Goal: Information Seeking & Learning: Learn about a topic

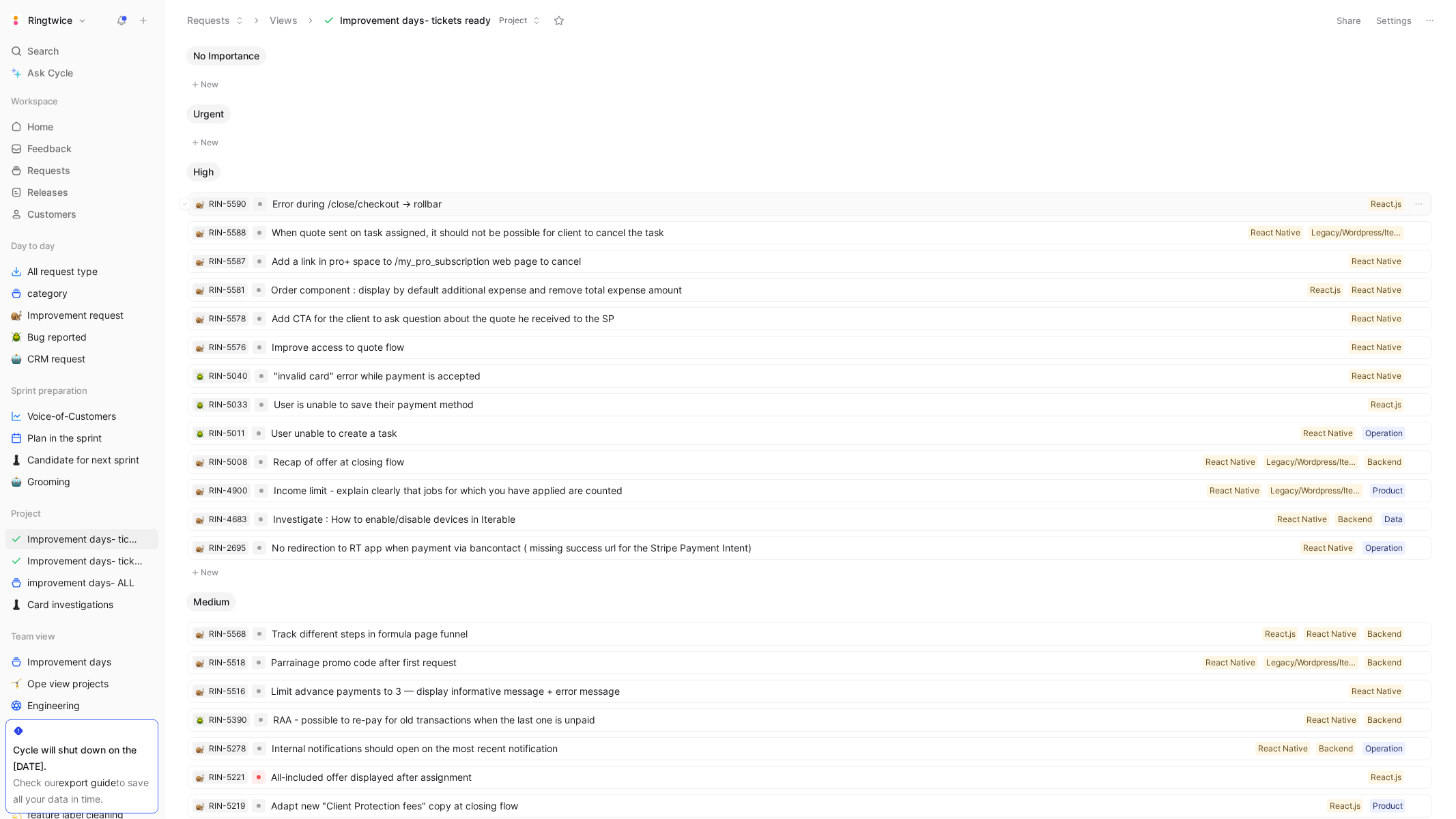
click at [780, 210] on span "Error during /close/checkout -> rollbar" at bounding box center [817, 204] width 1090 height 16
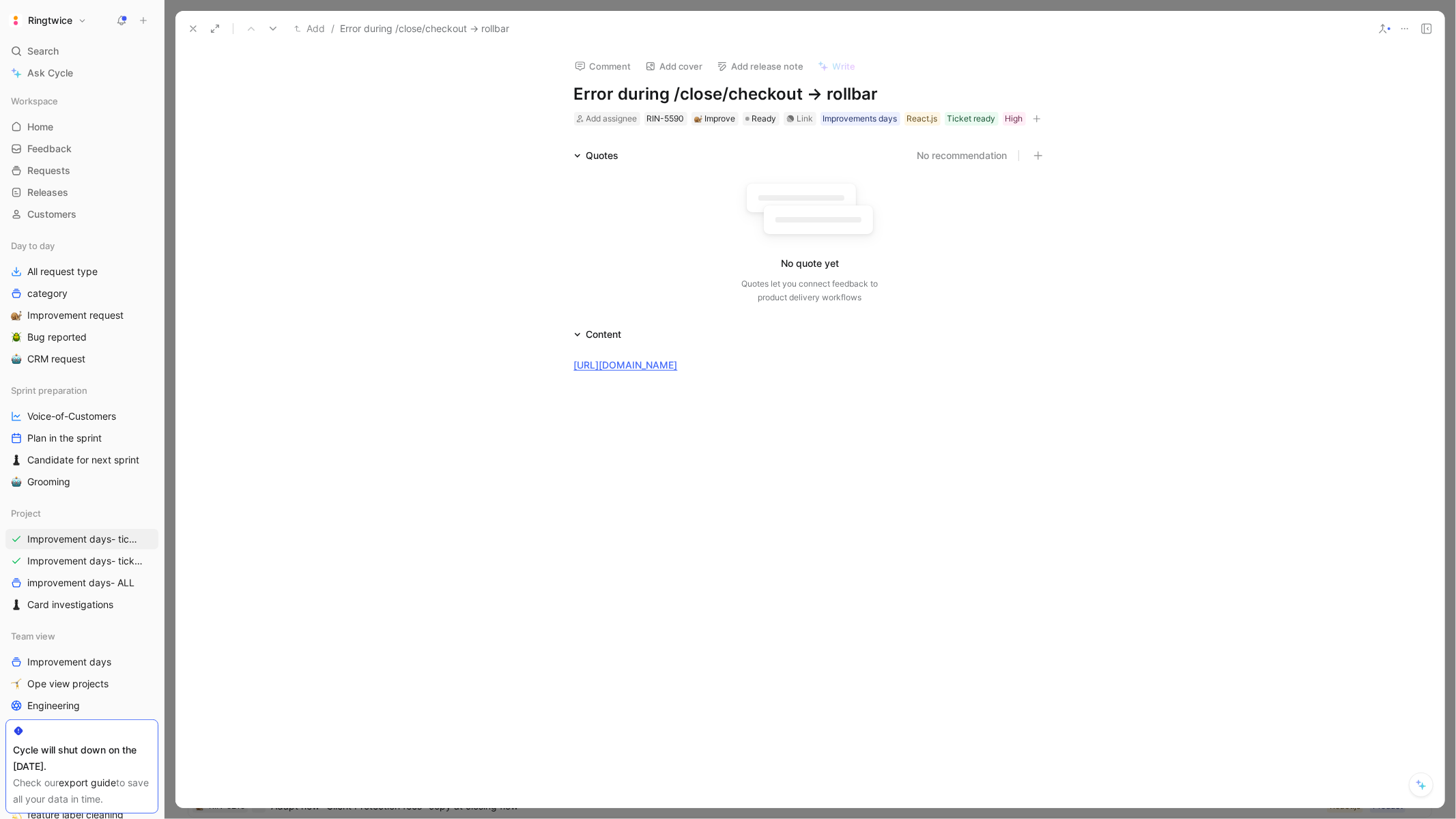
click at [197, 33] on icon at bounding box center [192, 28] width 11 height 11
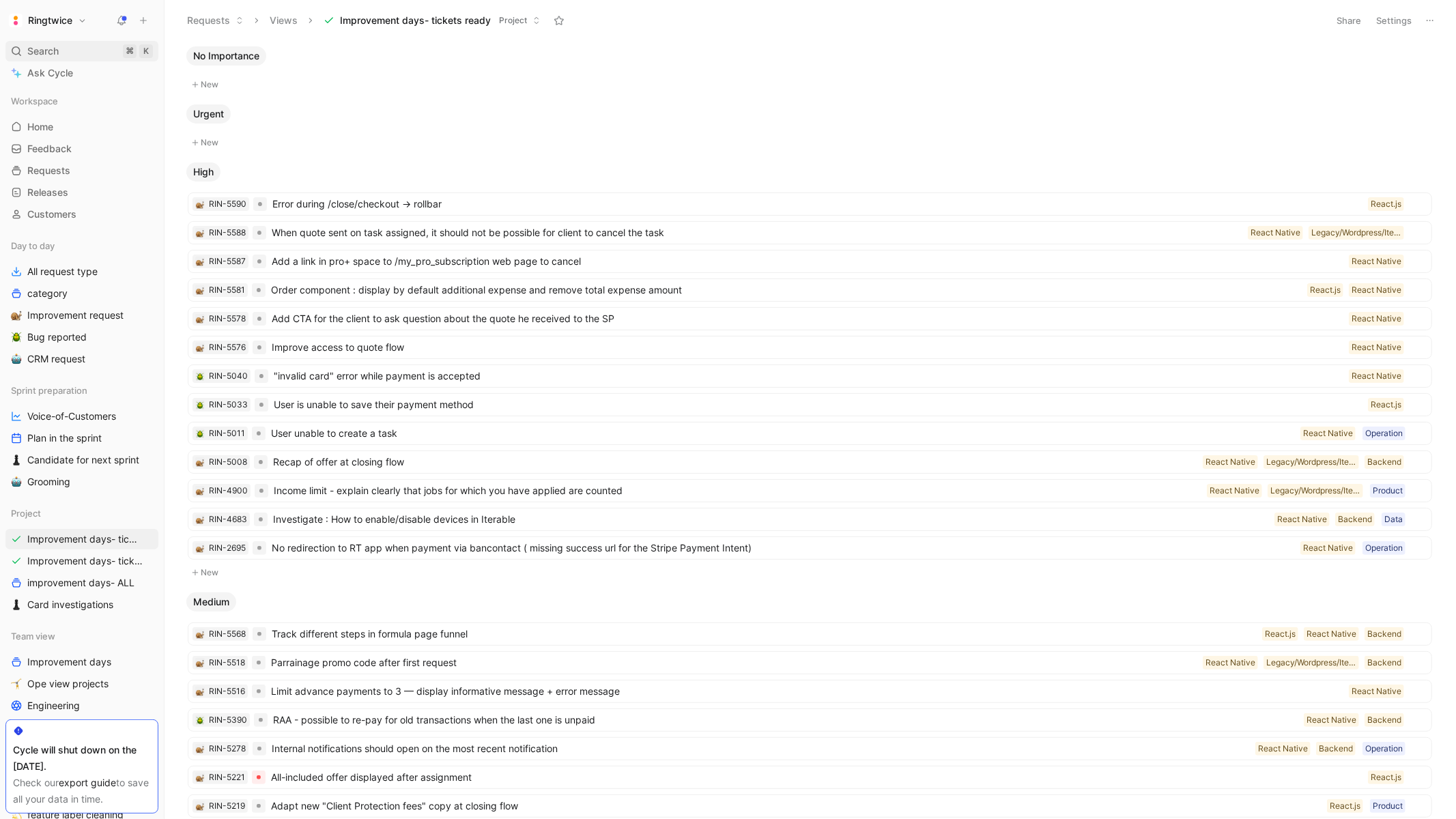
click at [47, 55] on span "Search" at bounding box center [42, 51] width 31 height 16
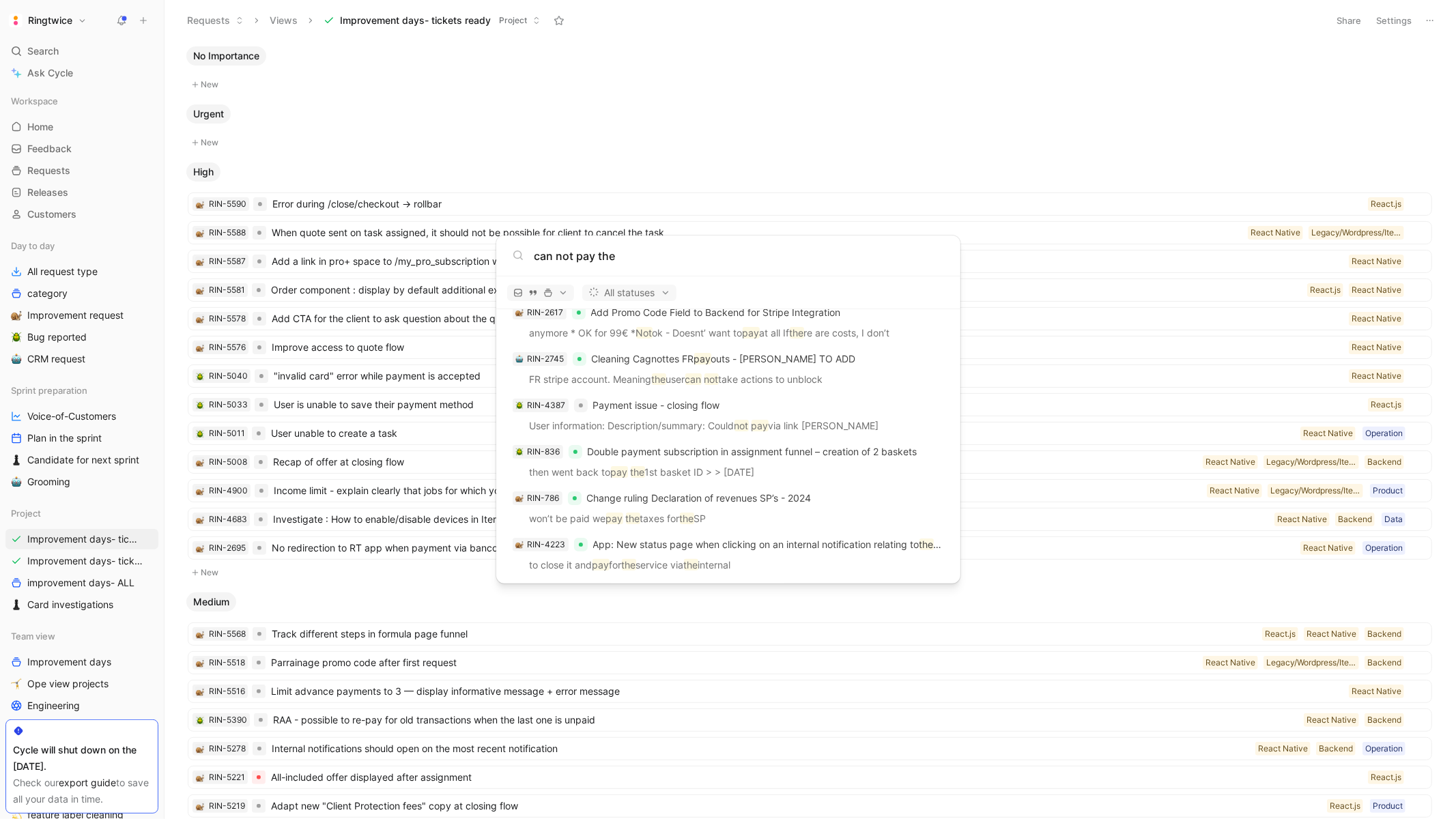
scroll to position [1150, 0]
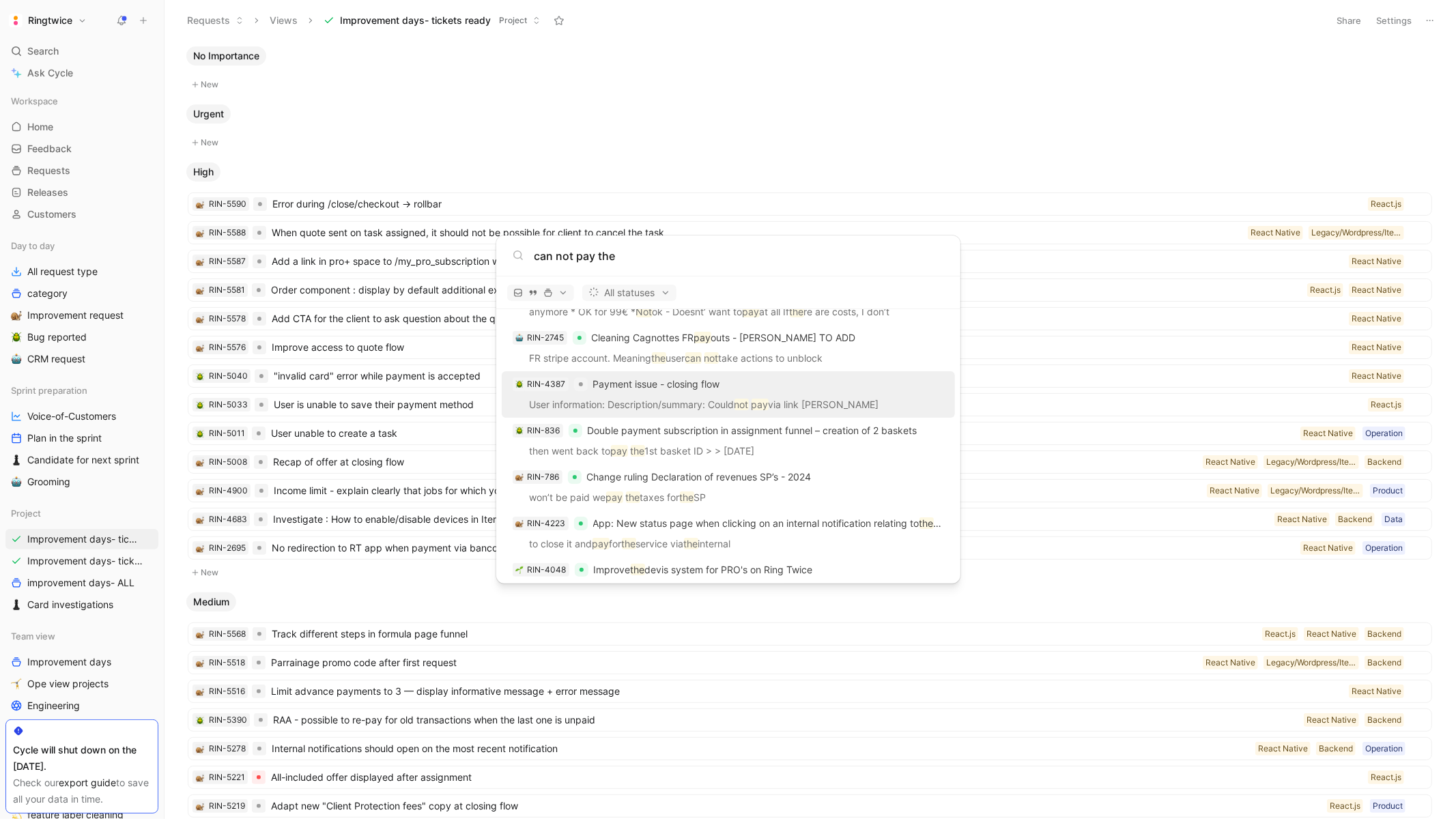
type input "can not pay the"
click at [663, 392] on div "RIN-4387 Payment issue - closing flow" at bounding box center [728, 384] width 445 height 25
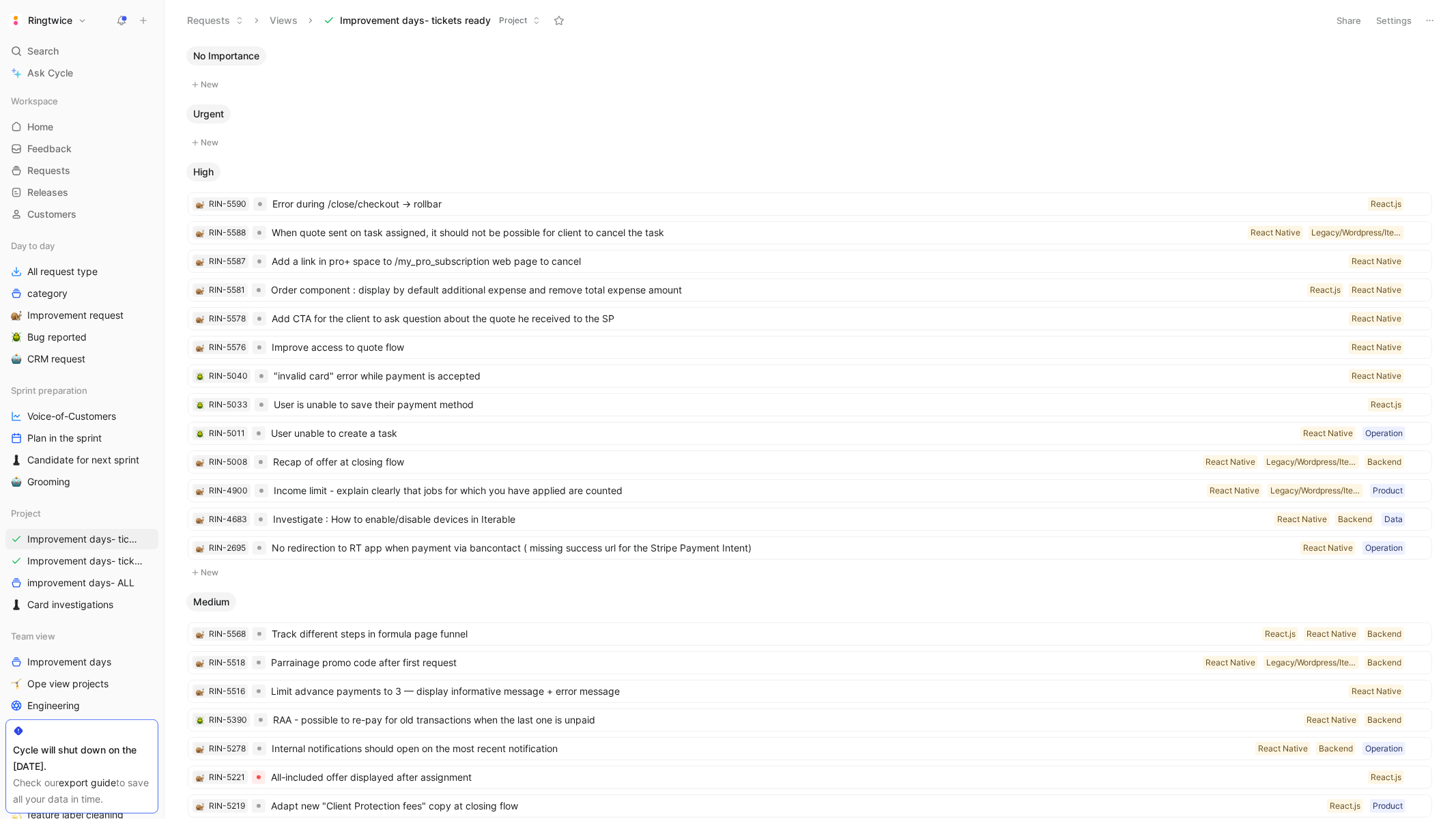
click at [115, 22] on button at bounding box center [121, 20] width 19 height 19
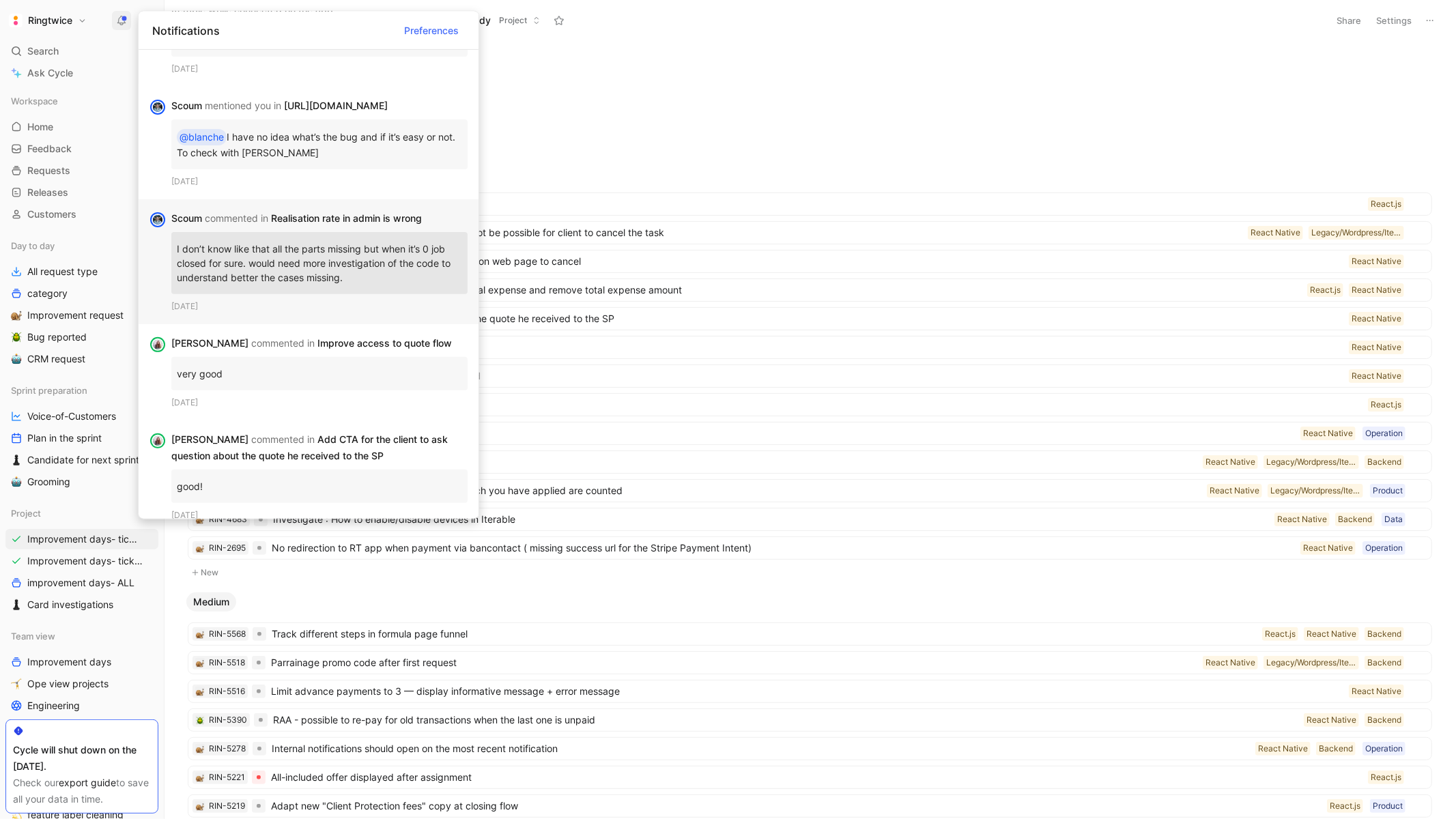
scroll to position [277, 0]
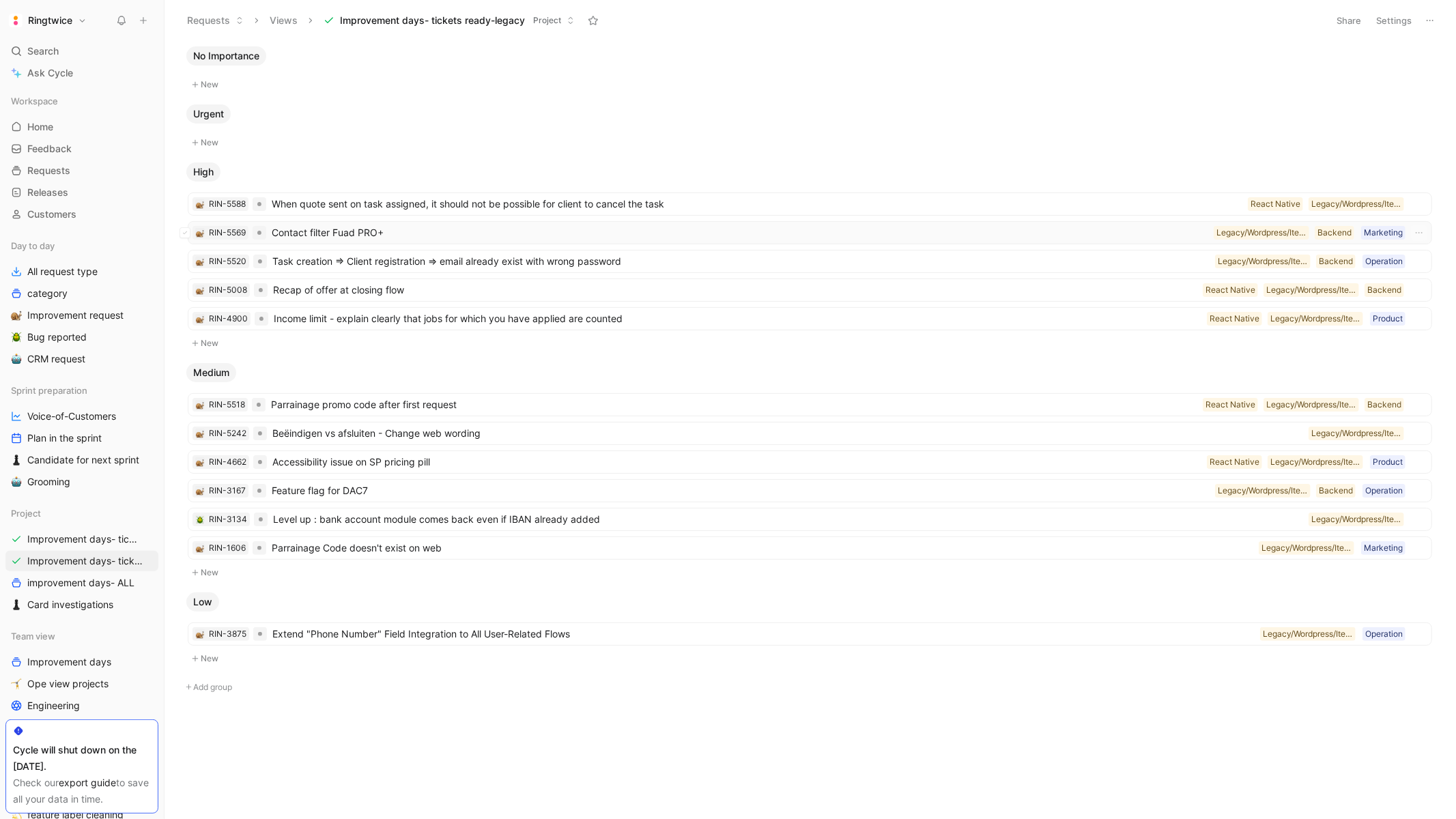
click at [518, 234] on span "Contact filter Fuad PRO+" at bounding box center [739, 232] width 936 height 16
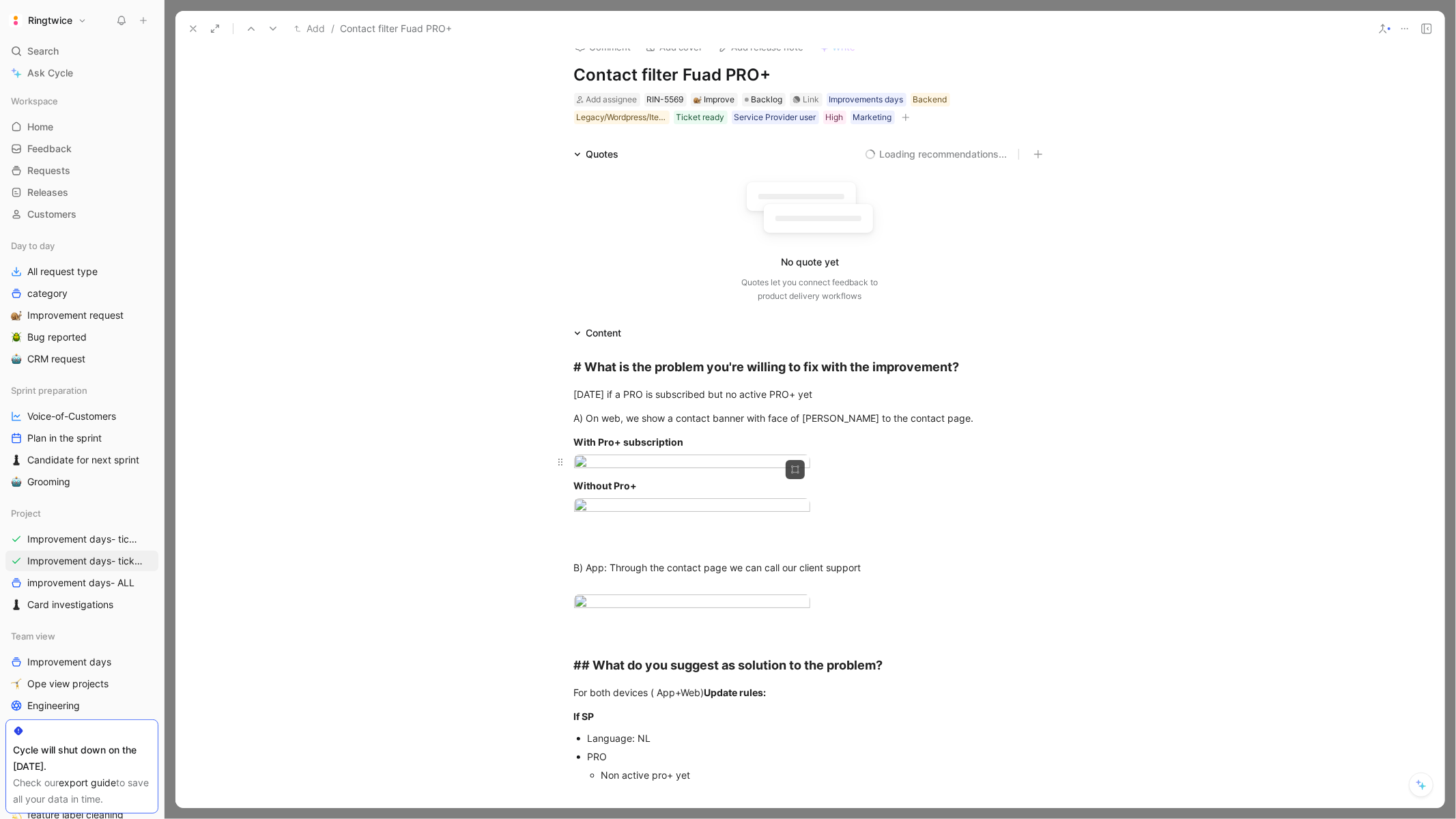
scroll to position [47, 0]
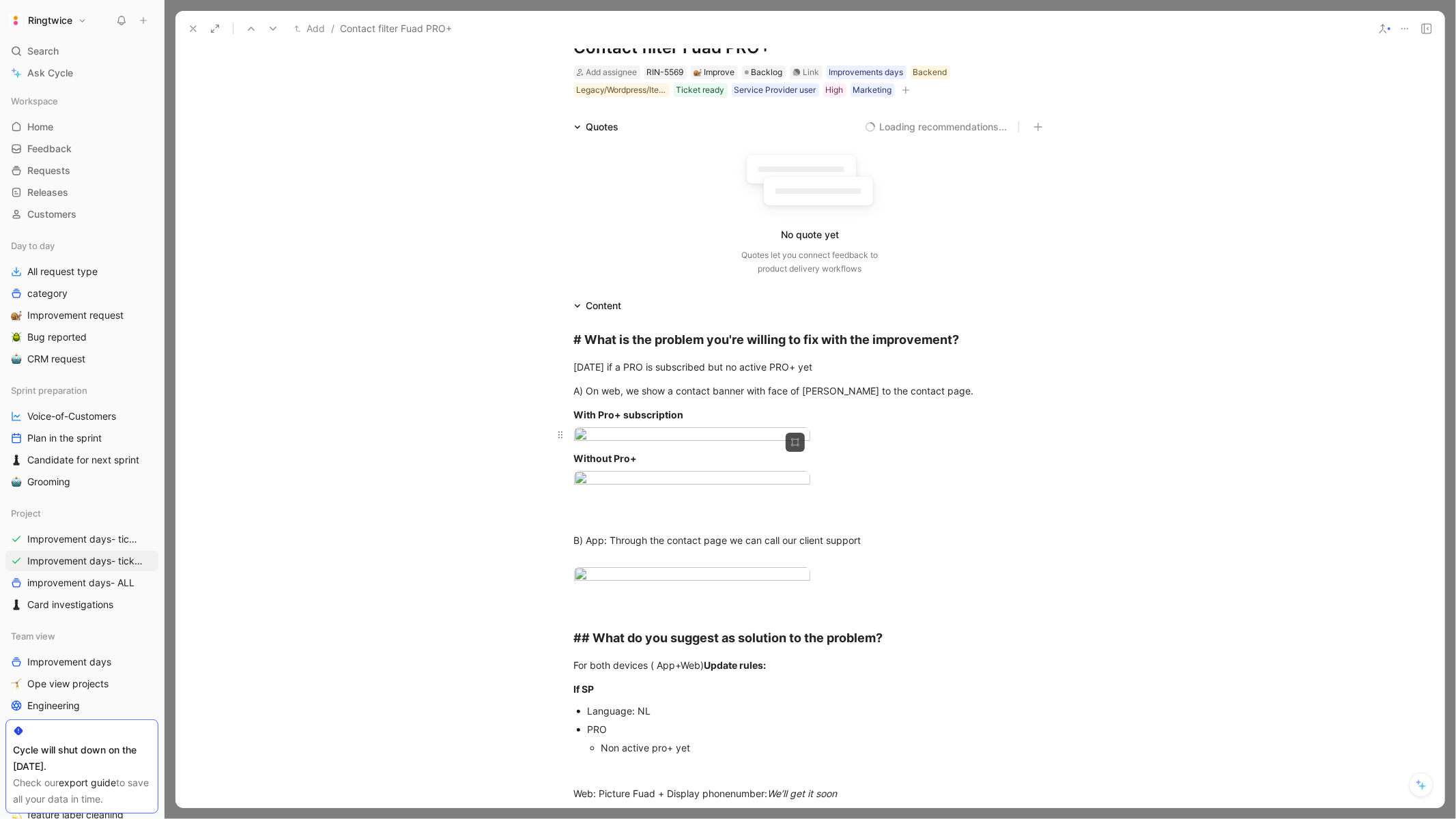
click at [693, 509] on body "Ringtwice Search ⌘ K Ask Cycle Workspace Home G then H Feedback G then F Reques…" at bounding box center [728, 409] width 1456 height 819
click at [1208, 819] on div at bounding box center [728, 819] width 1456 height 0
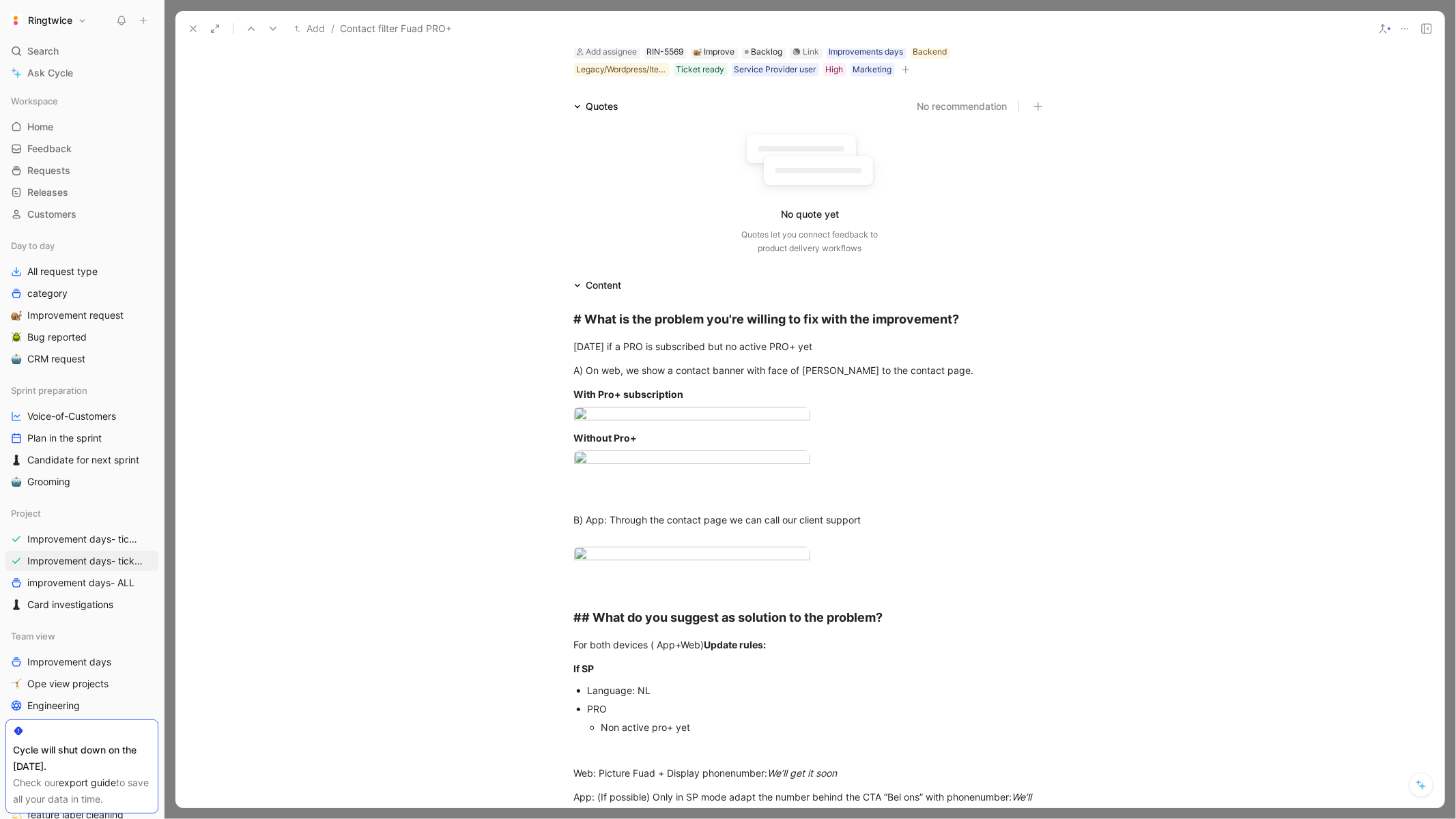
scroll to position [287, 0]
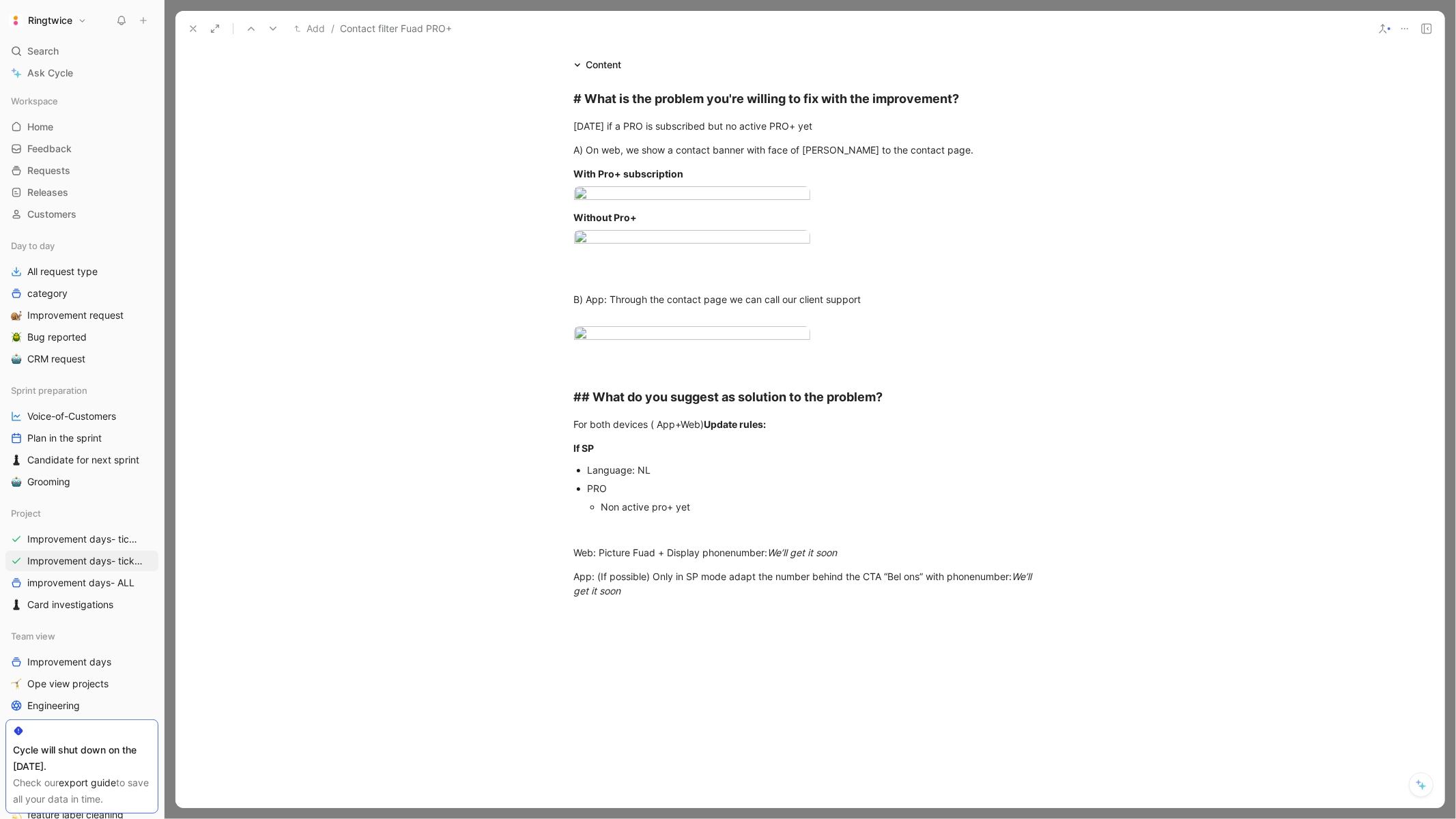
click at [775, 273] on body "Ringtwice Search ⌘ K Ask Cycle Workspace Home G then H Feedback G then F Reques…" at bounding box center [728, 409] width 1456 height 819
click at [1201, 819] on div at bounding box center [728, 819] width 1456 height 0
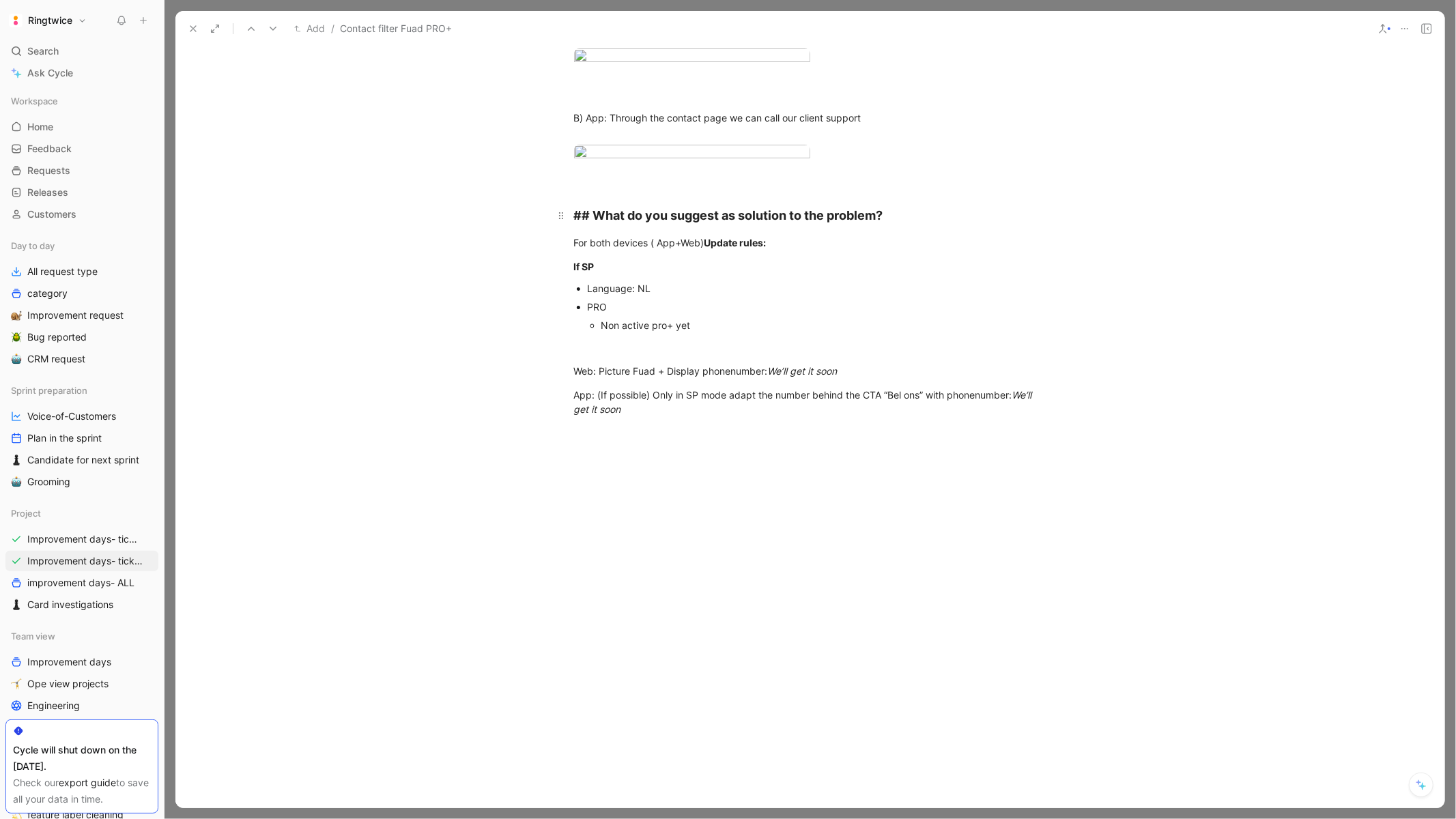
scroll to position [0, 0]
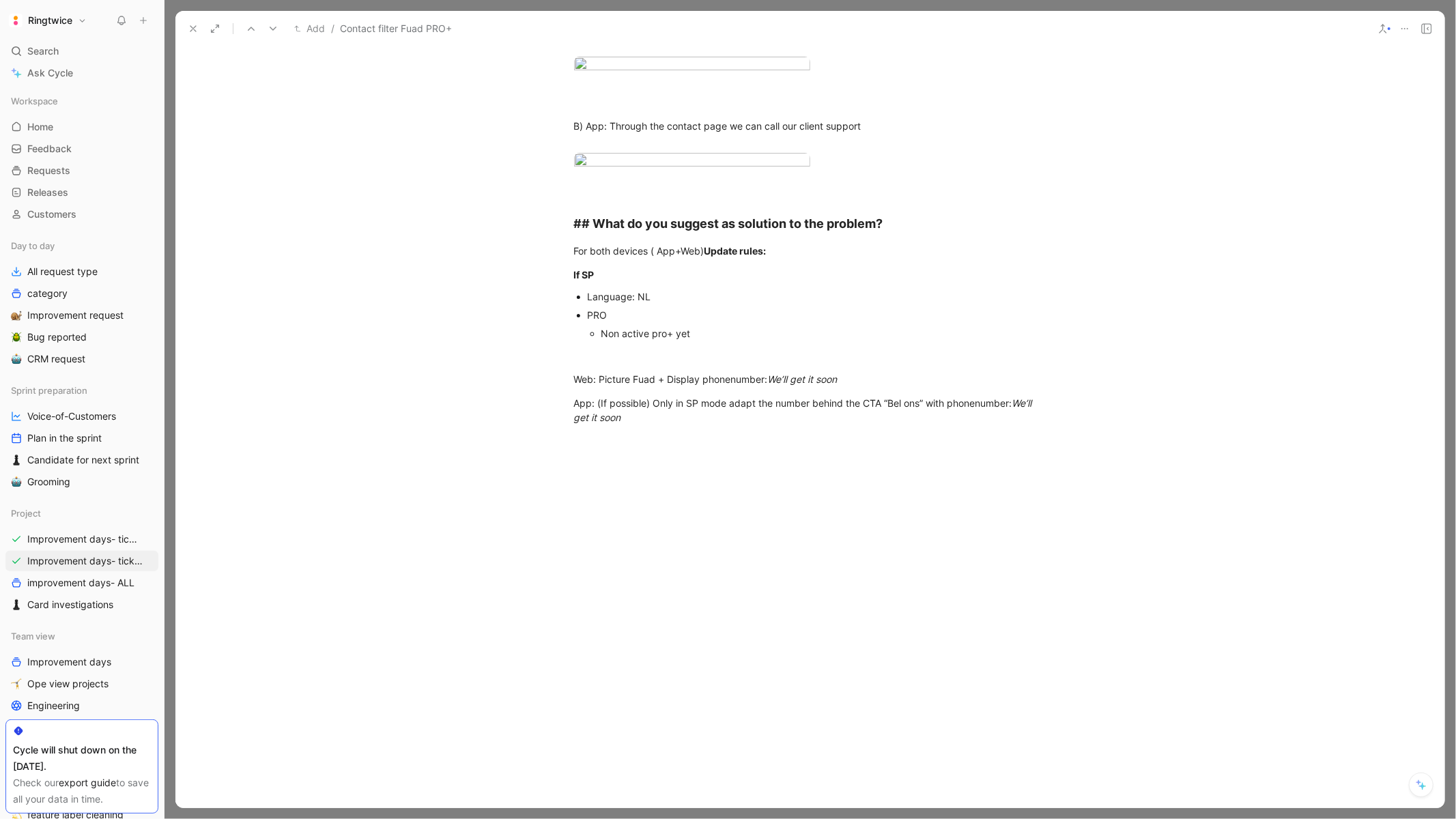
click at [721, 164] on body "Ringtwice Search ⌘ K Ask Cycle Workspace Home G then H Feedback G then F Reques…" at bounding box center [728, 409] width 1456 height 819
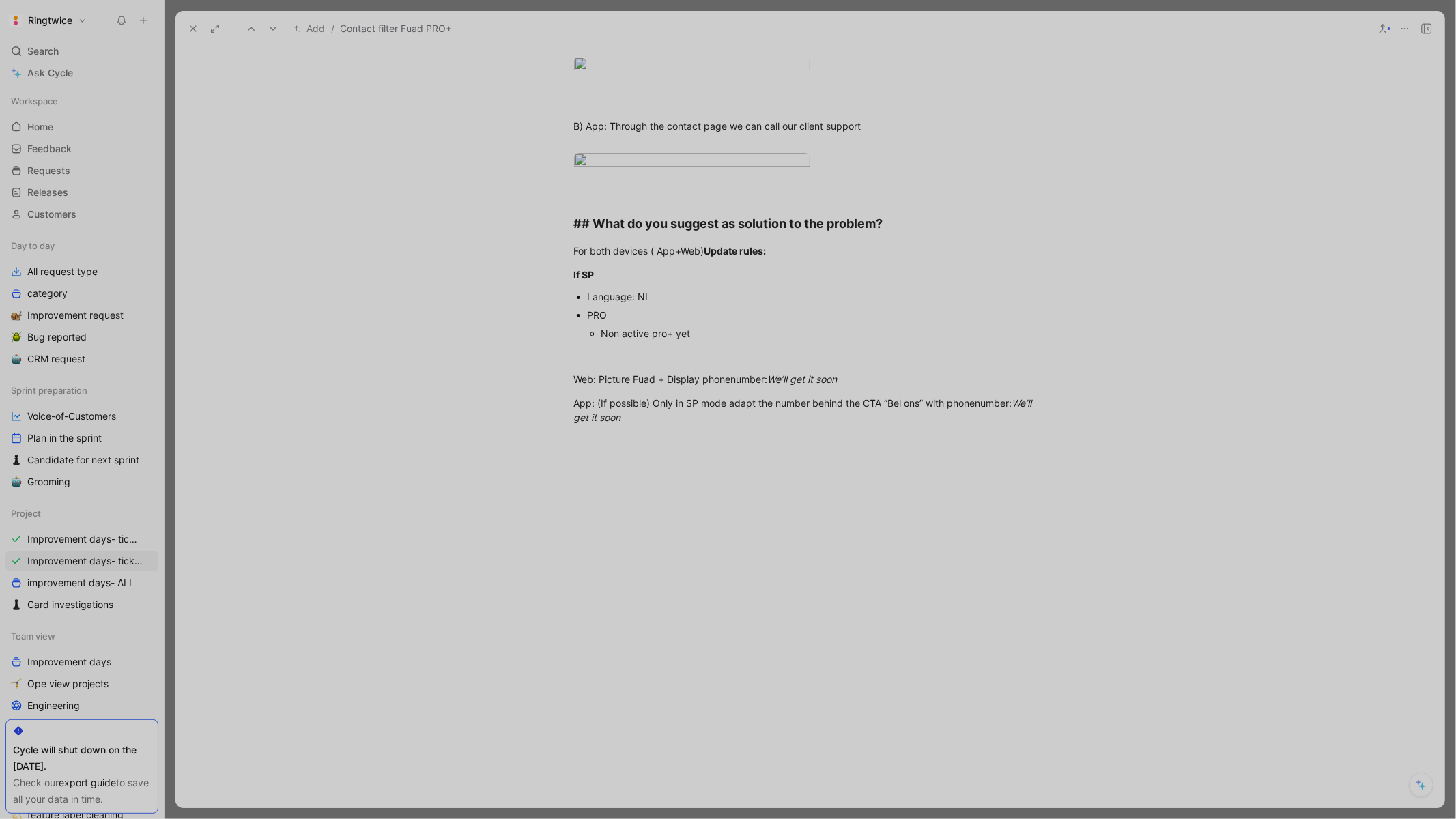
scroll to position [426, 0]
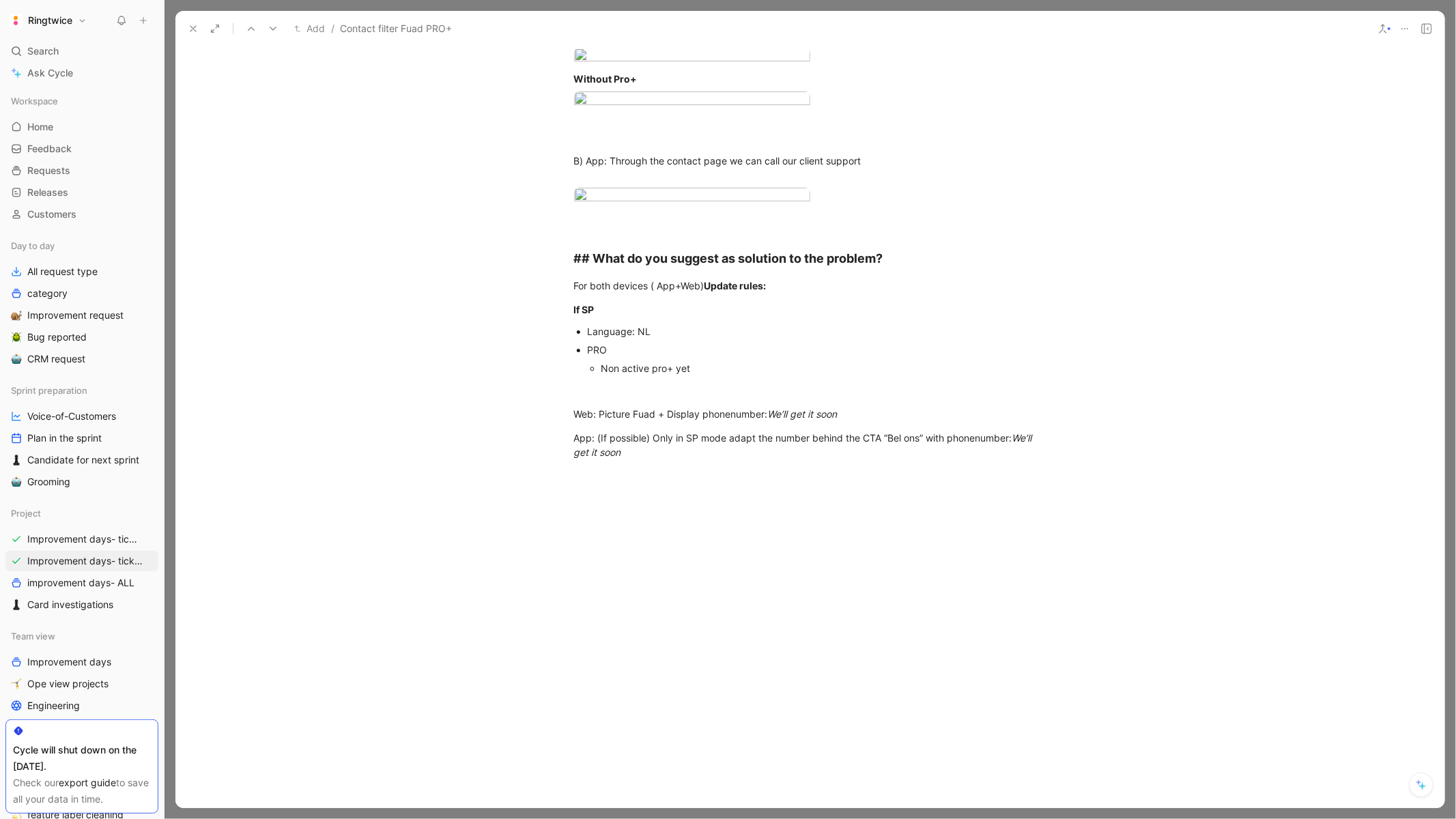
click at [1230, 819] on div at bounding box center [728, 819] width 1456 height 0
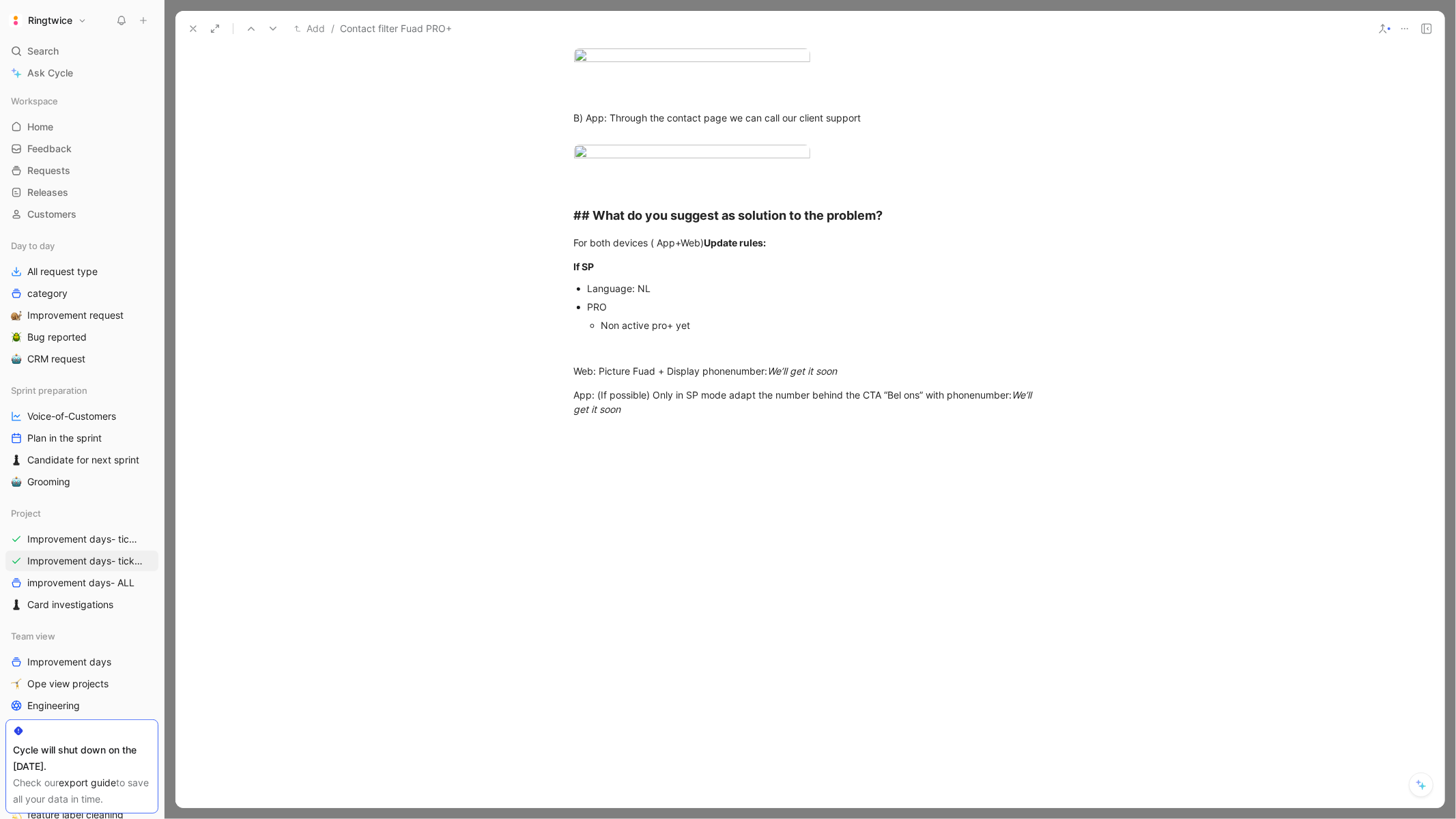
scroll to position [0, 0]
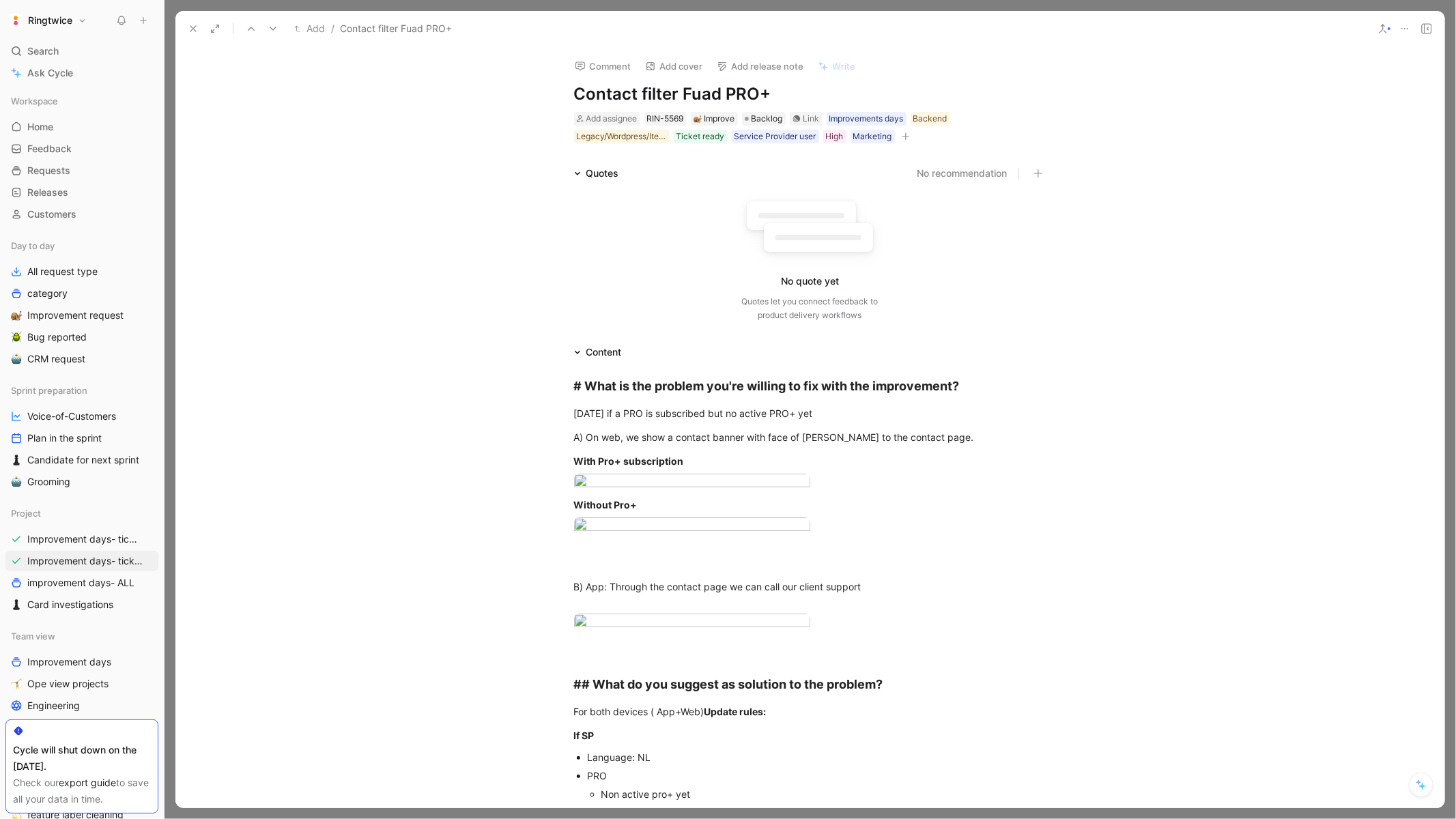
click at [905, 136] on icon "button" at bounding box center [906, 136] width 8 height 1
click at [608, 139] on div "Legacy/Wordpress/Iterable" at bounding box center [621, 137] width 90 height 14
click at [1050, 206] on div at bounding box center [1051, 210] width 10 height 10
click at [191, 30] on icon at bounding box center [192, 28] width 11 height 11
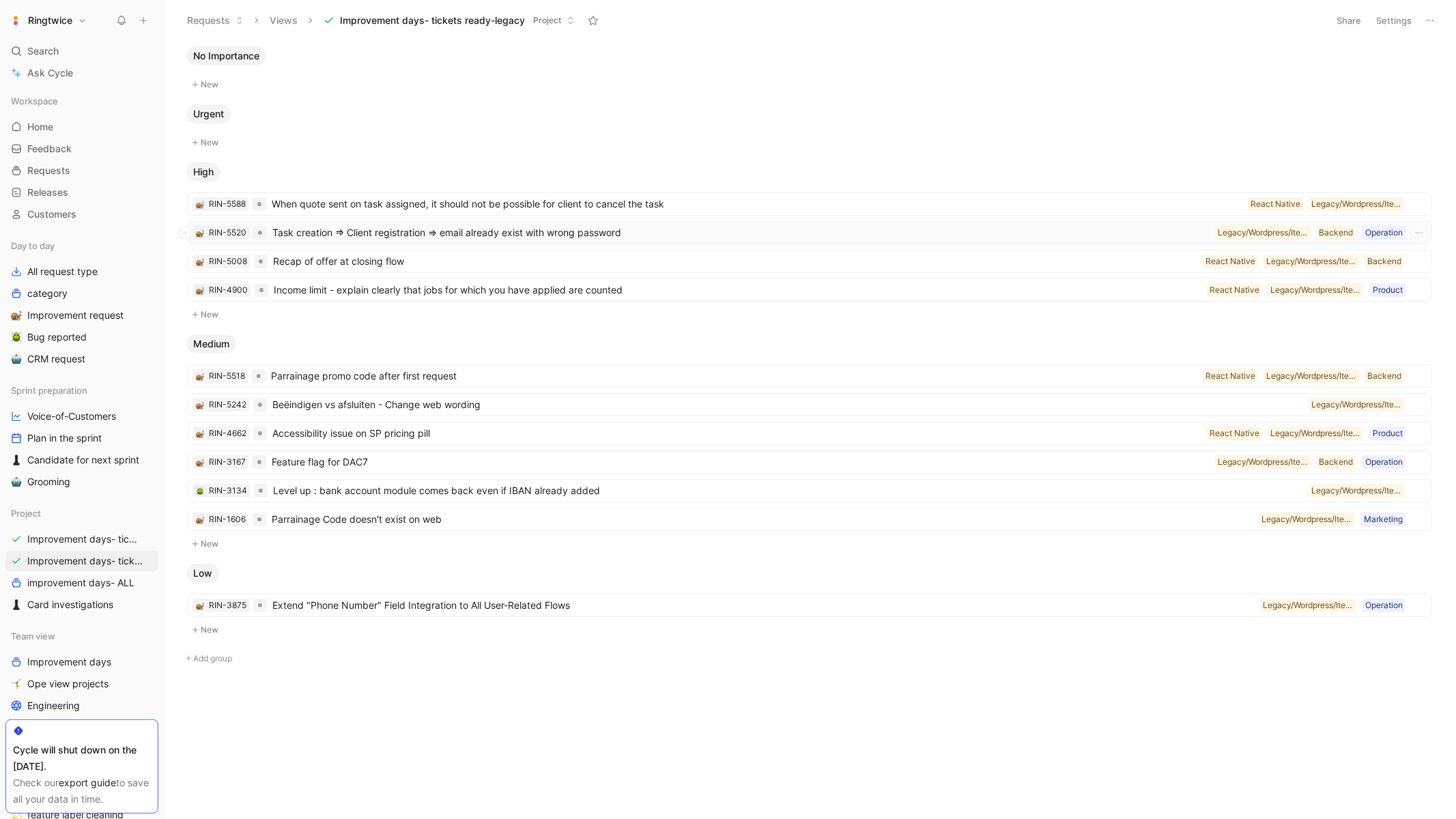
click at [732, 238] on span "Task creation => Client registration => email already exist with wrong password" at bounding box center [741, 232] width 937 height 16
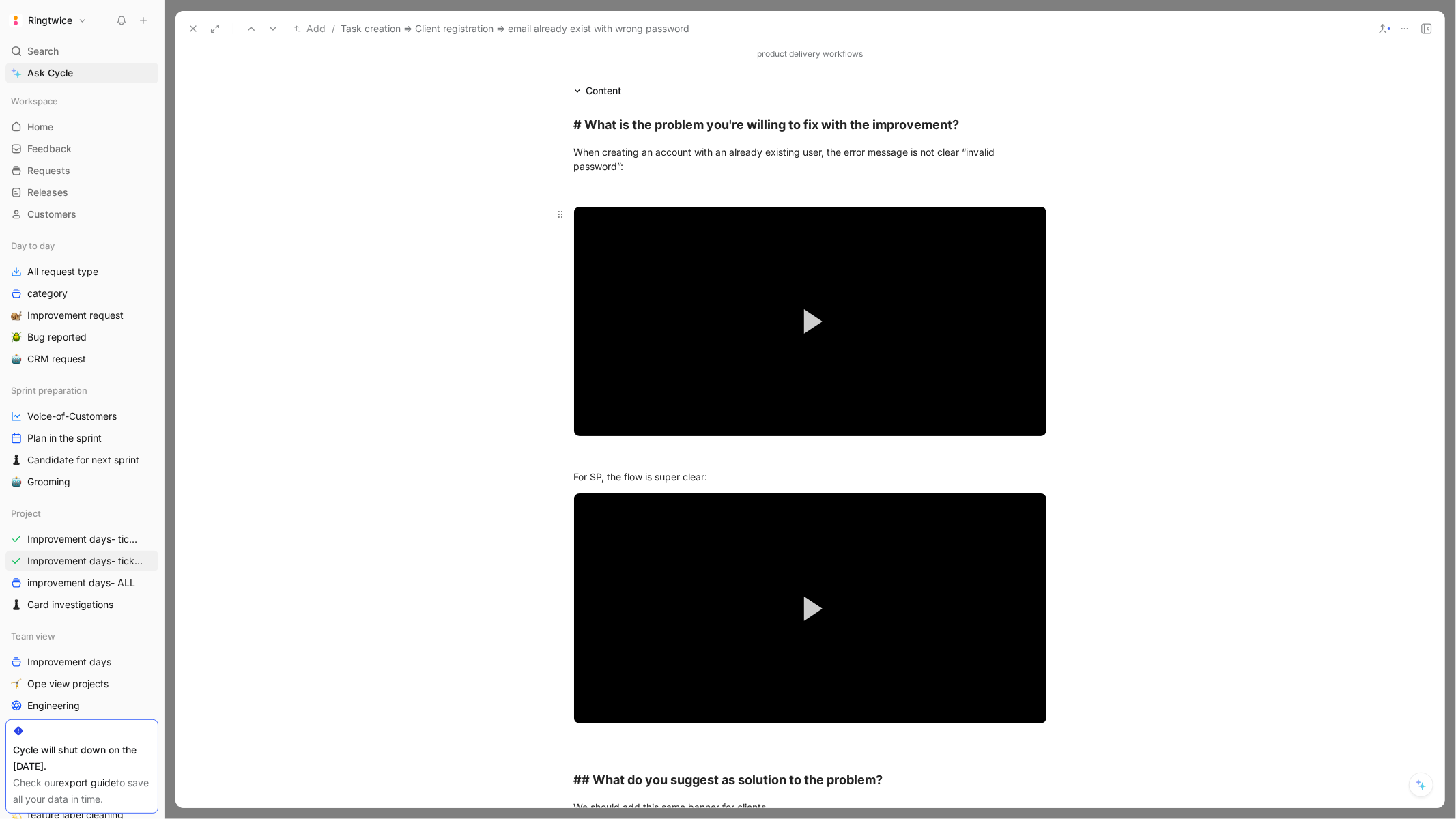
scroll to position [281, 0]
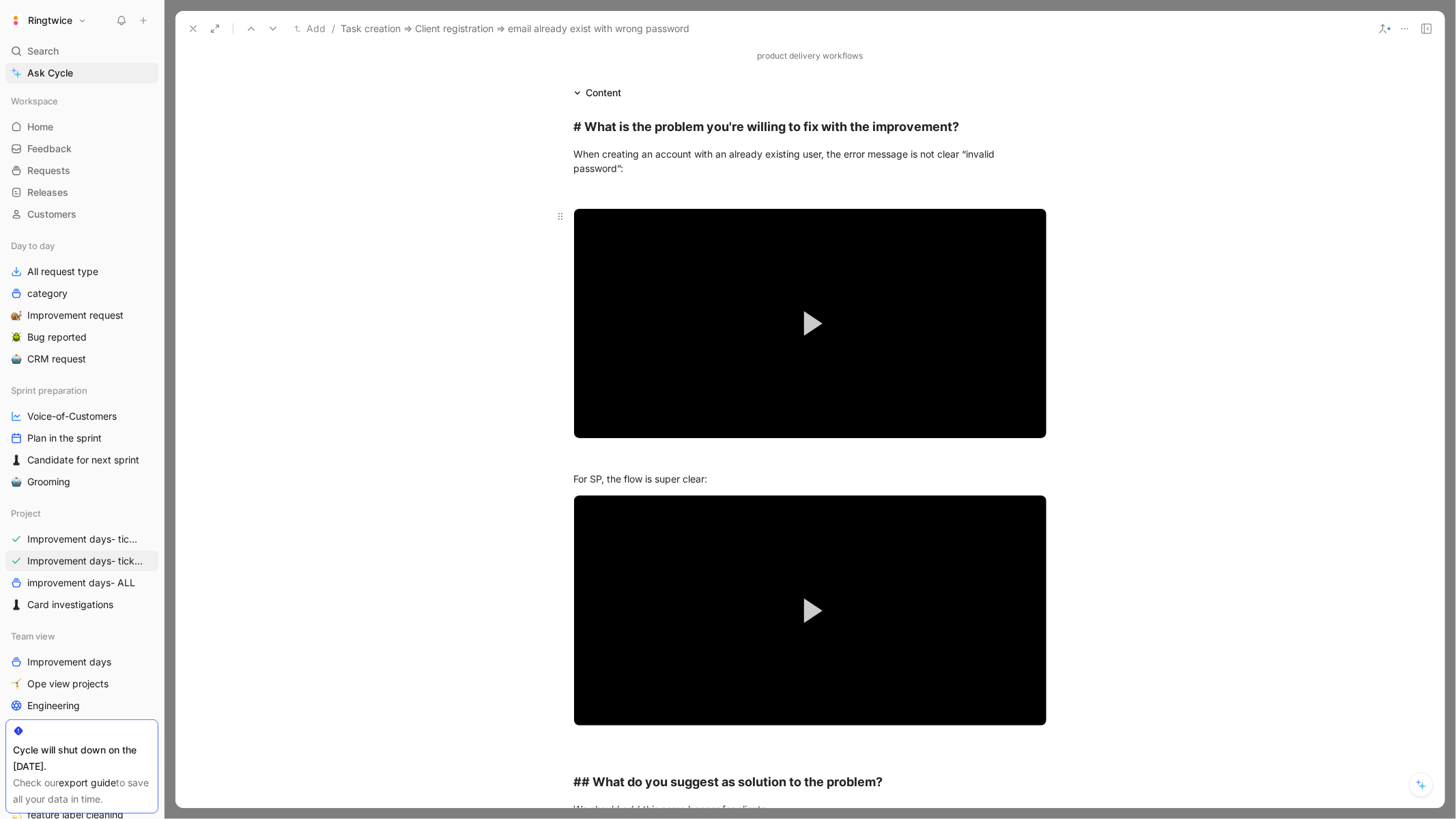
click at [801, 330] on button "Play Video" at bounding box center [811, 324] width 62 height 62
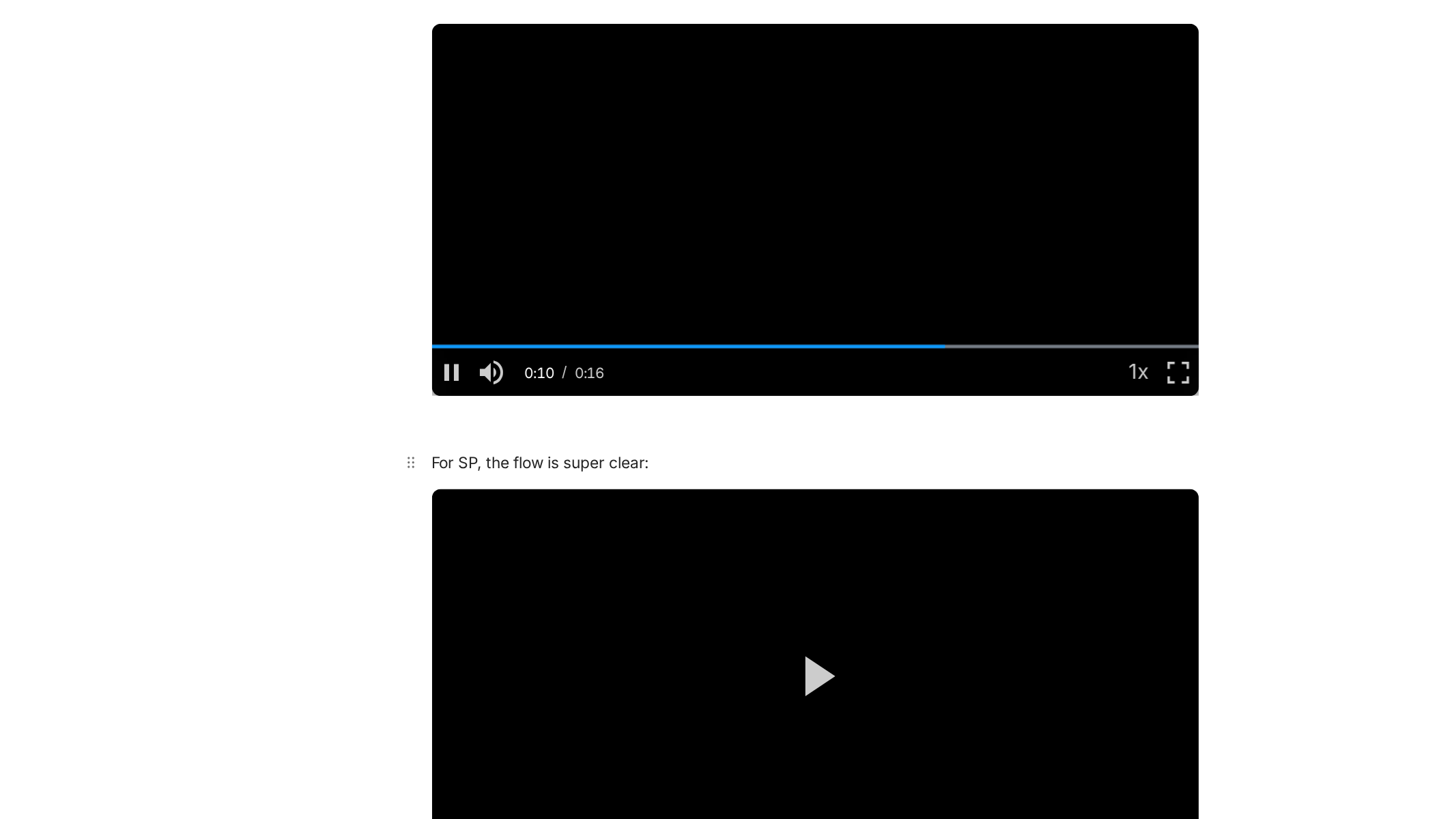
scroll to position [350, 0]
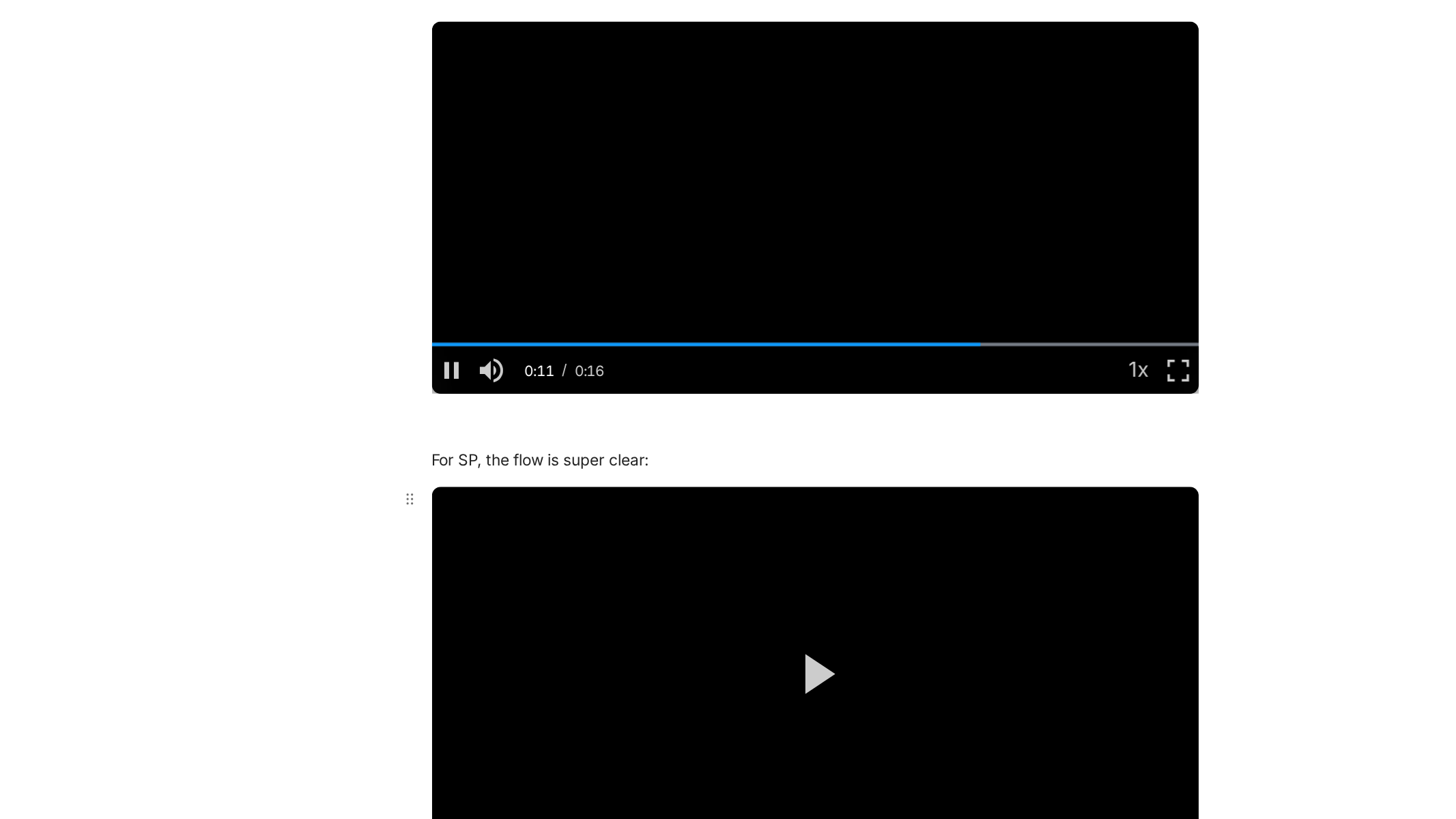
click at [822, 546] on button "Play Video" at bounding box center [811, 543] width 62 height 62
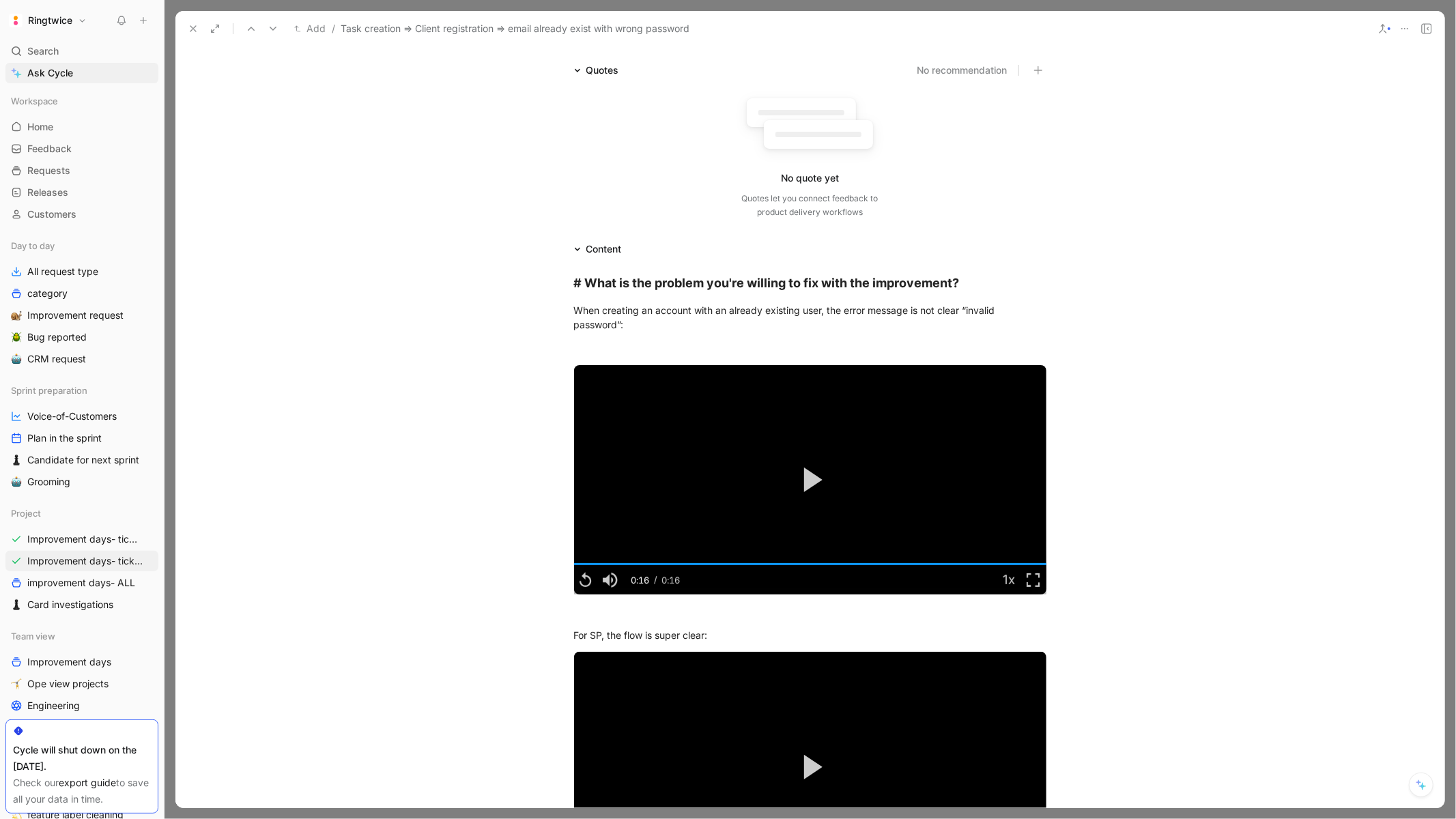
scroll to position [0, 0]
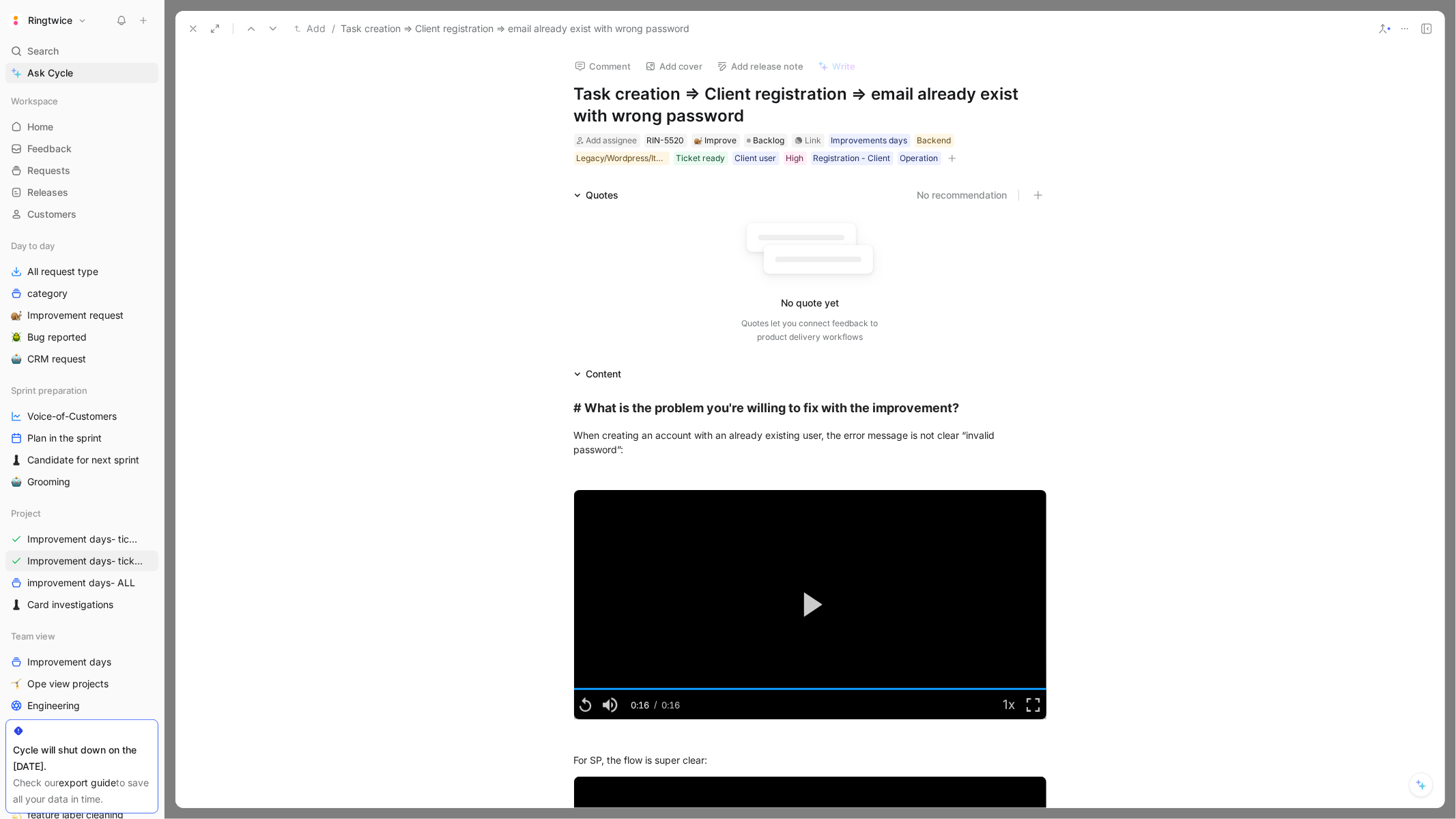
click at [191, 29] on icon at bounding box center [192, 28] width 11 height 11
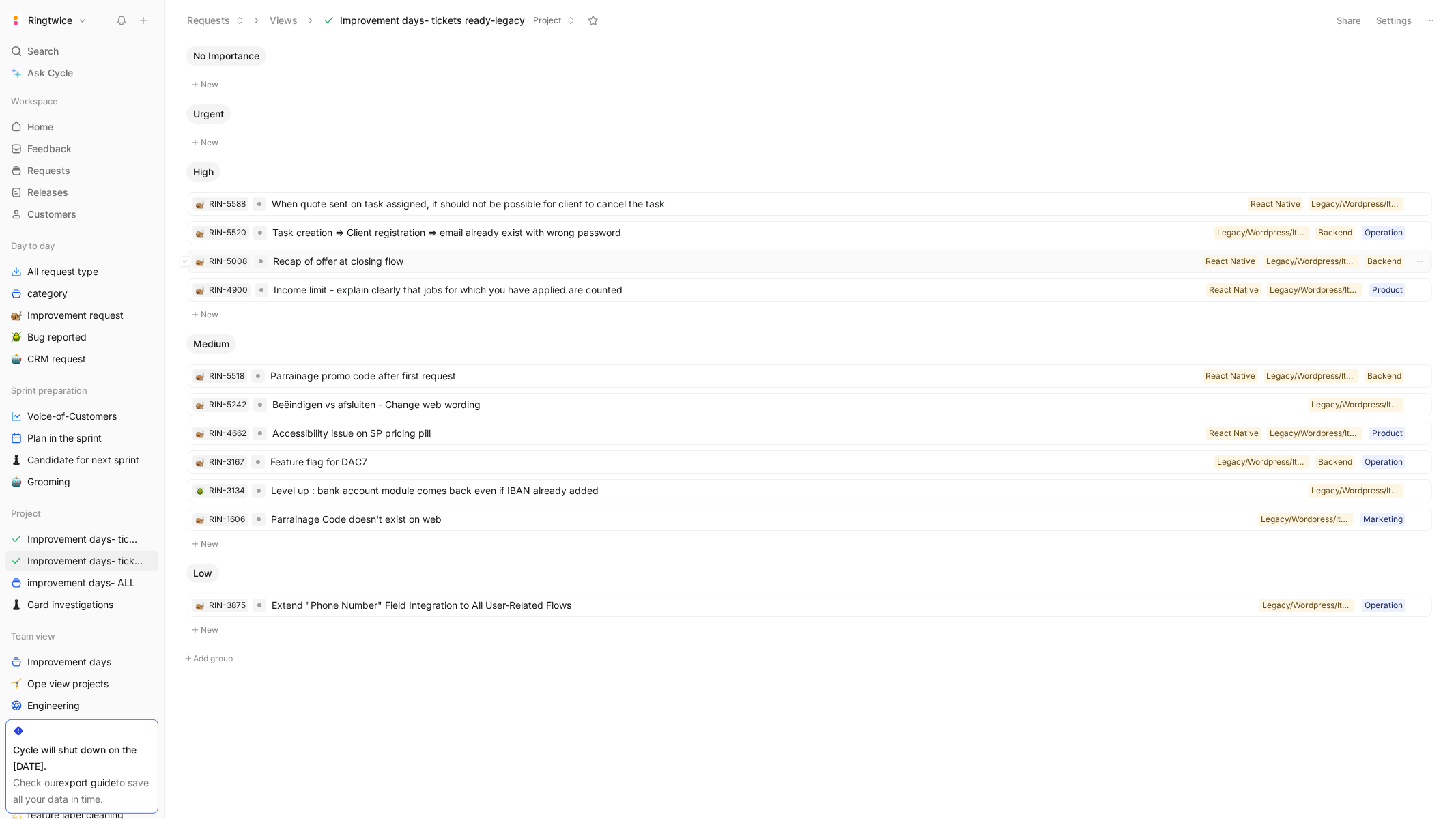
click at [468, 265] on span "Recap of offer at closing flow" at bounding box center [735, 261] width 924 height 16
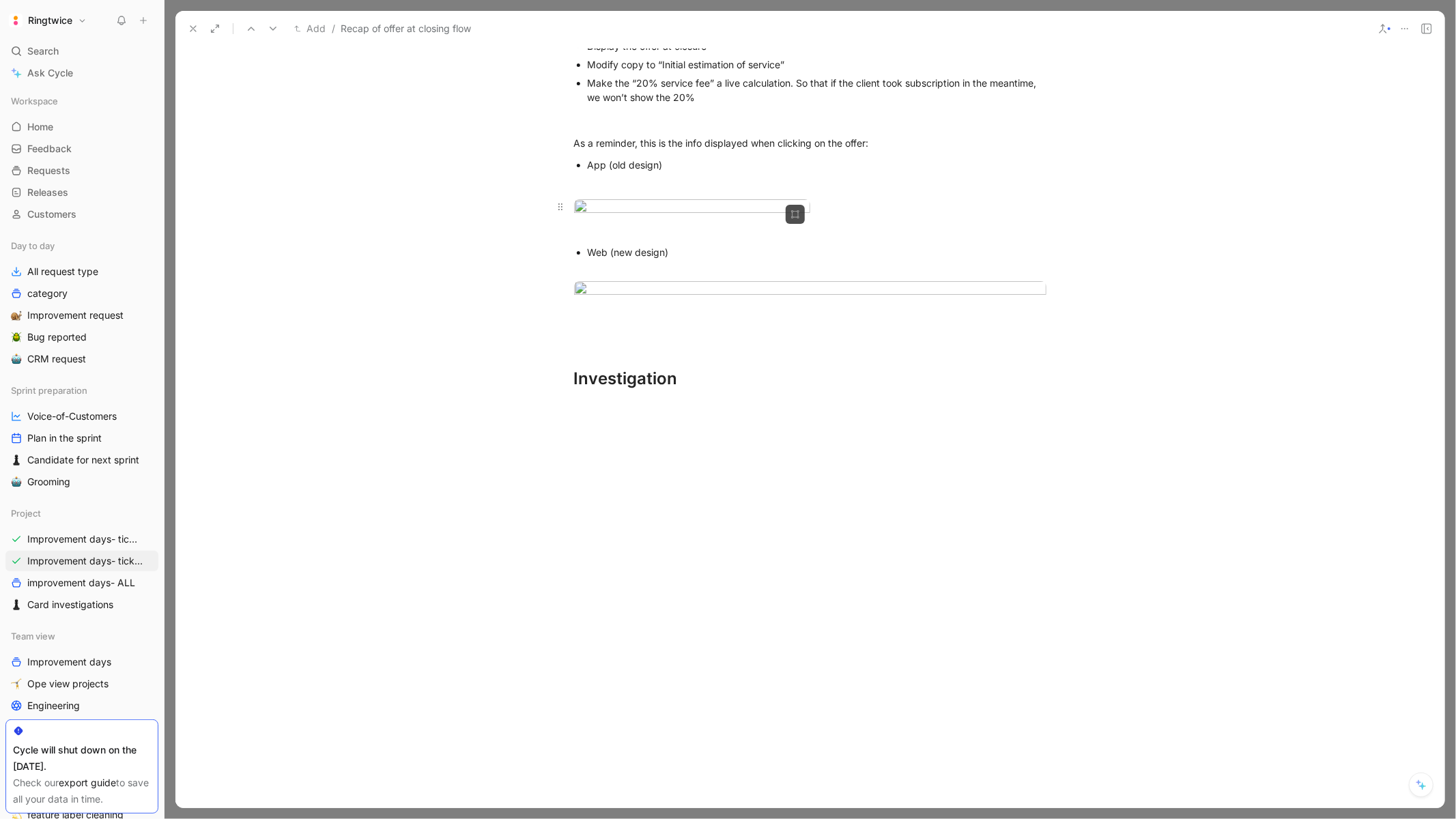
scroll to position [979, 0]
click at [776, 105] on div "Make the “20% service fee” a live calculation. So that if the client took subsc…" at bounding box center [817, 90] width 459 height 29
click at [189, 36] on button at bounding box center [192, 28] width 19 height 19
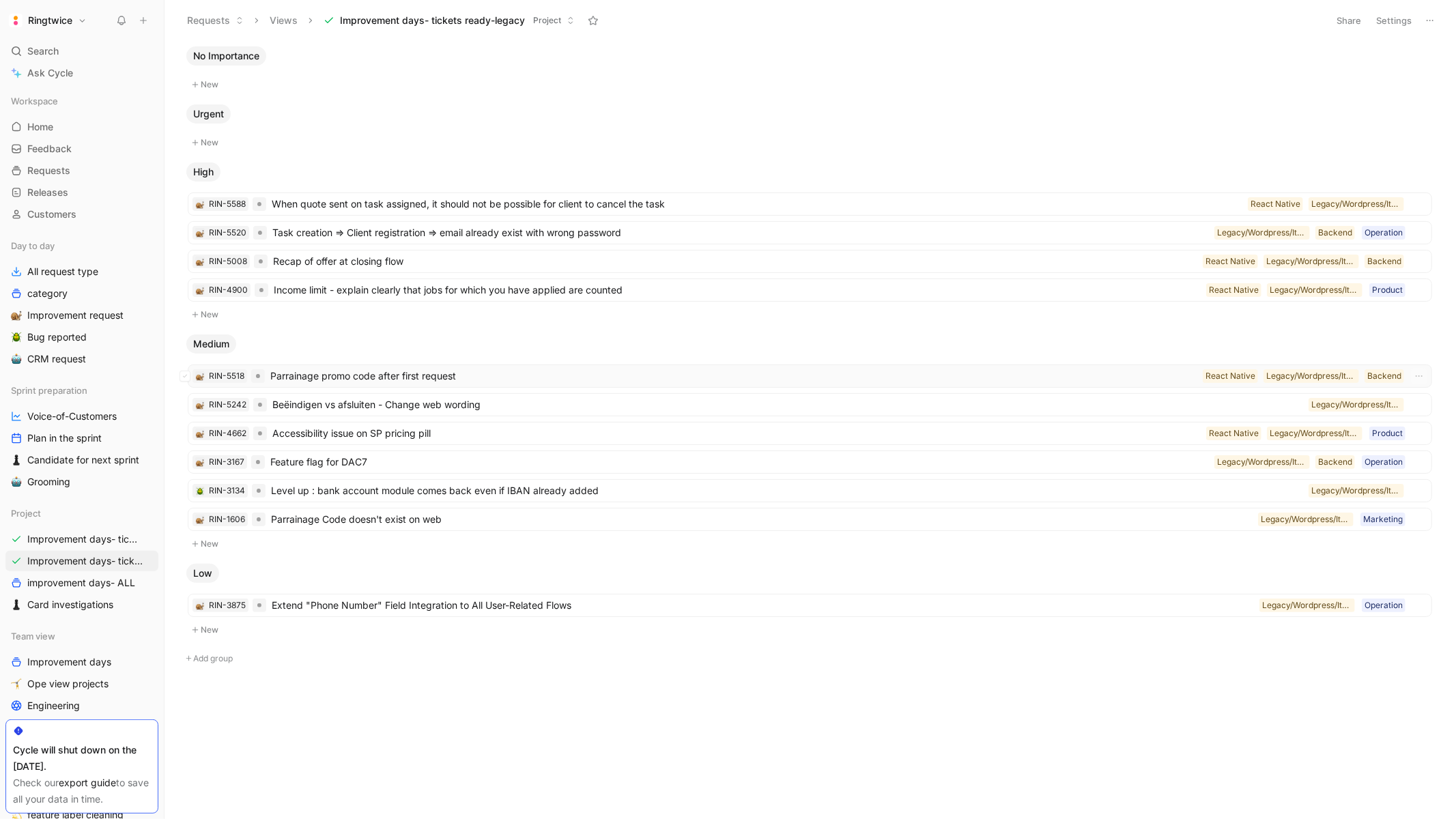
click at [367, 382] on span "Parrainage promo code after first request" at bounding box center [733, 376] width 926 height 16
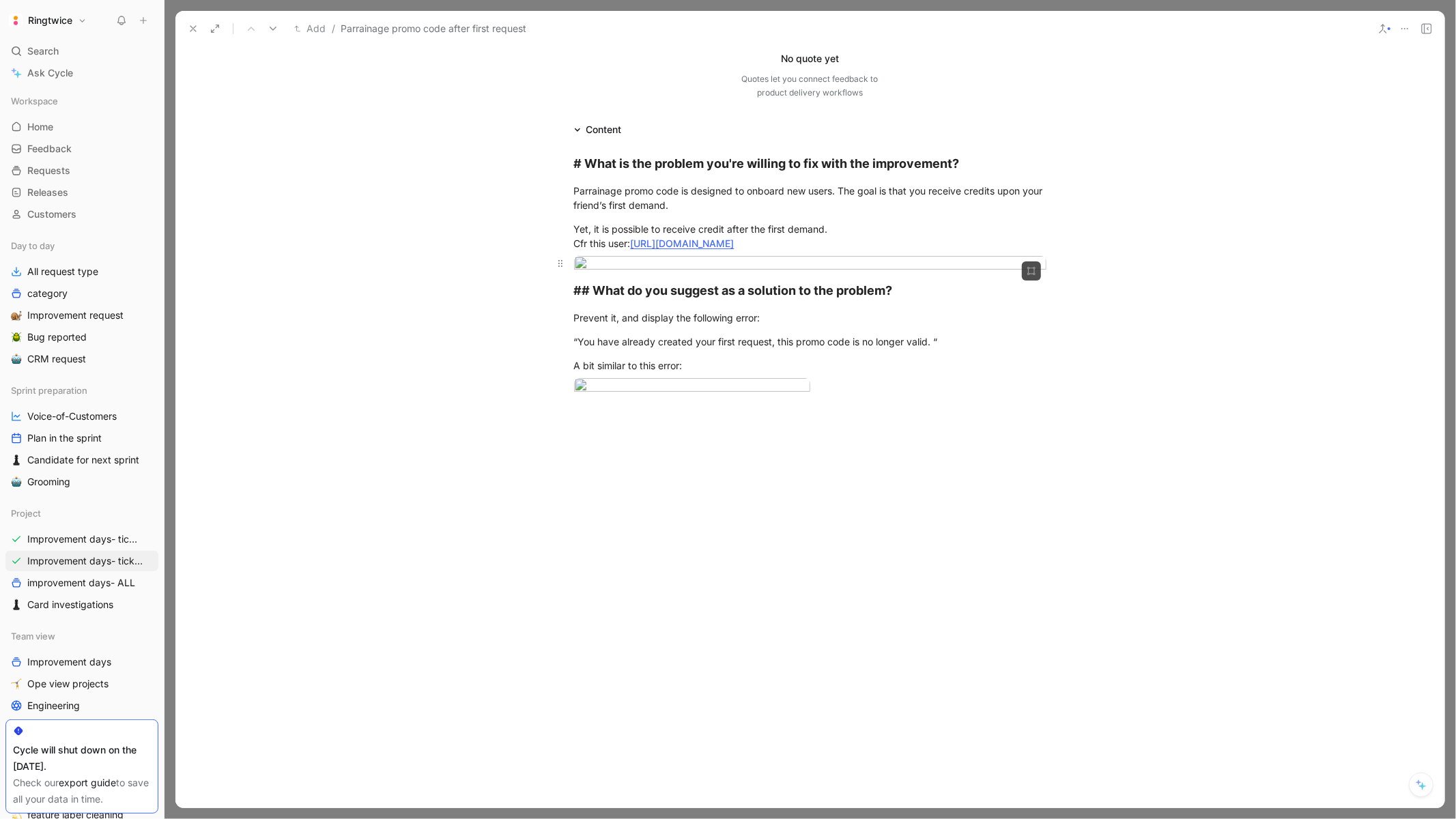
scroll to position [287, 0]
click at [714, 301] on body "Ringtwice Search ⌘ K Ask Cycle Workspace Home G then H Feedback G then F Reques…" at bounding box center [728, 409] width 1456 height 819
click at [615, 334] on div "“You have already created your first request, this promo code is no longer vali…" at bounding box center [811, 341] width 473 height 14
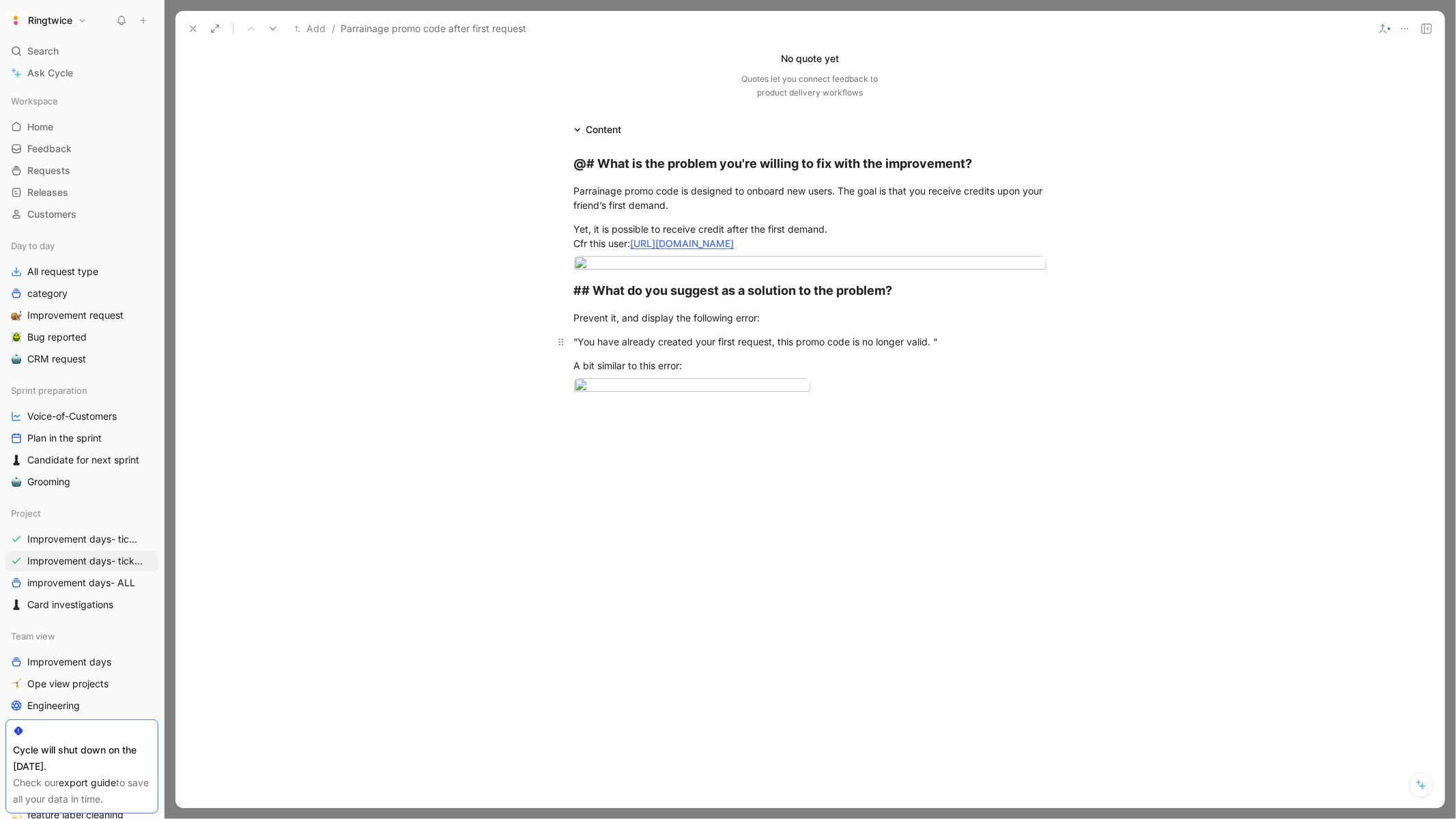
click at [615, 334] on div "“You have already created your first request, this promo code is no longer vali…" at bounding box center [811, 341] width 473 height 14
click at [722, 488] on body "Ringtwice Search ⌘ K Ask Cycle Workspace Home G then H Feedback G then F Reques…" at bounding box center [728, 409] width 1456 height 819
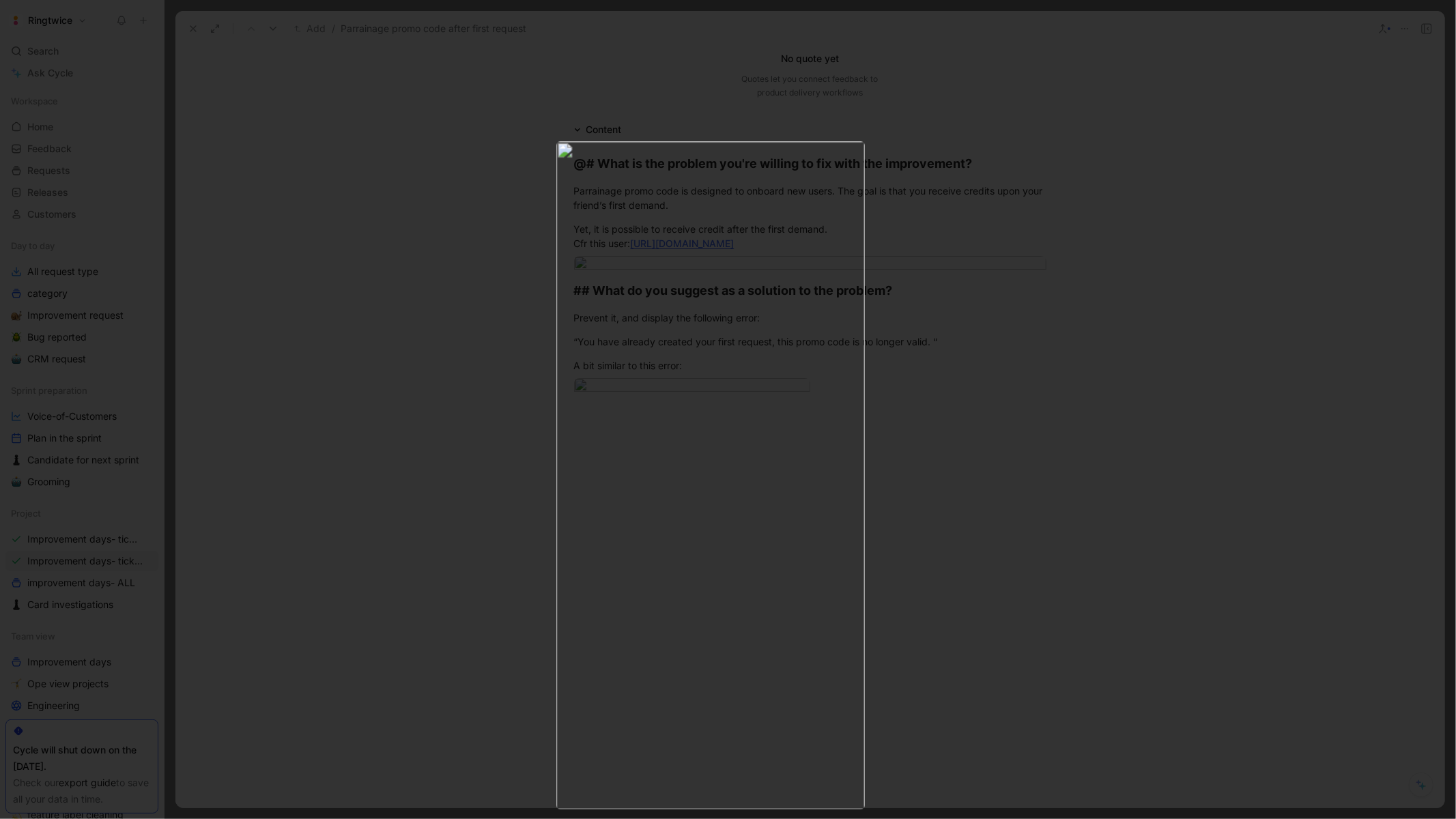
click at [1055, 819] on div at bounding box center [728, 819] width 1456 height 0
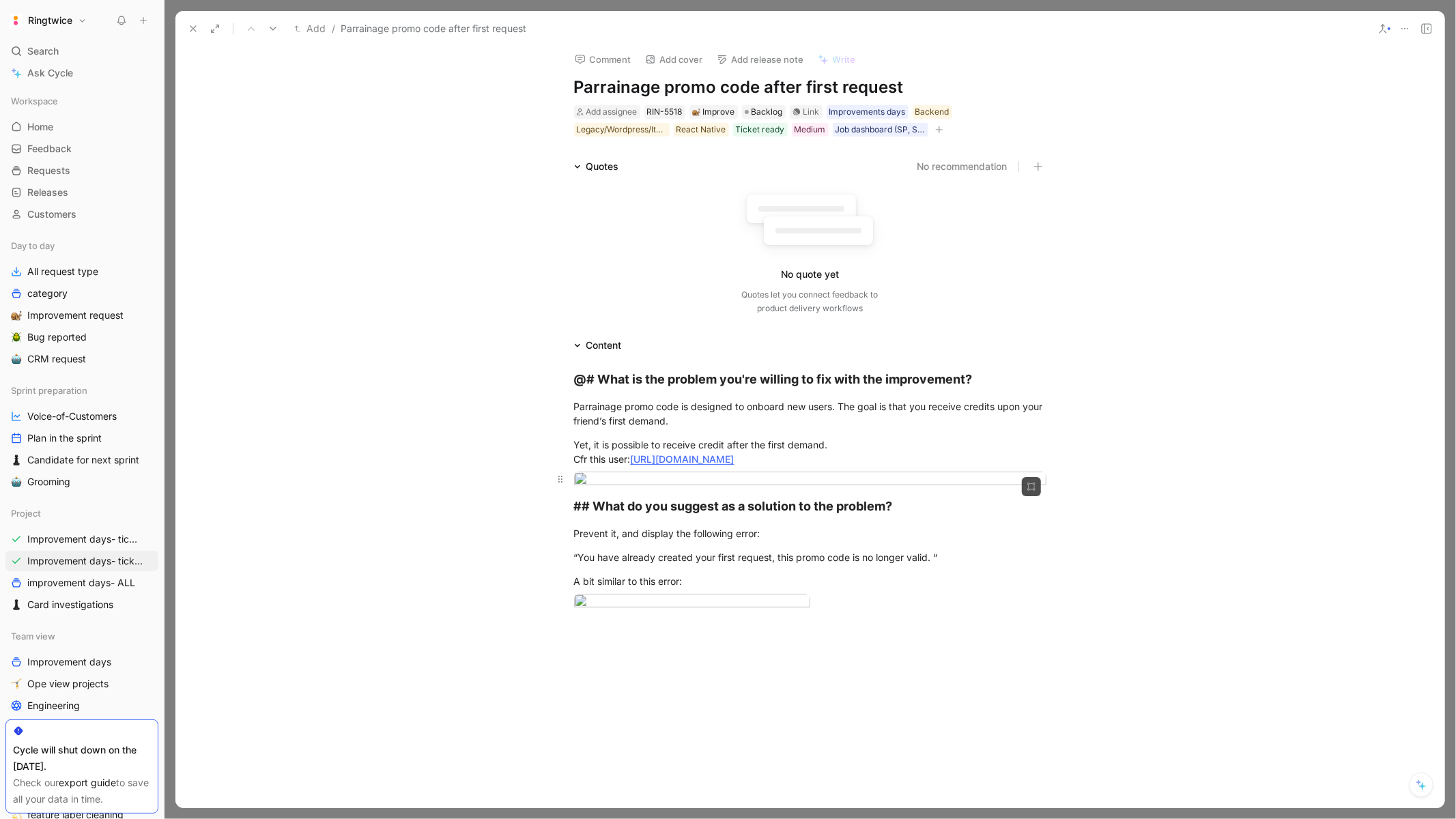
scroll to position [18, 0]
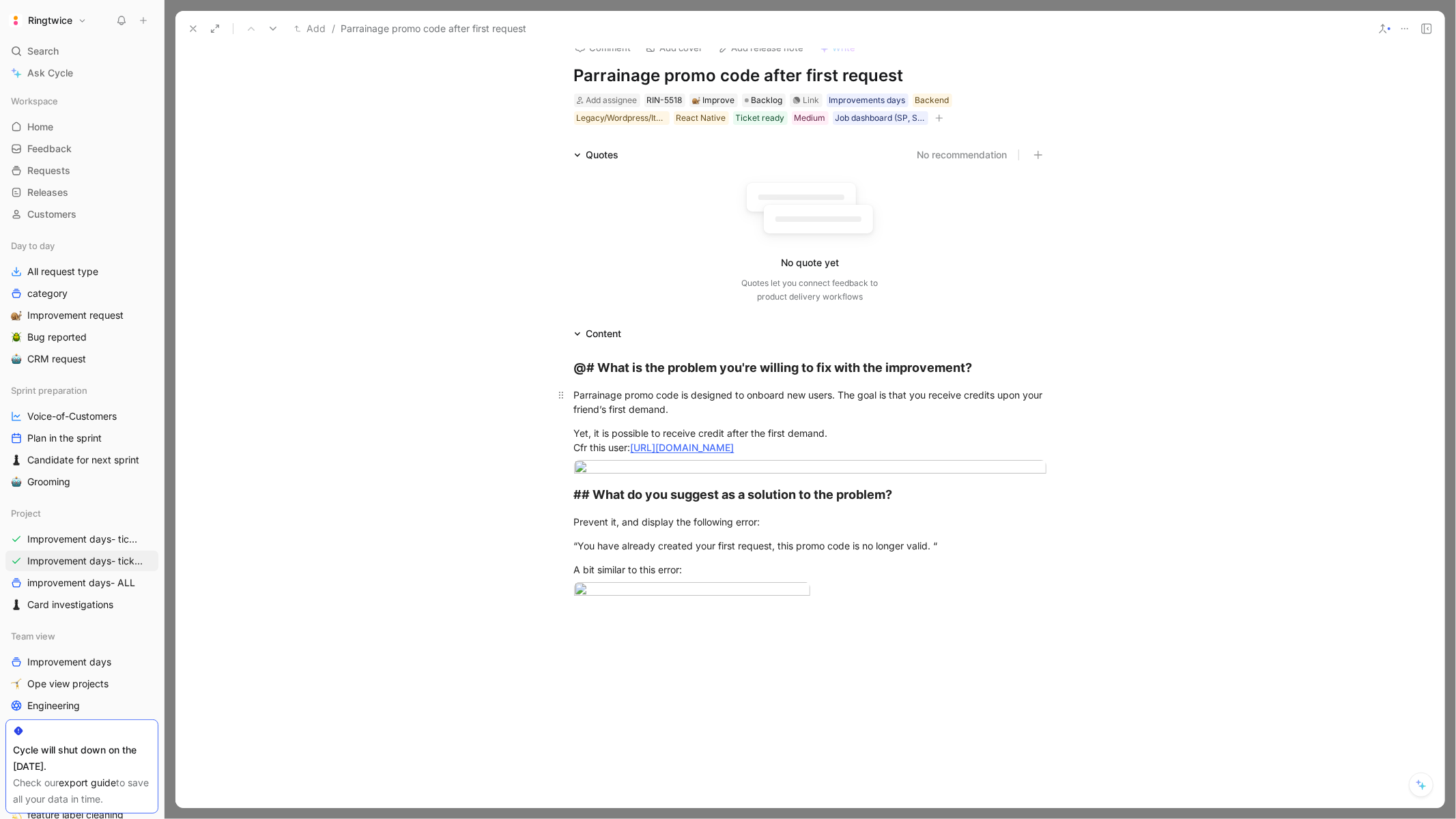
click at [611, 411] on div "Parrainage promo code is designed to onboard new users. The goal is that you re…" at bounding box center [811, 402] width 473 height 29
click at [627, 413] on div "Parrainage promo code is designed to onboard new users. The goal is that you re…" at bounding box center [811, 402] width 473 height 29
click at [606, 434] on div "Yet, it is possible to receive credit after the first demand. Cfr this user: ht…" at bounding box center [811, 440] width 473 height 29
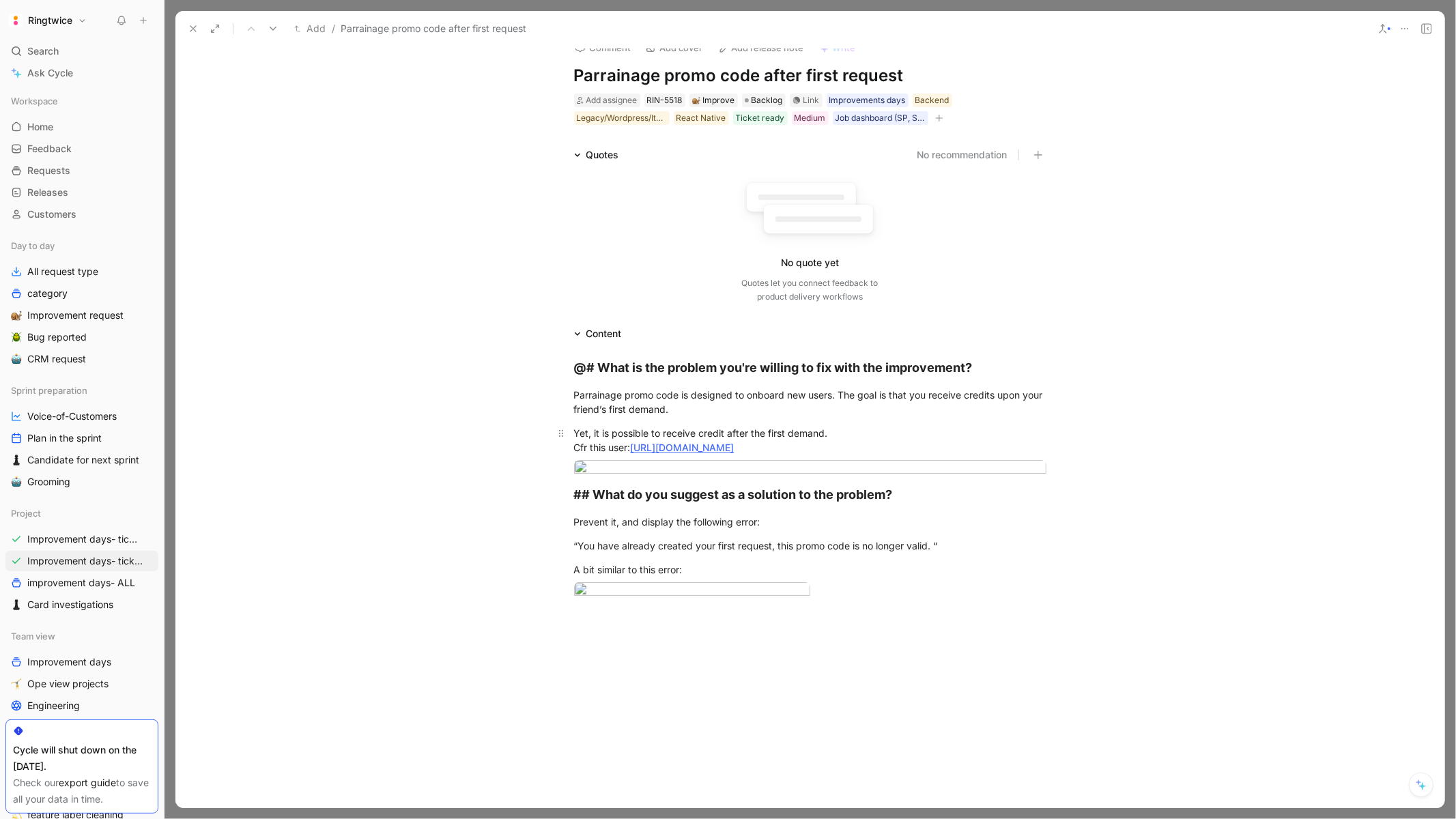
click at [606, 434] on div "Yet, it is possible to receive credit after the first demand. Cfr this user: ht…" at bounding box center [811, 440] width 473 height 29
click at [188, 24] on icon at bounding box center [192, 28] width 11 height 11
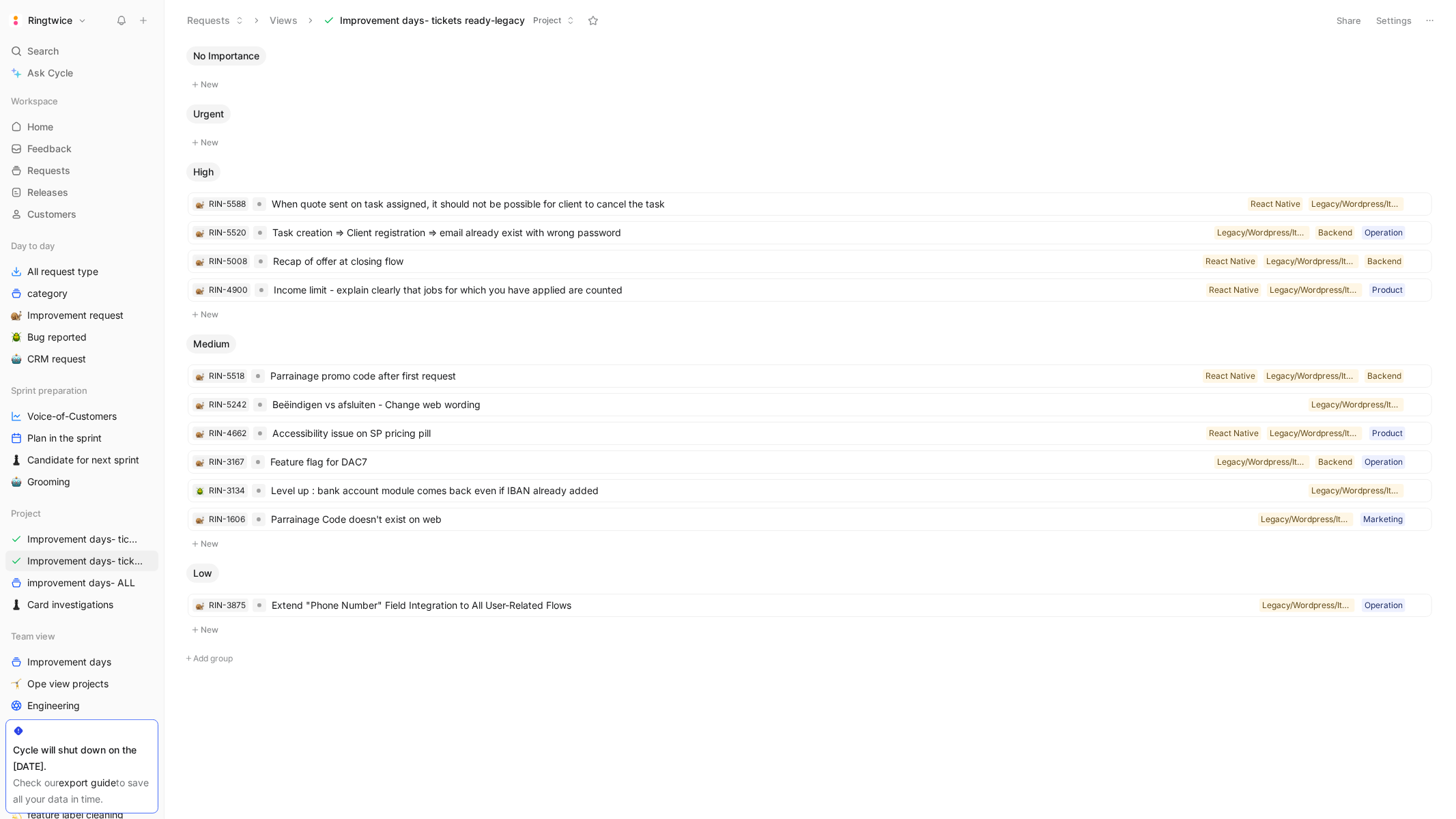
click at [447, 419] on ul "RIN-5518 Parrainage promo code after first request Backend Legacy/Wordpress/Ite…" at bounding box center [810, 450] width 1245 height 172
click at [436, 406] on span "Beëindigen vs afsluiten - Change web wording" at bounding box center [787, 405] width 1030 height 16
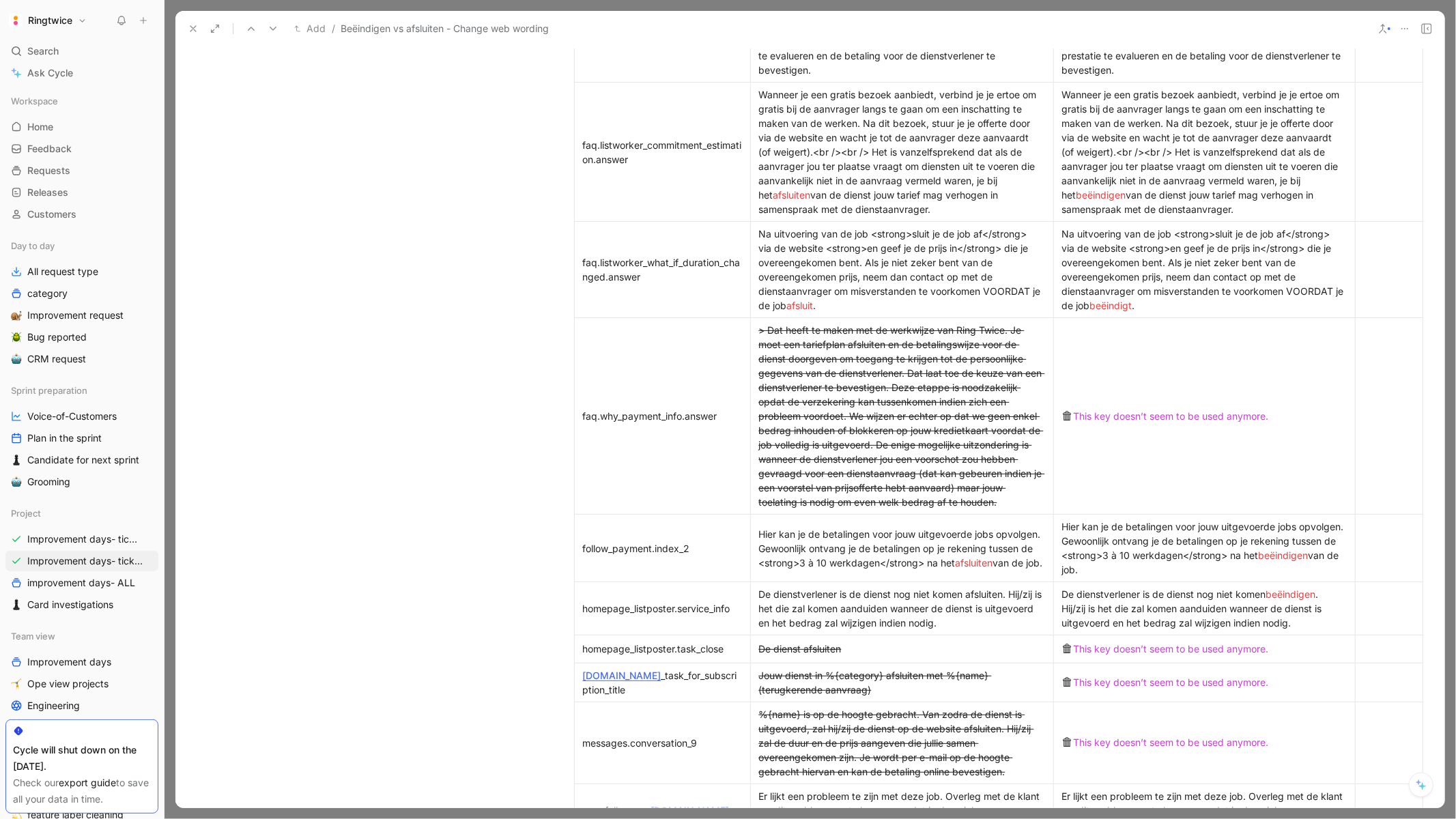
scroll to position [1206, 0]
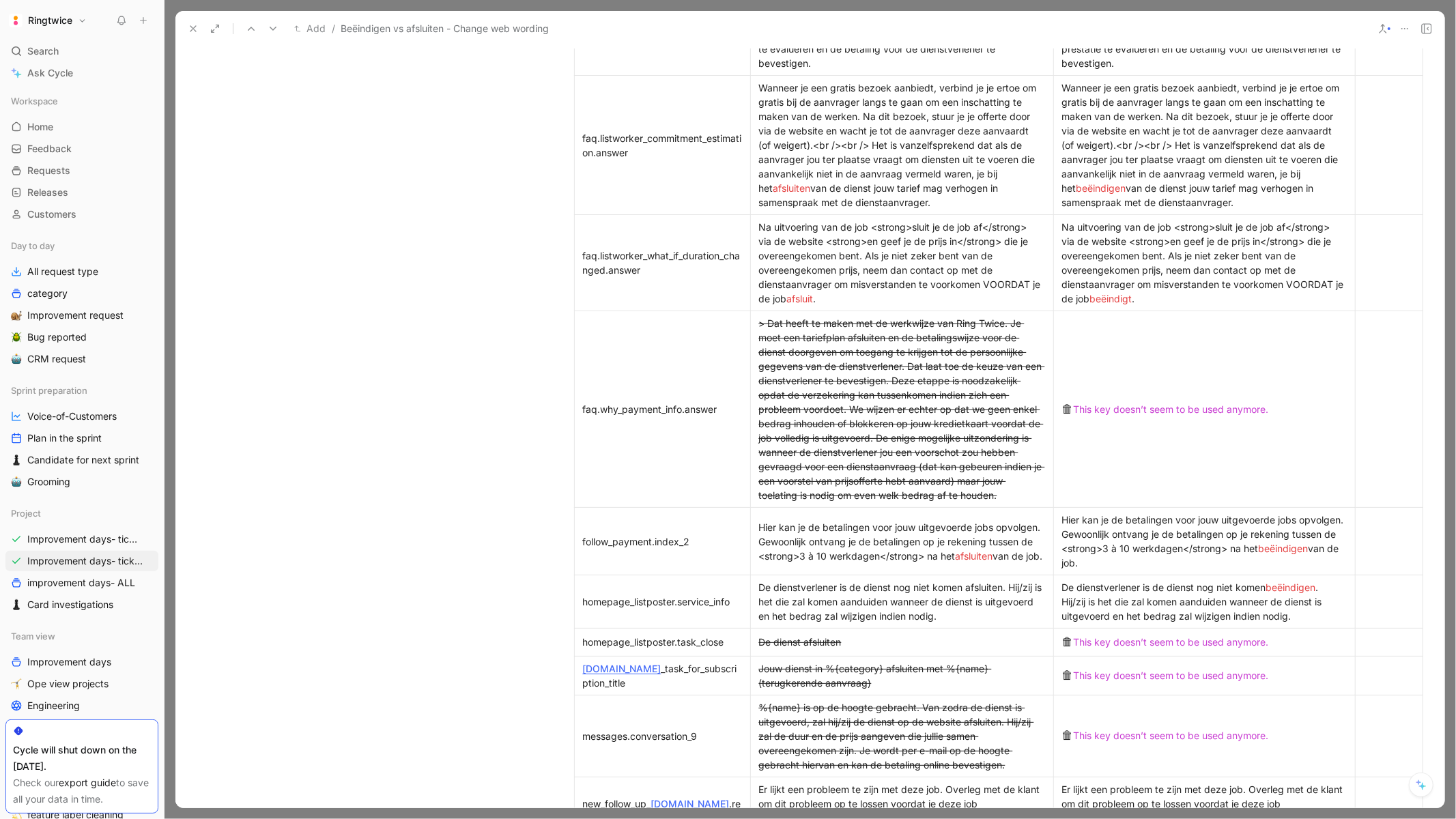
click at [189, 30] on icon at bounding box center [192, 28] width 11 height 11
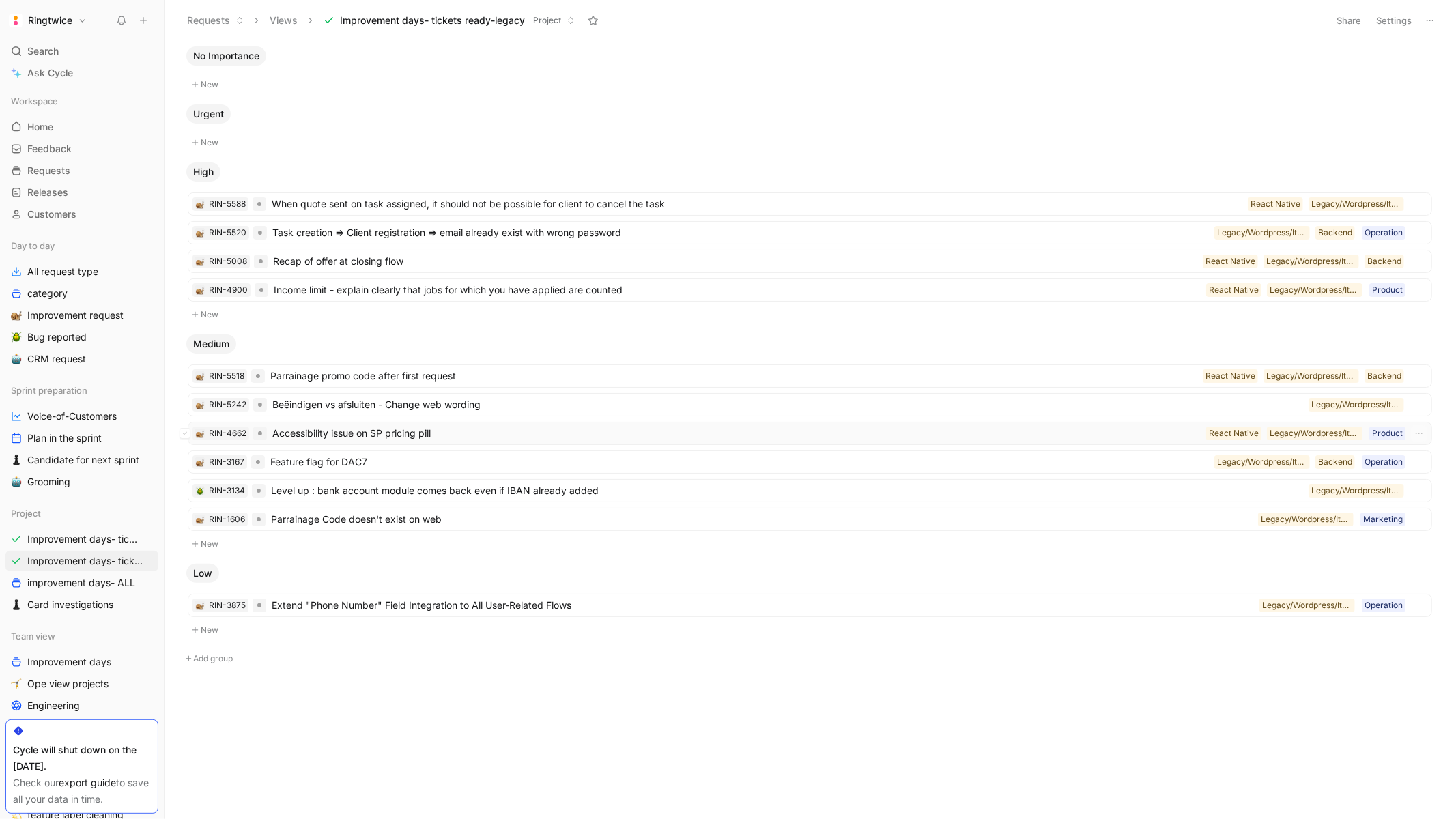
click at [361, 440] on span "Accessibility issue on SP pricing pill" at bounding box center [736, 433] width 928 height 16
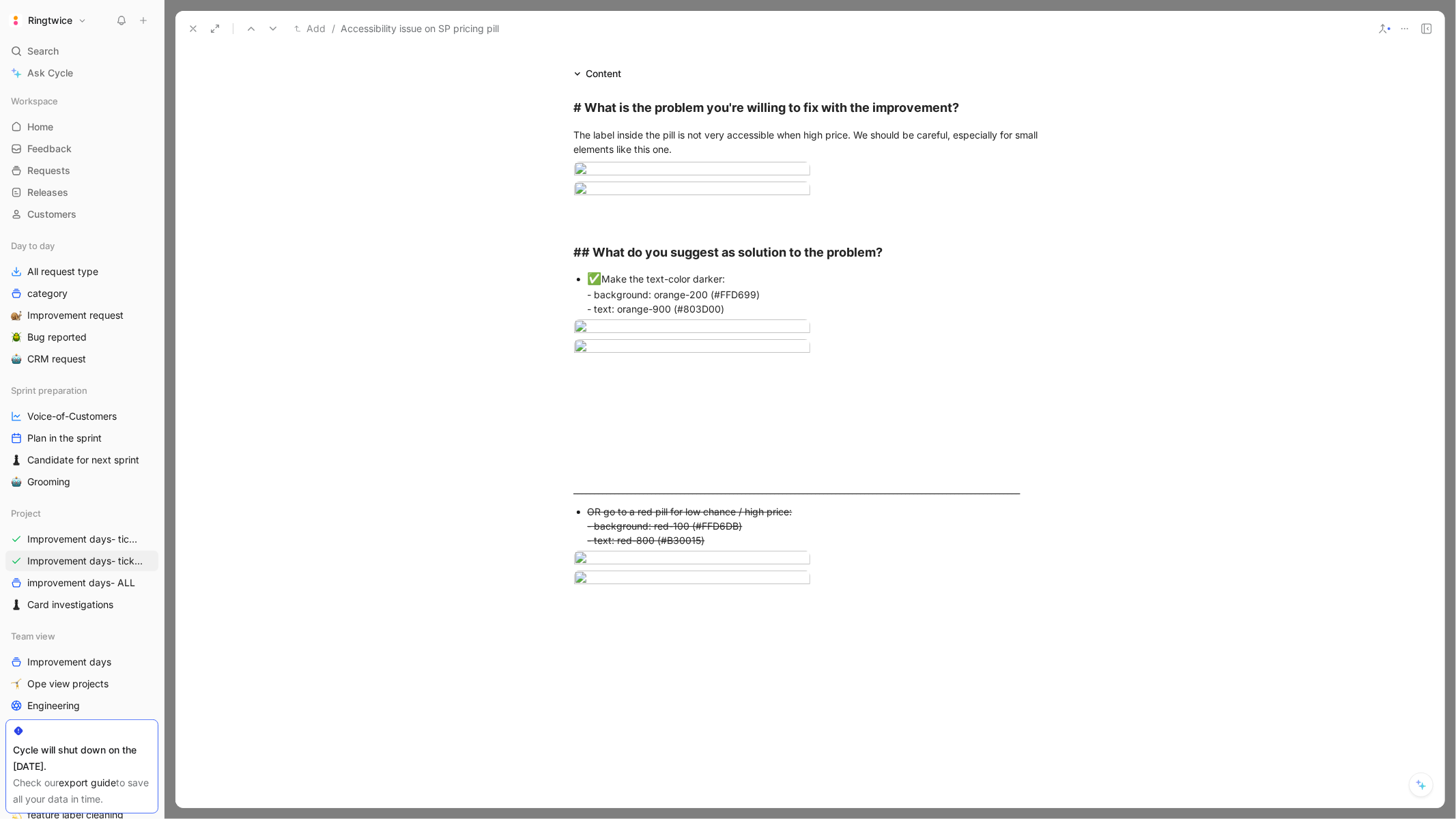
scroll to position [243, 0]
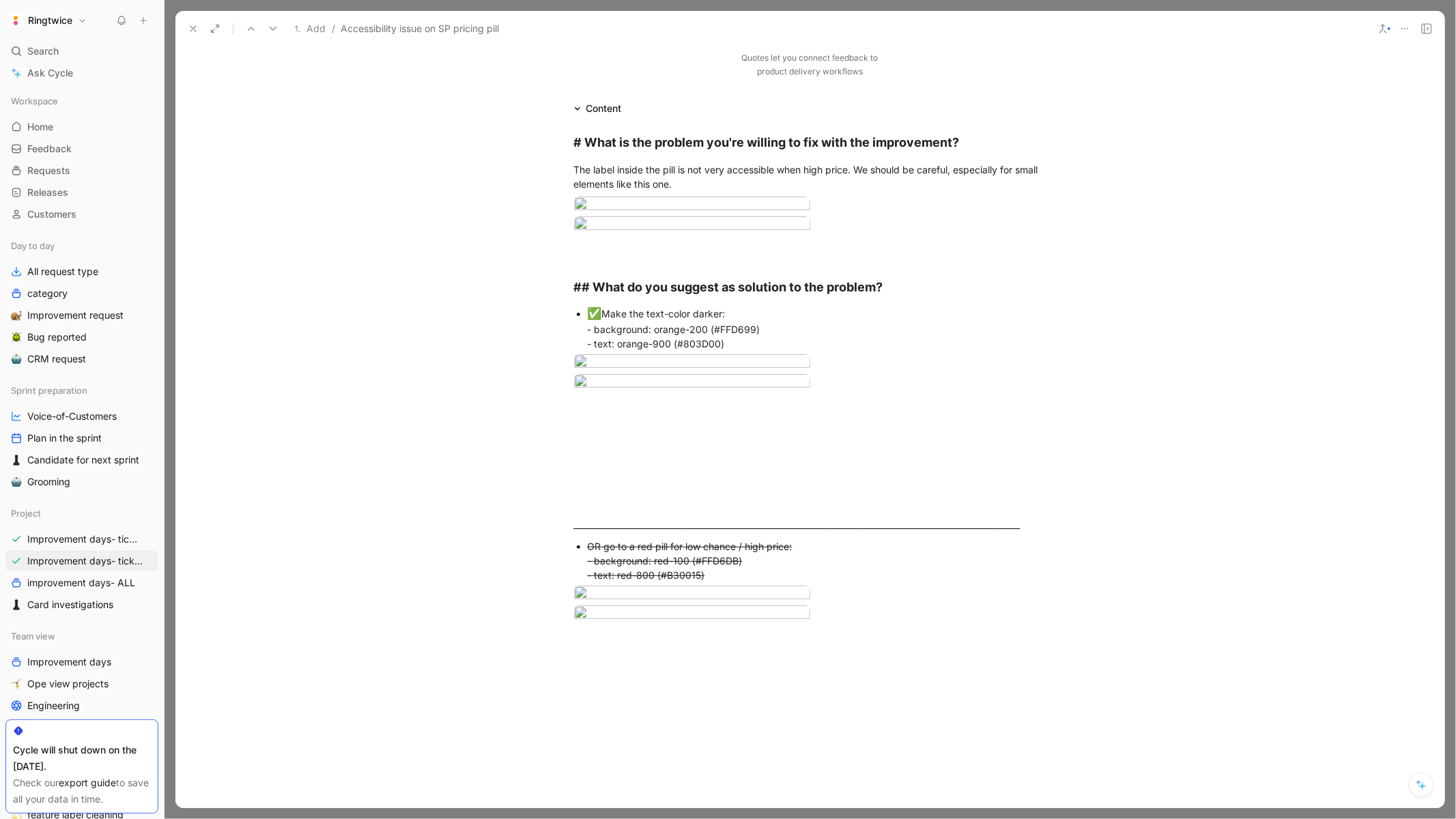
click at [191, 29] on icon at bounding box center [192, 28] width 11 height 11
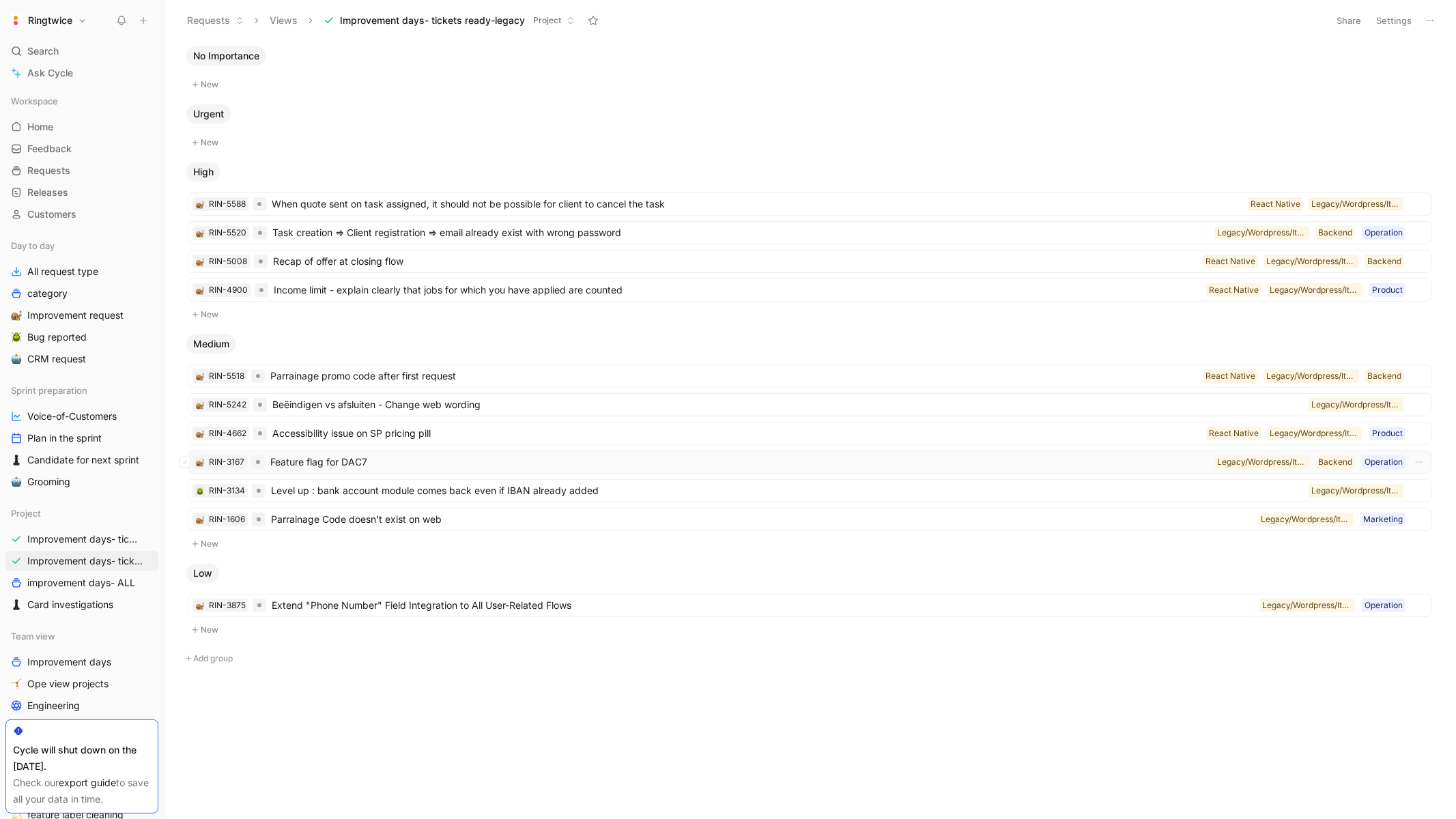
click at [345, 464] on span "Feature flag for DAC7" at bounding box center [739, 462] width 938 height 16
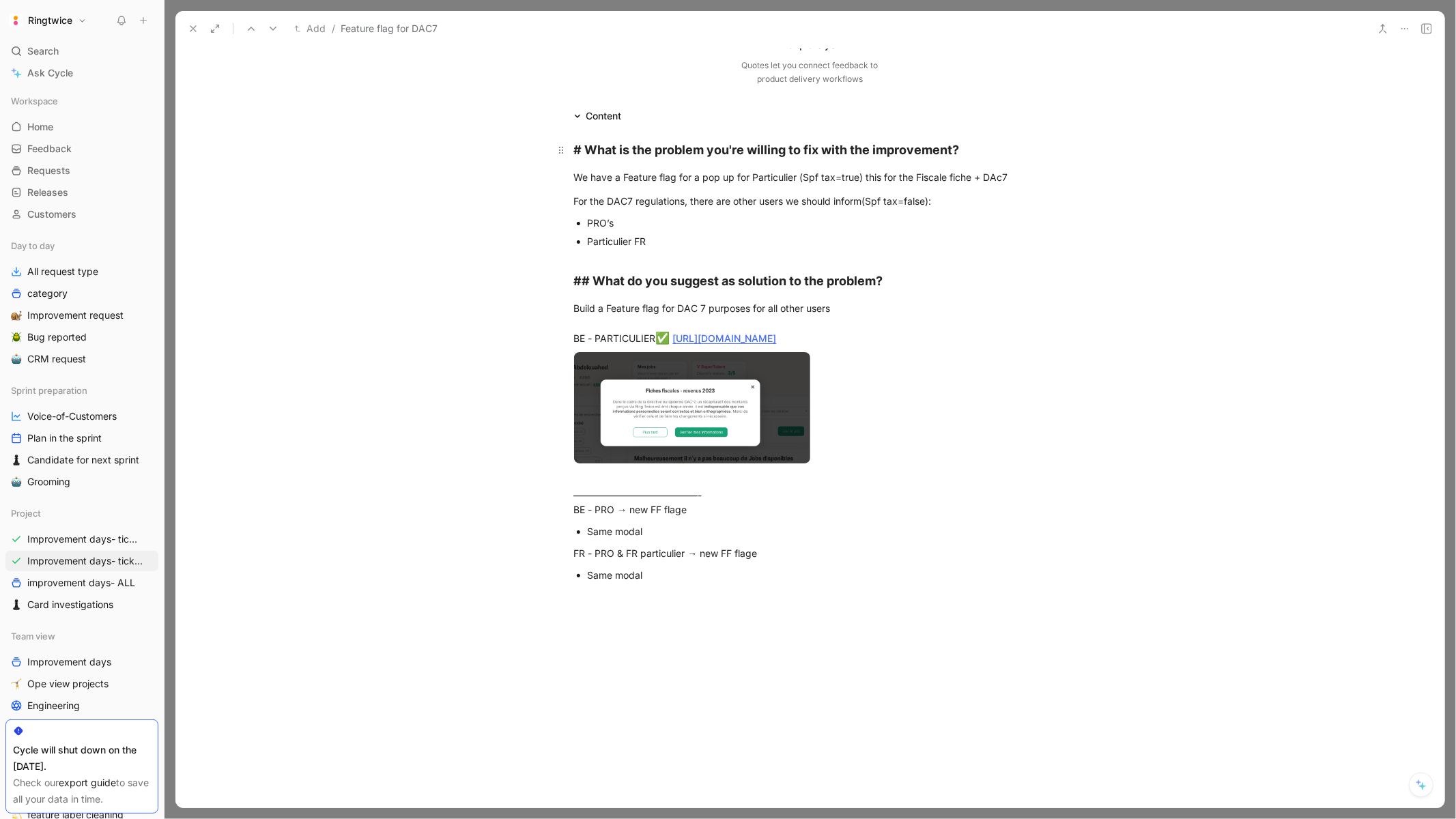
scroll to position [241, 0]
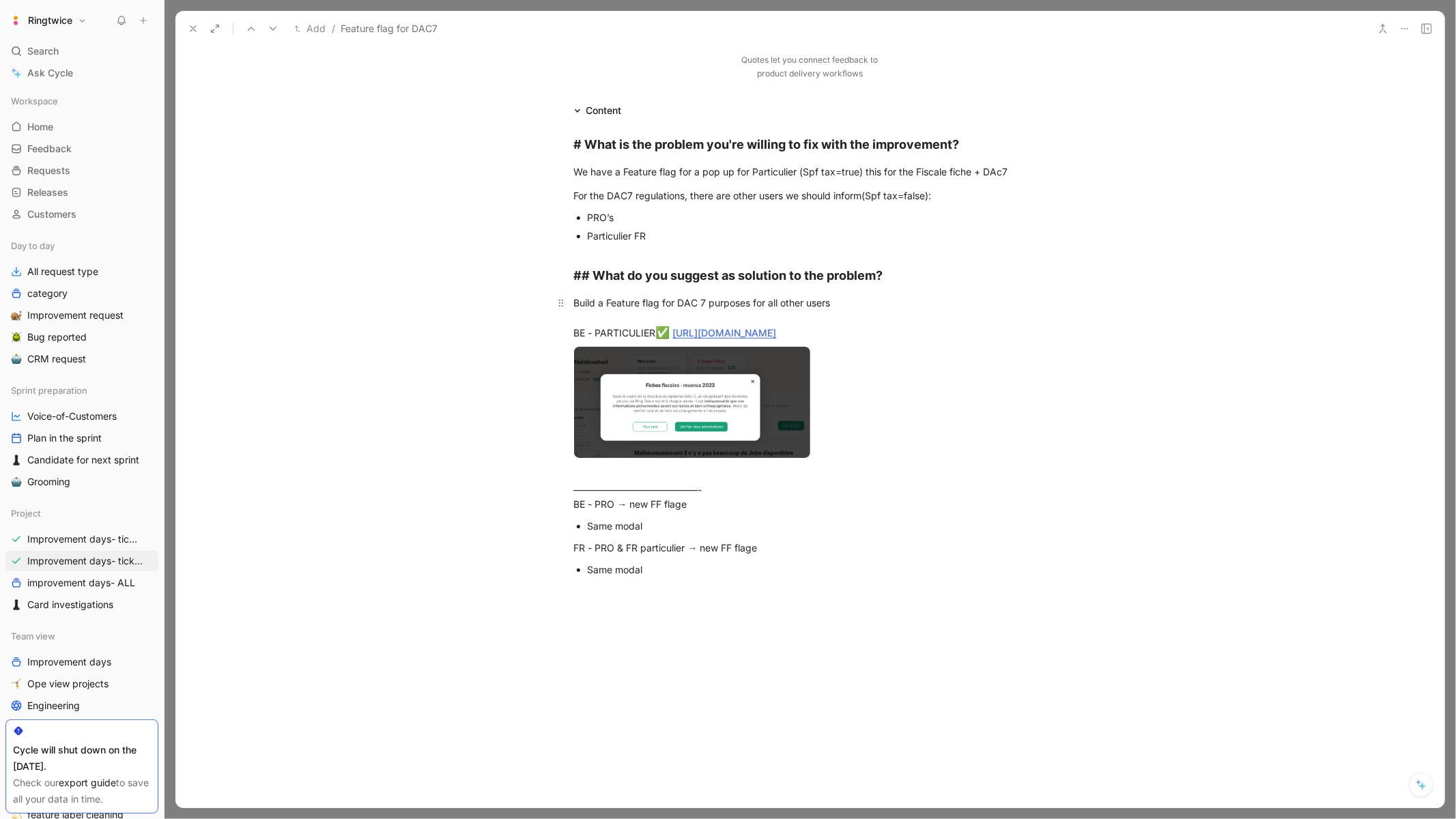
click at [777, 331] on link "[URL][DOMAIN_NAME]" at bounding box center [725, 333] width 104 height 12
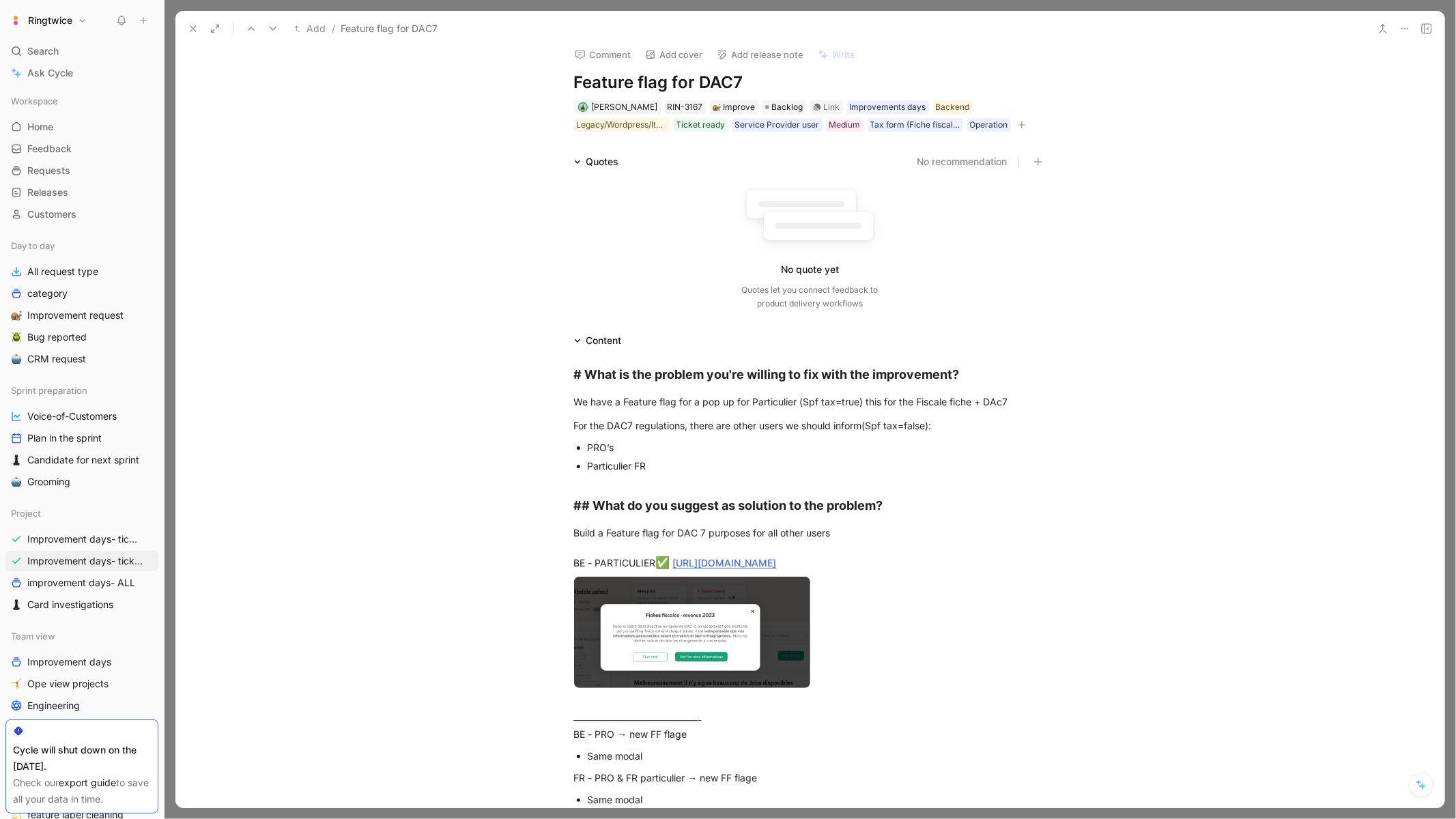
scroll to position [0, 0]
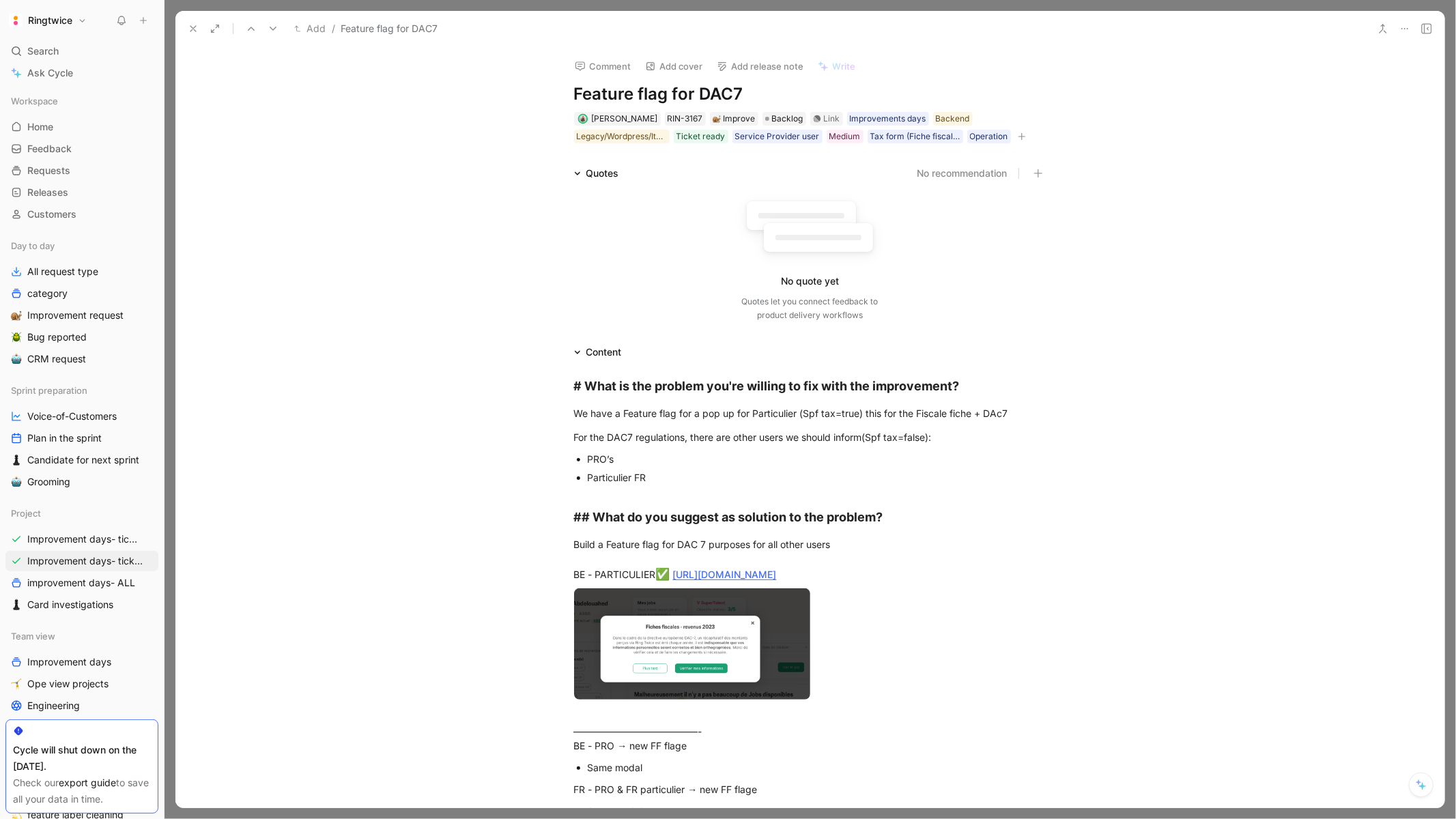
drag, startPoint x: 754, startPoint y: 85, endPoint x: 699, endPoint y: 90, distance: 55.2
click at [699, 90] on h1 "Feature flag for DAC7" at bounding box center [811, 94] width 473 height 22
copy h1 "DAC7"
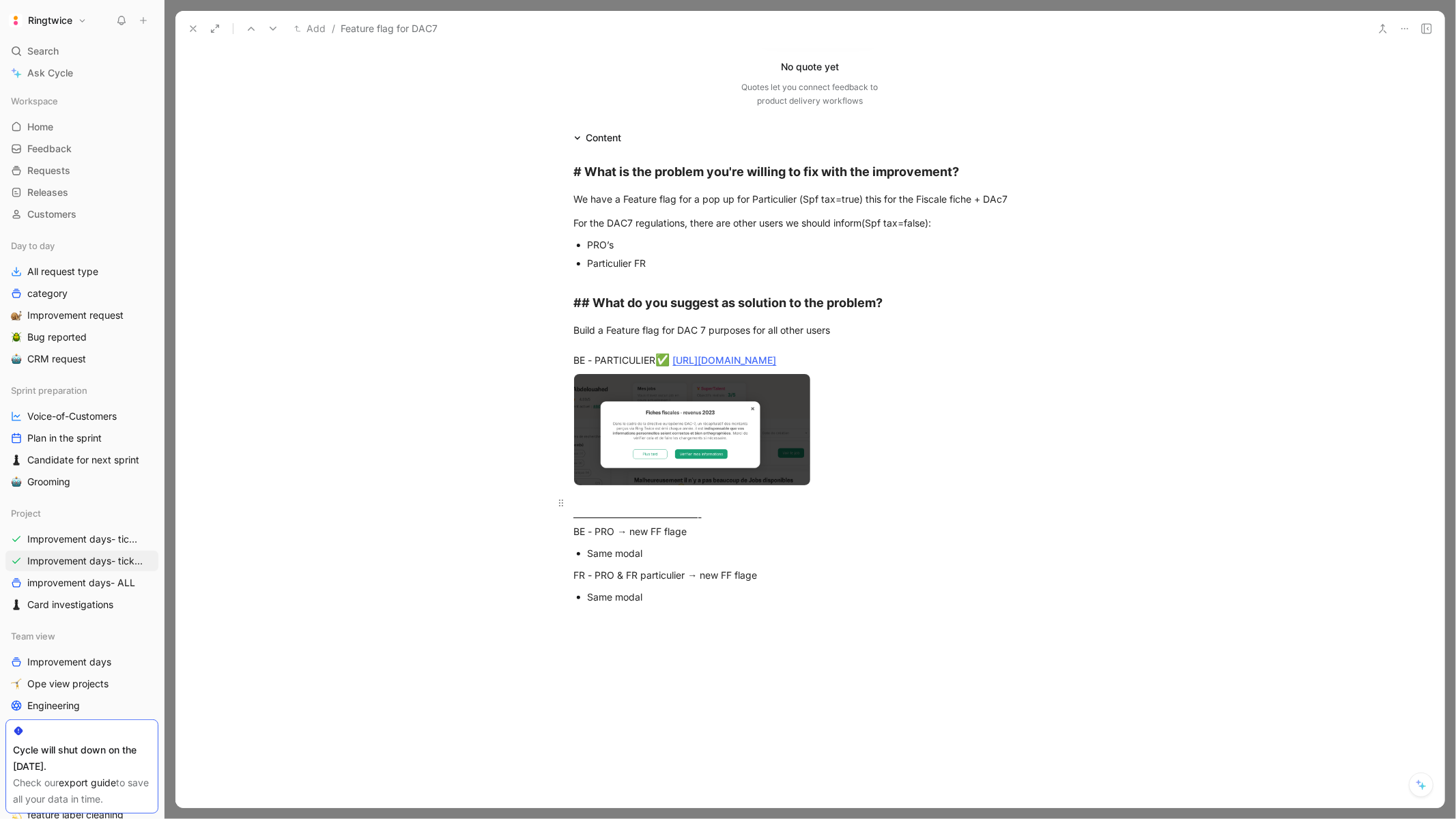
scroll to position [213, 0]
click at [716, 356] on link "[URL][DOMAIN_NAME]" at bounding box center [725, 362] width 104 height 12
click at [663, 427] on body "Ringtwice Search ⌘ K Ask Cycle Workspace Home G then H Feedback G then F Reques…" at bounding box center [728, 409] width 1456 height 819
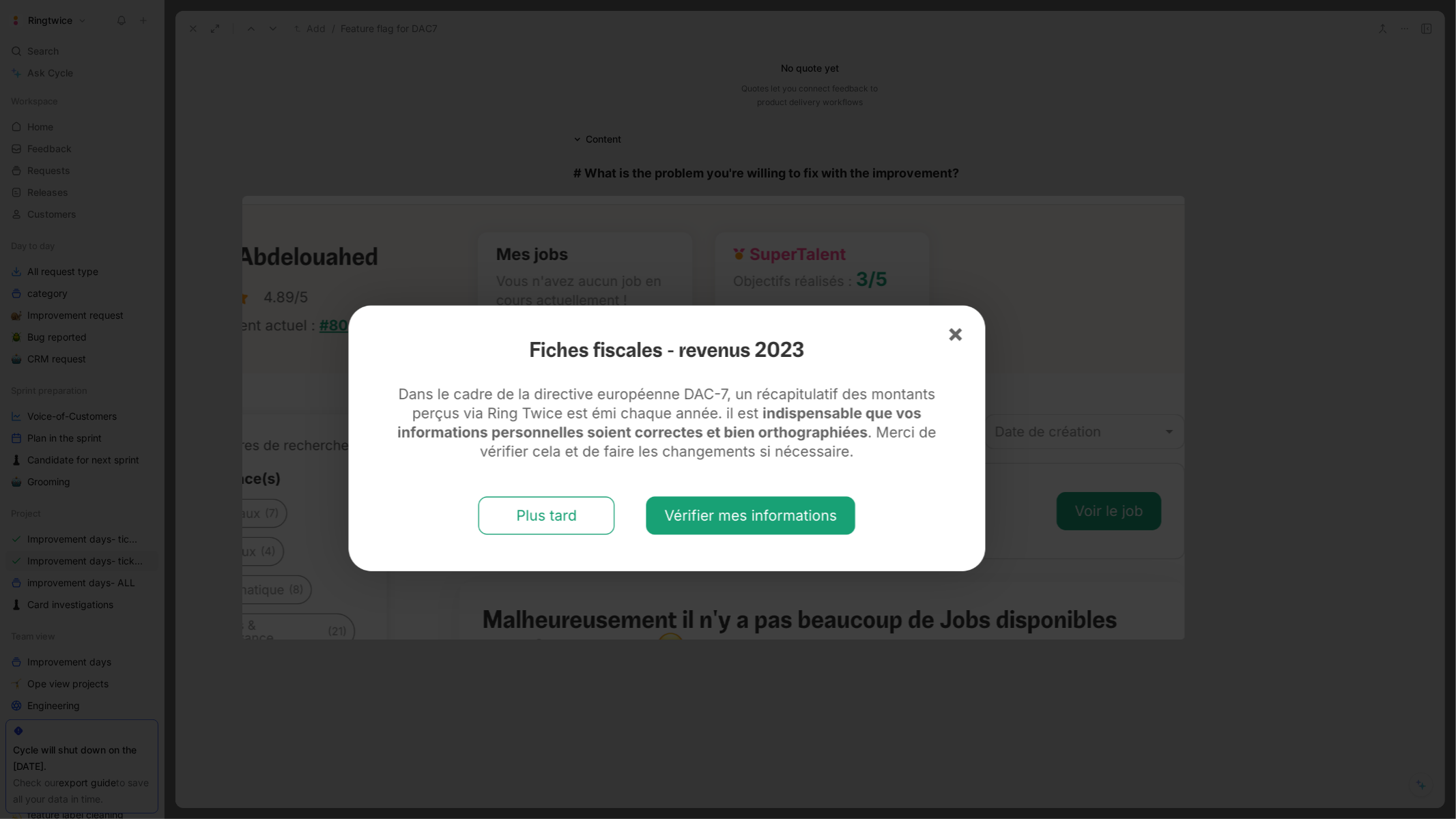
click at [1268, 819] on div at bounding box center [728, 819] width 1456 height 0
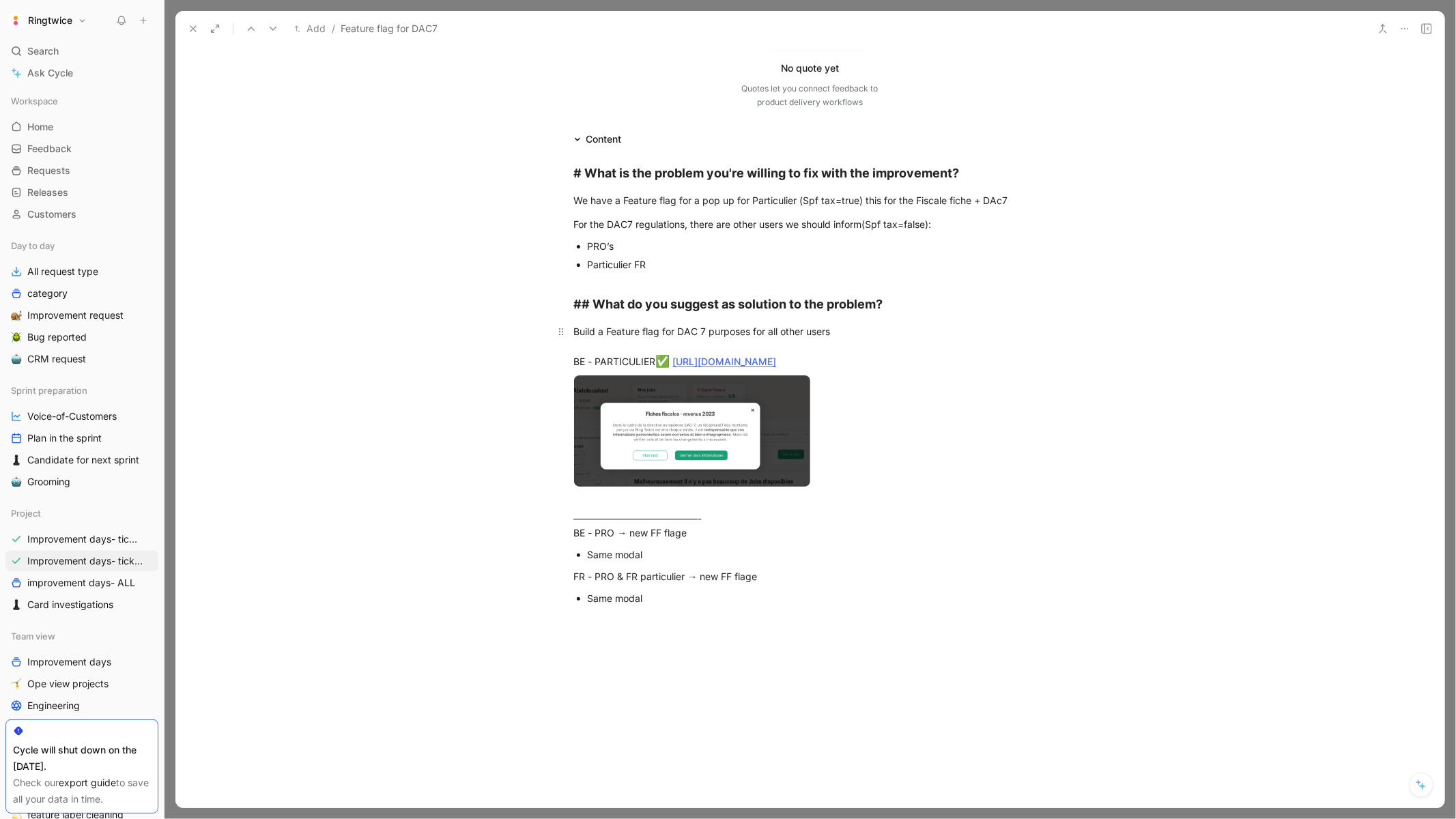
click at [757, 332] on div "Build a Feature flag for DAC 7 purposes for all other users BE - PARTICULIER ✅ …" at bounding box center [811, 347] width 473 height 47
click at [189, 24] on icon at bounding box center [192, 28] width 11 height 11
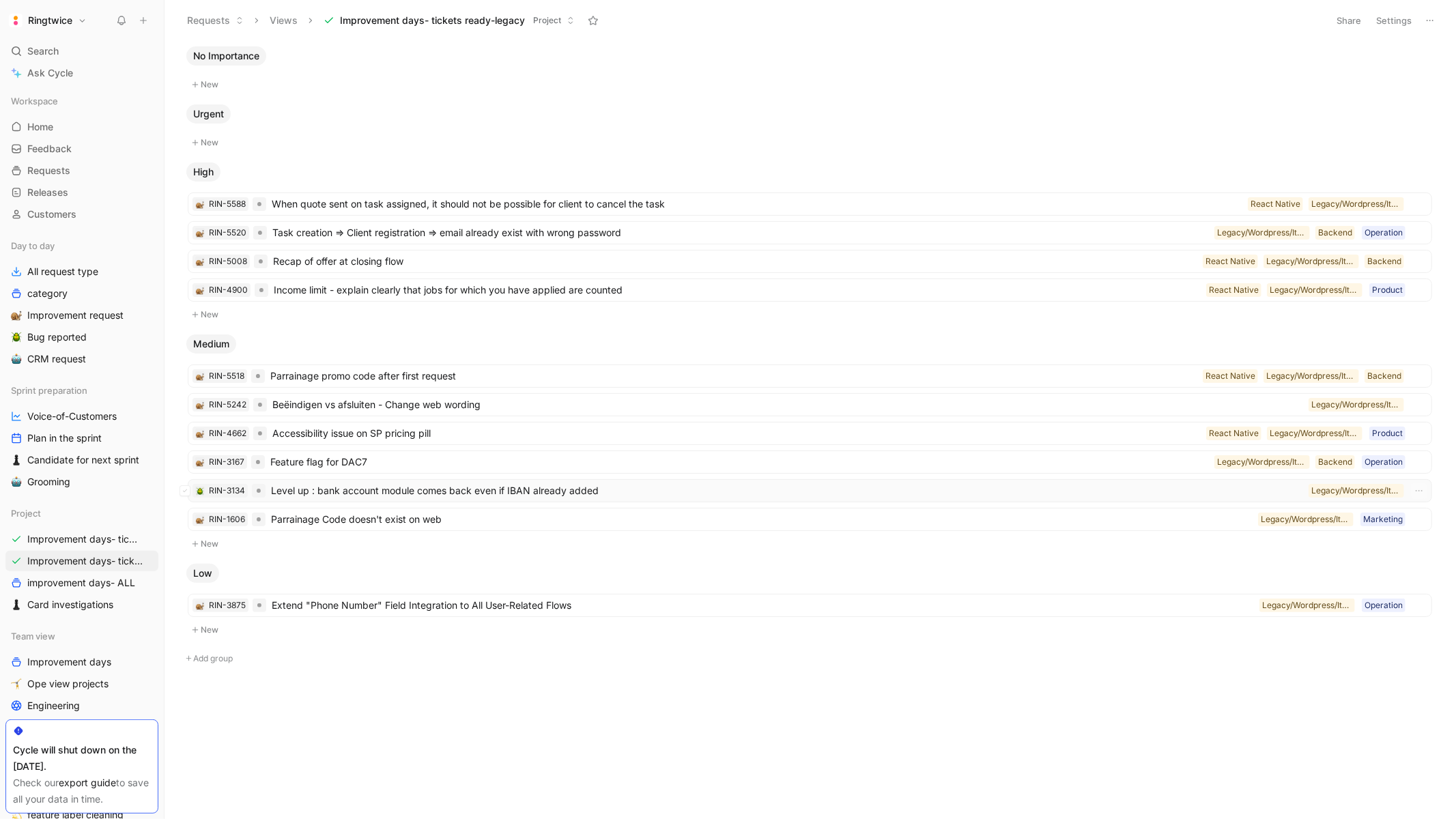
click at [455, 499] on span "Level up : bank account module comes back even if IBAN already added" at bounding box center [787, 491] width 1032 height 16
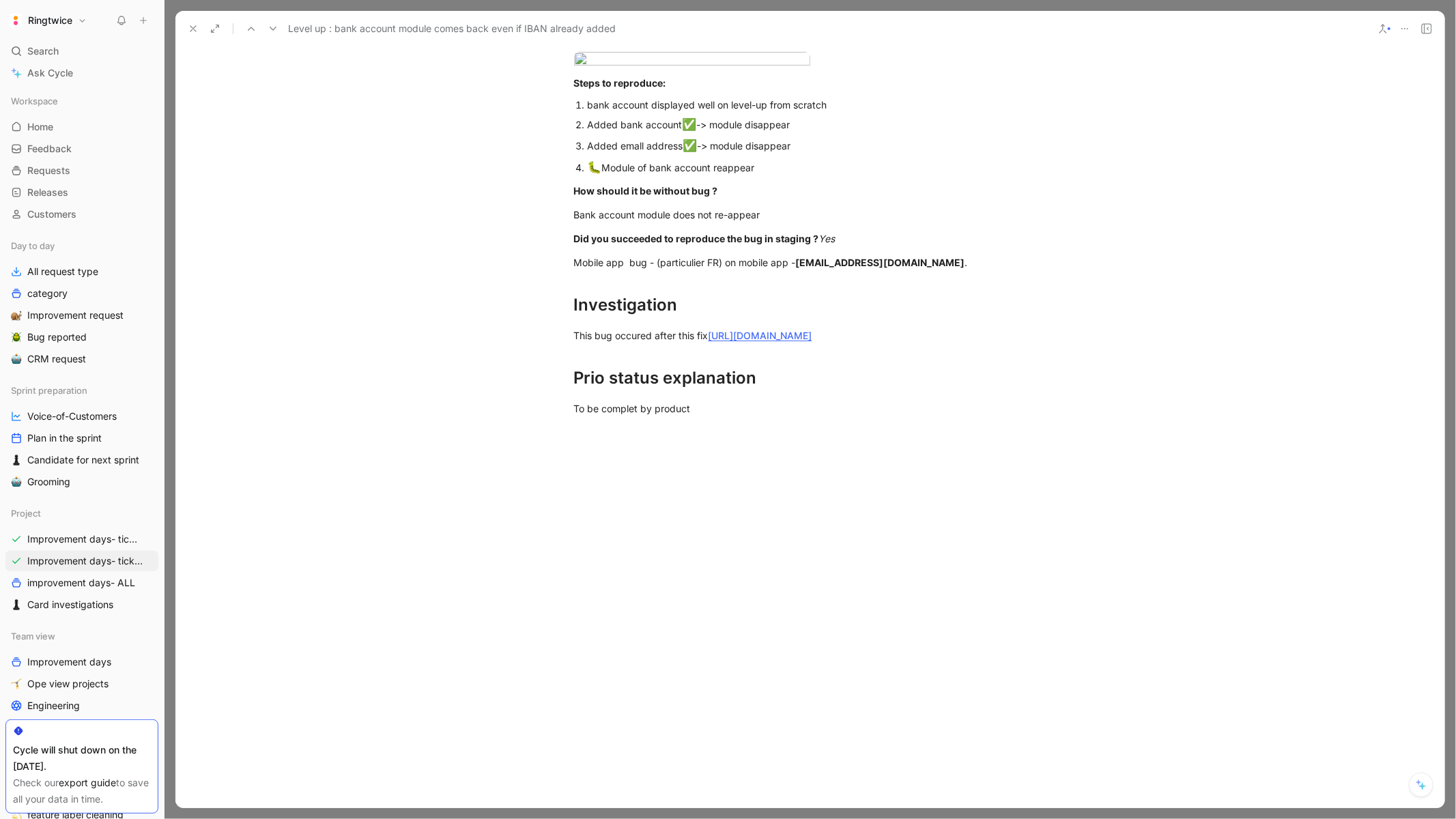
scroll to position [601, 0]
click at [187, 34] on button at bounding box center [192, 28] width 19 height 19
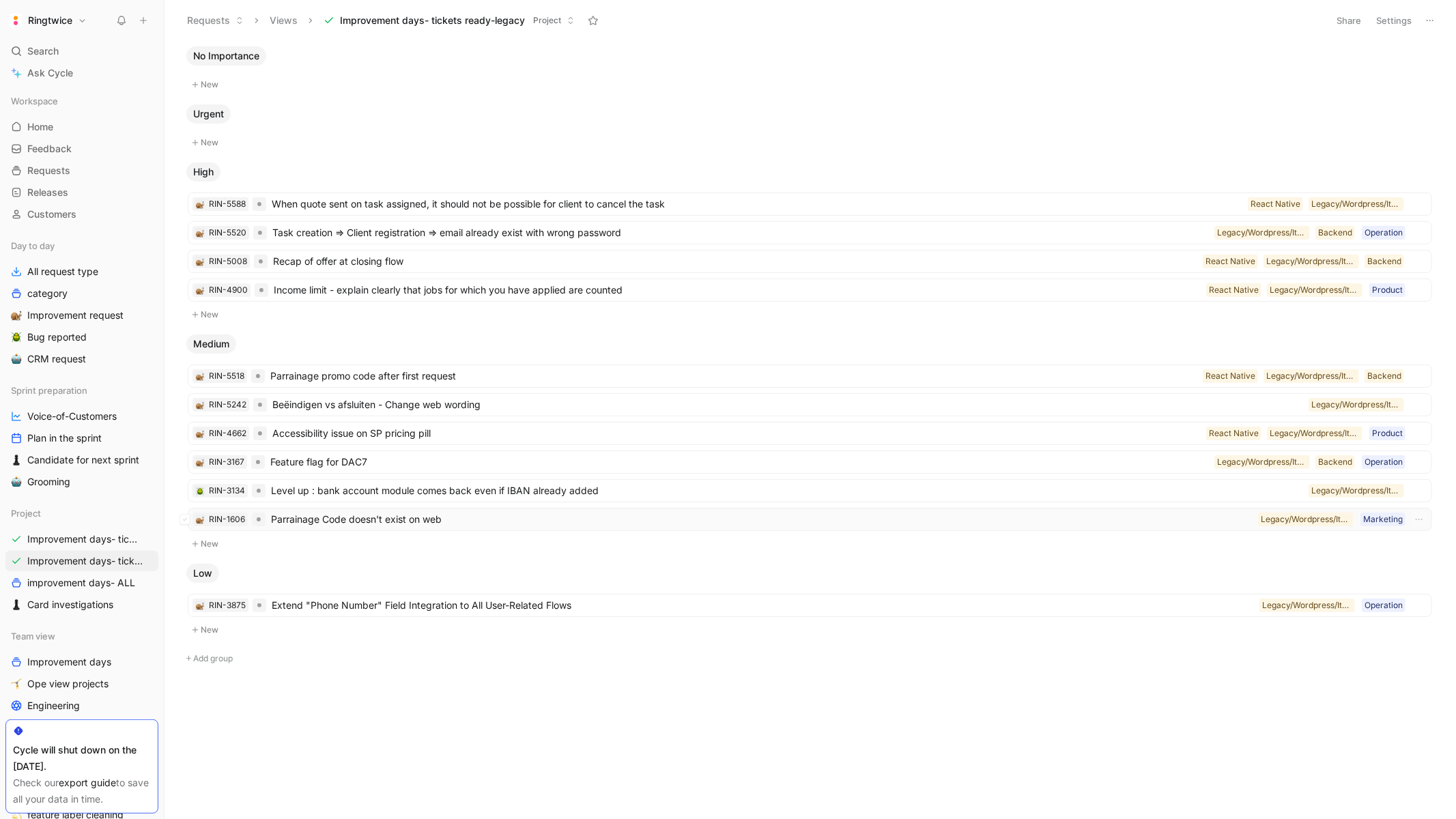
click at [340, 527] on span "Parrainage Code doesn't exist on web" at bounding box center [762, 520] width 981 height 16
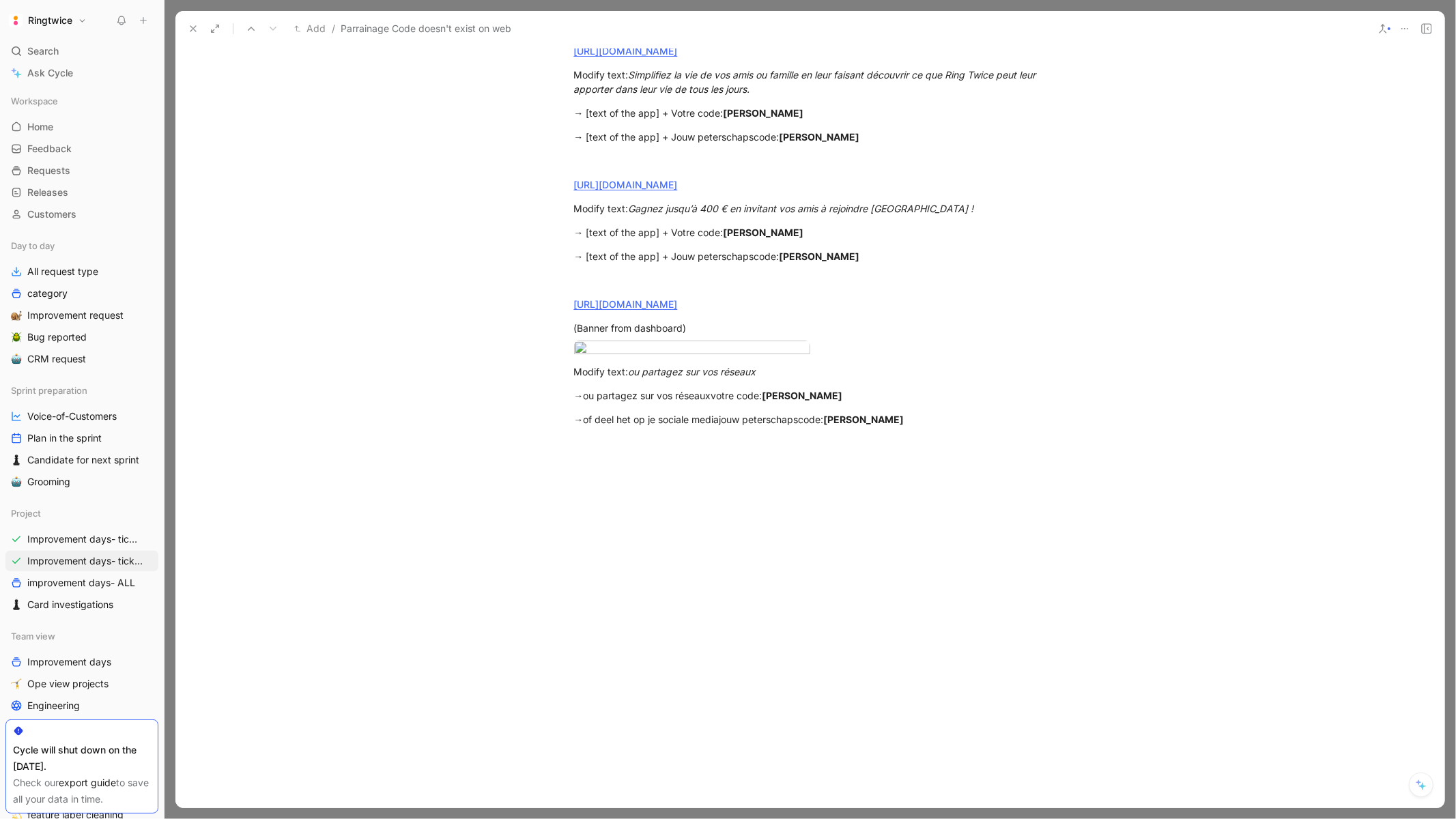
scroll to position [651, 0]
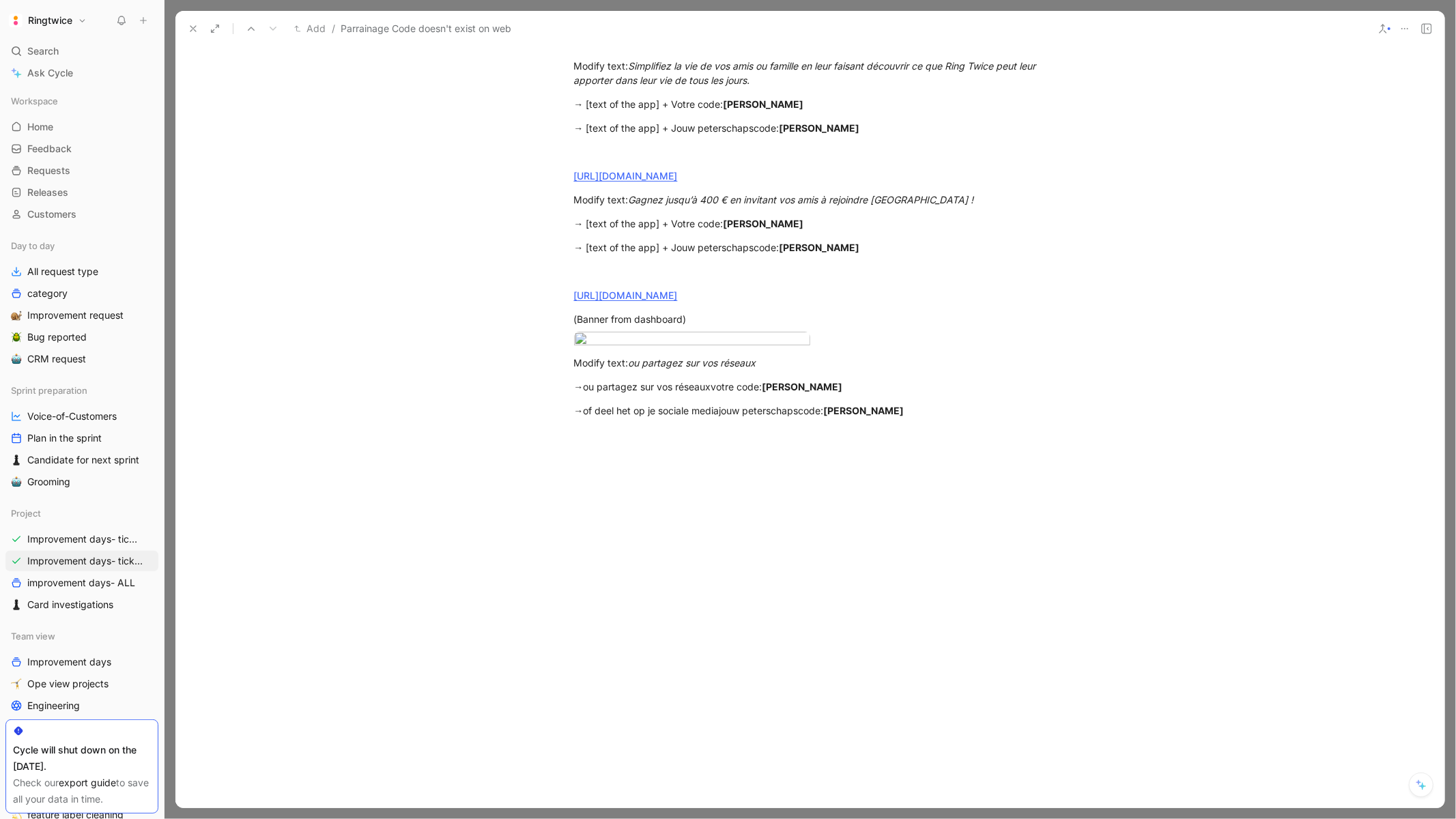
click at [844, 170] on body "Ringtwice Search ⌘ K Ask Cycle Workspace Home G then H Feedback G then F Reques…" at bounding box center [728, 409] width 1456 height 819
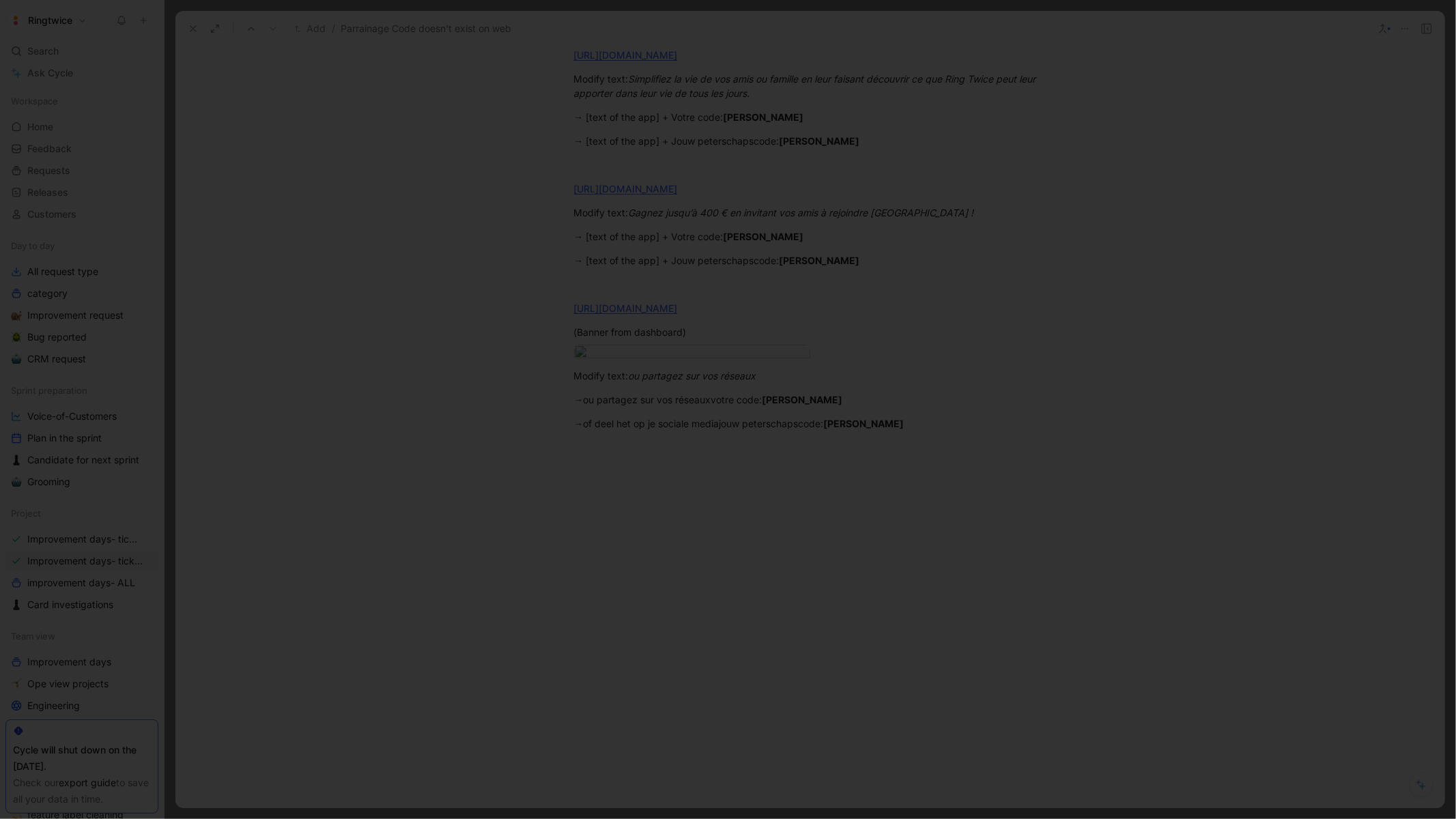
click at [860, 59] on div at bounding box center [728, 409] width 1456 height 819
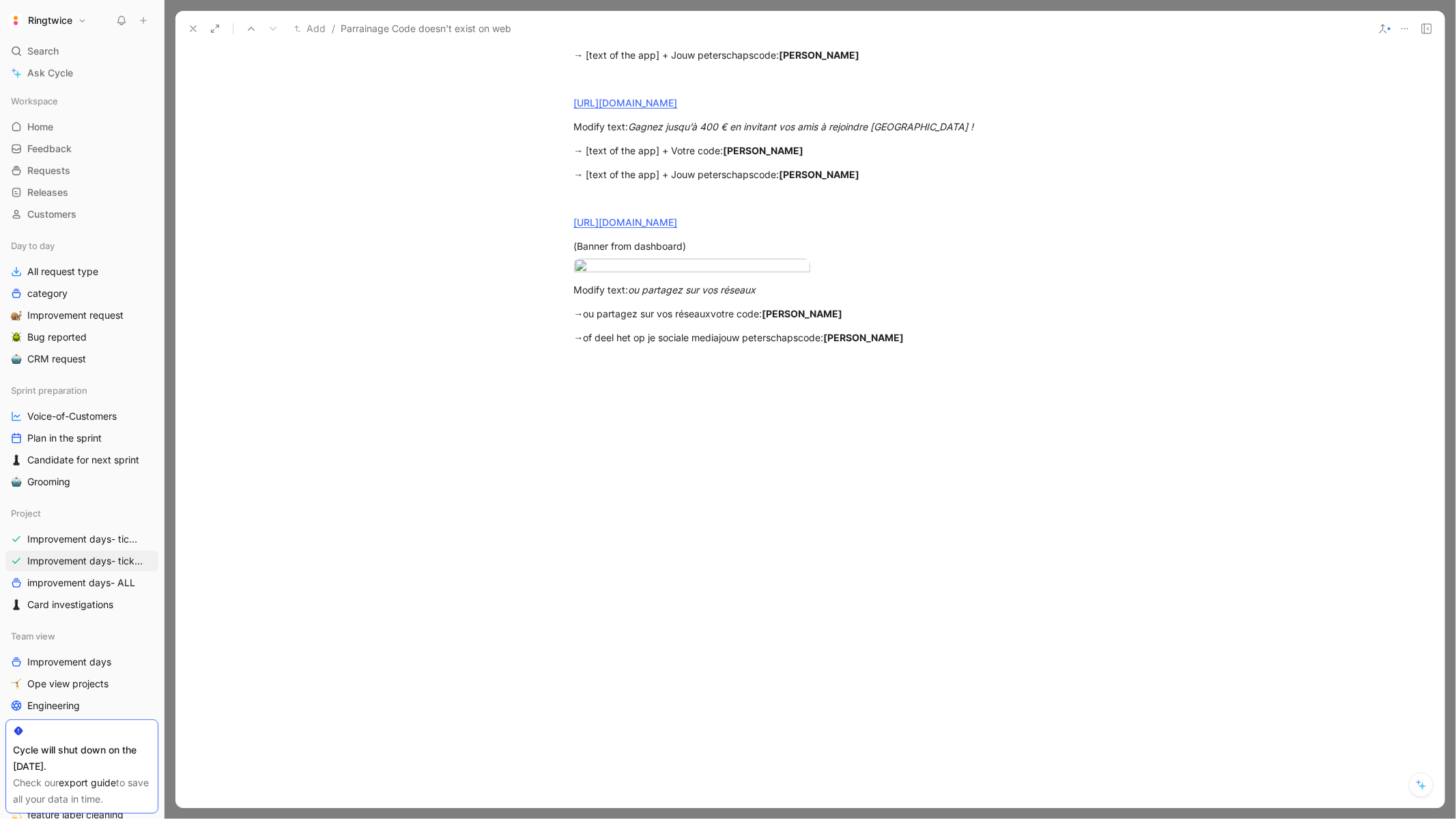
scroll to position [1342, 0]
click at [895, 420] on body "Ringtwice Search ⌘ K Ask Cycle Workspace Home G then H Feedback G then F Reques…" at bounding box center [728, 409] width 1456 height 819
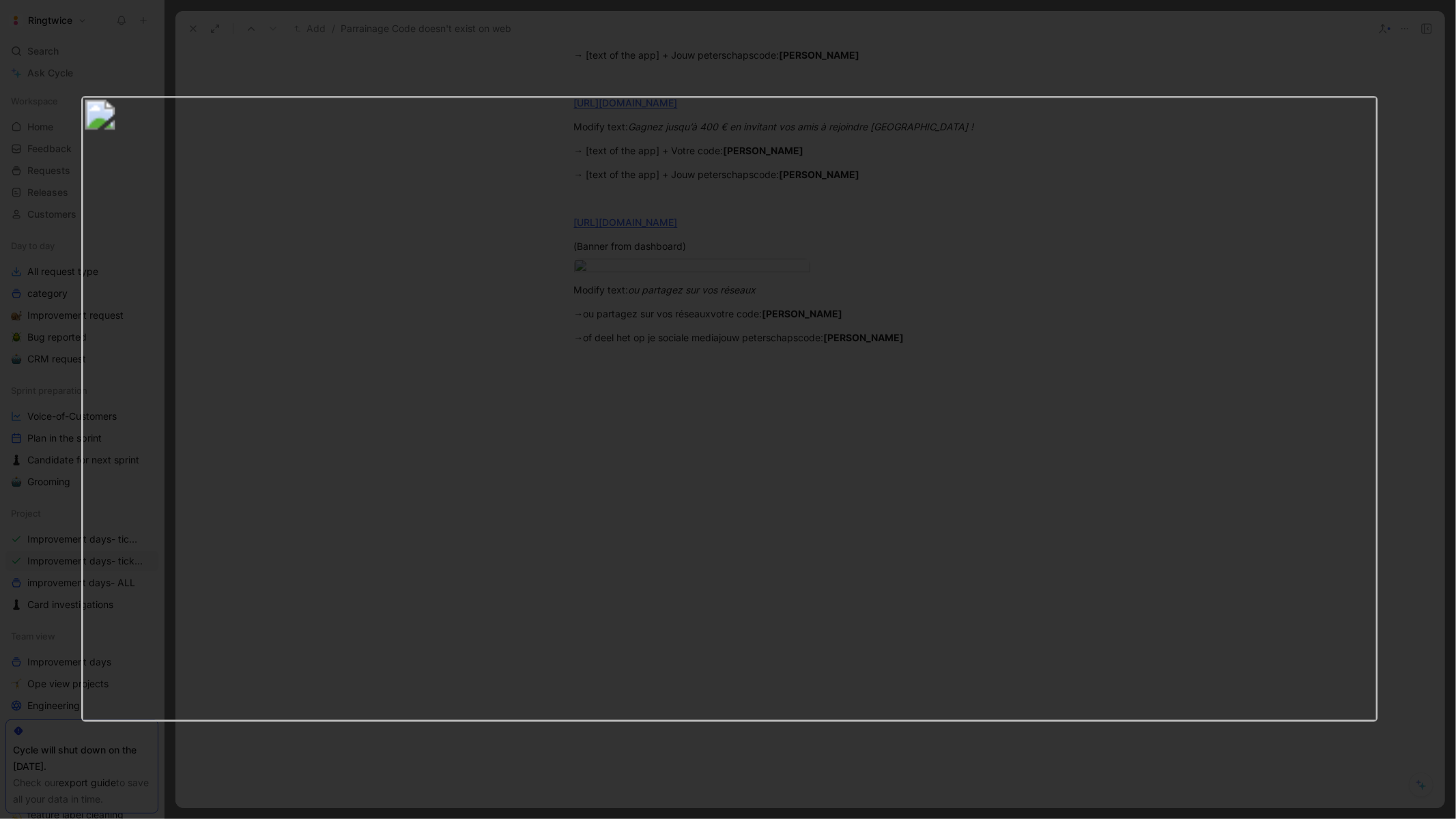
click at [1419, 819] on div at bounding box center [728, 819] width 1456 height 0
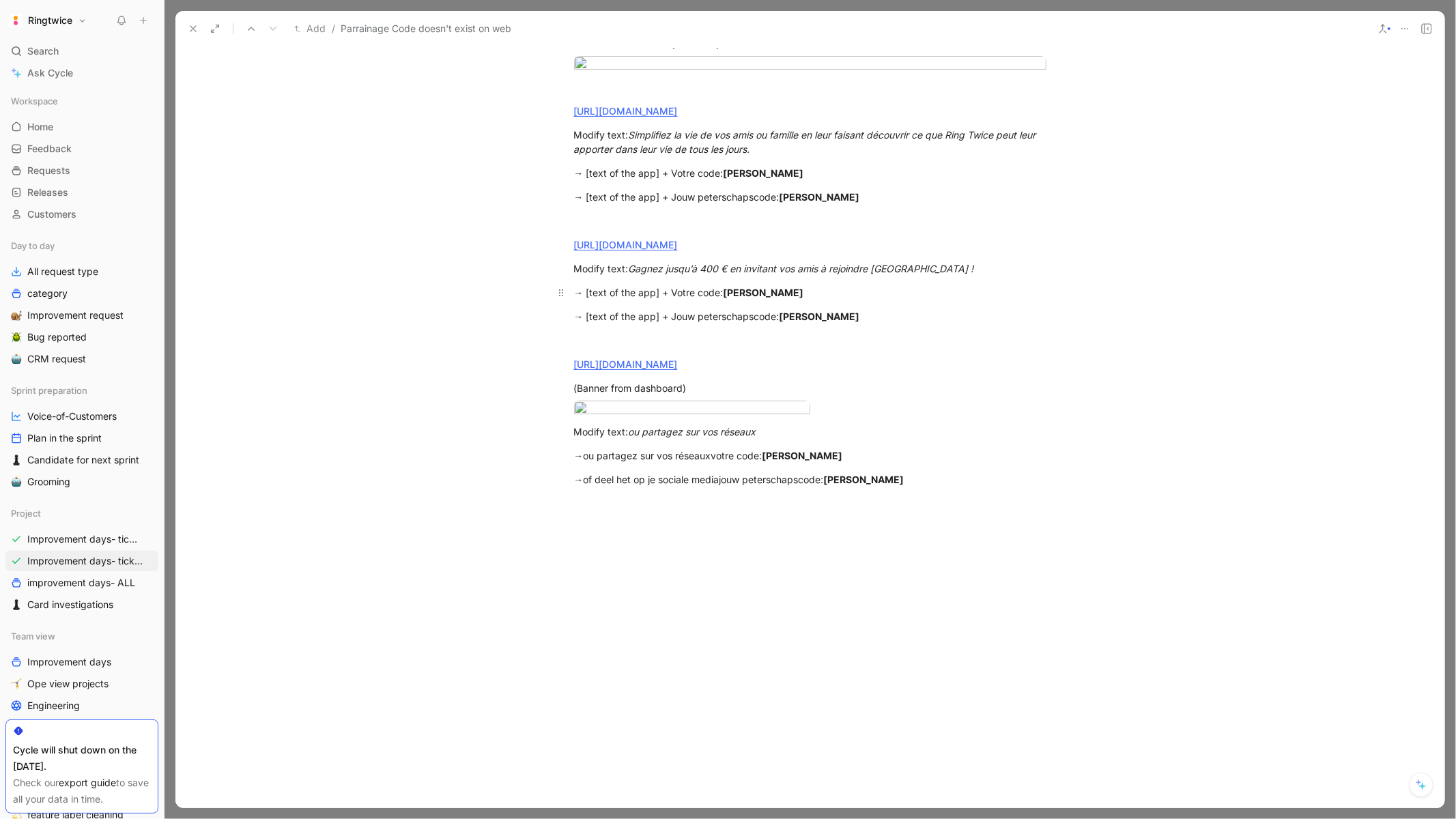
scroll to position [0, 0]
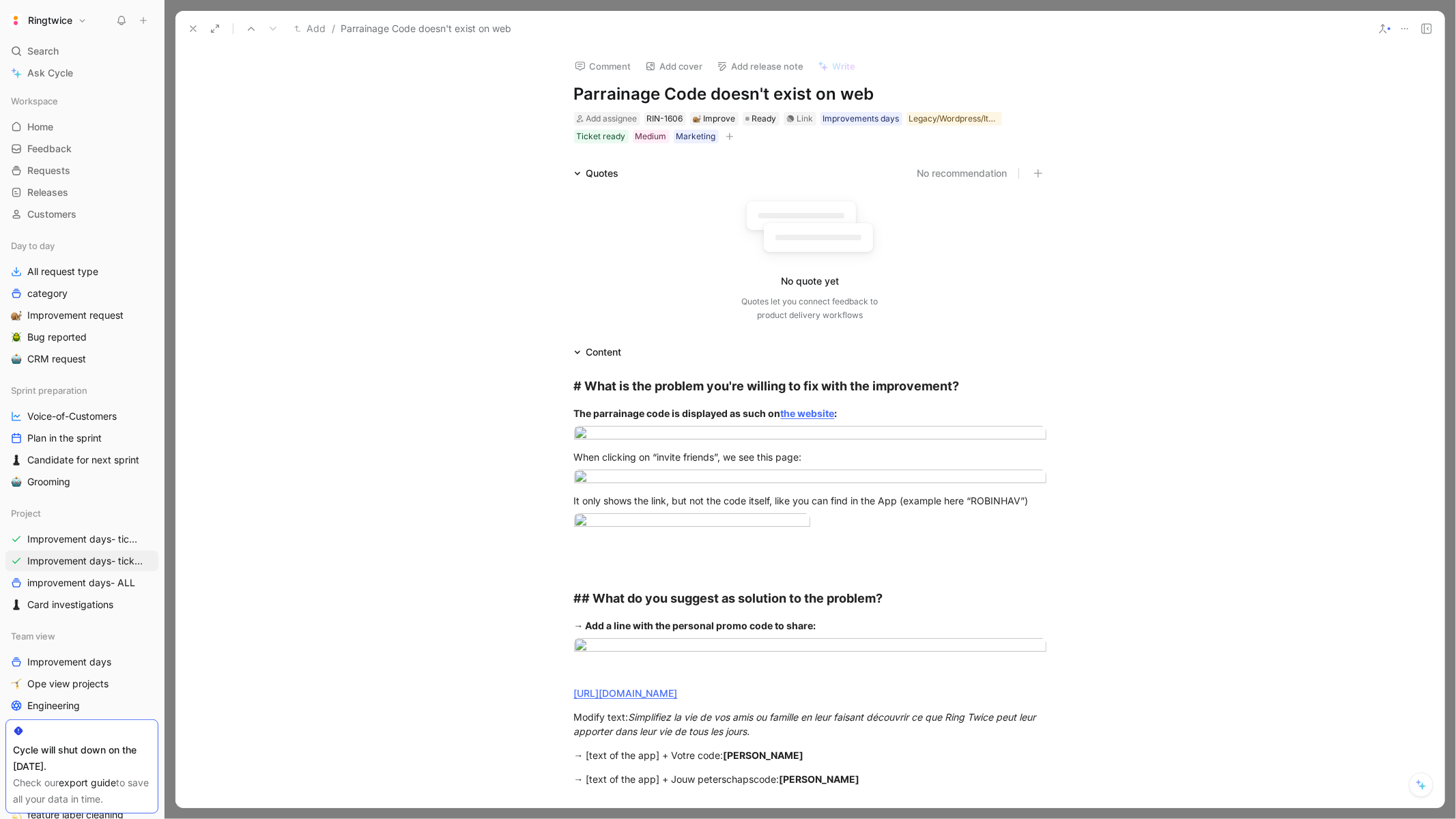
click at [191, 20] on button at bounding box center [192, 28] width 19 height 19
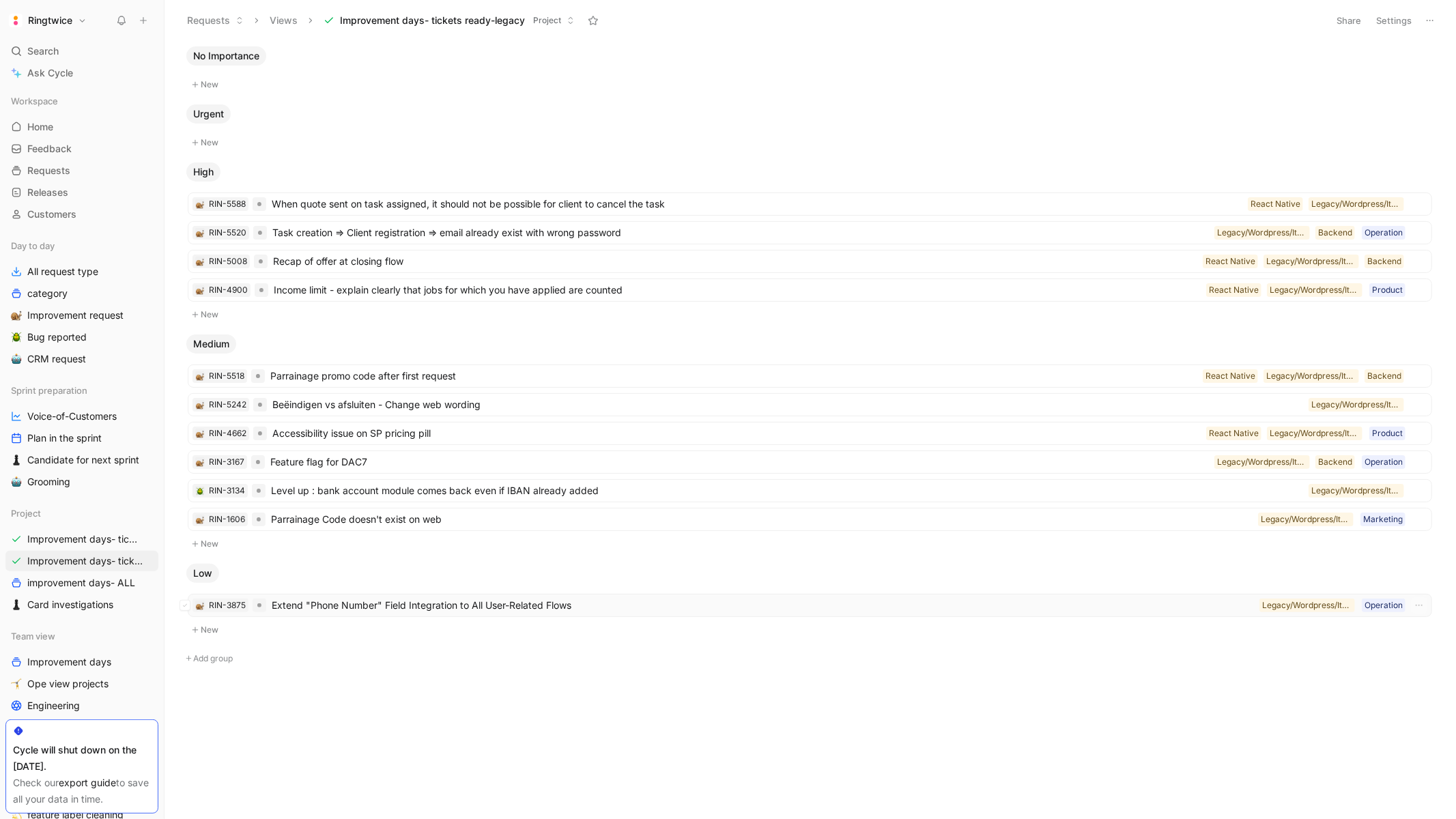
click at [367, 608] on span "Extend "Phone Number" Field Integration to All User-Related Flows" at bounding box center [762, 606] width 982 height 16
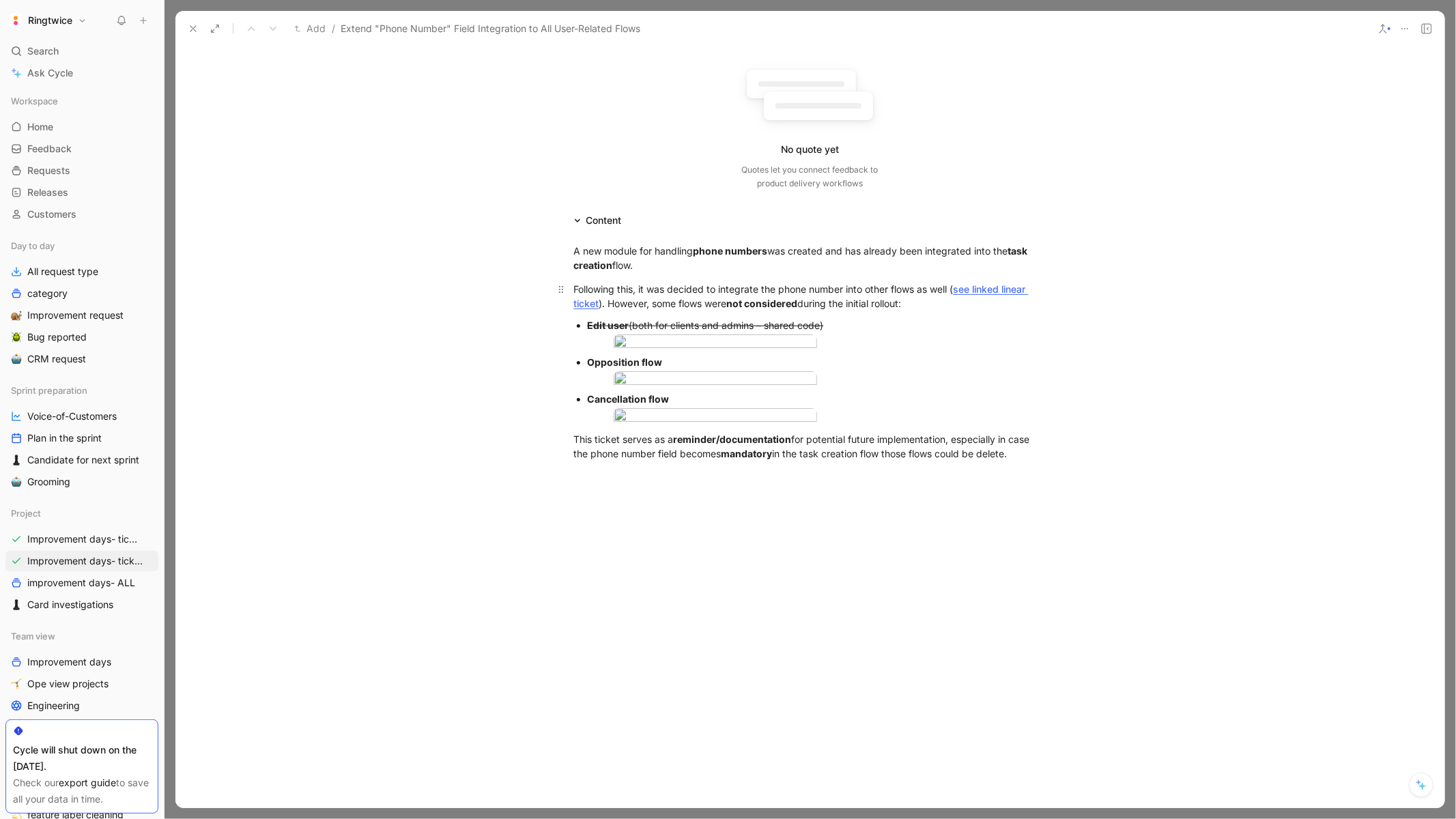
scroll to position [155, 0]
click at [764, 390] on body "Ringtwice Search ⌘ K Ask Cycle Workspace Home G then H Feedback G then F Reques…" at bounding box center [728, 409] width 1456 height 819
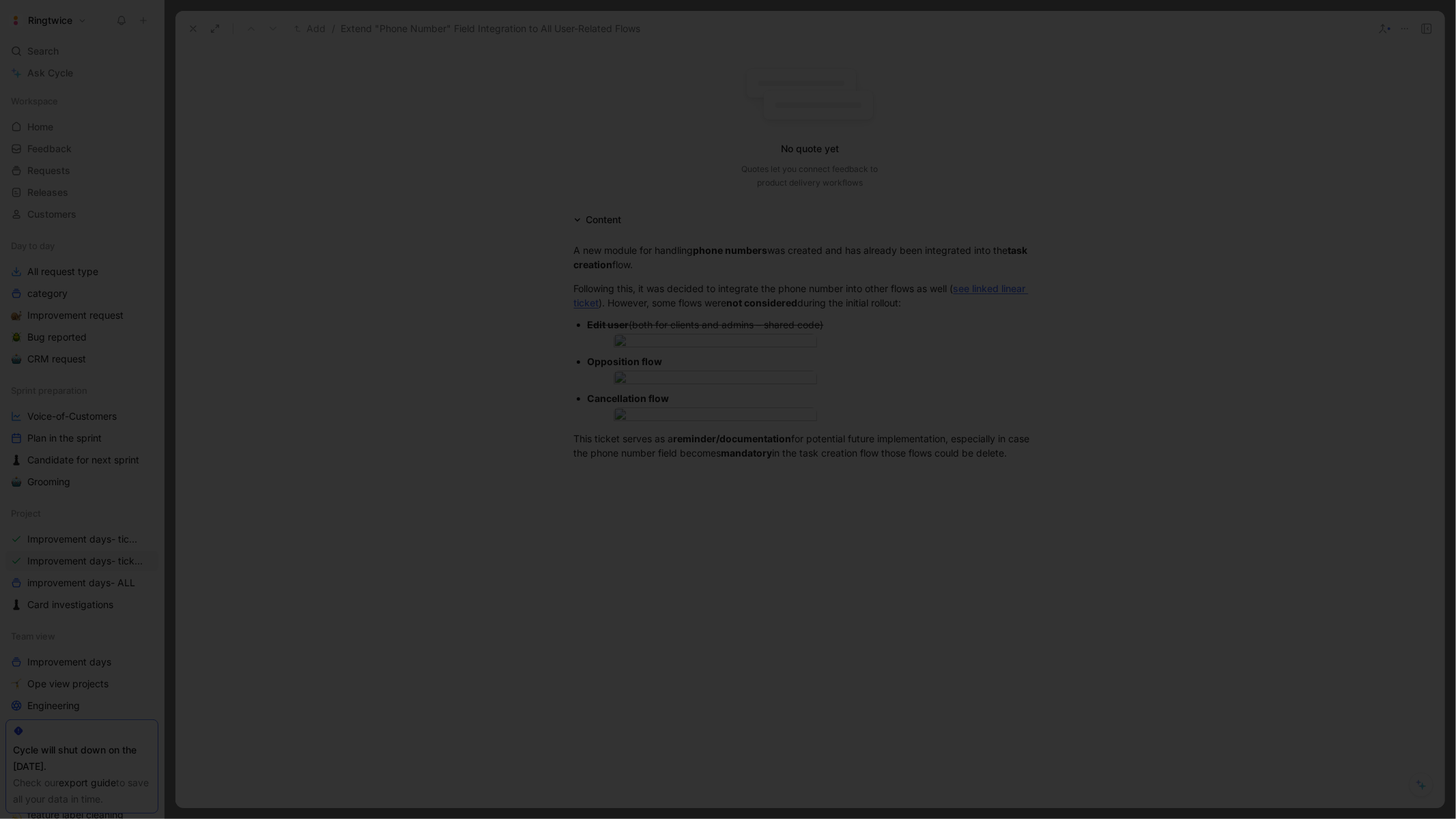
click at [1061, 819] on div at bounding box center [728, 819] width 1456 height 0
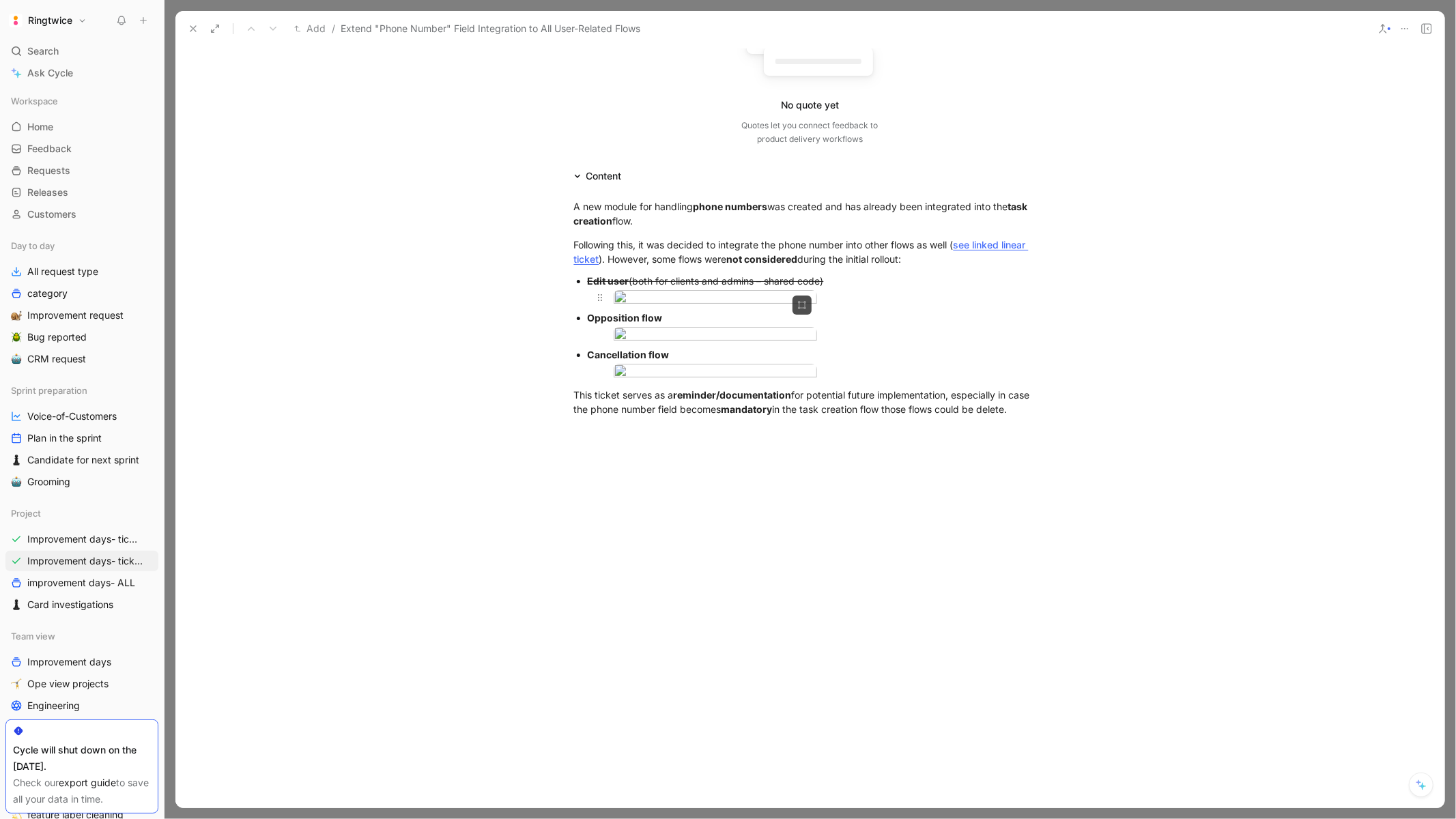
scroll to position [292, 0]
click at [731, 429] on body "Ringtwice Search ⌘ K Ask Cycle Workspace Home G then H Feedback G then F Reques…" at bounding box center [728, 409] width 1456 height 819
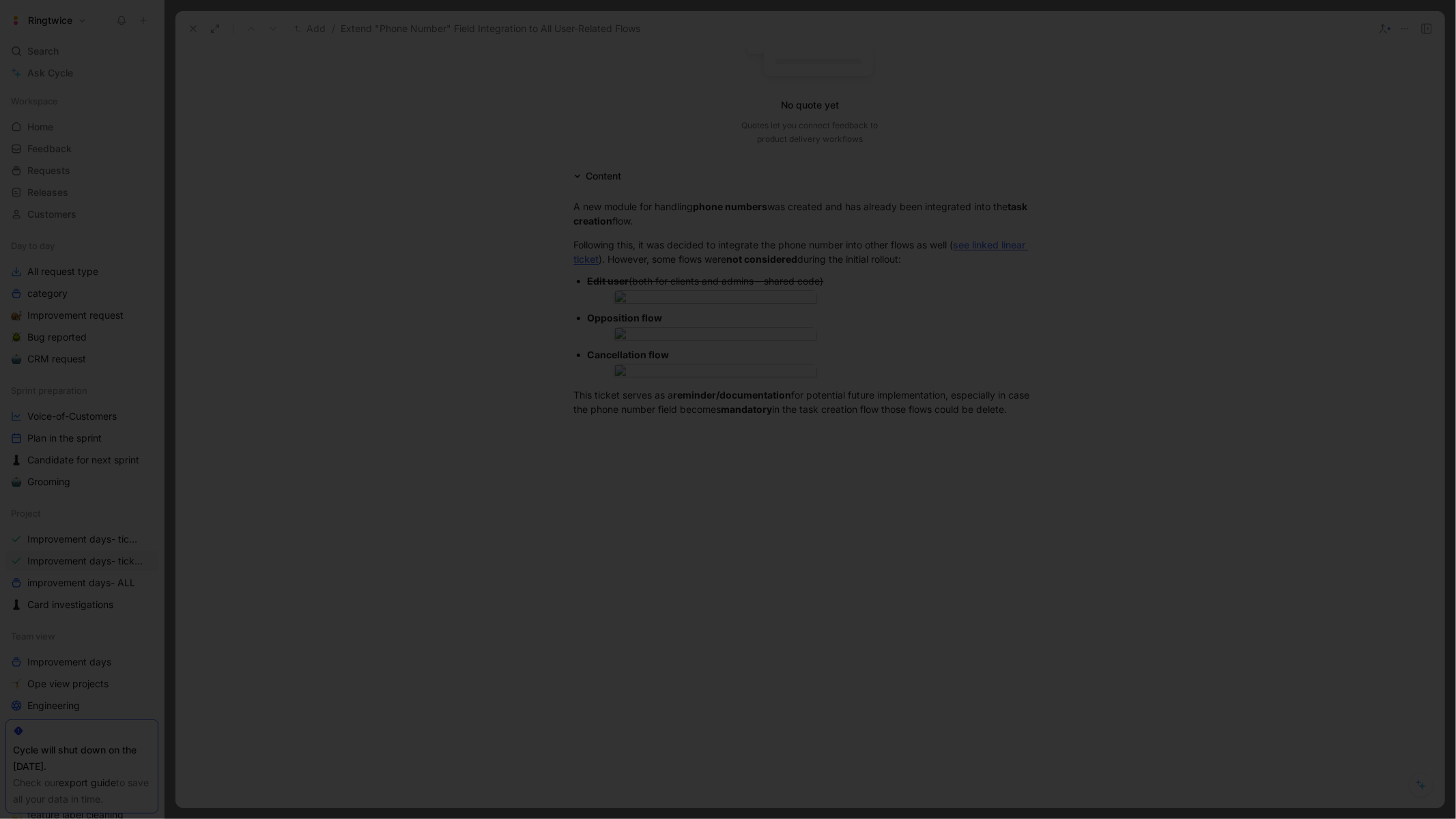
click at [1129, 819] on div at bounding box center [728, 819] width 1456 height 0
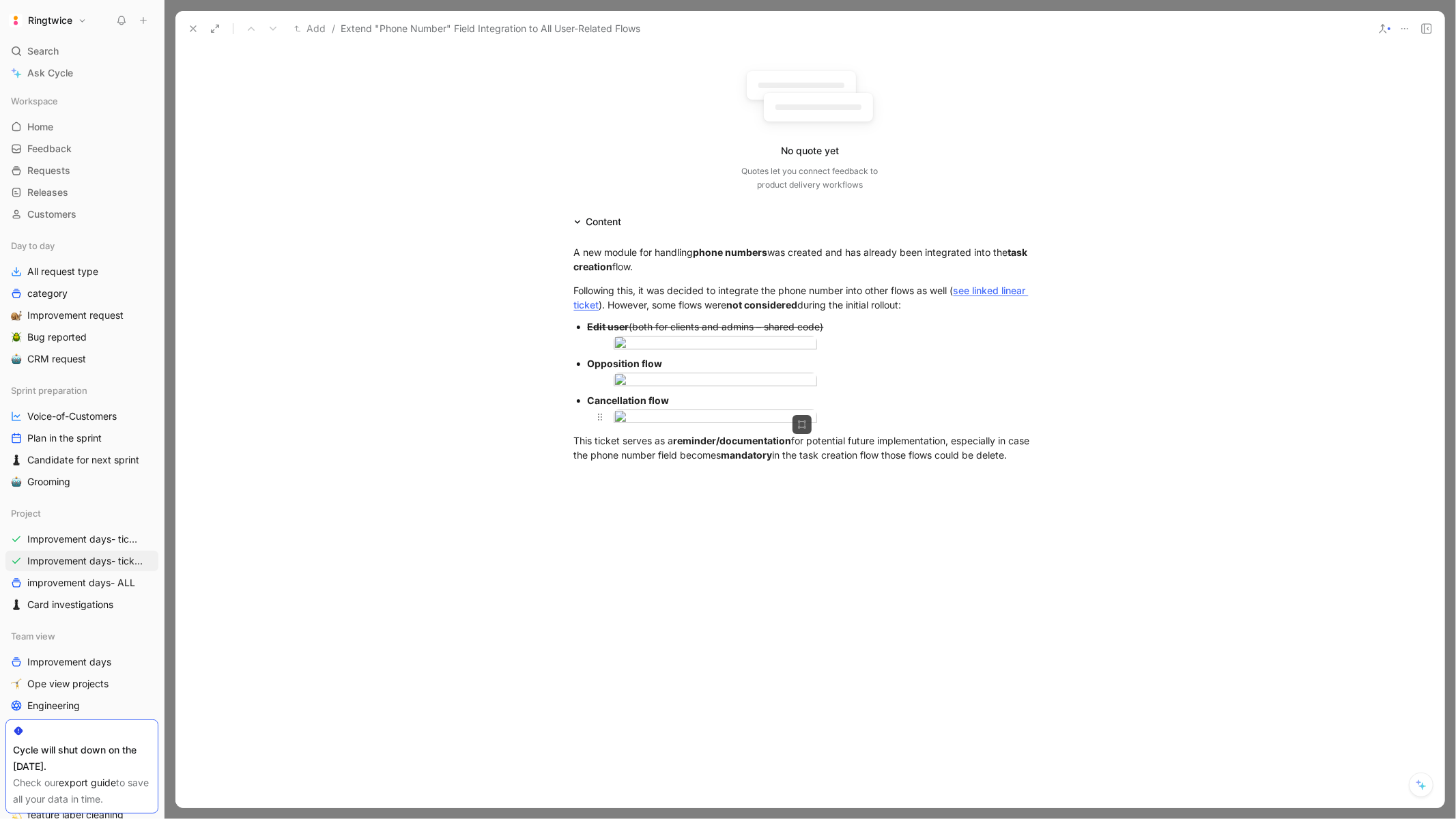
scroll to position [0, 0]
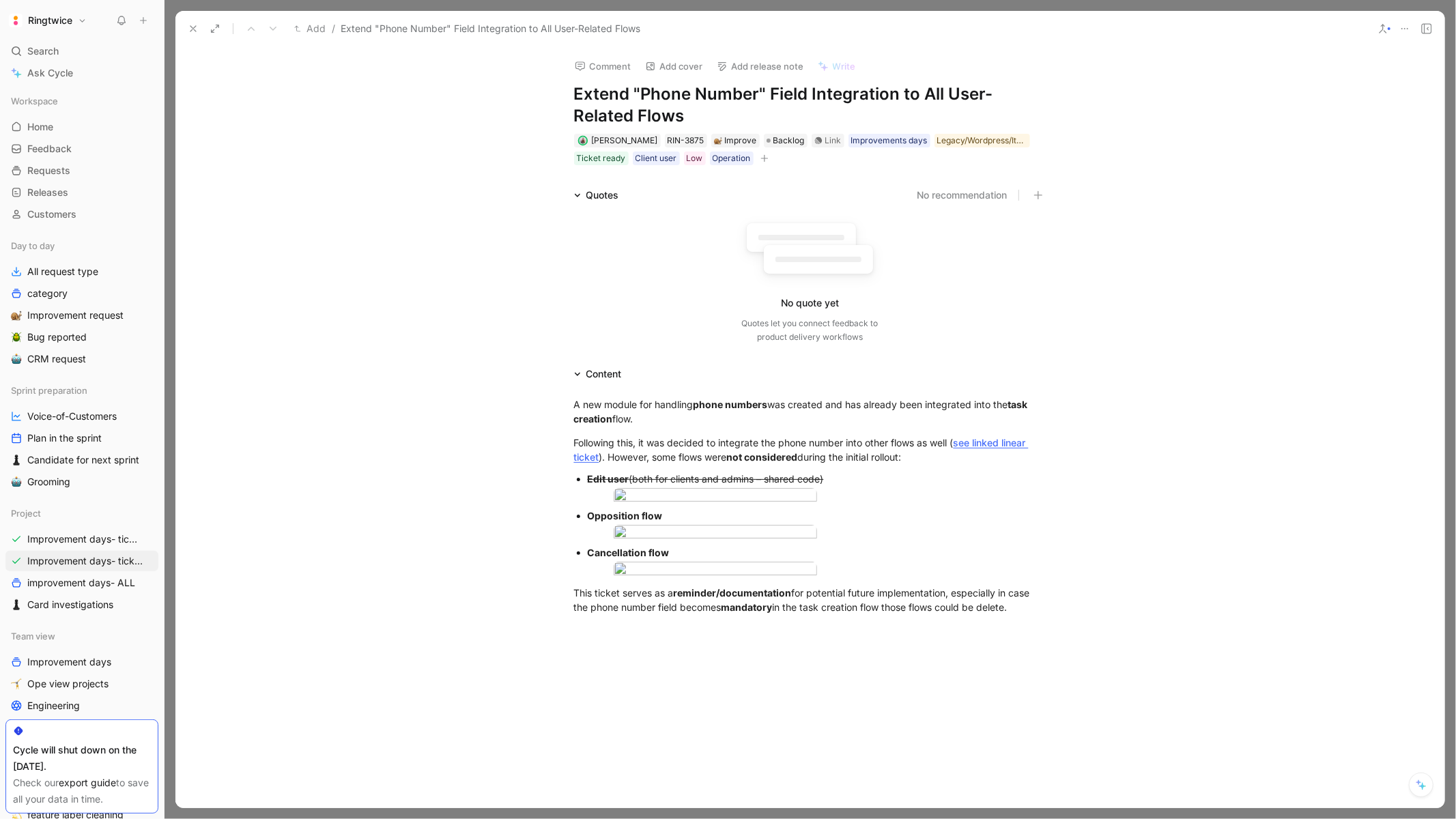
click at [192, 34] on button at bounding box center [192, 28] width 19 height 19
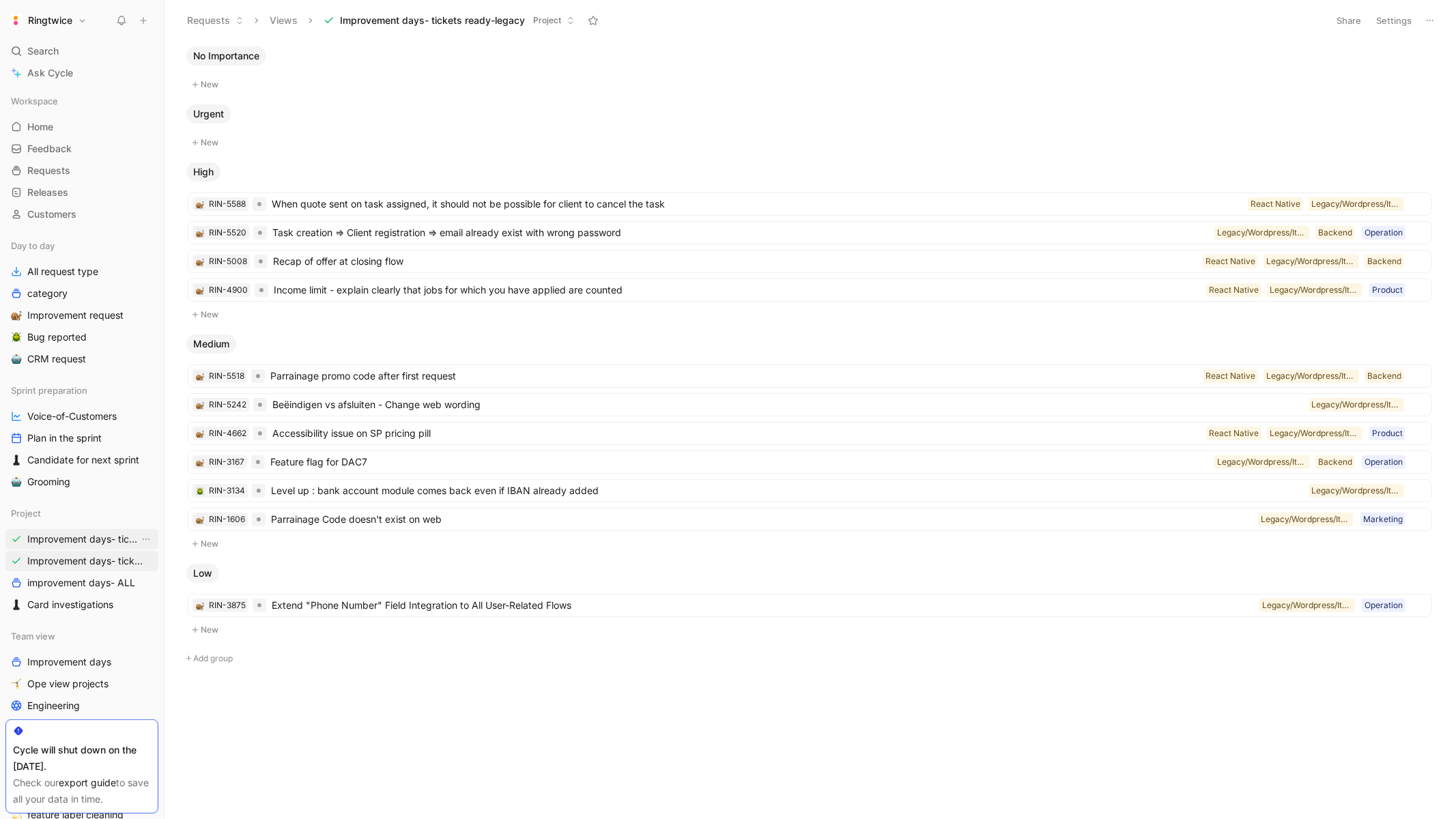
click at [98, 538] on span "Improvement days- tickets ready" at bounding box center [83, 540] width 112 height 14
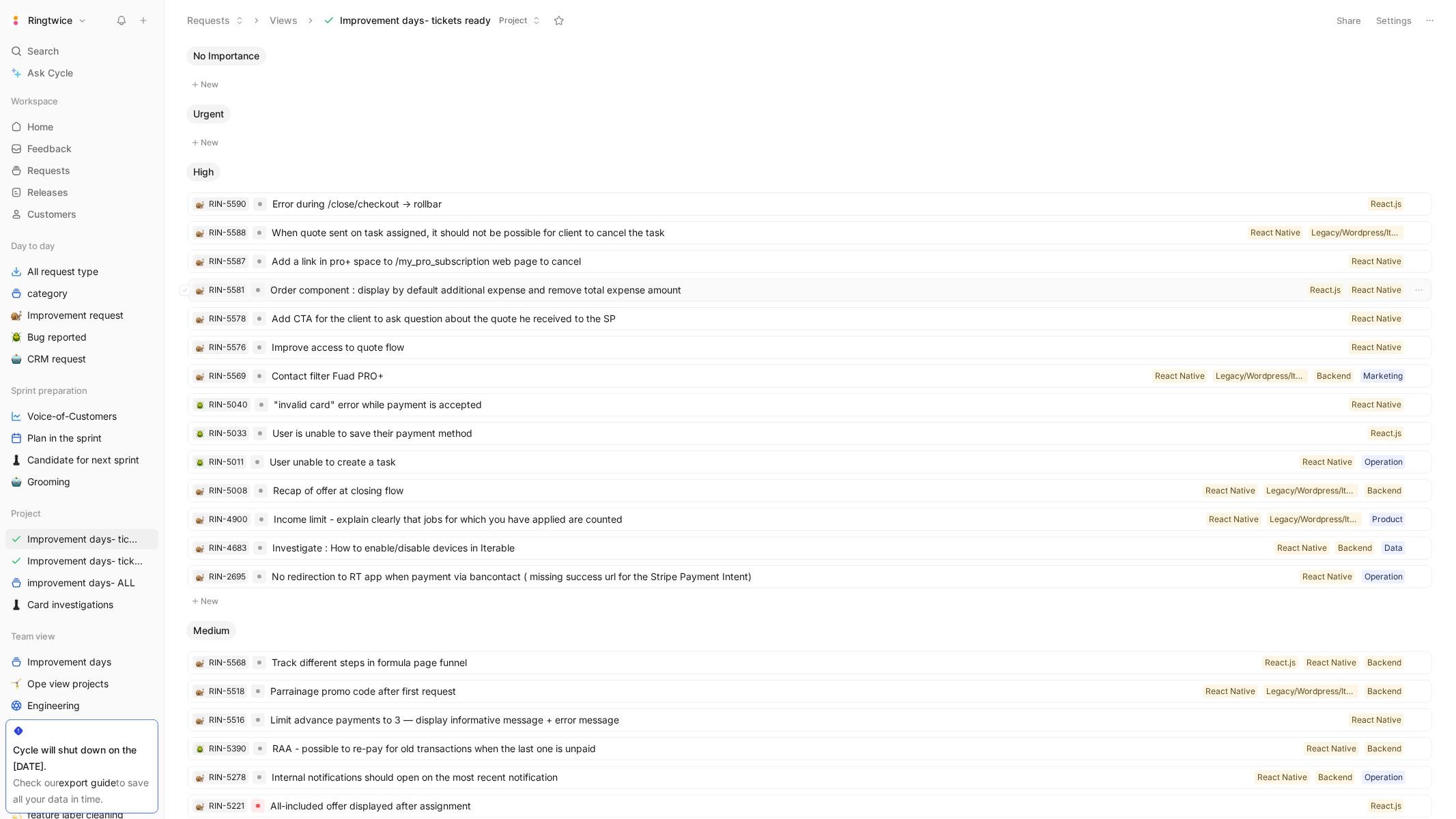
scroll to position [18, 0]
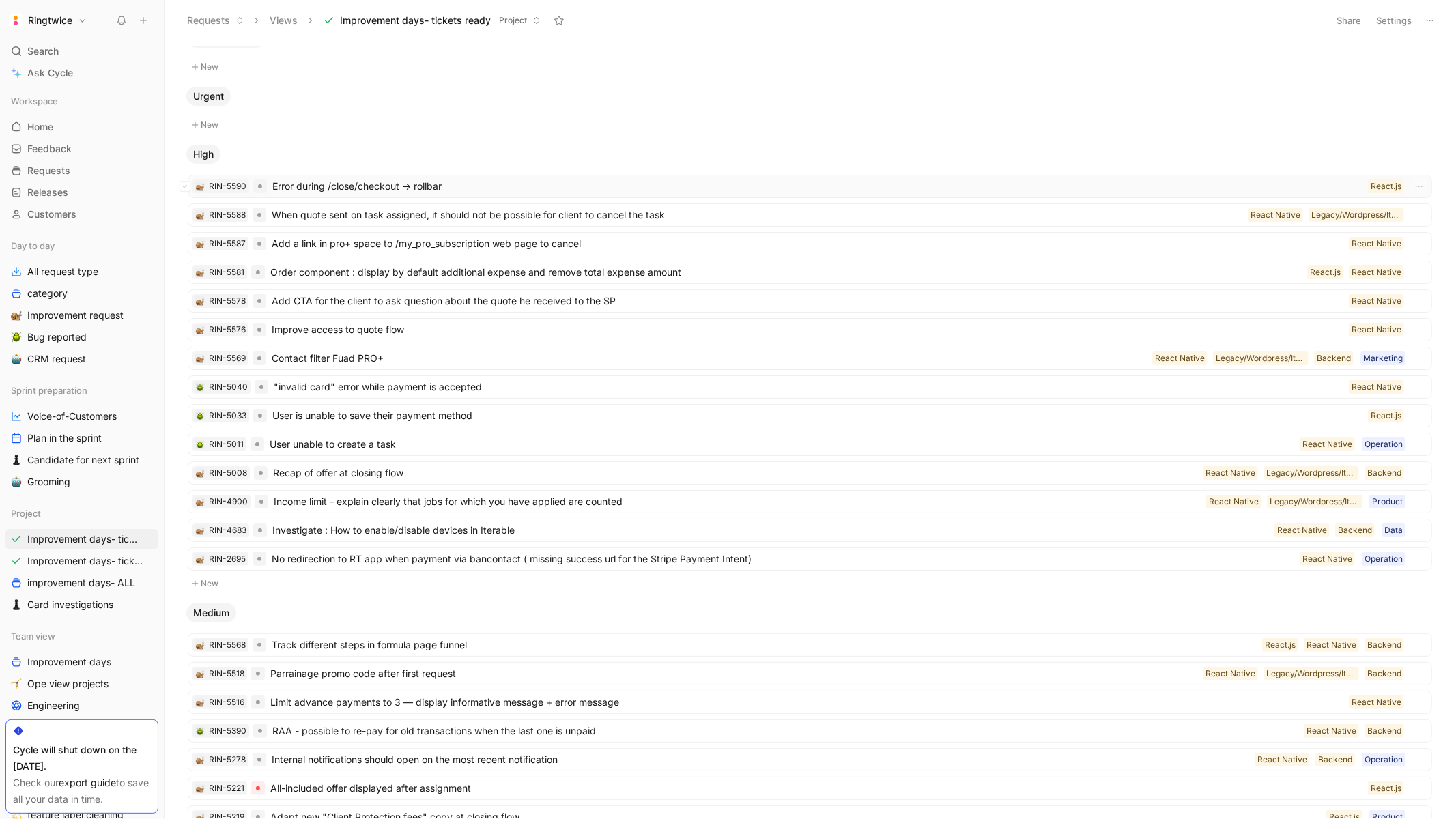
click at [499, 192] on span "Error during /close/checkout -> rollbar" at bounding box center [817, 187] width 1090 height 16
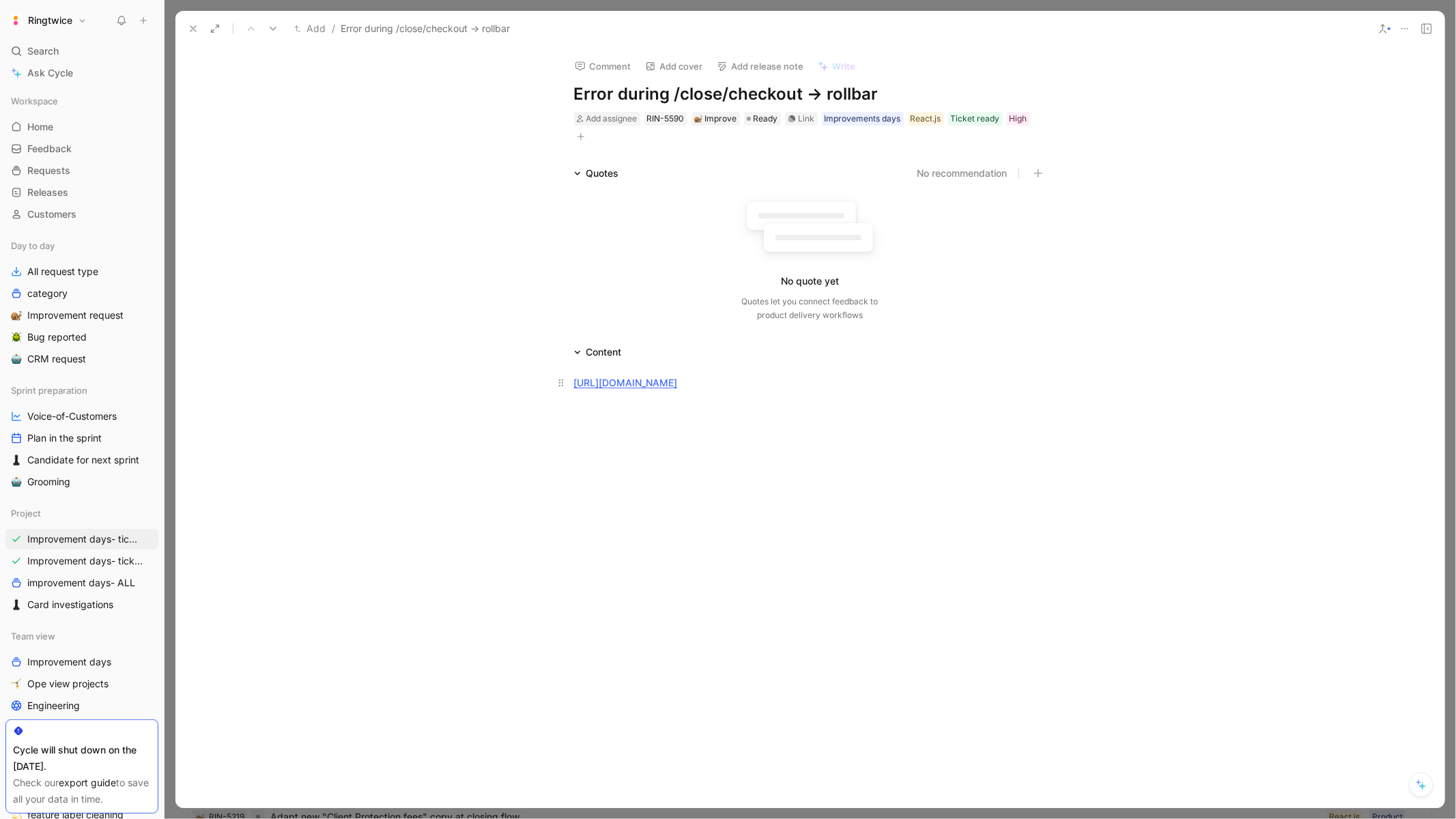
click at [773, 375] on div "https://app.rollbar.com/a/ringtwice/fix/item/ringtwice-client/2207#detail" at bounding box center [811, 382] width 473 height 14
click at [678, 377] on link "https://app.rollbar.com/a/ringtwice/fix/item/ringtwice-client/2207#detail" at bounding box center [626, 383] width 104 height 12
click at [193, 29] on use at bounding box center [192, 28] width 5 height 5
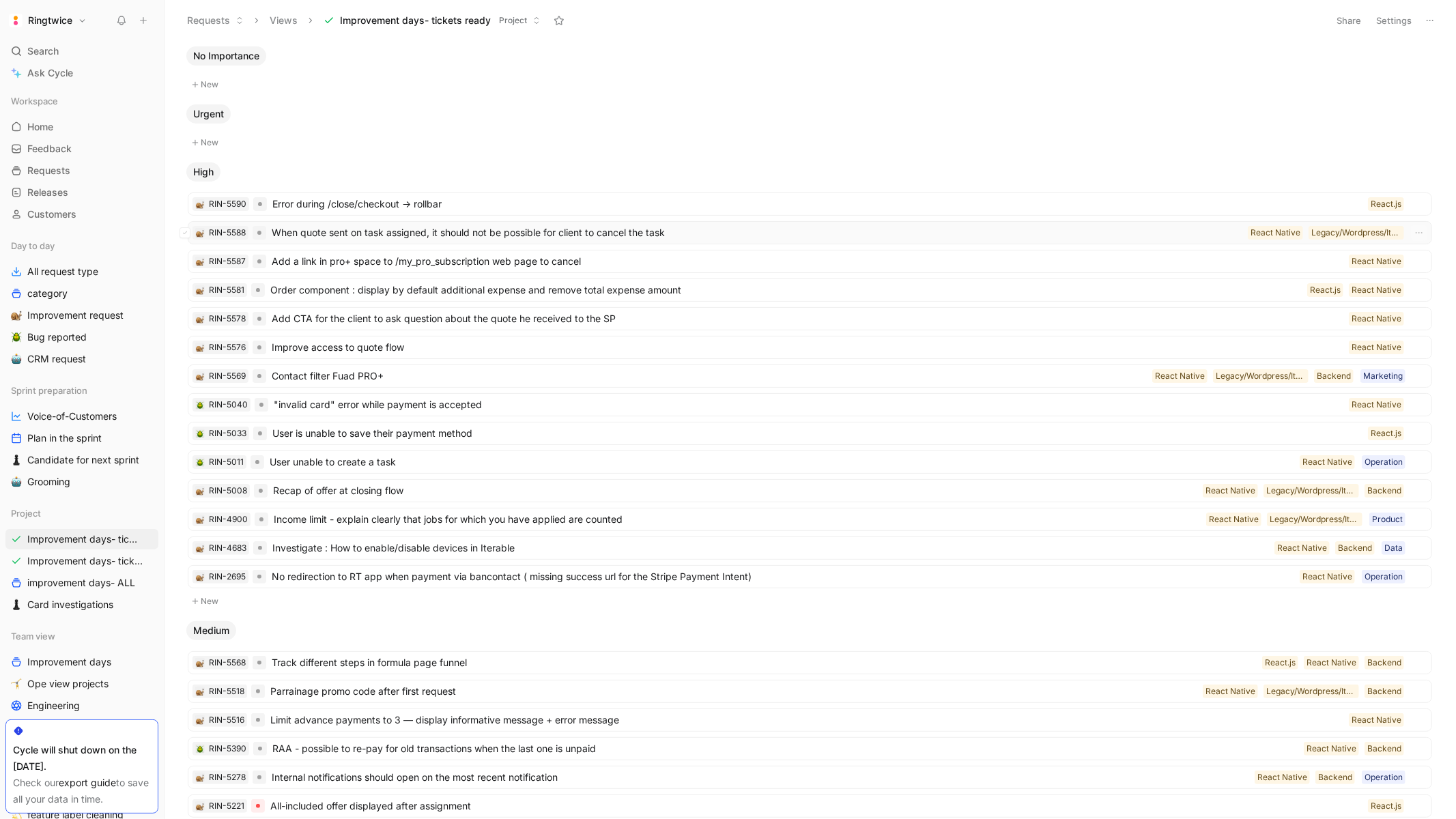
click at [377, 240] on span "When quote sent on task assigned, it should not be possible for client to cance…" at bounding box center [756, 232] width 970 height 16
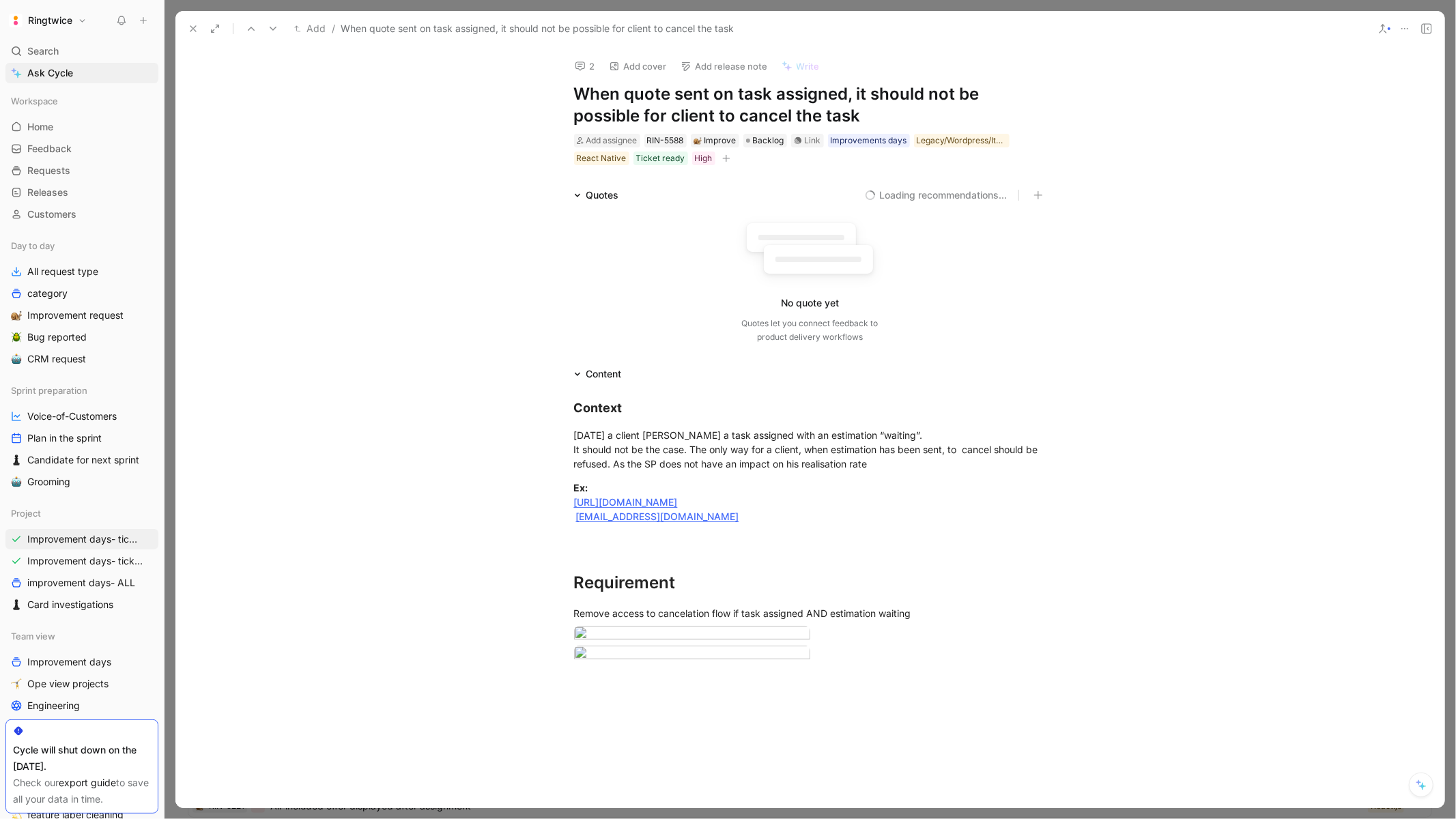
click at [196, 29] on icon at bounding box center [192, 28] width 11 height 11
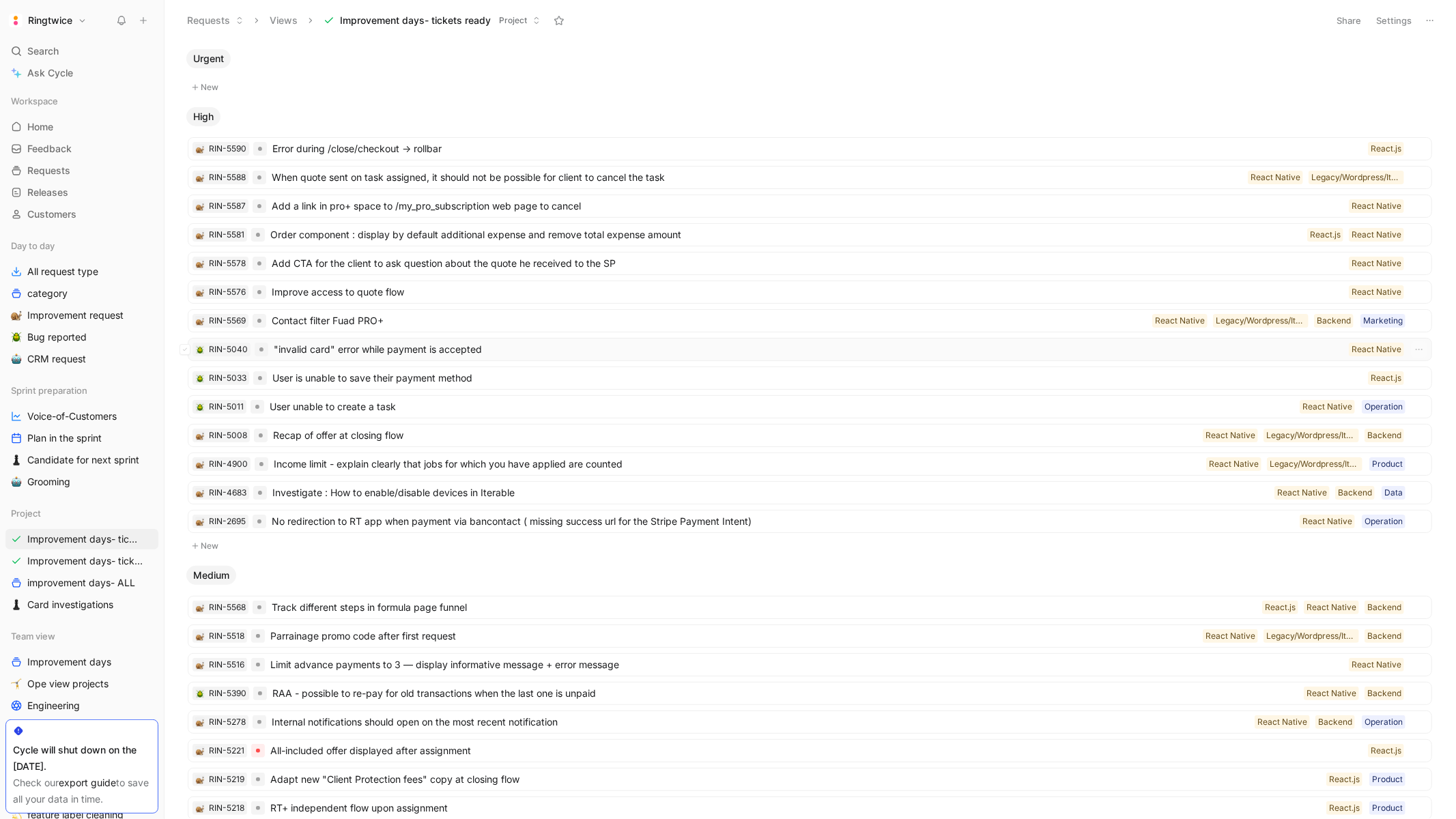
scroll to position [92, 0]
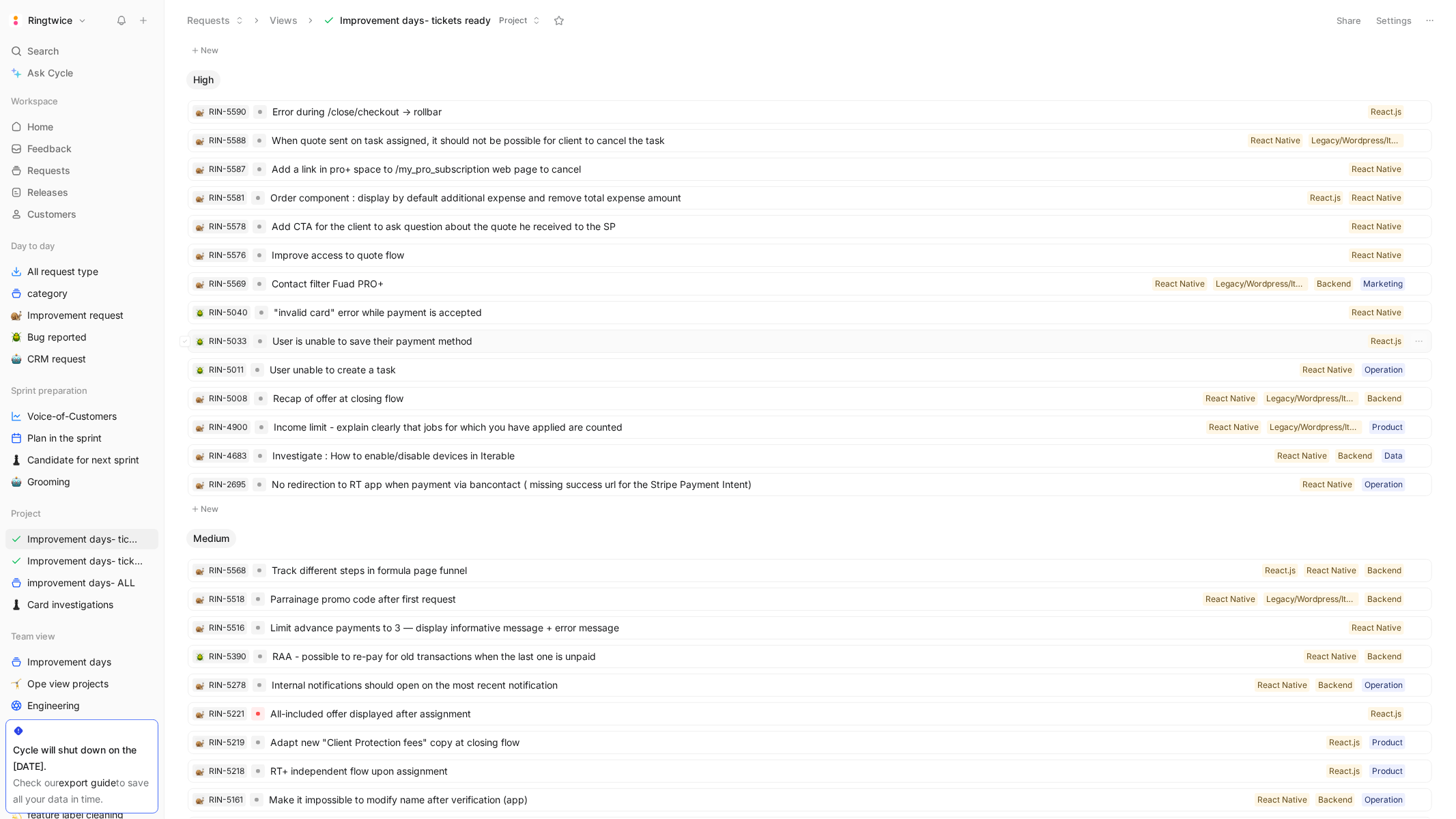
click at [917, 344] on span "User is unable to save their payment method" at bounding box center [817, 341] width 1090 height 16
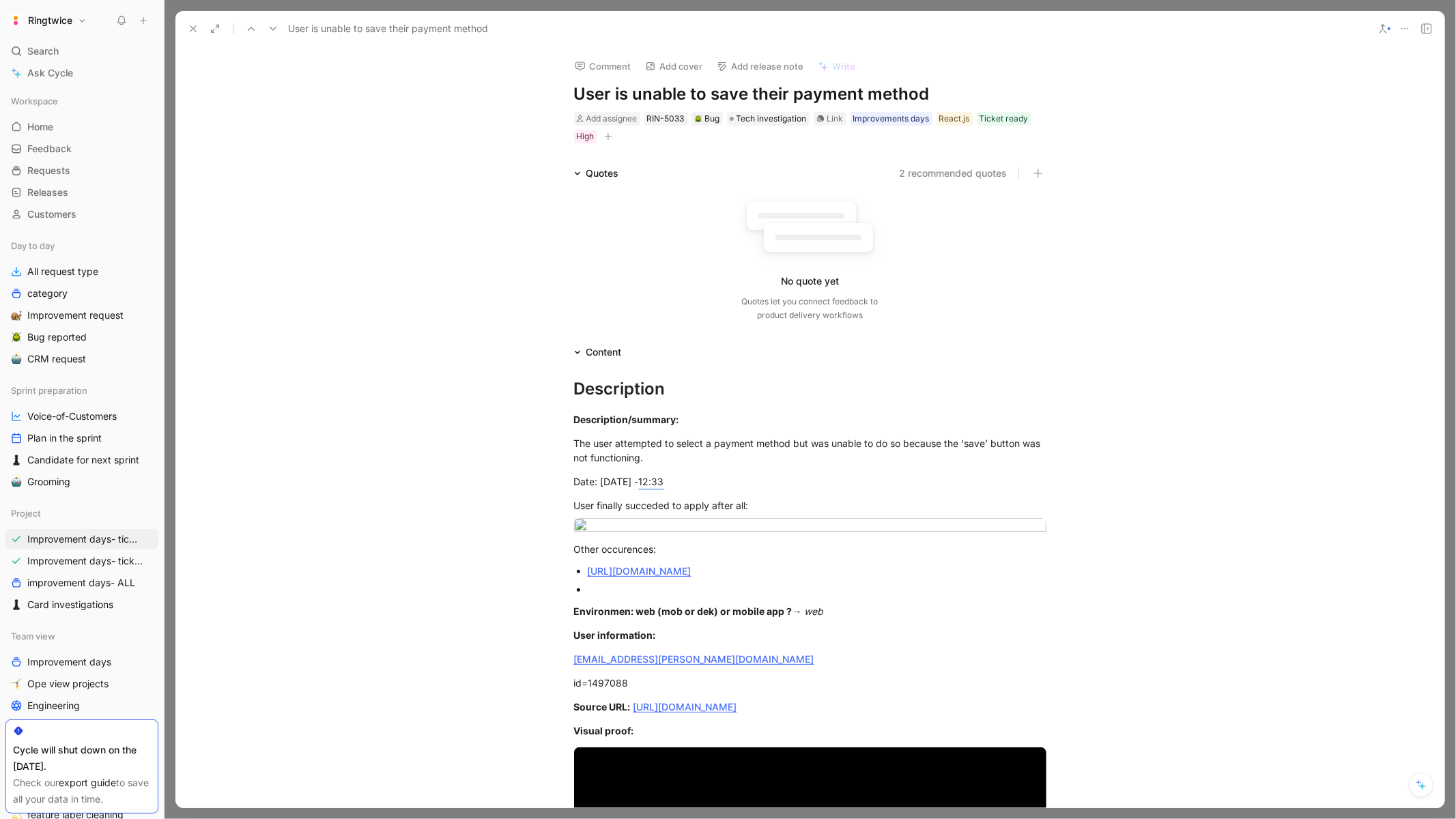
click at [637, 101] on h1 "User is unable to save their payment method" at bounding box center [811, 94] width 473 height 22
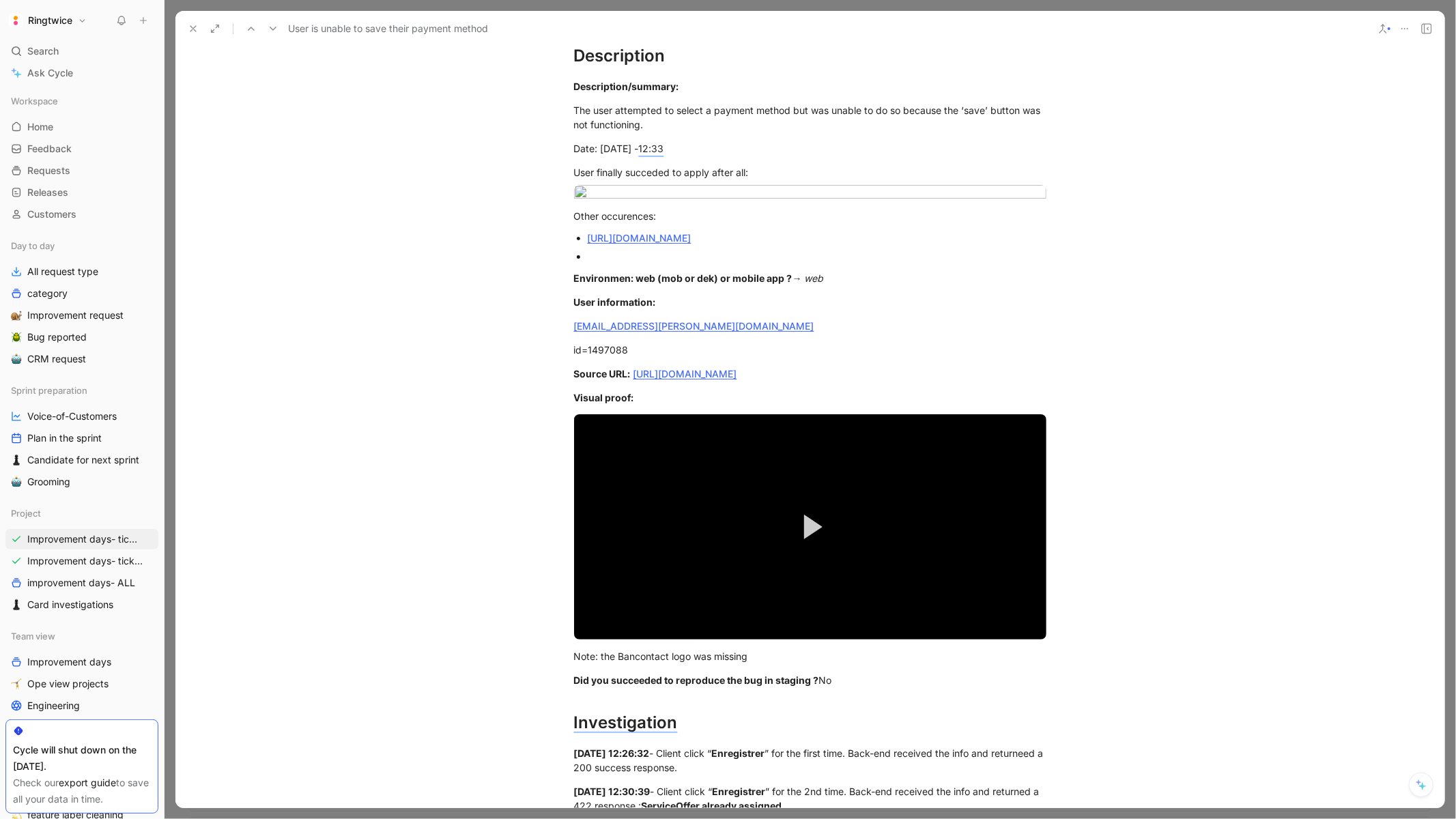
scroll to position [343, 0]
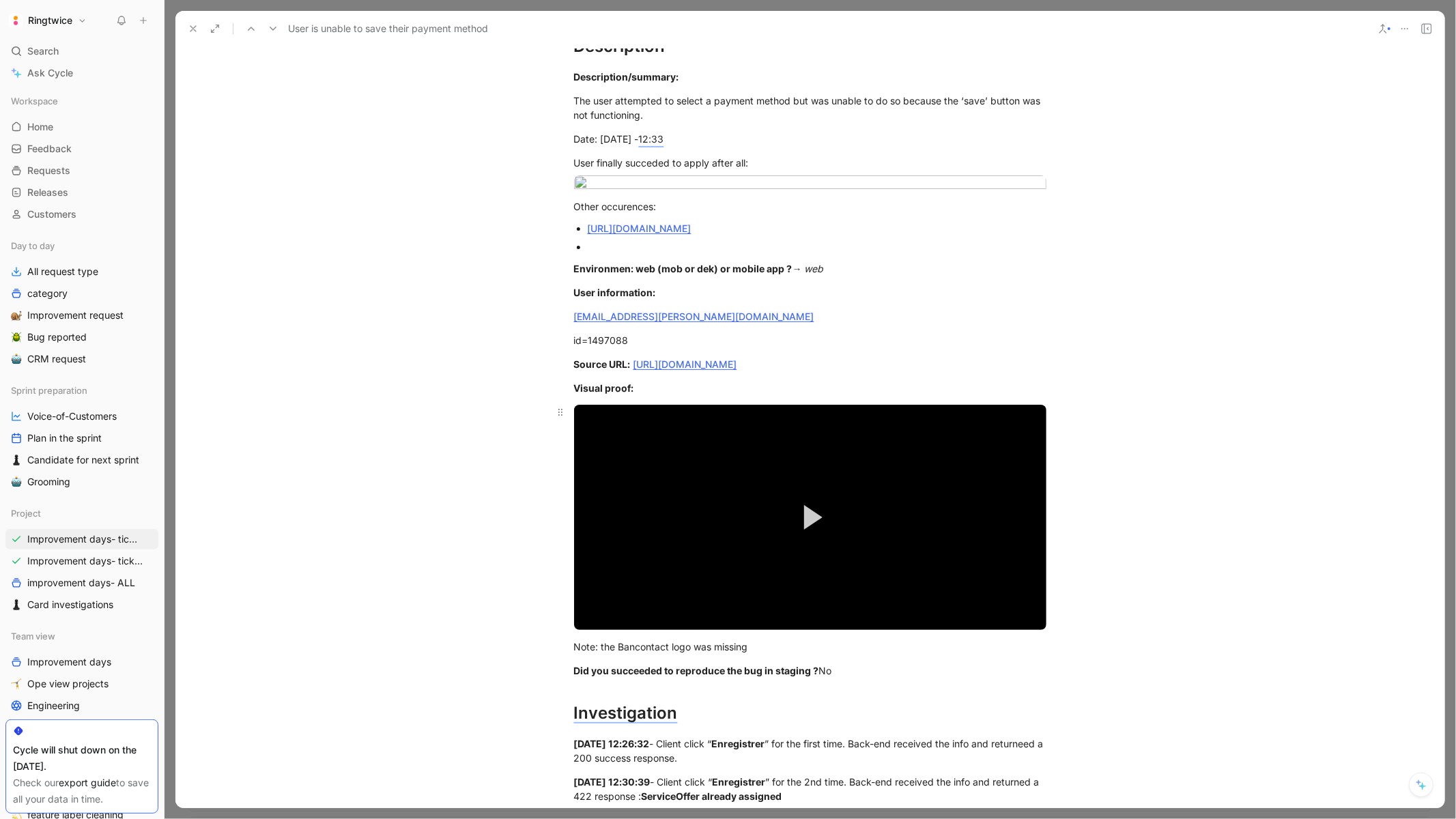
click at [808, 549] on button "Play Video" at bounding box center [811, 518] width 62 height 62
click at [1039, 615] on span "Video Player" at bounding box center [1033, 615] width 25 height 0
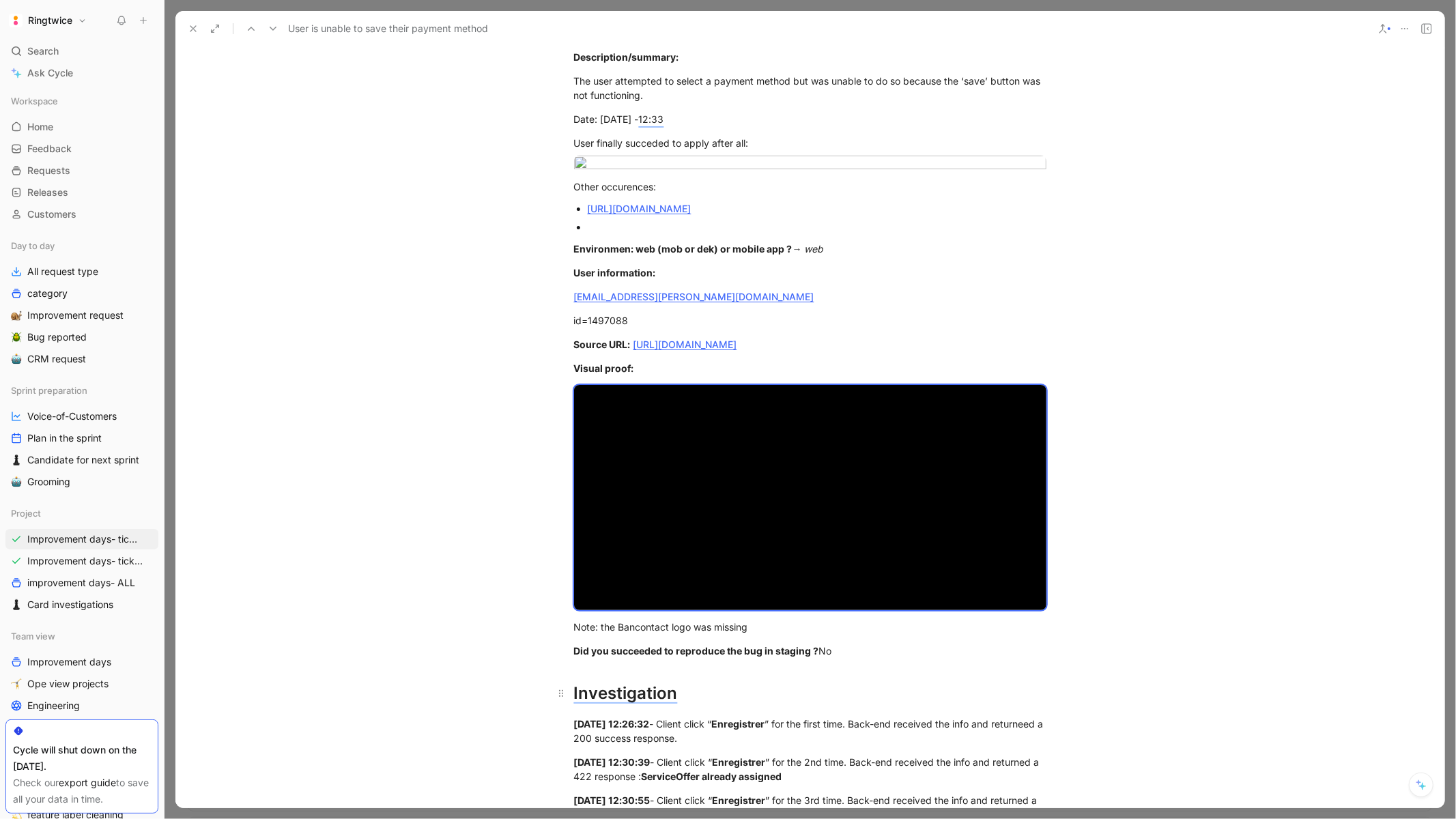
click at [753, 542] on video "Video Player" at bounding box center [811, 498] width 473 height 226
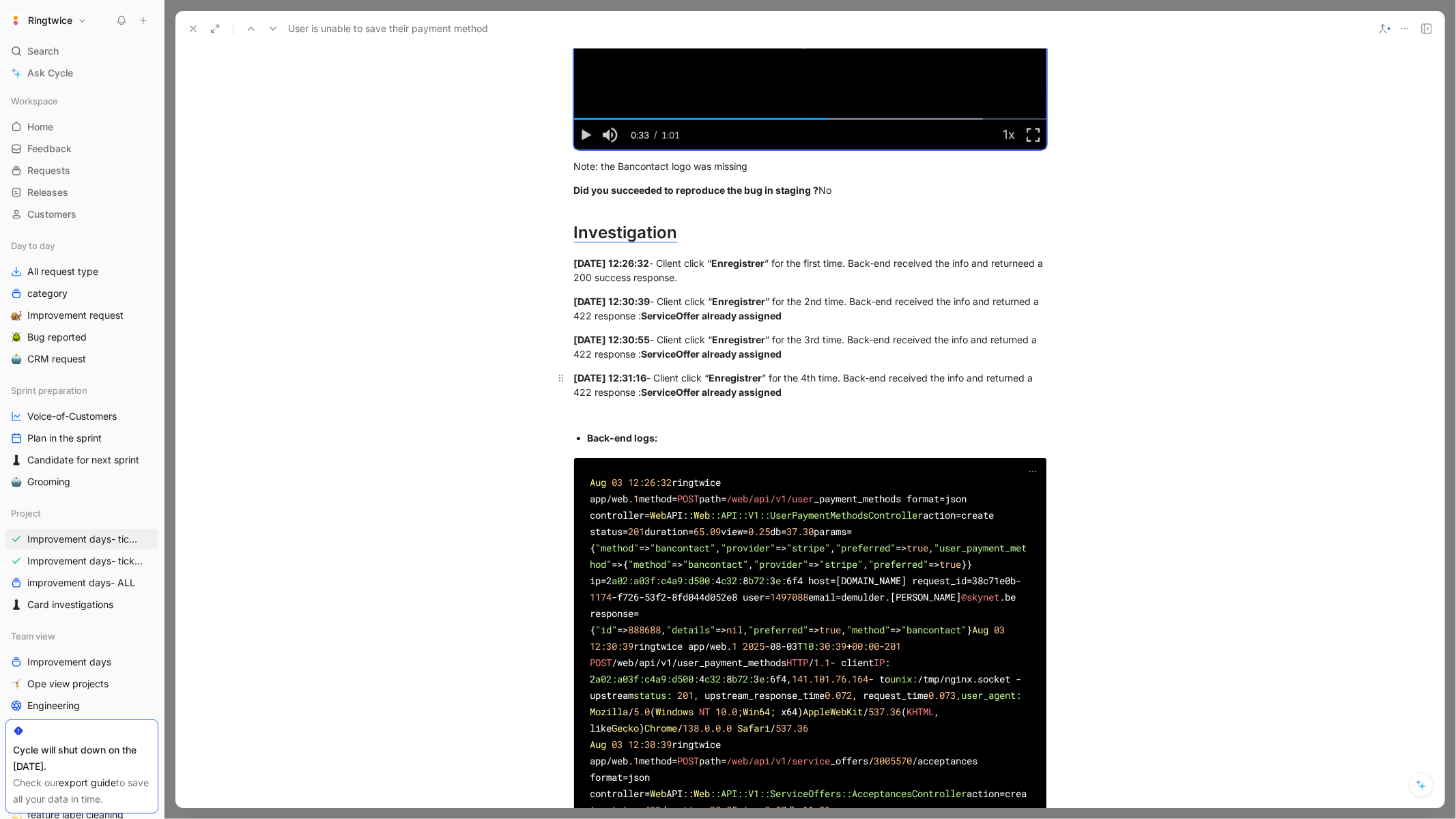
scroll to position [838, 0]
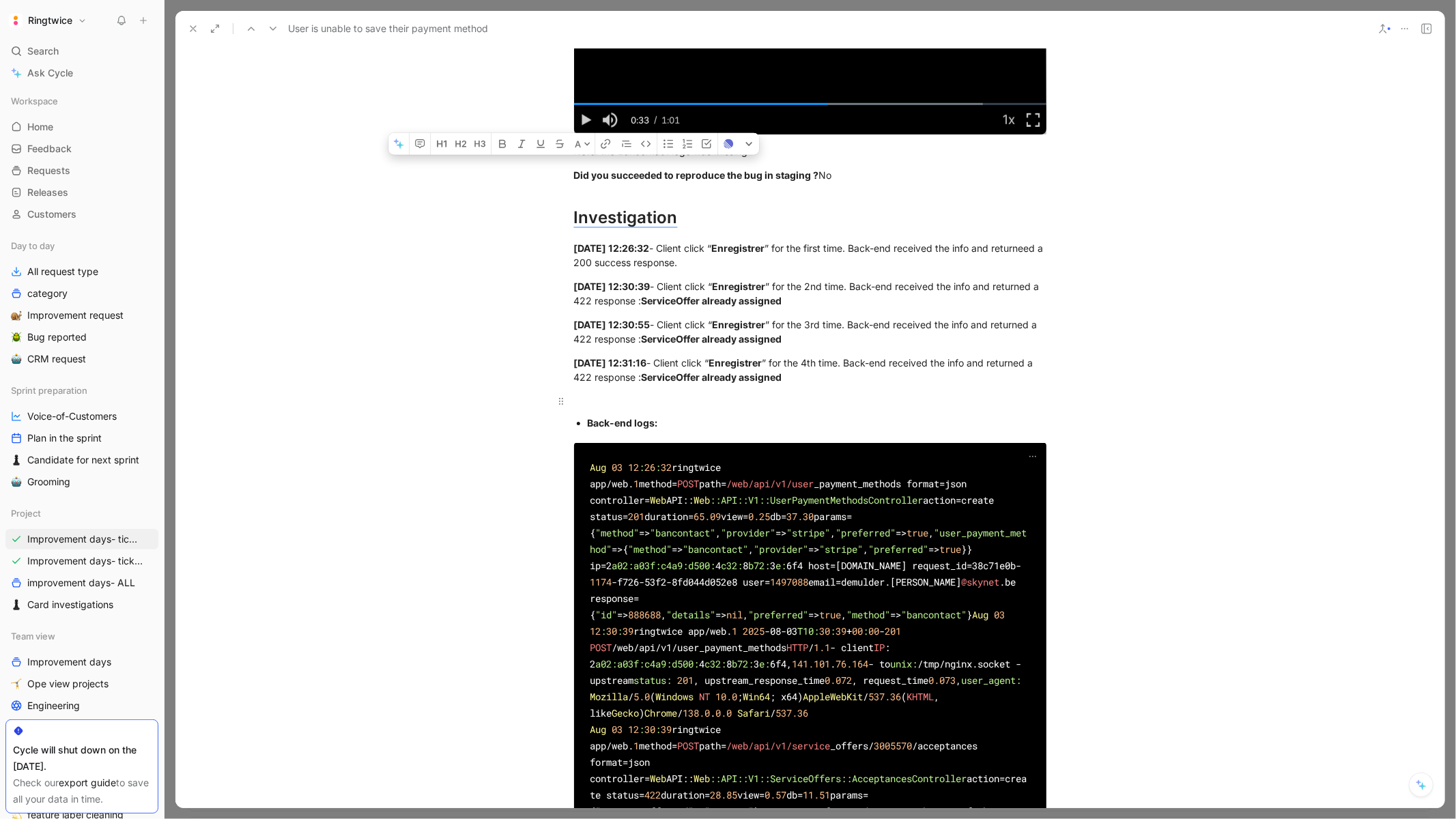
drag, startPoint x: 576, startPoint y: 282, endPoint x: 747, endPoint y: 445, distance: 236.2
click at [747, 445] on div "Description Description/summary: The user attempted to select a payment method …" at bounding box center [810, 601] width 1269 height 2157
click at [948, 408] on div at bounding box center [811, 401] width 473 height 14
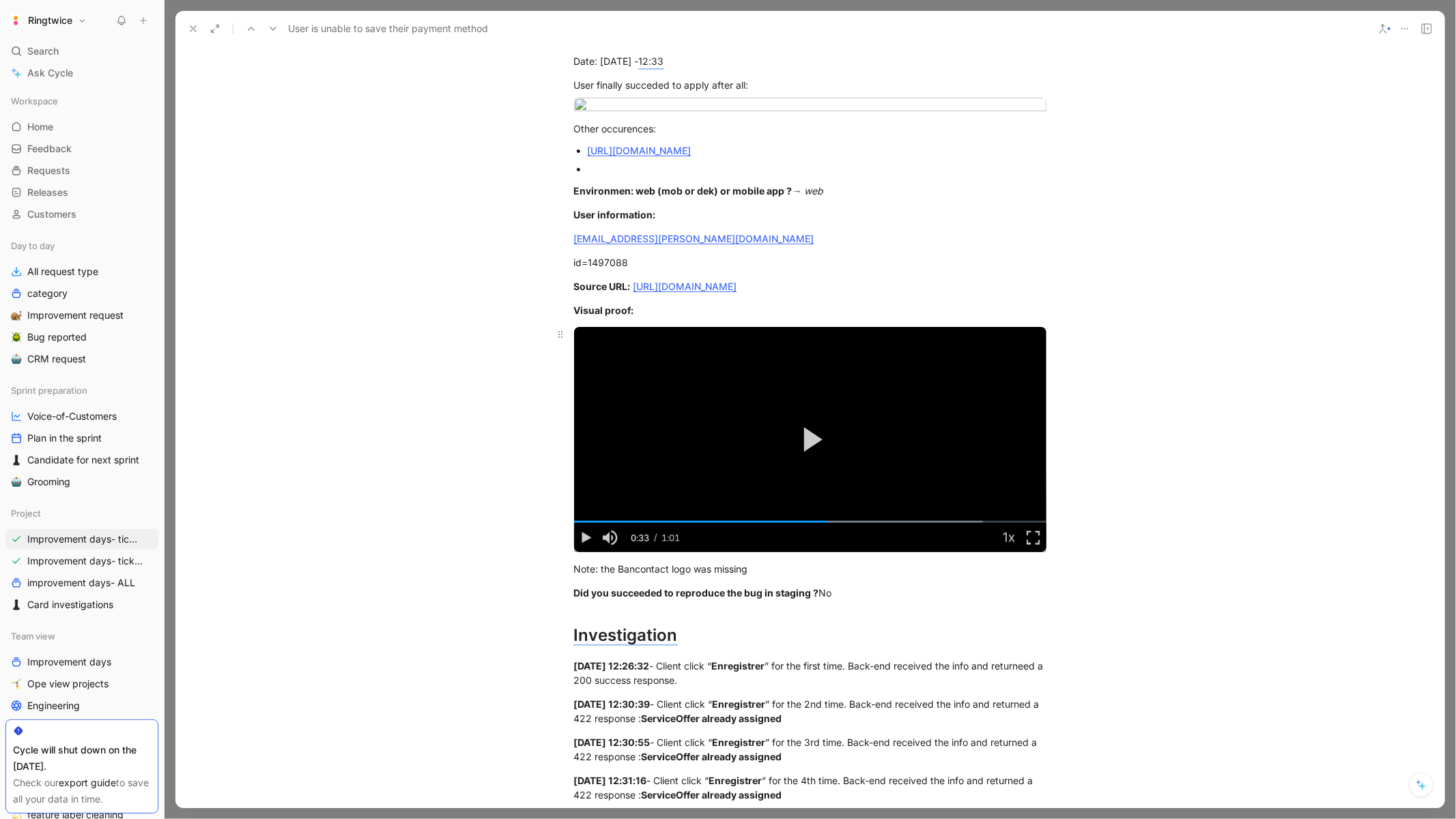
scroll to position [419, 0]
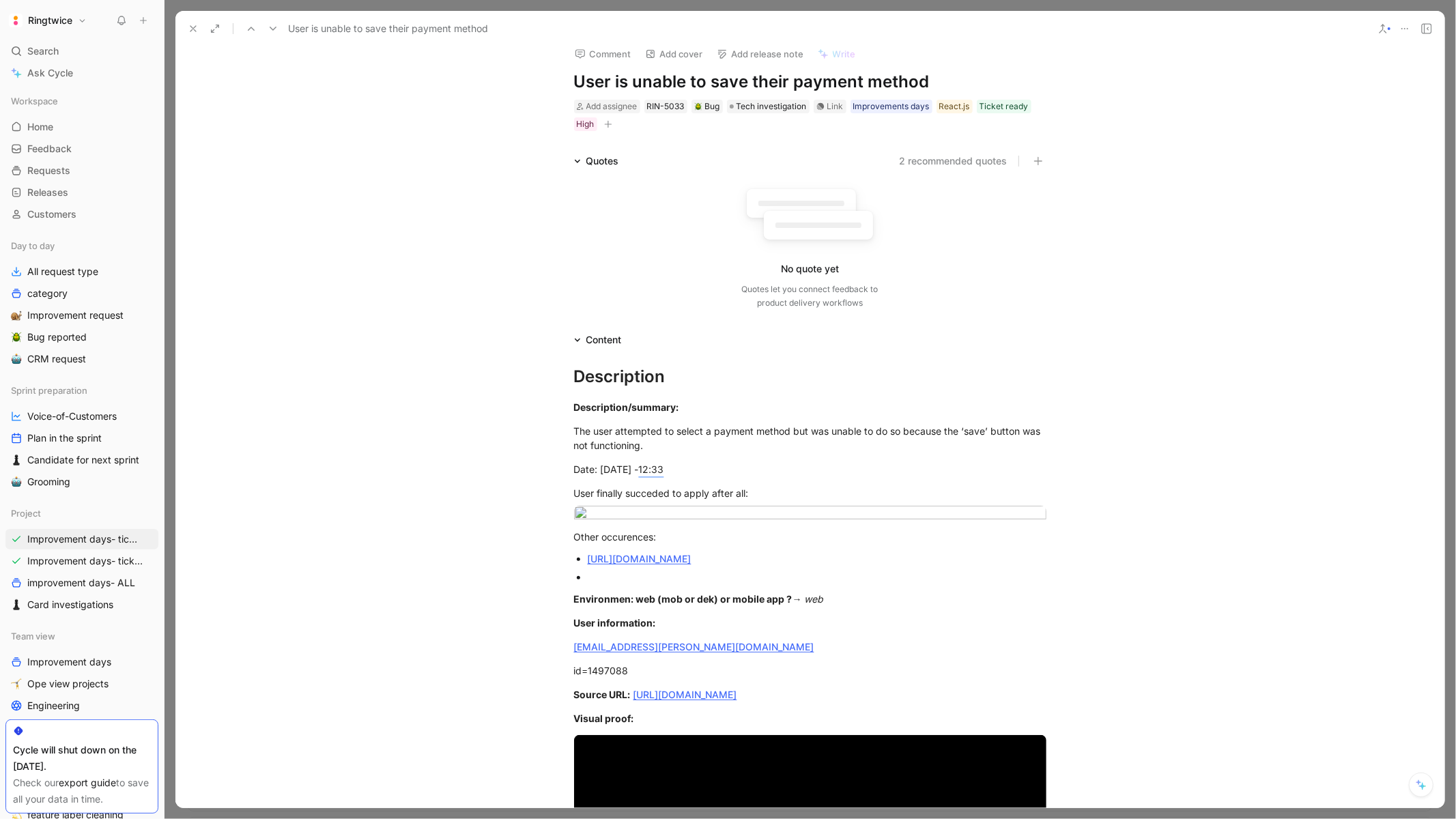
scroll to position [0, 0]
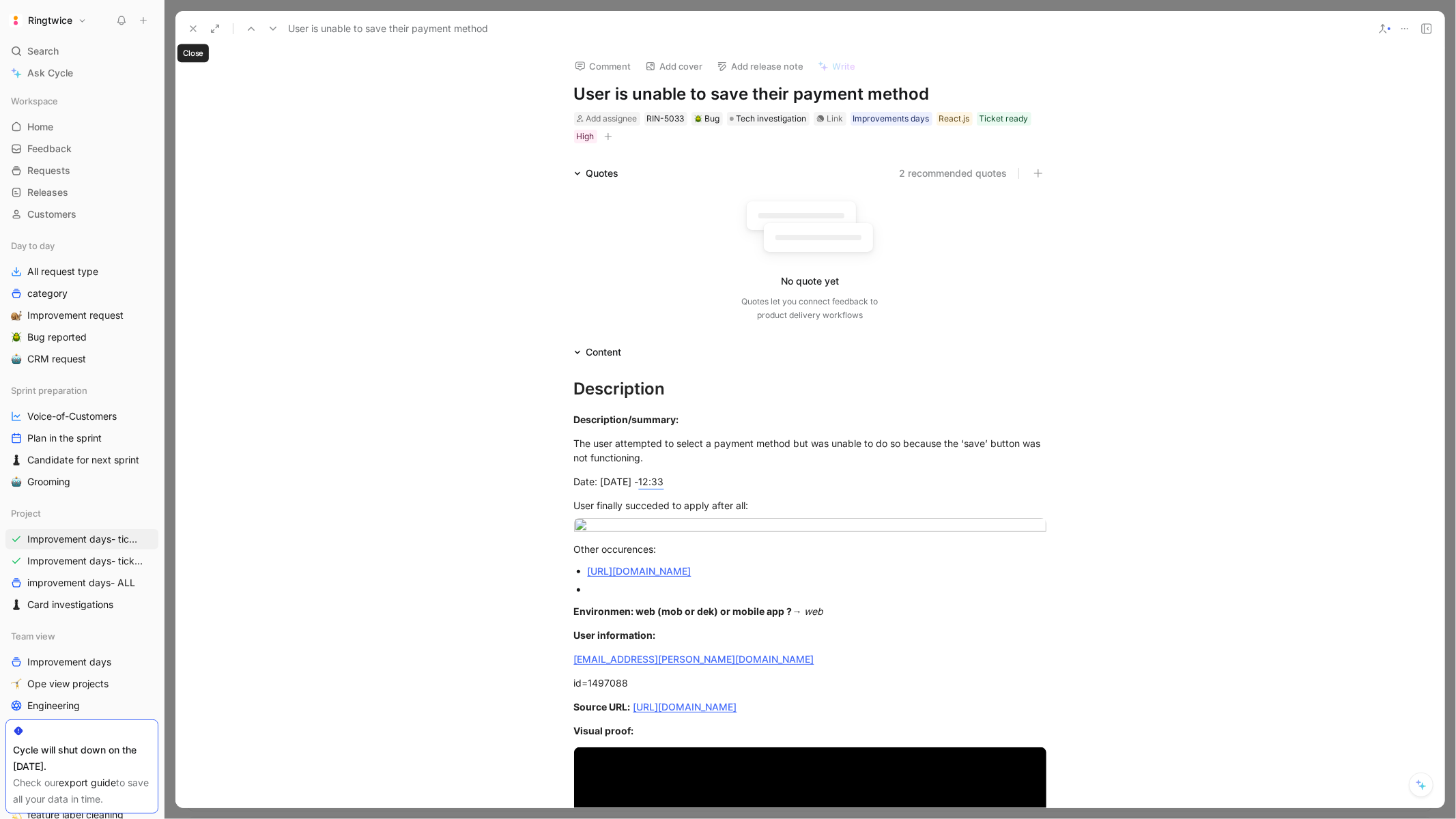
click at [191, 32] on icon at bounding box center [192, 28] width 11 height 11
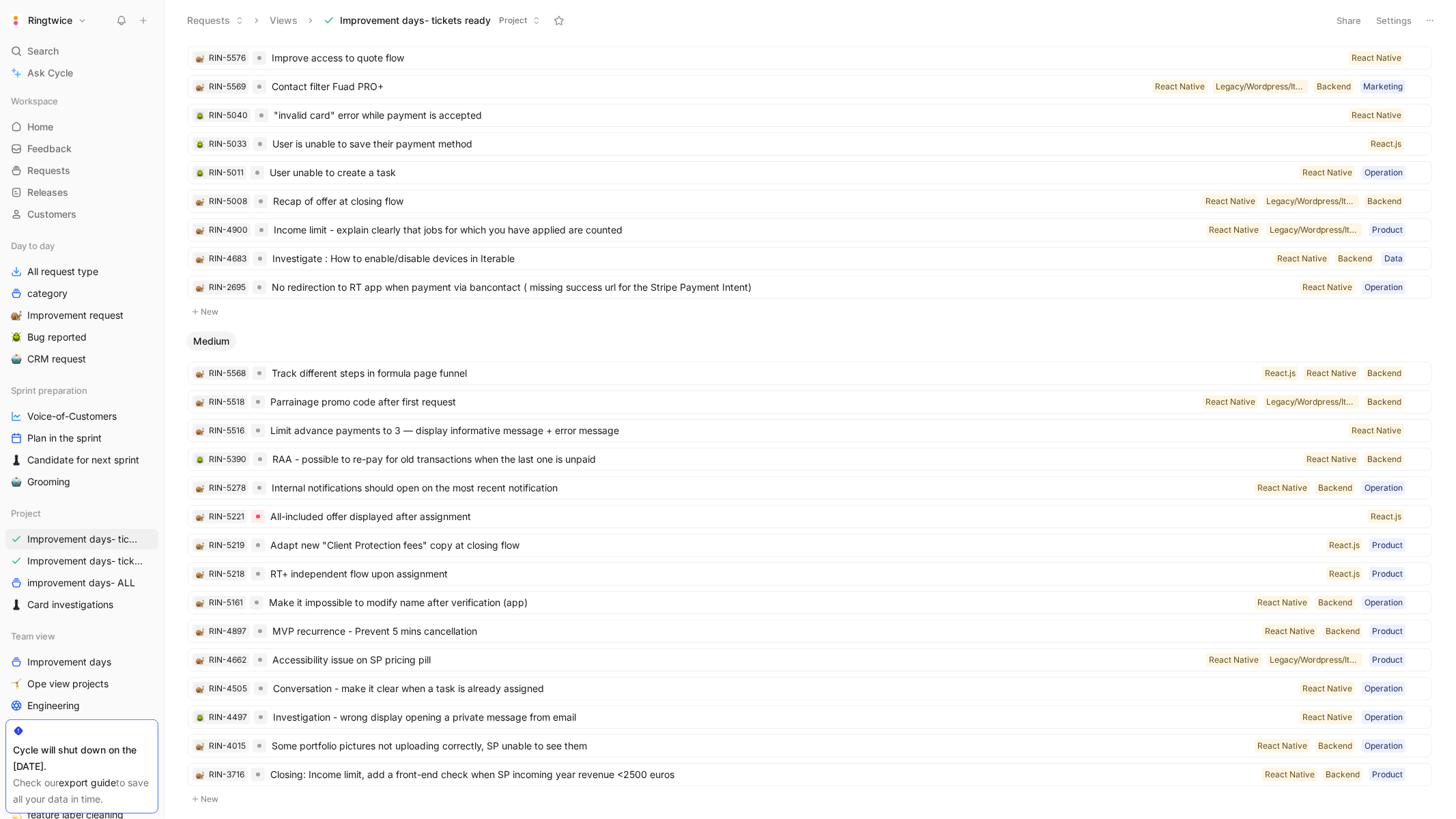
scroll to position [290, 0]
click at [522, 377] on span "Track different steps in formula page funnel" at bounding box center [764, 372] width 985 height 16
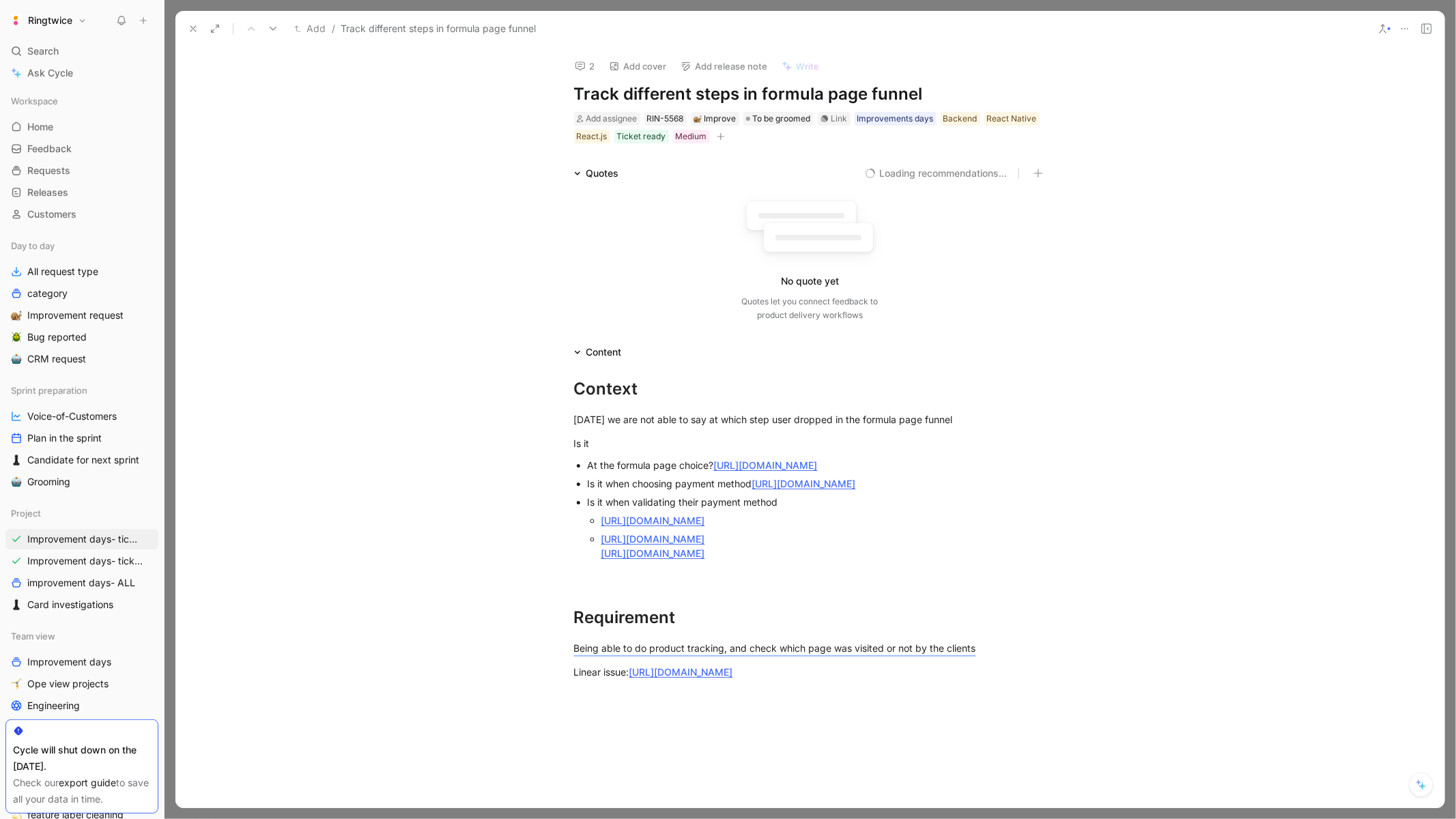
click at [624, 99] on h1 "Track different steps in formula page funnel" at bounding box center [811, 94] width 473 height 22
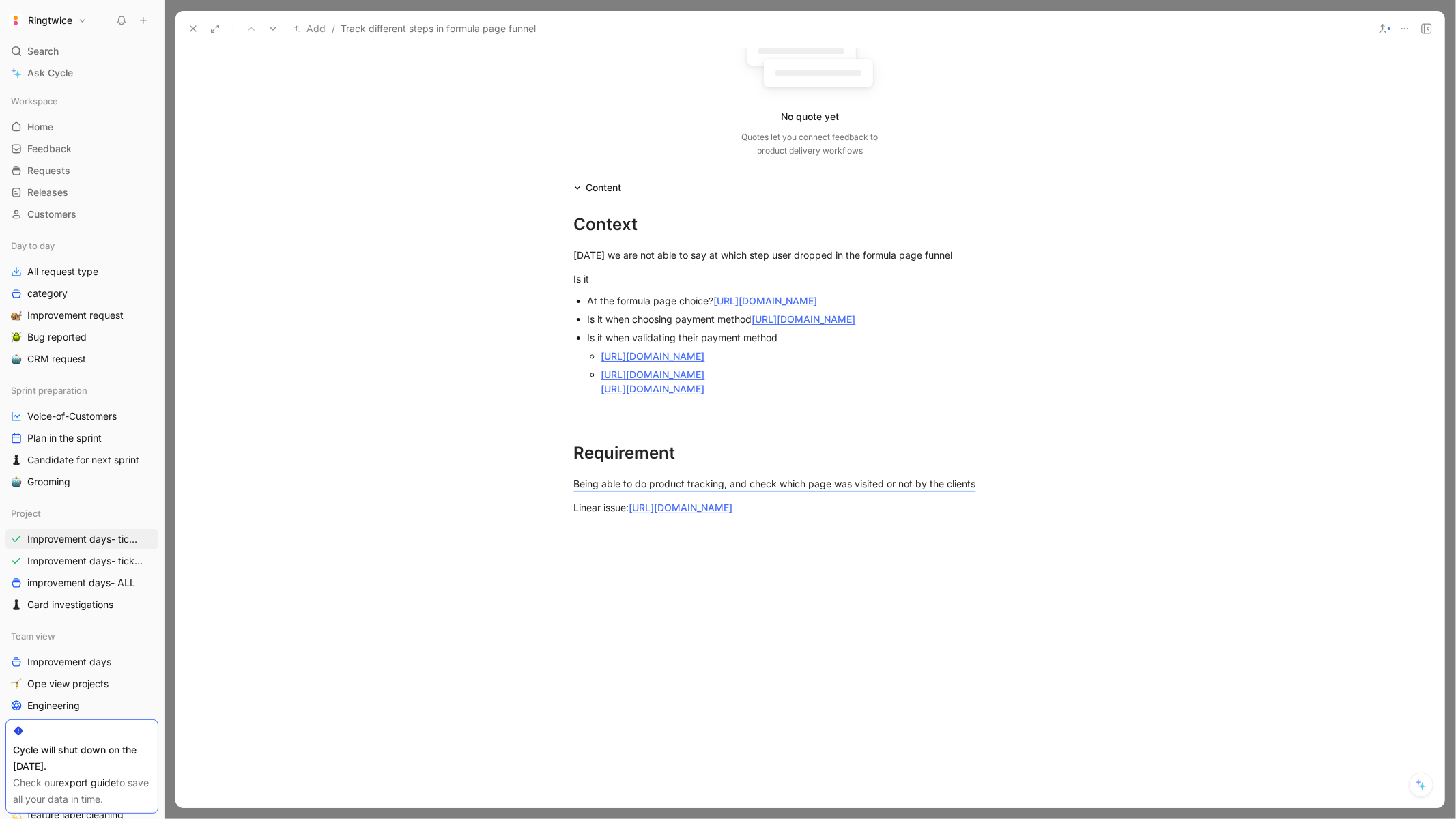
scroll to position [155, 0]
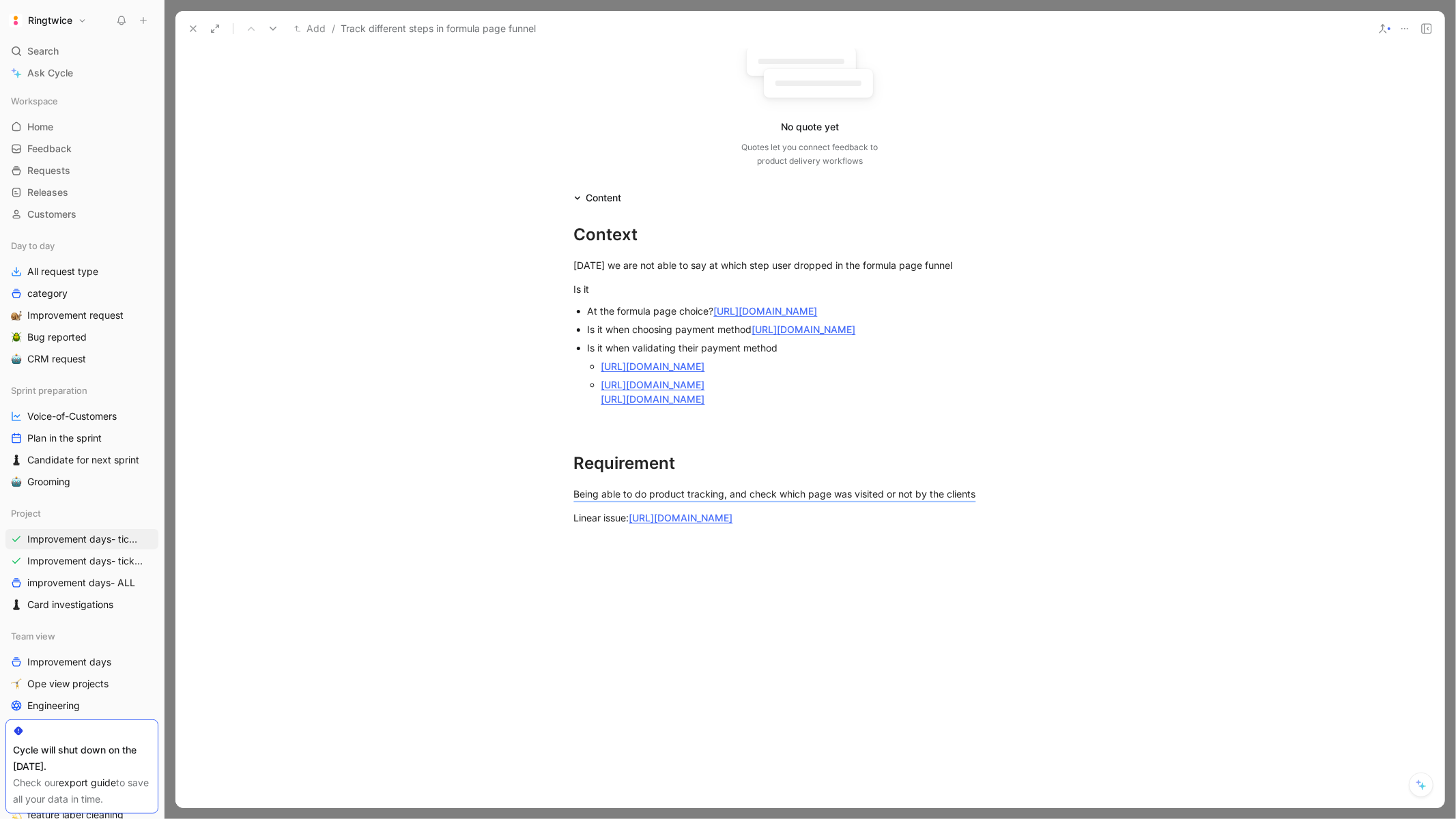
click at [718, 318] on div "At the formula page choice? https://staging.ringtwice.be/contracts/2631348/acce…" at bounding box center [817, 311] width 459 height 14
click at [721, 317] on link "https://staging.ringtwice.be/contracts/2631348/accept/chooseFormula" at bounding box center [766, 311] width 104 height 12
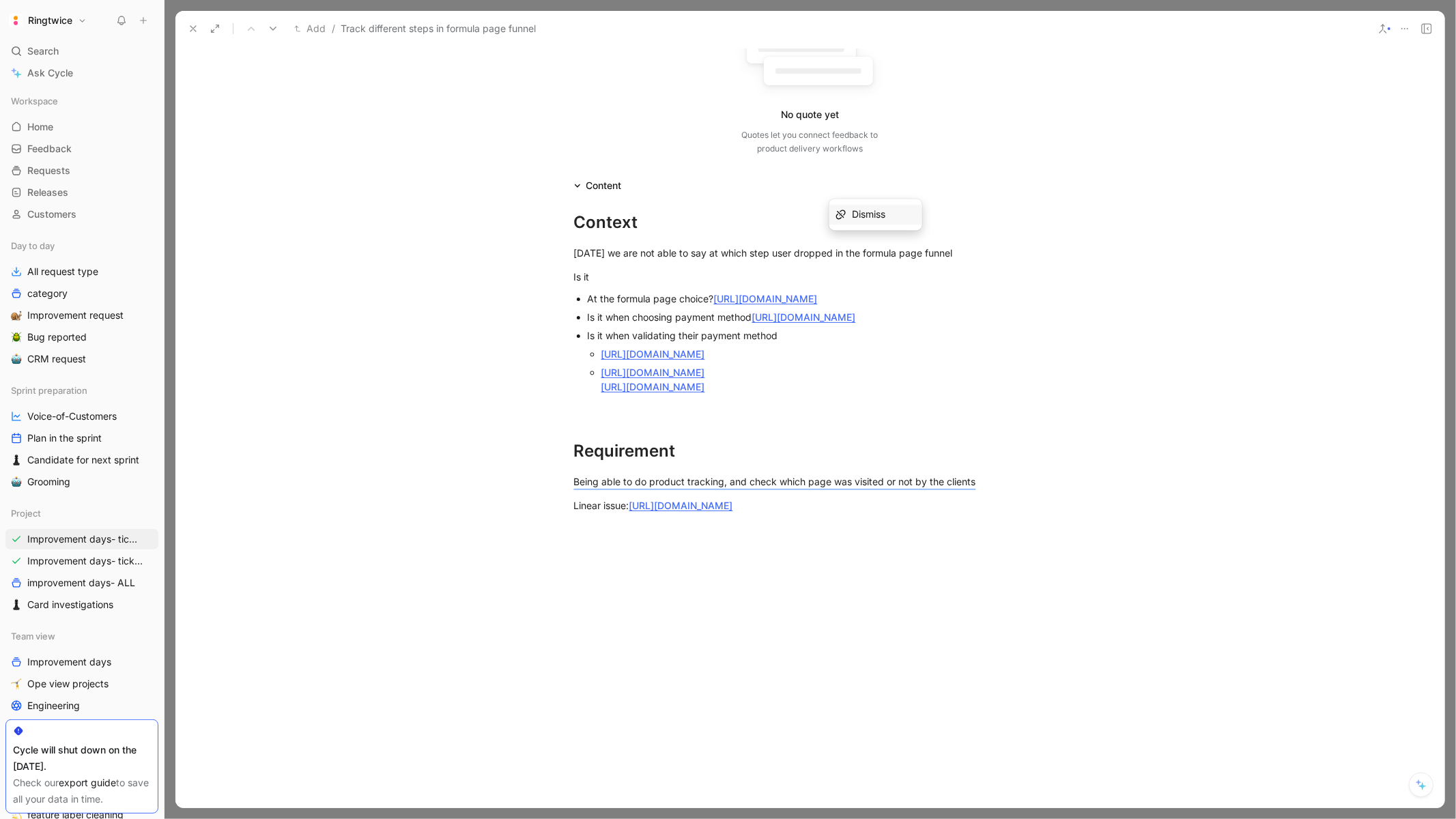
drag, startPoint x: 930, startPoint y: 311, endPoint x: 840, endPoint y: 315, distance: 90.1
click at [839, 306] on div "At the formula page choice? https://staging.ringtwice.be/contracts/2631348/acce…" at bounding box center [817, 298] width 459 height 14
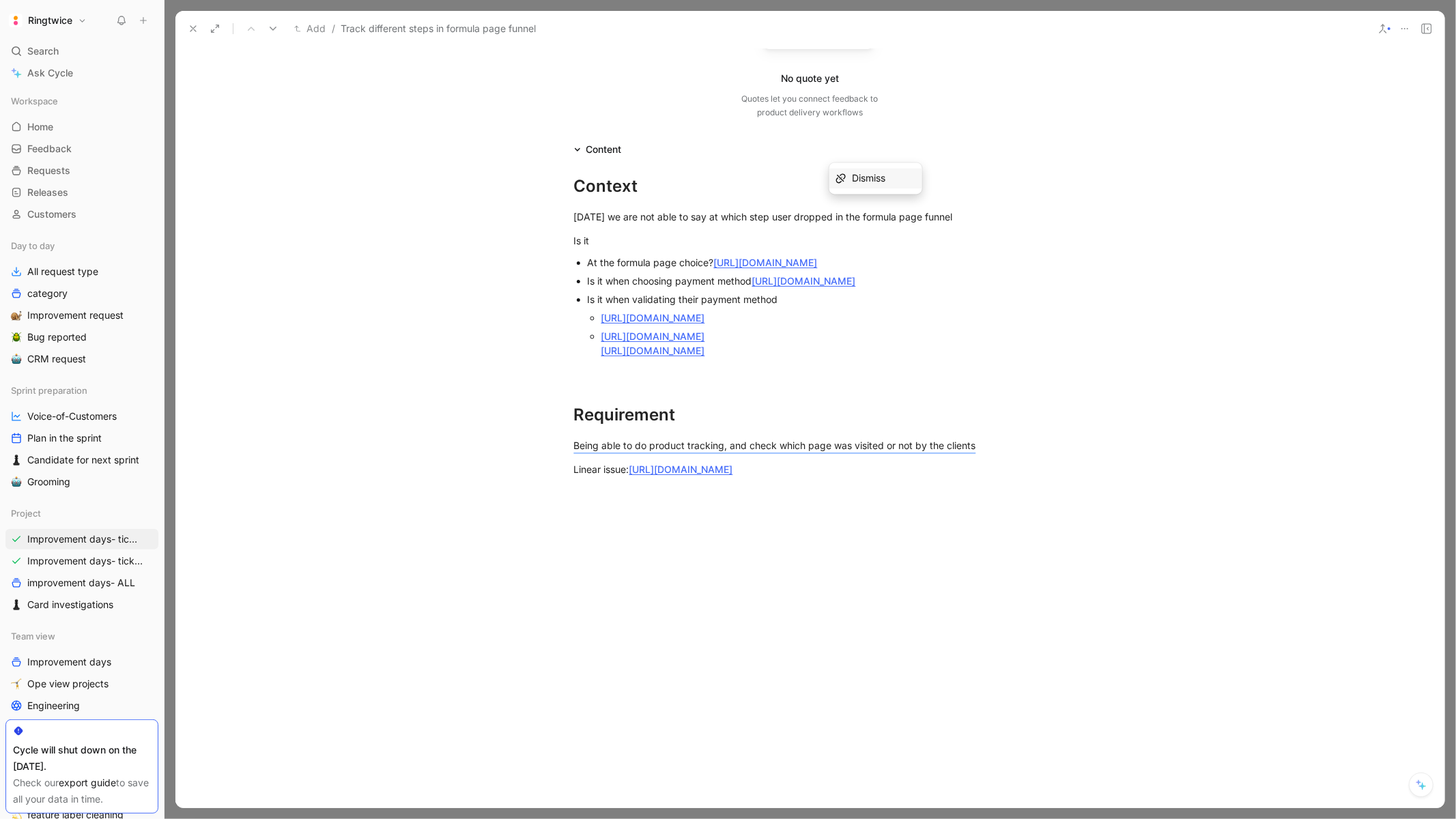
click at [950, 269] on div "At the formula page choice? https://staging.ringtwice.be/contracts/2631348/acce…" at bounding box center [817, 262] width 459 height 14
click at [943, 269] on div "At the formula page choice? https://staging.ringtwice.be/contracts/2631348/acce…" at bounding box center [817, 262] width 459 height 14
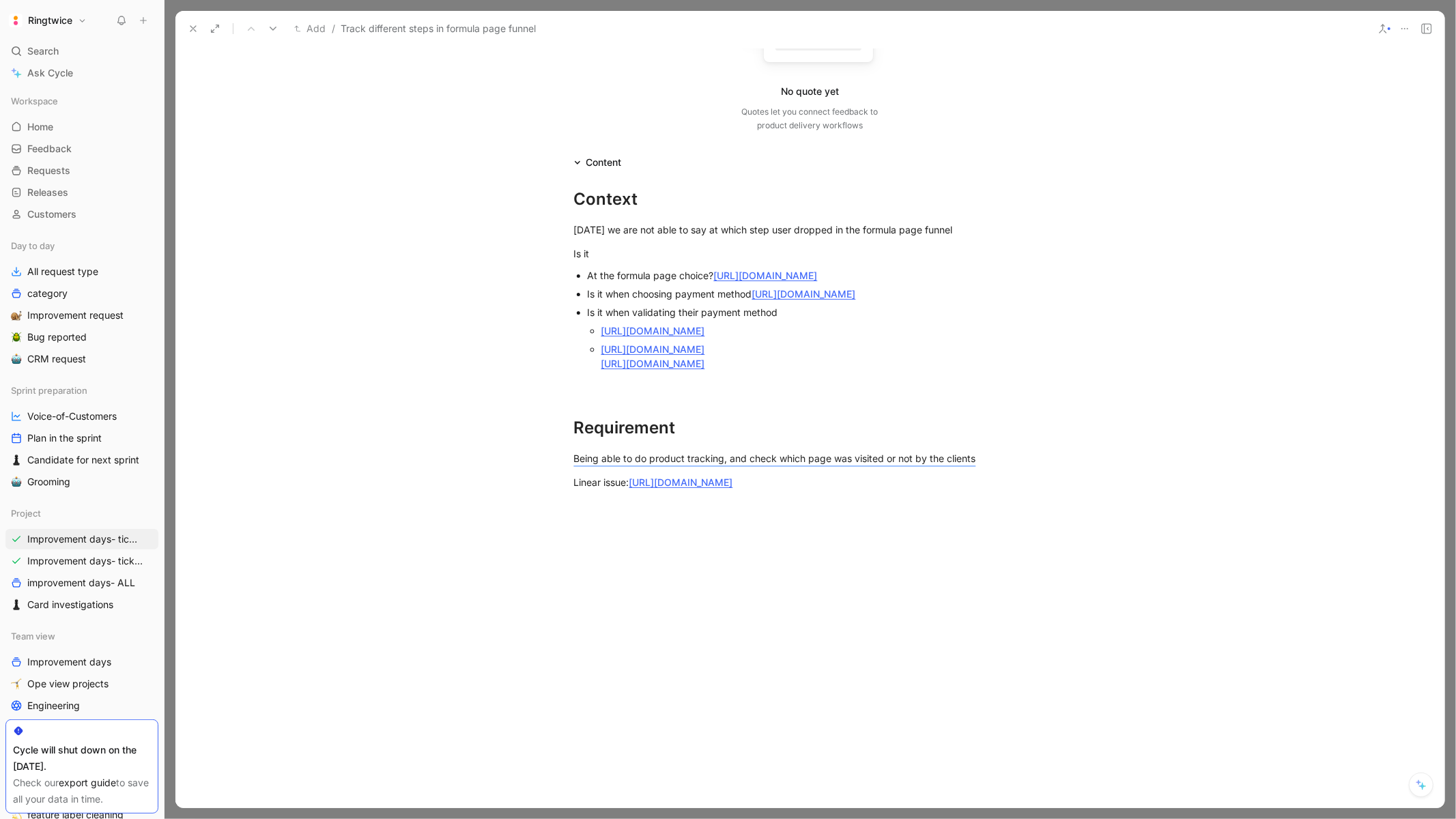
scroll to position [189, 0]
click at [917, 323] on p "Is it when validating their payment method" at bounding box center [817, 313] width 459 height 18
drag, startPoint x: 917, startPoint y: 330, endPoint x: 812, endPoint y: 334, distance: 105.1
click at [812, 334] on ul "At the formula page choice? https://staging.ringtwice.be/contracts/2631348/acce…" at bounding box center [811, 320] width 525 height 107
drag, startPoint x: 756, startPoint y: 305, endPoint x: 647, endPoint y: 310, distance: 109.1
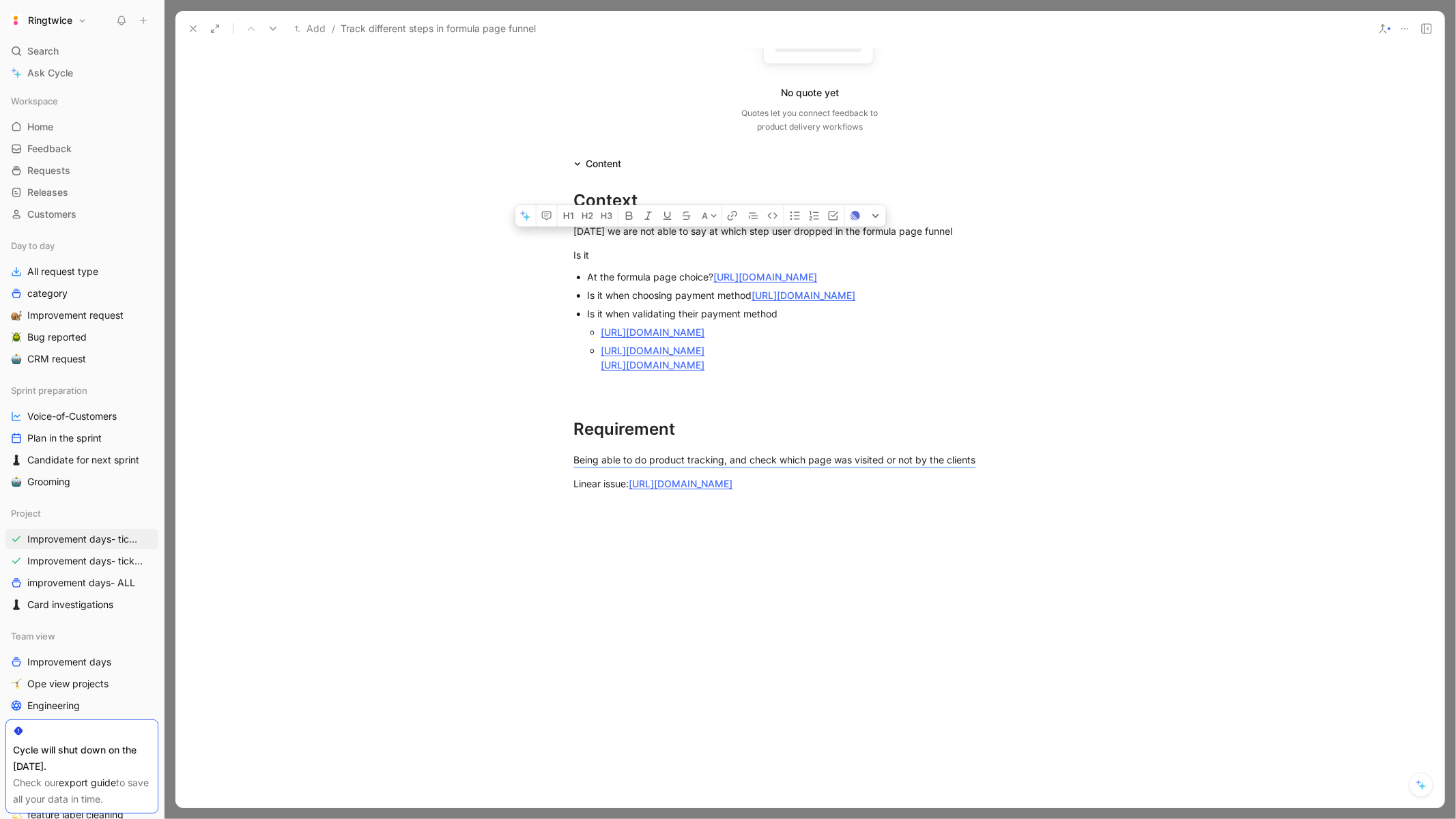
click at [647, 302] on div "Is it when choosing payment method http://staging.ringtwice.be/contracts/263134…" at bounding box center [817, 295] width 459 height 14
click at [738, 321] on div "Is it when validating their payment method" at bounding box center [817, 313] width 459 height 14
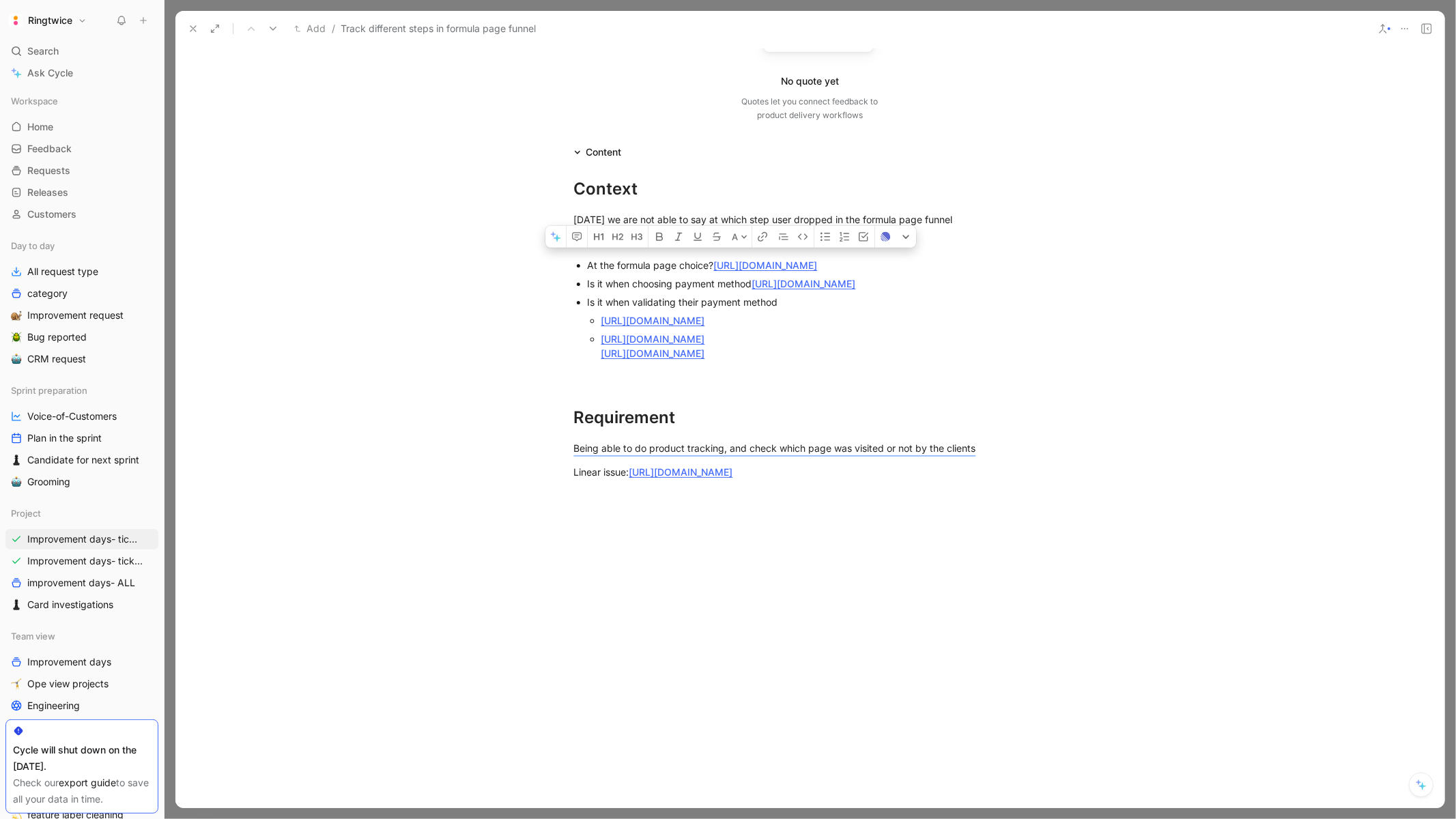
drag, startPoint x: 790, startPoint y: 329, endPoint x: 681, endPoint y: 331, distance: 109.0
click at [681, 309] on div "Is it when validating their payment method" at bounding box center [817, 302] width 459 height 14
click at [822, 382] on div at bounding box center [811, 375] width 473 height 14
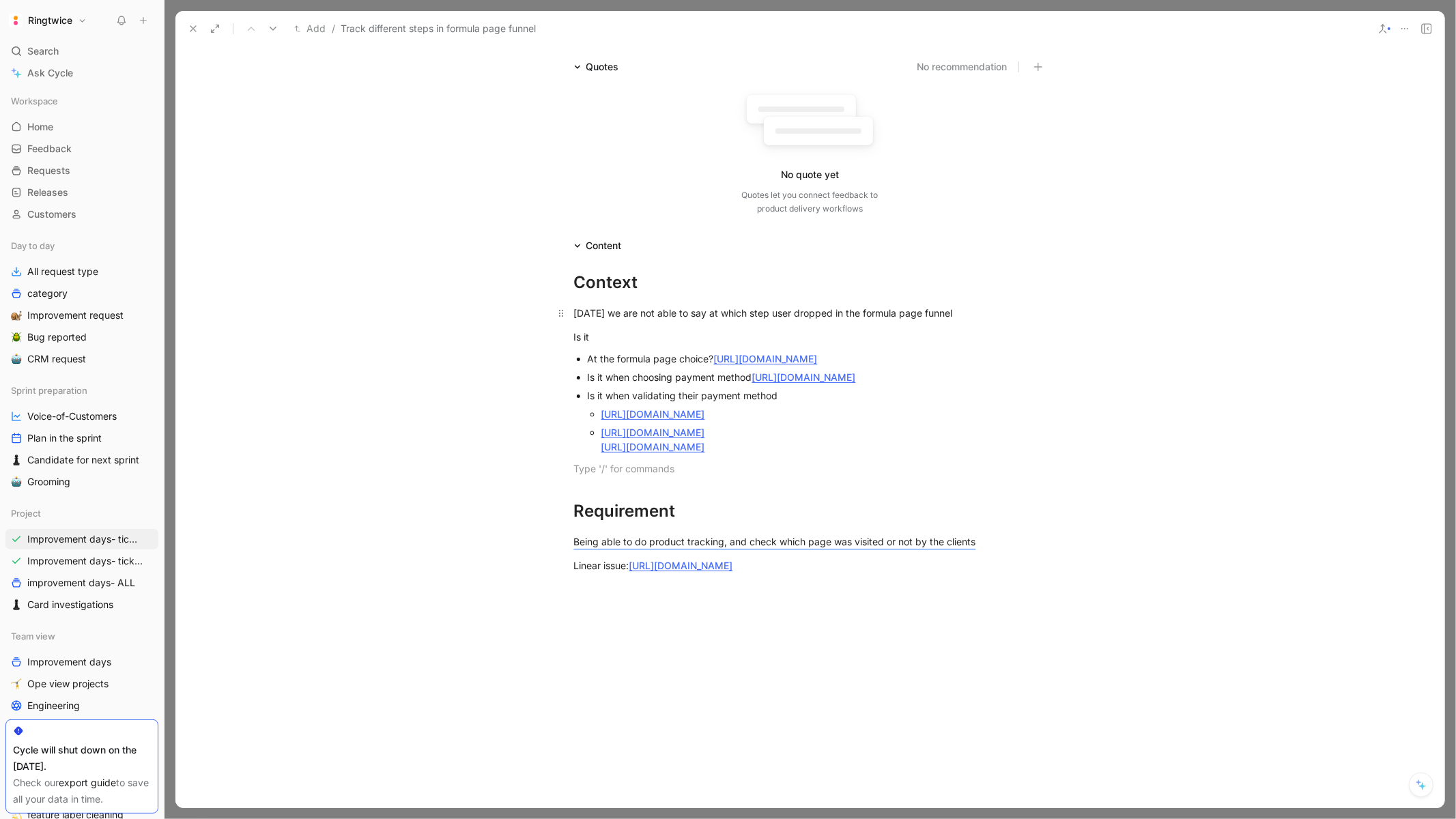
scroll to position [106, 0]
drag, startPoint x: 935, startPoint y: 369, endPoint x: 836, endPoint y: 369, distance: 99.0
click at [836, 367] on div "At the formula page choice? https://staging.ringtwice.be/contracts/2631348/acce…" at bounding box center [817, 359] width 459 height 14
click at [831, 530] on h1 "Requirement" at bounding box center [811, 506] width 525 height 48
drag, startPoint x: 831, startPoint y: 555, endPoint x: 665, endPoint y: 418, distance: 215.2
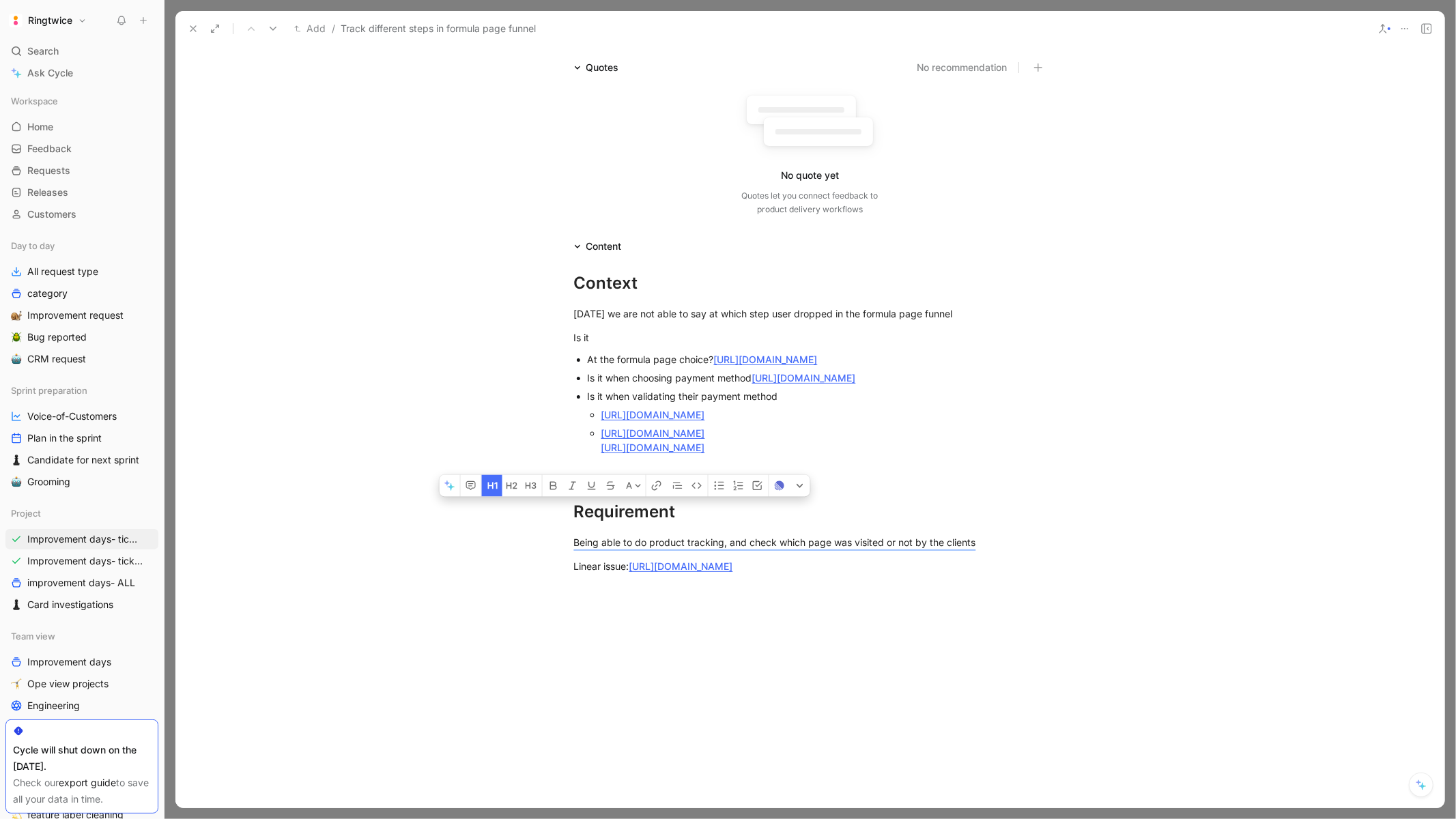
click at [665, 418] on div "Context Today we are not able to say at which step user dropped in the formula …" at bounding box center [810, 421] width 1269 height 334
click at [982, 477] on div at bounding box center [811, 469] width 473 height 14
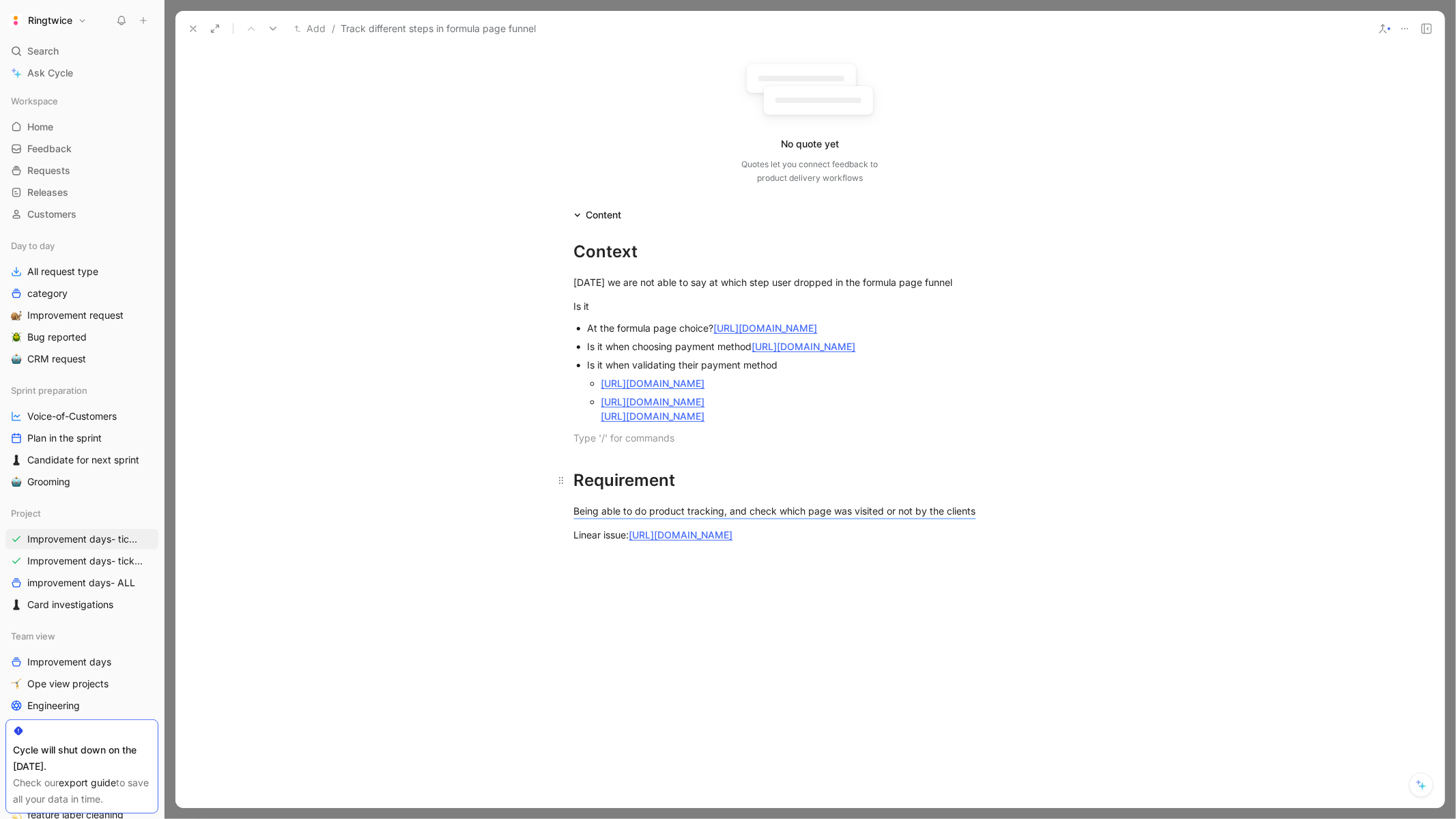
scroll to position [138, 0]
click at [825, 516] on mark "Being able to do product tracking, and check which page was visited or not by t…" at bounding box center [775, 511] width 402 height 12
click at [1428, 31] on icon at bounding box center [1426, 28] width 11 height 11
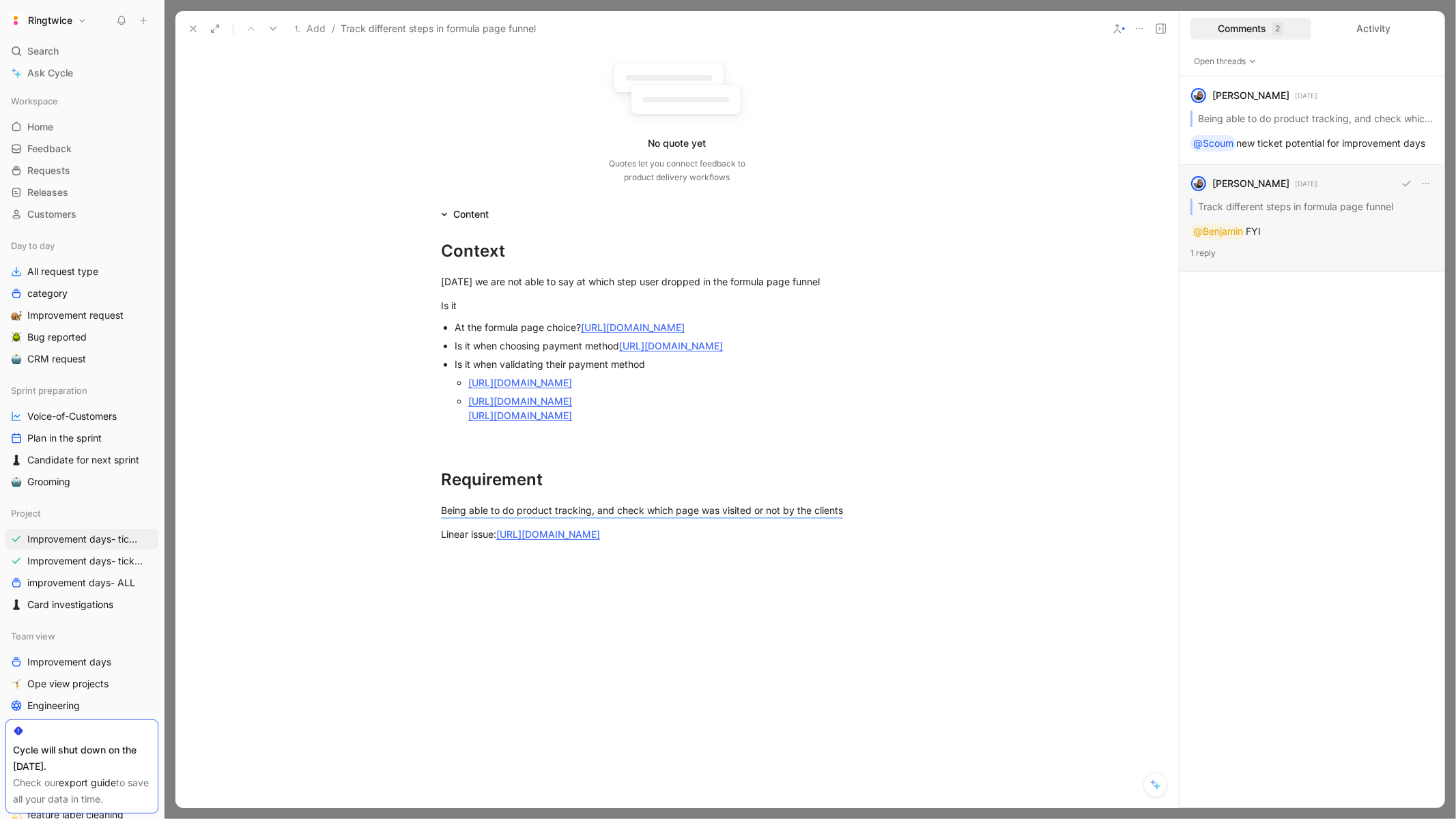
click at [1324, 201] on div "blanche havenne 2 days ago Track different steps in formula page funnel @Benjam…" at bounding box center [1312, 217] width 265 height 107
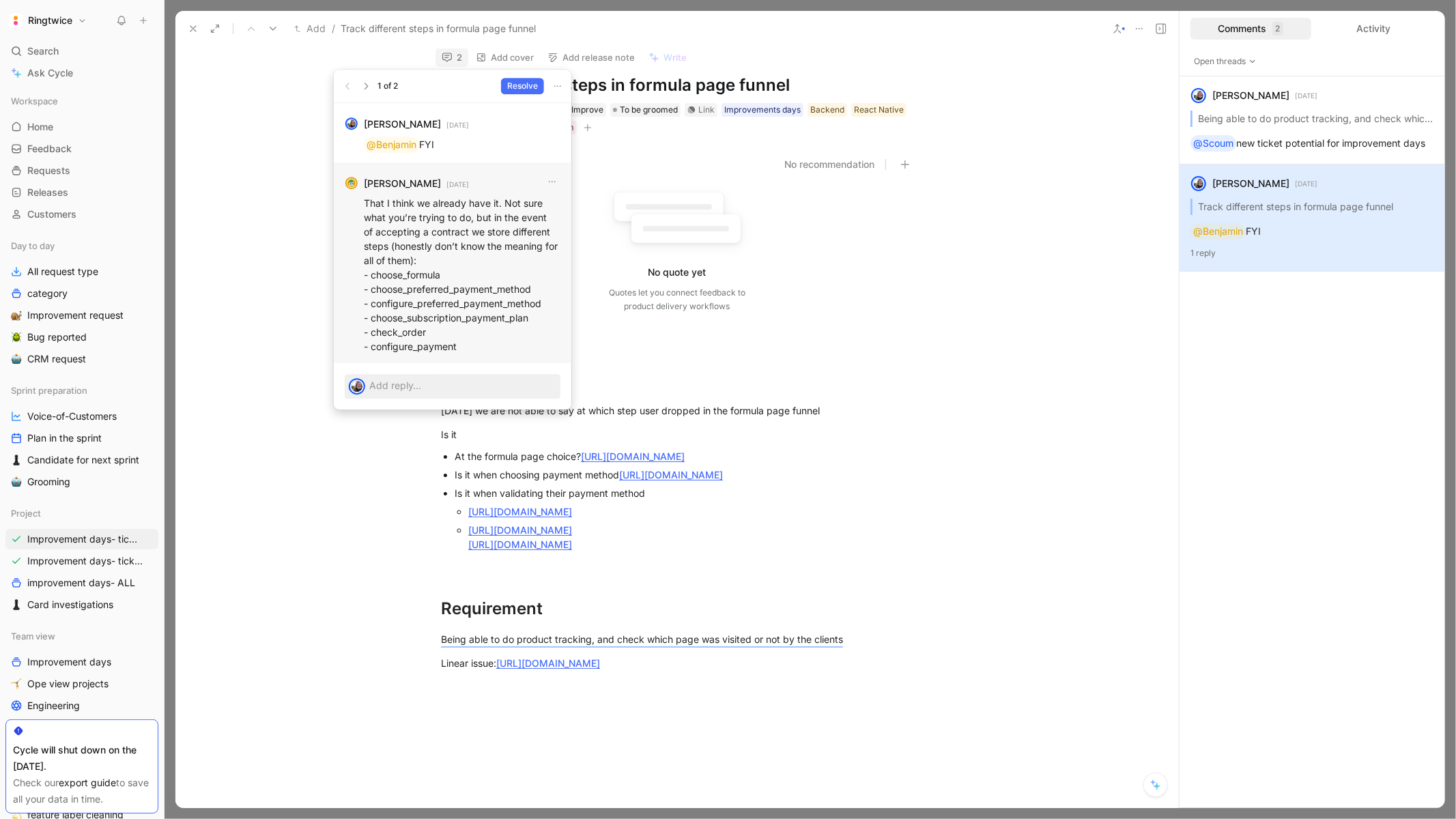
click at [429, 254] on p "That I think we already have it. Not sure what you’re trying to do, but in the …" at bounding box center [462, 274] width 196 height 158
click at [464, 289] on p "That I think we already have it. Not sure what you’re trying to do, but in the …" at bounding box center [462, 274] width 196 height 158
drag, startPoint x: 458, startPoint y: 352, endPoint x: 356, endPoint y: 203, distance: 180.6
click at [356, 201] on div "Benjamin Aiglon 2 days ago That I think we already have it. Not sure what you’r…" at bounding box center [453, 262] width 237 height 201
click at [376, 207] on p "That I think we already have it. Not sure what you’re trying to do, but in the …" at bounding box center [462, 274] width 196 height 158
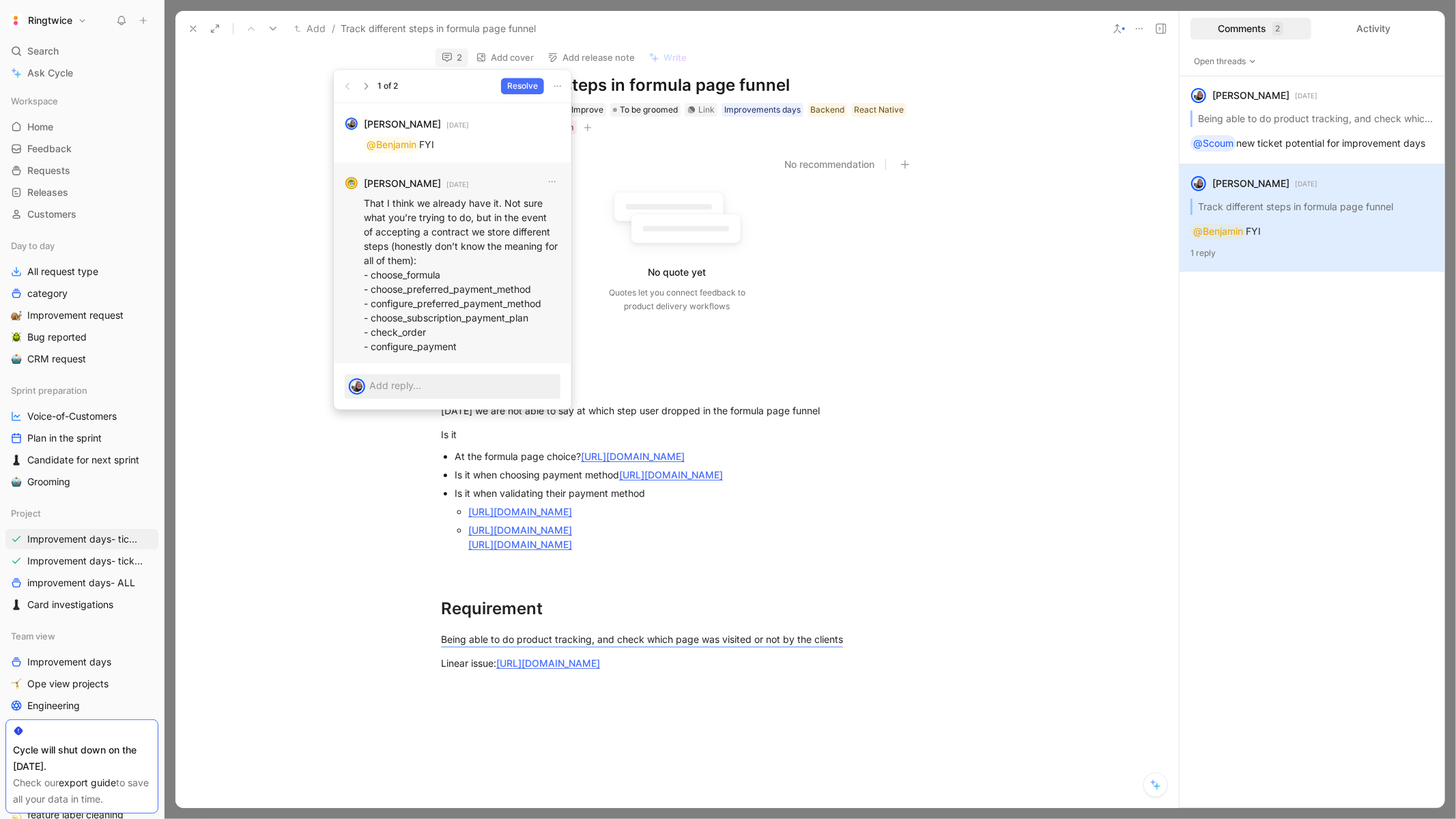
drag, startPoint x: 364, startPoint y: 200, endPoint x: 469, endPoint y: 355, distance: 187.2
click at [469, 354] on div "That I think we already have it. Not sure what you’re trying to do, but in the …" at bounding box center [462, 274] width 196 height 166
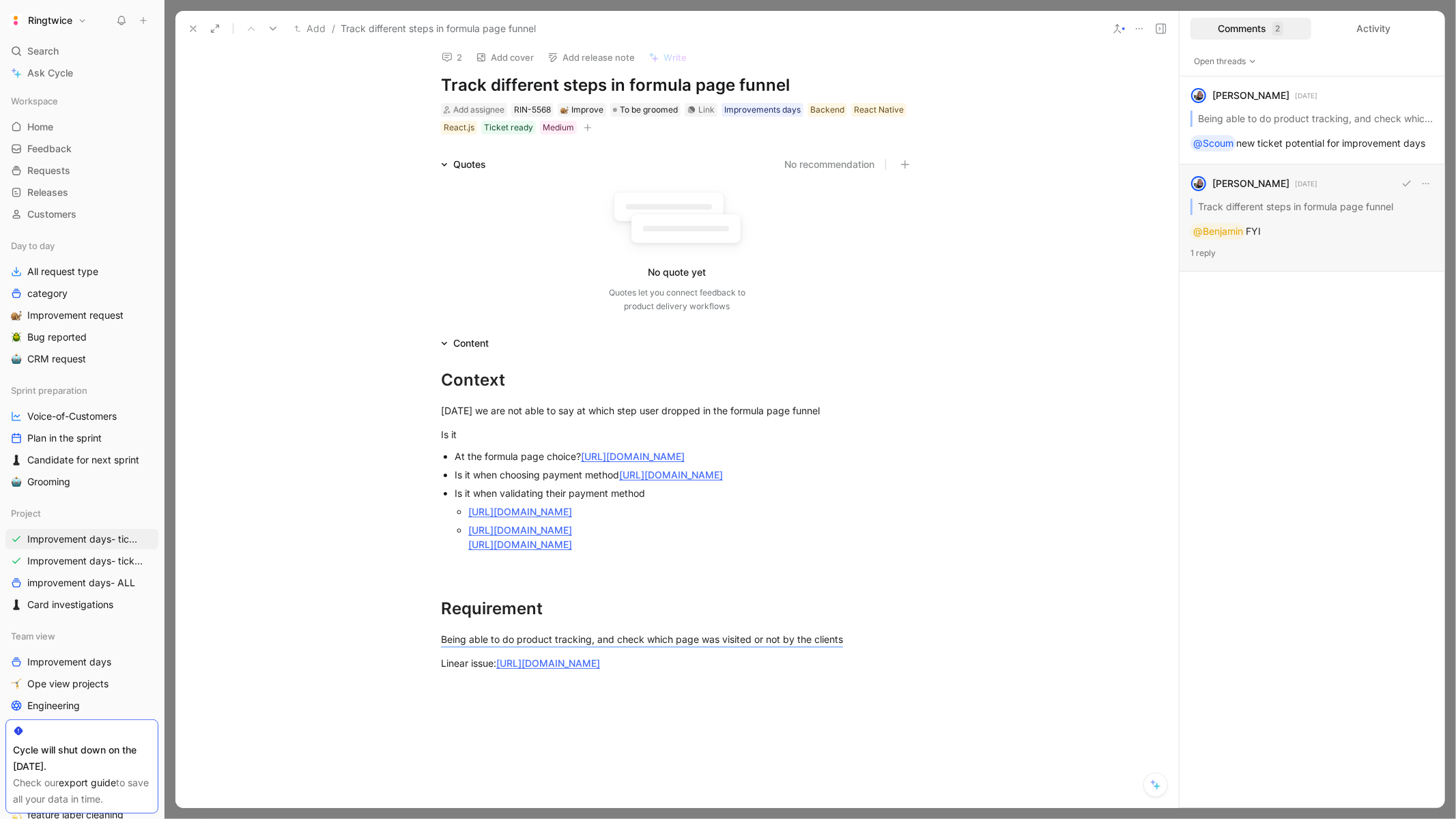
click at [1296, 209] on div "blanche havenne 2 days ago Track different steps in formula page funnel @Benjam…" at bounding box center [1312, 217] width 265 height 107
click at [771, 114] on div "Improvements days" at bounding box center [762, 110] width 77 height 14
click at [713, 136] on icon at bounding box center [716, 135] width 8 height 8
click at [711, 127] on input "Improvements days" at bounding box center [711, 127] width 0 height 0
click at [1314, 215] on div "blanche havenne 2 days ago Track different steps in formula page funnel @Benjam…" at bounding box center [1312, 217] width 265 height 107
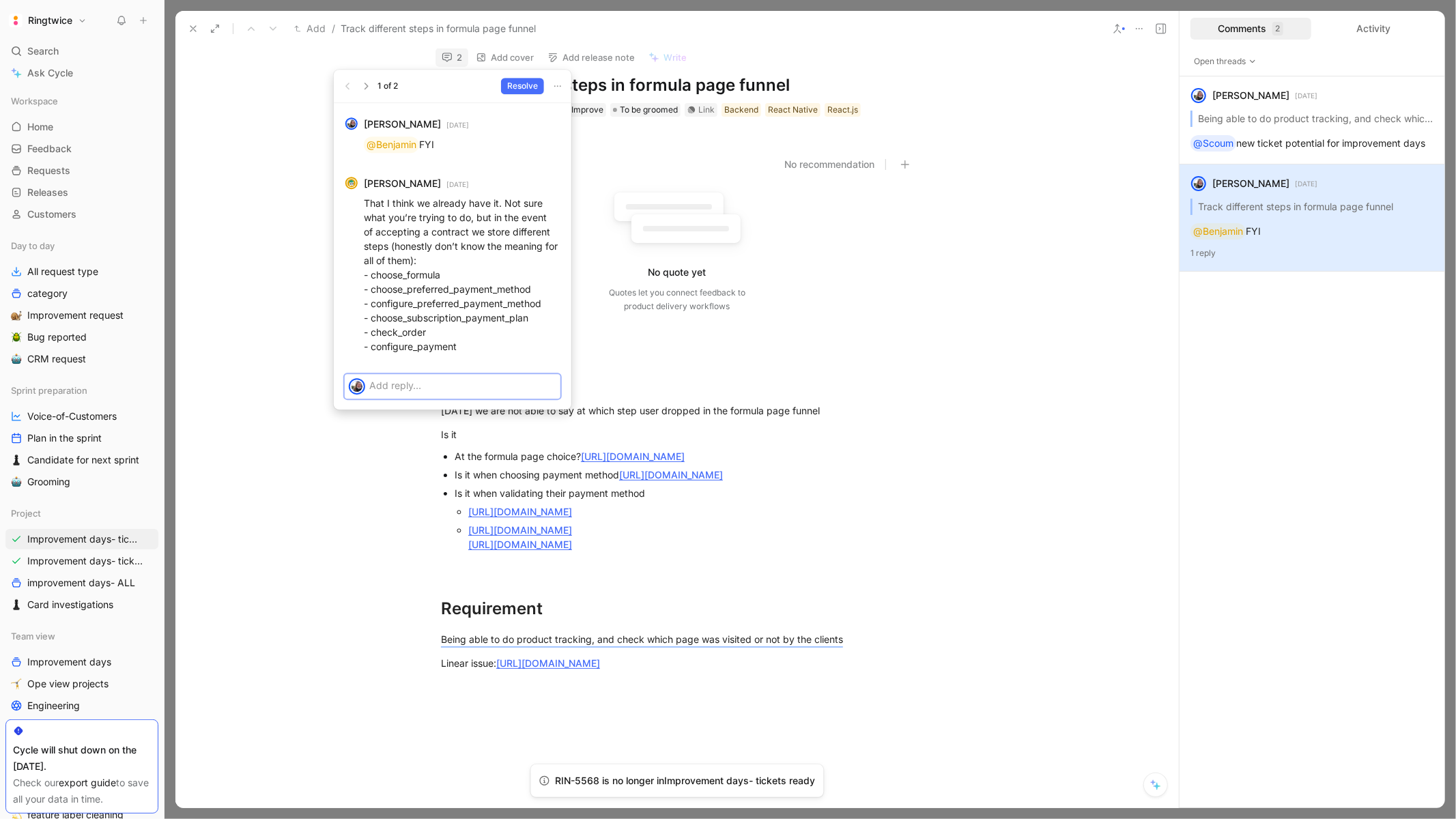
click at [432, 380] on p at bounding box center [463, 385] width 187 height 14
click at [542, 408] on span "Send" at bounding box center [540, 409] width 21 height 14
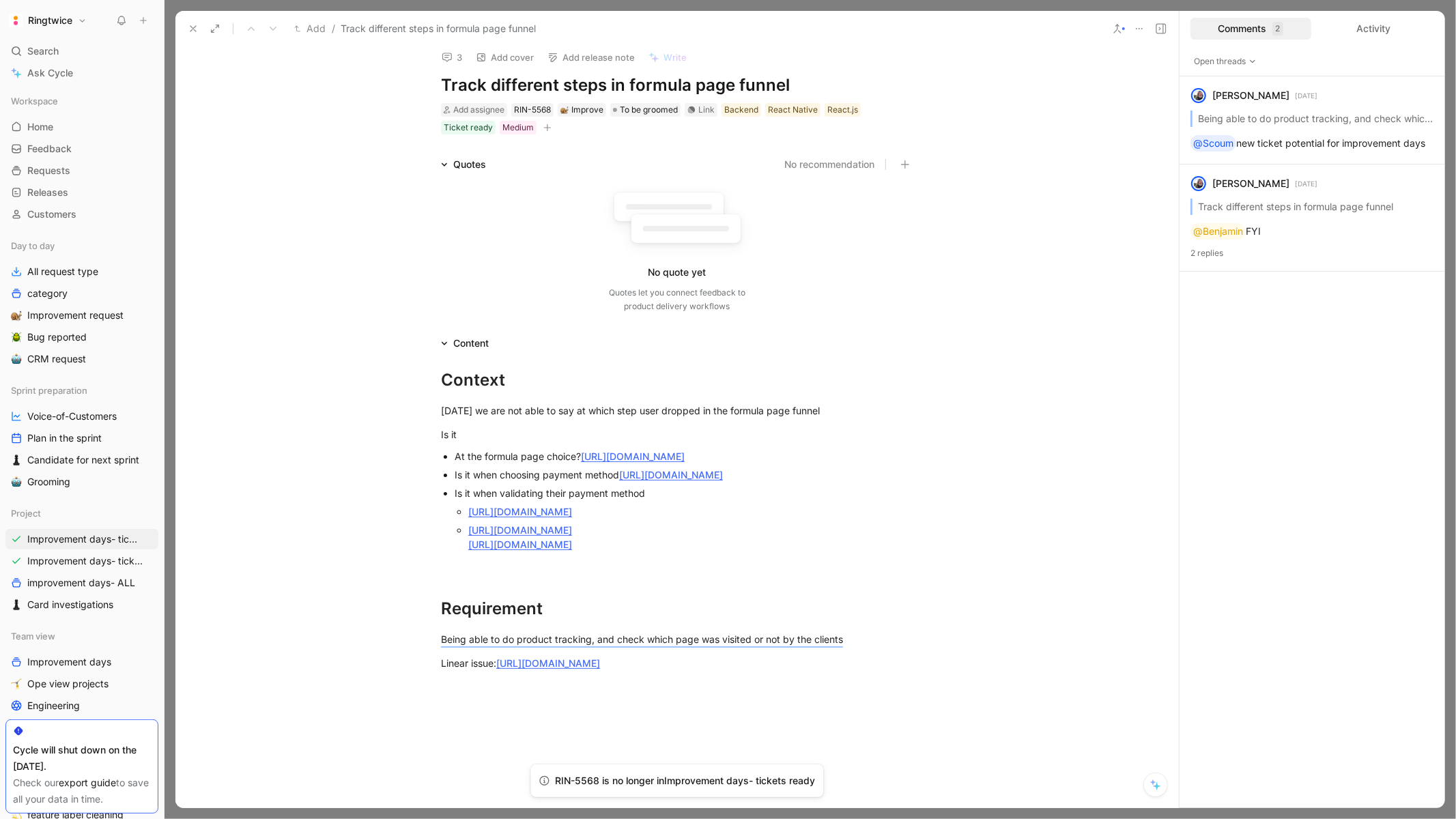
click at [190, 29] on icon at bounding box center [192, 28] width 11 height 11
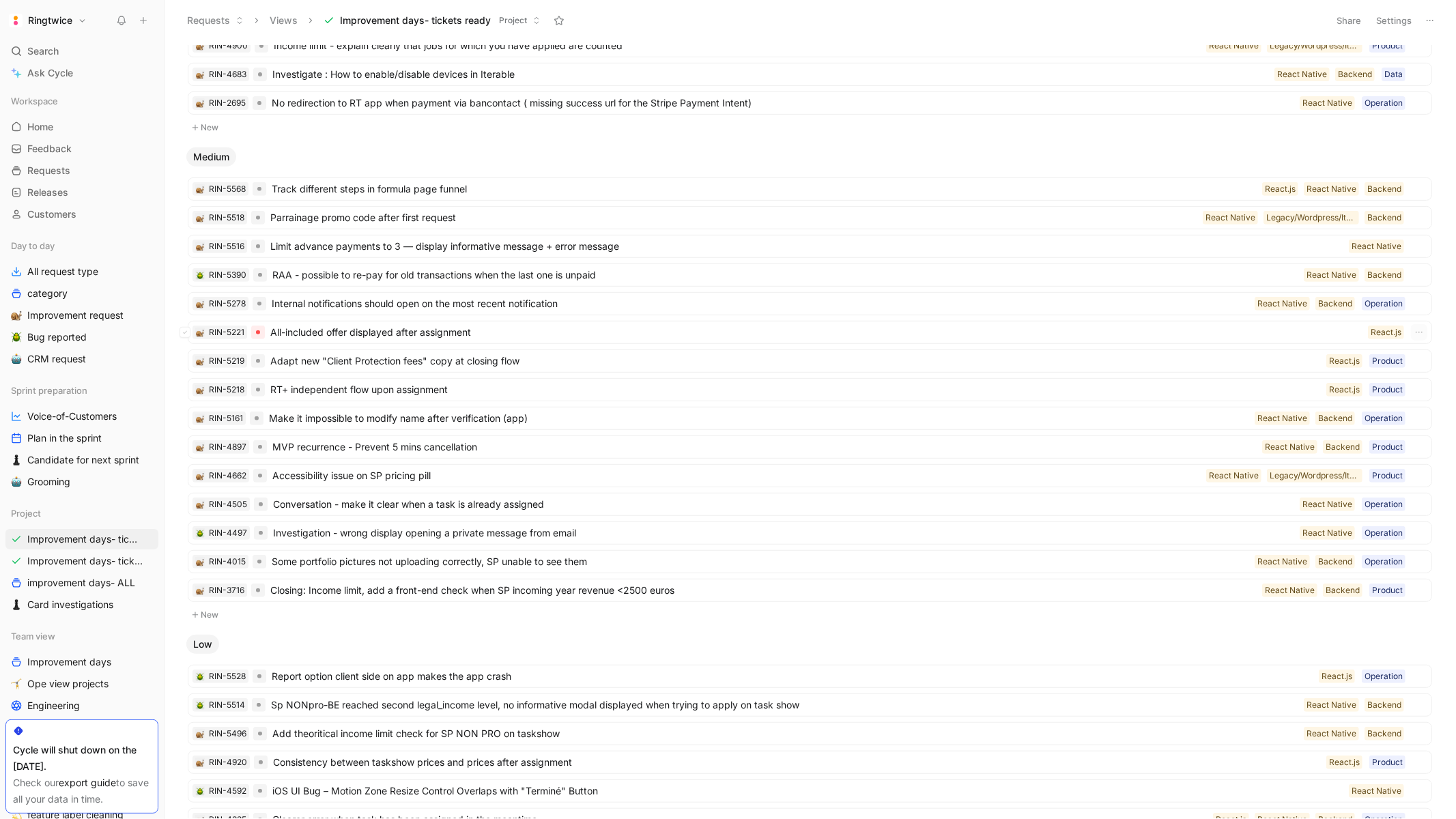
scroll to position [507, 0]
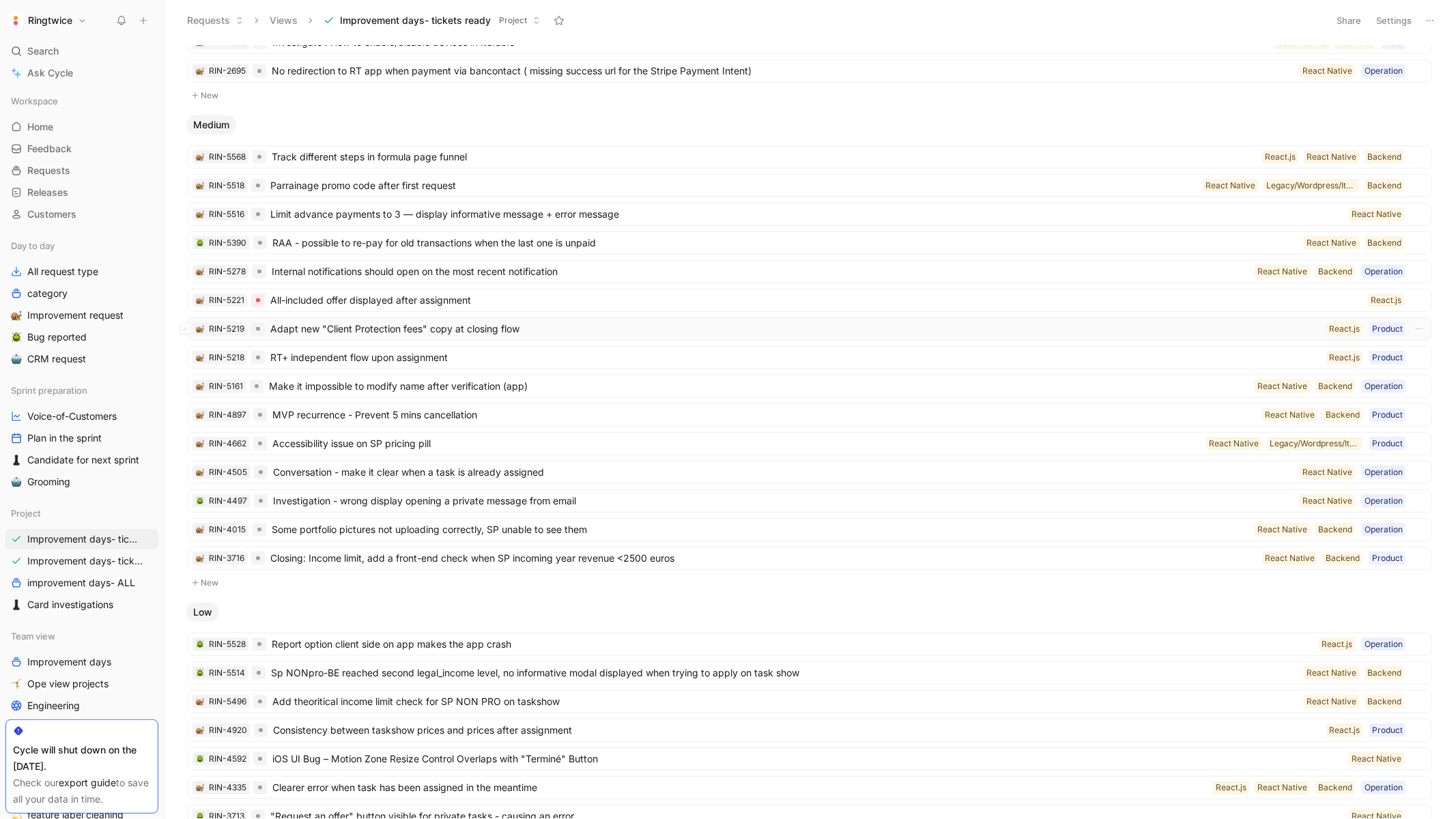
click at [634, 334] on span "Adapt new "Client Protection fees" copy at closing flow" at bounding box center [795, 329] width 1050 height 16
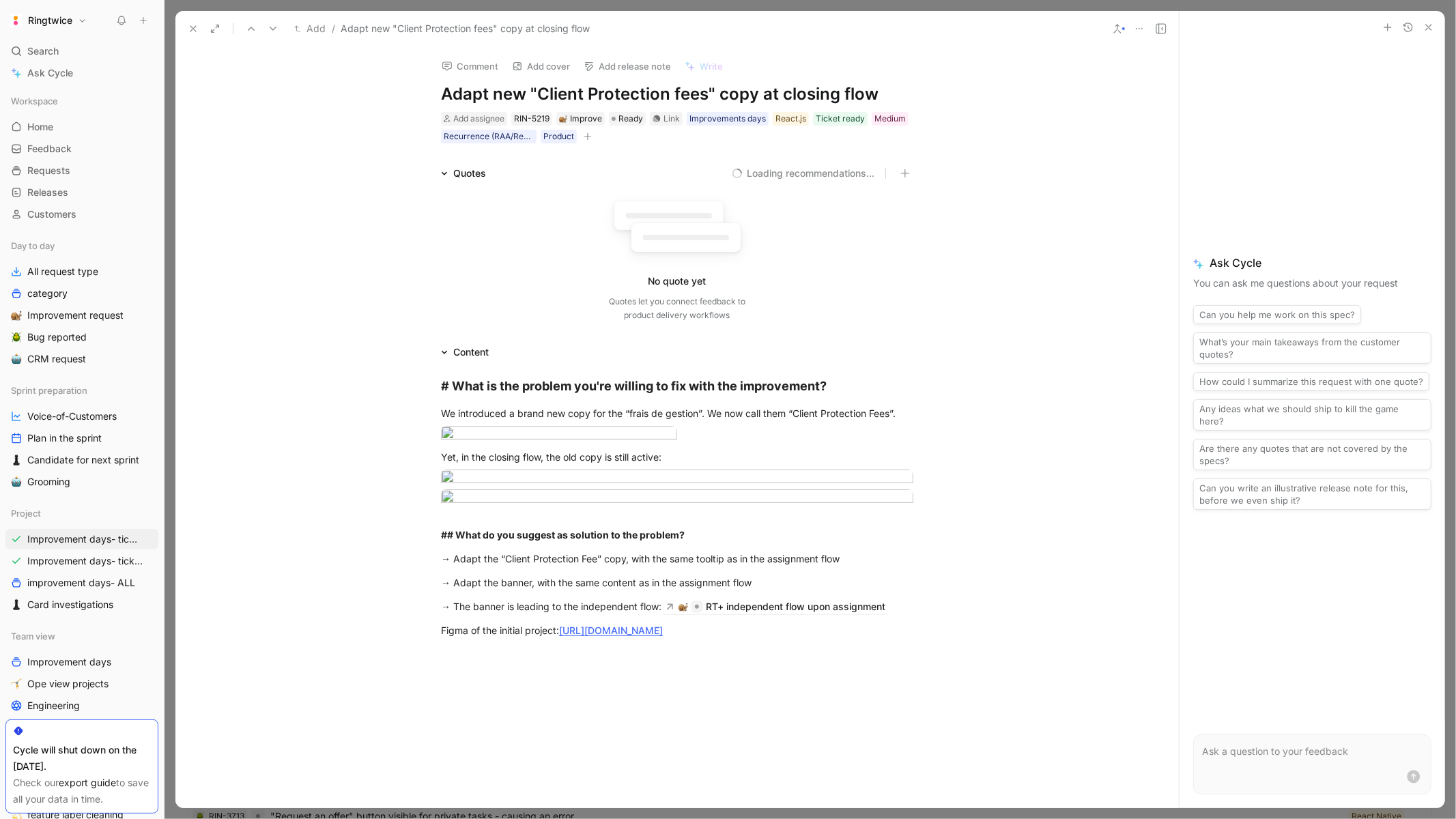
click at [193, 26] on icon at bounding box center [192, 28] width 11 height 11
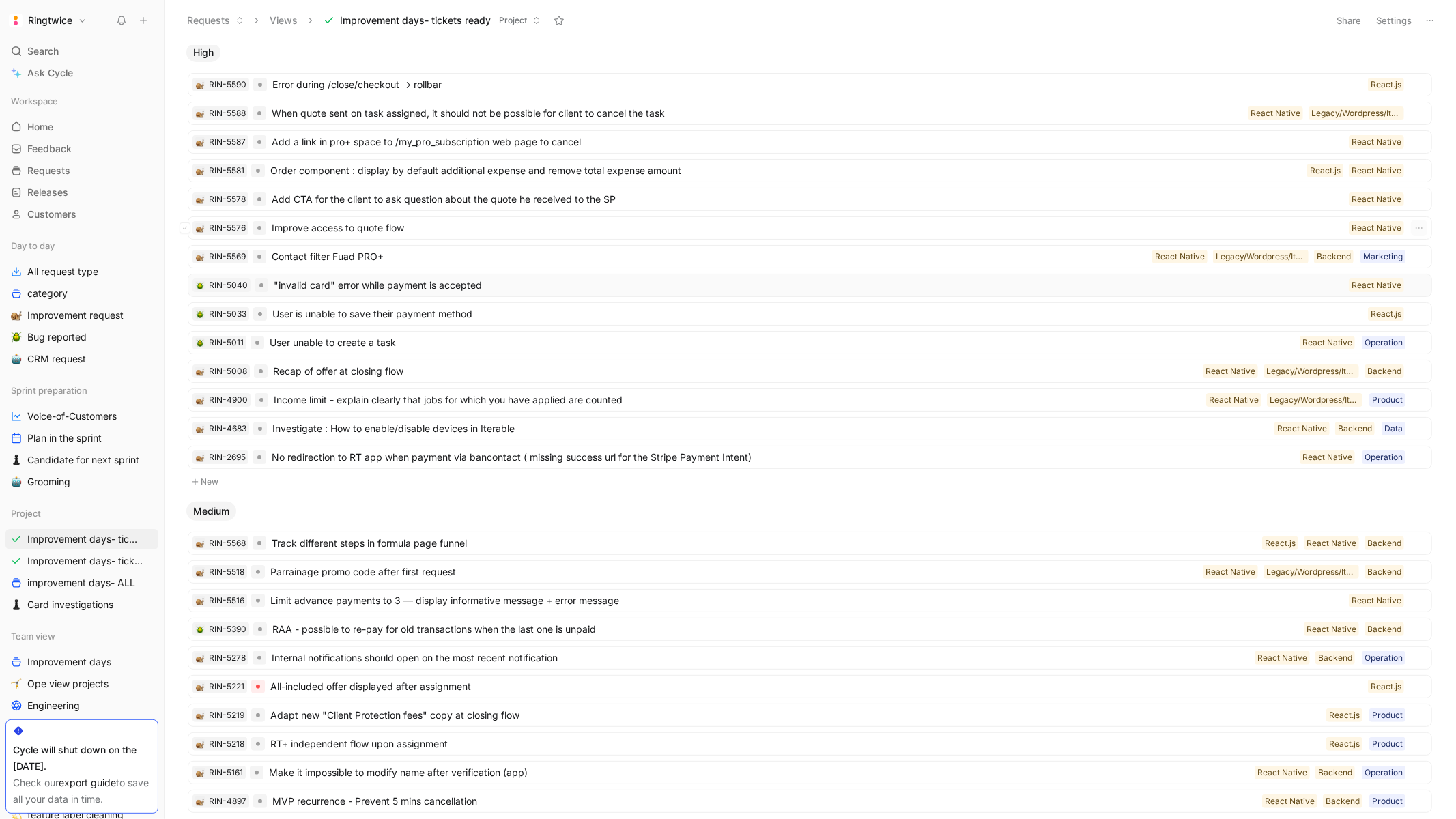
scroll to position [119, 0]
click at [652, 174] on span "Order component : display by default additional expense and remove total expens…" at bounding box center [786, 172] width 1031 height 16
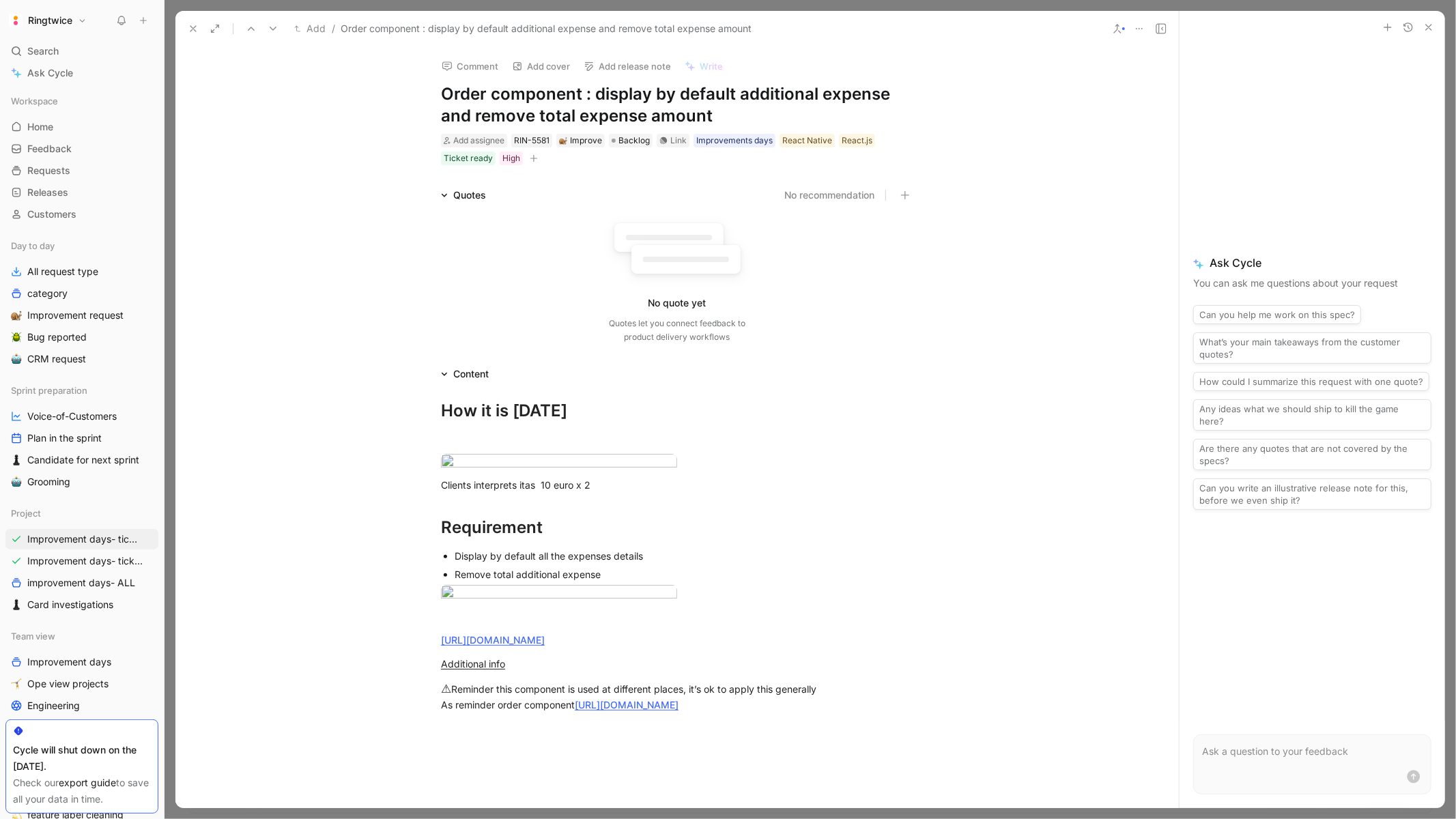
scroll to position [11, 0]
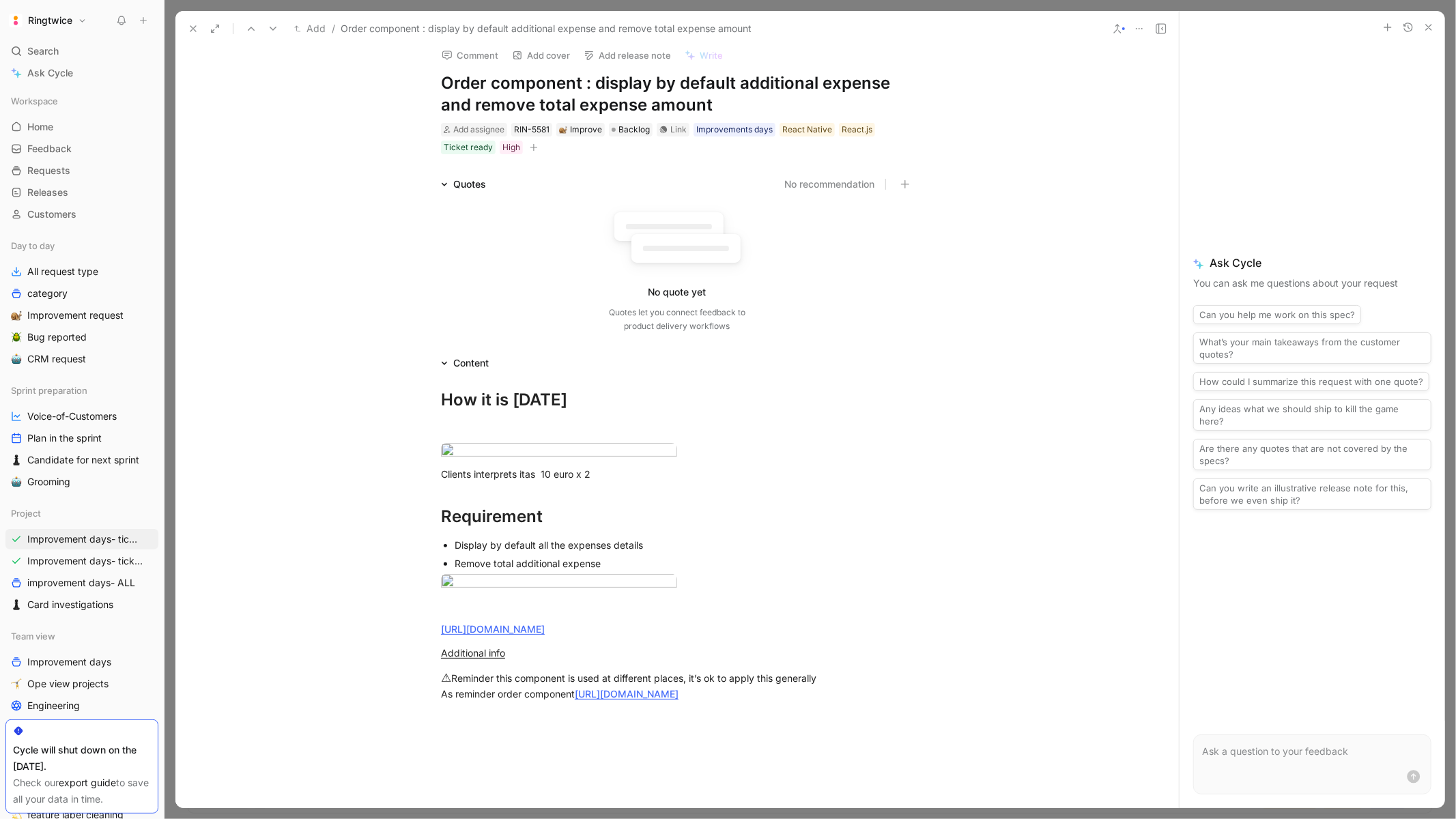
drag, startPoint x: 650, startPoint y: 82, endPoint x: 723, endPoint y: 103, distance: 76.0
click at [723, 103] on h1 "Order component : display by default additional expense and remove total expens…" at bounding box center [677, 95] width 473 height 44
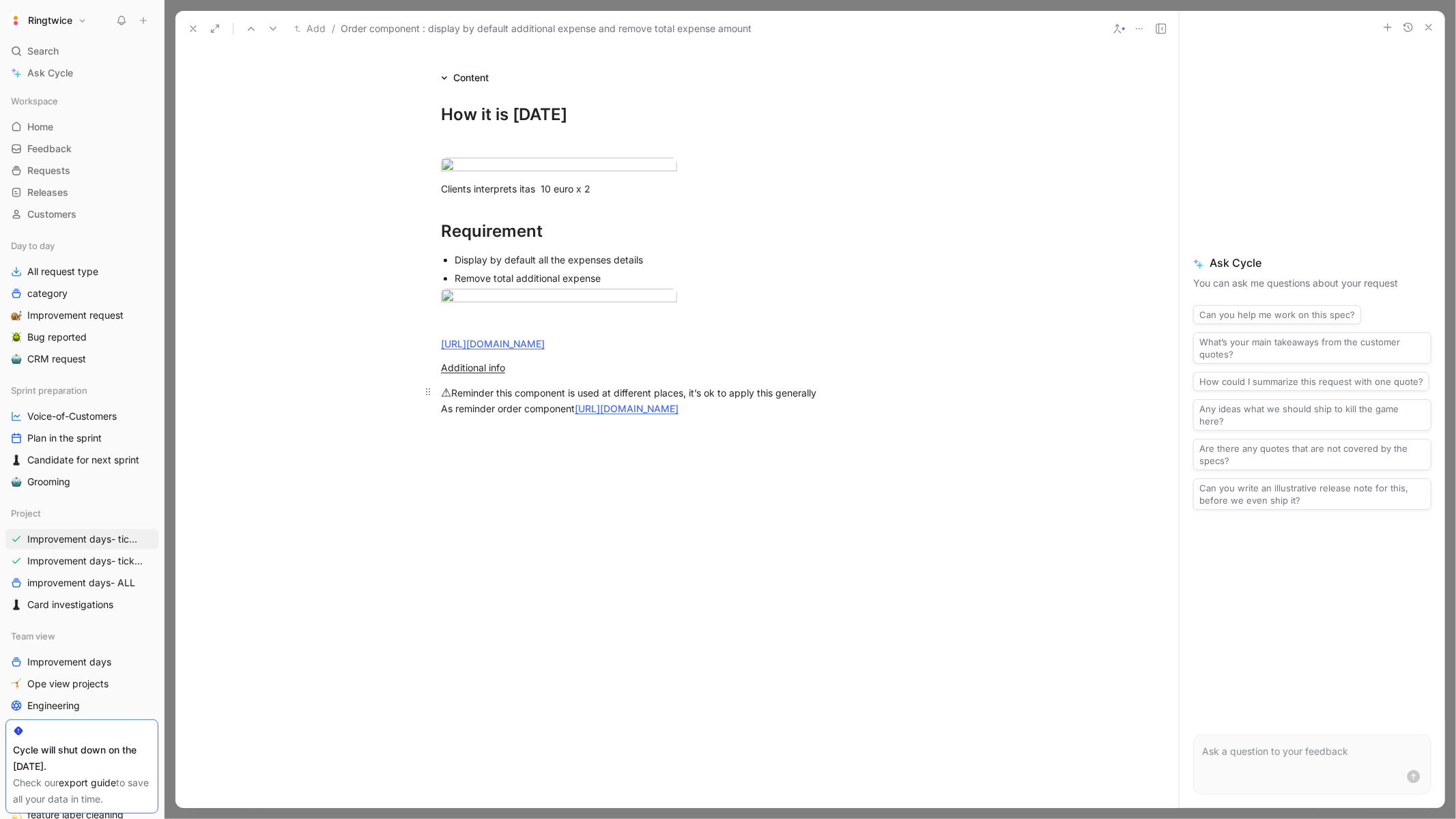
scroll to position [708, 0]
click at [542, 418] on body "Ringtwice Search ⌘ K Ask Cycle Workspace Home G then H Feedback G then F Reques…" at bounding box center [728, 409] width 1456 height 819
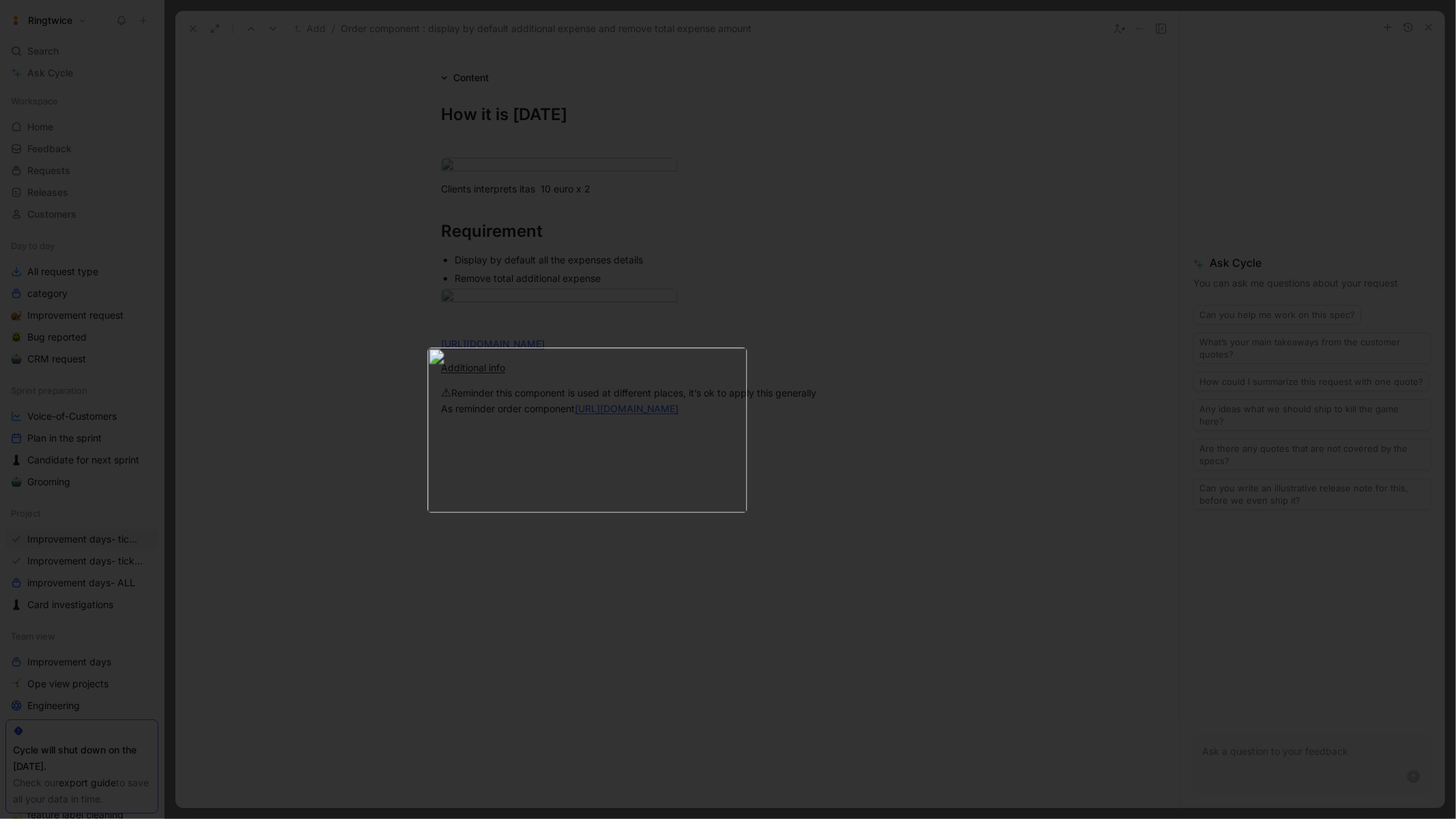
click at [1022, 819] on div at bounding box center [728, 819] width 1456 height 0
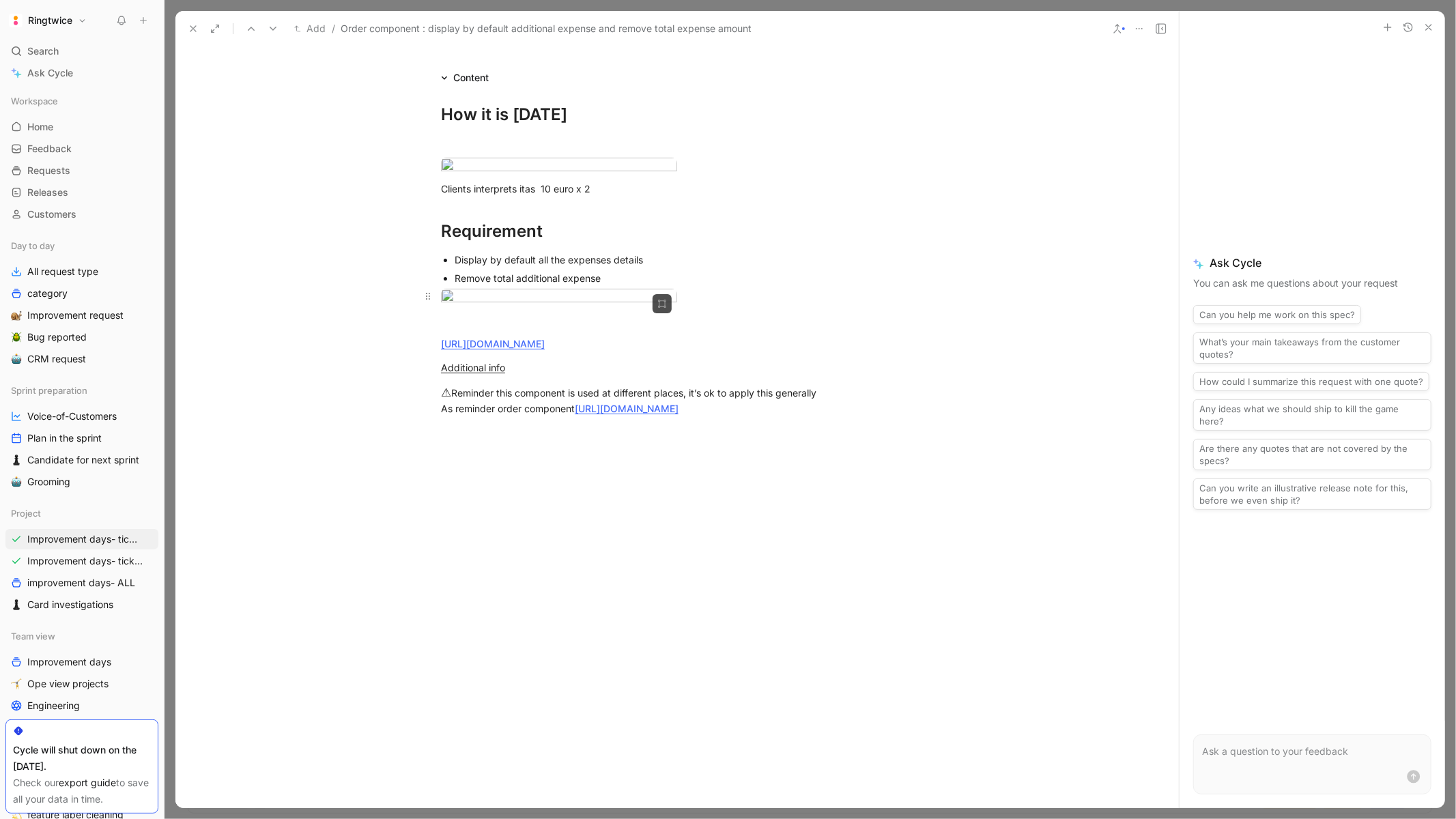
click at [554, 411] on body "Ringtwice Search ⌘ K Ask Cycle Workspace Home G then H Feedback G then F Reques…" at bounding box center [728, 409] width 1456 height 819
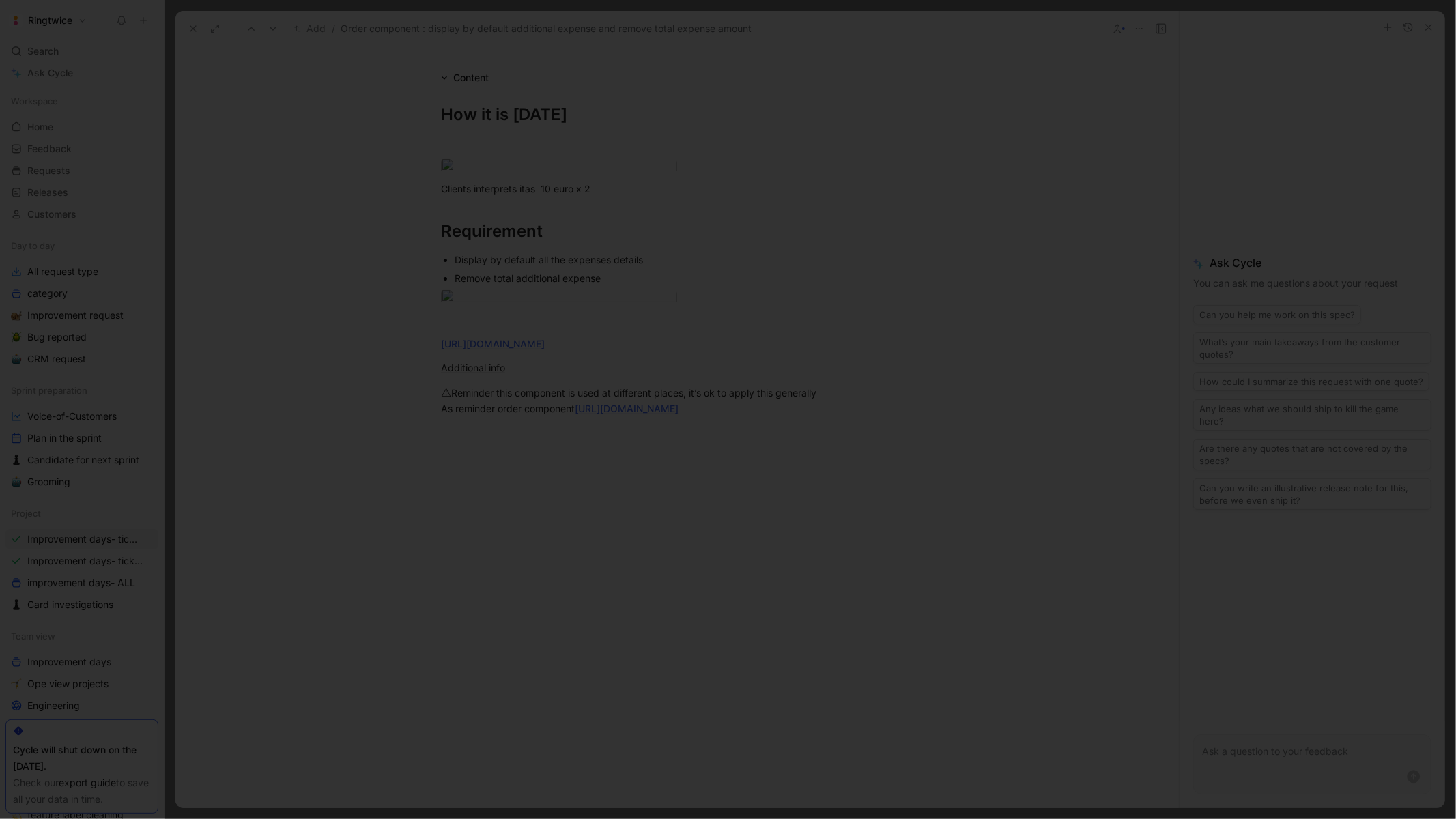
click at [1026, 819] on div at bounding box center [728, 819] width 1456 height 0
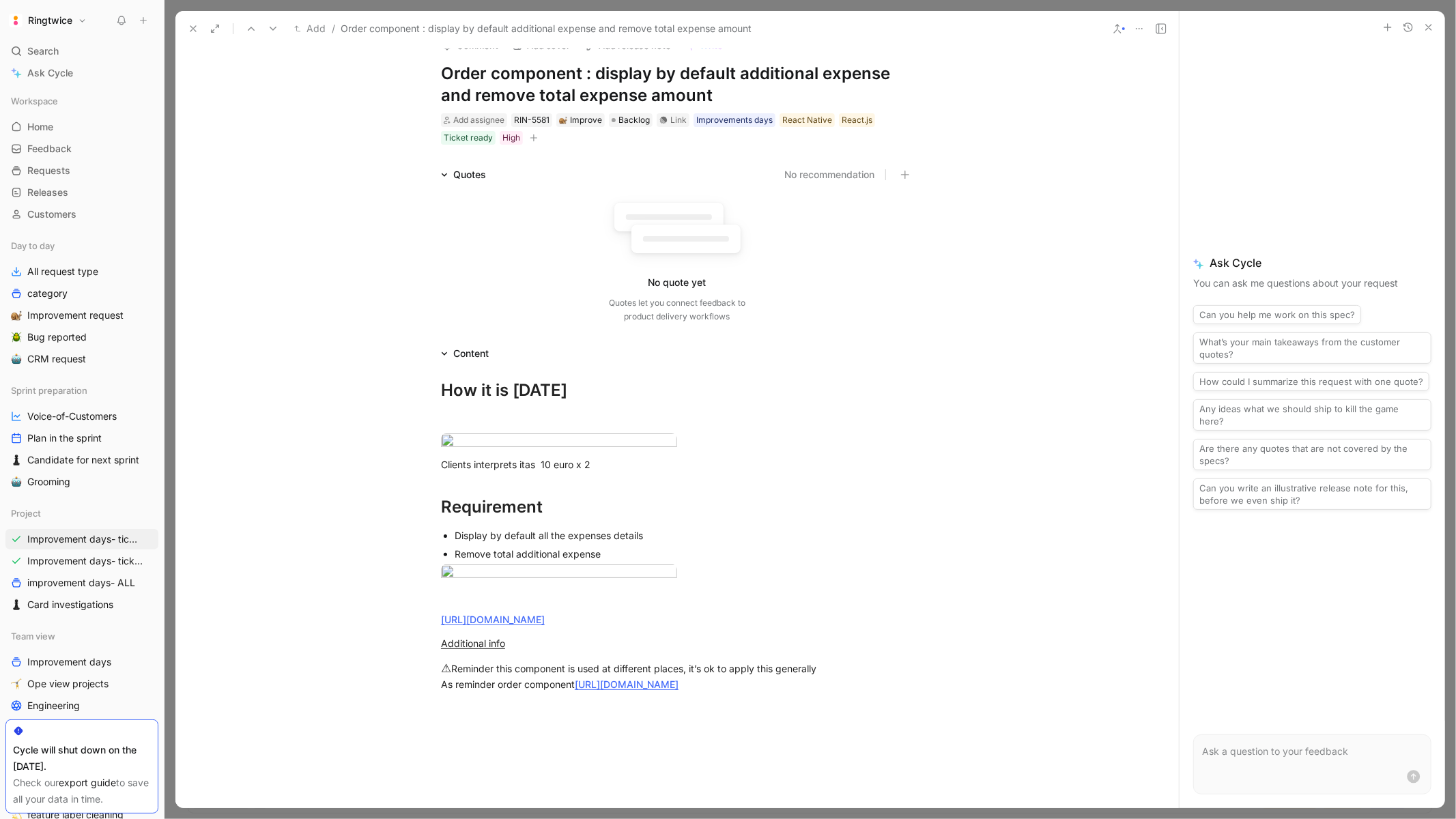
scroll to position [0, 0]
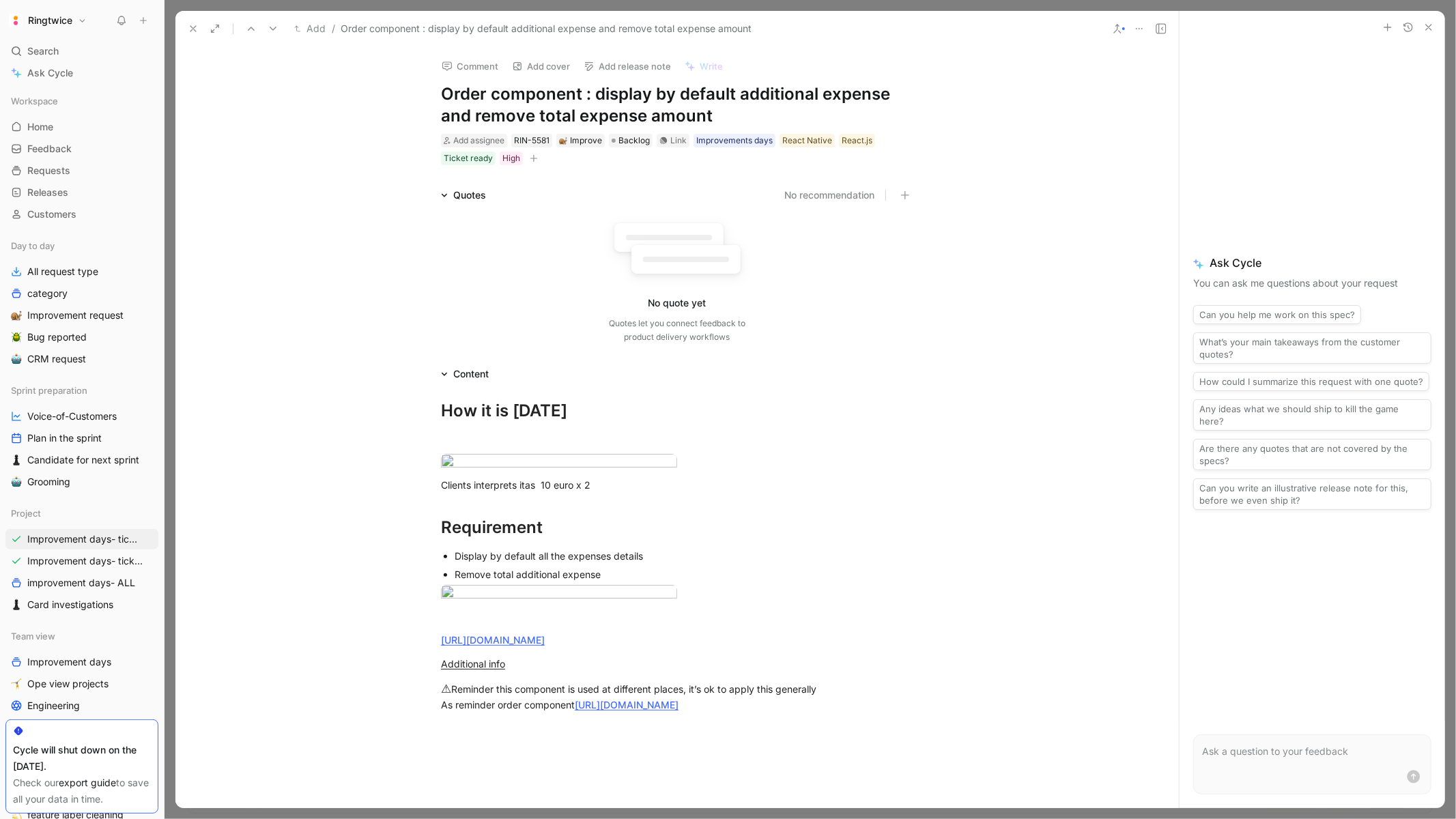
click at [191, 27] on use at bounding box center [192, 28] width 5 height 5
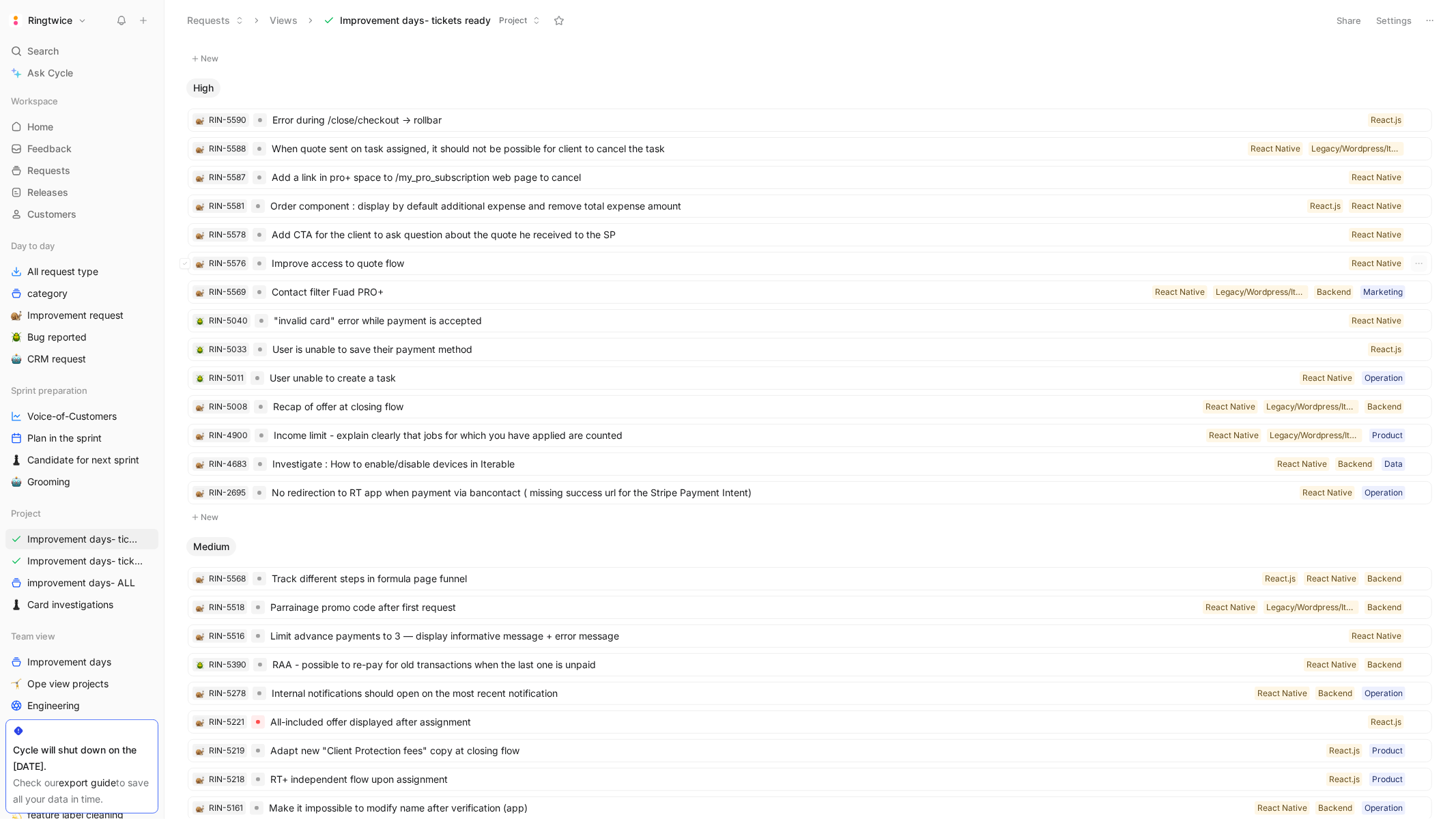
scroll to position [70, 0]
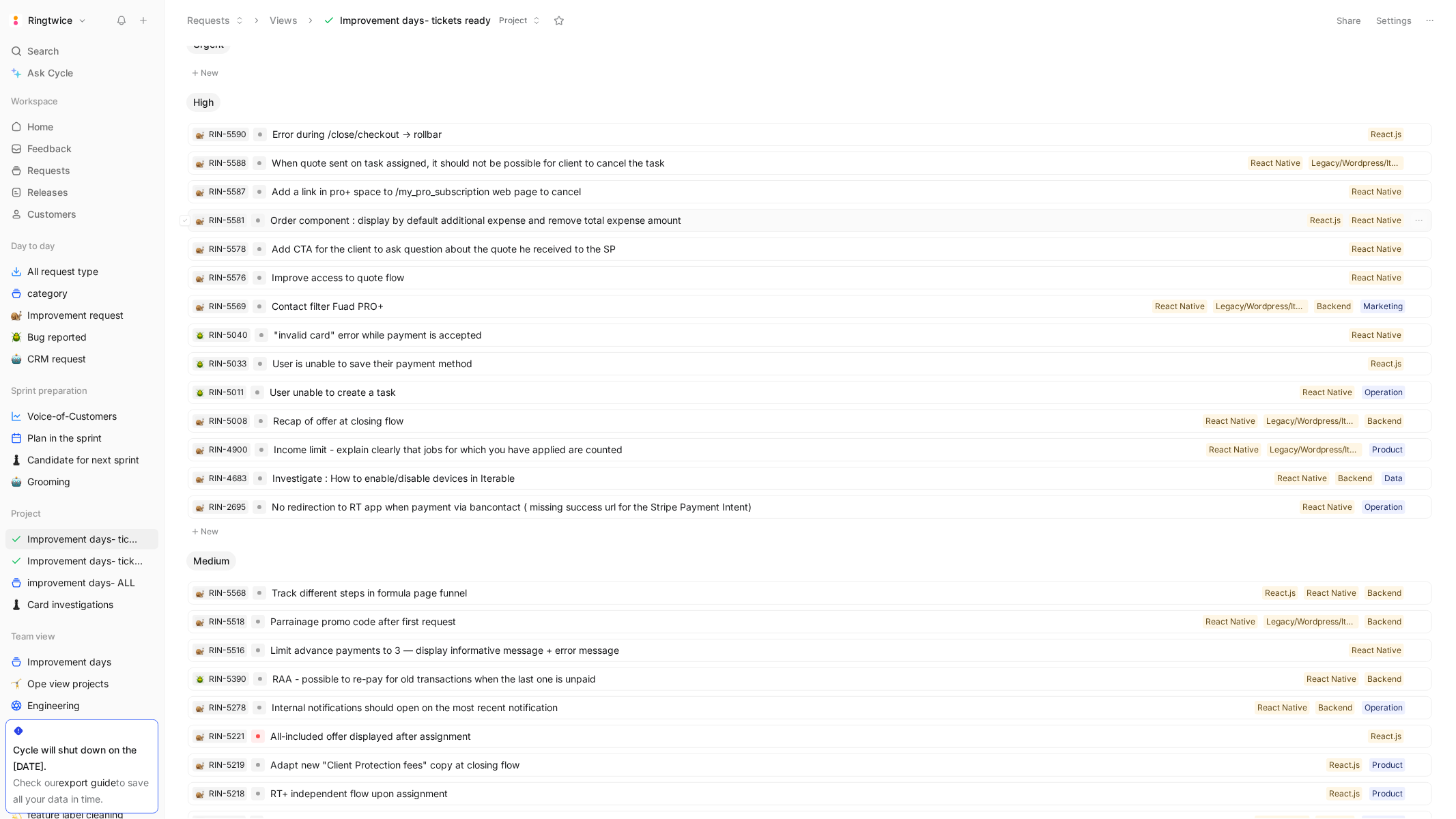
click at [705, 229] on div "RIN-5581 Order component : display by default additional expense and remove tot…" at bounding box center [810, 219] width 1245 height 23
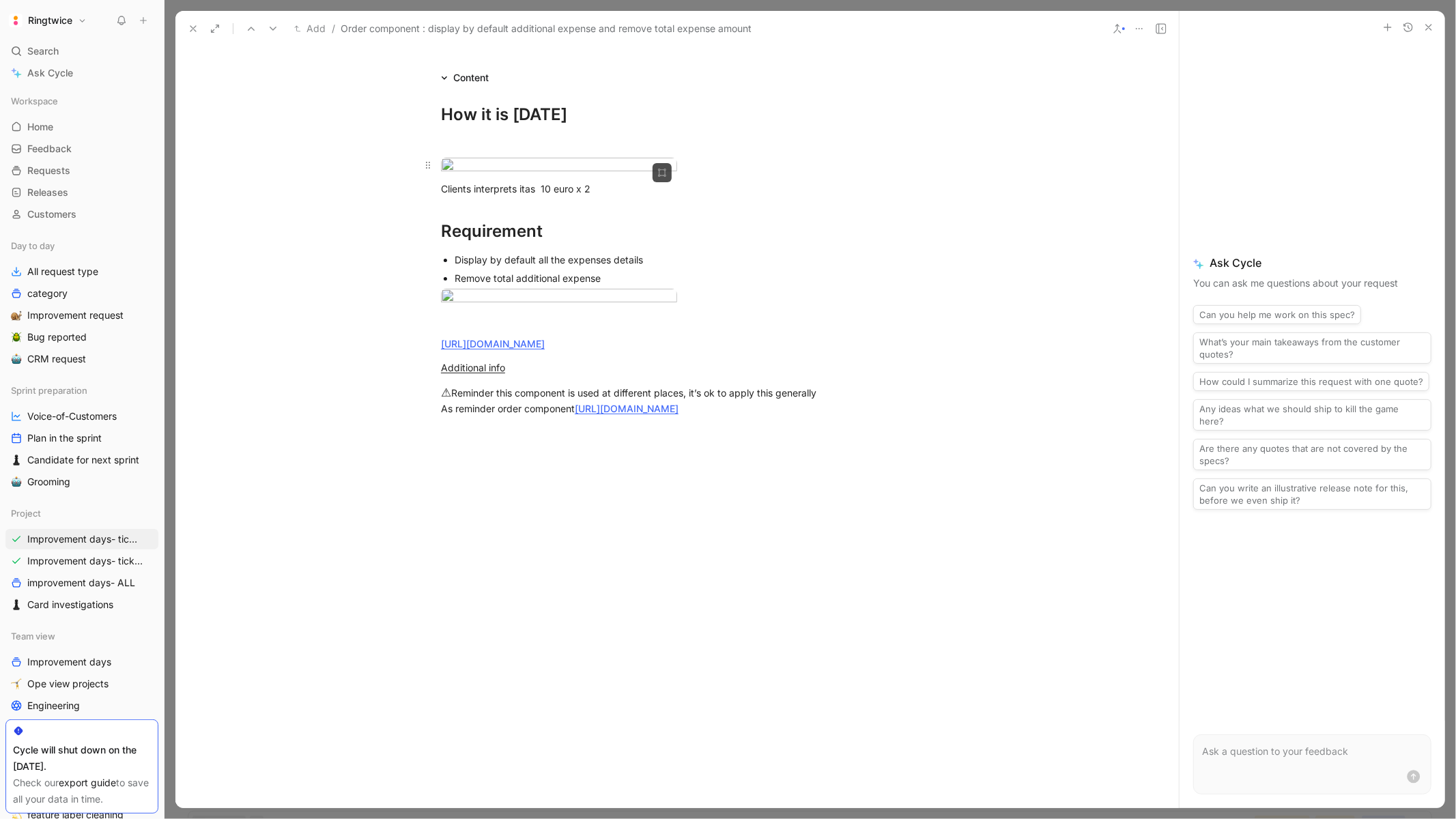
scroll to position [724, 0]
click at [492, 432] on body "Ringtwice Search ⌘ K Ask Cycle Workspace Home G then H Feedback G then F Reques…" at bounding box center [728, 409] width 1456 height 819
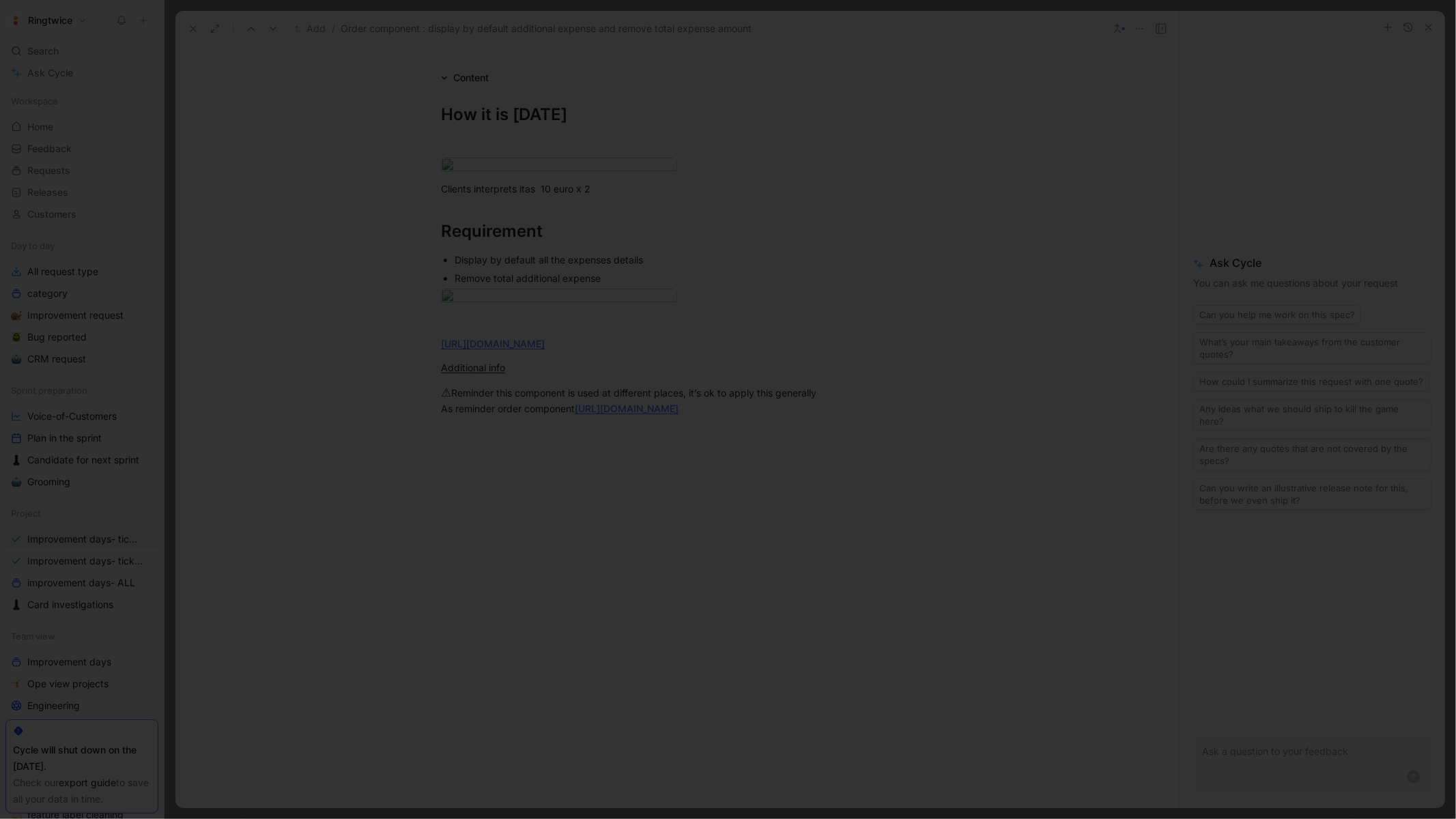
click at [1132, 819] on div at bounding box center [728, 819] width 1456 height 0
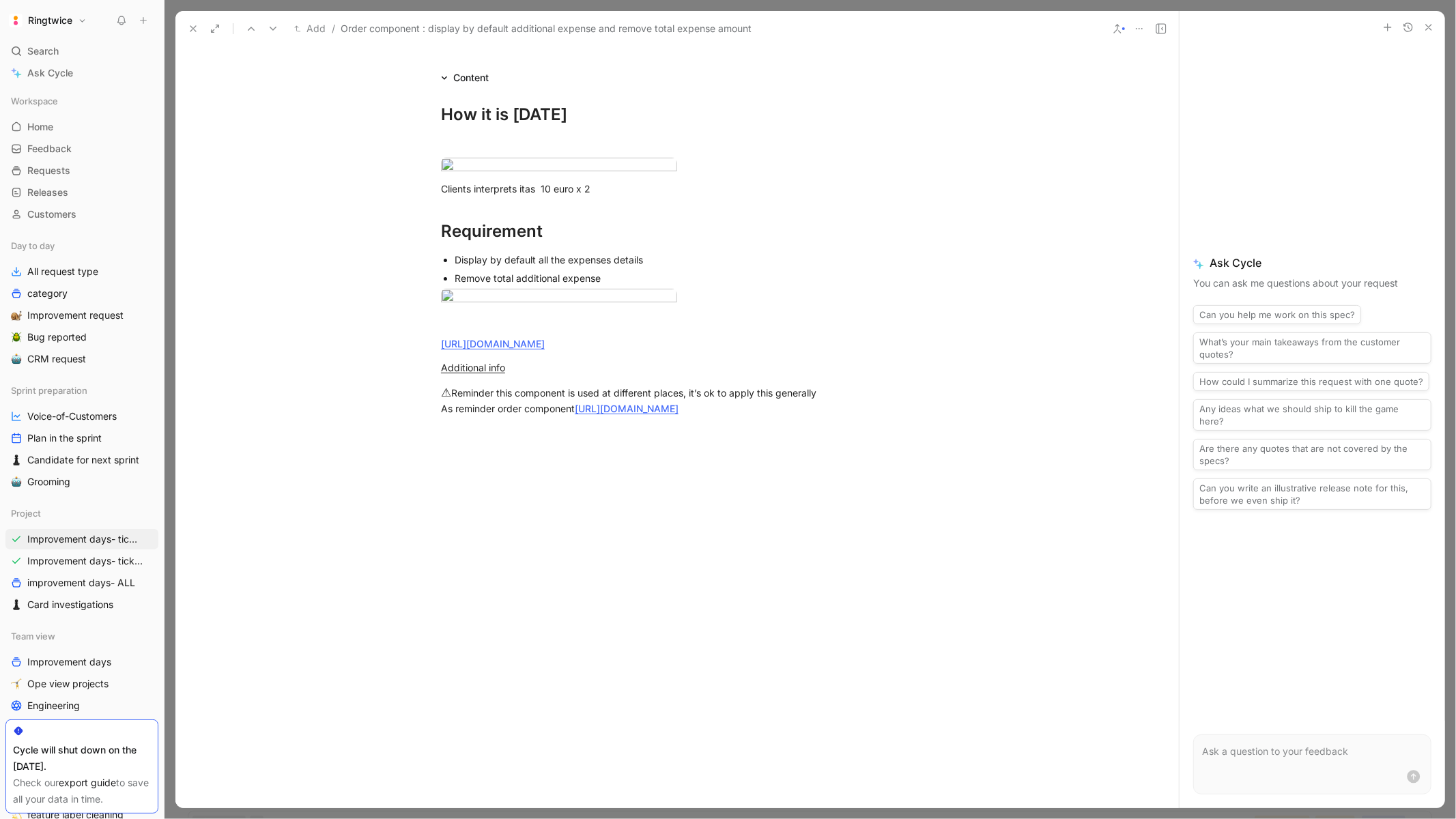
scroll to position [0, 0]
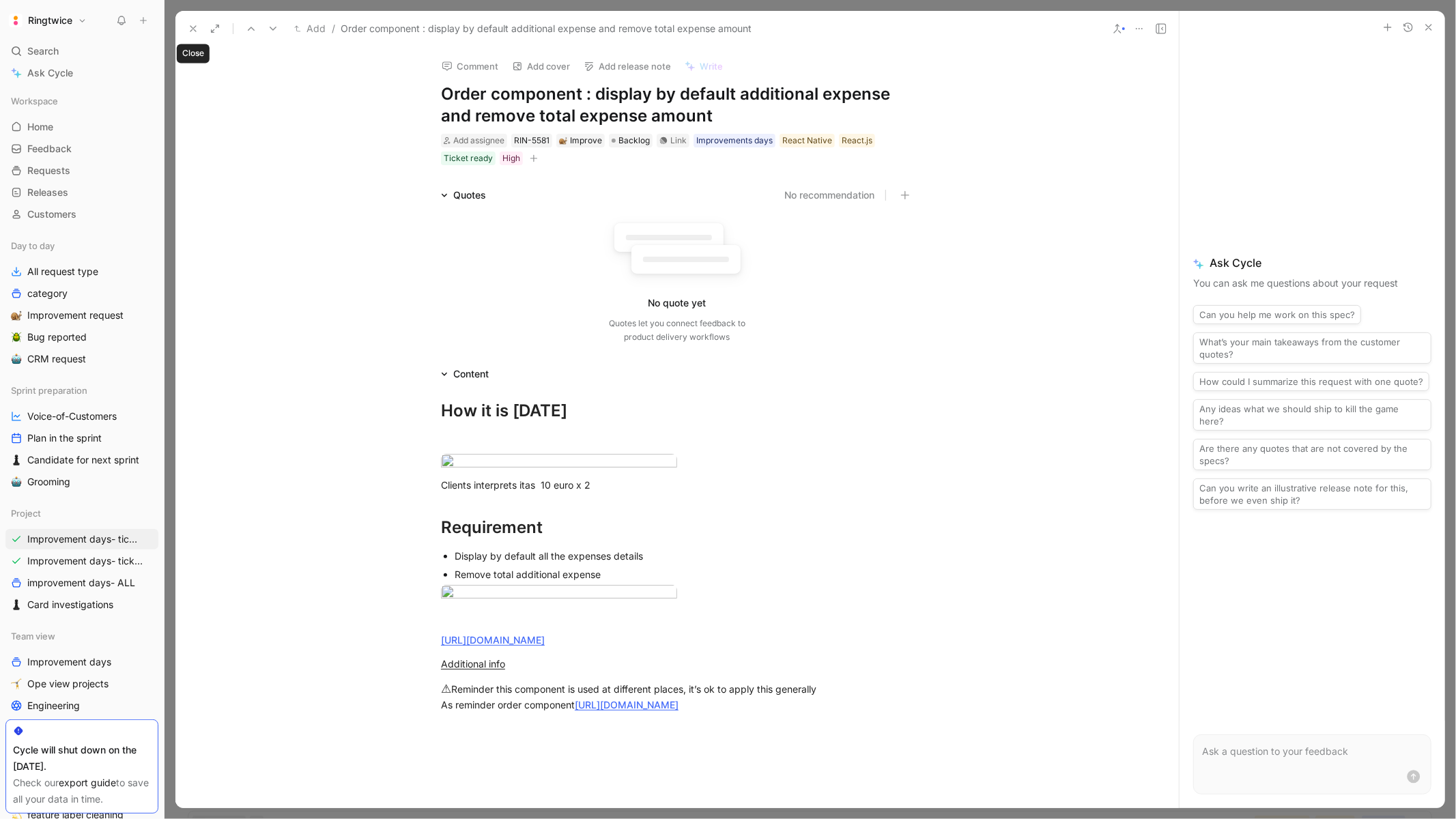
click at [189, 27] on icon at bounding box center [192, 28] width 11 height 11
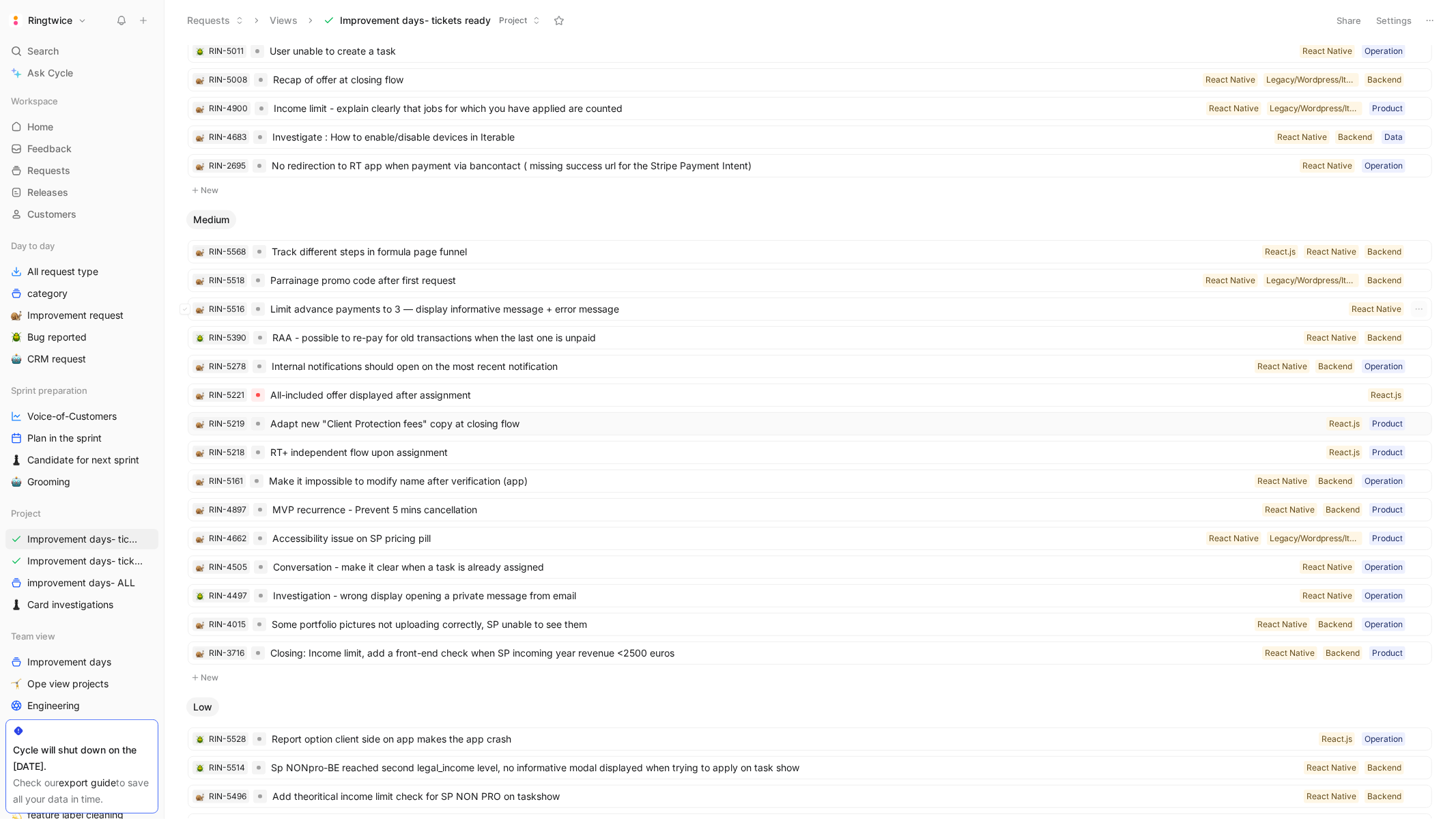
scroll to position [414, 0]
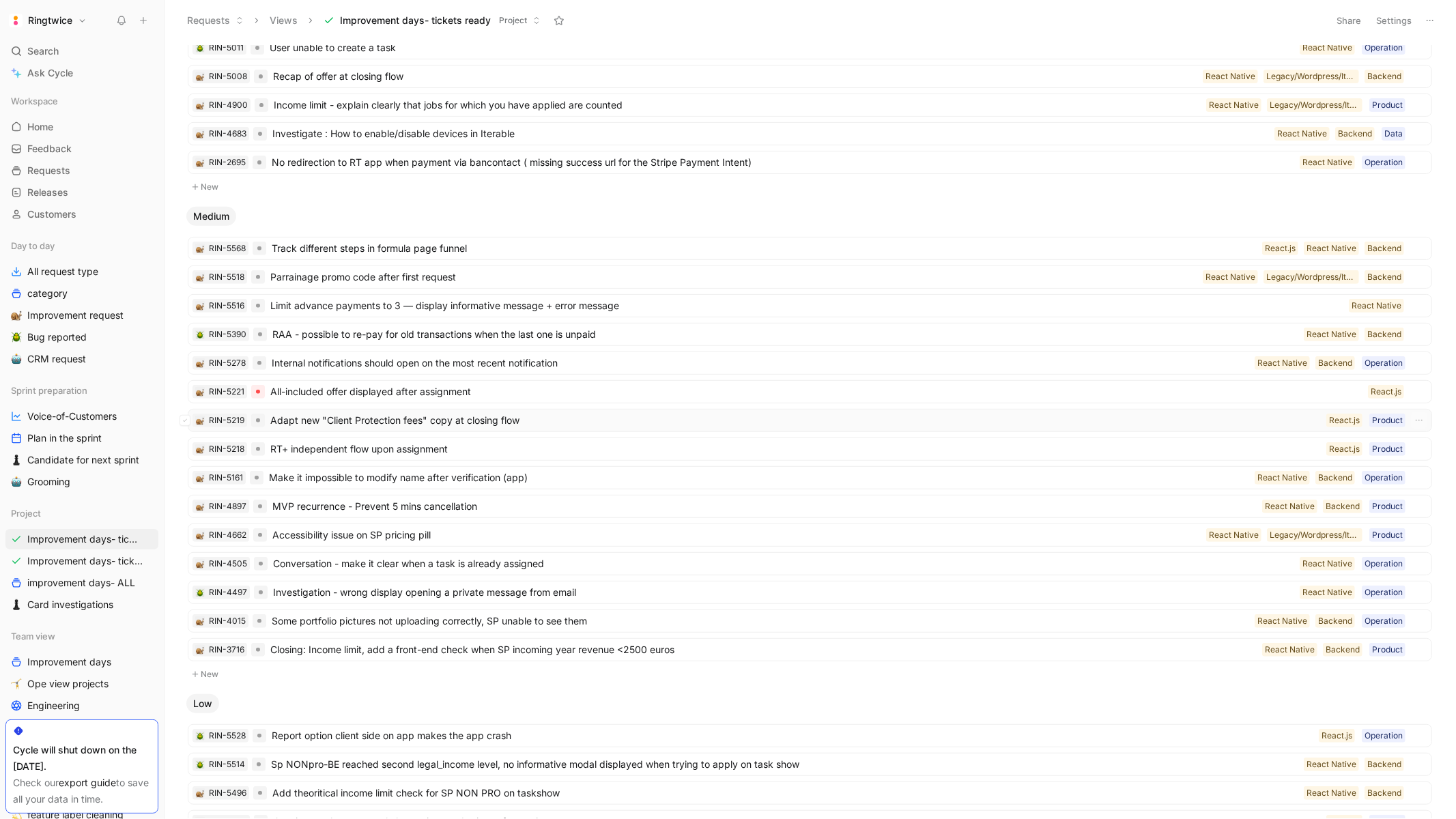
click at [500, 419] on span "Adapt new "Client Protection fees" copy at closing flow" at bounding box center [795, 420] width 1050 height 16
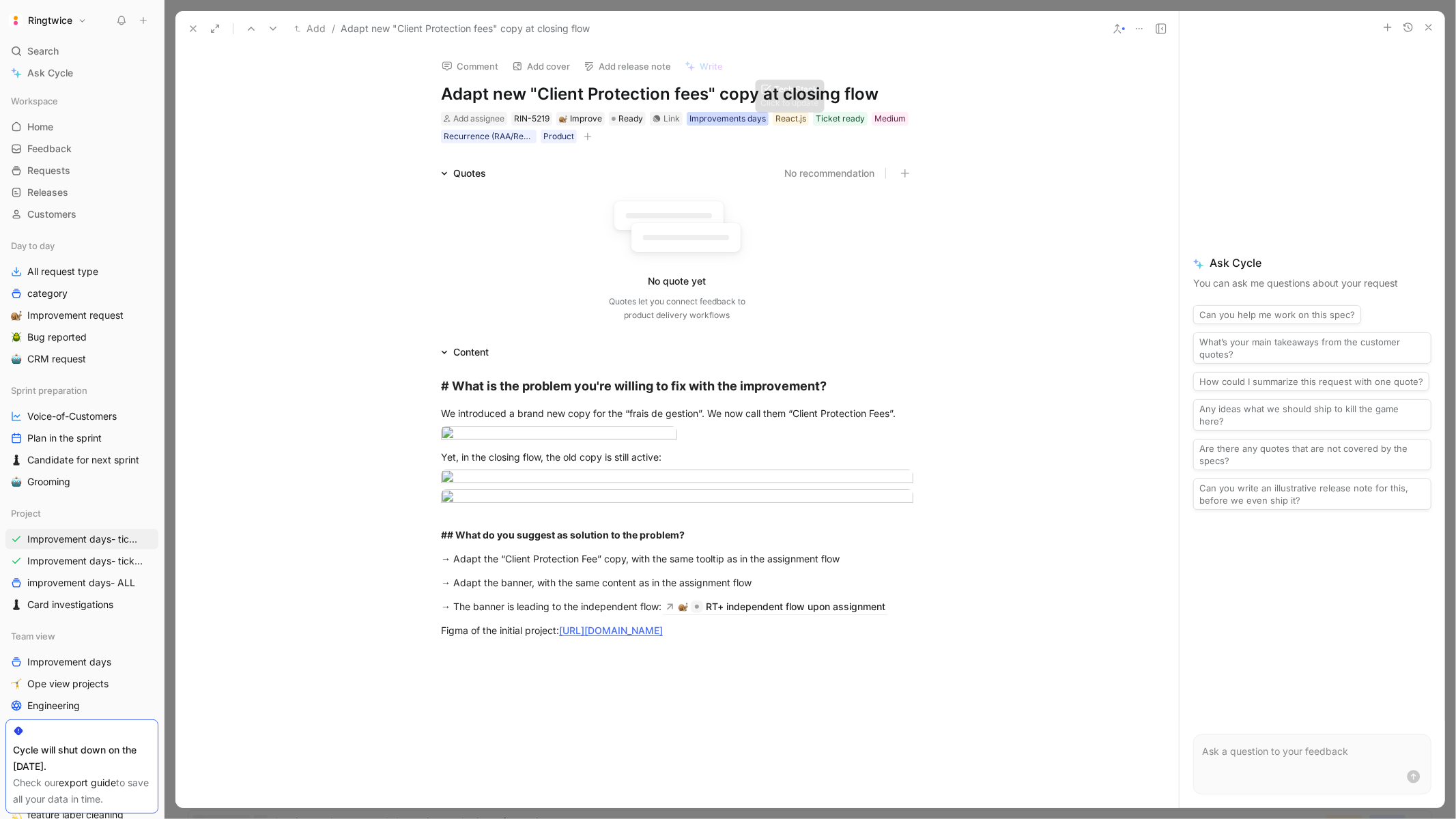
click at [726, 116] on div "Improvements days" at bounding box center [727, 119] width 77 height 14
click at [676, 143] on icon at bounding box center [680, 144] width 8 height 8
click at [675, 136] on input "Improvements days" at bounding box center [675, 136] width 0 height 0
click at [554, 92] on h1 "Adapt new "Client Protection fees" copy at closing flow" at bounding box center [677, 94] width 473 height 22
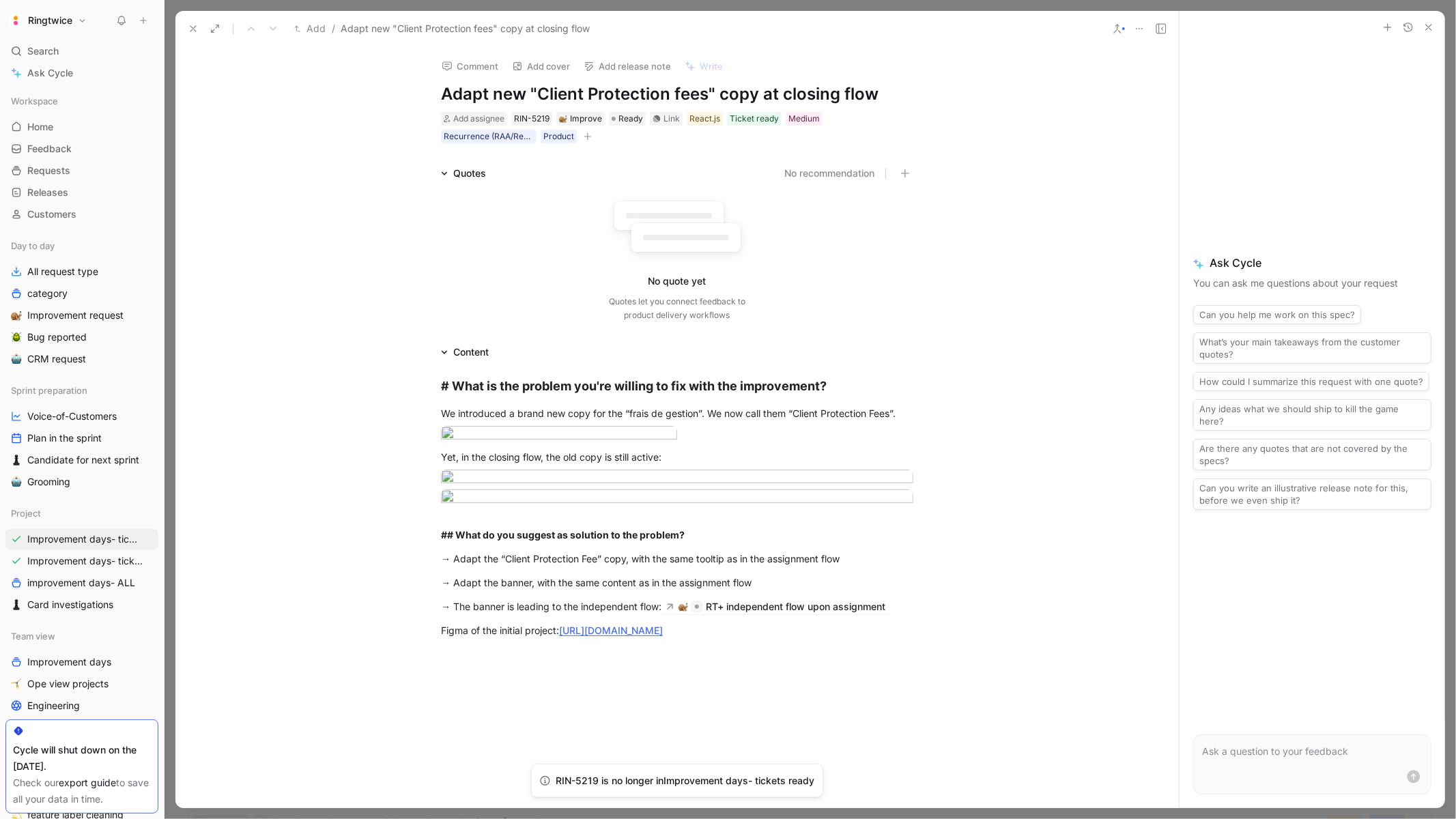
click at [554, 92] on h1 "Adapt new "Client Protection fees" copy at closing flow" at bounding box center [677, 94] width 473 height 22
click at [189, 25] on icon at bounding box center [192, 28] width 11 height 11
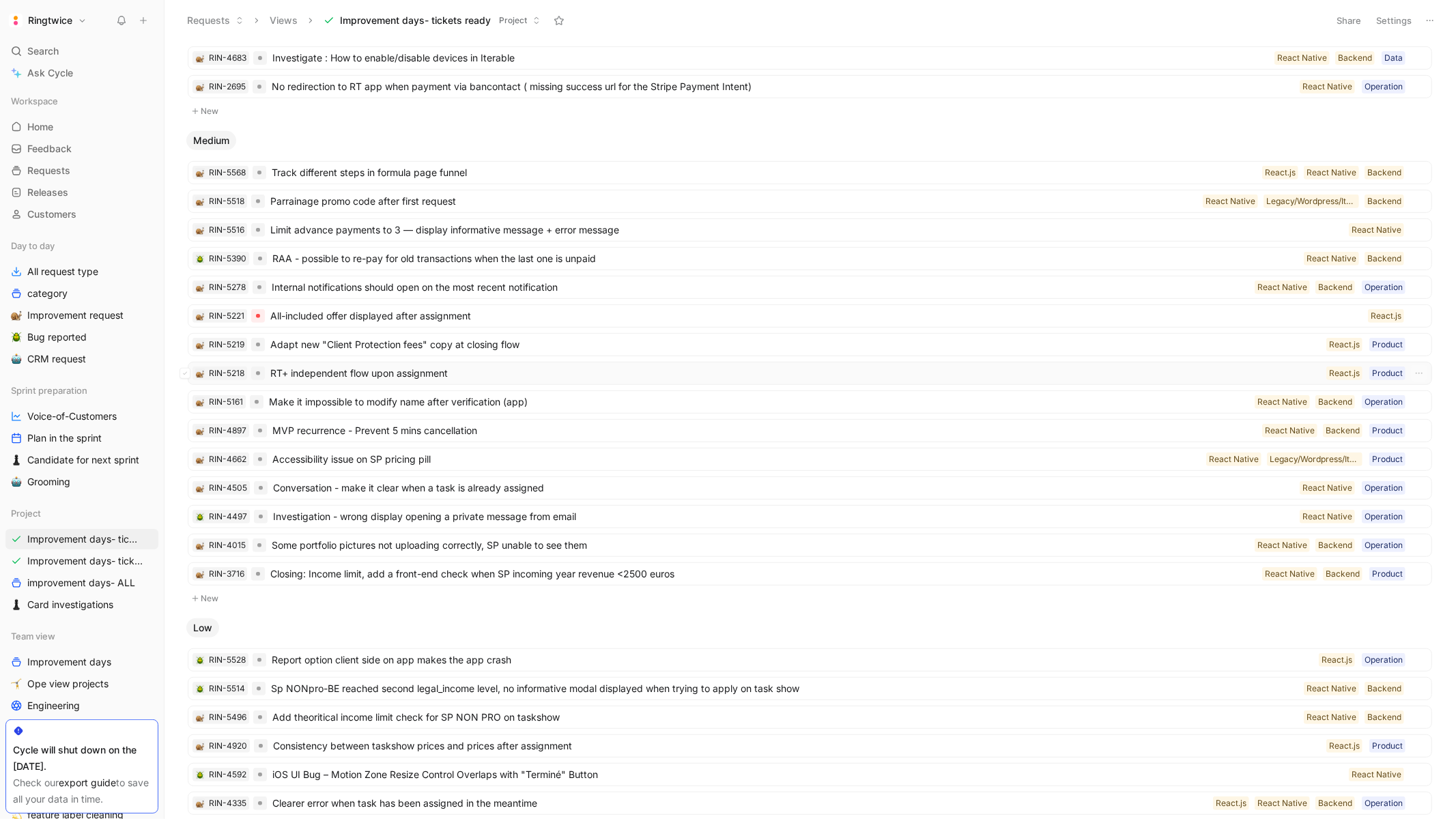
scroll to position [508, 0]
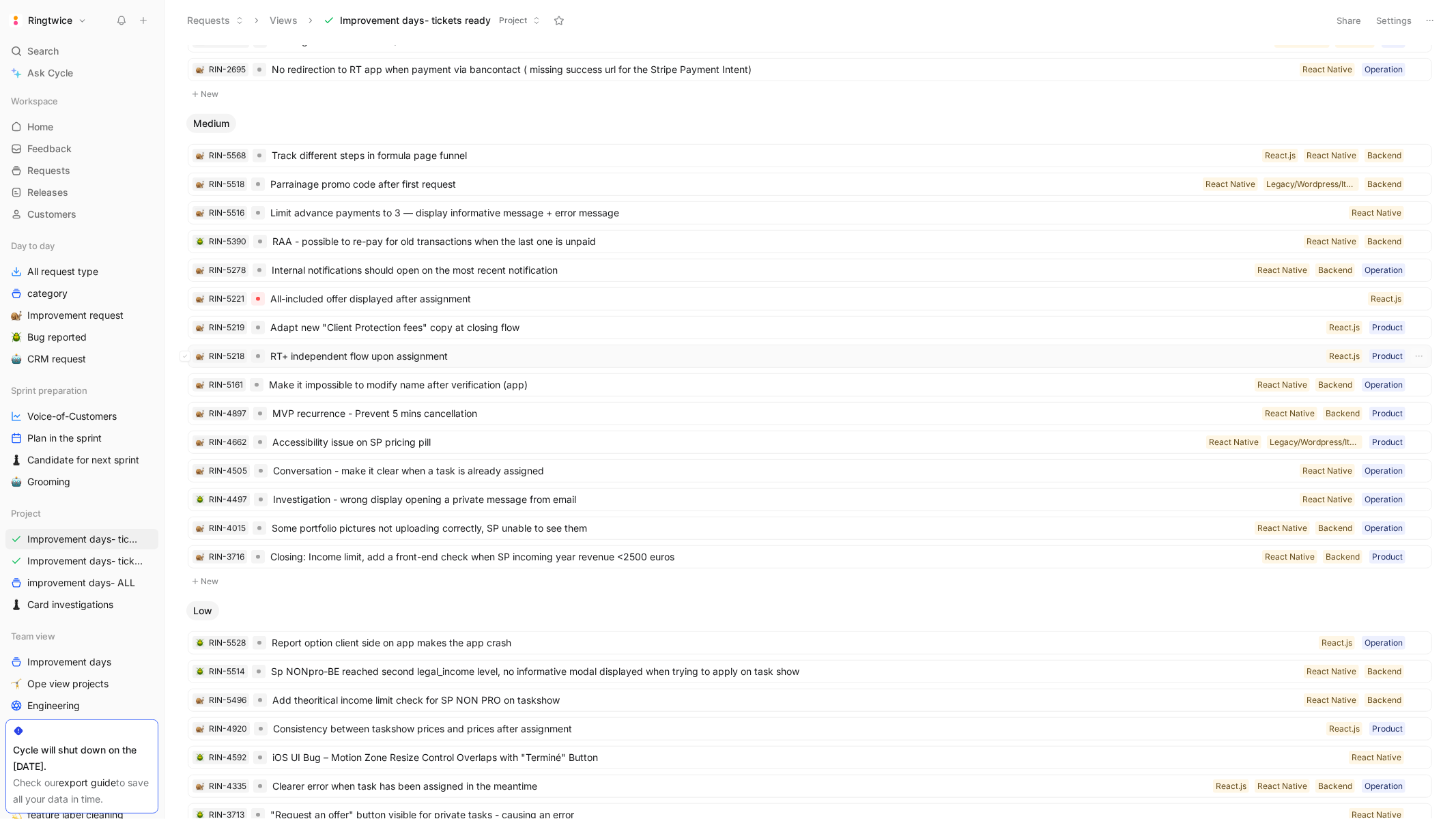
click at [521, 358] on span "RT+ independent flow upon assignment" at bounding box center [795, 356] width 1050 height 16
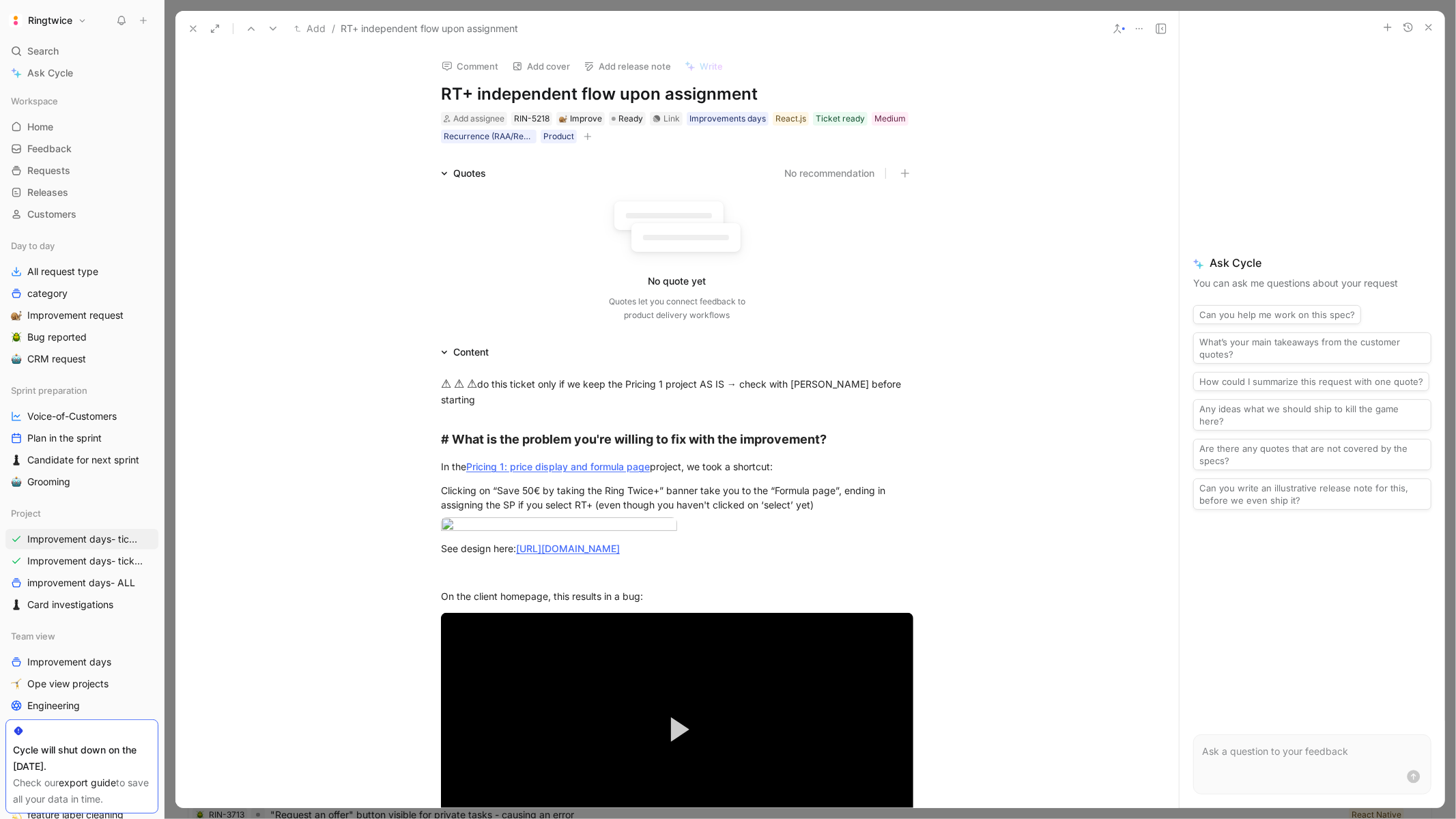
click at [726, 111] on div "Add assignee RIN-5218 Improve Ready Link Improvements days React.js Ticket read…" at bounding box center [677, 128] width 475 height 34
click at [719, 116] on div "Improvements days" at bounding box center [727, 119] width 77 height 14
click at [676, 148] on icon at bounding box center [680, 144] width 8 height 8
click at [675, 136] on input "Improvements days" at bounding box center [675, 136] width 0 height 0
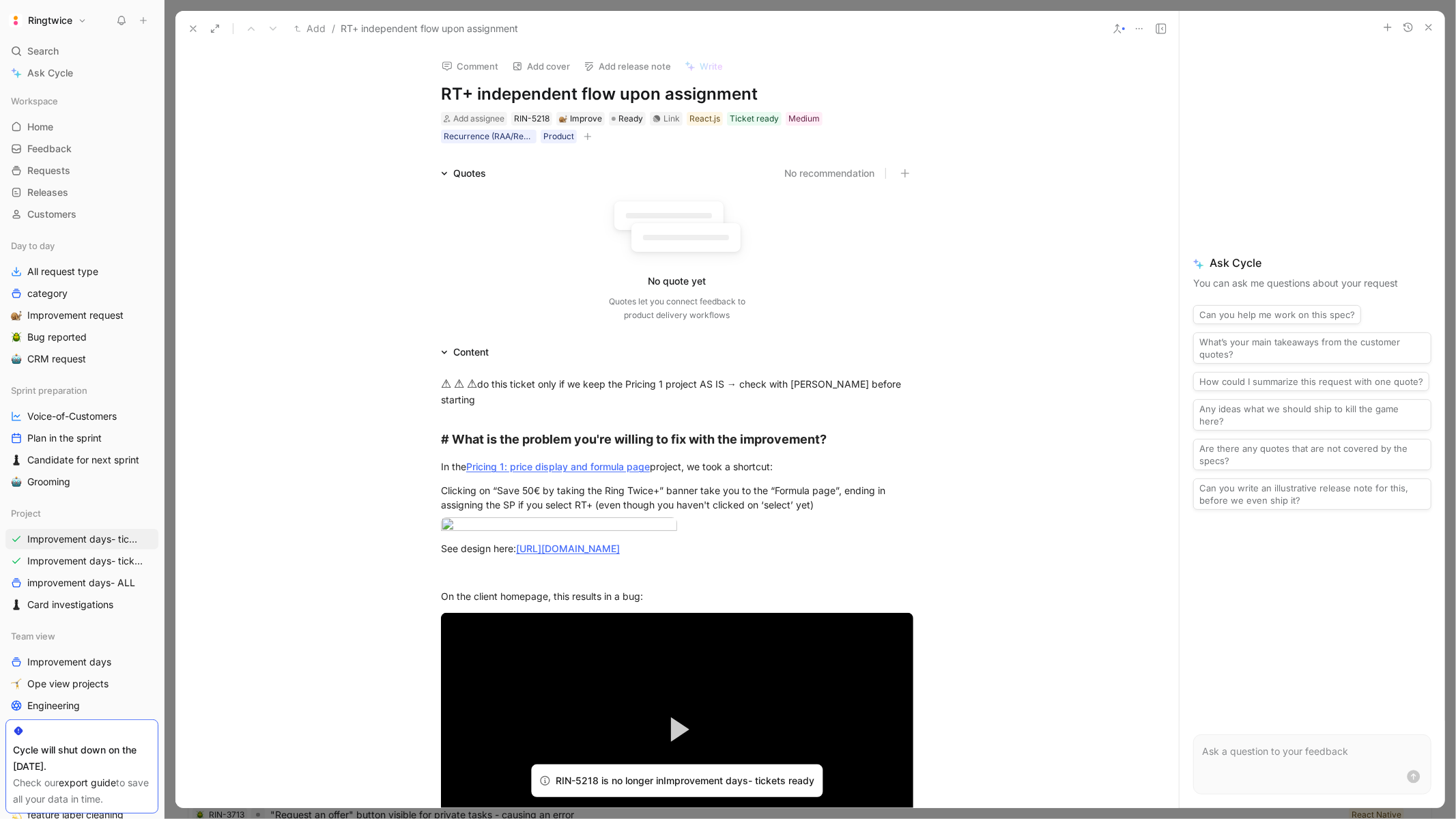
click at [187, 22] on button at bounding box center [192, 28] width 19 height 19
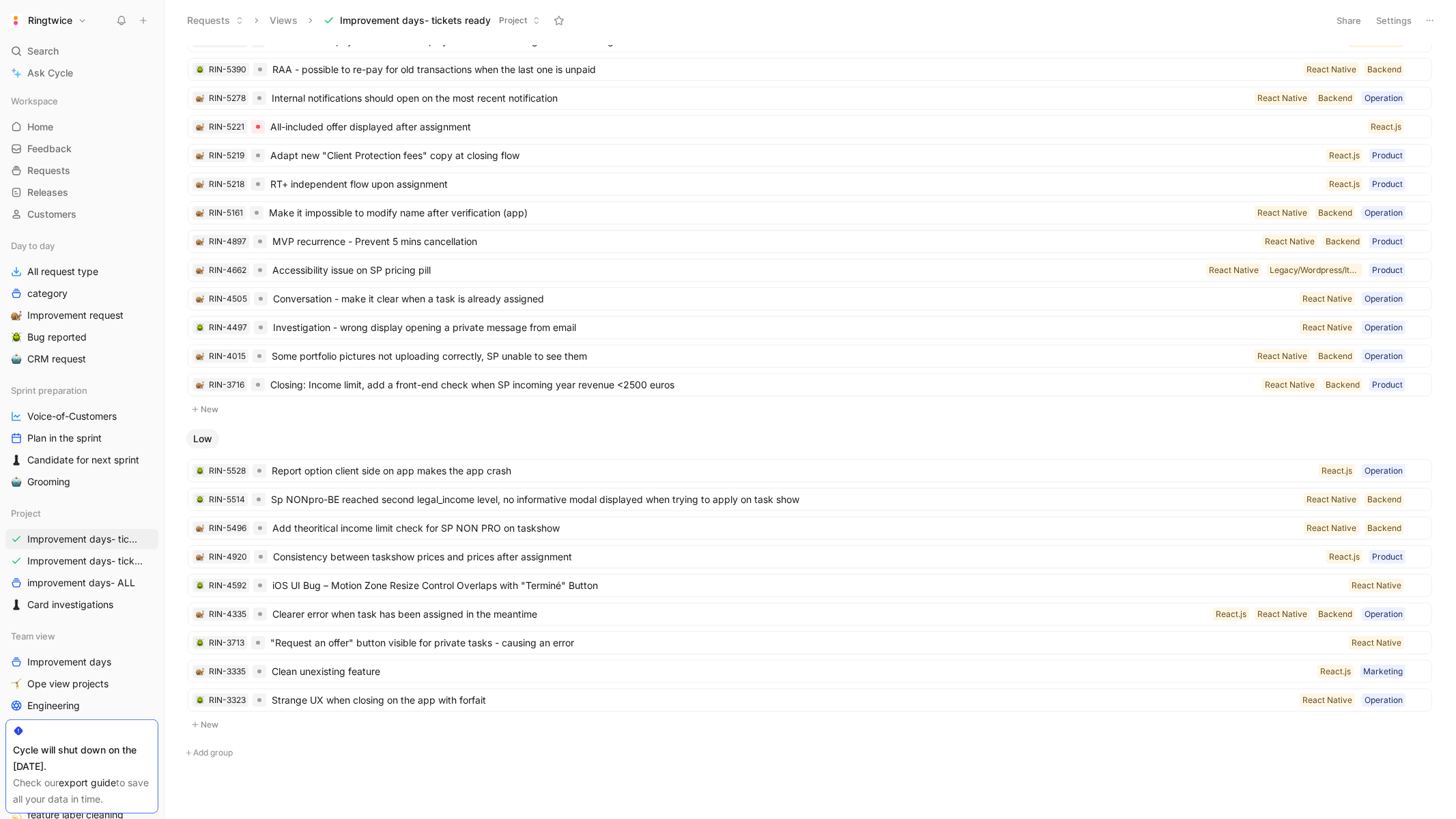
scroll to position [696, 0]
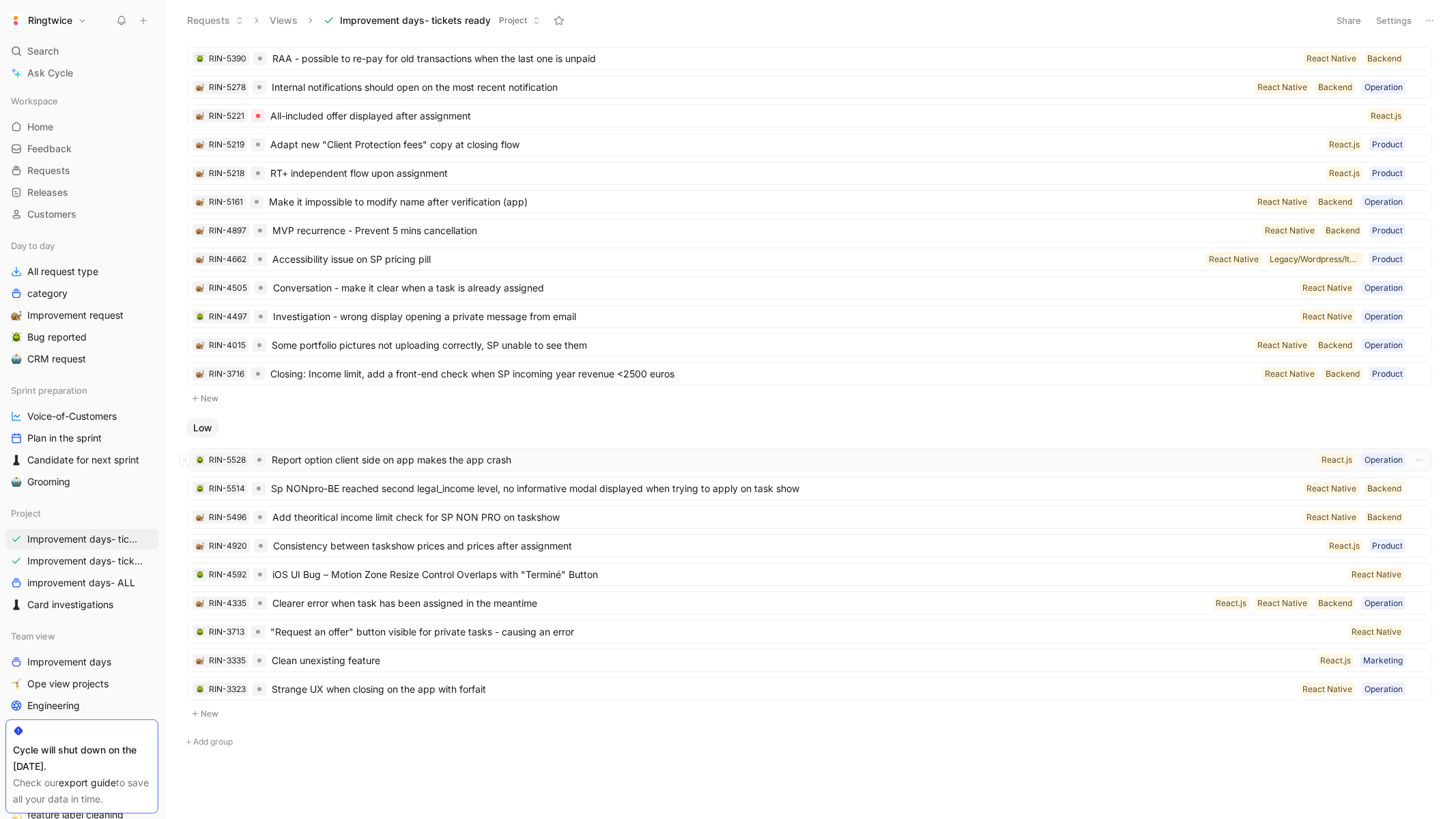
click at [912, 462] on span "Report option client side on app makes the app crash" at bounding box center [792, 460] width 1041 height 16
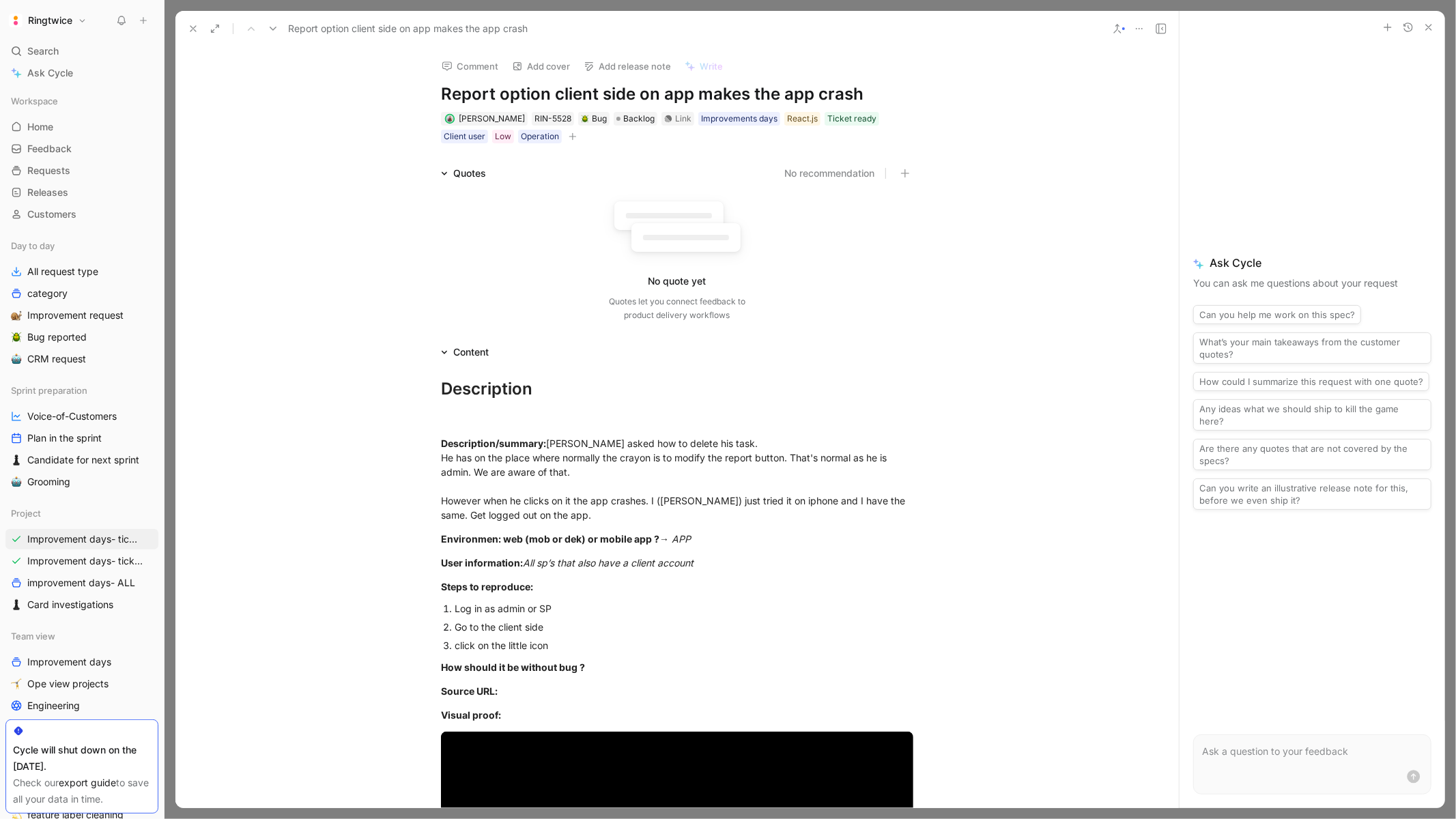
click at [634, 96] on h1 "Report option client side on app makes the app crash" at bounding box center [677, 94] width 473 height 22
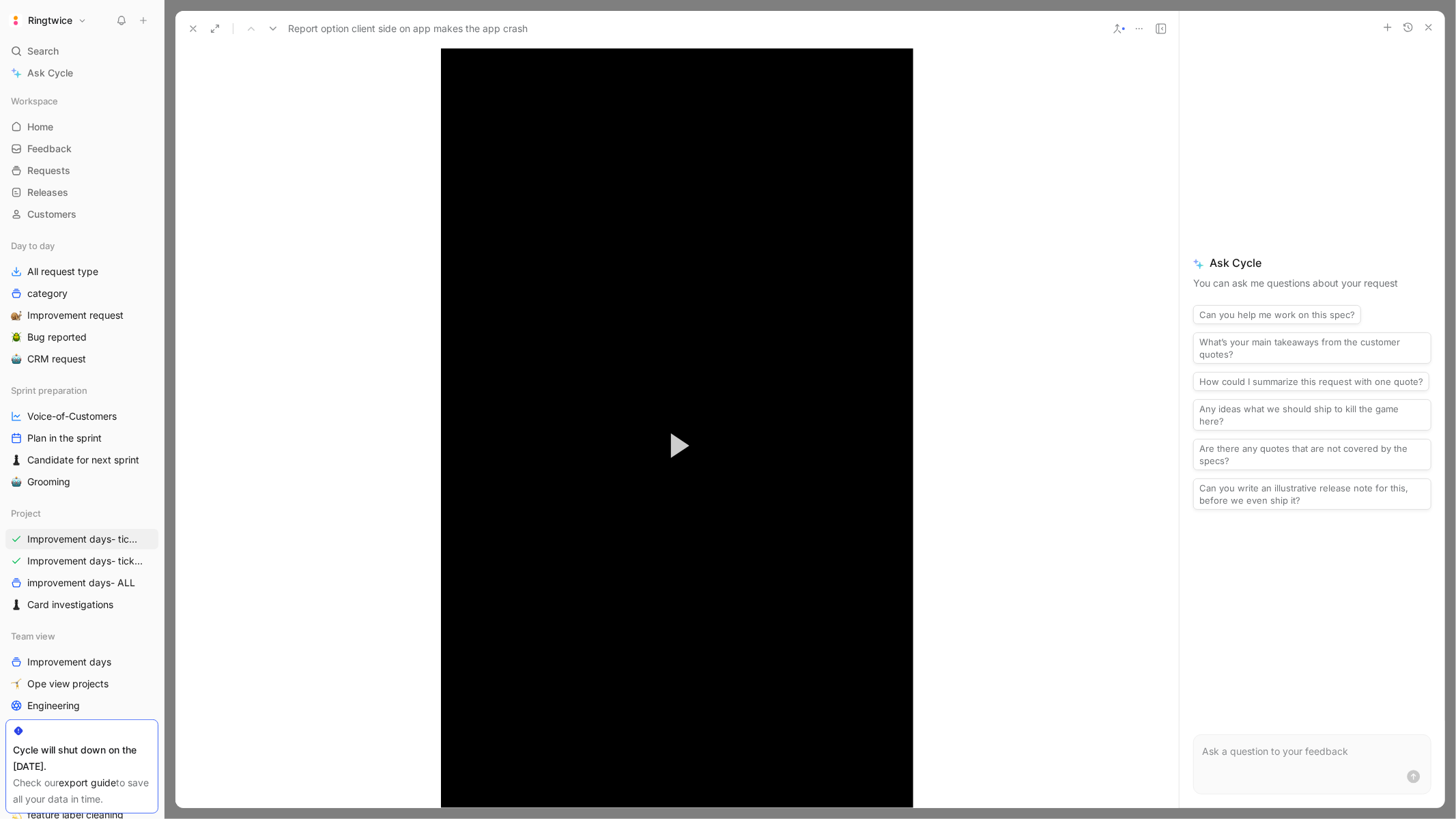
scroll to position [817, 0]
click at [684, 451] on span "Video Player" at bounding box center [680, 443] width 18 height 25
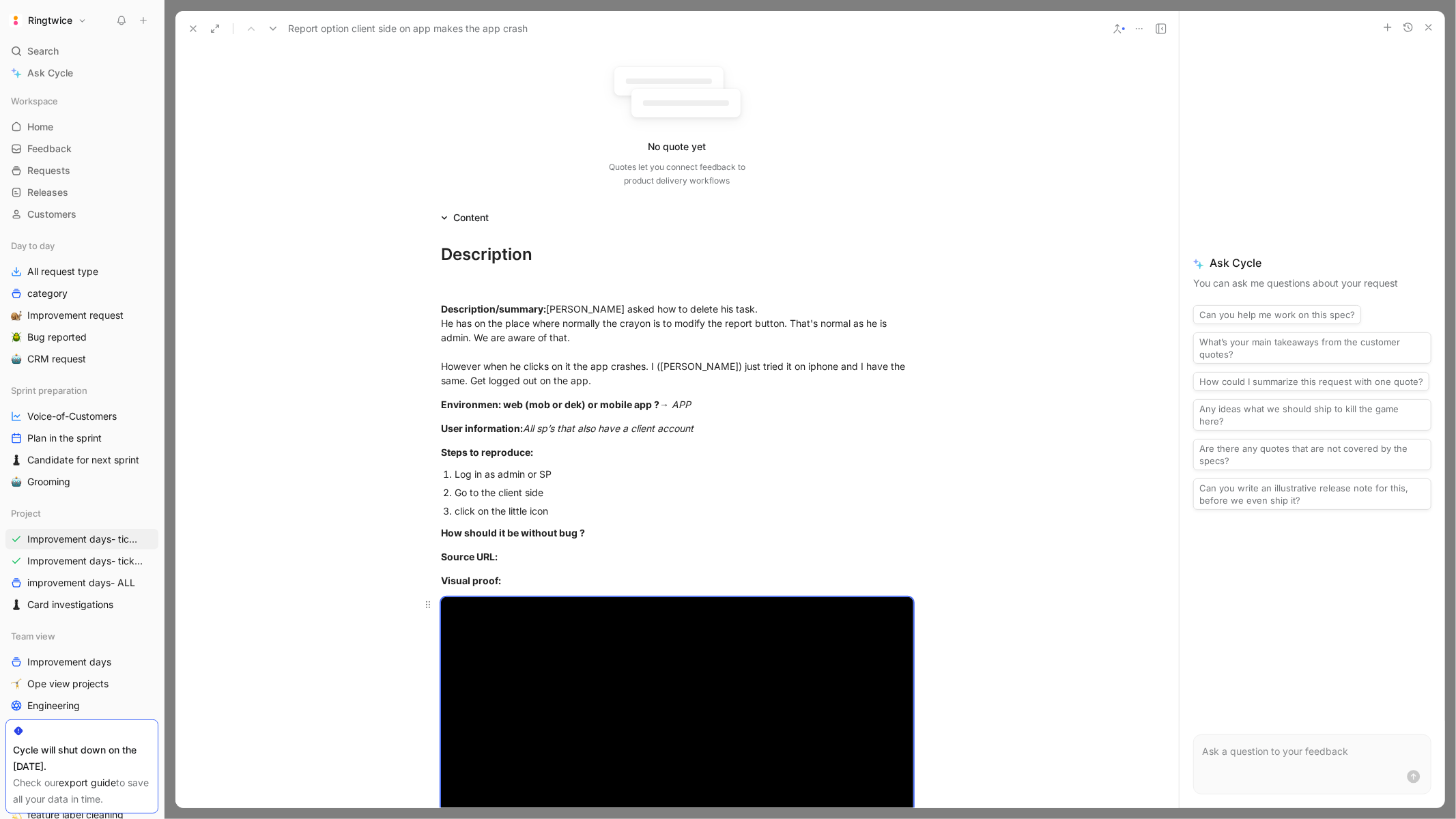
scroll to position [0, 0]
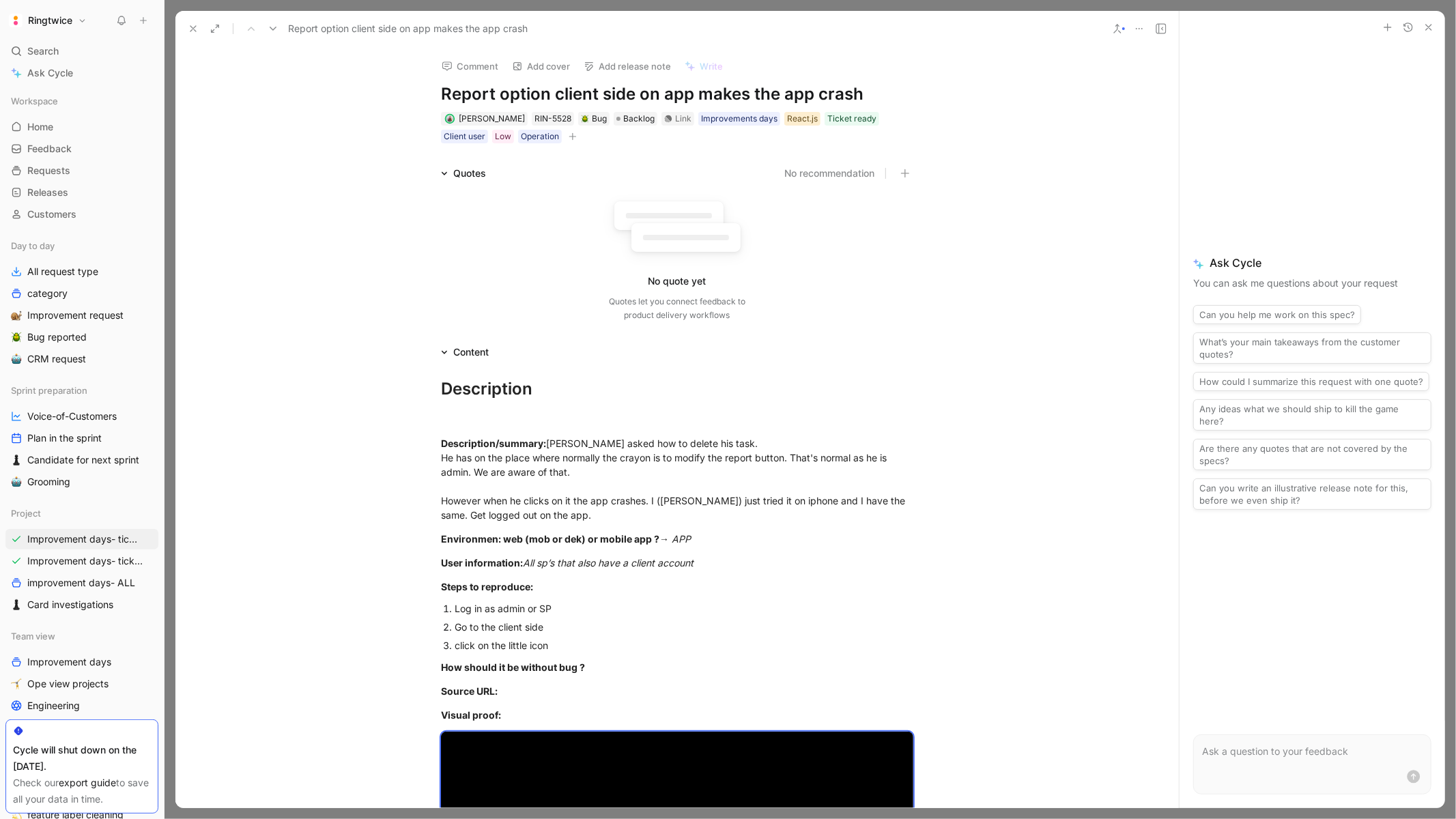
click at [799, 113] on div "React.js" at bounding box center [802, 119] width 31 height 14
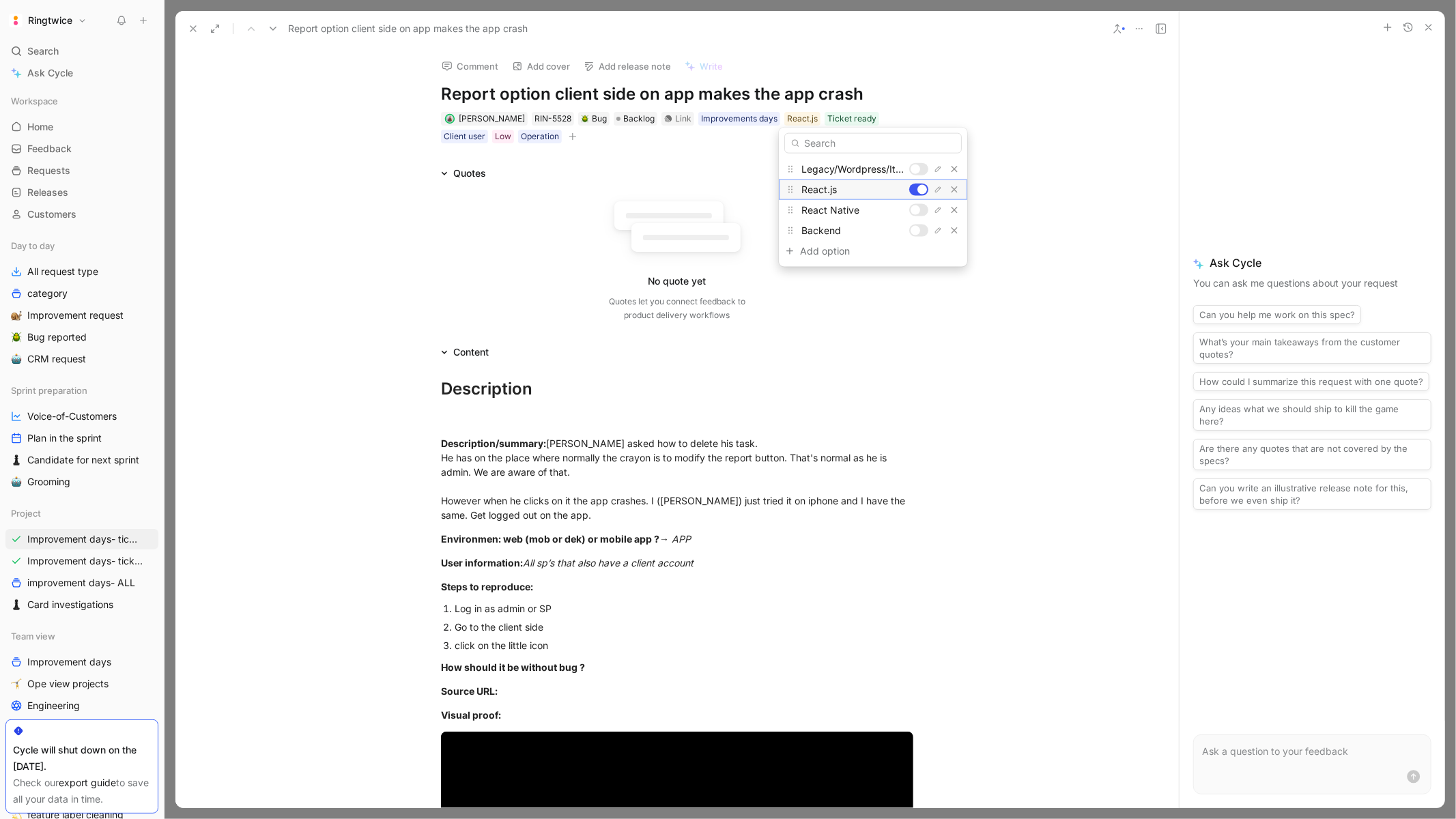
click at [926, 193] on div at bounding box center [918, 190] width 19 height 12
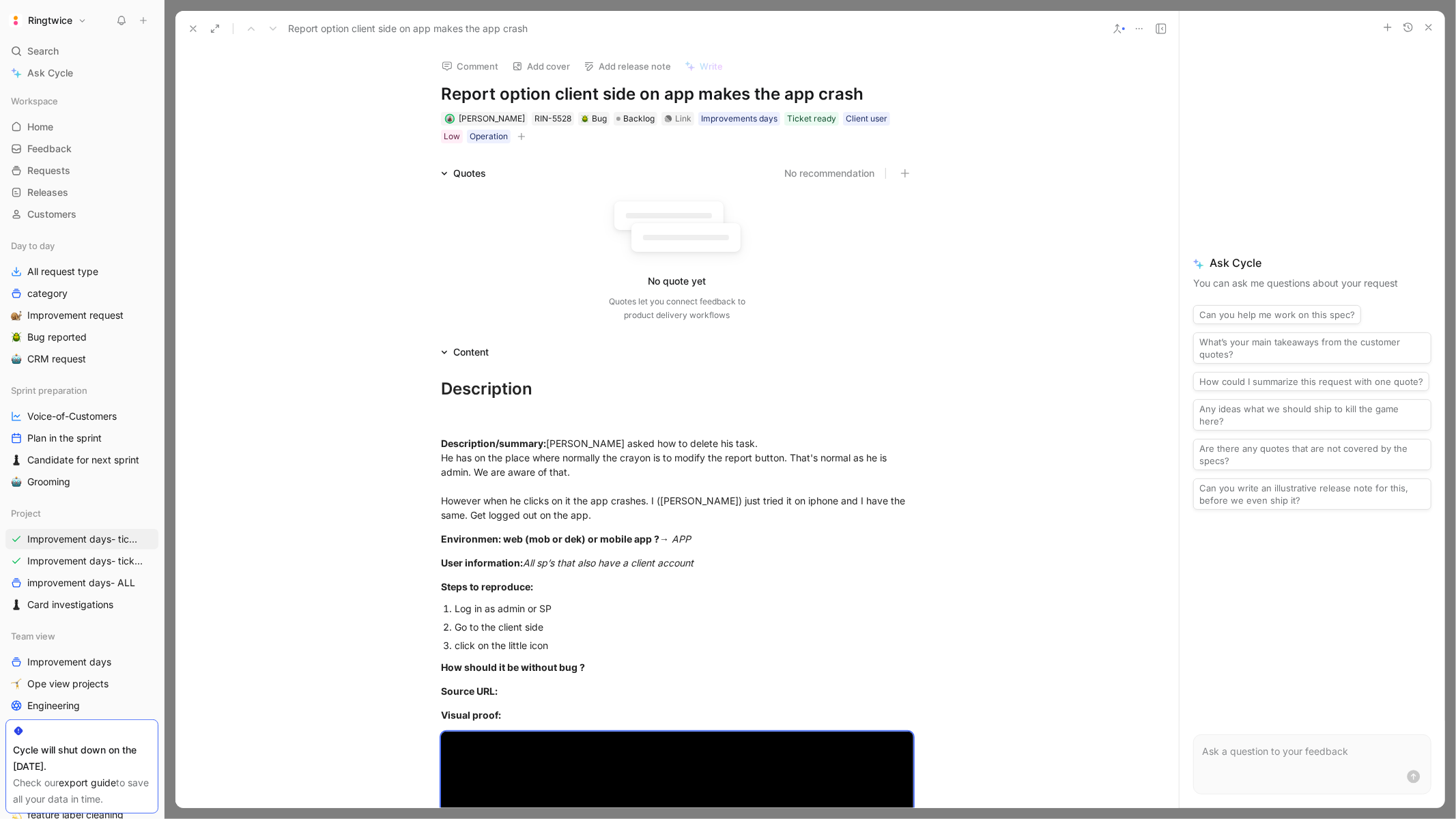
scroll to position [667, 0]
click at [518, 138] on icon "button" at bounding box center [522, 137] width 8 height 8
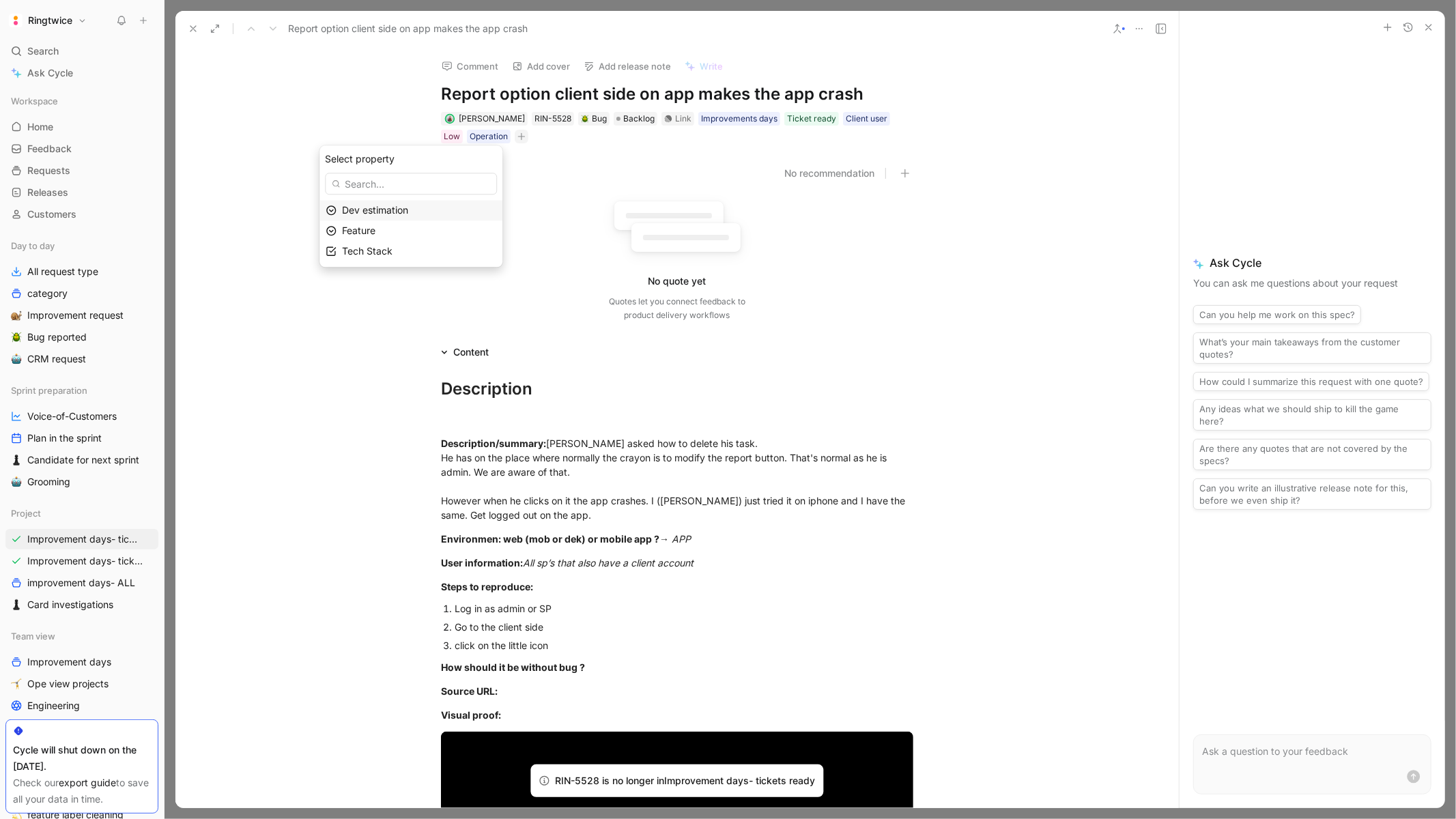
click at [425, 211] on div "Dev estimation" at bounding box center [419, 210] width 155 height 16
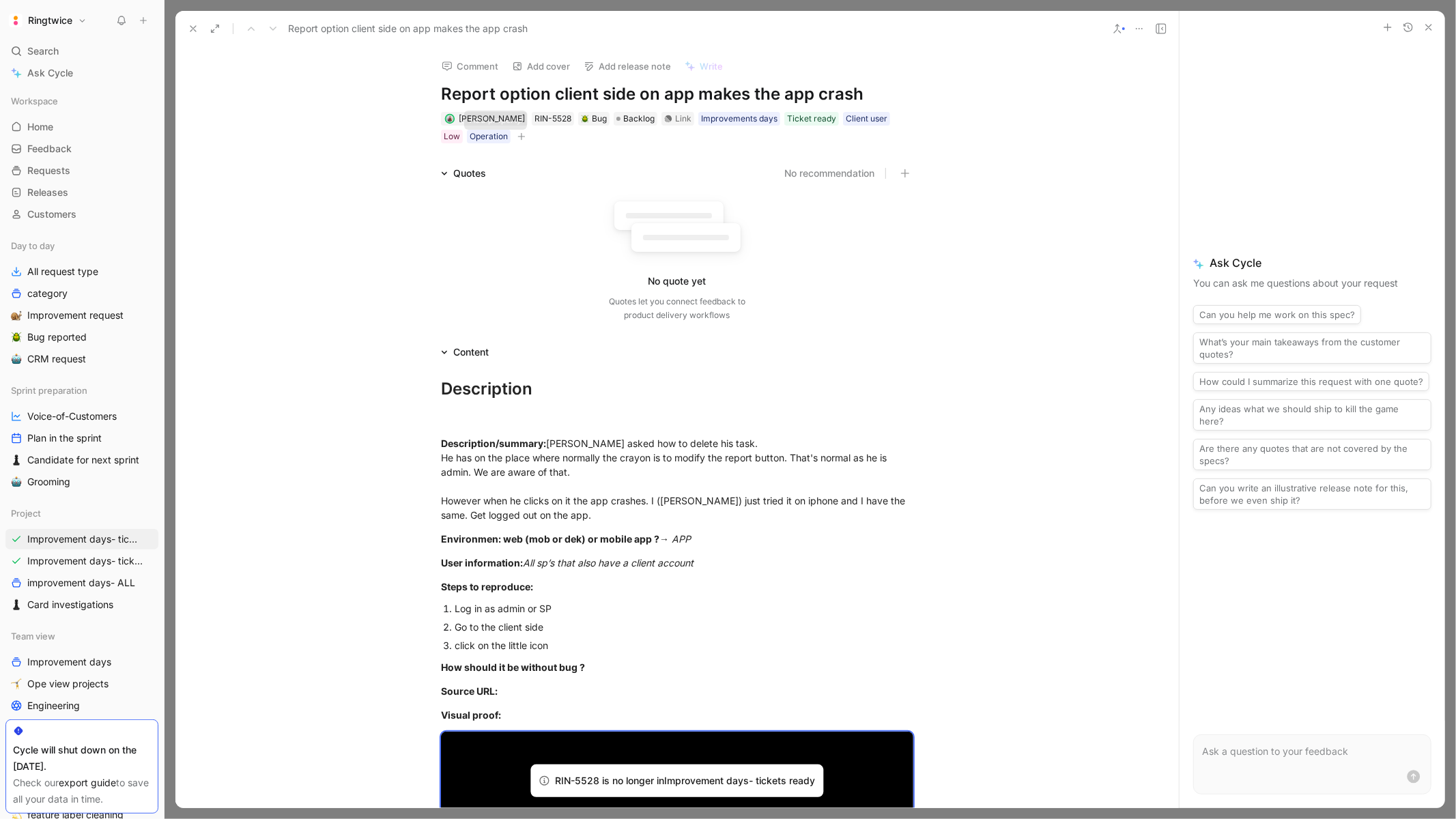
click at [518, 133] on icon "button" at bounding box center [522, 137] width 8 height 8
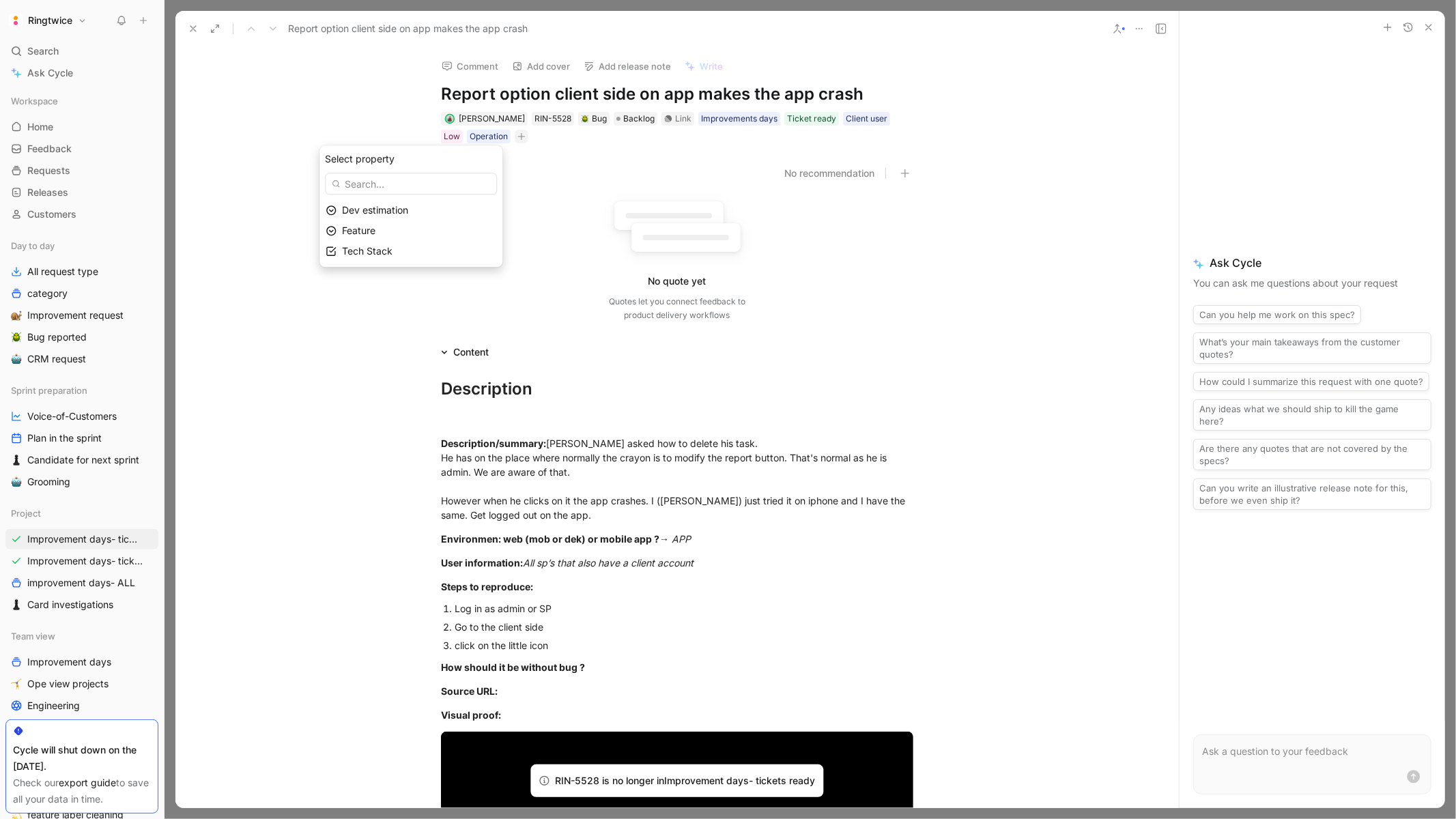
drag, startPoint x: 384, startPoint y: 213, endPoint x: 543, endPoint y: 247, distance: 162.6
click at [543, 247] on body "Ringtwice Search ⌘ K Ask Cycle Workspace Home G then H Feedback G then F Reques…" at bounding box center [728, 409] width 1456 height 819
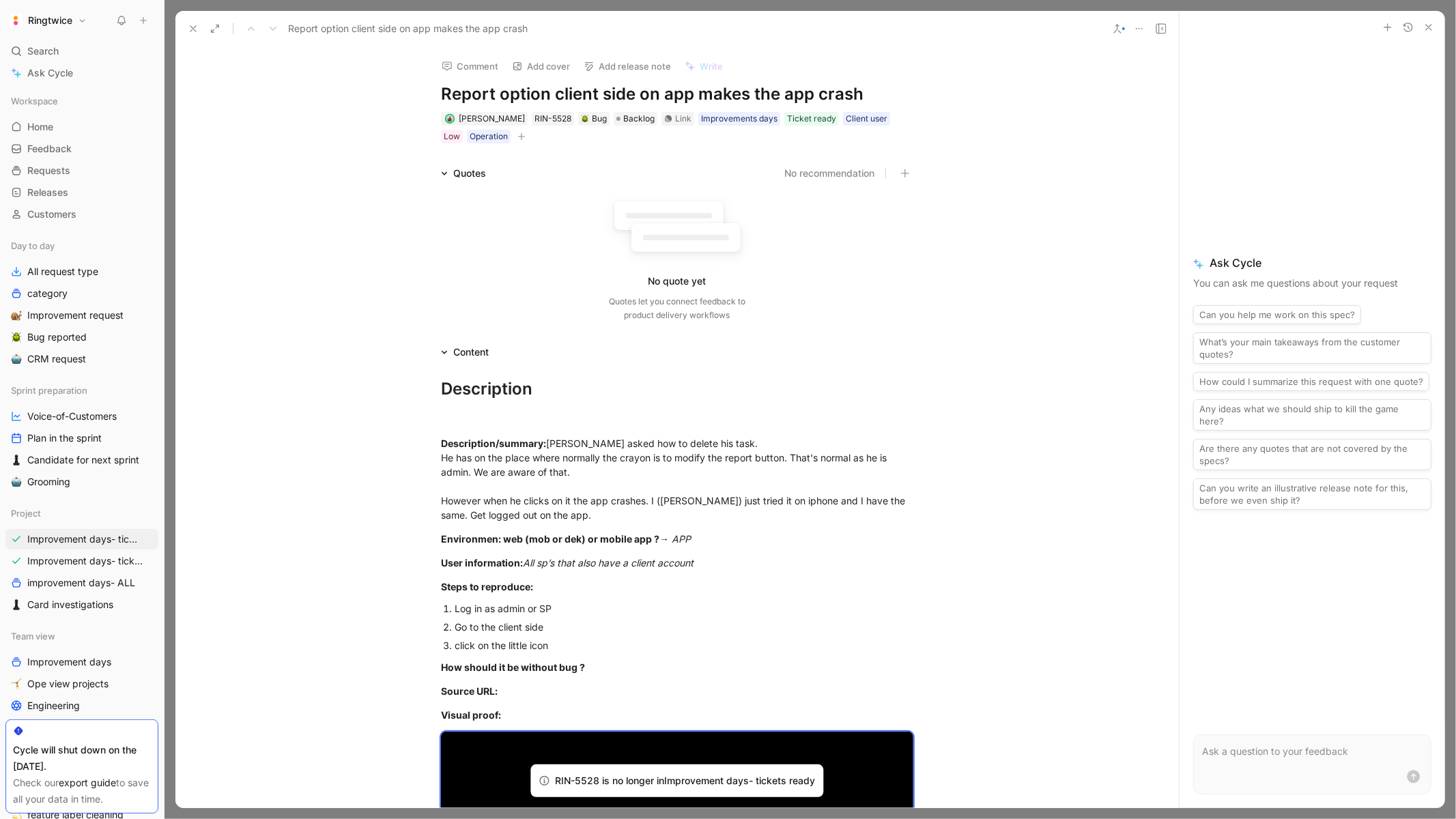
click at [518, 139] on icon "button" at bounding box center [522, 137] width 8 height 8
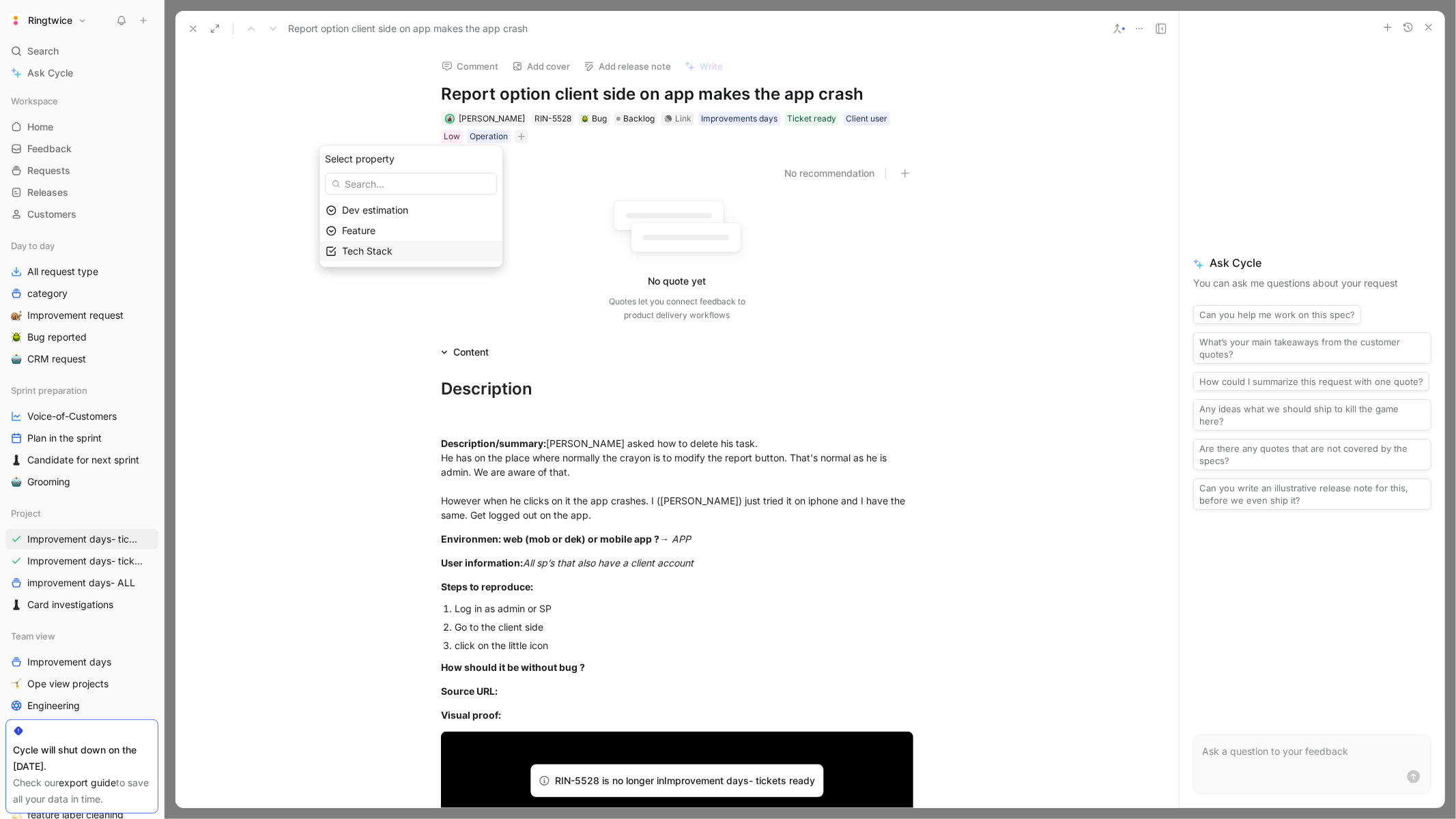
click at [394, 243] on div "Tech Stack" at bounding box center [419, 251] width 155 height 16
drag, startPoint x: 451, startPoint y: 233, endPoint x: 412, endPoint y: 249, distance: 42.2
click at [412, 249] on div "Legacy/Wordpress/Iterable React.js React Native Backend Add option To pick up a…" at bounding box center [399, 239] width 204 height 140
click at [456, 250] on div at bounding box center [454, 252] width 19 height 12
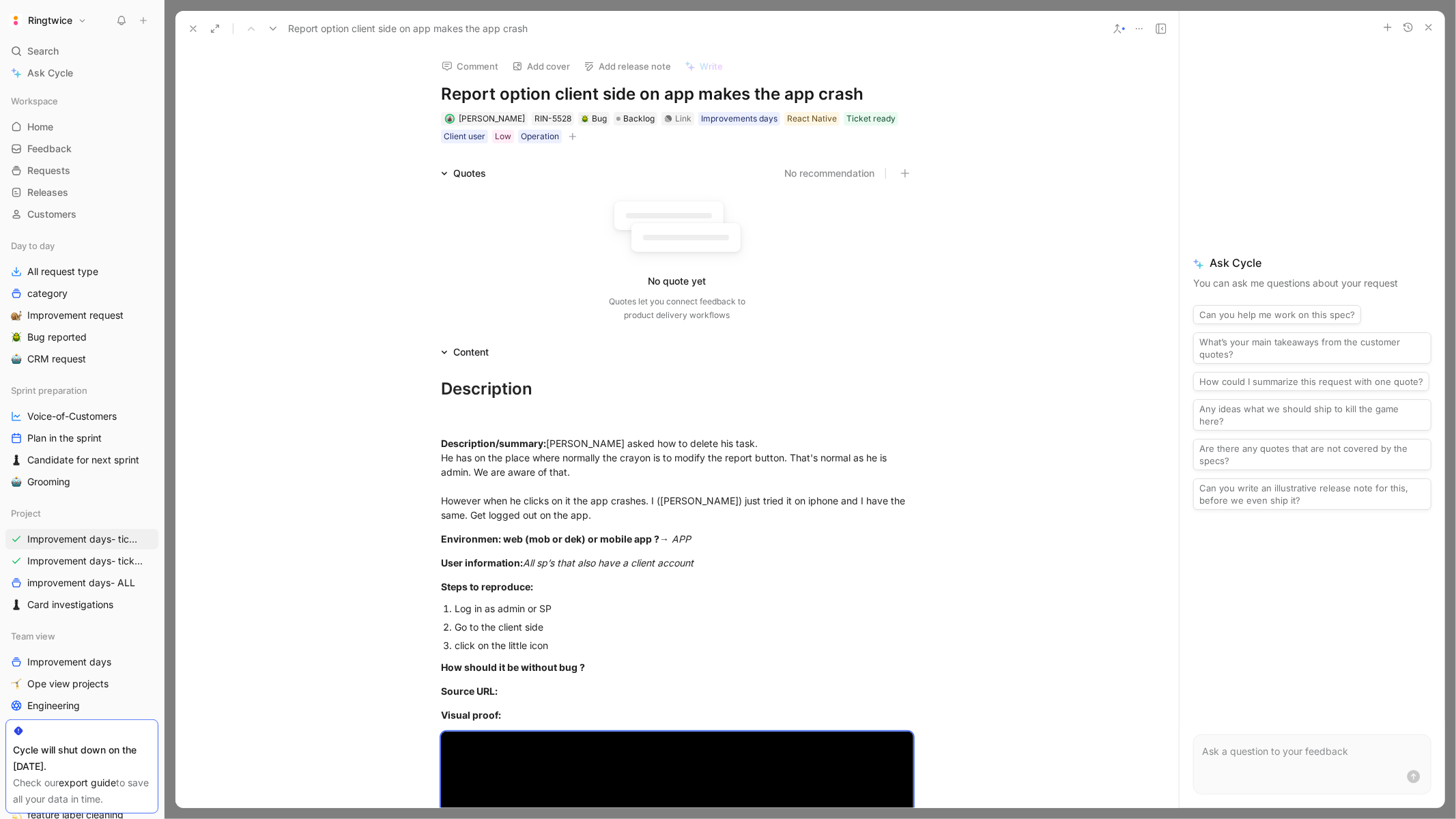
click at [191, 29] on icon at bounding box center [192, 28] width 11 height 11
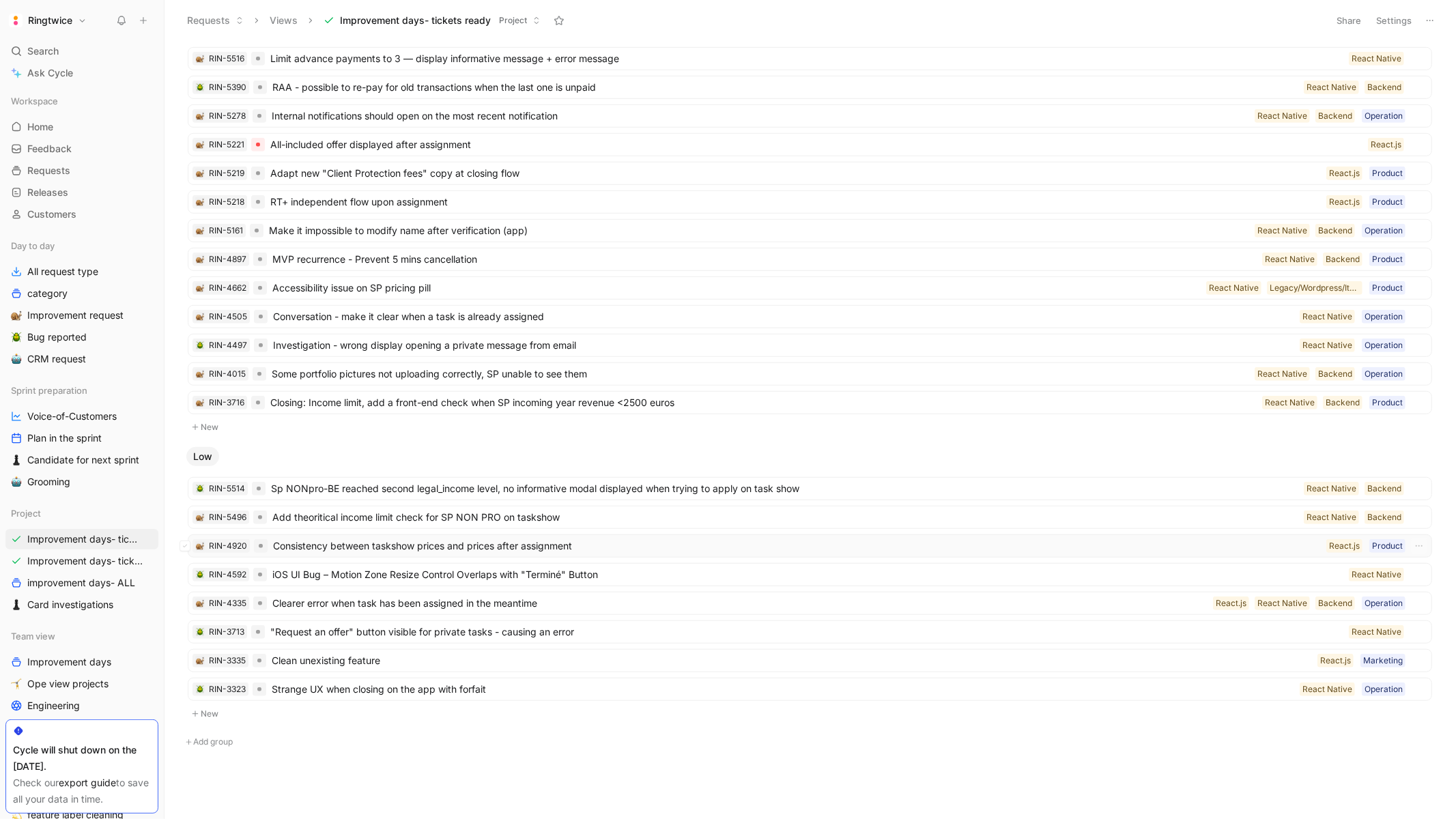
click at [650, 547] on span "Consistency between taskshow prices and prices after assignment" at bounding box center [797, 546] width 1048 height 16
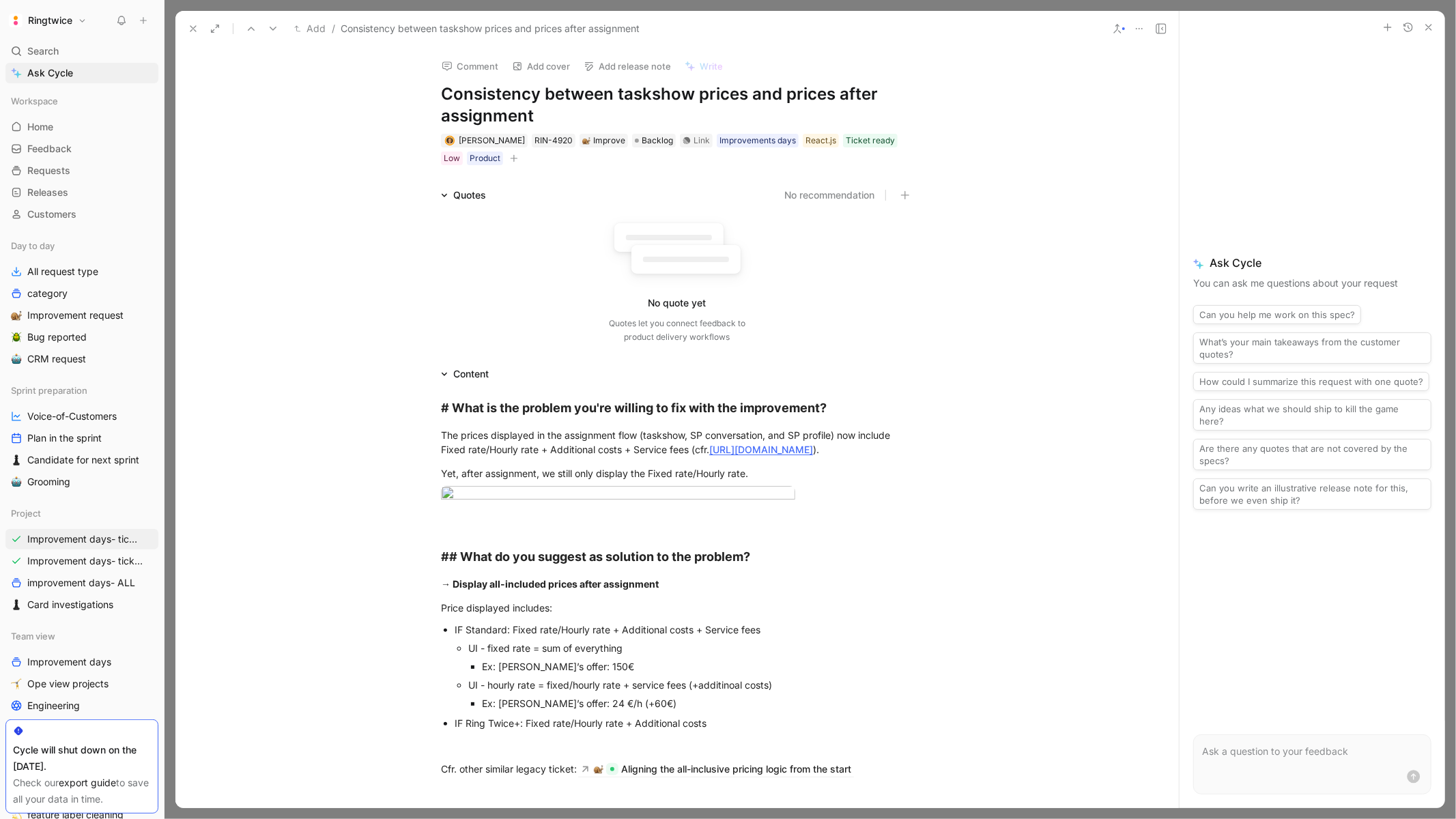
click at [195, 27] on icon at bounding box center [192, 28] width 11 height 11
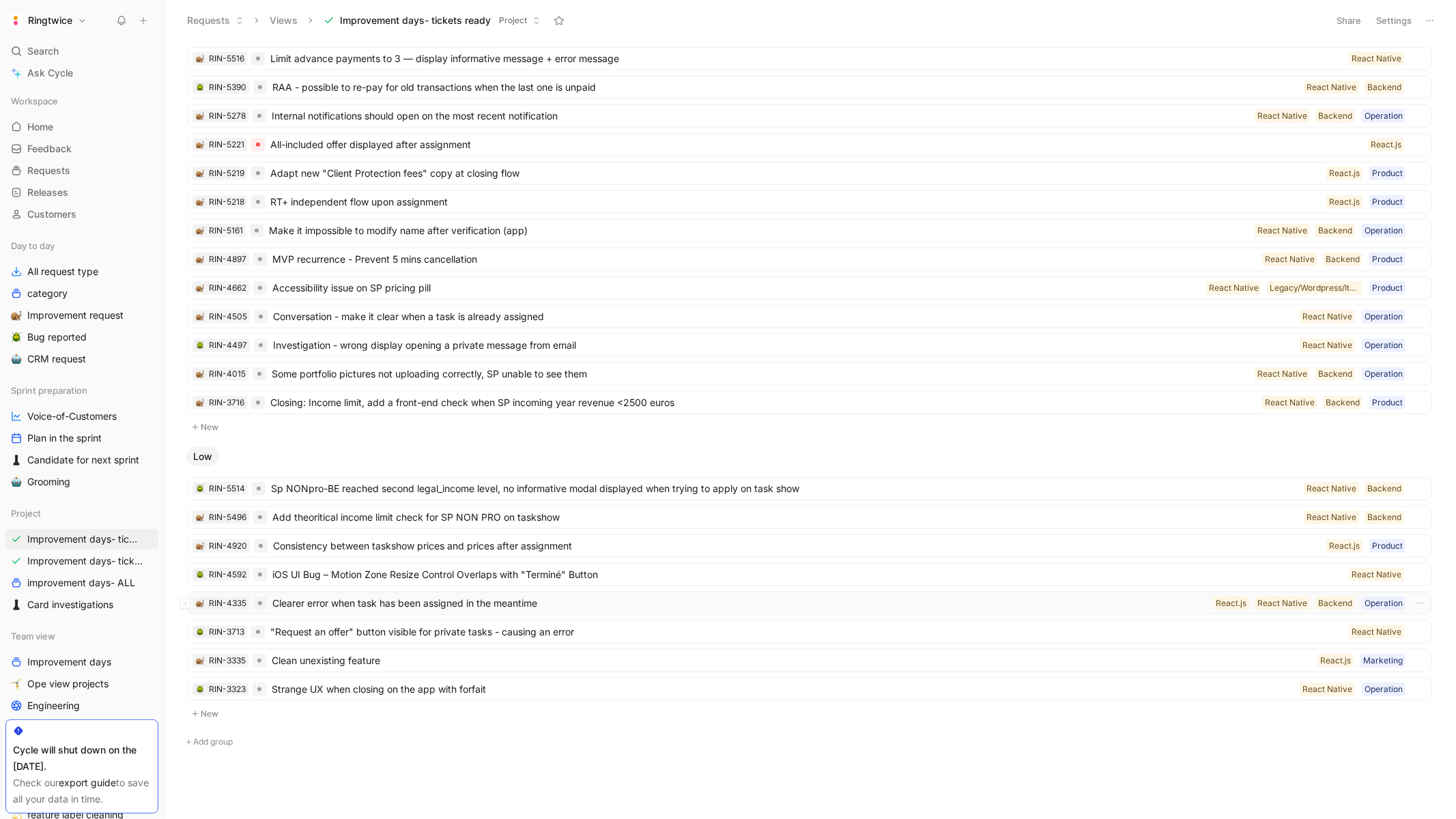
click at [745, 607] on span "Clearer error when task has been assigned in the meantime" at bounding box center [740, 604] width 935 height 16
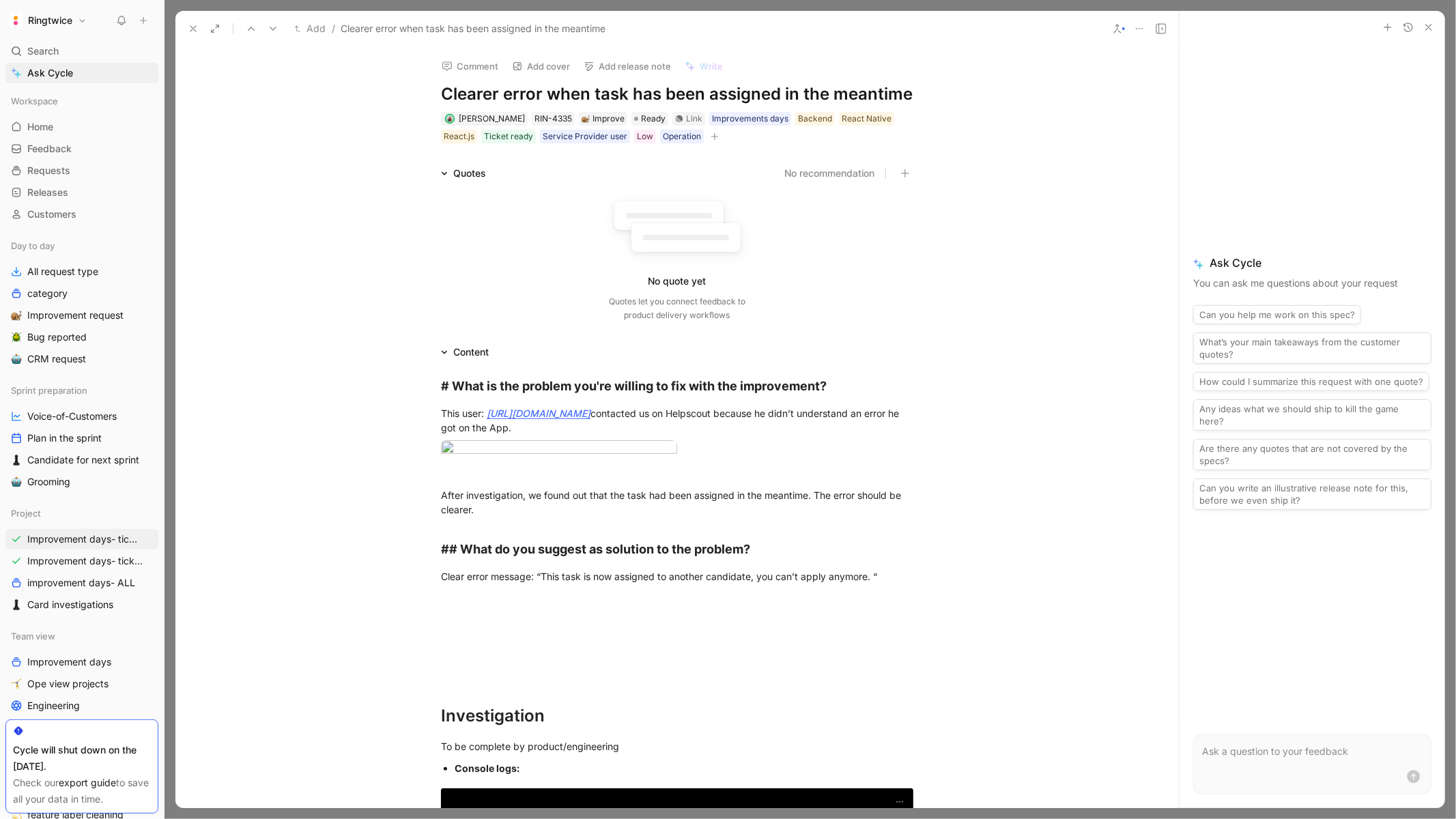
click at [473, 96] on h1 "Clearer error when task has been assigned in the meantime" at bounding box center [677, 94] width 473 height 22
click at [556, 243] on div "No quote yet Quotes let you connect feedback to product delivery workflows" at bounding box center [677, 257] width 473 height 130
click at [851, 123] on div "React Native" at bounding box center [867, 119] width 50 height 14
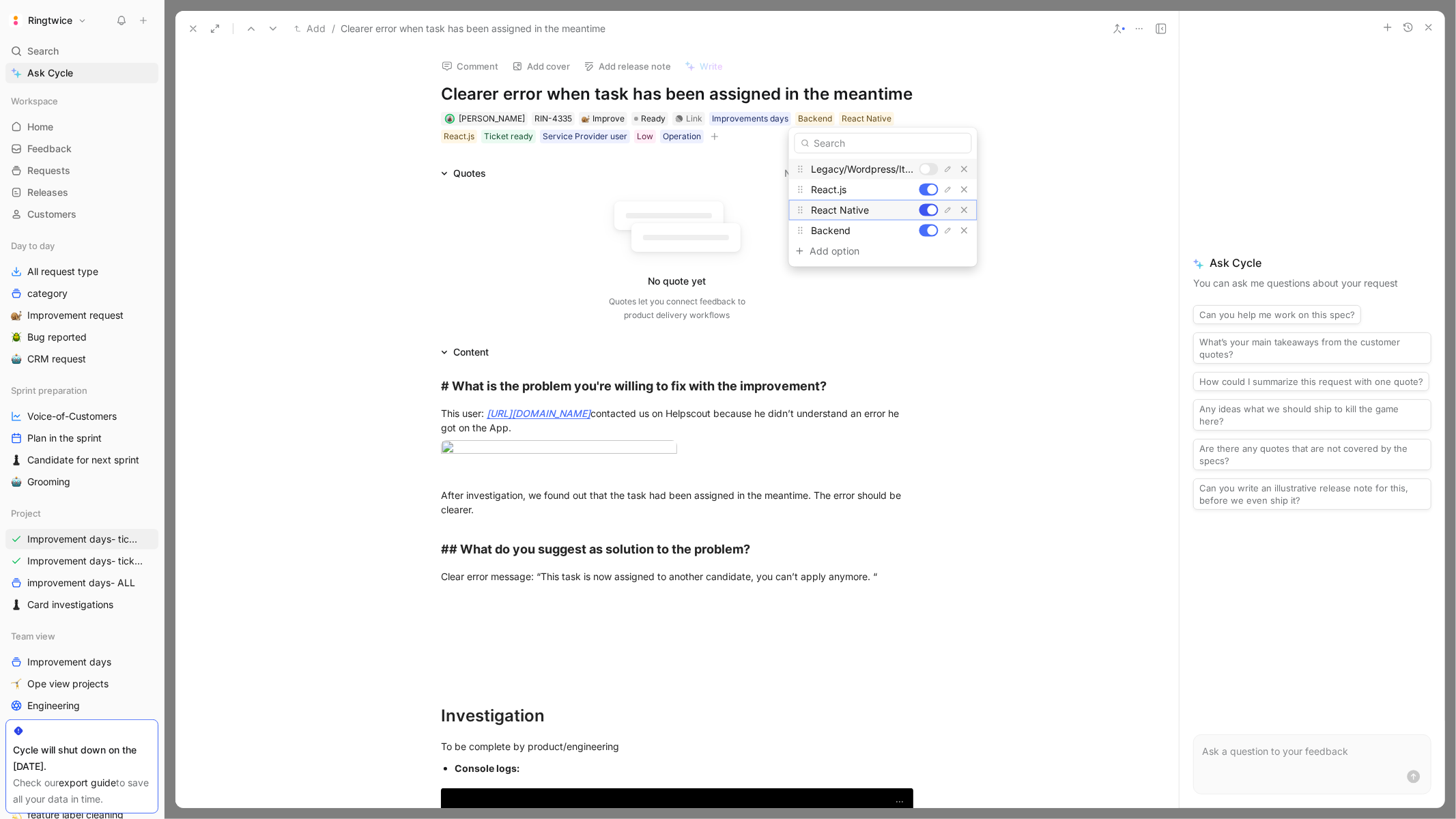
click at [932, 208] on div at bounding box center [932, 210] width 10 height 10
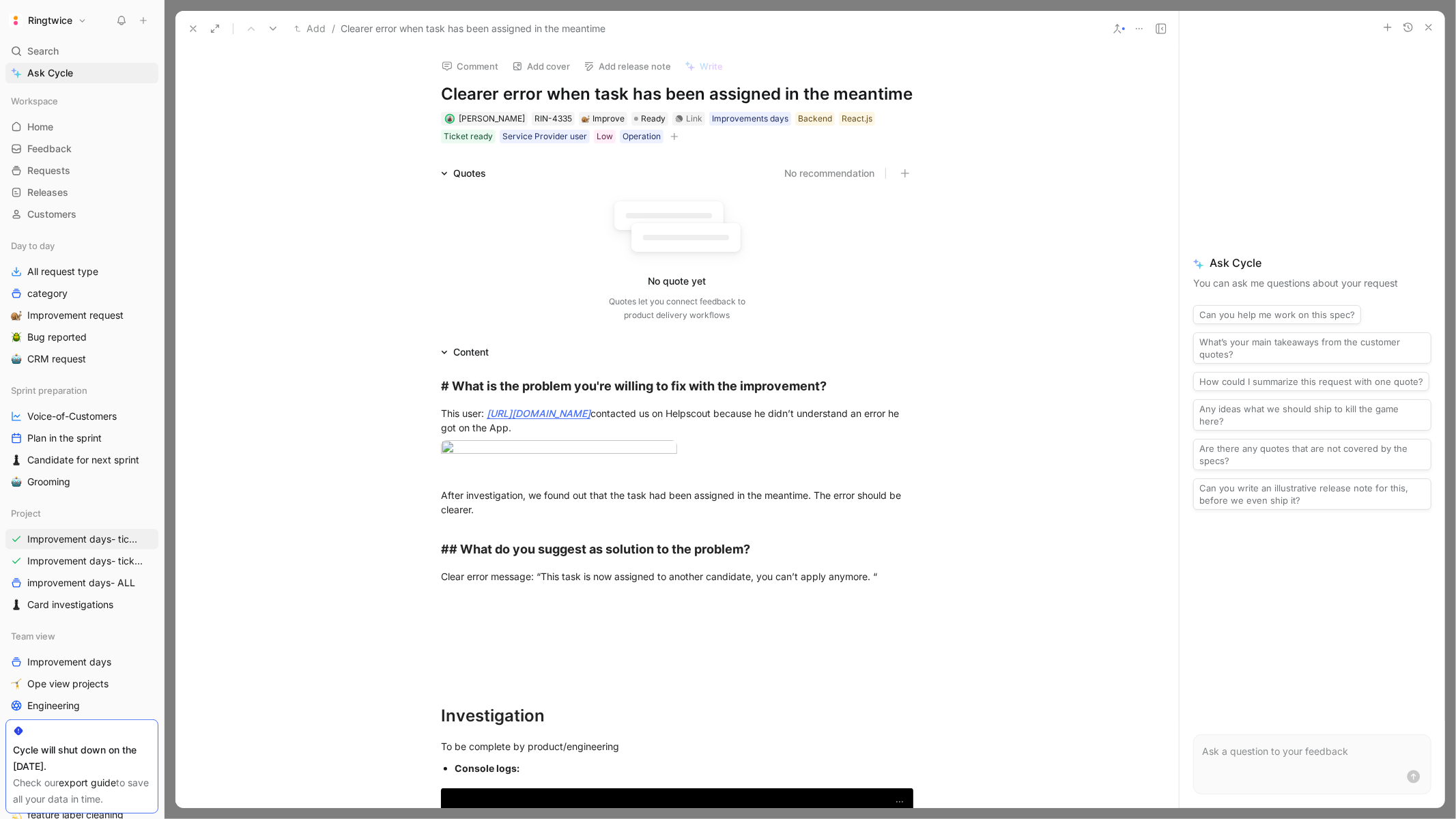
click at [193, 27] on use at bounding box center [192, 28] width 5 height 5
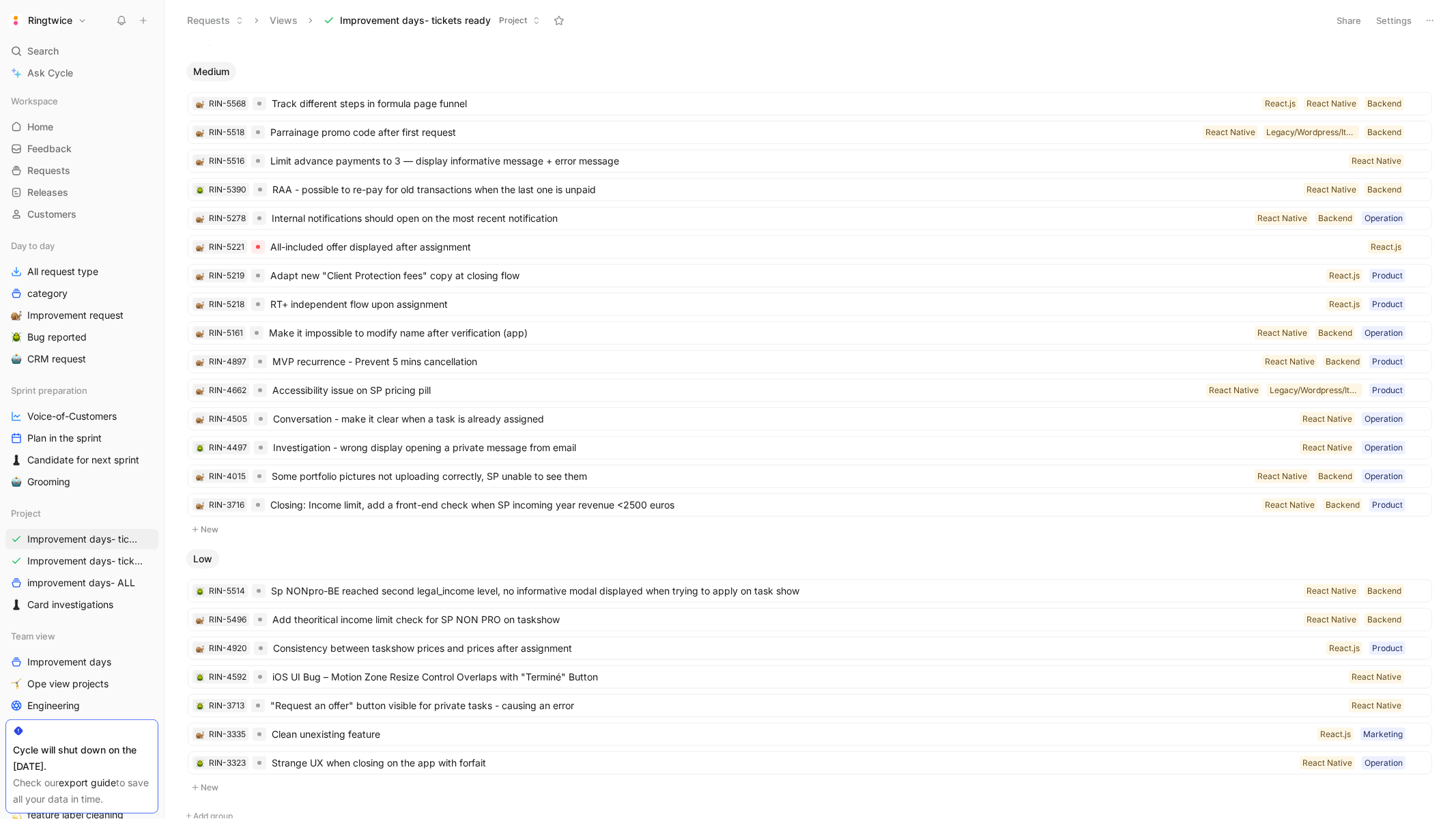
scroll to position [638, 0]
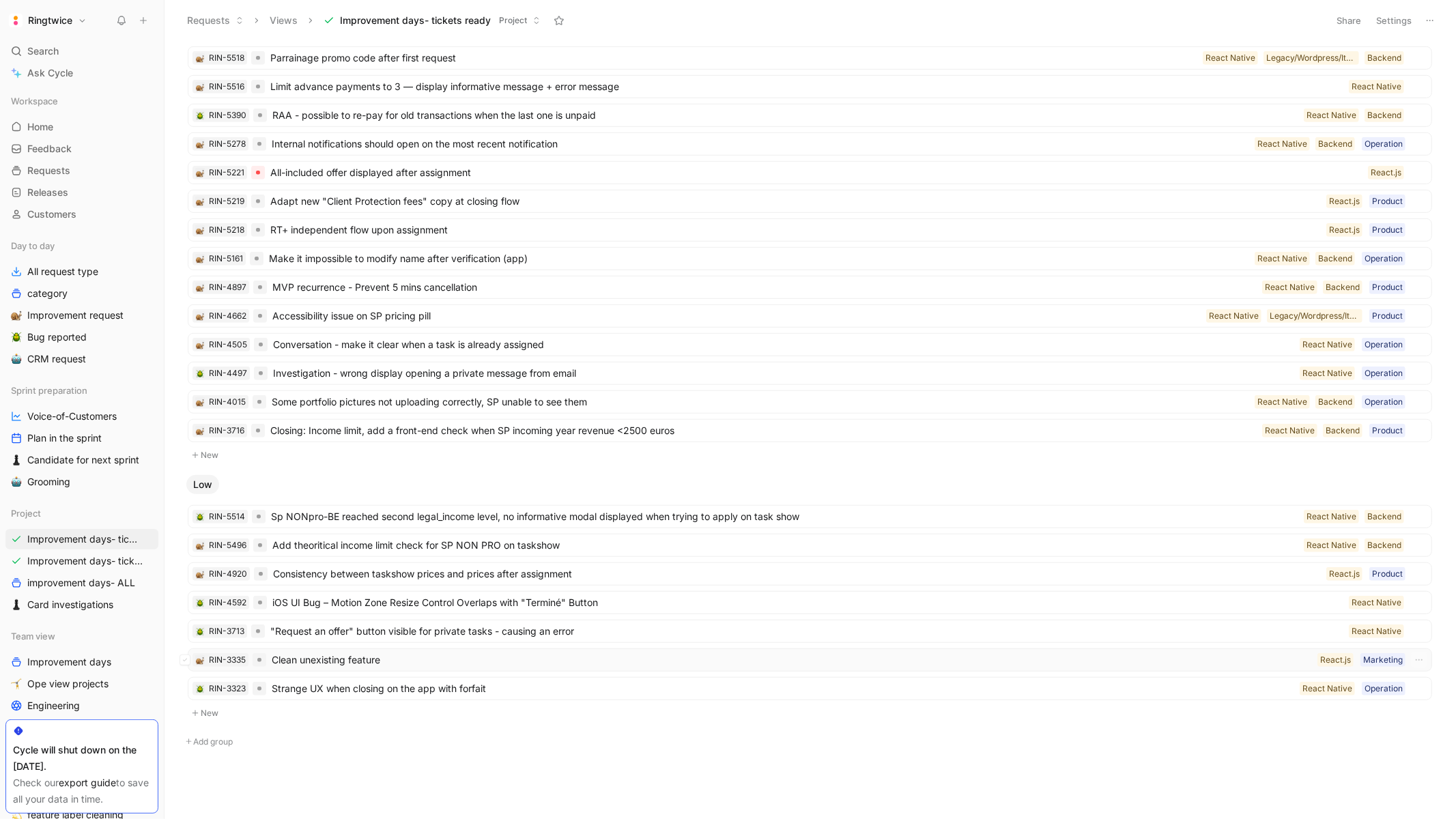
click at [1060, 658] on span "Clean unexisting feature" at bounding box center [791, 660] width 1040 height 16
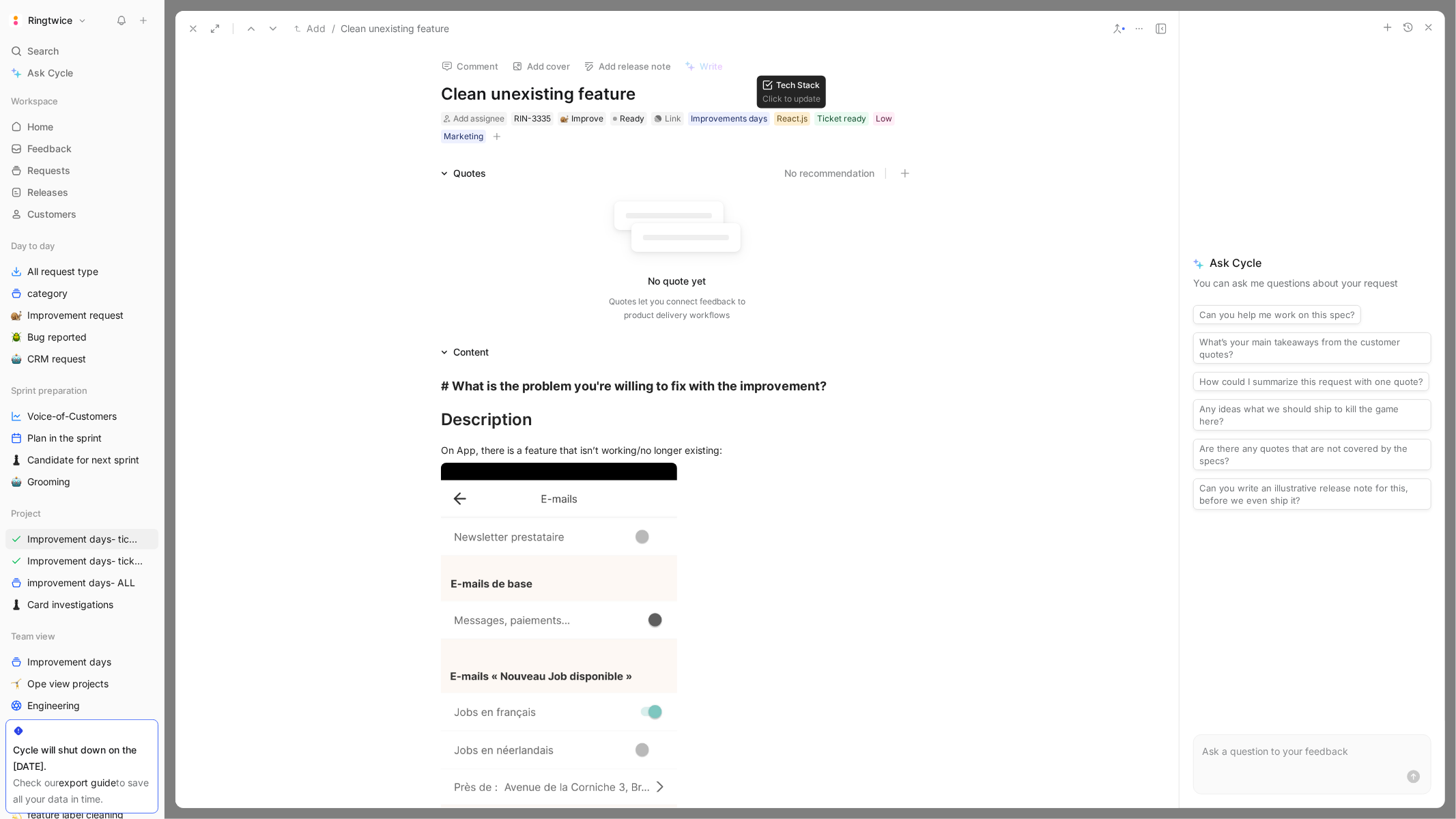
click at [793, 118] on div "React.js" at bounding box center [792, 119] width 31 height 14
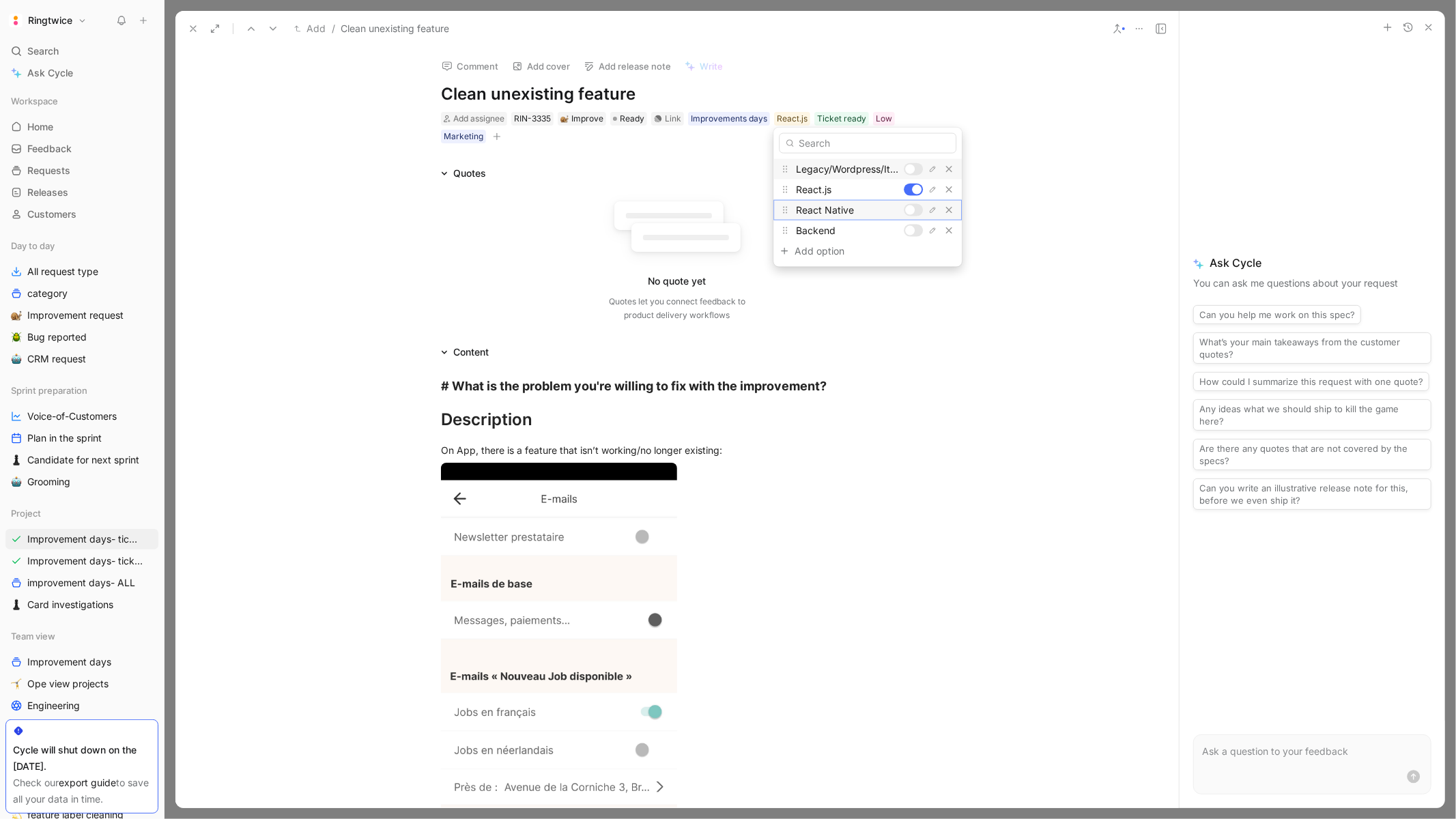
click at [914, 209] on div at bounding box center [912, 210] width 19 height 12
click at [916, 188] on div at bounding box center [916, 190] width 10 height 10
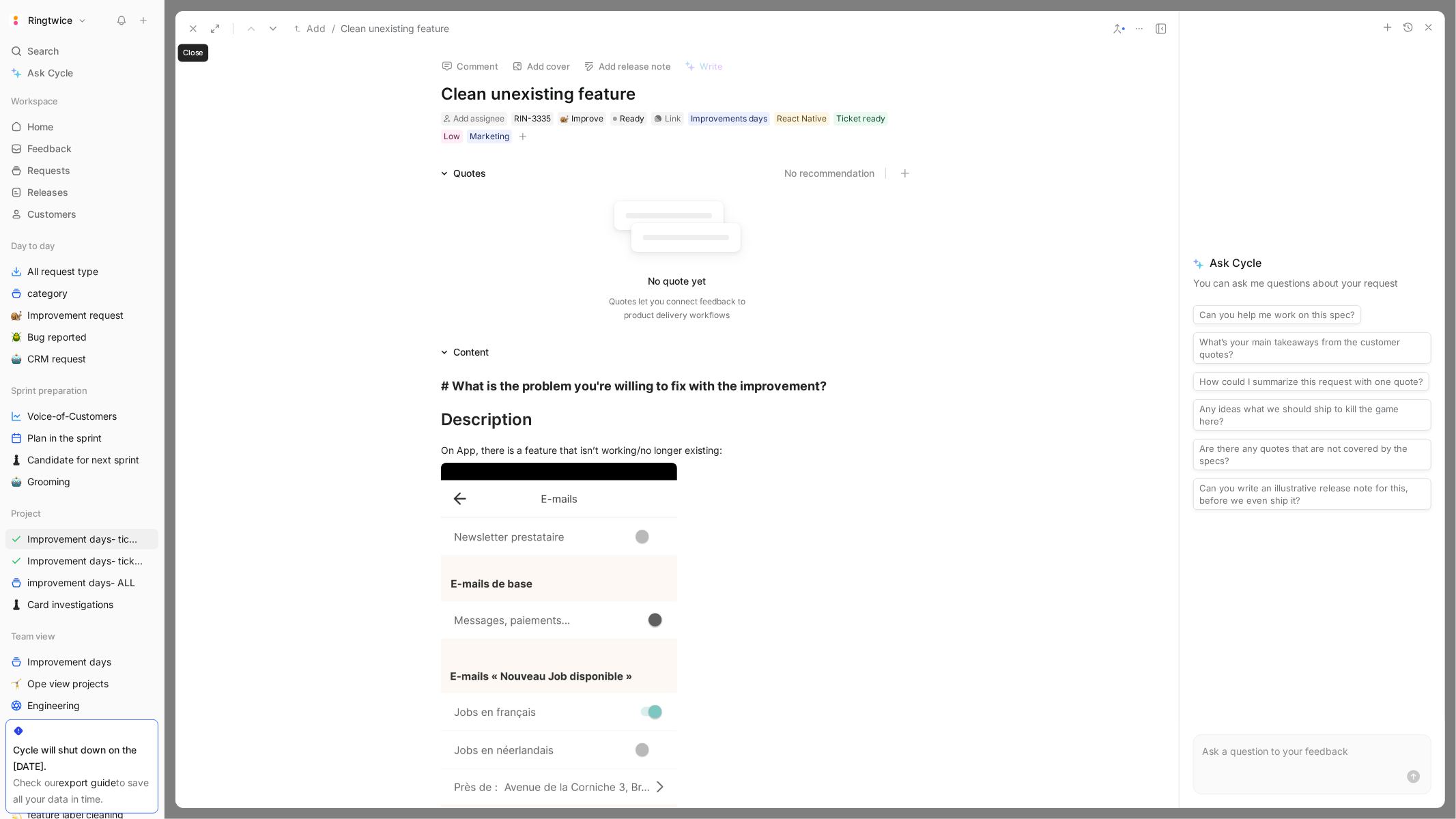
click at [190, 25] on icon at bounding box center [192, 28] width 11 height 11
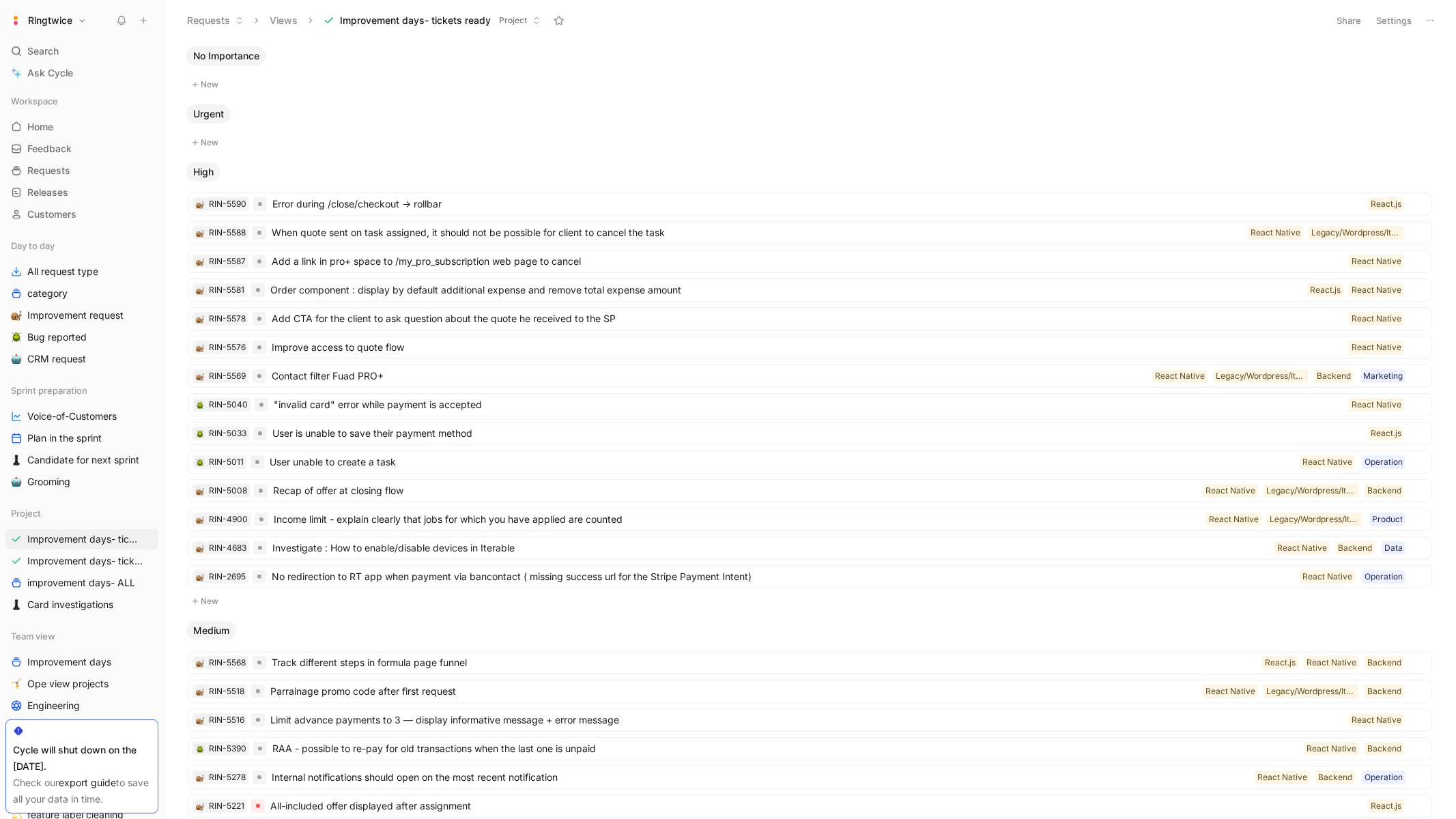
click at [1391, 16] on button "Settings" at bounding box center [1394, 20] width 48 height 19
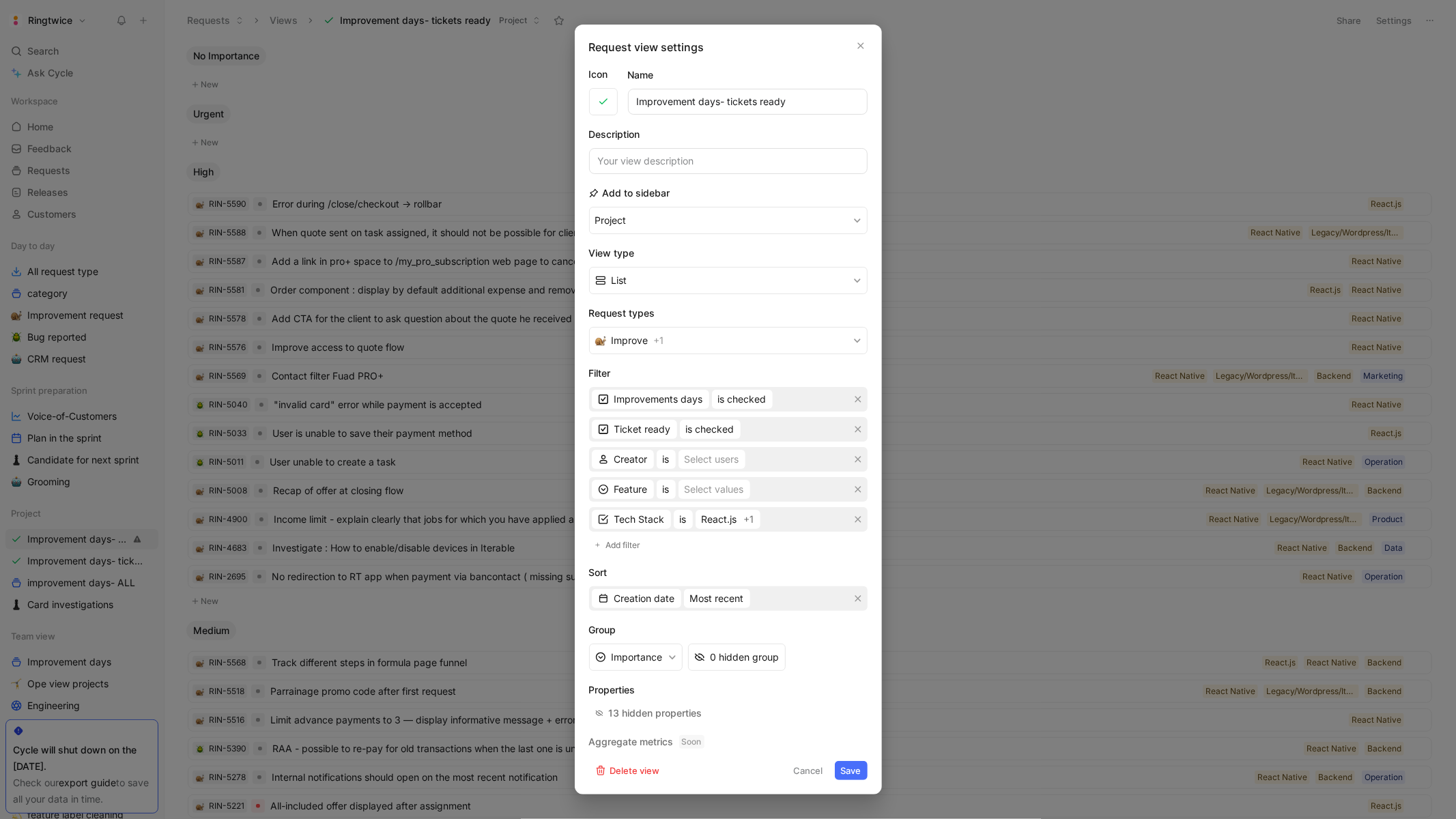
click at [972, 137] on div at bounding box center [728, 409] width 1456 height 819
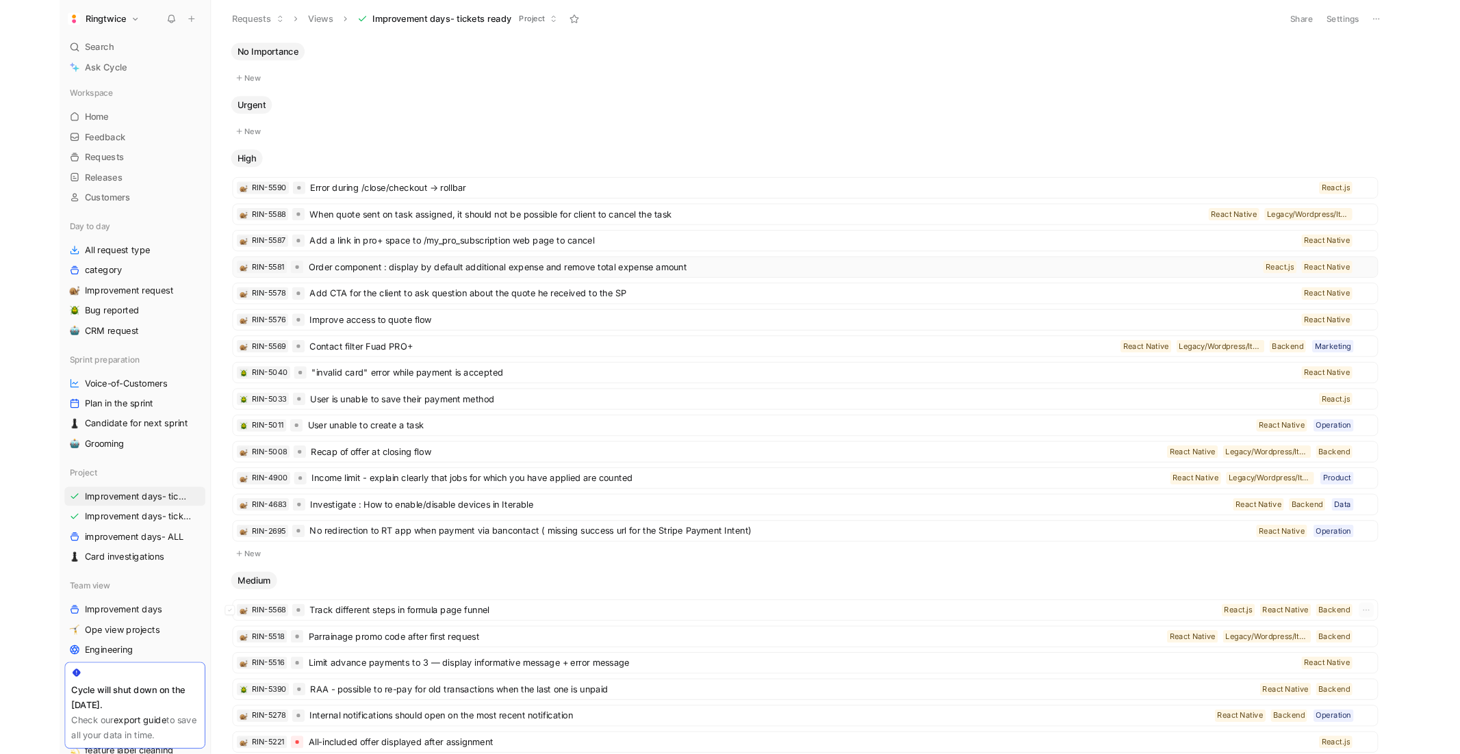
scroll to position [611, 0]
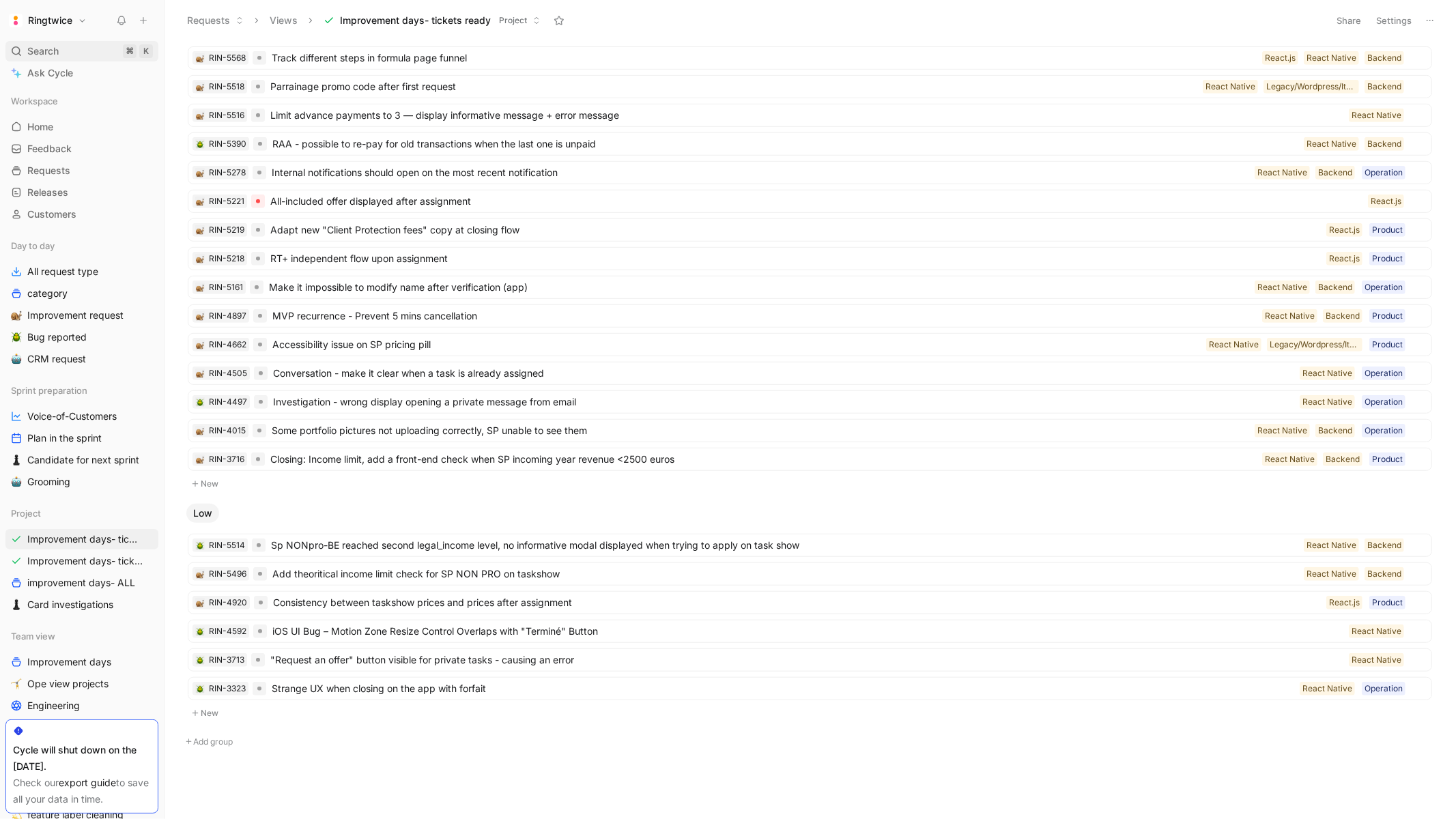
click at [38, 53] on span "Search" at bounding box center [42, 51] width 31 height 16
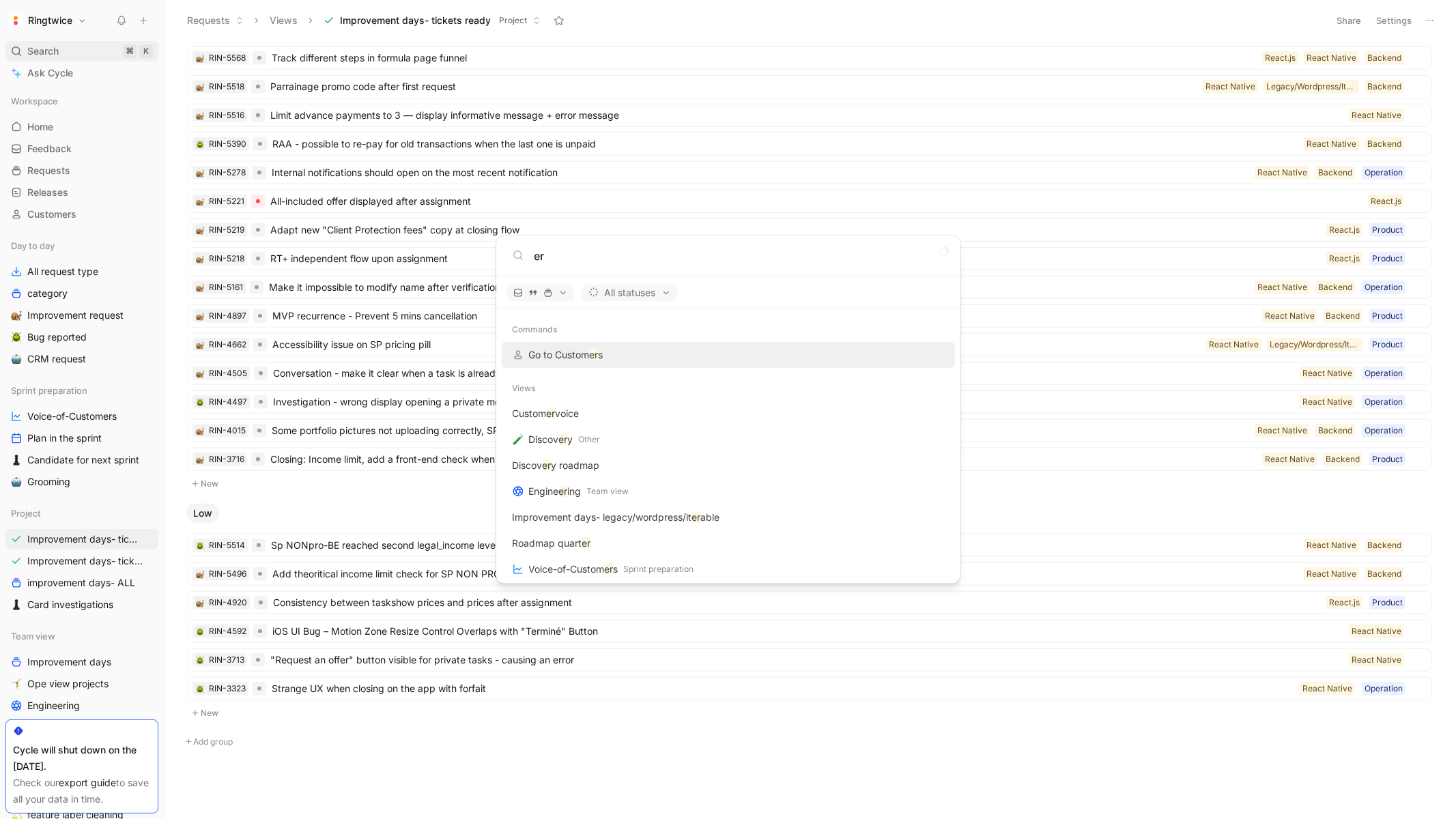
type input "e"
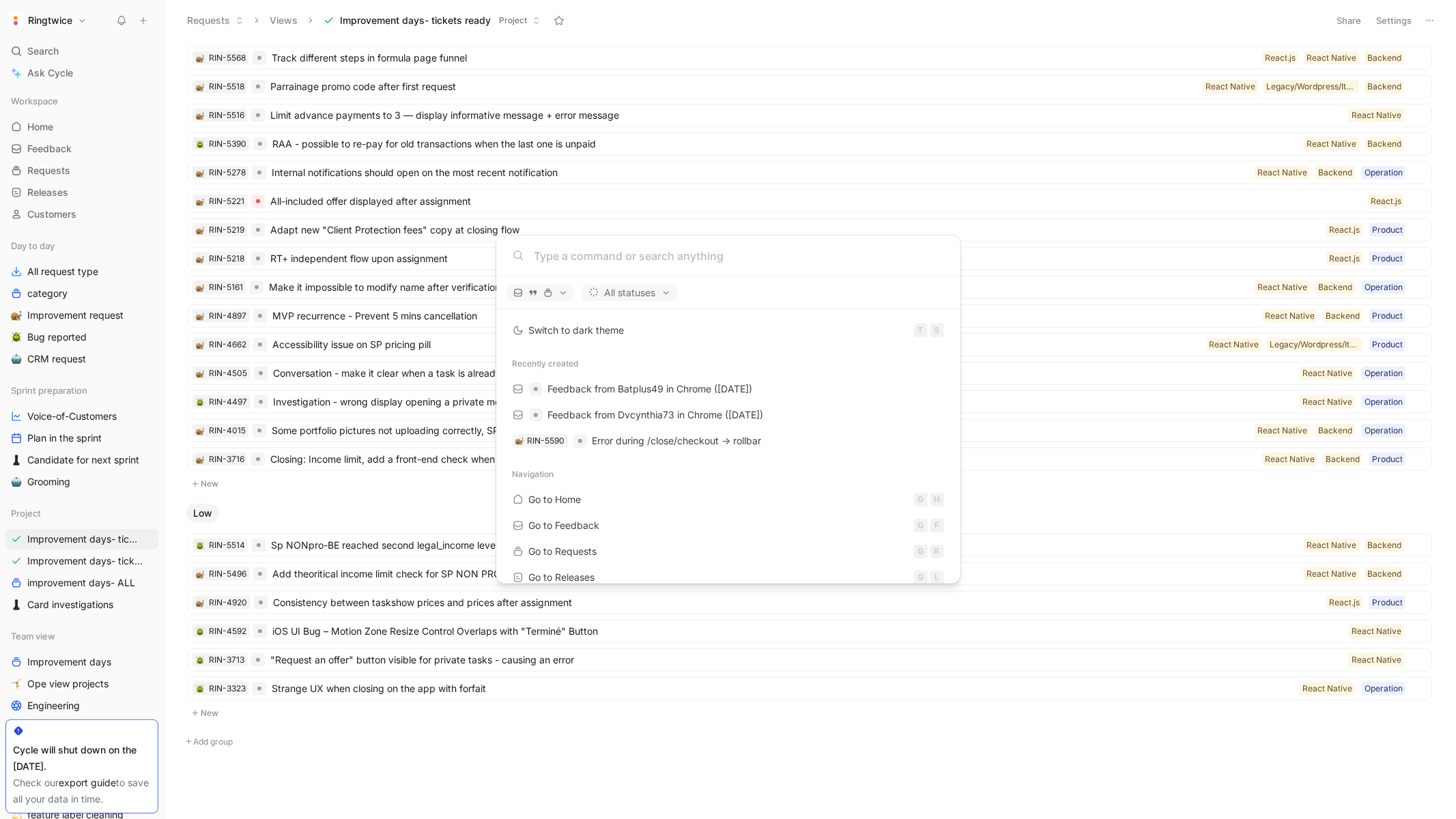
click at [353, 522] on body "Ringtwice Search ⌘ K Ask Cycle Workspace Home G then H Feedback G then F Reques…" at bounding box center [728, 409] width 1456 height 819
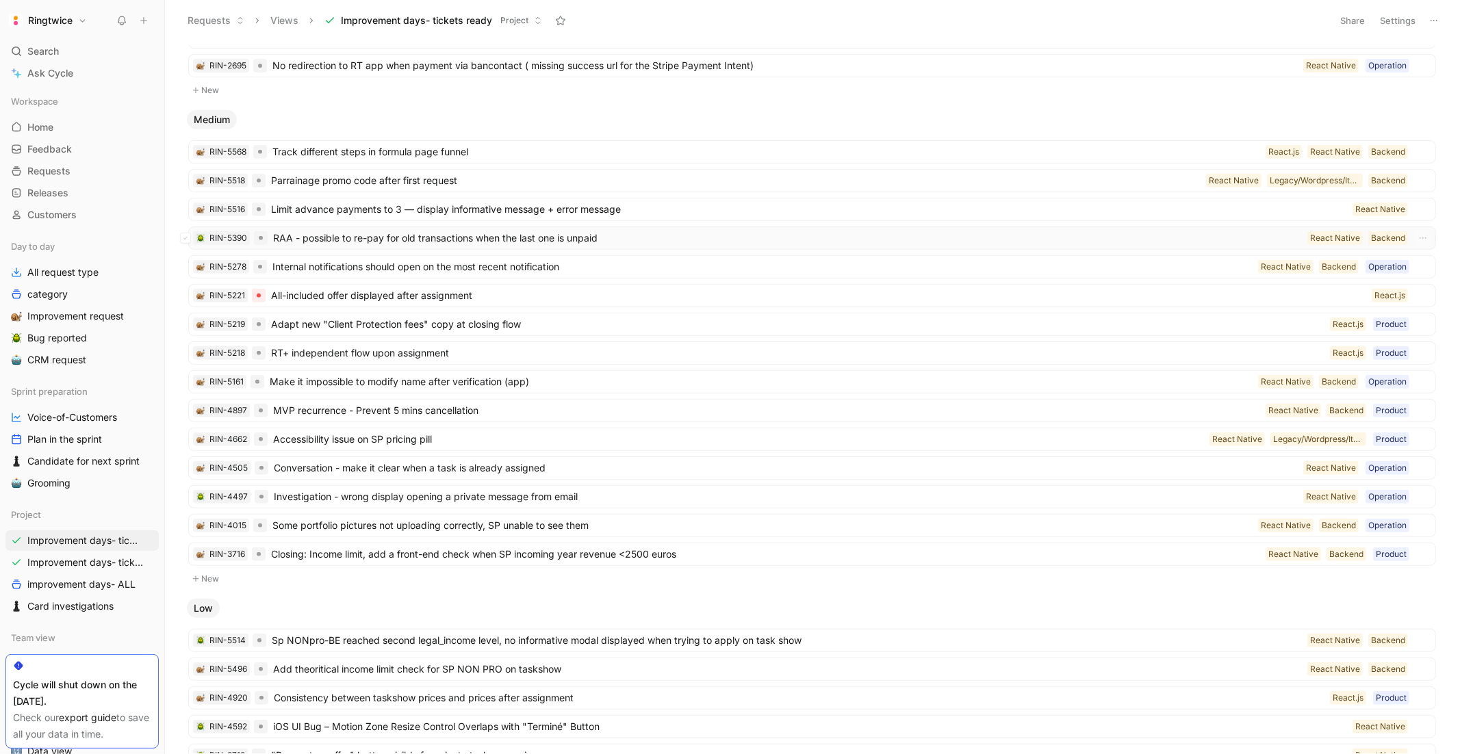
scroll to position [678, 0]
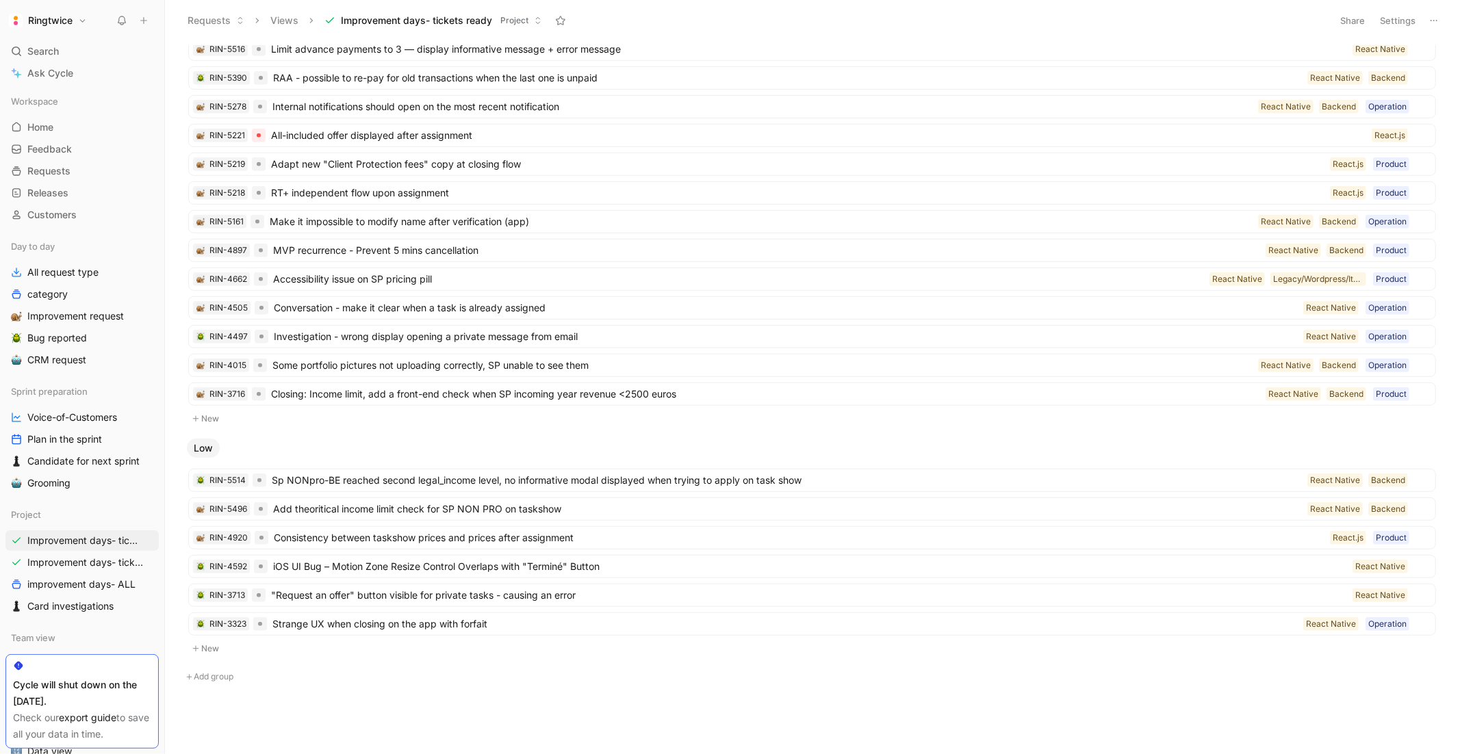
click at [281, 424] on button "New" at bounding box center [812, 419] width 1250 height 16
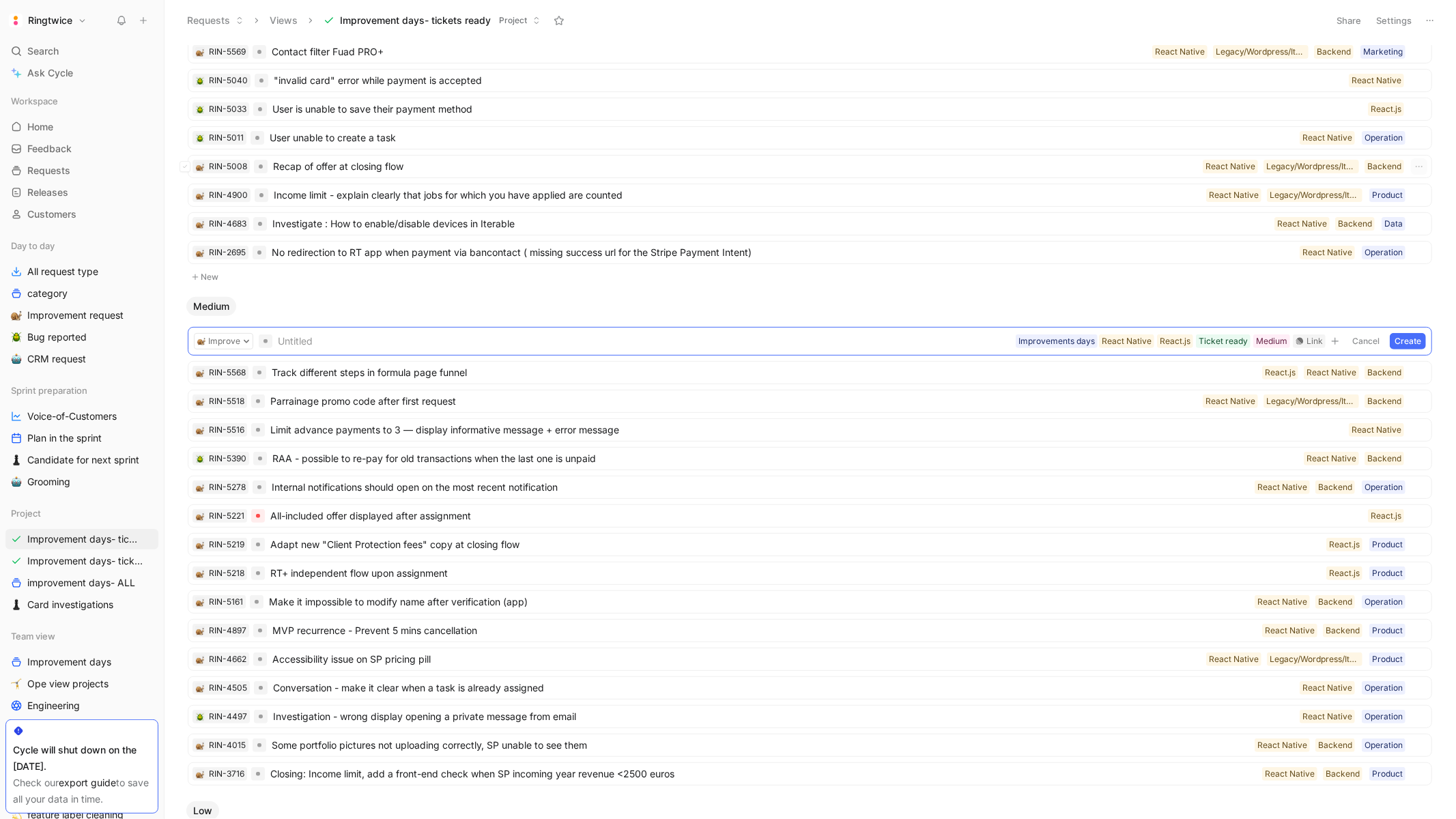
scroll to position [0, 0]
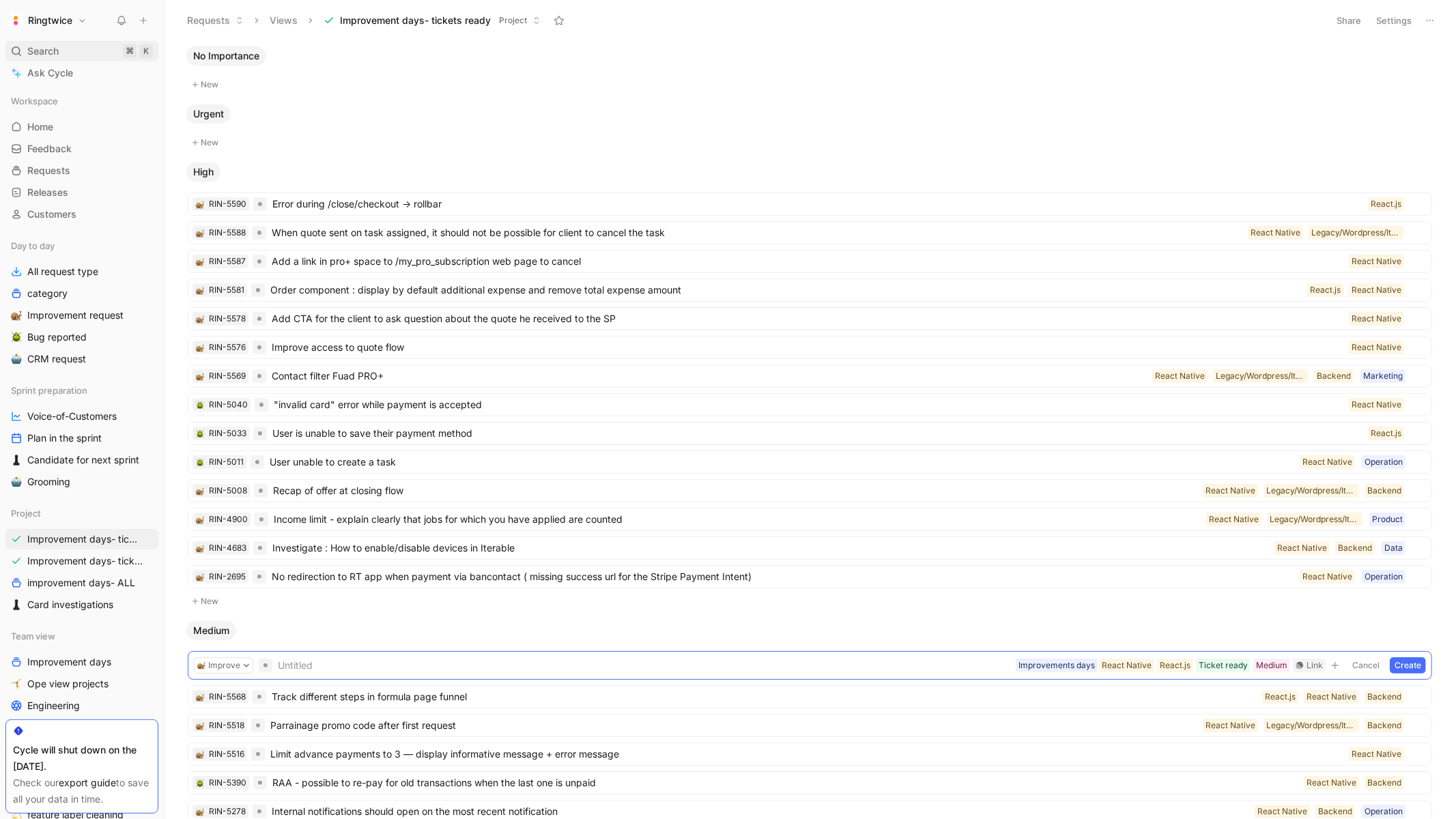
click at [46, 47] on span "Search" at bounding box center [42, 51] width 31 height 16
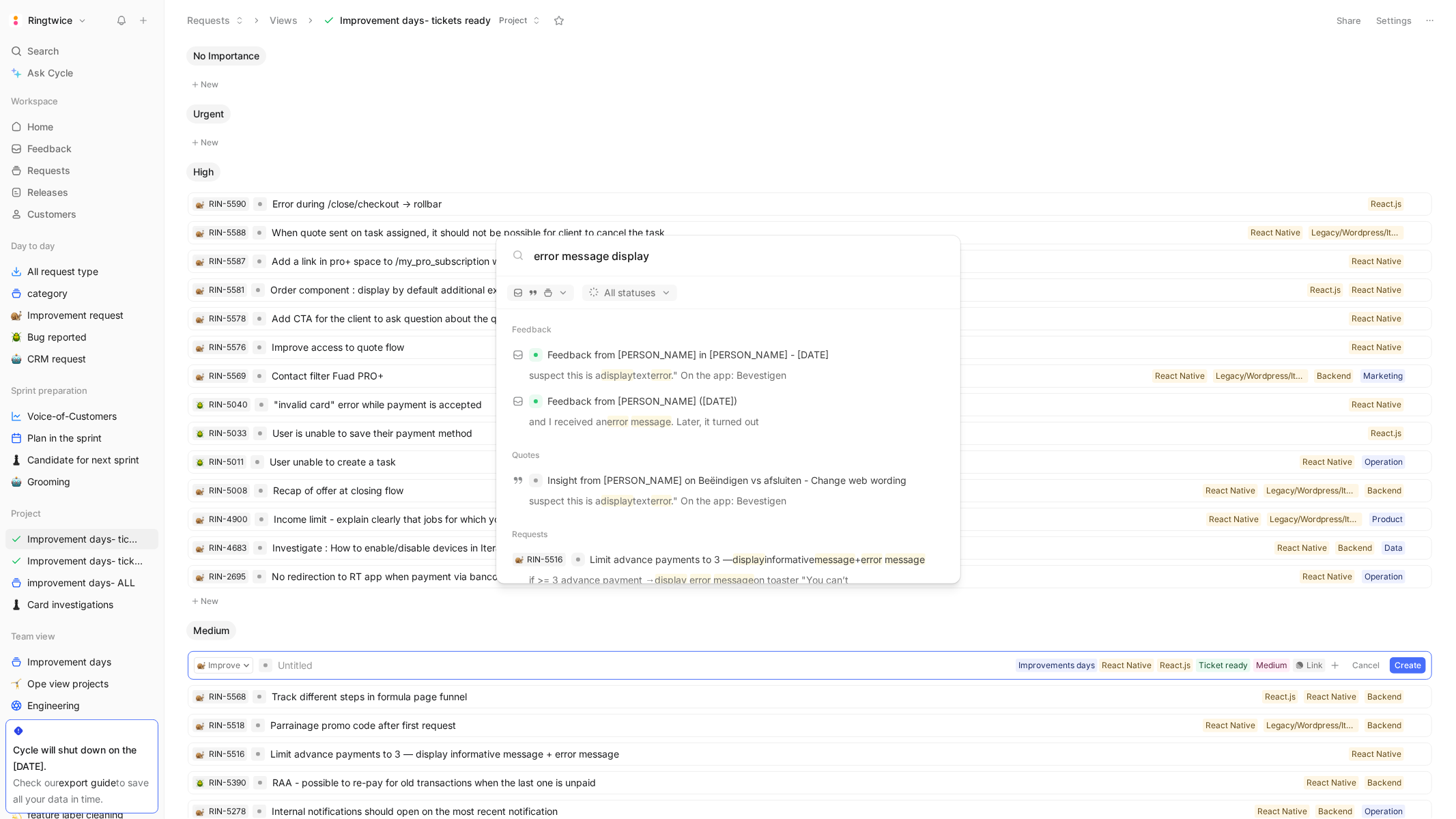
type input "error message display"
click at [843, 166] on body "Ringtwice Search ⌘ K Ask Cycle Workspace Home G then H Feedback G then F Reques…" at bounding box center [728, 409] width 1456 height 819
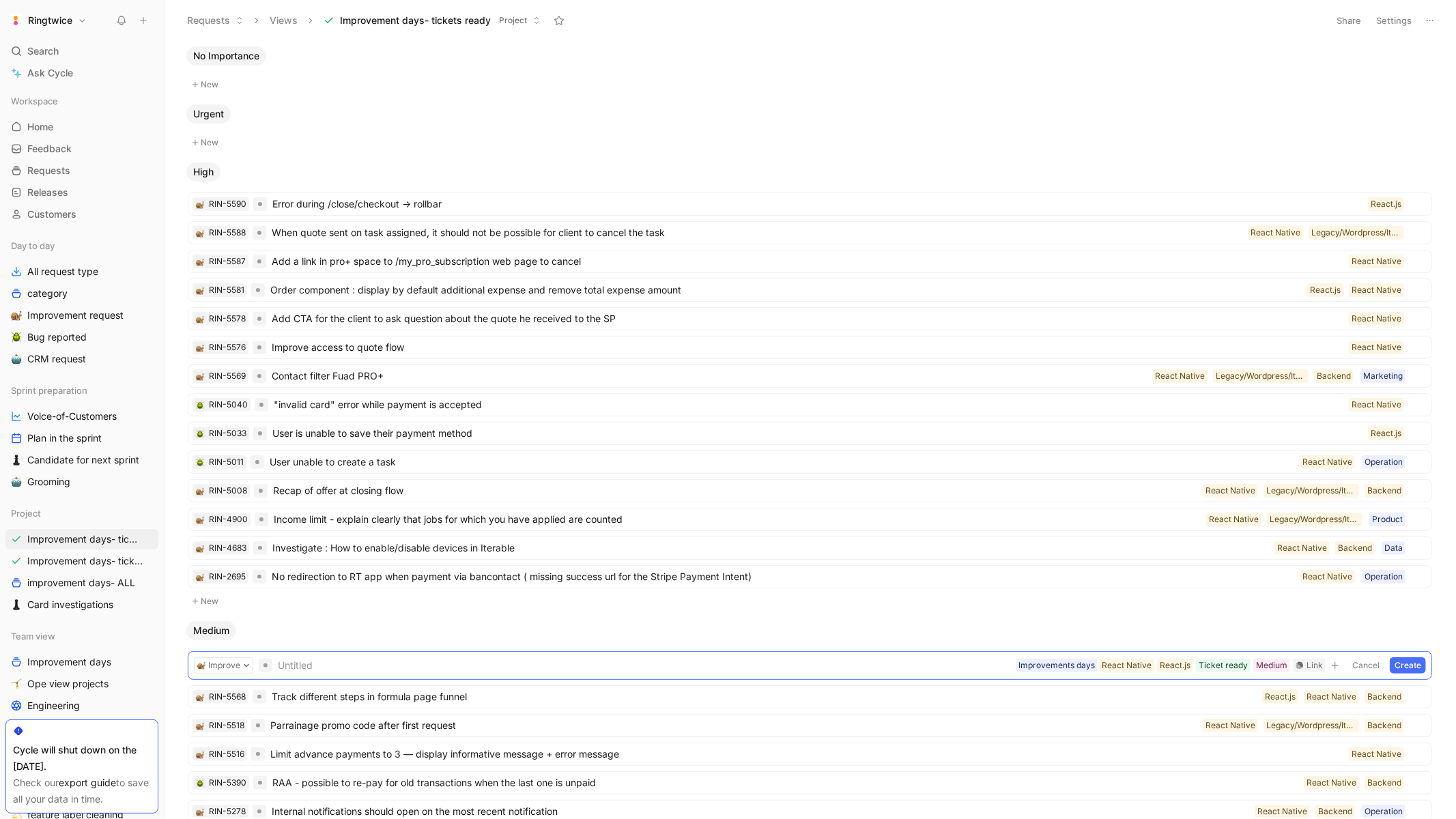
click at [811, 77] on button "New" at bounding box center [810, 85] width 1247 height 16
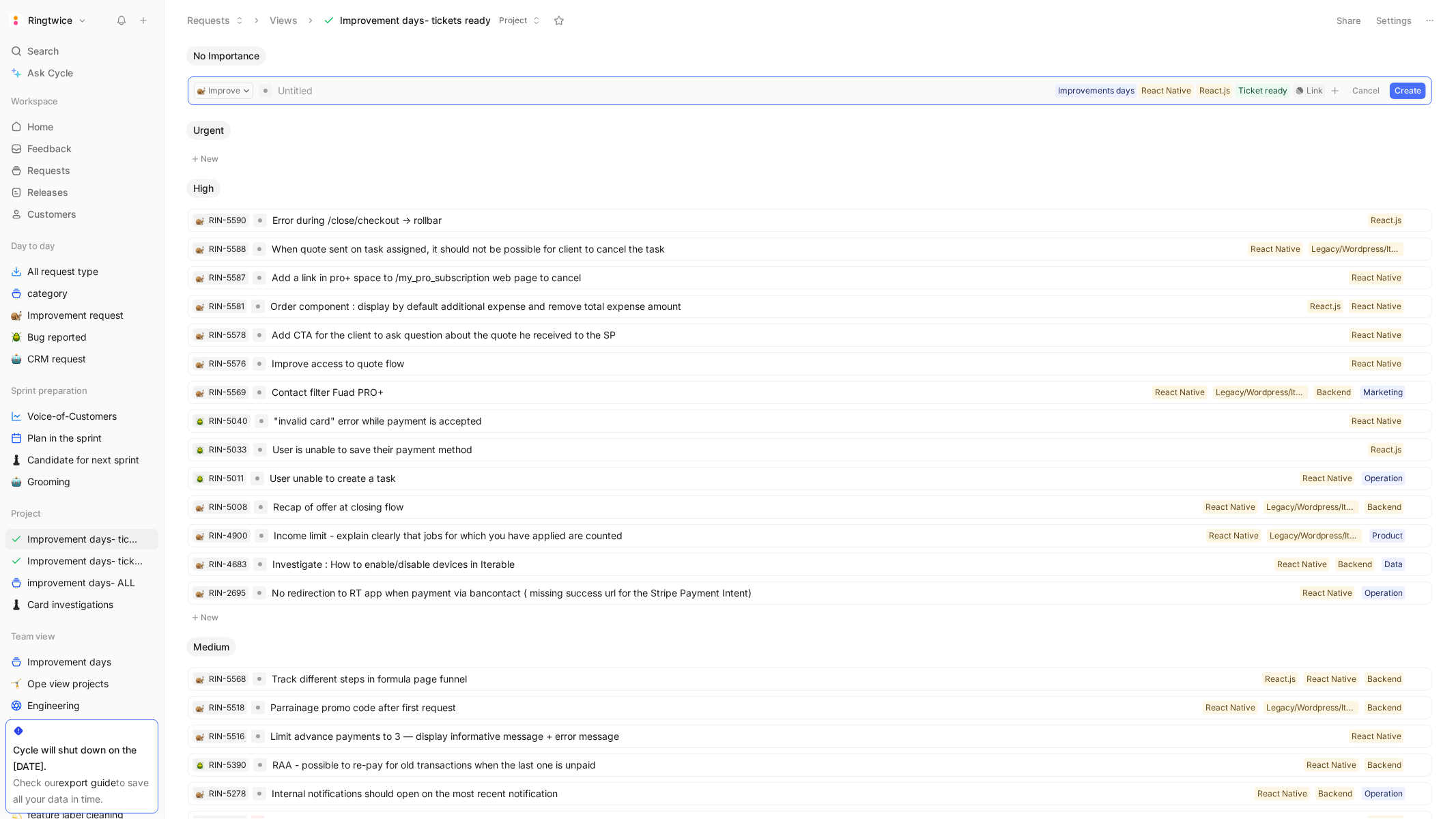
click at [1373, 92] on button "Cancel" at bounding box center [1365, 91] width 37 height 16
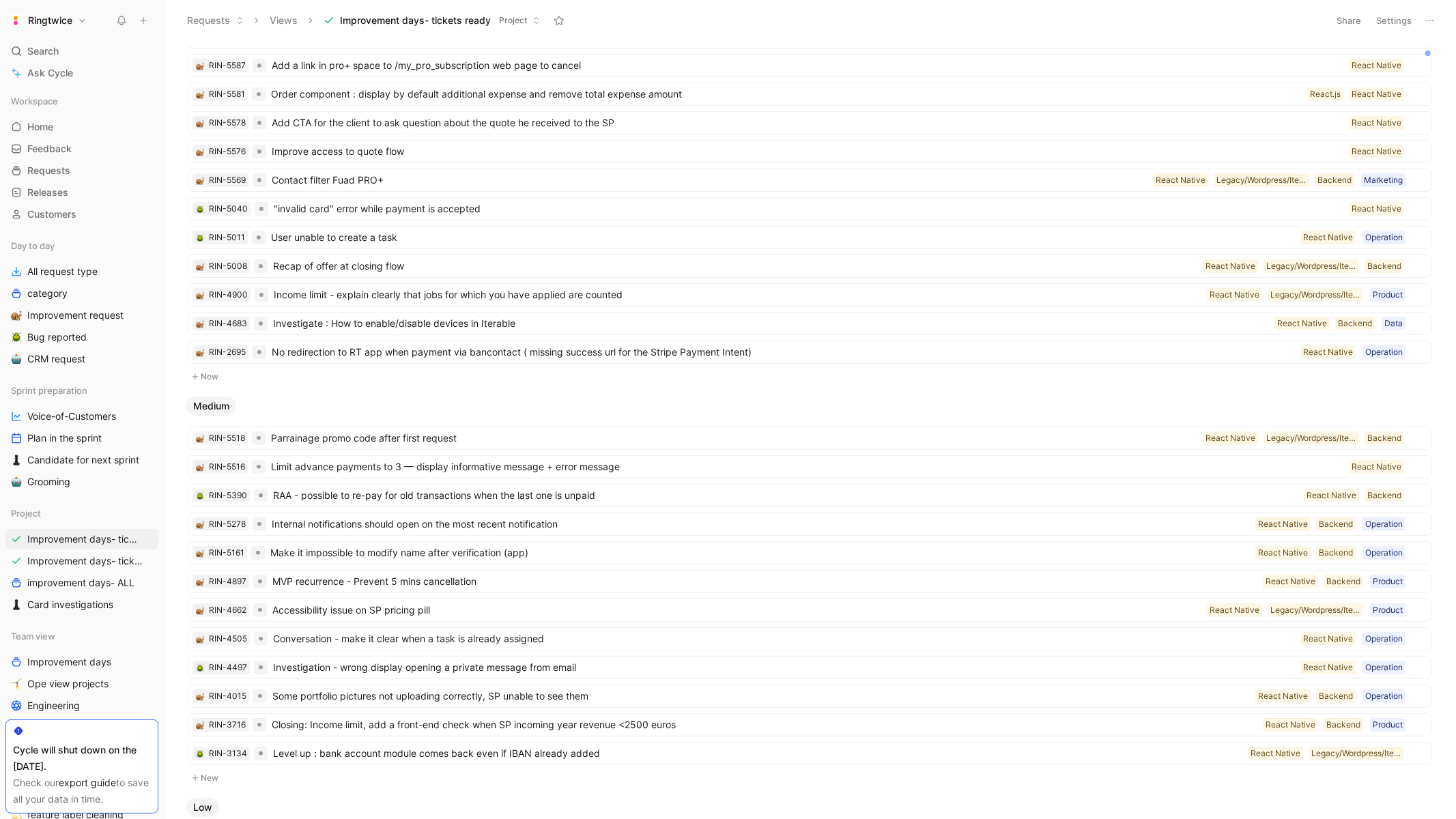
scroll to position [168, 0]
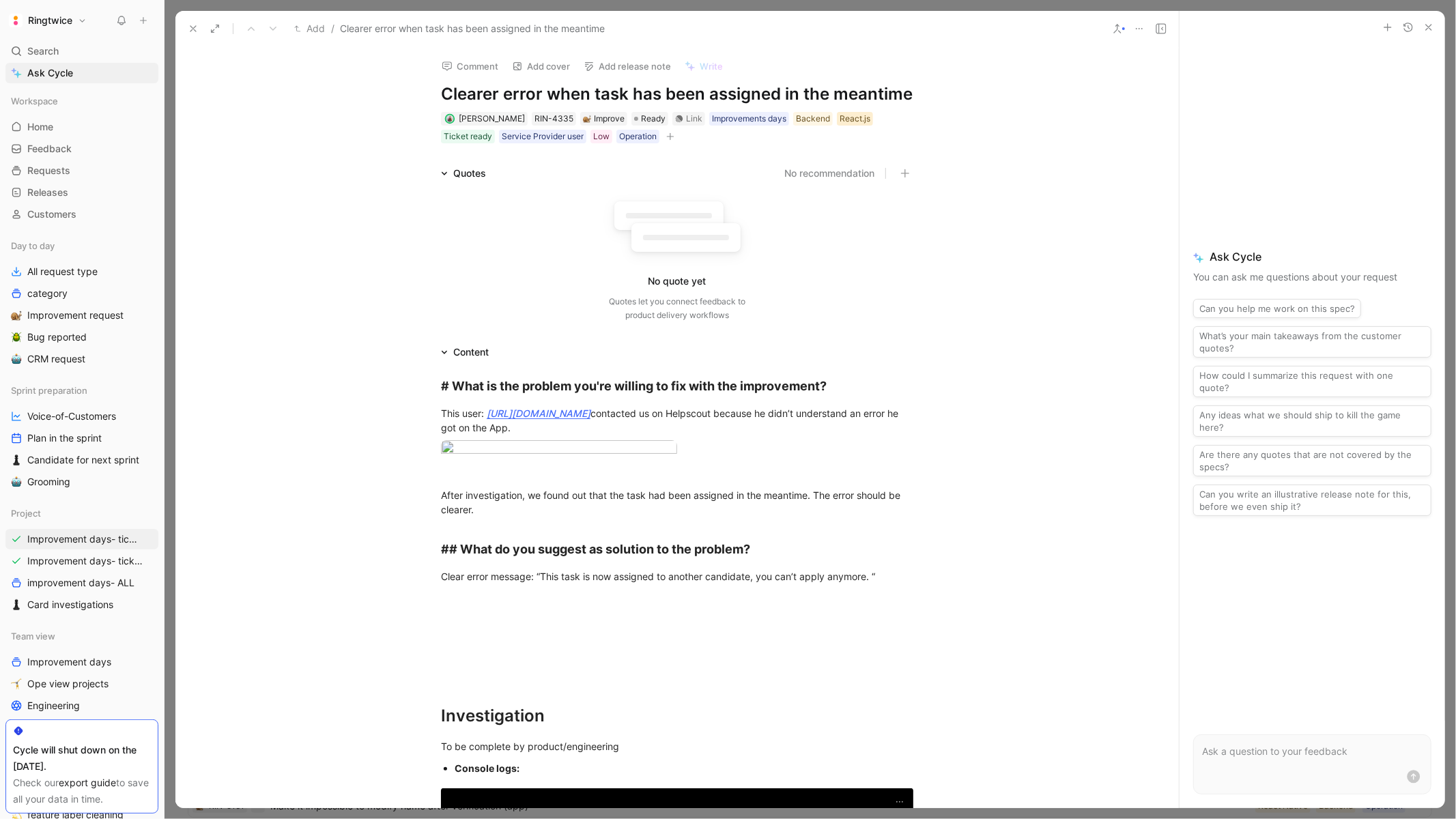
click at [862, 123] on div "React.js" at bounding box center [855, 119] width 31 height 14
click at [930, 229] on div at bounding box center [933, 231] width 10 height 10
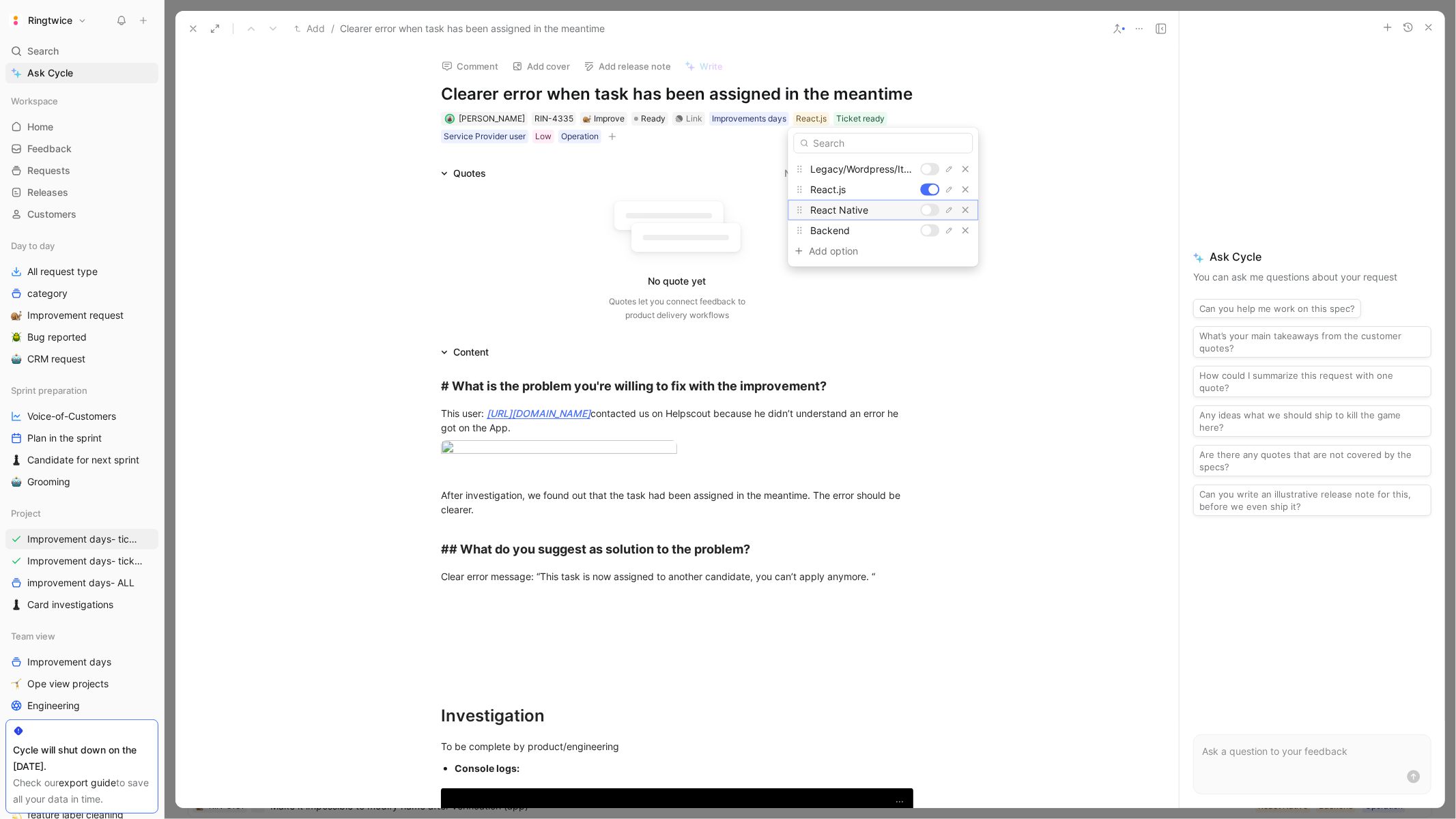
click at [928, 208] on div at bounding box center [926, 210] width 10 height 10
click at [930, 188] on div at bounding box center [933, 190] width 10 height 10
click at [925, 227] on div at bounding box center [926, 231] width 10 height 10
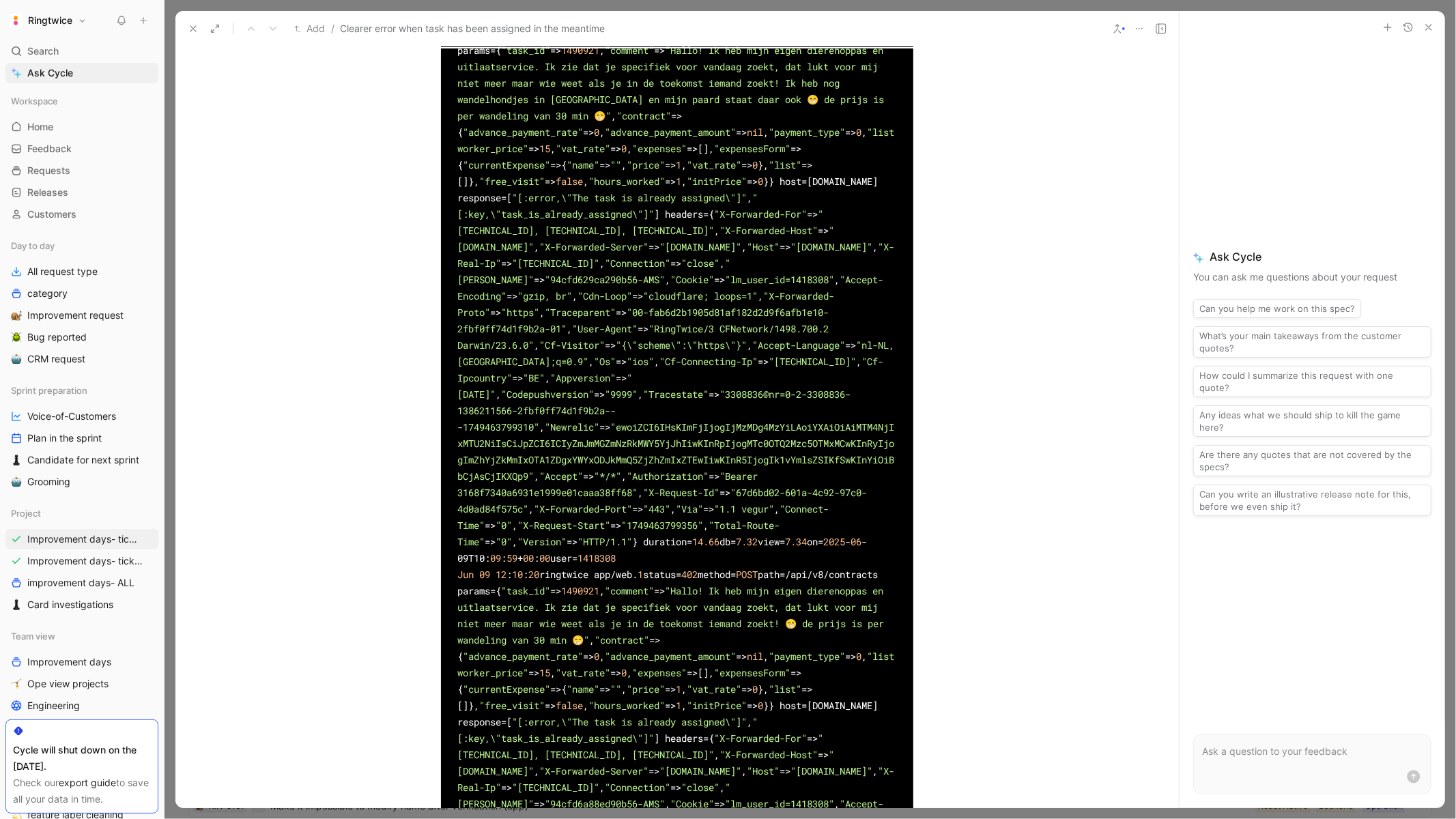
scroll to position [778, 0]
click at [968, 496] on div "# What is the problem you're willing to fix with the improvement? This user: ht…" at bounding box center [677, 391] width 1003 height 1619
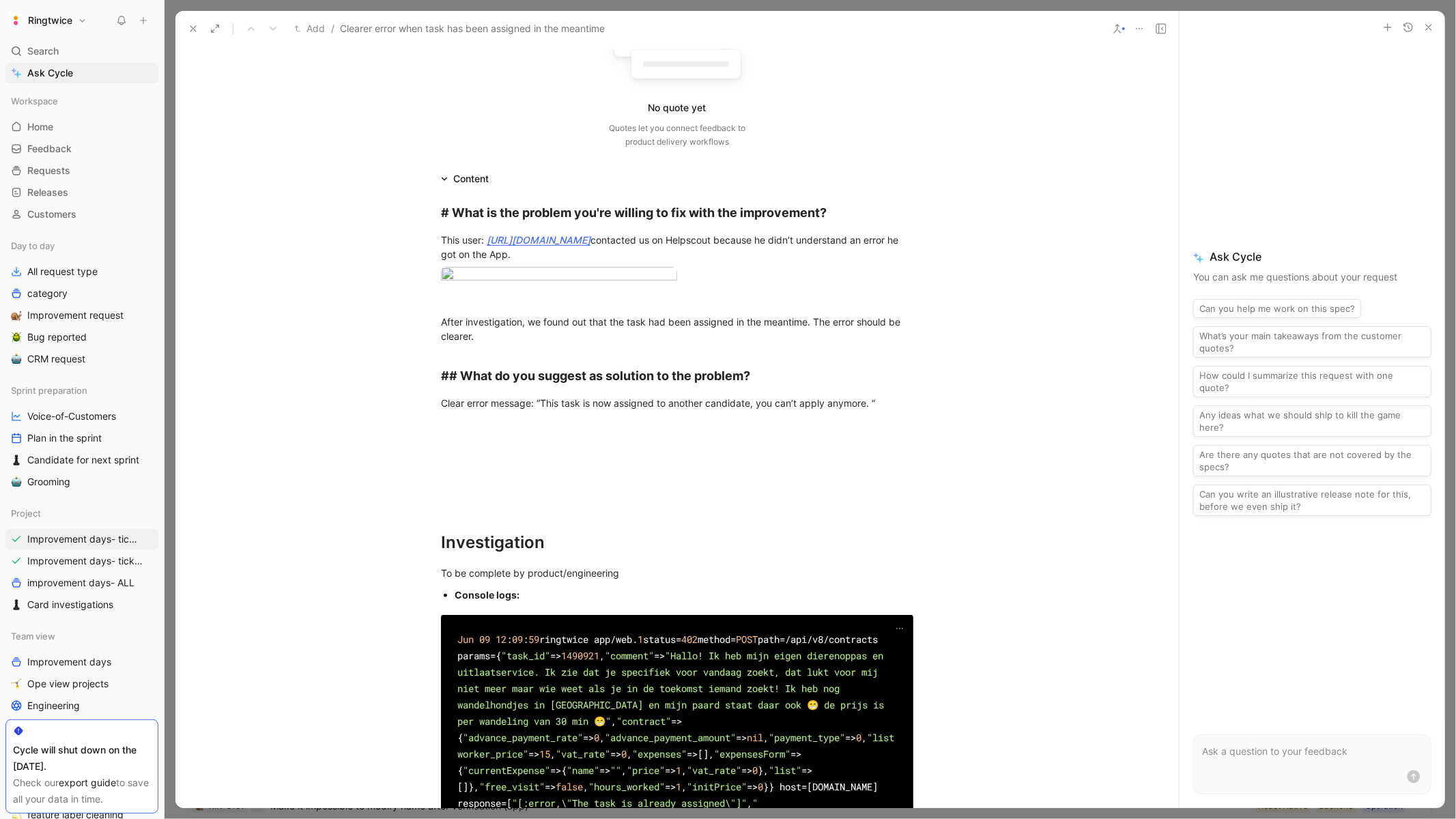
scroll to position [0, 0]
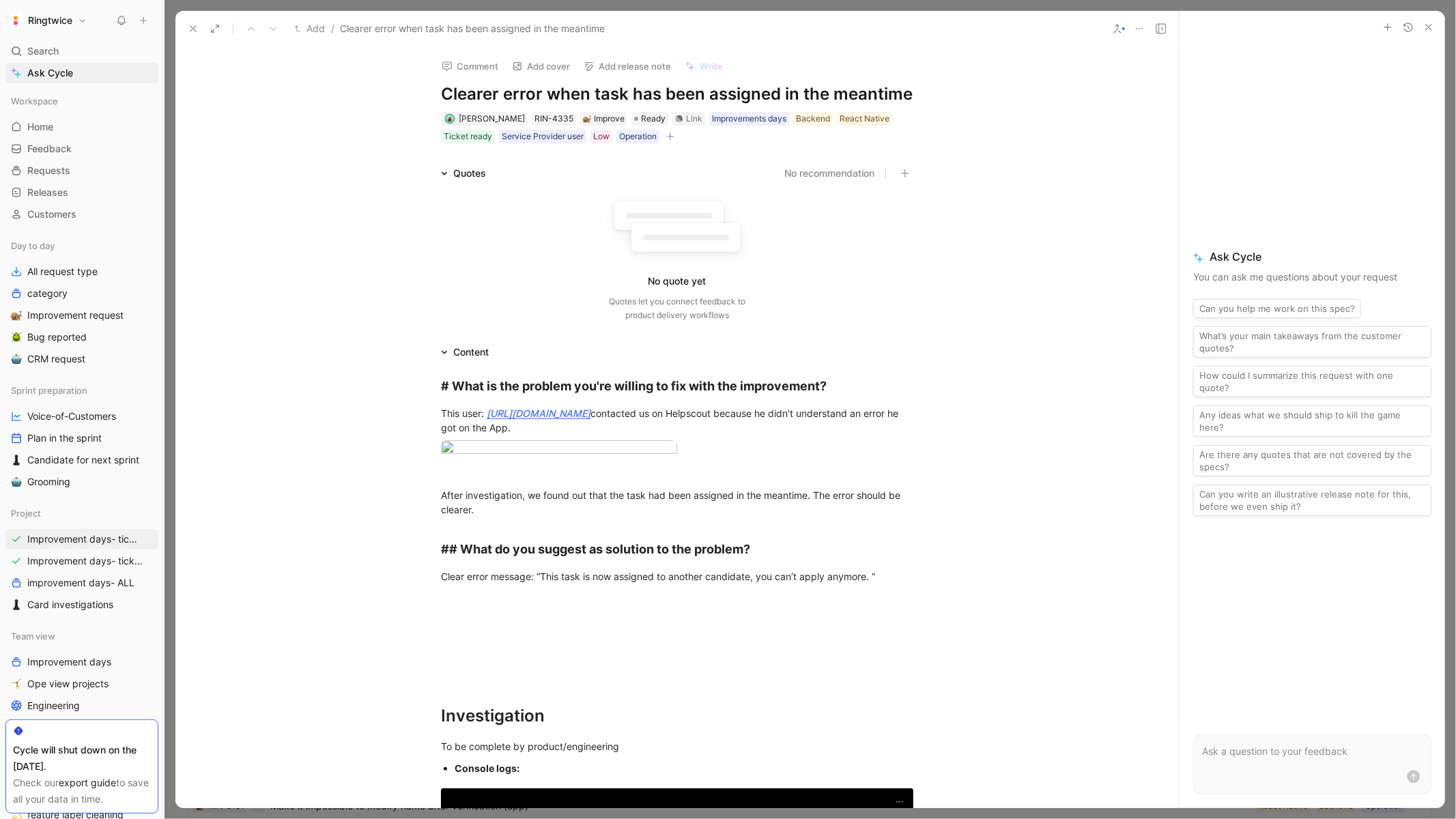
click at [193, 26] on icon at bounding box center [192, 28] width 11 height 11
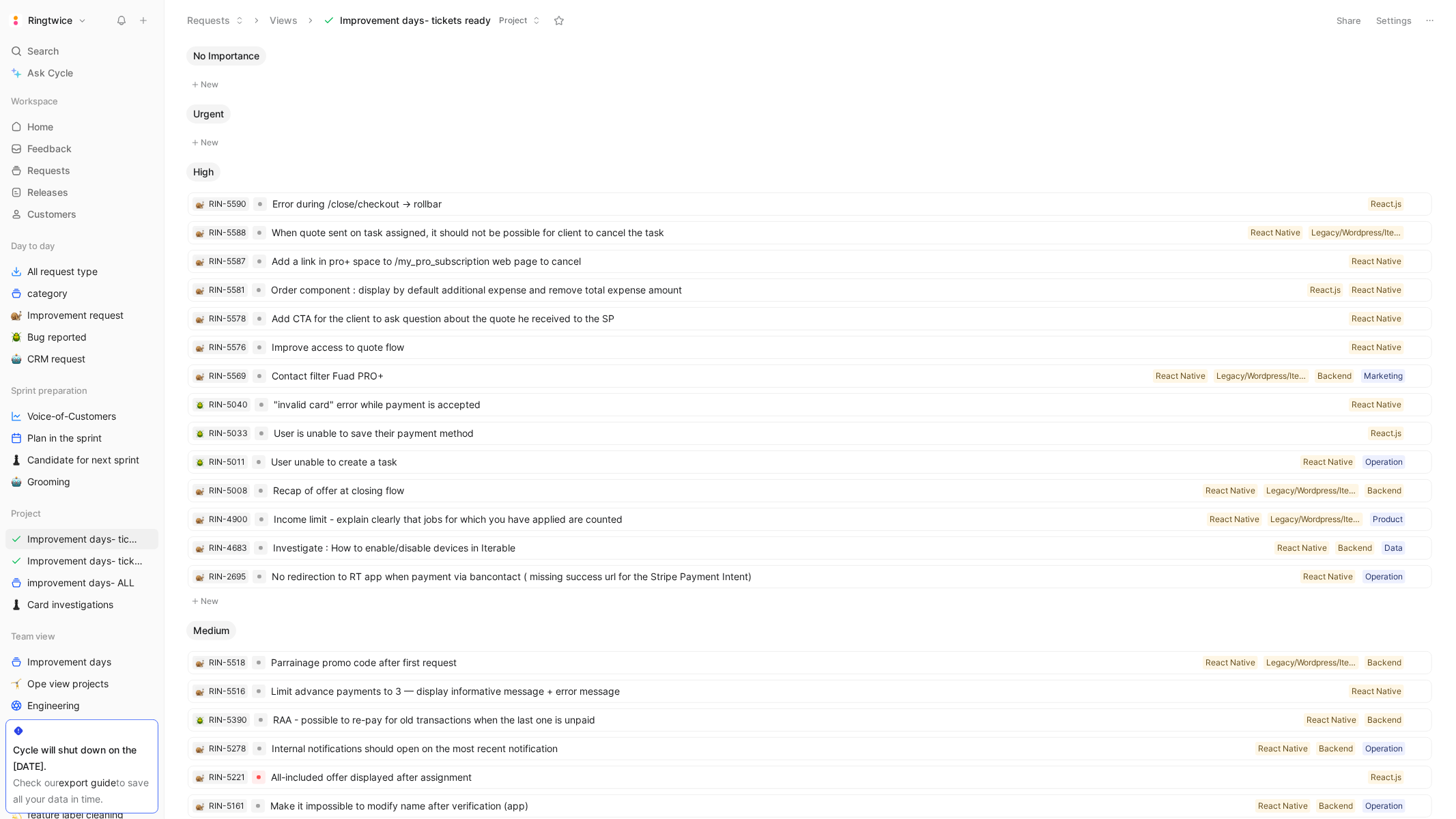
click at [1396, 14] on button "Settings" at bounding box center [1394, 20] width 48 height 19
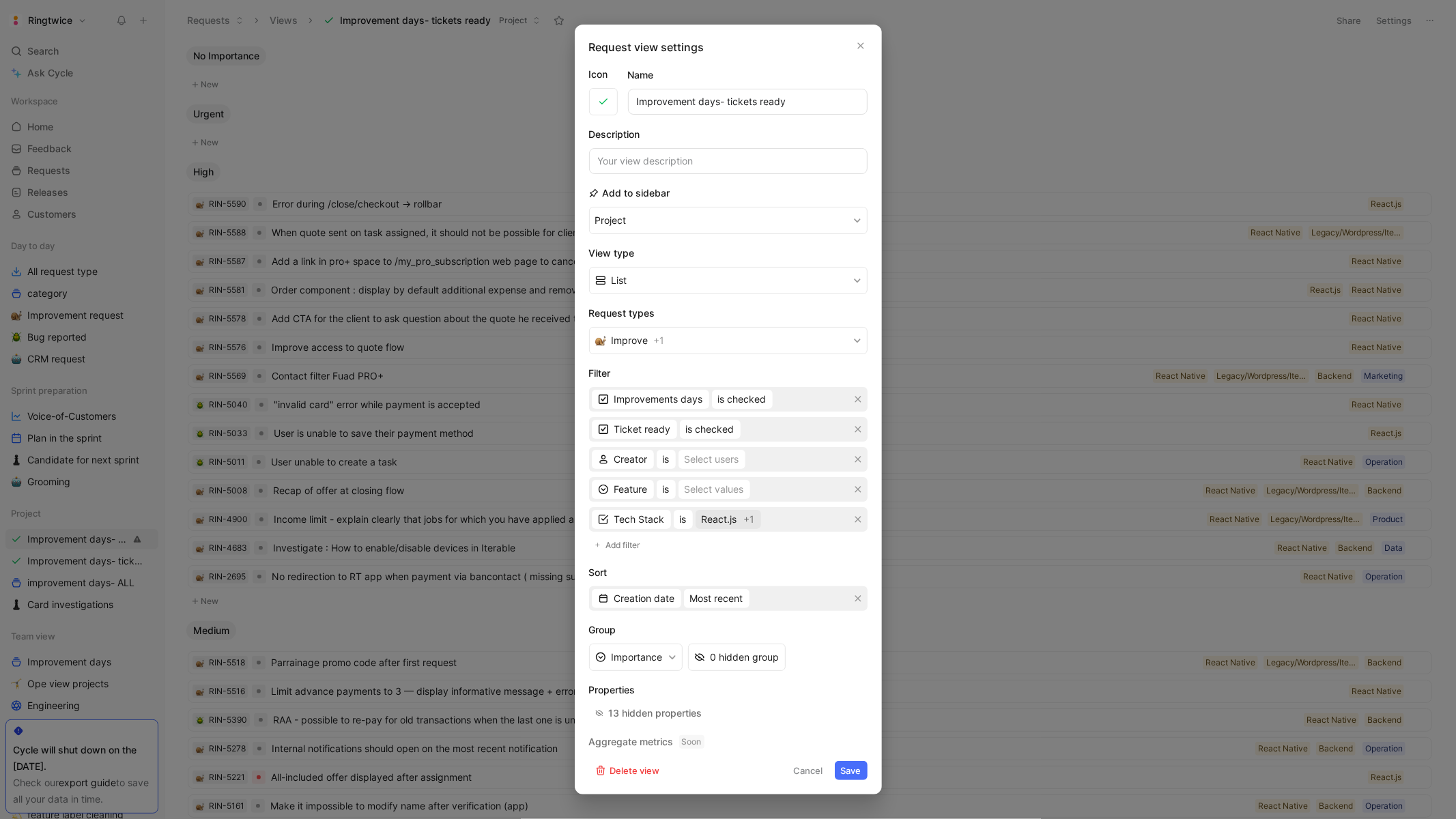
click at [727, 519] on span "React.js" at bounding box center [720, 520] width 36 height 16
click at [869, 643] on div at bounding box center [874, 644] width 10 height 10
click at [851, 767] on button "Save" at bounding box center [851, 770] width 33 height 19
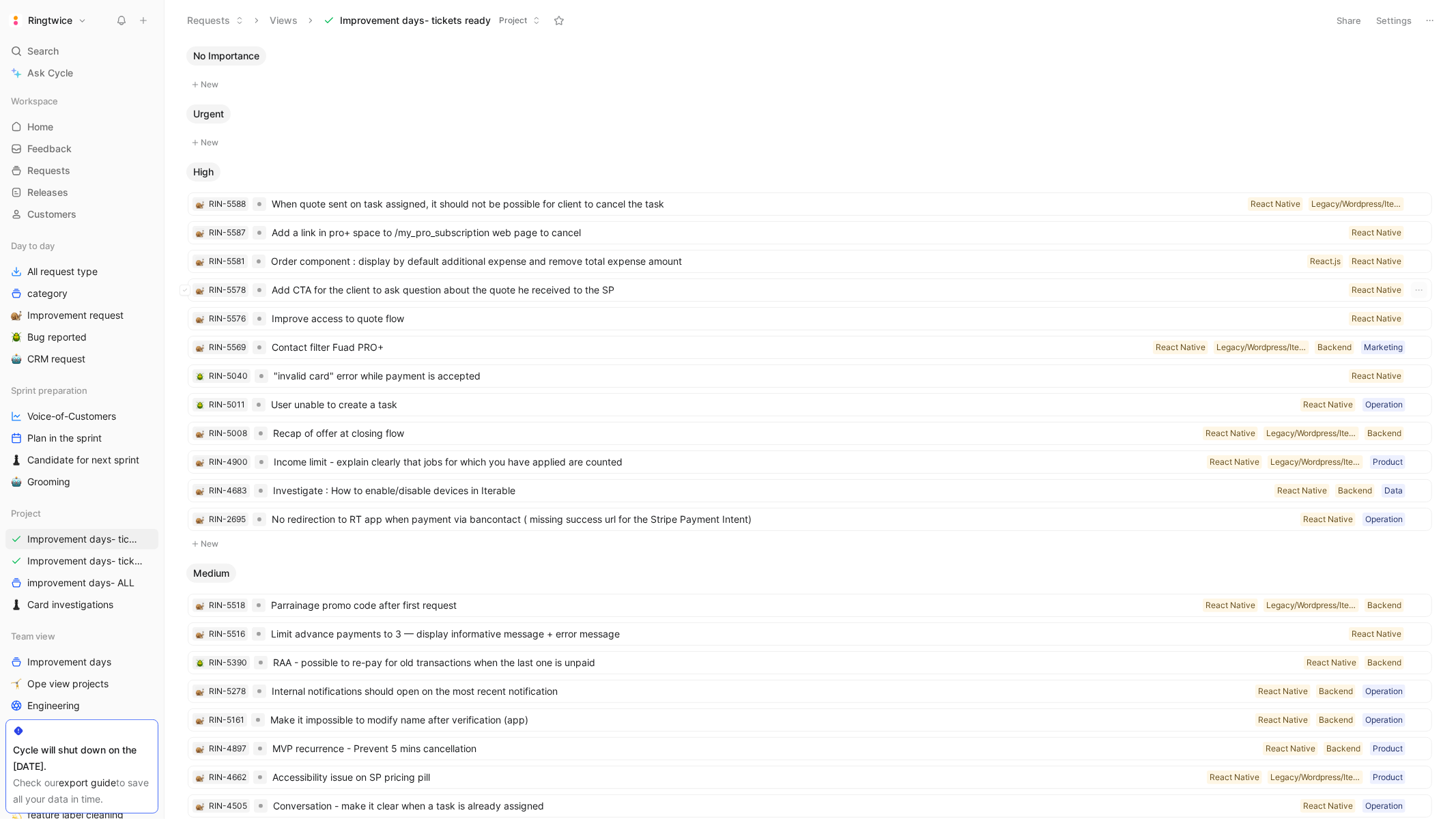
scroll to position [44, 0]
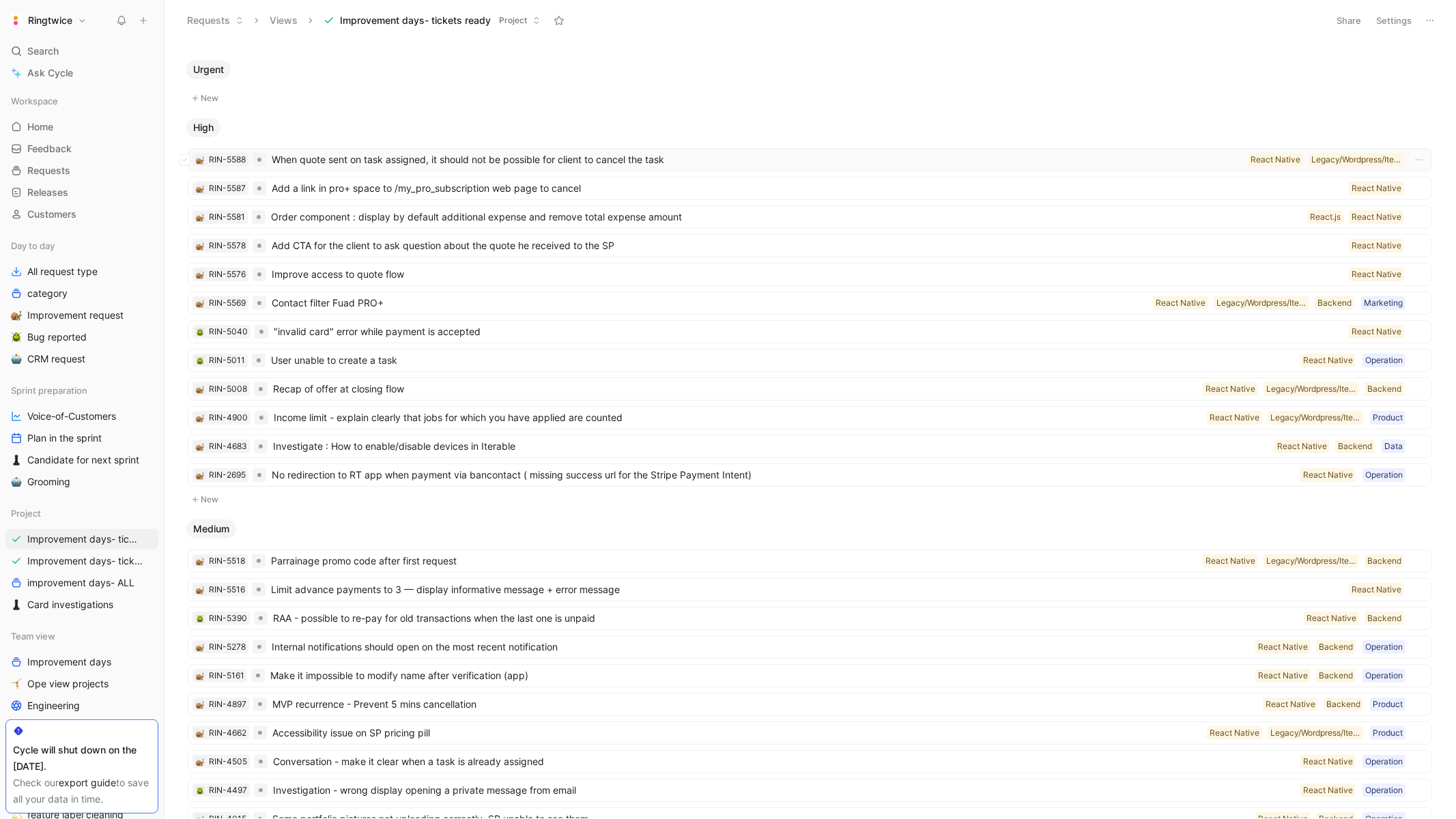
click at [602, 157] on span "When quote sent on task assigned, it should not be possible for client to cance…" at bounding box center [756, 160] width 970 height 16
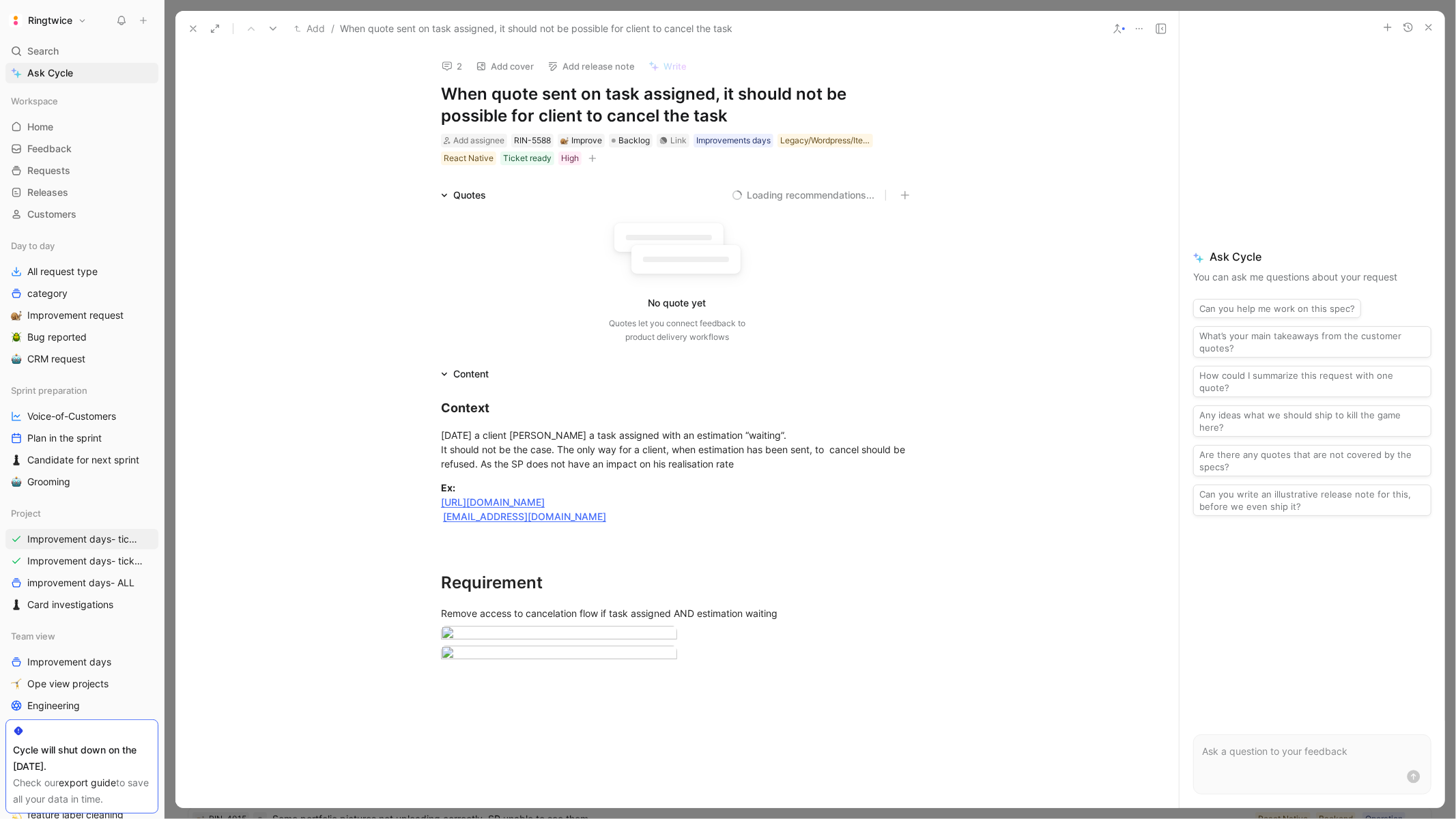
click at [192, 27] on icon at bounding box center [192, 28] width 11 height 11
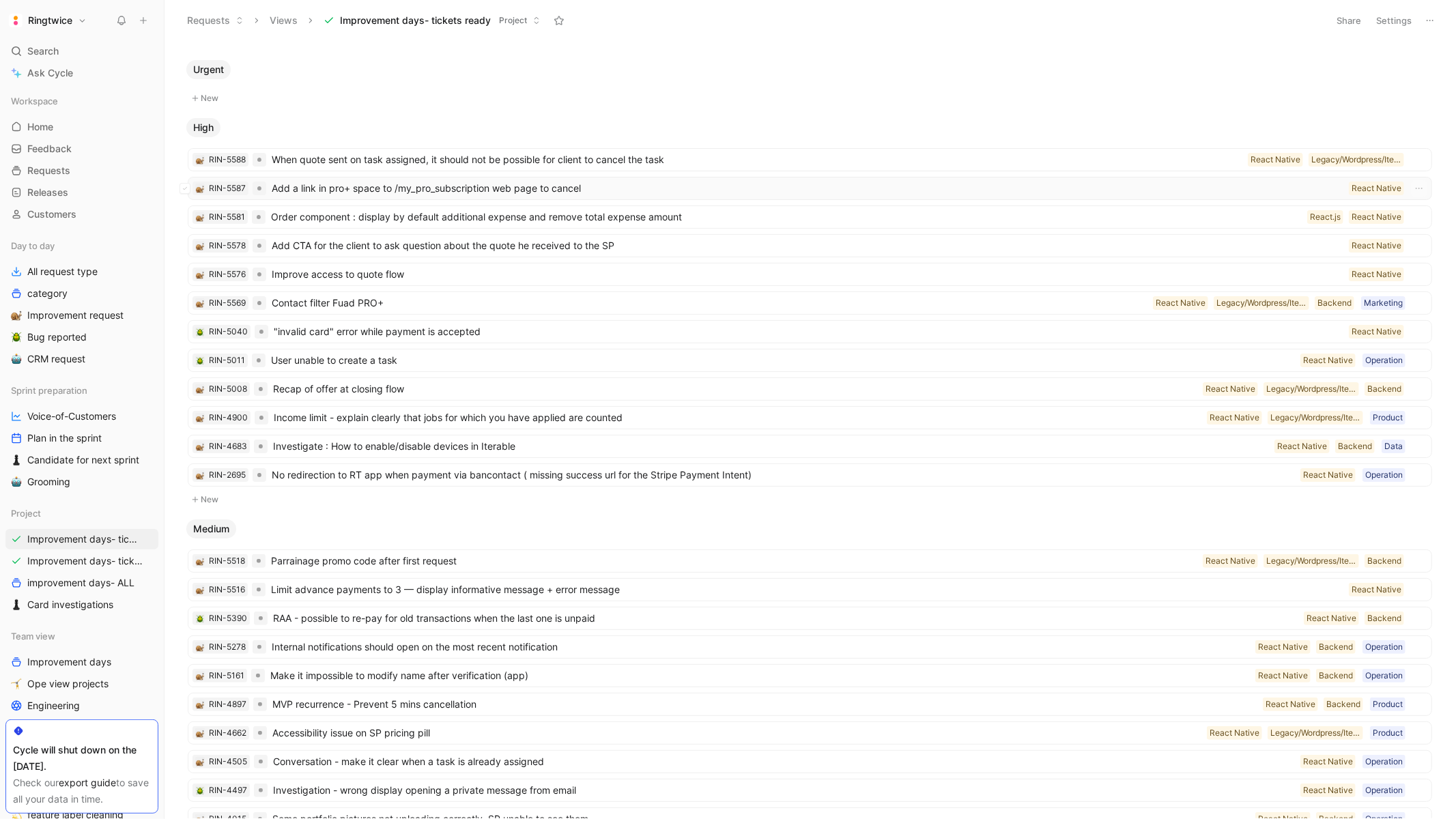
click at [808, 188] on span "Add a link in pro+ space to /my_pro_subscription web page to cancel" at bounding box center [807, 189] width 1071 height 16
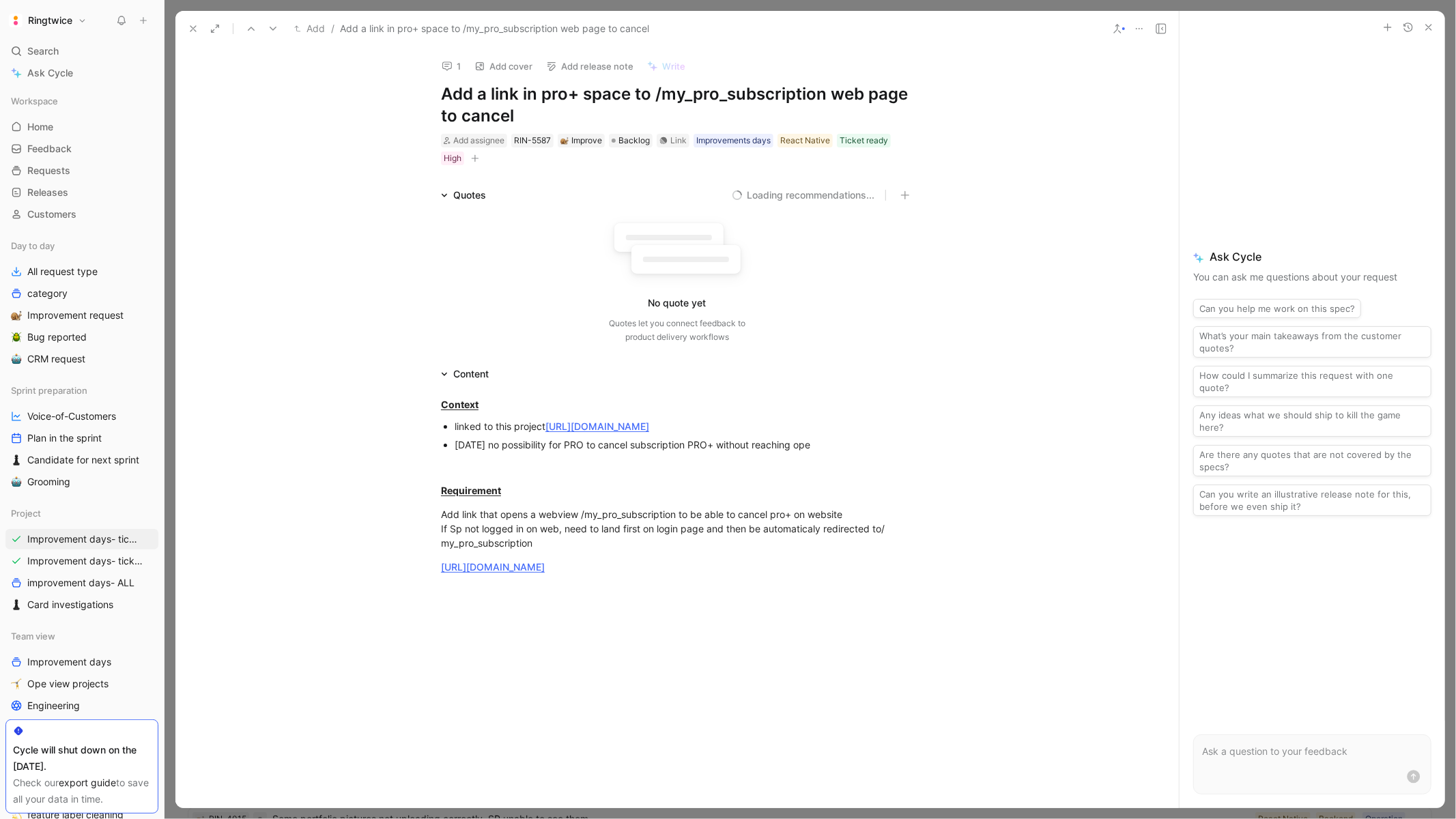
click at [468, 96] on h1 "Add a link in pro+ space to /my_pro_subscription web page to cancel" at bounding box center [677, 105] width 473 height 44
click at [517, 566] on link "https://www.figma.com/design/u6JarWZwPP05avR2Du35VP/Cycle-ticket?node-id=10-91&…" at bounding box center [493, 568] width 104 height 12
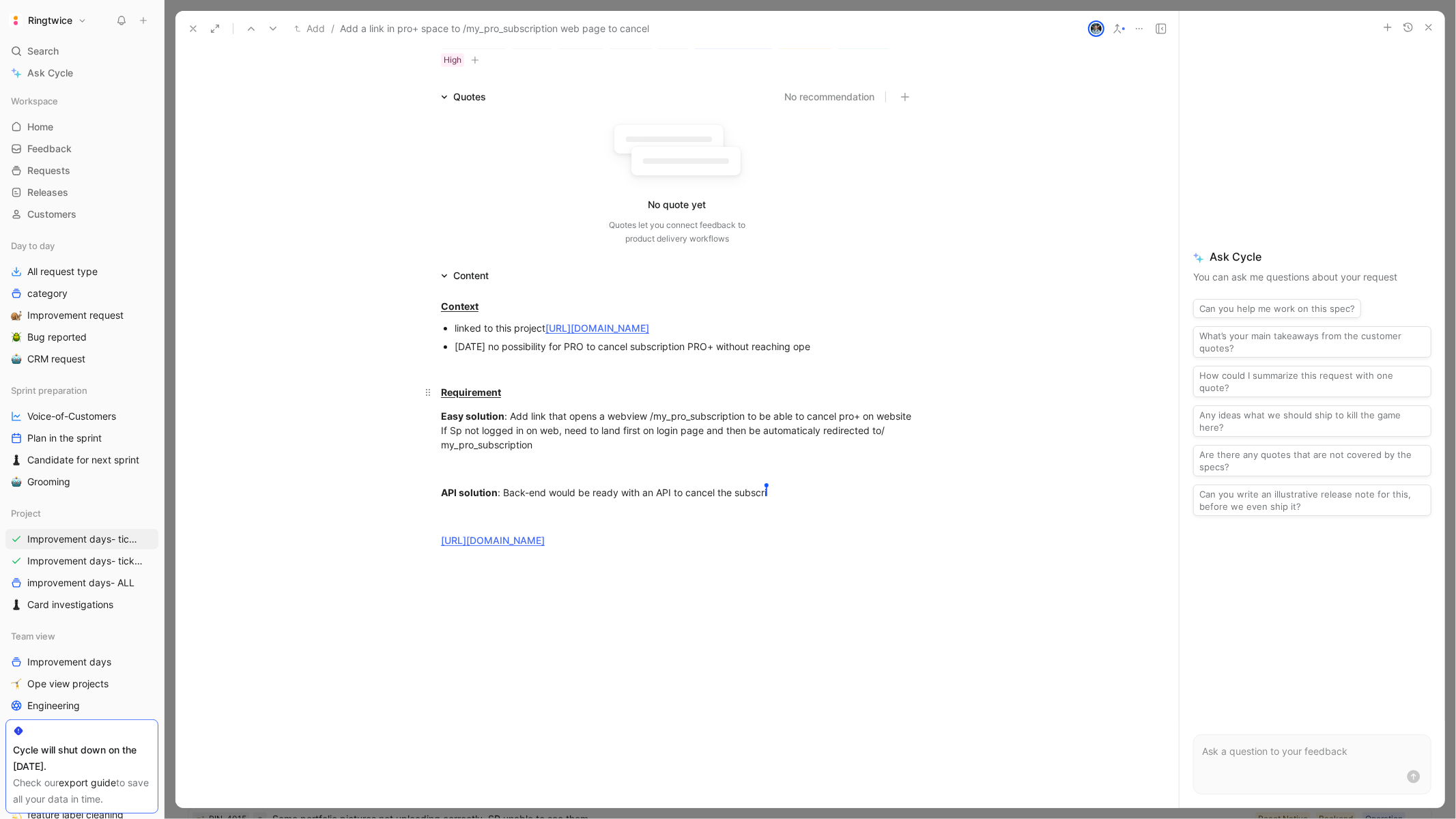
scroll to position [115, 0]
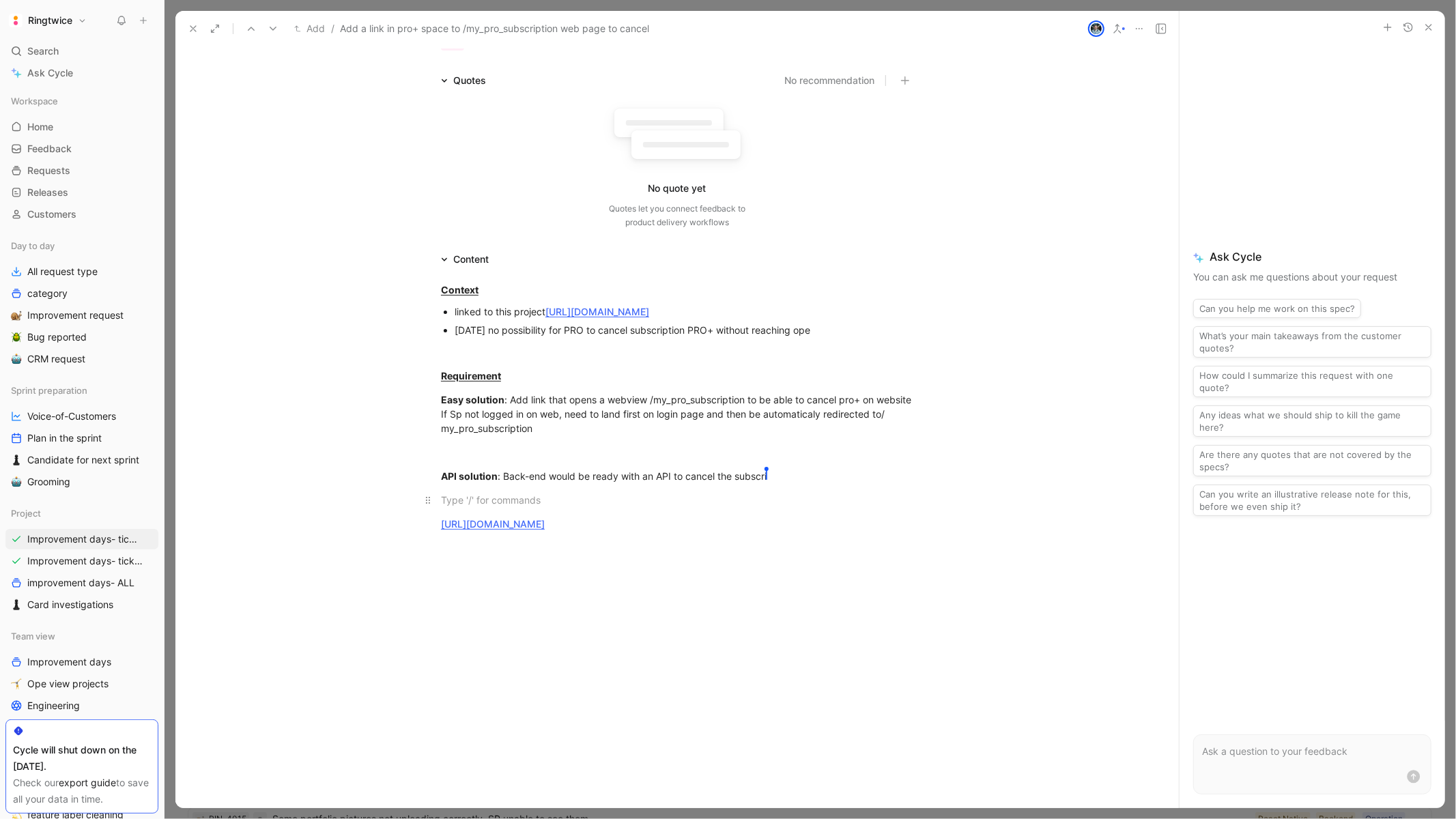
click at [540, 507] on div at bounding box center [677, 500] width 473 height 14
drag, startPoint x: 547, startPoint y: 442, endPoint x: 444, endPoint y: 374, distance: 123.4
click at [444, 374] on div "Context linked to this project https://linear.app/ringtwice/issue/RT-2763/cance…" at bounding box center [677, 406] width 1003 height 278
click at [474, 329] on icon "button" at bounding box center [473, 323] width 11 height 11
click at [558, 436] on div "Easy solution : Add link that opens a webview /my_pro_subscription to be able t…" at bounding box center [677, 414] width 473 height 43
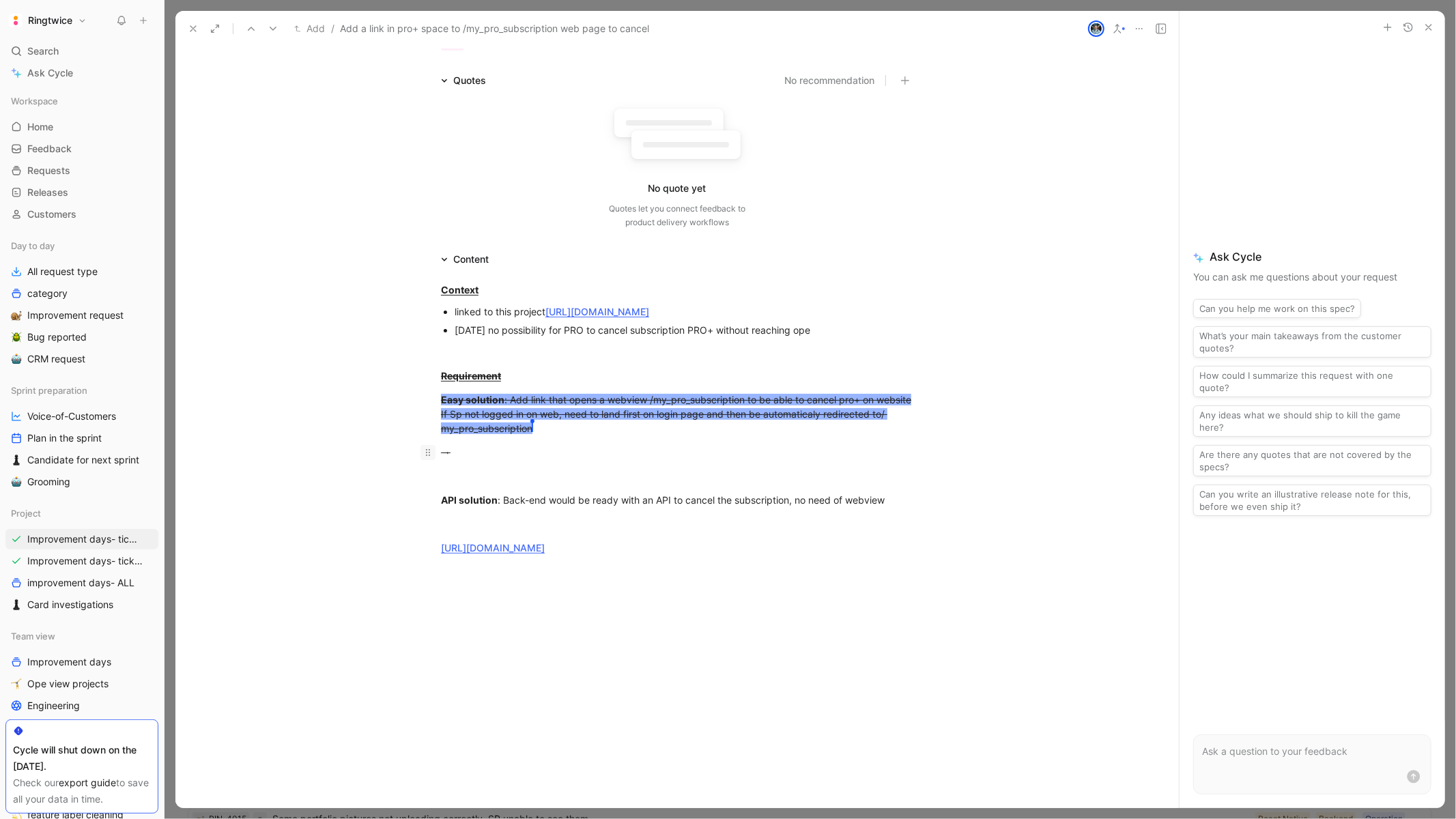
drag, startPoint x: 486, startPoint y: 468, endPoint x: 423, endPoint y: 468, distance: 63.0
click at [423, 464] on p "→" at bounding box center [677, 452] width 525 height 23
click at [436, 419] on icon "button" at bounding box center [433, 415] width 8 height 8
click at [488, 460] on div "→" at bounding box center [677, 452] width 473 height 14
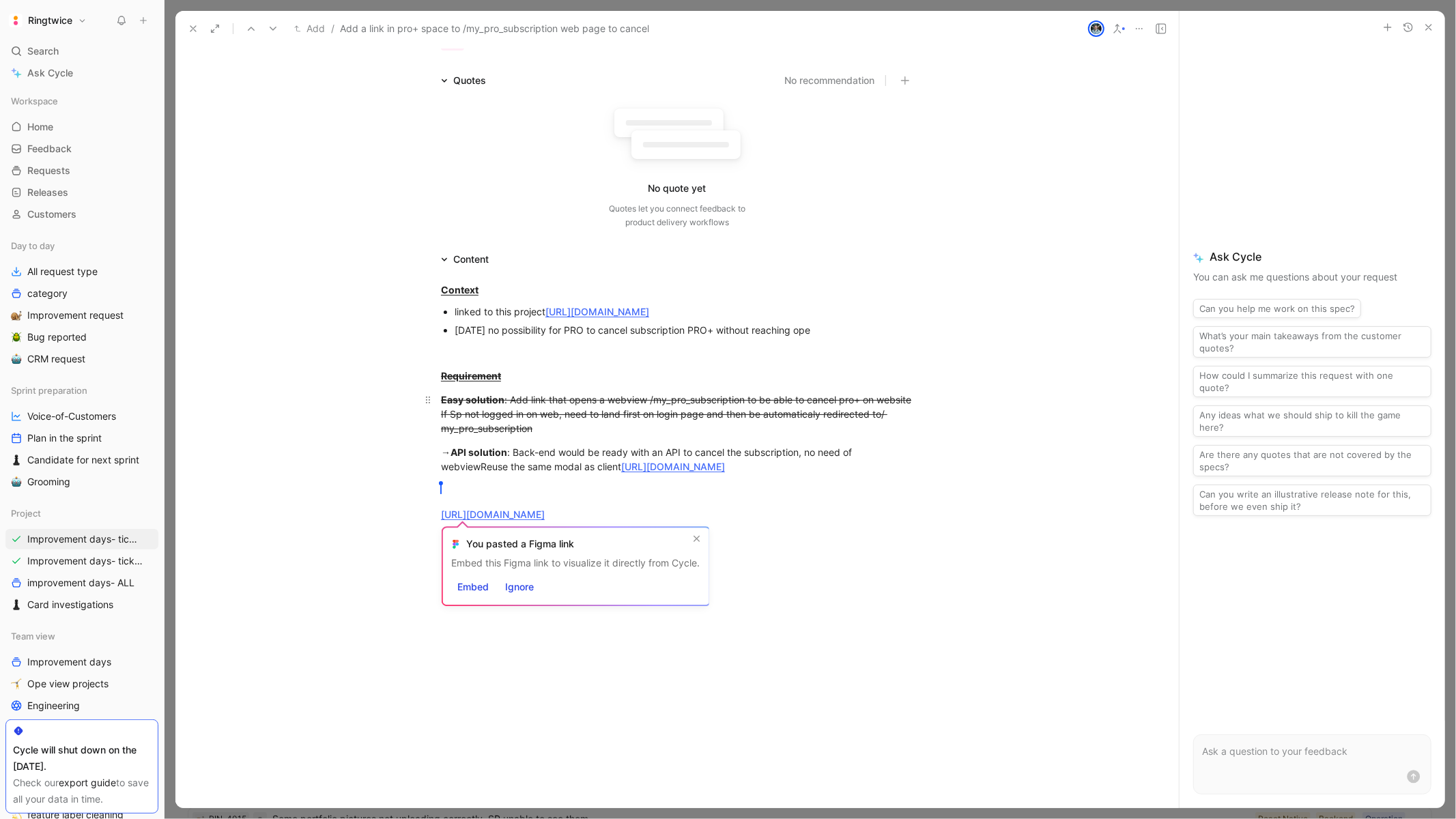
click at [544, 436] on div "Easy solution : Add link that opens a webview /my_pro_subscription to be able t…" at bounding box center [677, 414] width 473 height 43
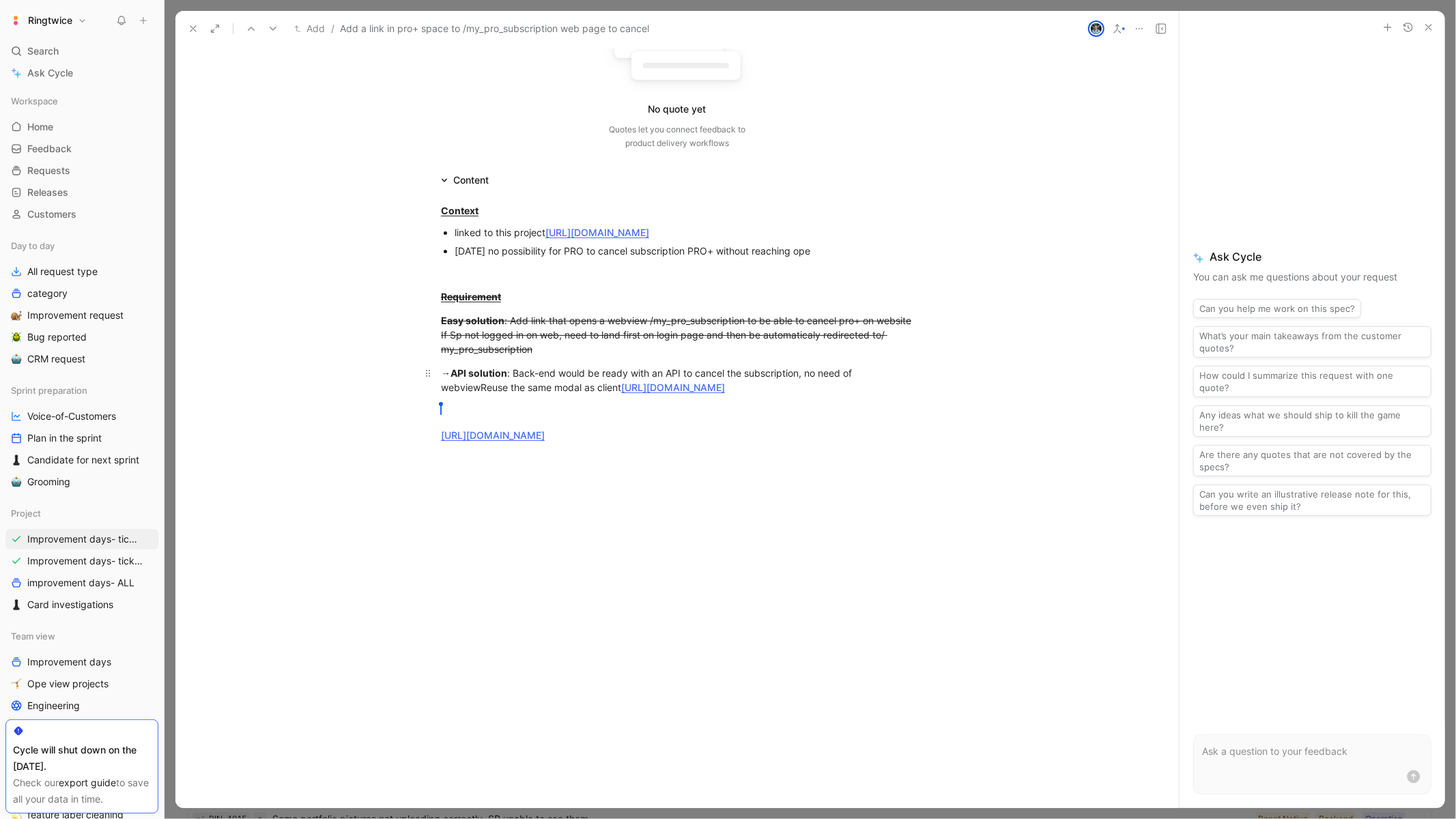
click at [594, 395] on div "→ API solution : Back-end would be ready with an API to cancel the subscription…" at bounding box center [677, 380] width 473 height 29
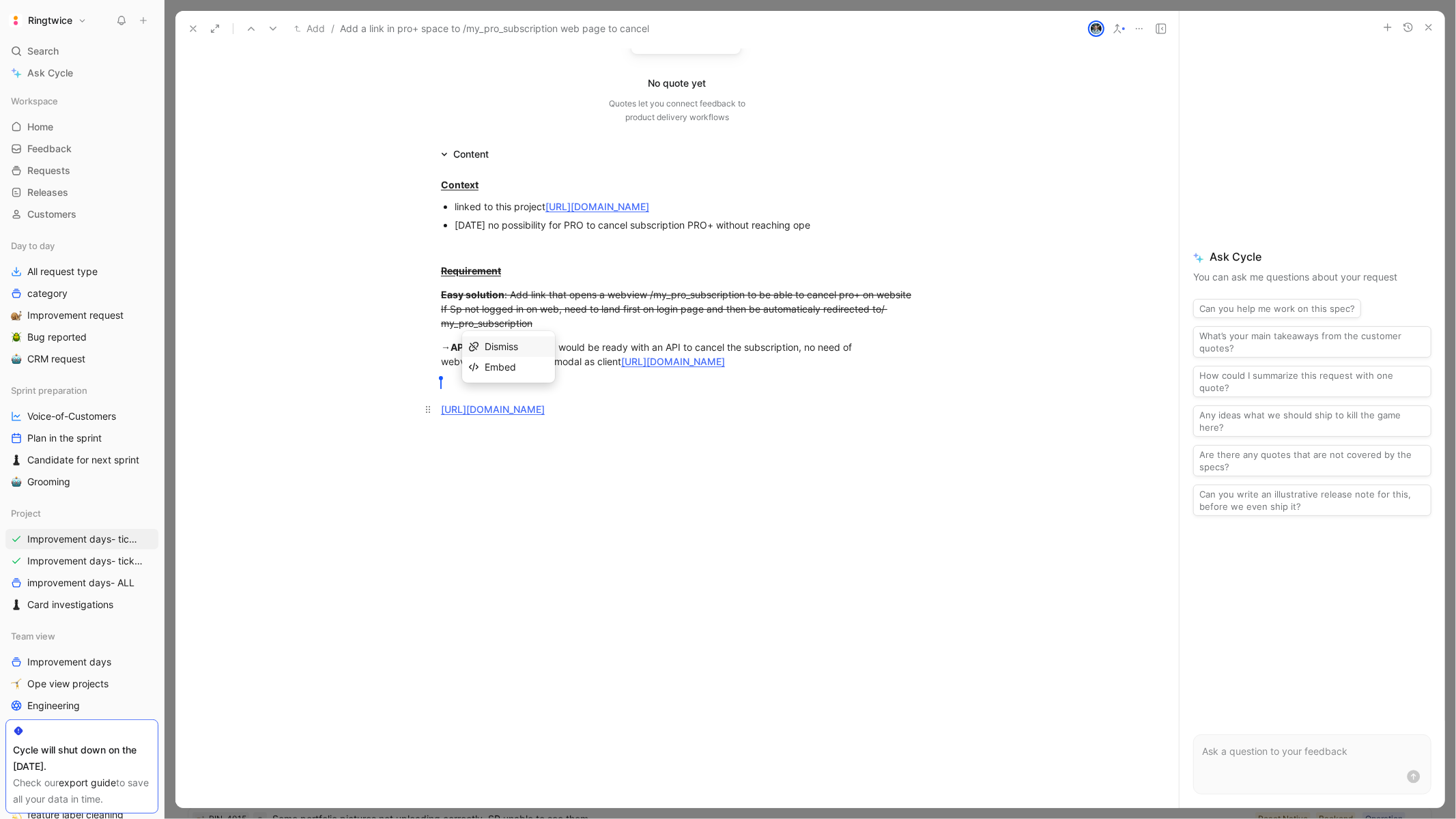
drag, startPoint x: 589, startPoint y: 462, endPoint x: 416, endPoint y: 432, distance: 175.6
click at [416, 421] on p "https://www.figma.com/design/u6JarWZwPP05avR2Du35VP/Cycle-ticket?node-id=10-91&…" at bounding box center [677, 409] width 525 height 23
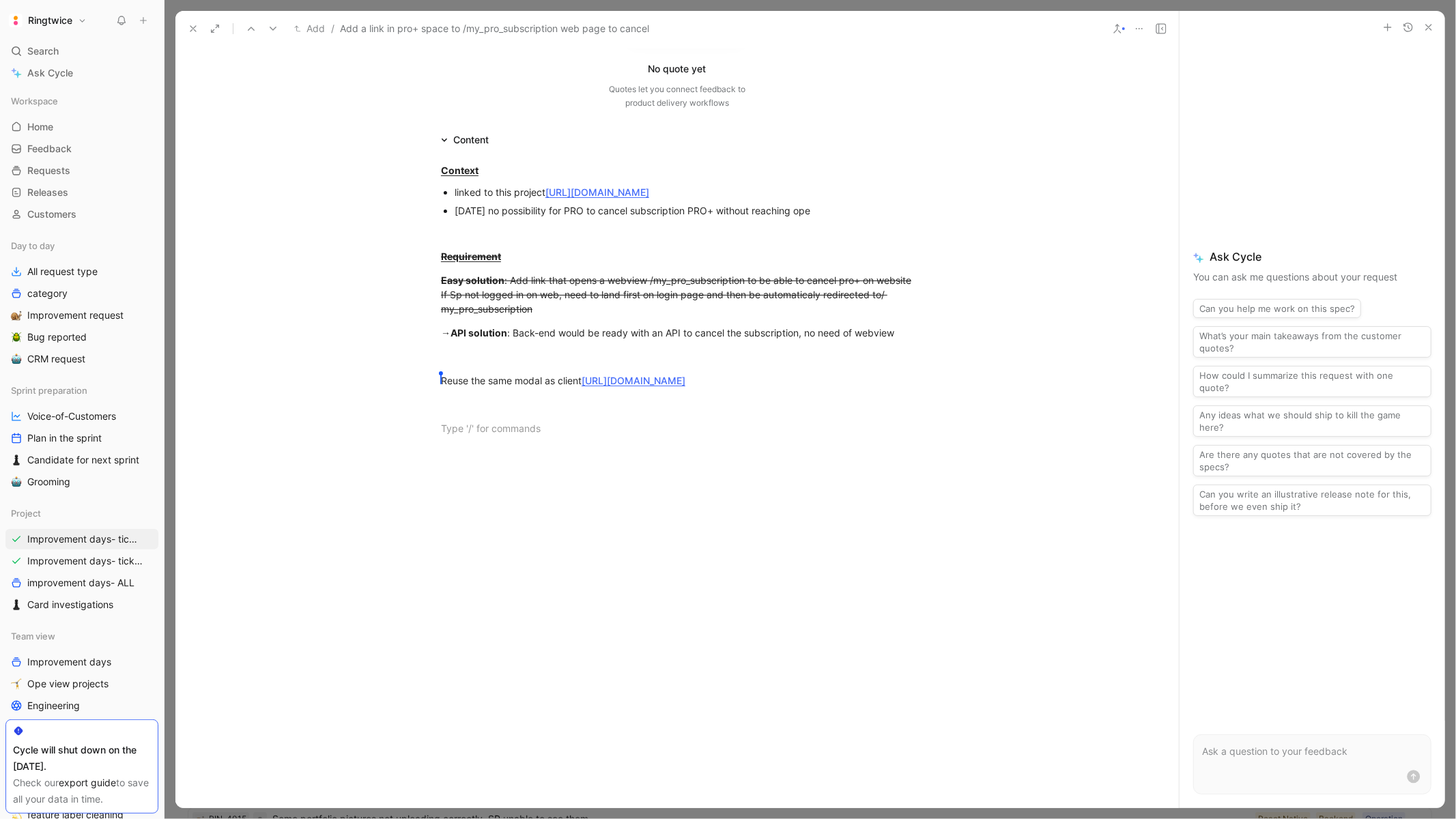
scroll to position [0, 0]
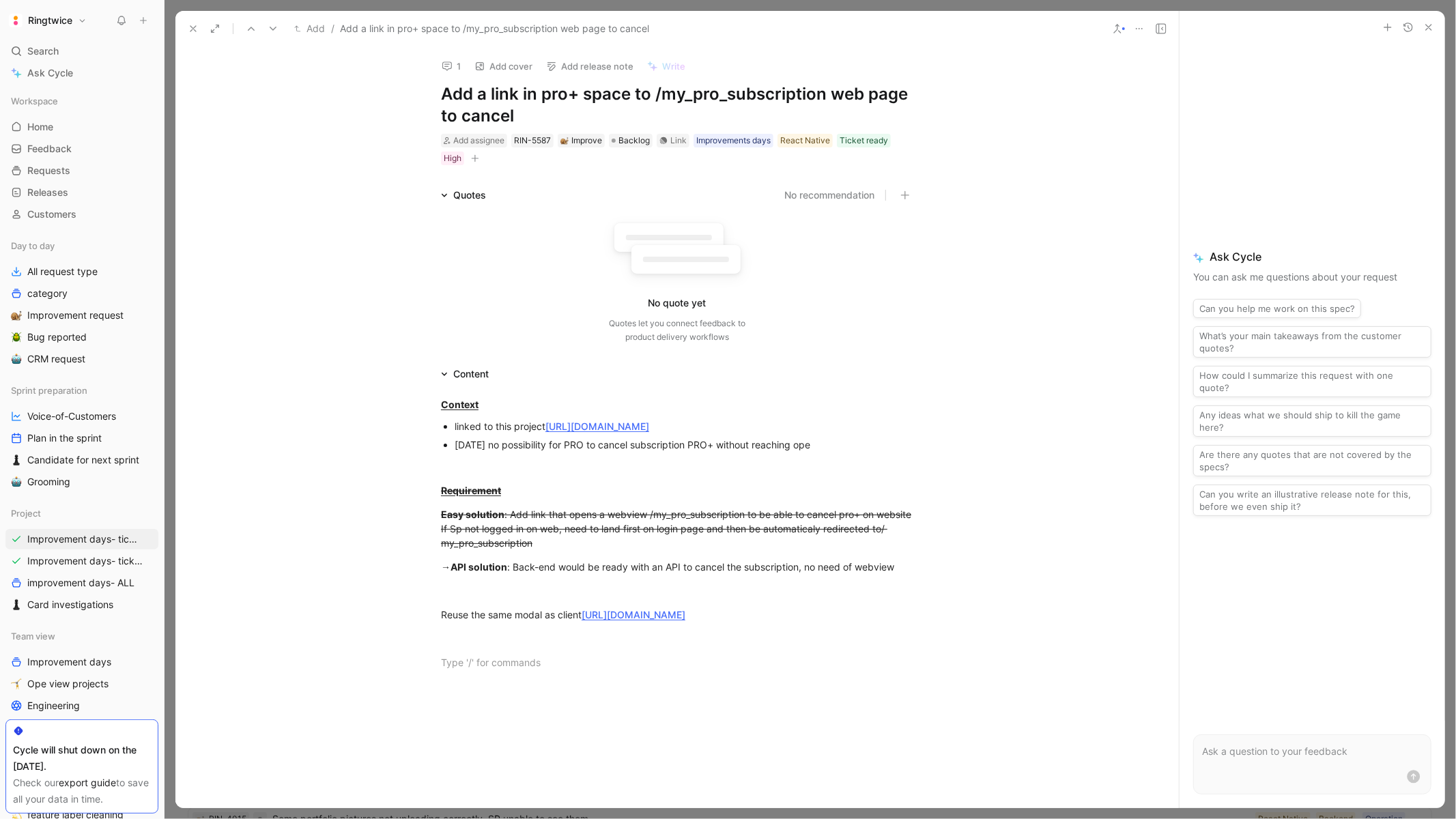
click at [191, 25] on icon at bounding box center [192, 28] width 11 height 11
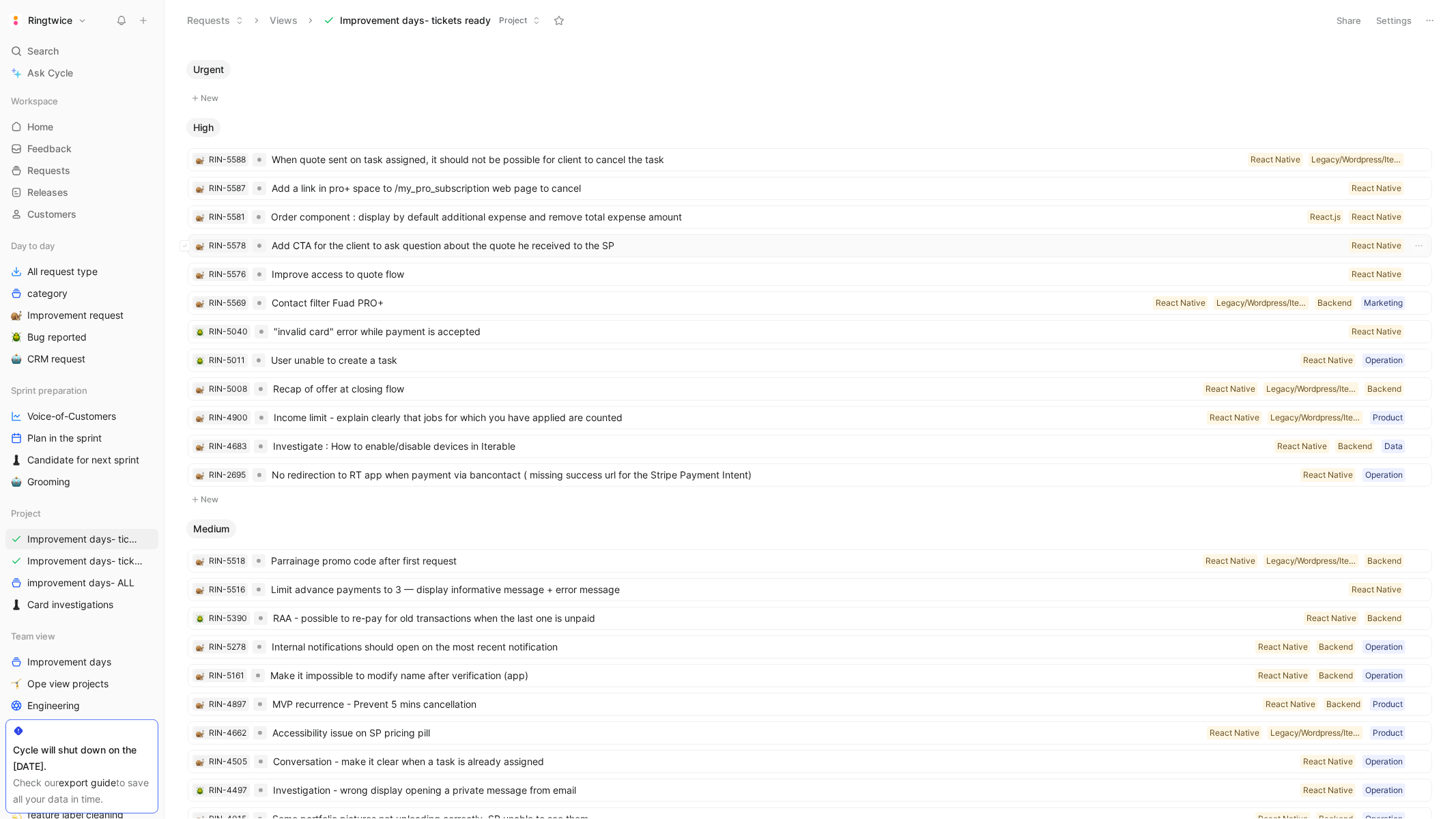
click at [660, 248] on span "Add CTA for the client to ask question about the quote he received to the SP" at bounding box center [807, 245] width 1071 height 16
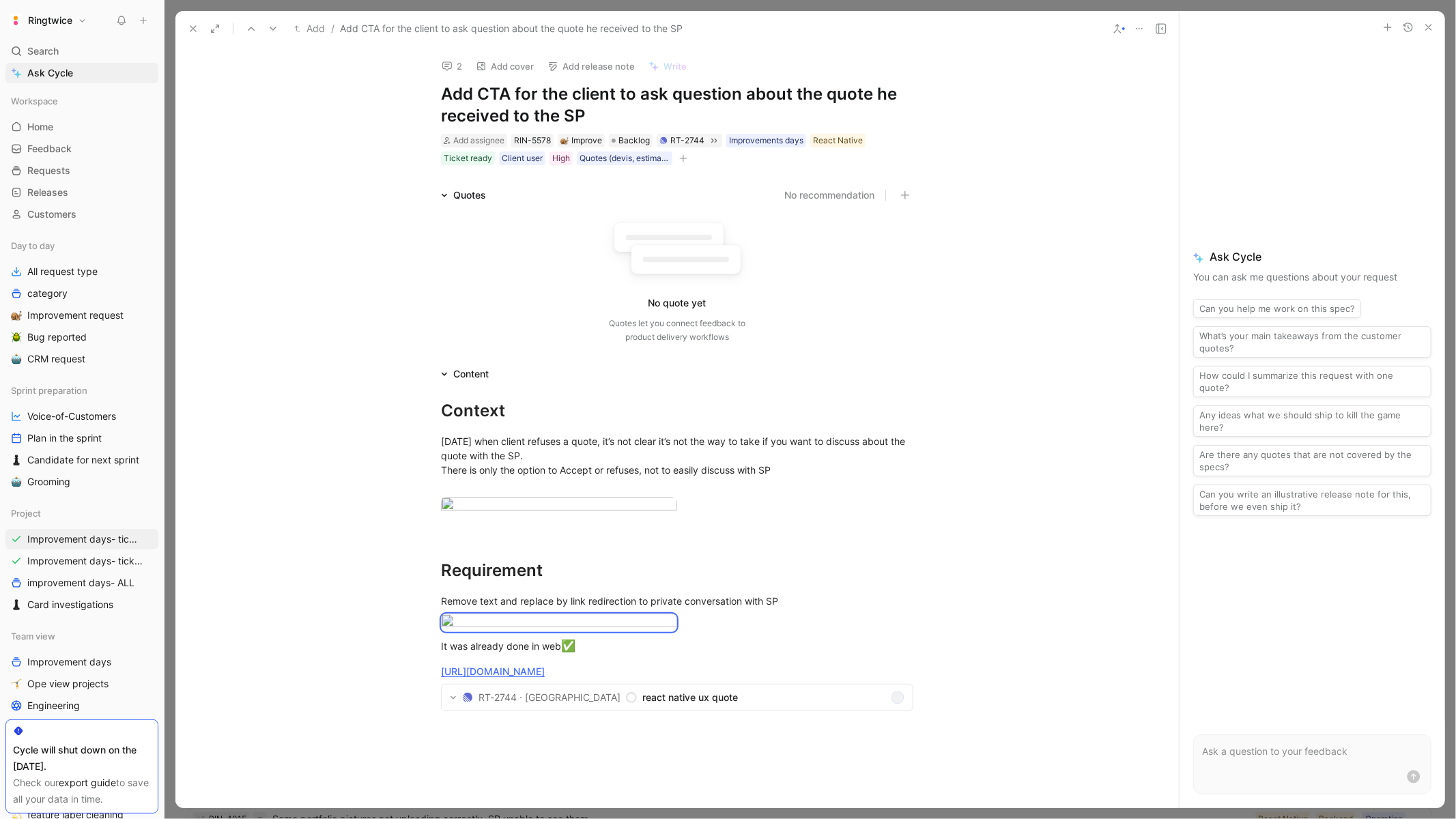
click at [197, 31] on icon at bounding box center [192, 28] width 11 height 11
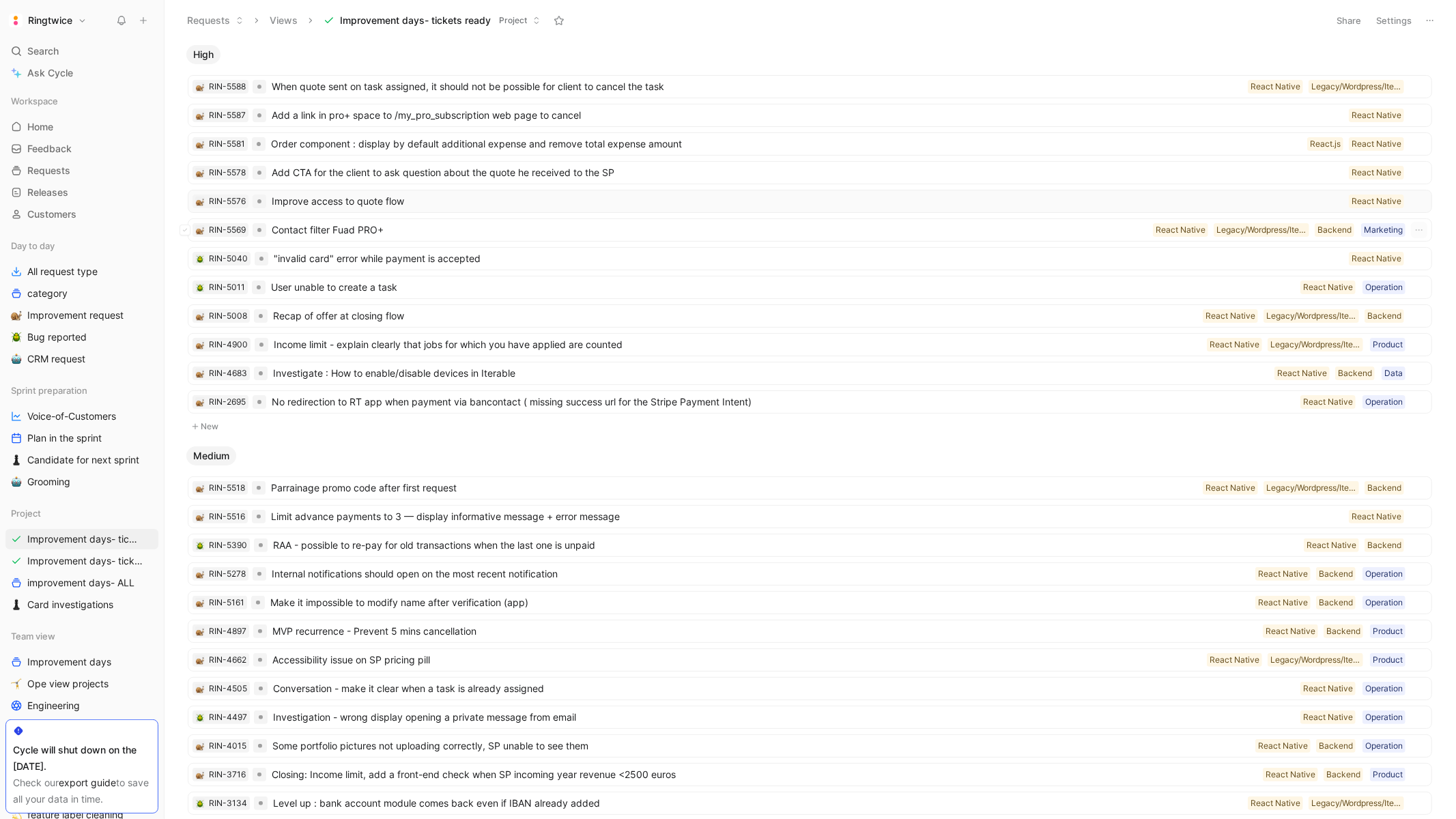
scroll to position [118, 0]
click at [525, 263] on span ""invalid card" error while payment is accepted" at bounding box center [808, 257] width 1069 height 16
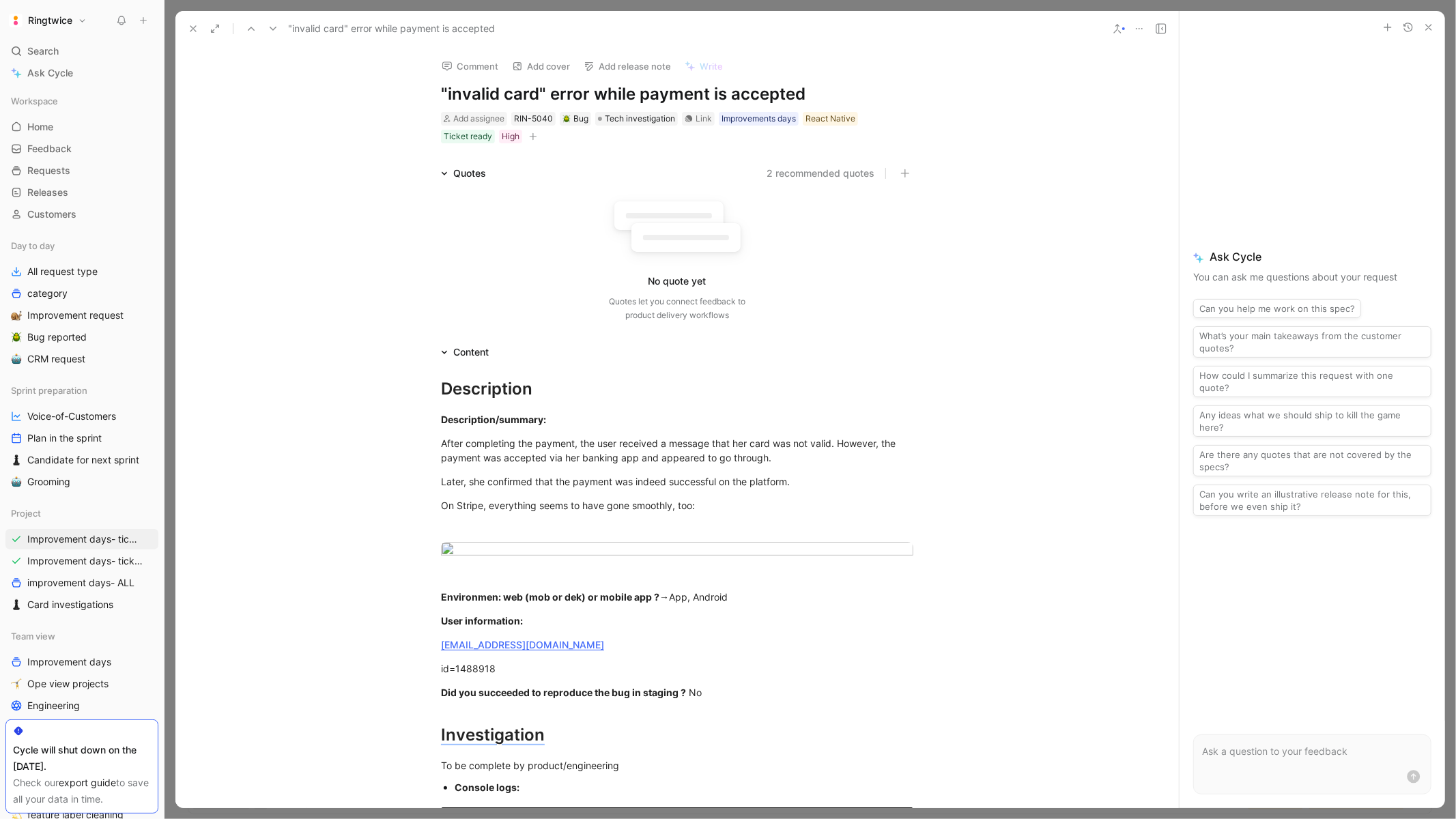
click at [545, 94] on h1 ""invalid card" error while payment is accepted" at bounding box center [677, 94] width 473 height 22
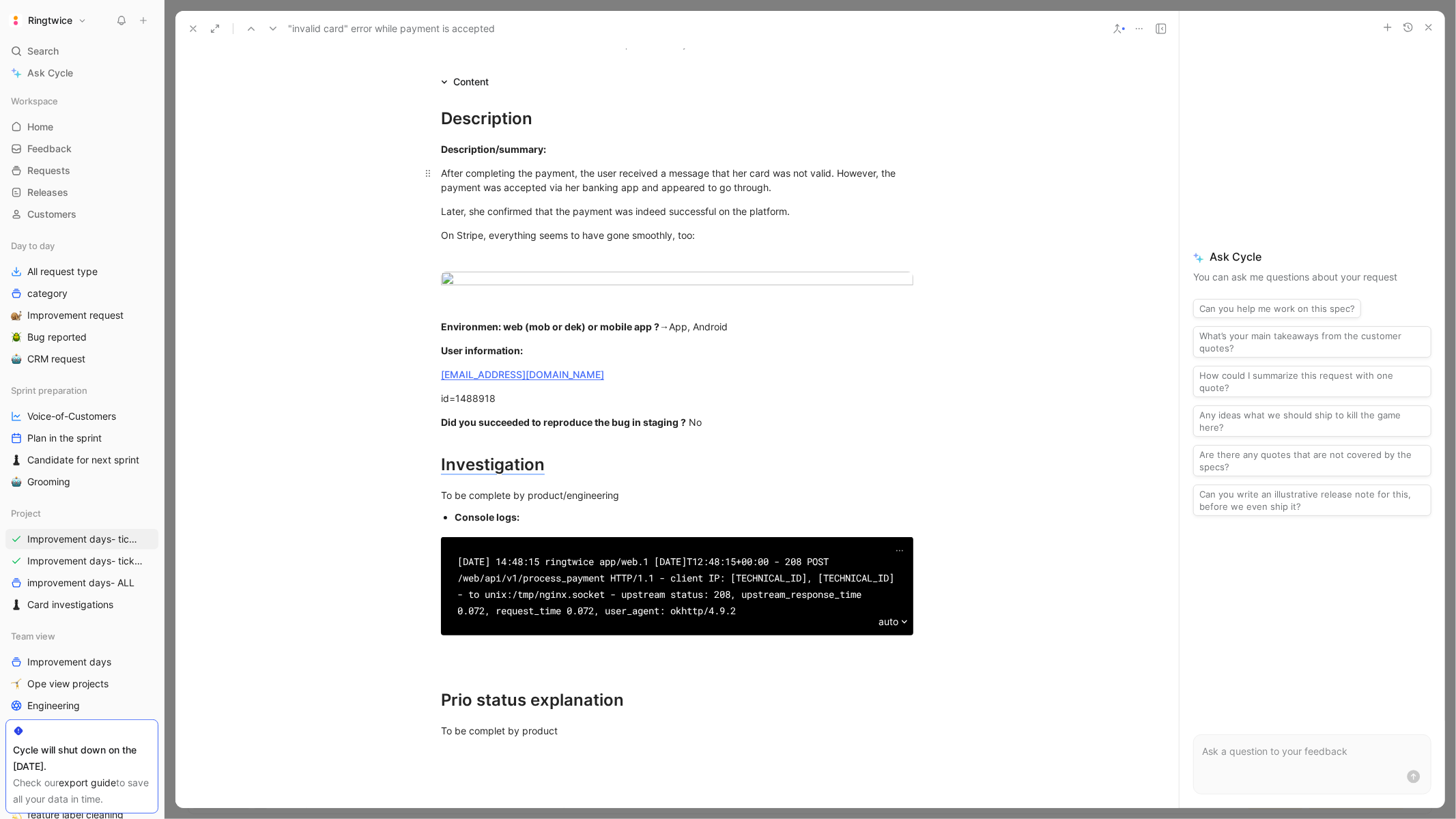
scroll to position [259, 0]
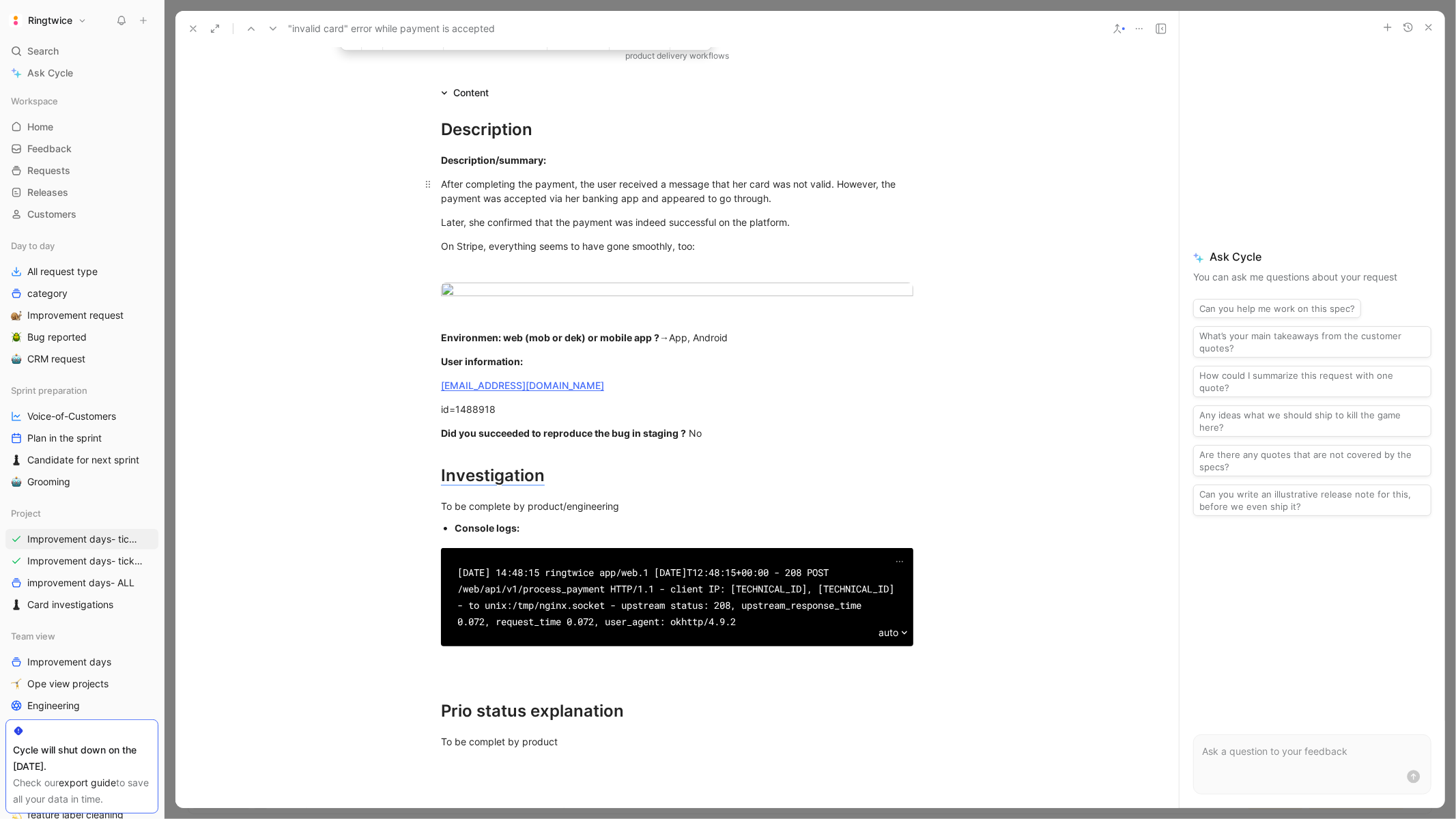
drag, startPoint x: 471, startPoint y: 183, endPoint x: 581, endPoint y: 177, distance: 110.2
click at [581, 179] on span "After completing the payment, the user received a message that her card was not…" at bounding box center [669, 192] width 458 height 26
click at [604, 185] on span "After completing the payment, the user received a message that her card was not…" at bounding box center [669, 192] width 458 height 26
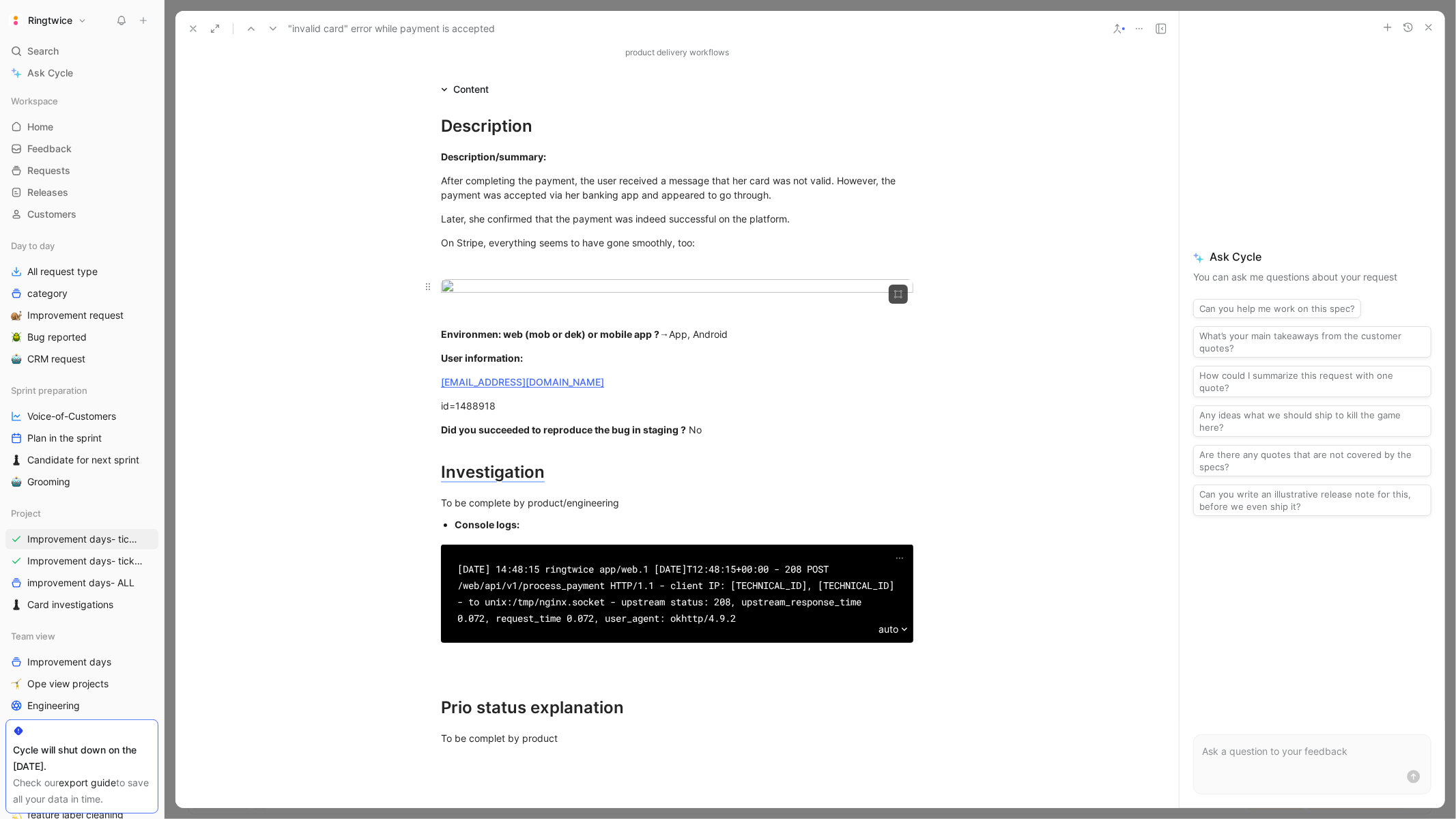
click at [686, 331] on body "Ringtwice Search ⌘ K Ask Cycle Workspace Home G then H Feedback G then F Reques…" at bounding box center [728, 409] width 1456 height 819
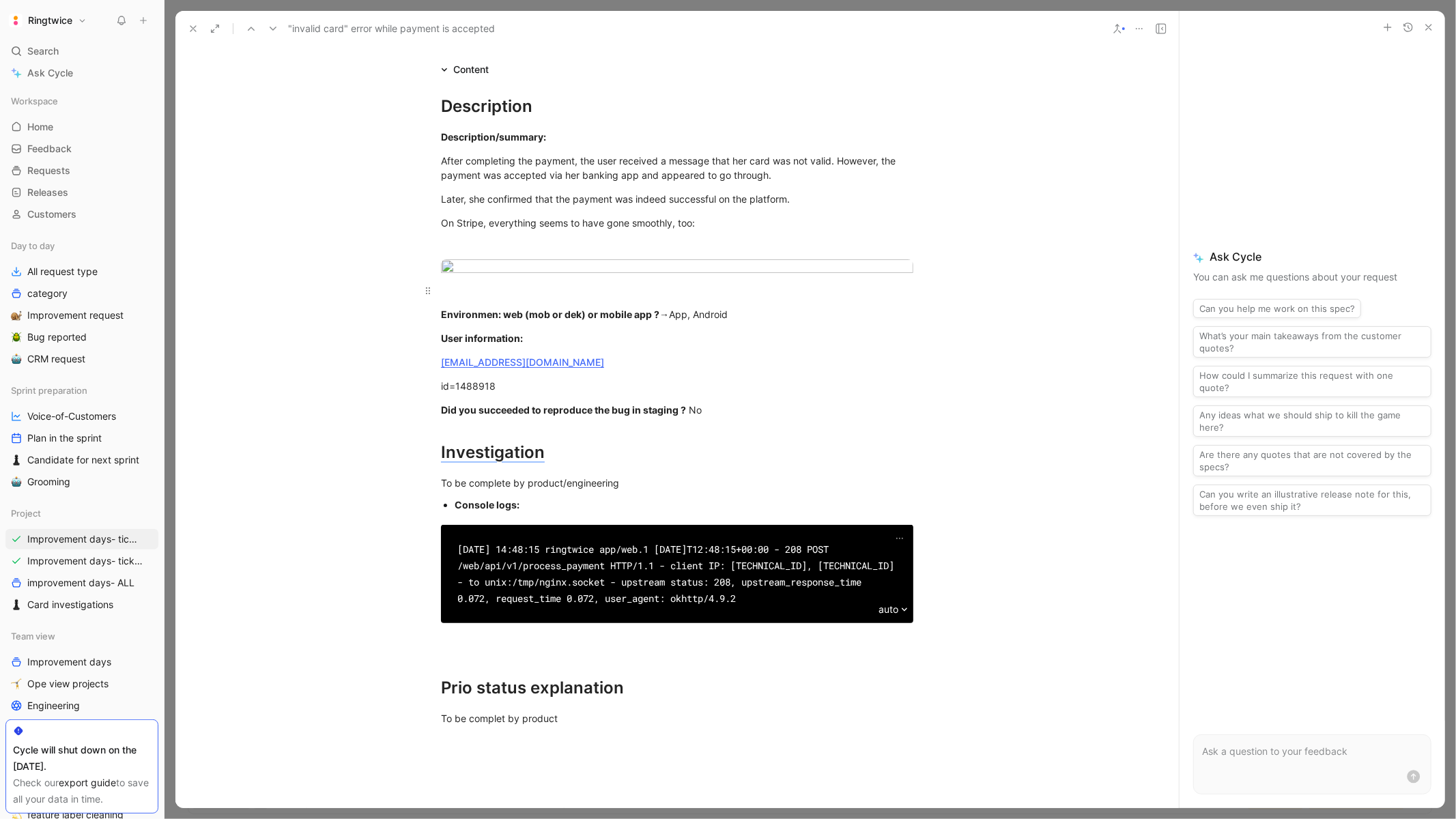
scroll to position [283, 0]
drag, startPoint x: 546, startPoint y: 482, endPoint x: 442, endPoint y: 458, distance: 106.7
click at [442, 458] on div "Description Description/summary: After completing the payment, the user receive…" at bounding box center [677, 408] width 1003 height 663
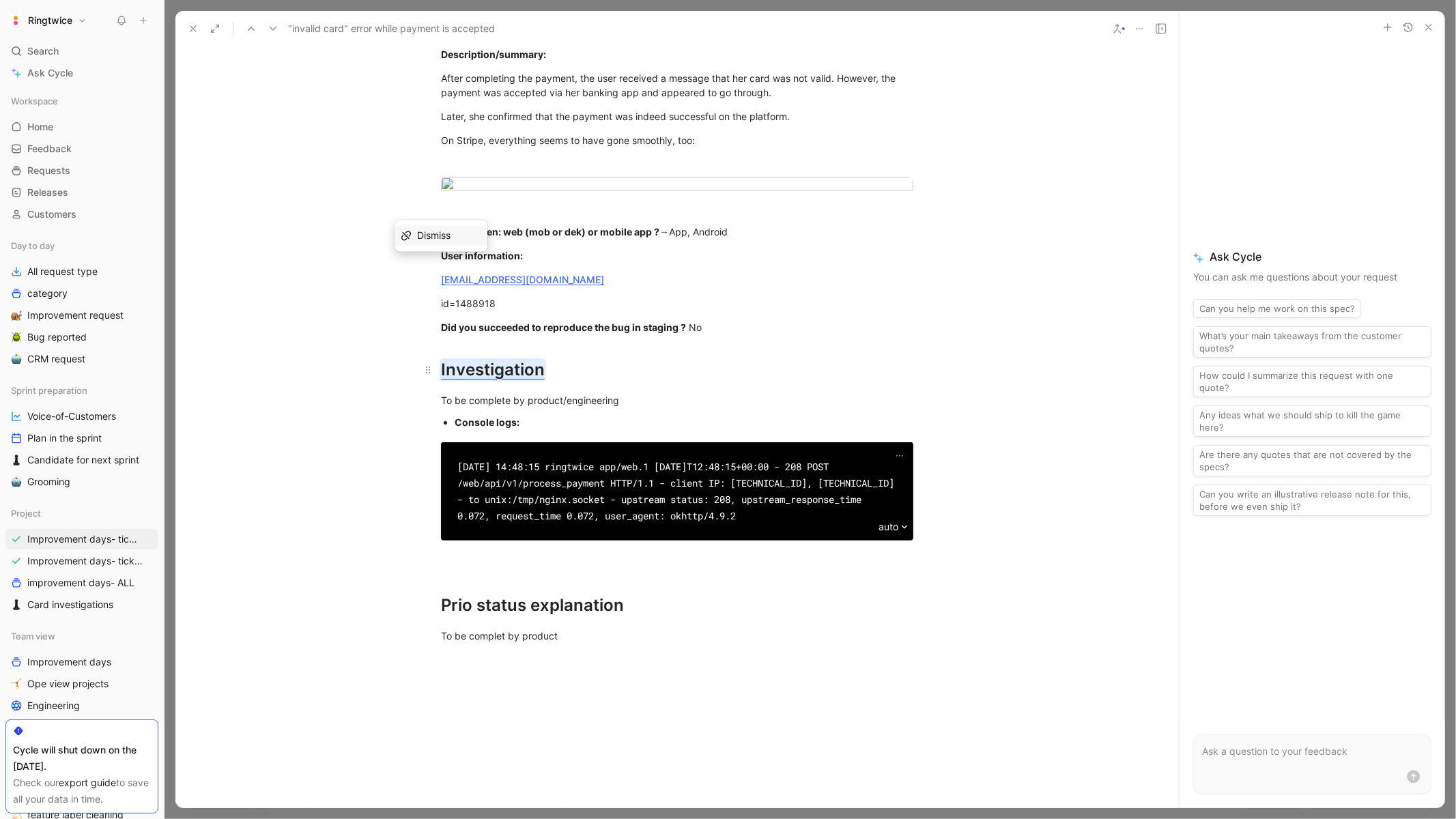
scroll to position [380, 0]
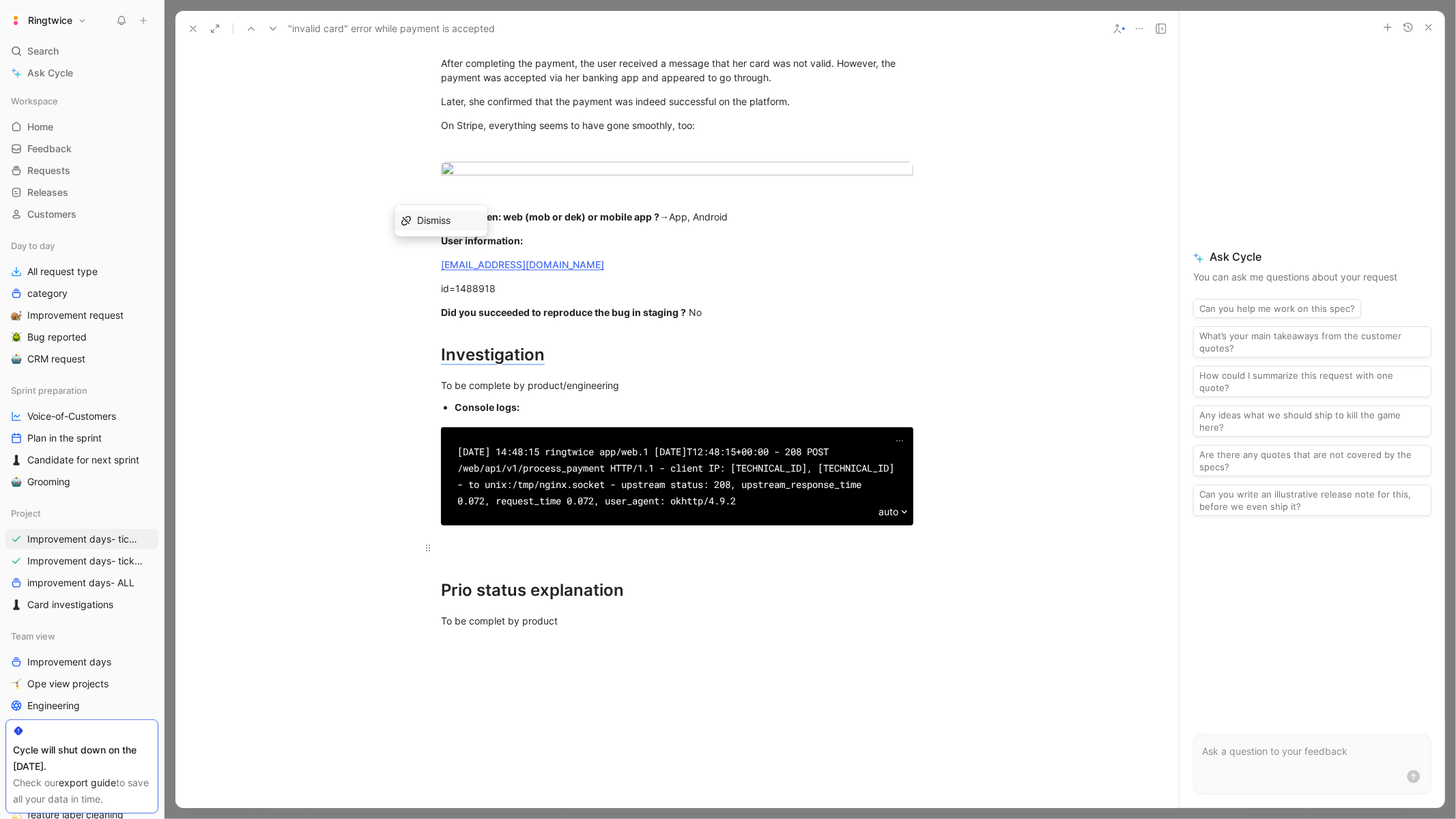
click at [525, 559] on p at bounding box center [677, 548] width 525 height 23
drag, startPoint x: 479, startPoint y: 671, endPoint x: 475, endPoint y: 551, distance: 120.1
click at [475, 551] on div "Description Description/summary: After completing the payment, the user receive…" at bounding box center [677, 311] width 1003 height 663
click at [512, 555] on div at bounding box center [677, 548] width 473 height 14
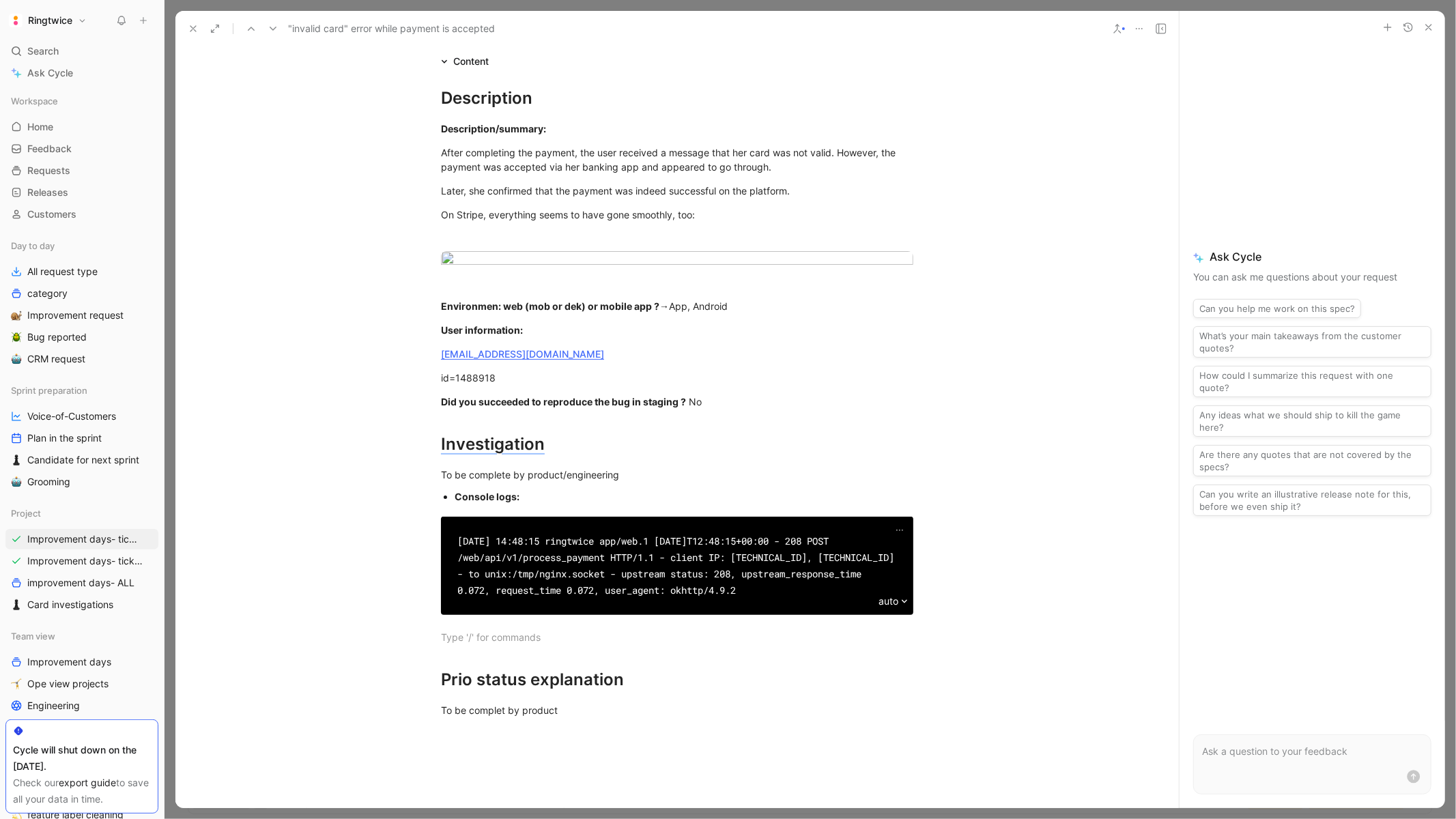
scroll to position [265, 0]
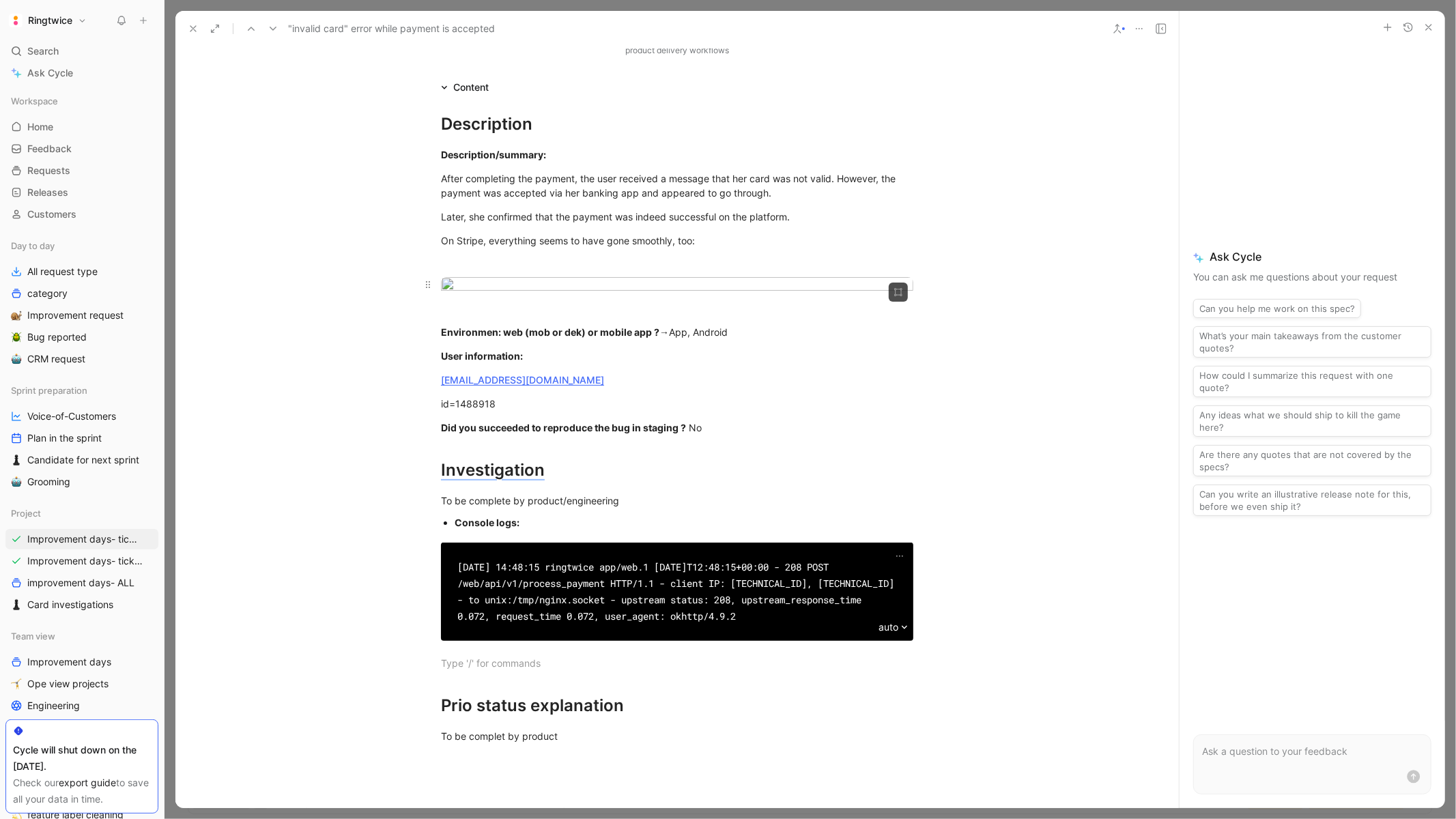
click at [616, 333] on body "Ringtwice Search ⌘ K Ask Cycle Workspace Home G then H Feedback G then F Reques…" at bounding box center [728, 409] width 1456 height 819
click at [604, 355] on body "Ringtwice Search ⌘ K Ask Cycle Workspace Home G then H Feedback G then F Reques…" at bounding box center [728, 409] width 1456 height 819
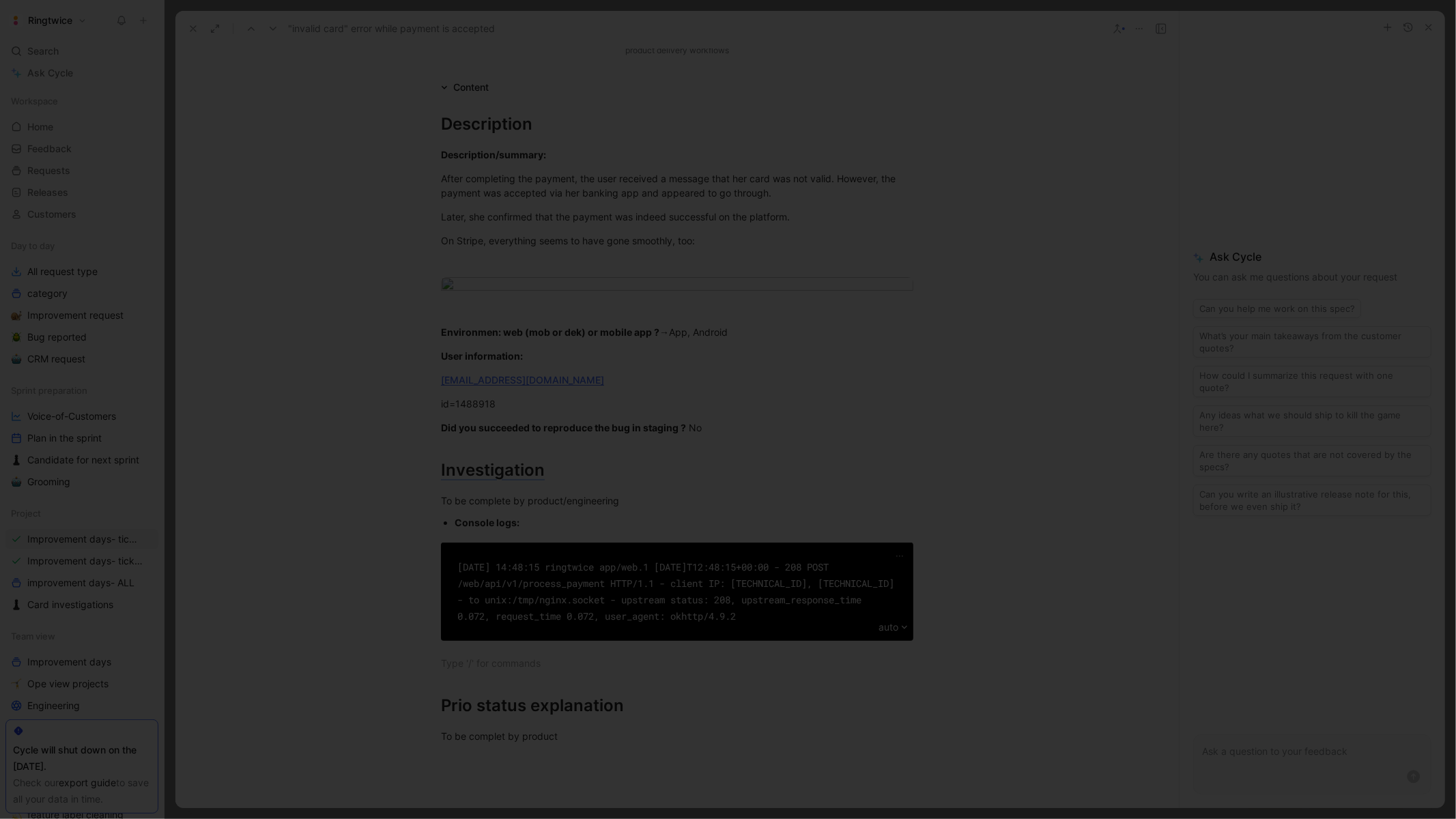
click at [619, 819] on div at bounding box center [728, 819] width 1456 height 0
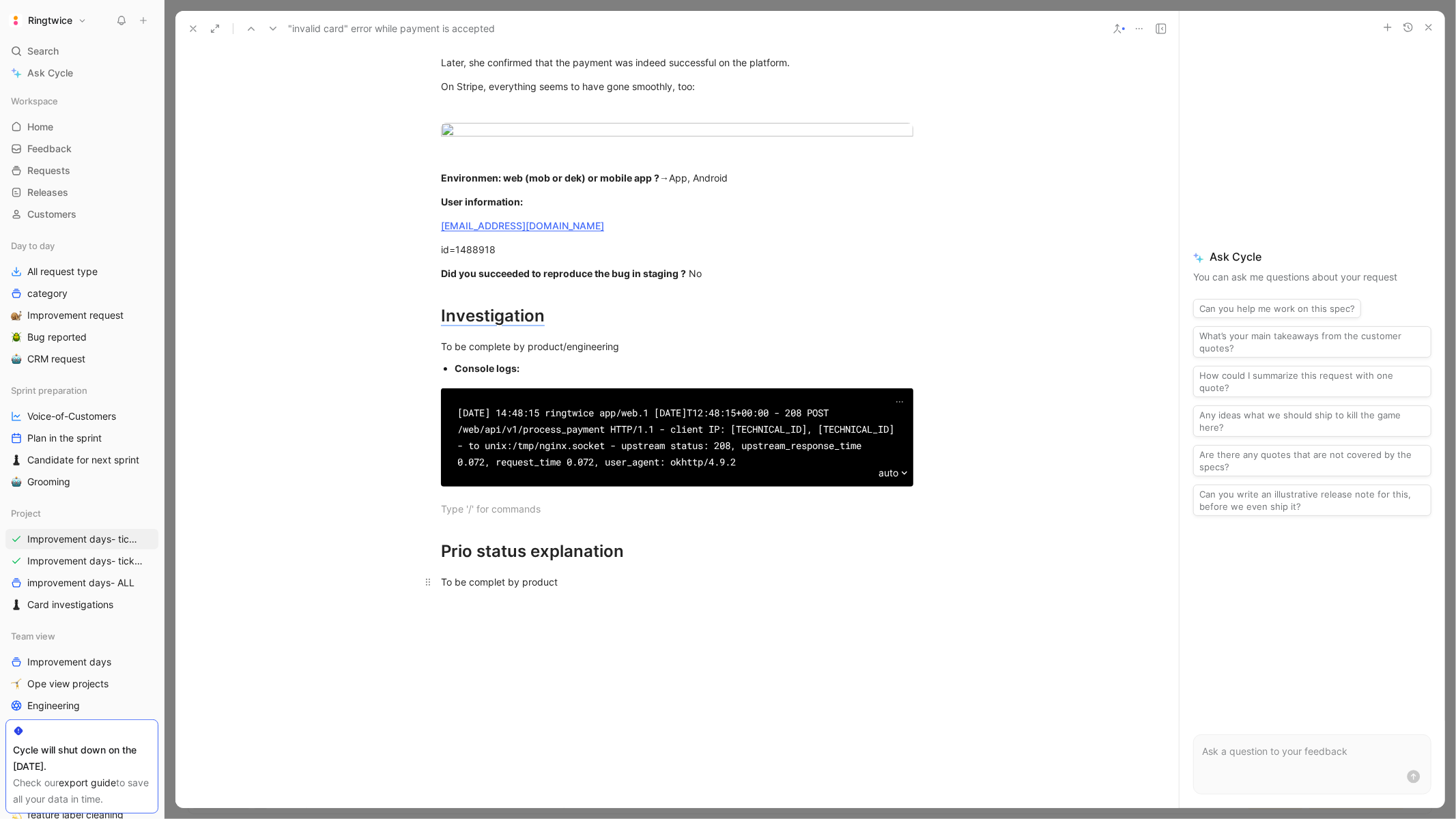
scroll to position [422, 0]
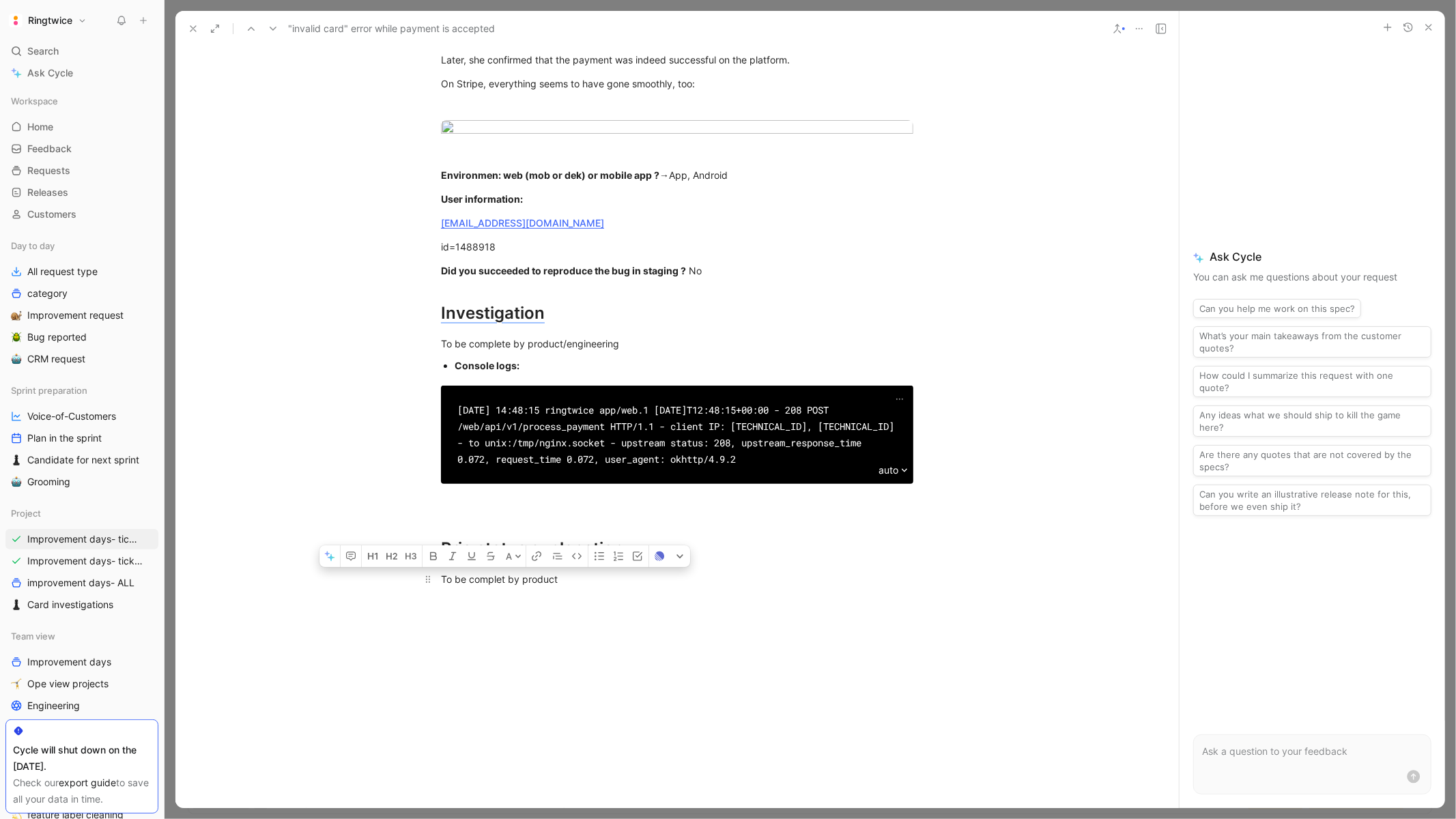
drag, startPoint x: 585, startPoint y: 699, endPoint x: 452, endPoint y: 703, distance: 133.1
click at [452, 587] on div "To be complet by product" at bounding box center [677, 579] width 473 height 14
click at [442, 587] on div "Only stuff that we can do during improvement days ," at bounding box center [677, 579] width 473 height 14
click at [726, 587] on div "Only stuff that we can do during improvement days ," at bounding box center [677, 579] width 473 height 14
click at [691, 587] on div "Only stuff that we can do during improvement days → list all the error that we …" at bounding box center [677, 579] width 473 height 14
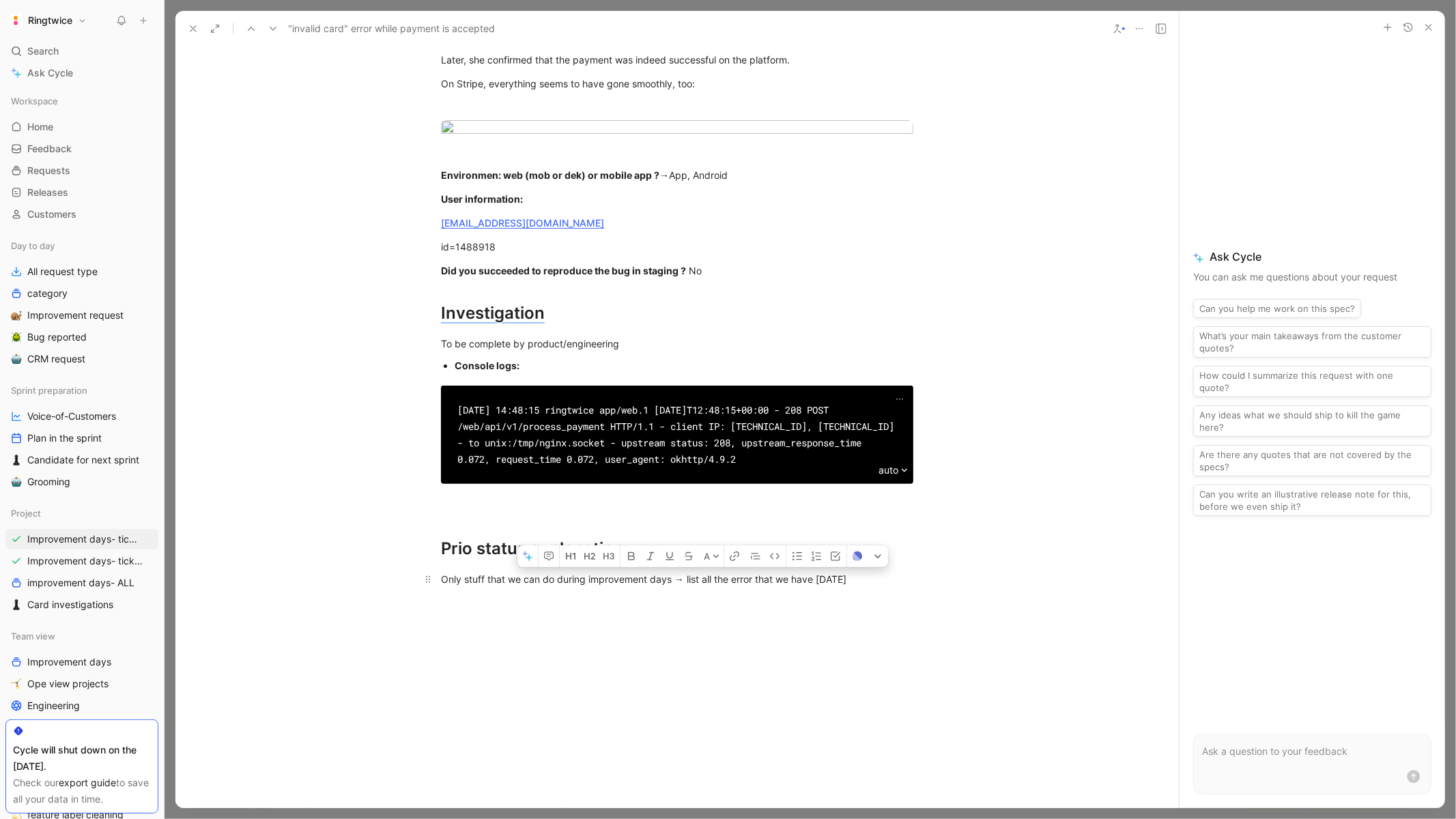
drag, startPoint x: 678, startPoint y: 704, endPoint x: 758, endPoint y: 696, distance: 80.4
click at [758, 587] on div "Only stuff that we can do during improvement days → list all the error that we …" at bounding box center [677, 579] width 473 height 14
click at [717, 724] on div at bounding box center [677, 724] width 1003 height 245
click at [758, 587] on div "Only stuff that we can do during improvement days → list all the error that we …" at bounding box center [677, 579] width 473 height 14
click at [774, 587] on div "Only stuff that we can do during improvement days → list all the error that we …" at bounding box center [677, 579] width 473 height 14
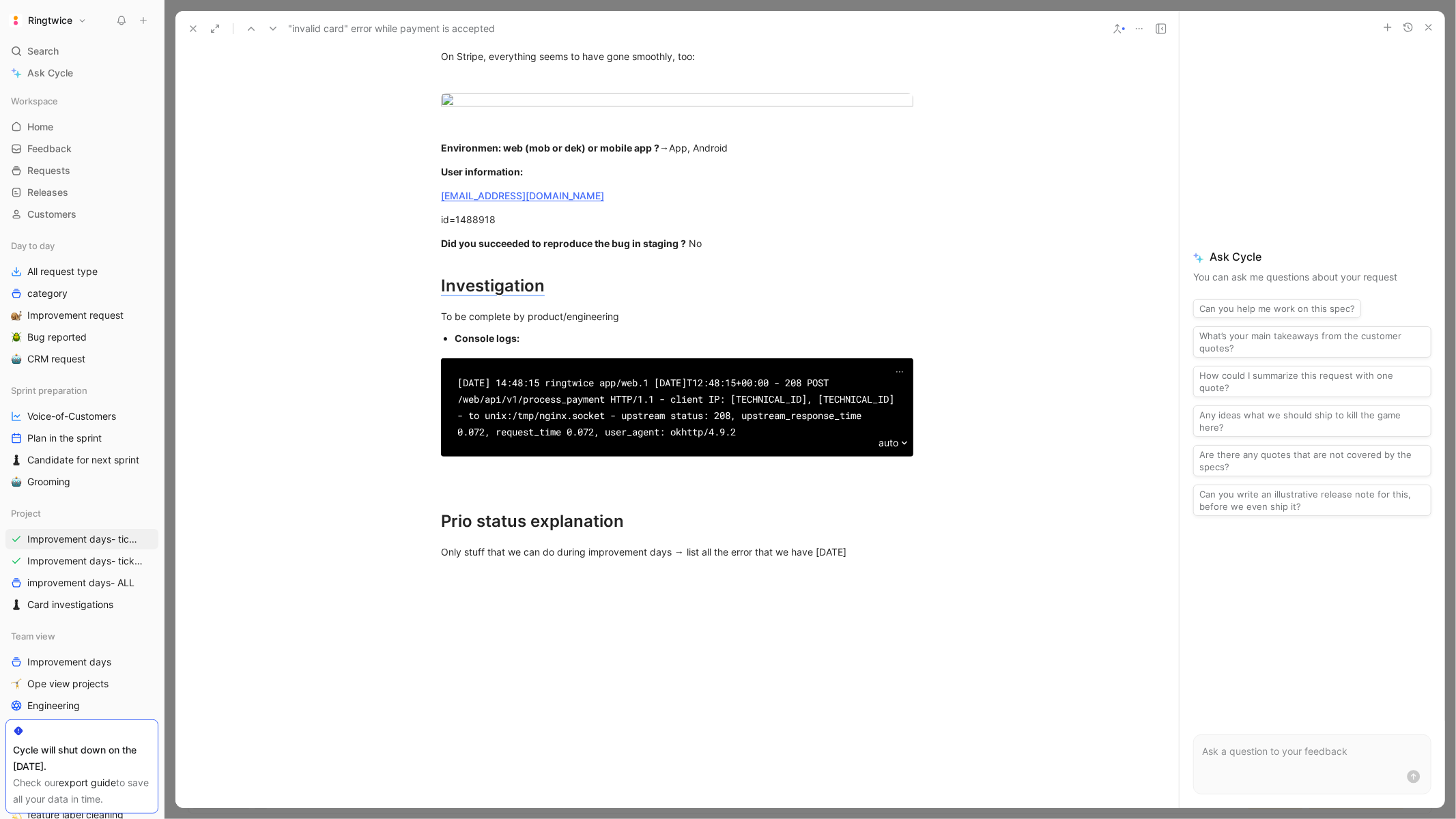
scroll to position [464, 0]
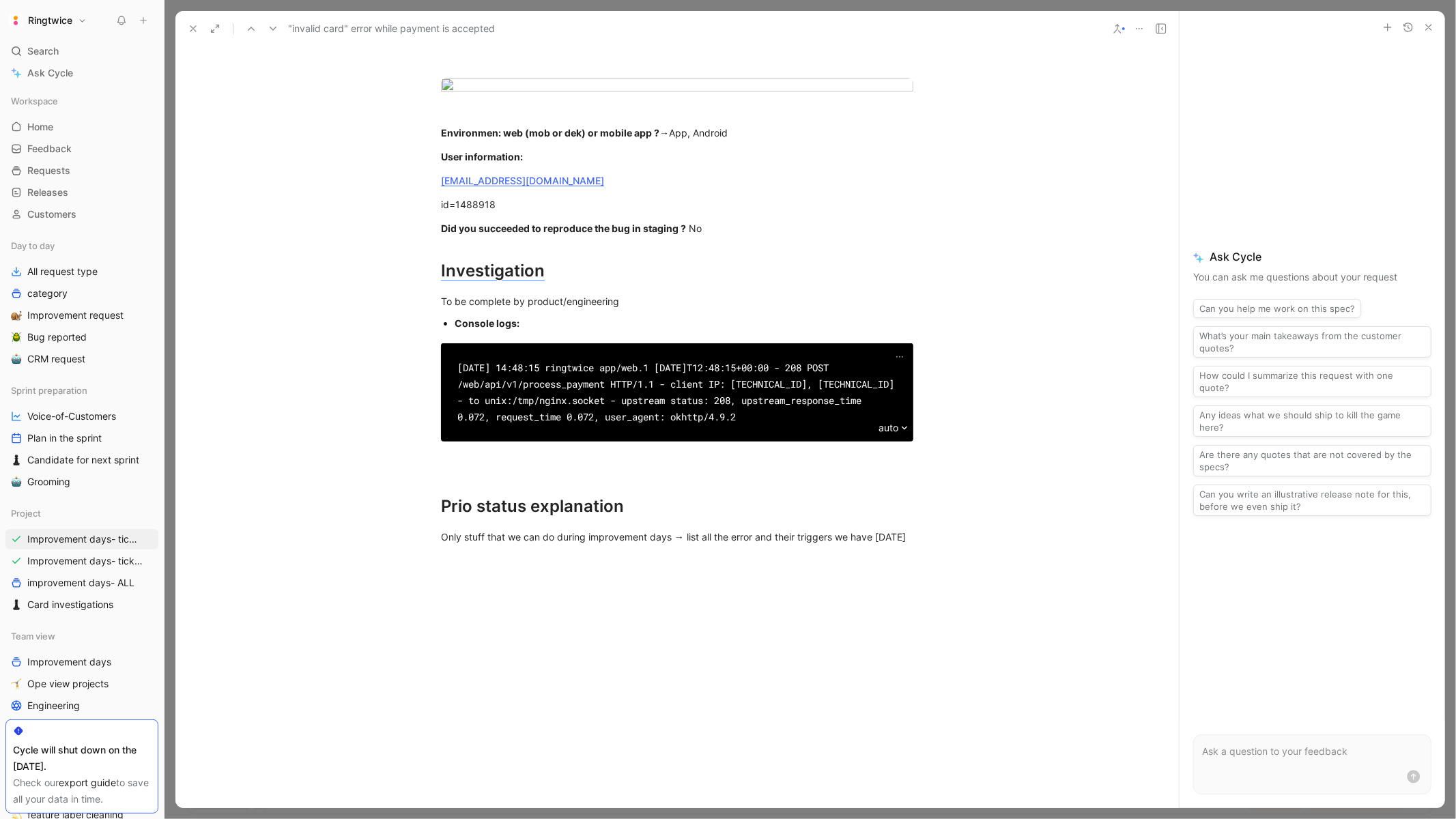
click at [943, 559] on div "Description Description/summary: After completing the payment, the user receive…" at bounding box center [677, 227] width 1003 height 663
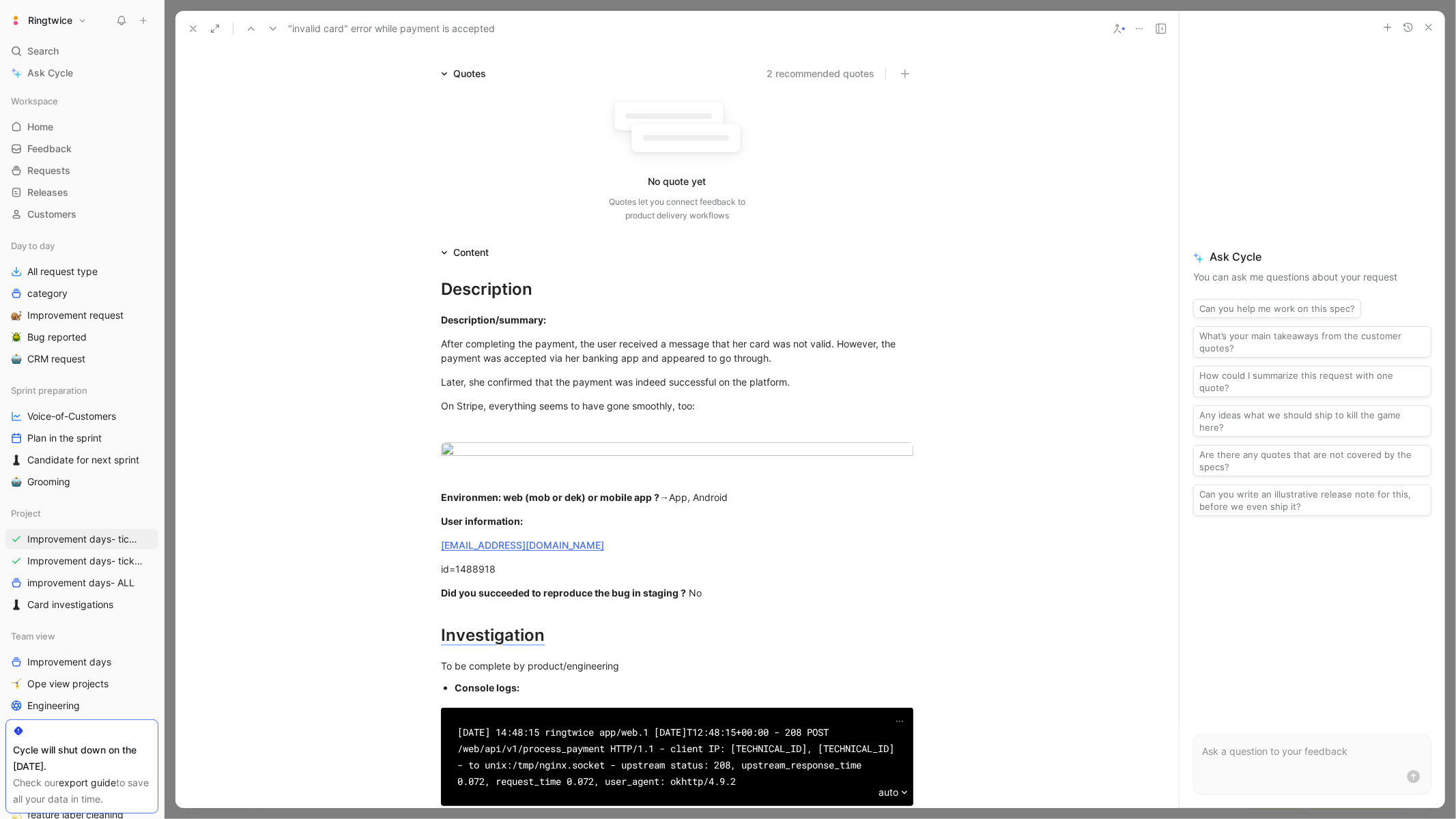
scroll to position [0, 0]
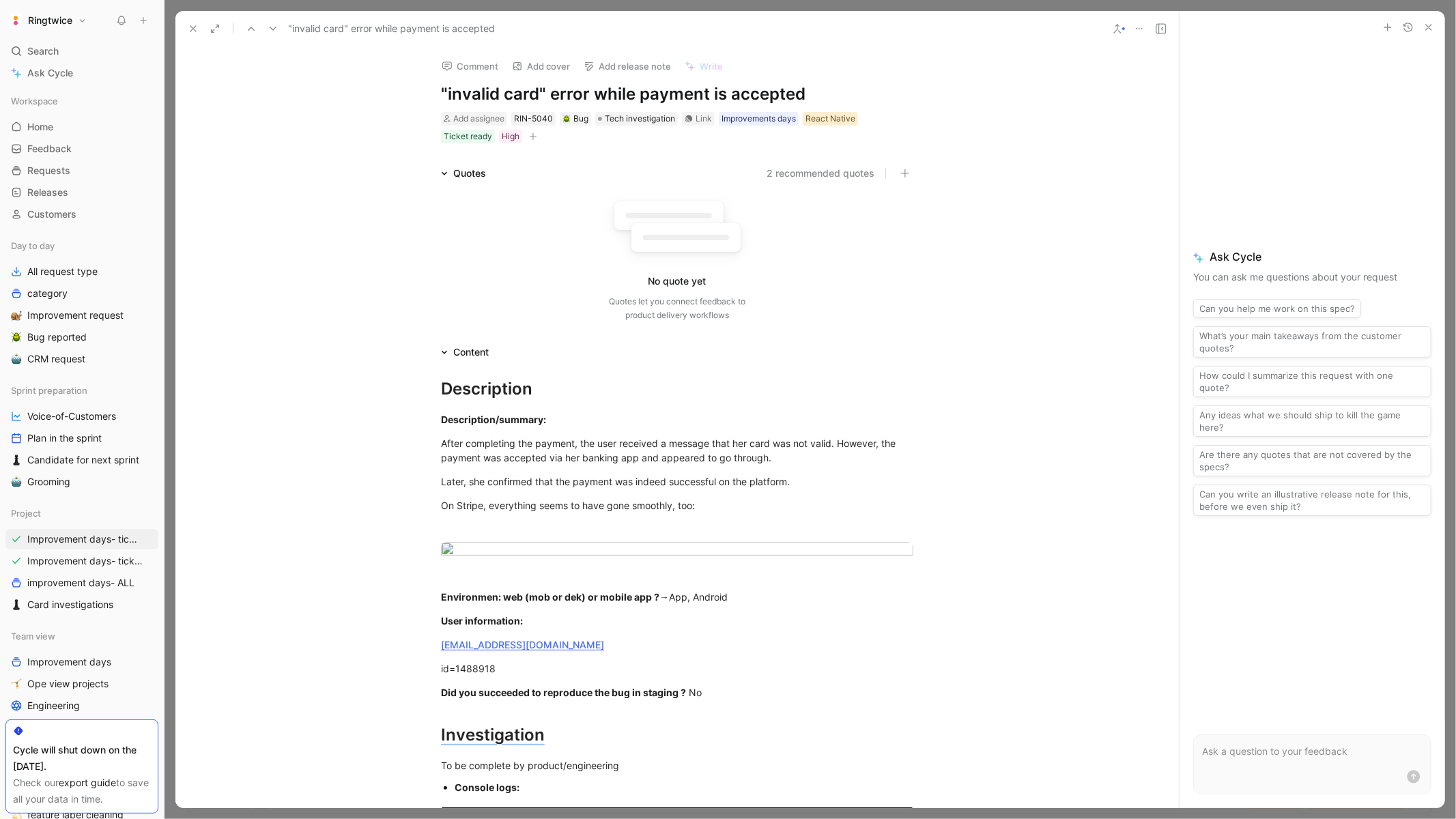
click at [836, 121] on div "React Native" at bounding box center [831, 119] width 50 height 14
click at [945, 229] on div at bounding box center [944, 230] width 19 height 12
click at [193, 24] on icon at bounding box center [192, 28] width 11 height 11
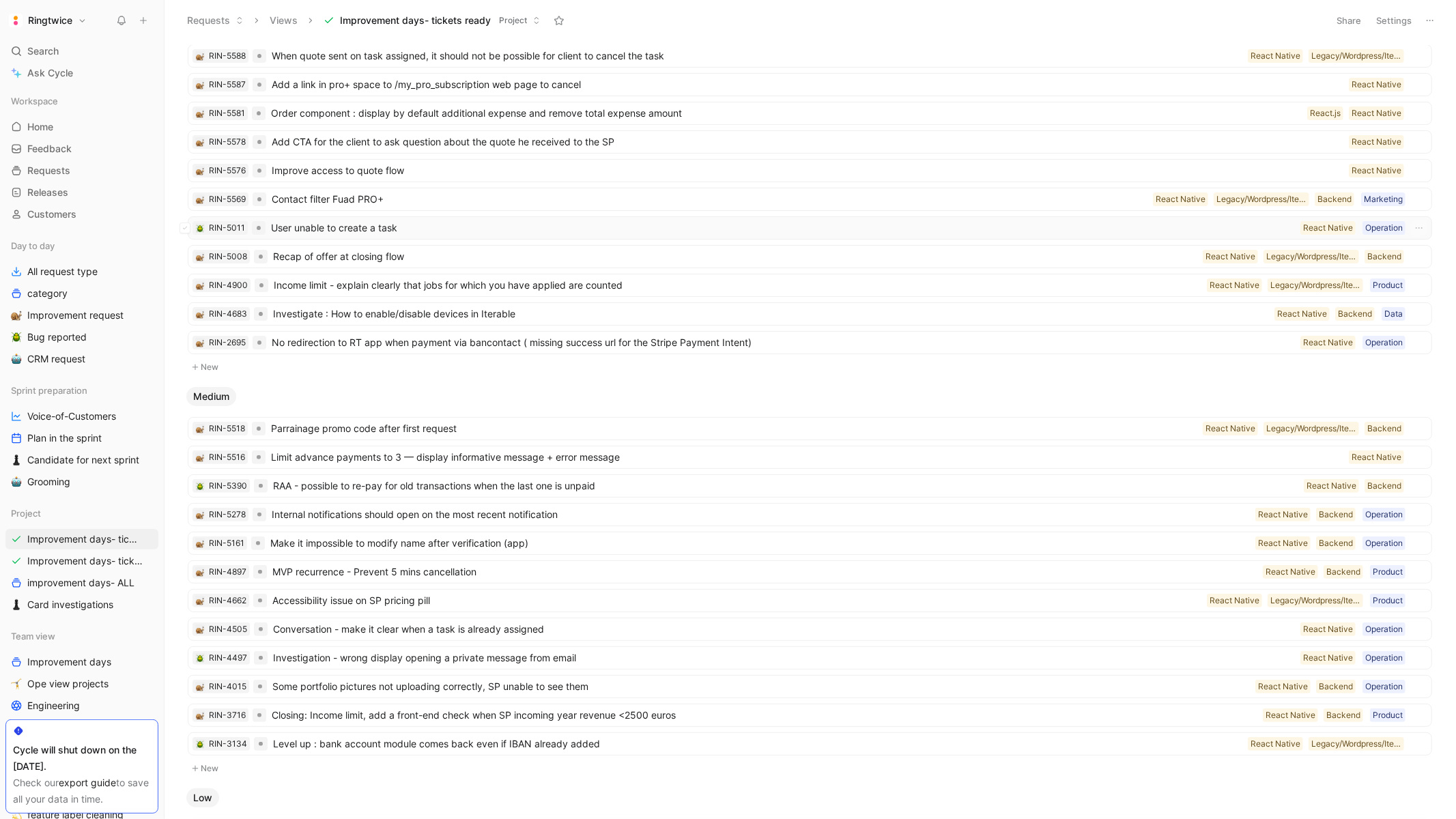
scroll to position [151, 0]
click at [553, 230] on span "User unable to create a task" at bounding box center [783, 225] width 1024 height 16
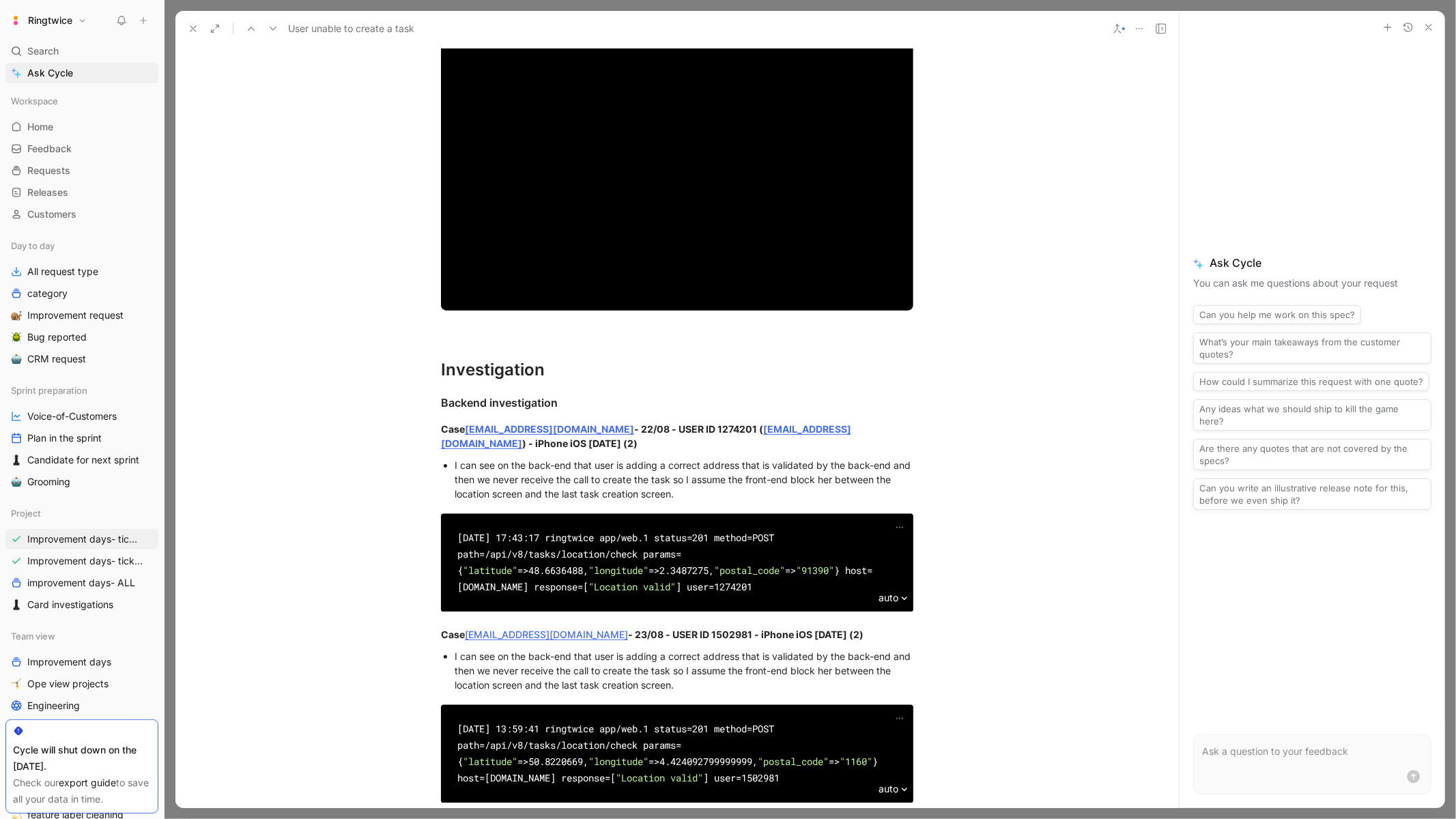
scroll to position [1374, 0]
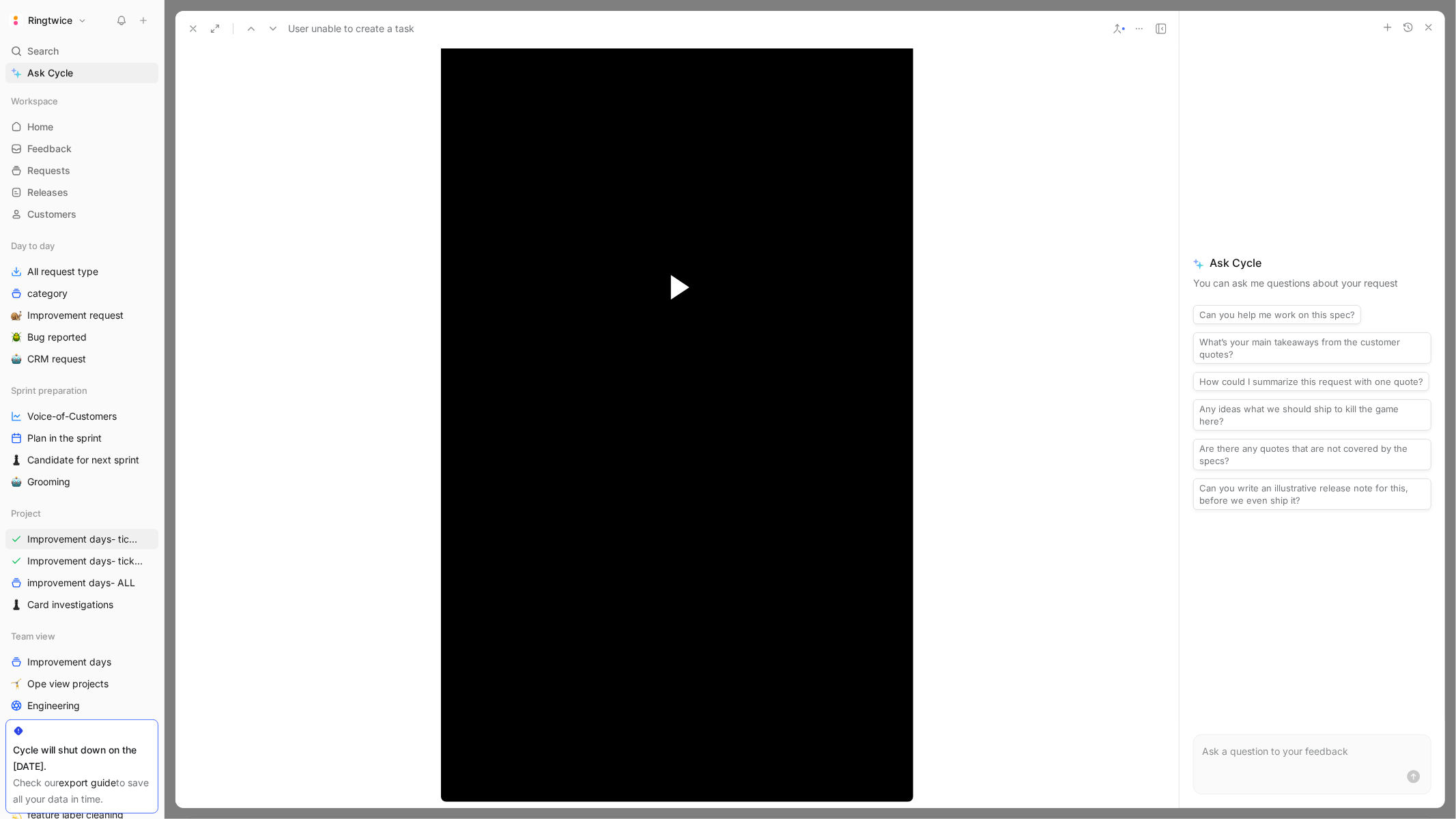
click at [673, 284] on span "Video Player" at bounding box center [680, 287] width 18 height 25
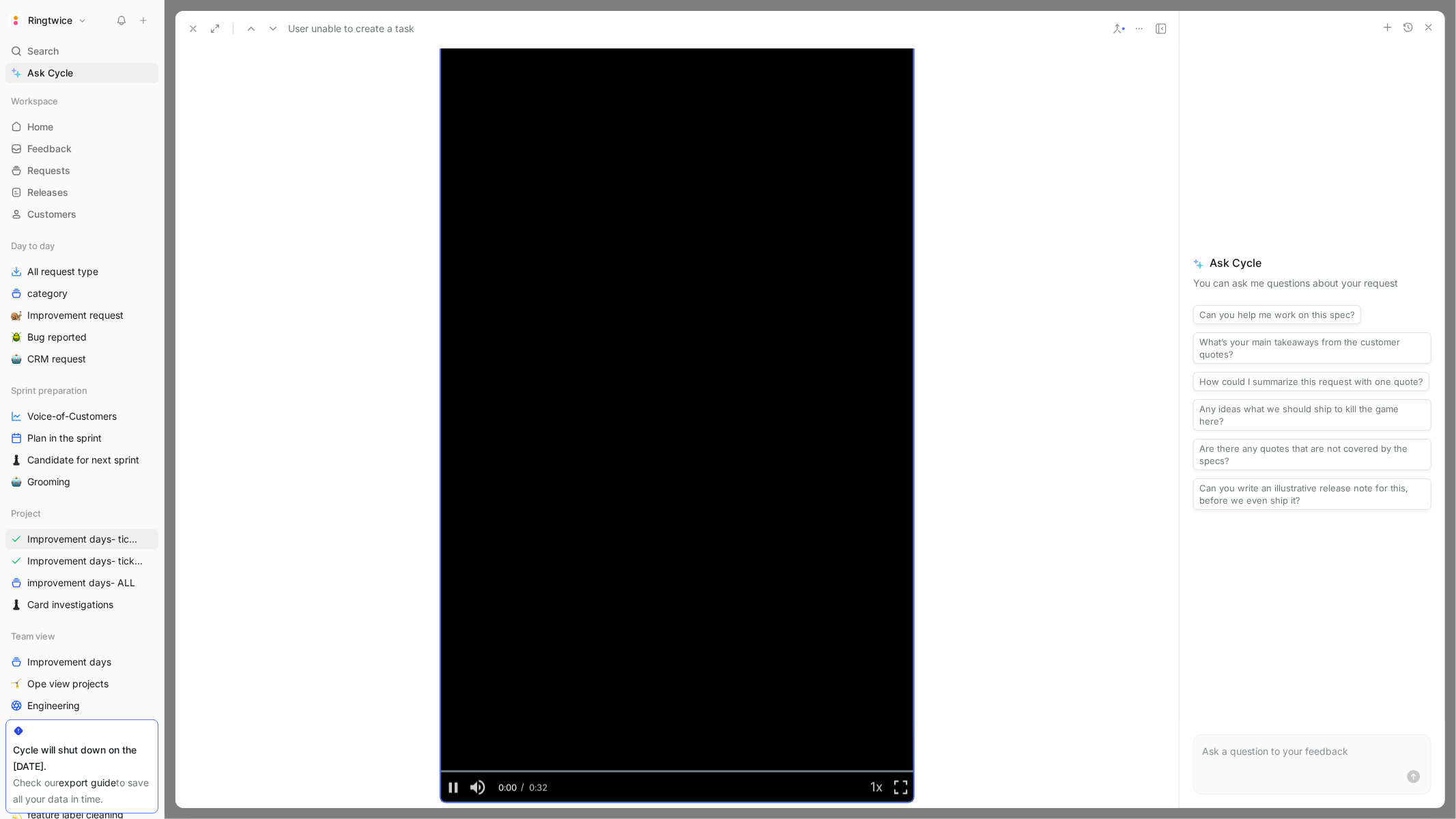
scroll to position [1355, 0]
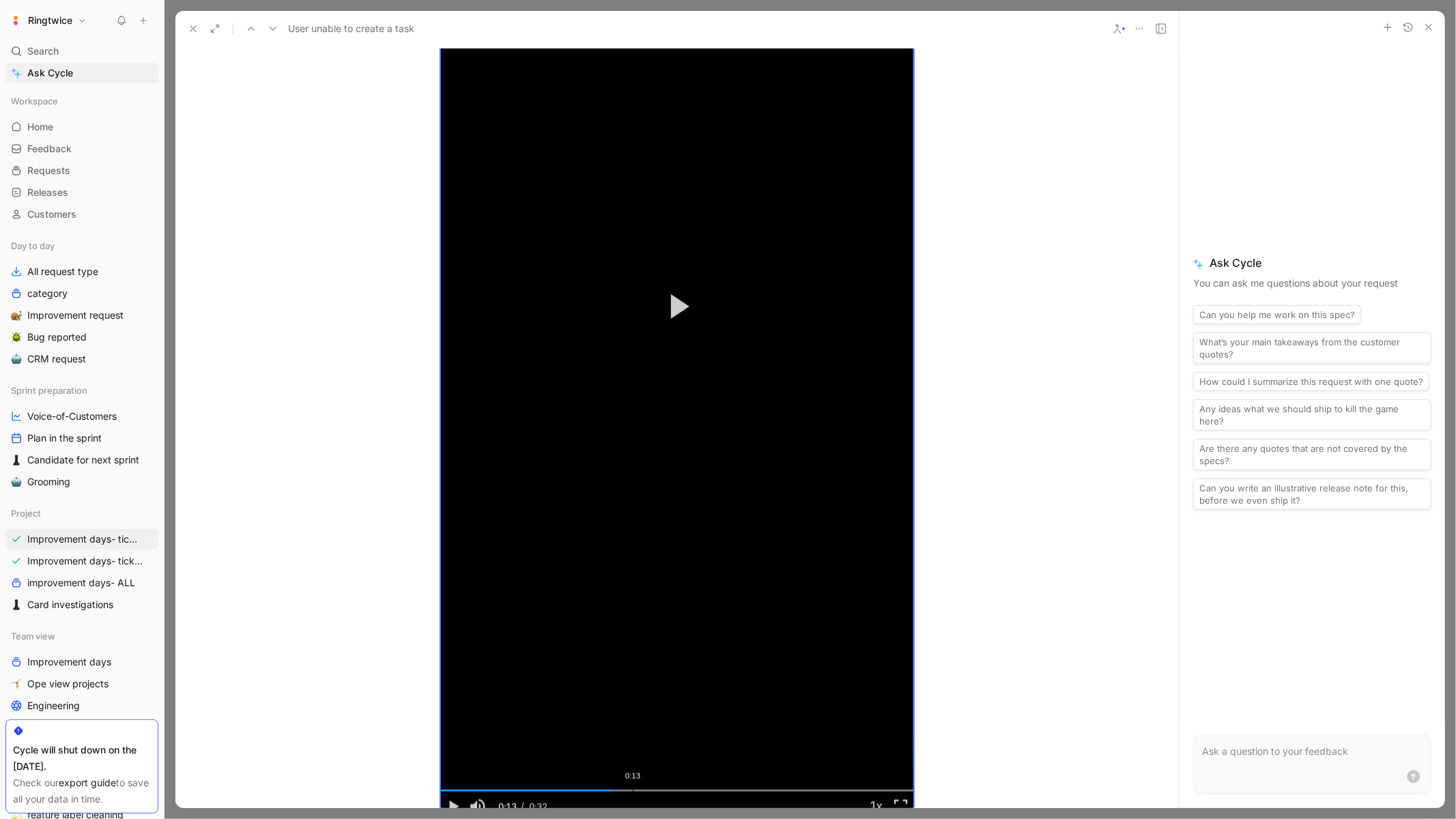
click at [632, 790] on div "Loaded : 100.00% 0:13 0:13" at bounding box center [677, 791] width 473 height 2
click at [711, 790] on div "0:18" at bounding box center [711, 791] width 1 height 2
click at [753, 790] on div "Loaded : 100.00% 0:21 0:19" at bounding box center [677, 791] width 473 height 2
click at [792, 790] on div "0:23" at bounding box center [792, 791] width 1 height 2
click at [834, 790] on div "Loaded : 100.00% 0:26 0:25" at bounding box center [677, 791] width 473 height 2
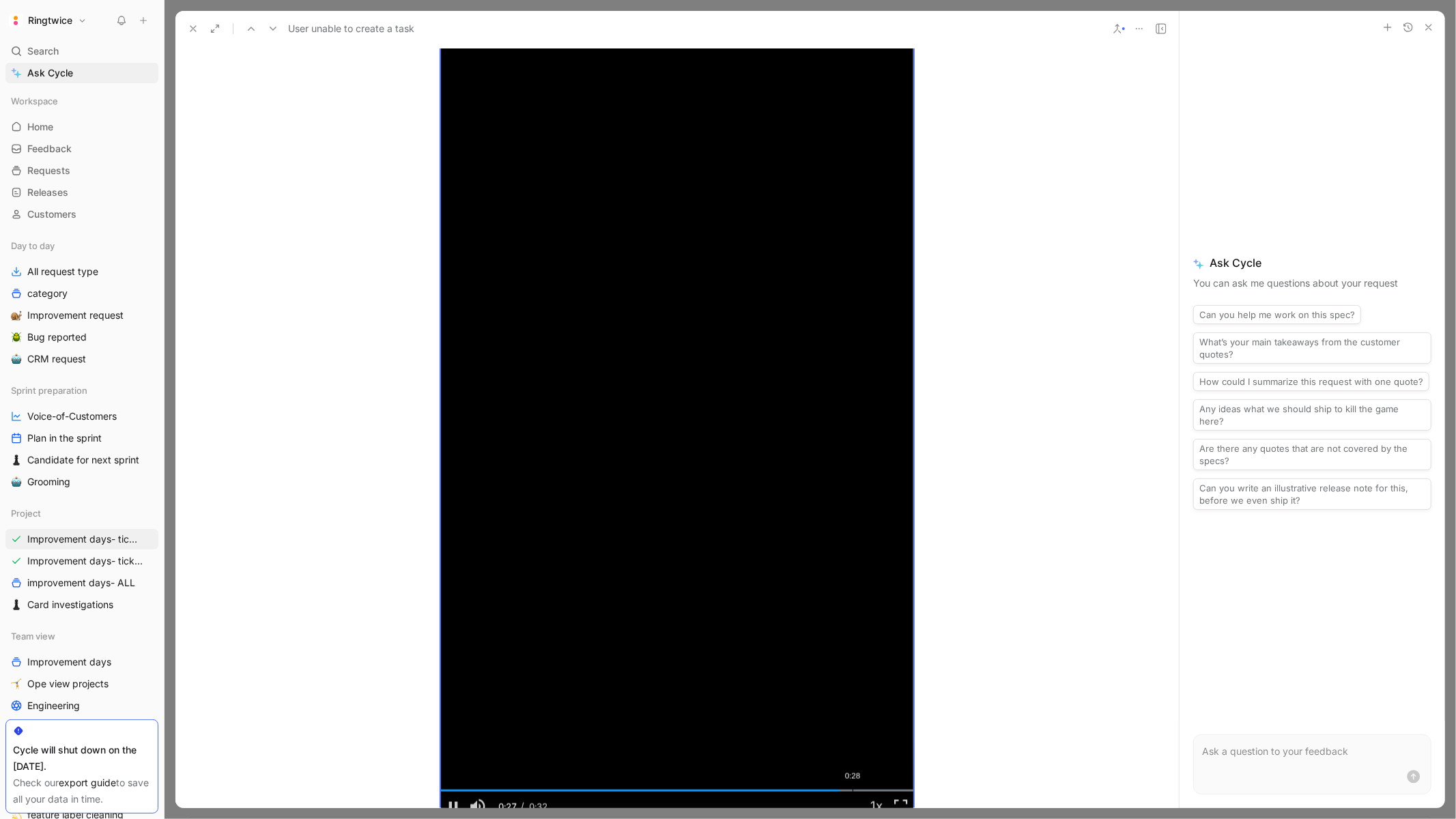
click at [853, 790] on div "Loaded : 100.00% 0:28 0:27" at bounding box center [677, 791] width 473 height 2
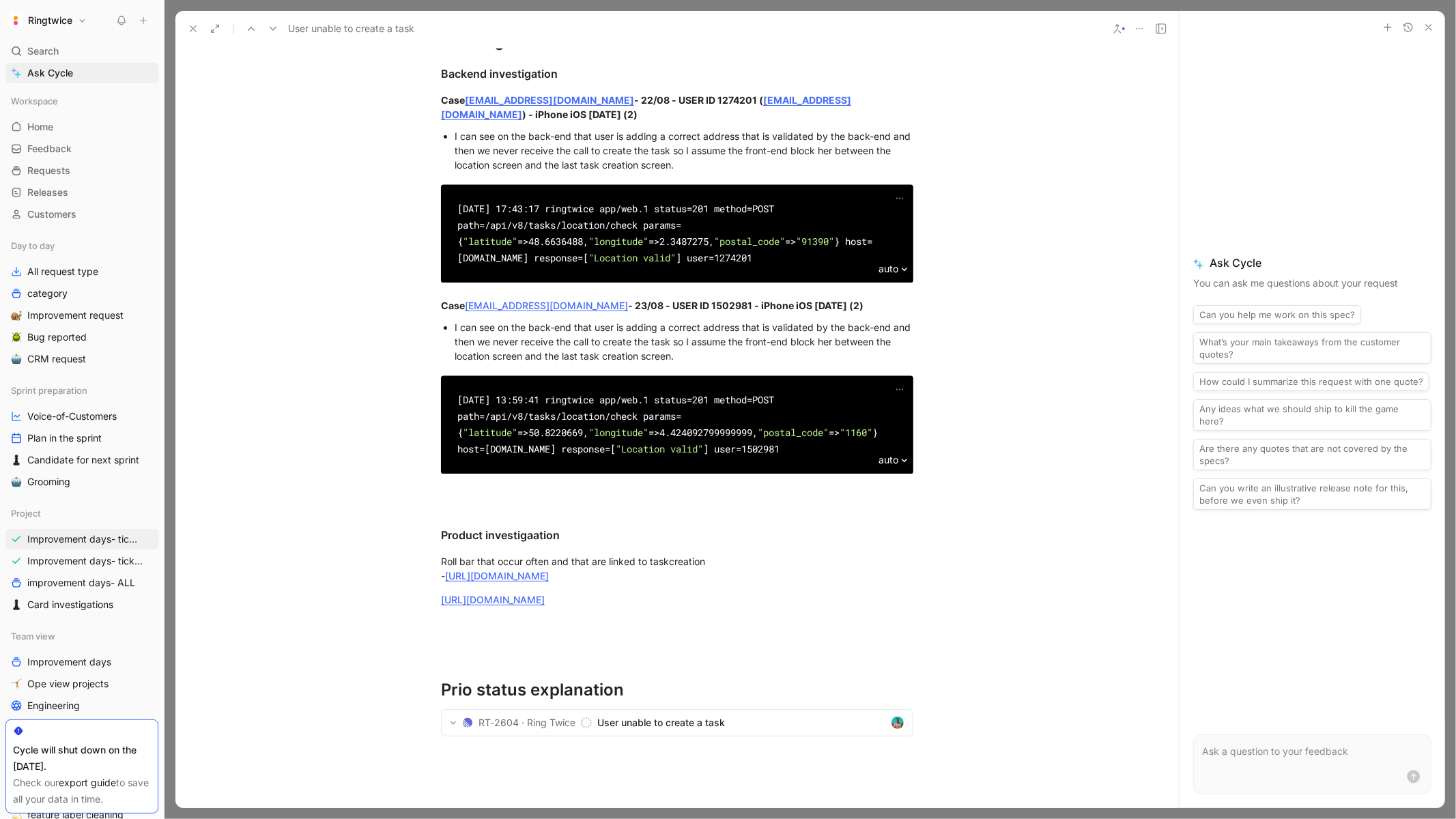
scroll to position [2283, 0]
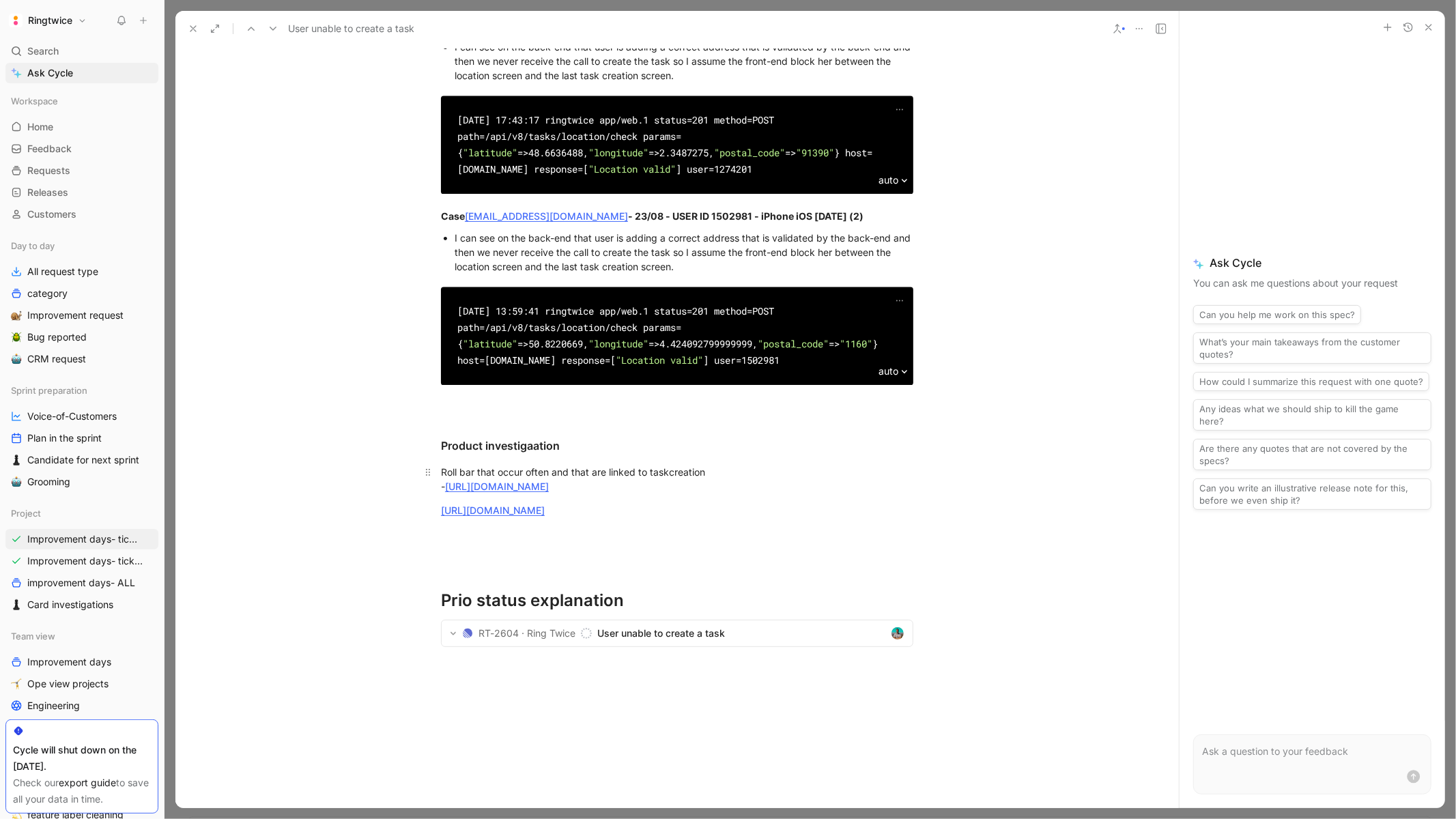
click at [548, 481] on link "https://app.rollbar.com/a/ringtwice/fix/item/mobile-app/2512#summary" at bounding box center [497, 487] width 104 height 12
click at [545, 505] on link "https://app.rollbar.com/a/ringtwice/fix/item/mobile-app/2523#summary" at bounding box center [493, 511] width 104 height 12
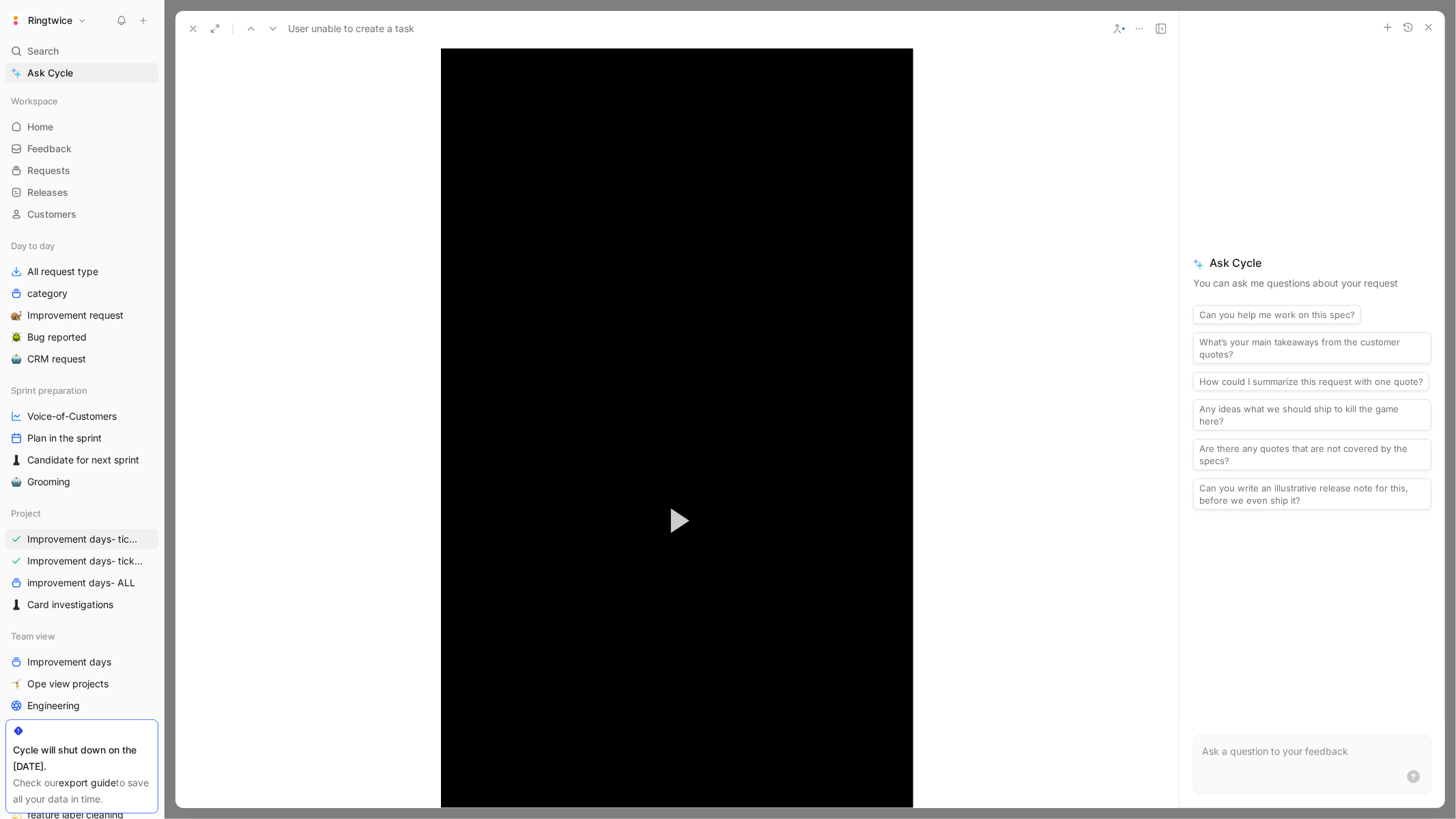
scroll to position [570, 0]
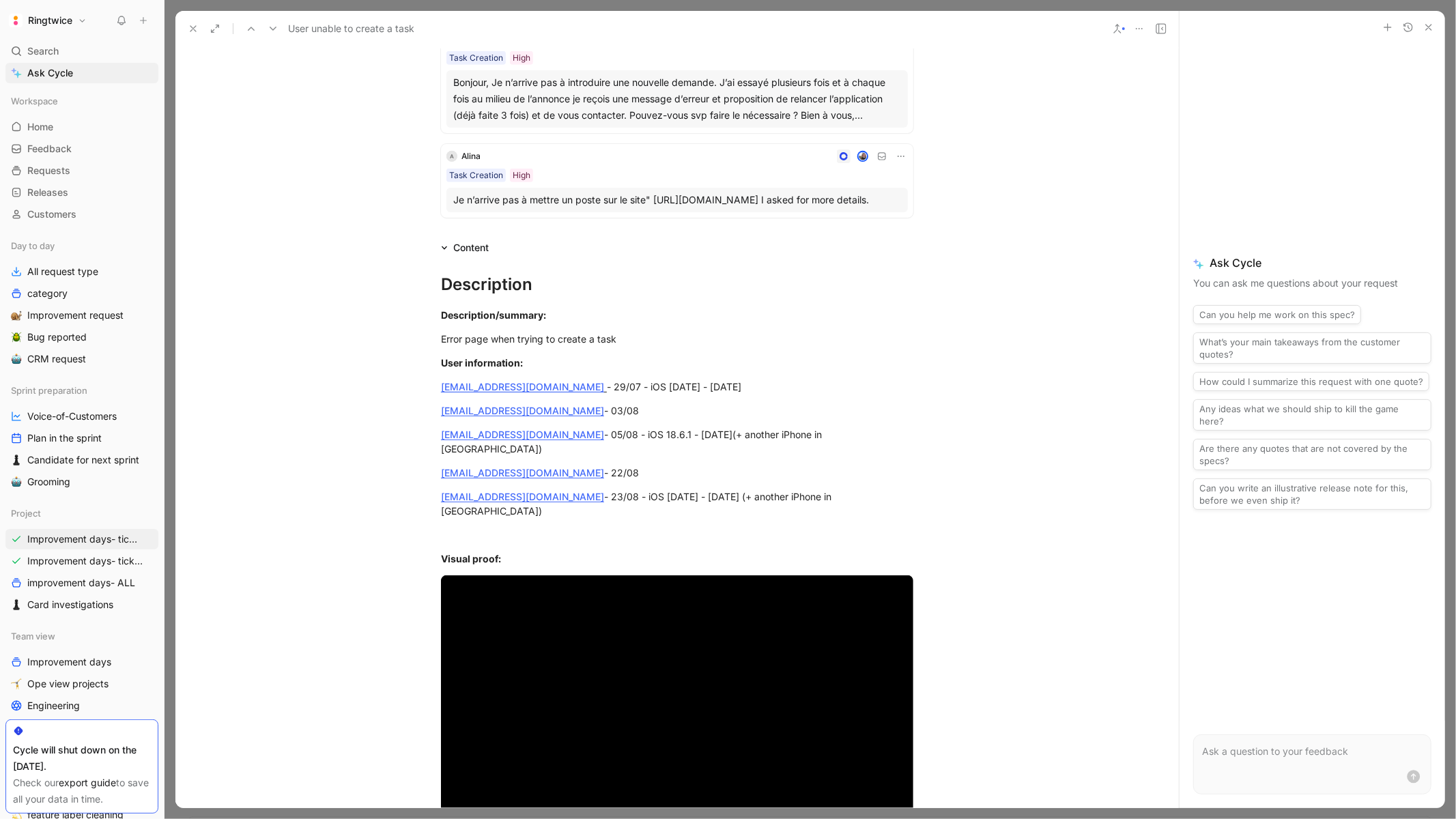
click at [193, 24] on icon at bounding box center [192, 28] width 11 height 11
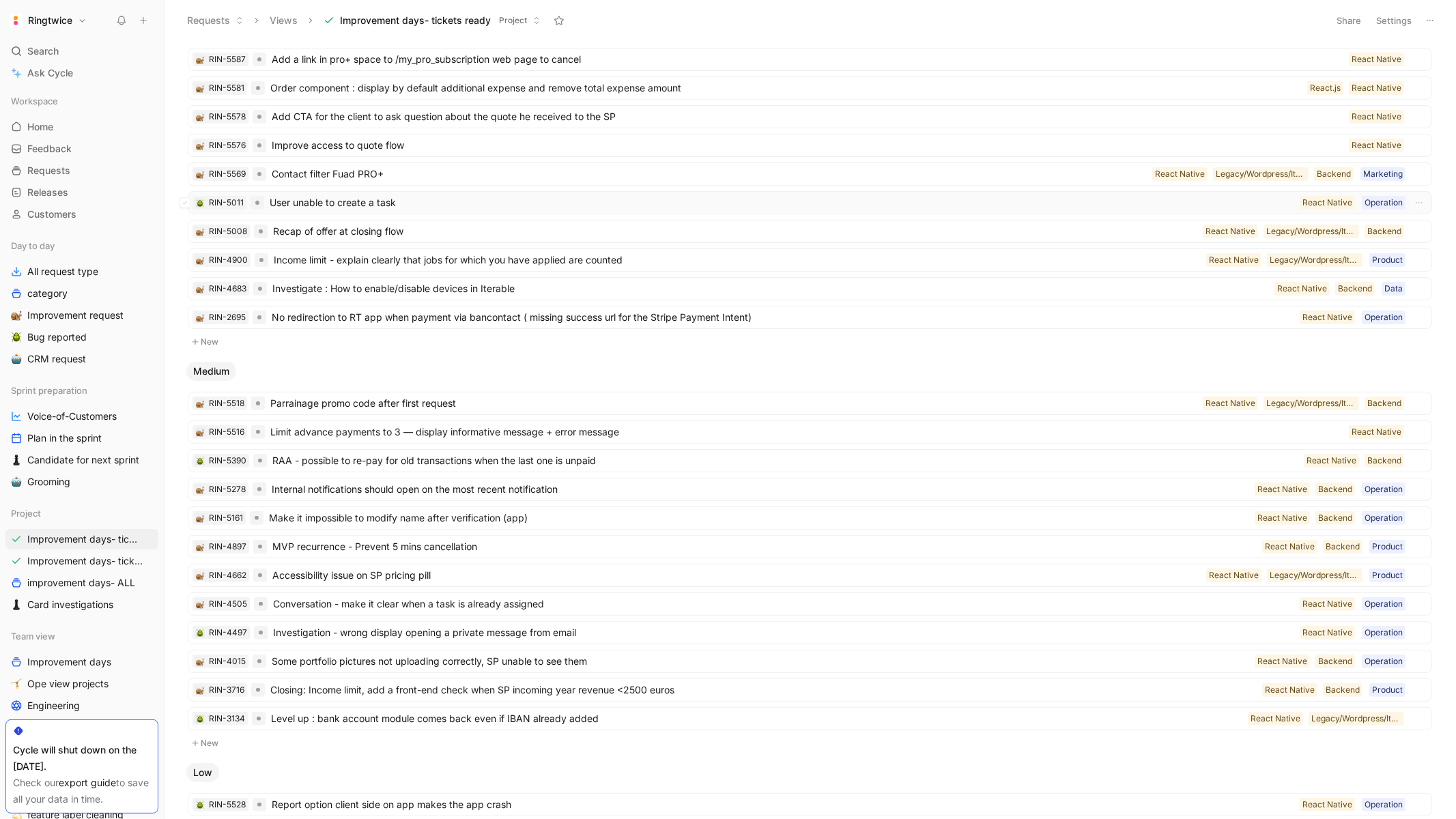
scroll to position [170, 0]
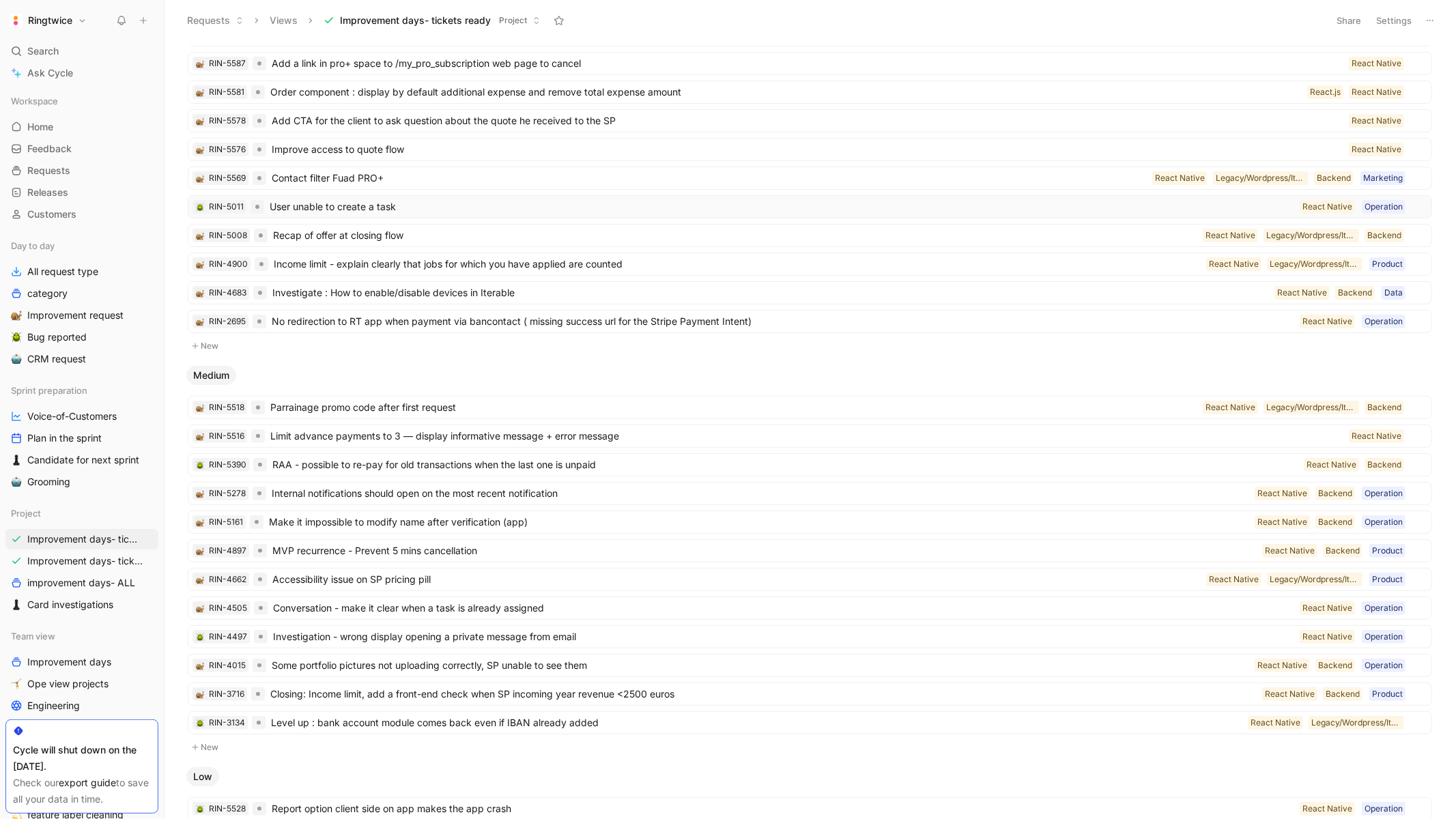
click at [494, 202] on span "User unable to create a task" at bounding box center [781, 206] width 1024 height 16
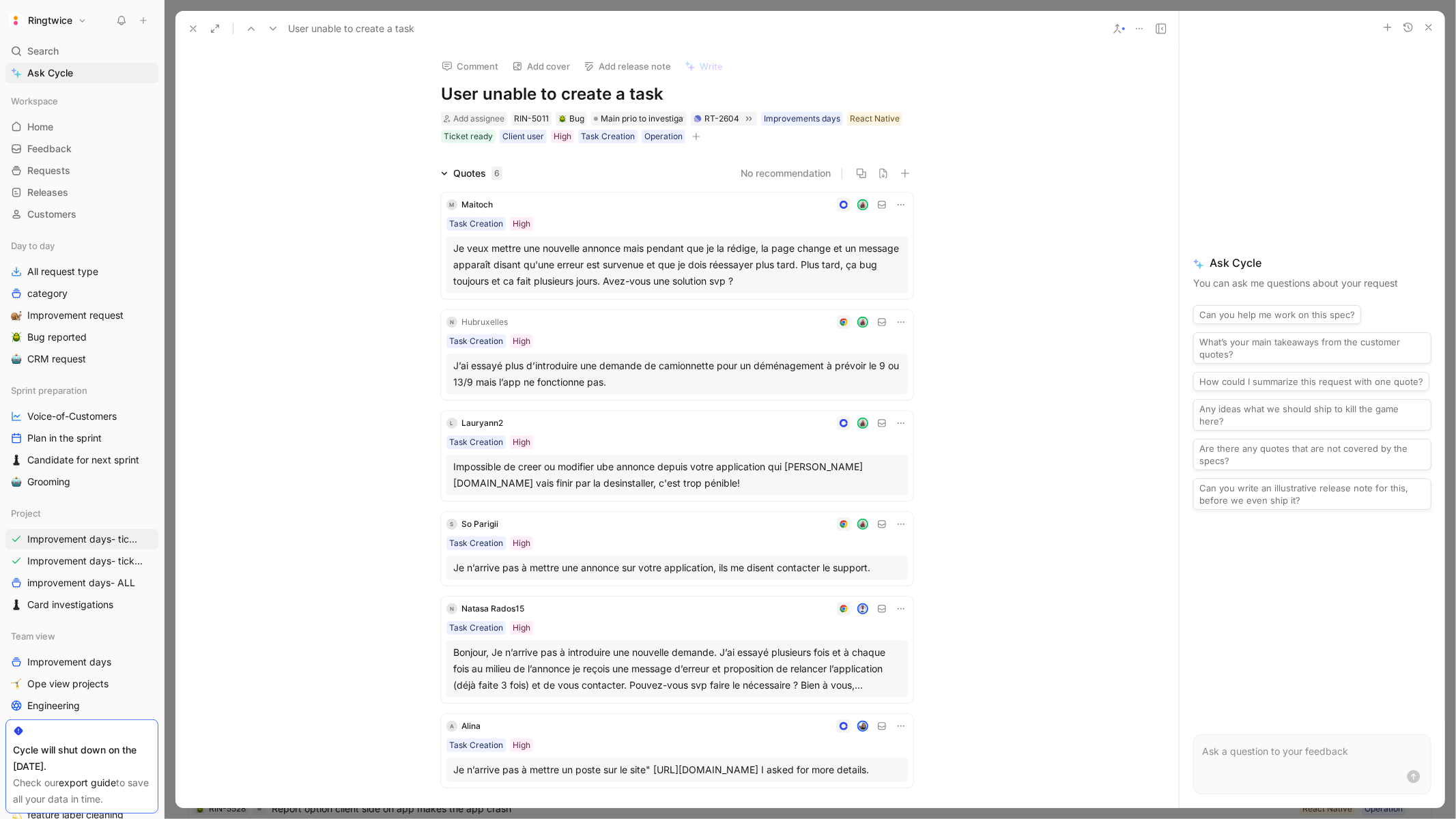
click at [1429, 23] on icon "button" at bounding box center [1428, 27] width 11 height 11
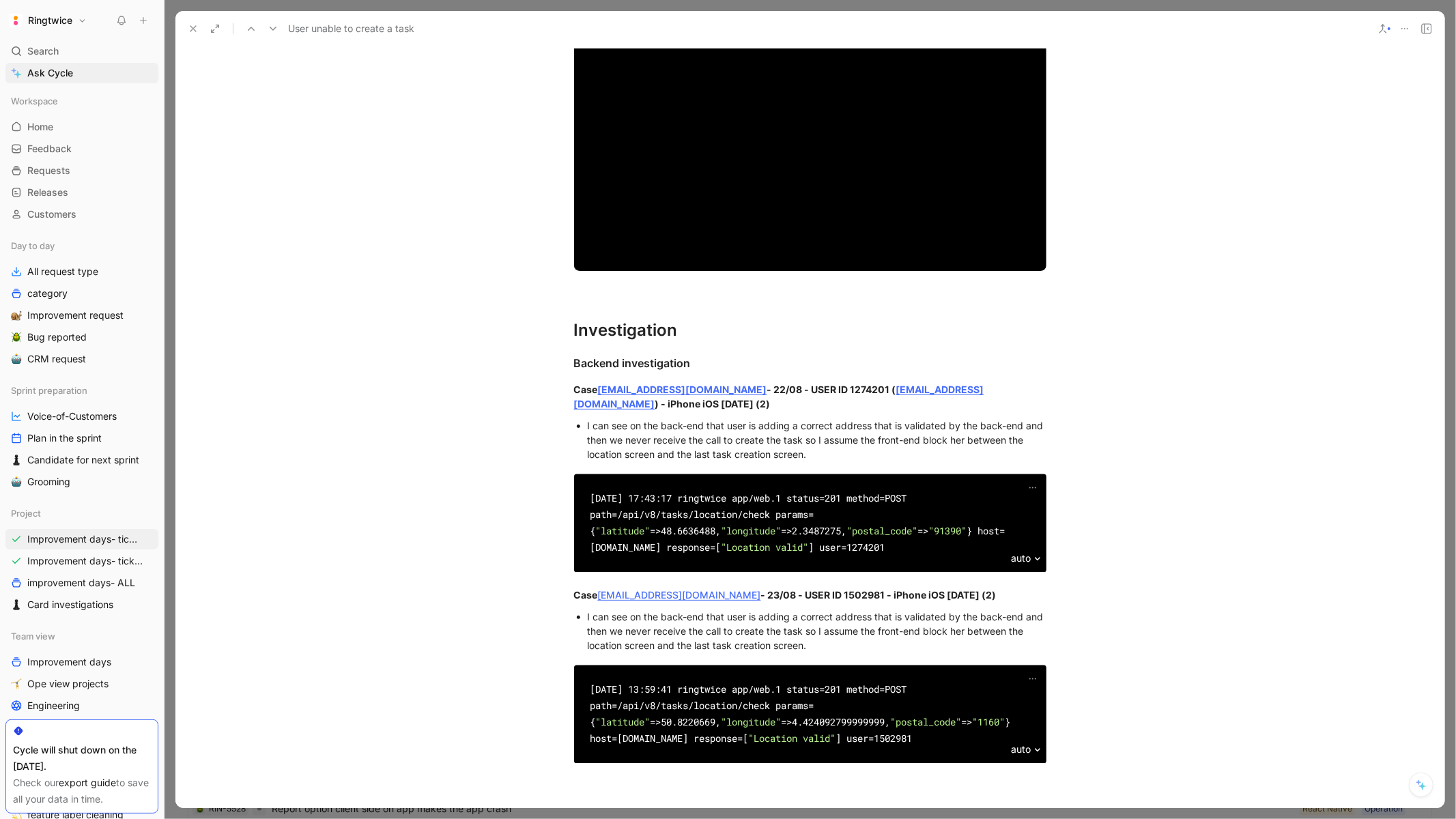
scroll to position [2544, 0]
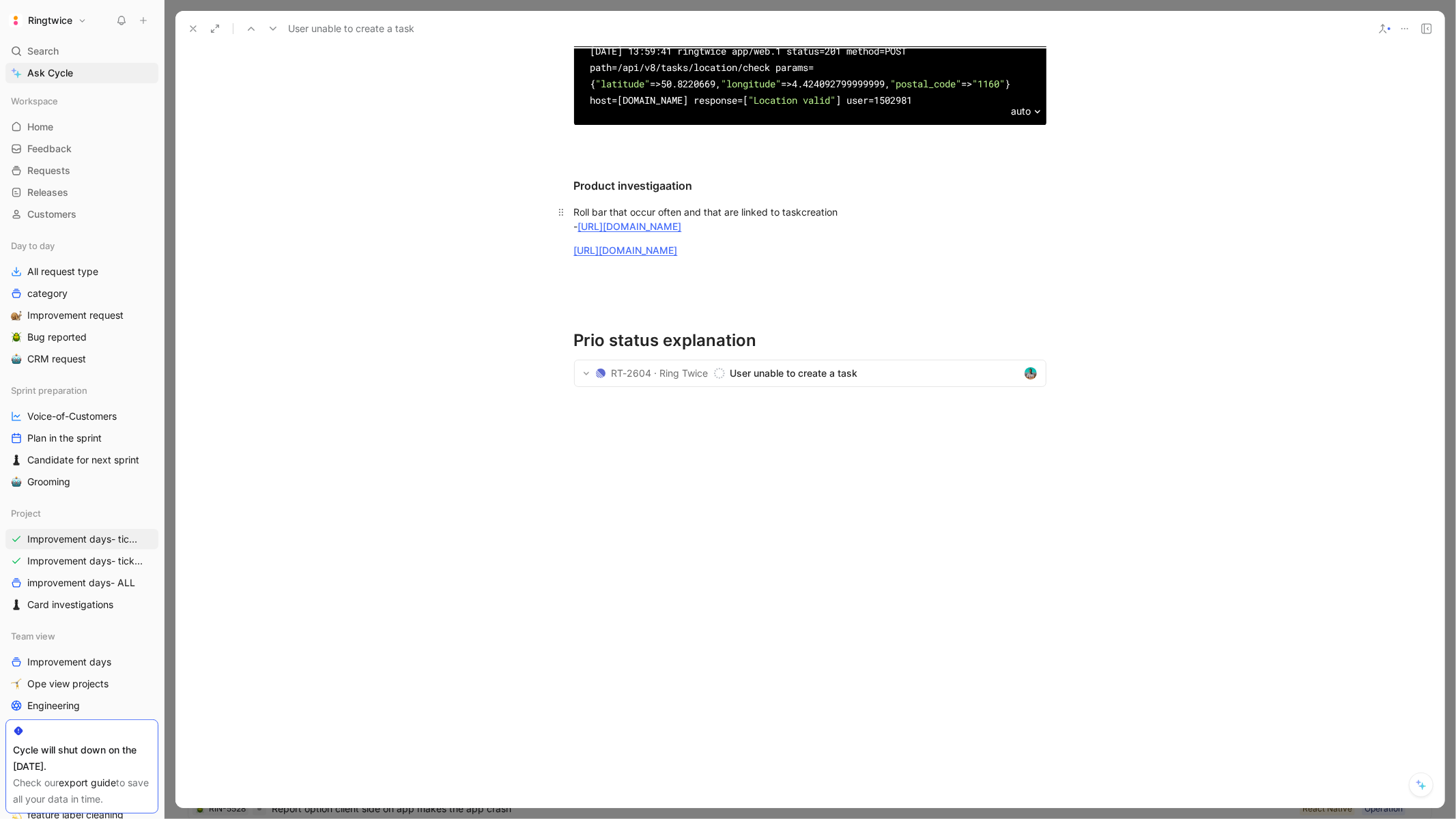
click at [675, 205] on div "Roll bar that occur often and that are linked to taskcreation - https://app.rol…" at bounding box center [811, 218] width 473 height 29
click at [670, 220] on link "https://app.rollbar.com/a/ringtwice/fix/item/mobile-app/2512#summary" at bounding box center [630, 226] width 104 height 12
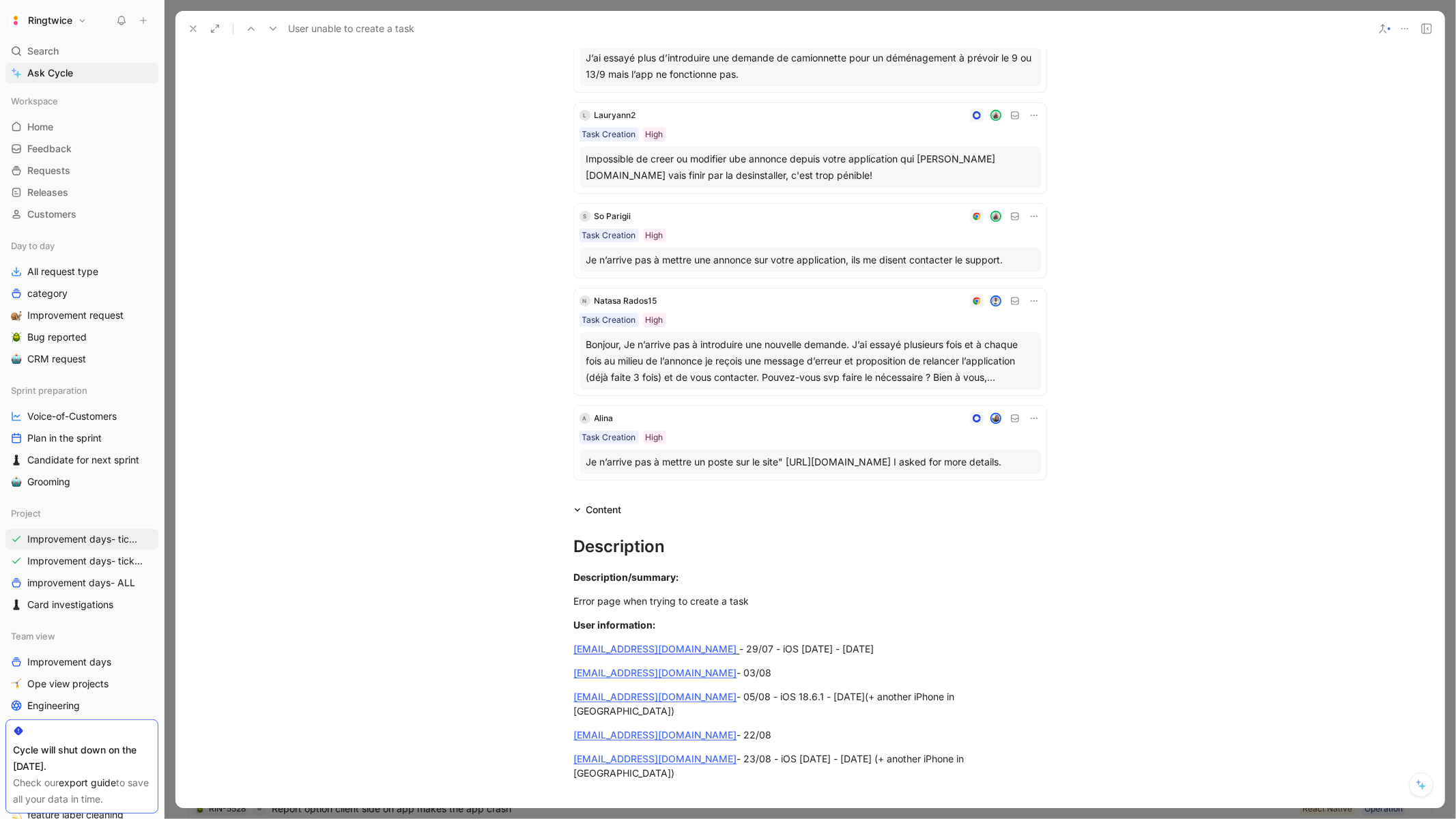
scroll to position [0, 0]
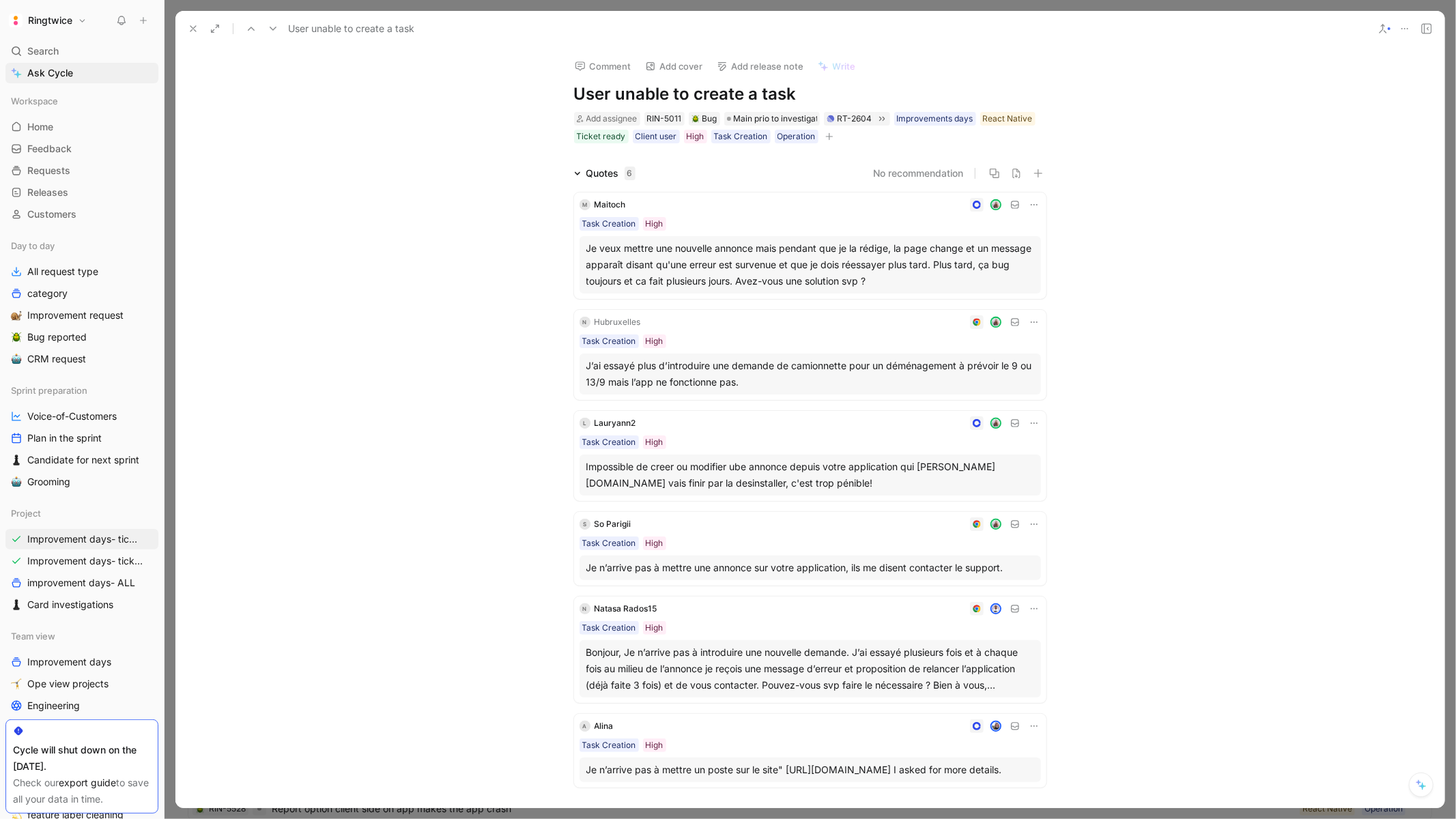
click at [187, 24] on icon at bounding box center [192, 28] width 11 height 11
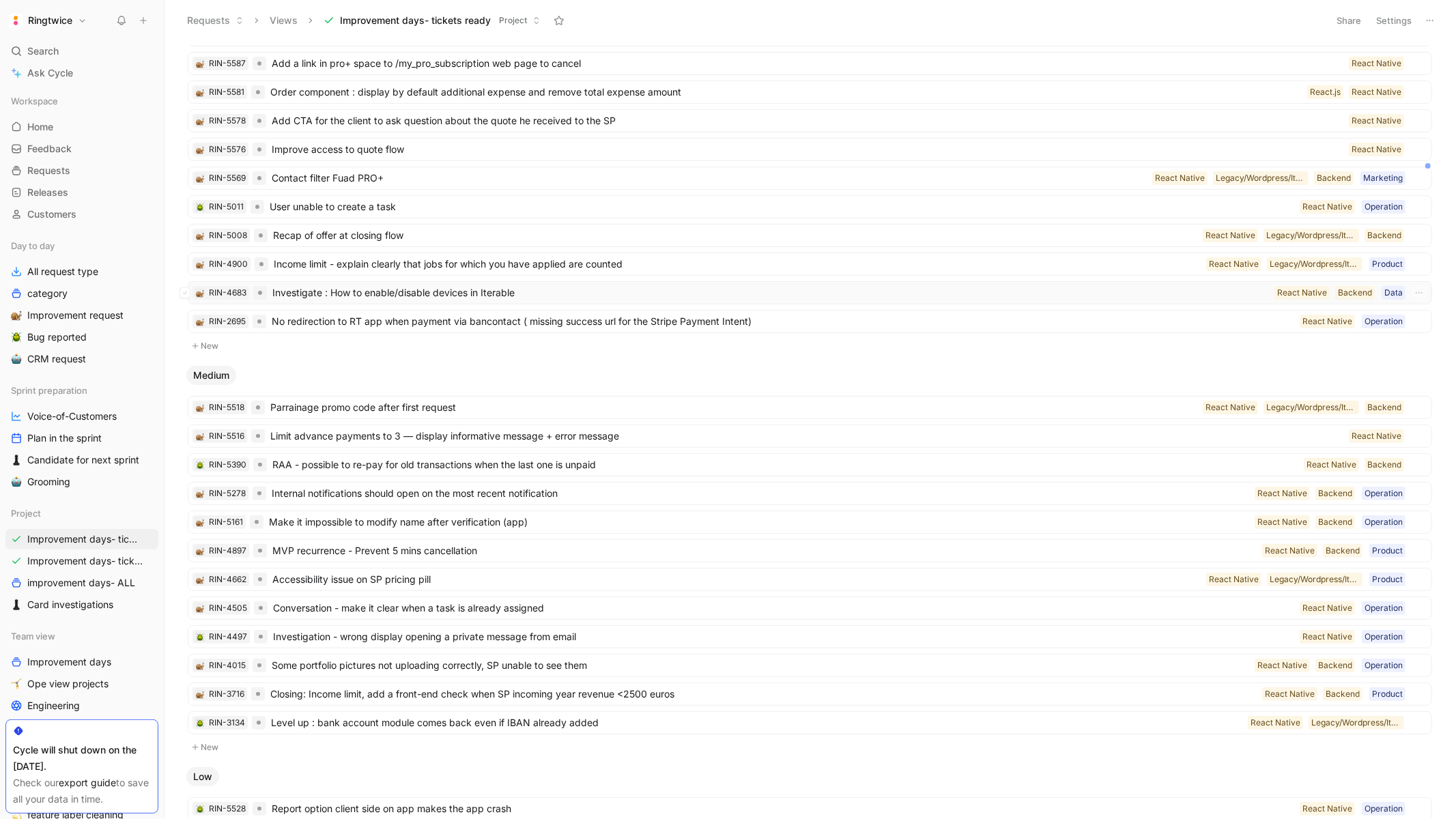
click at [602, 296] on span "Investigate : How to enable/disable devices in Iterable" at bounding box center [770, 292] width 996 height 16
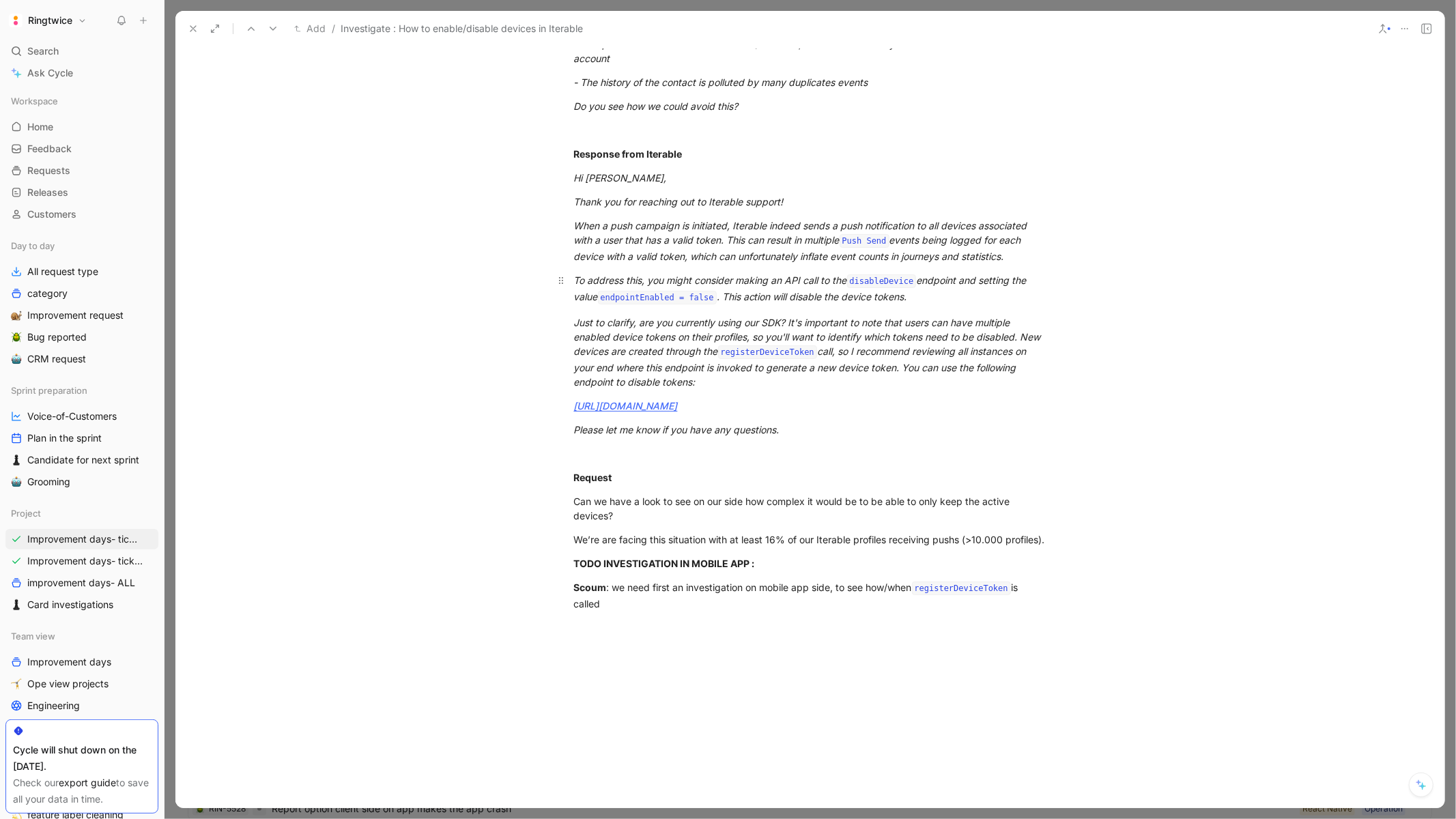
scroll to position [629, 0]
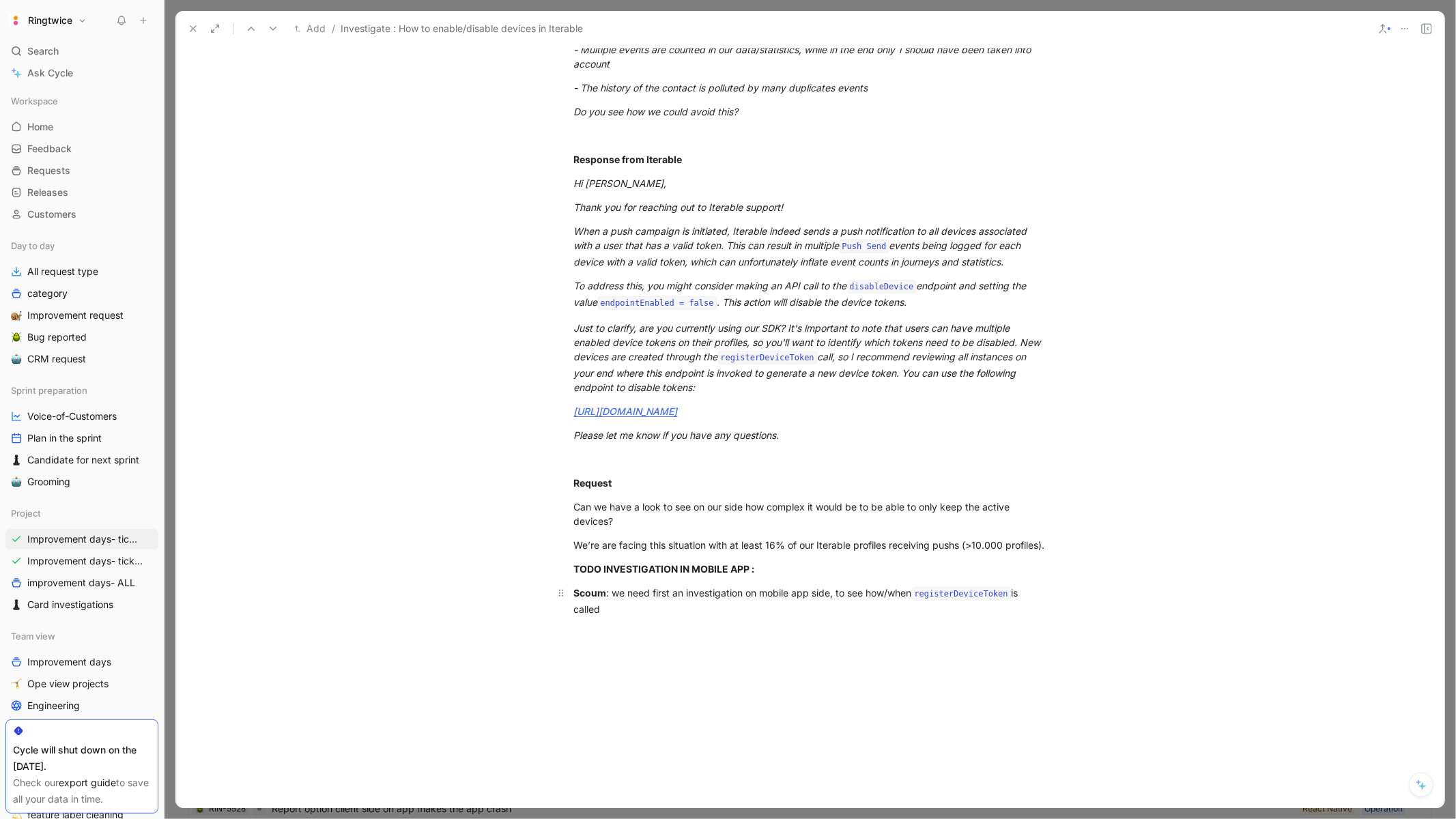
click at [633, 616] on div "Scoum : we need first an investigation on mobile app side, to see how/when regi…" at bounding box center [811, 601] width 473 height 31
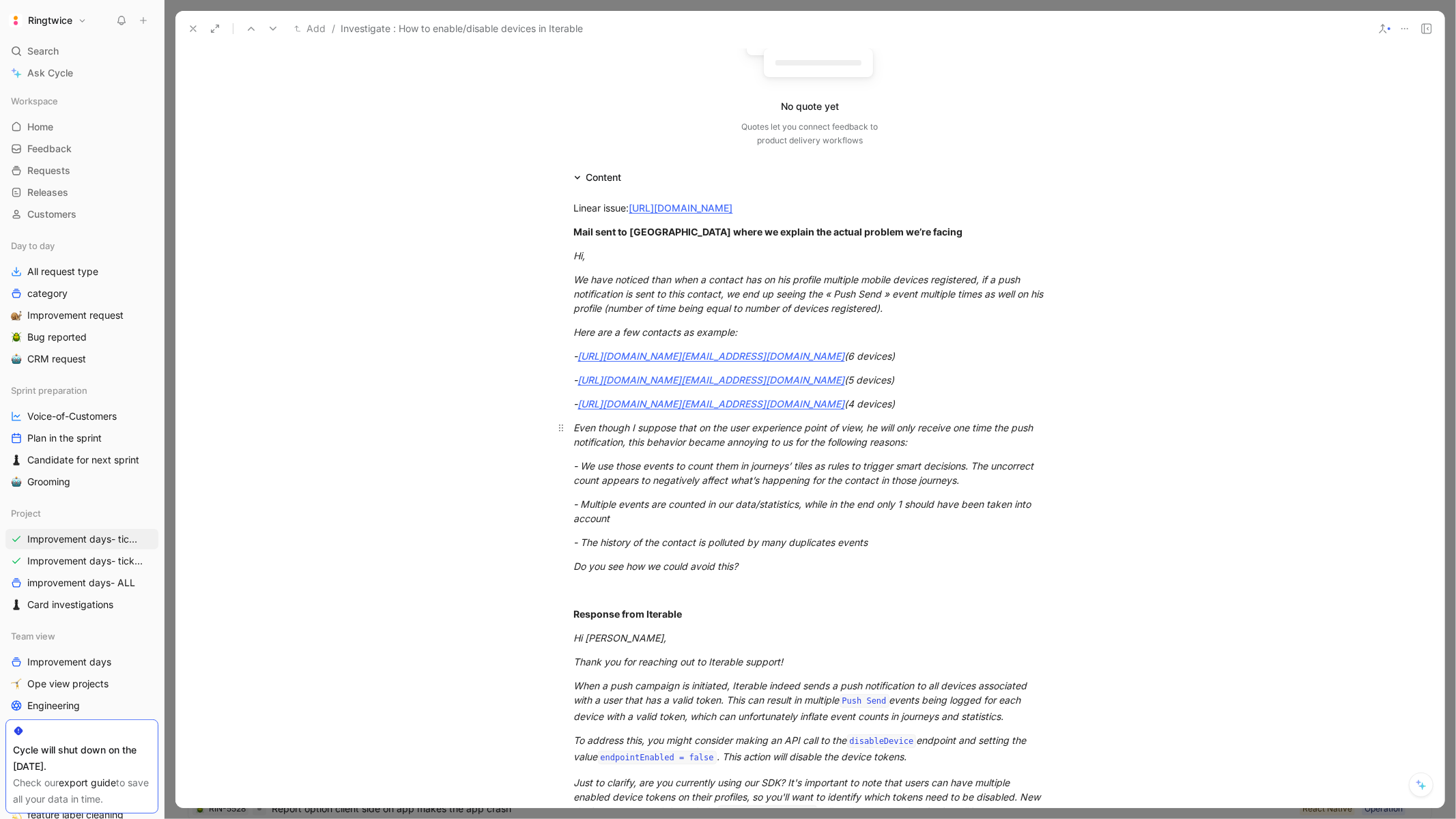
scroll to position [0, 0]
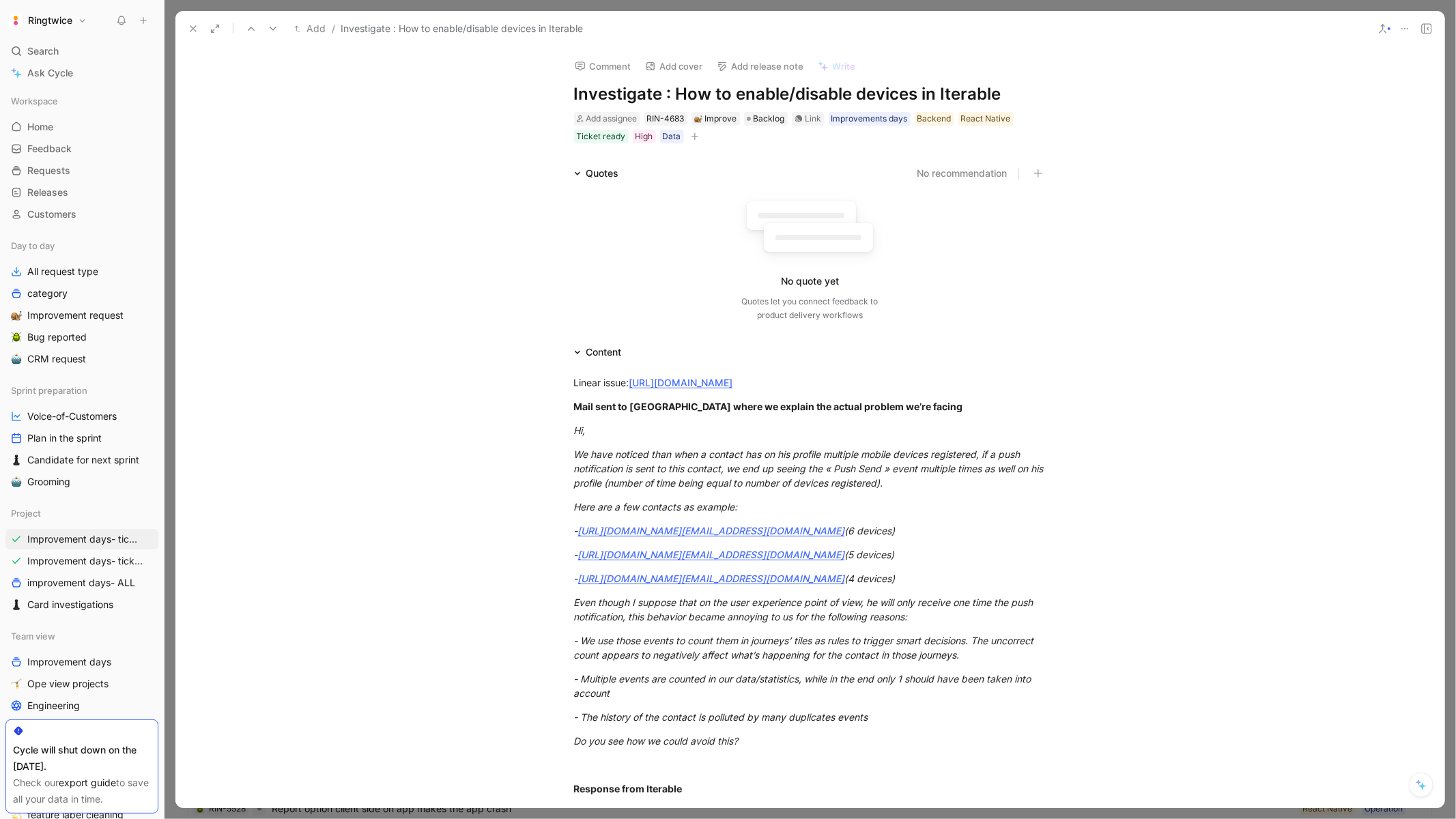
click at [192, 25] on icon at bounding box center [192, 28] width 11 height 11
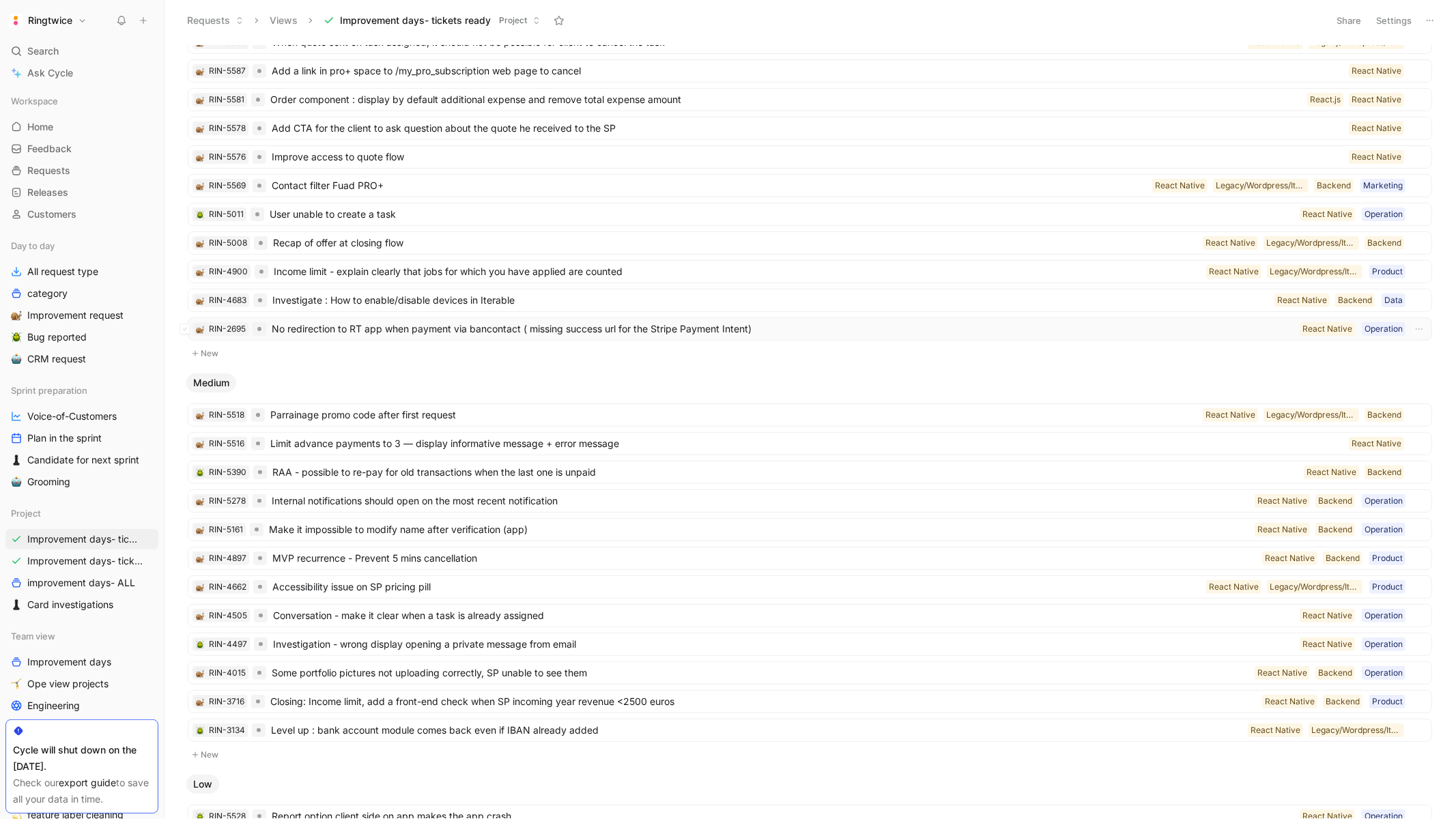
scroll to position [163, 0]
click at [556, 333] on span "No redirection to RT app when payment via bancontact ( missing success url for …" at bounding box center [782, 328] width 1022 height 16
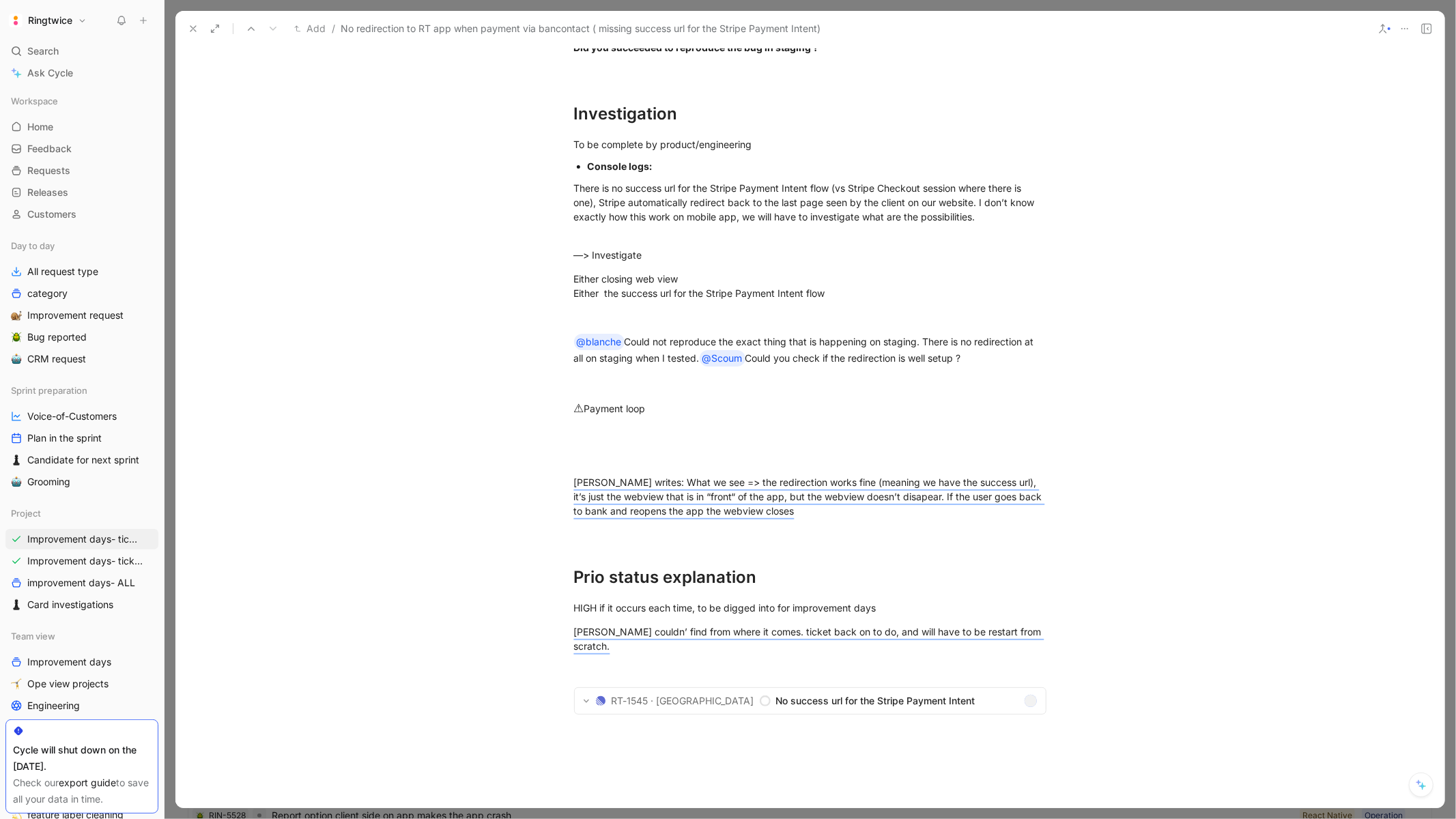
scroll to position [6771, 0]
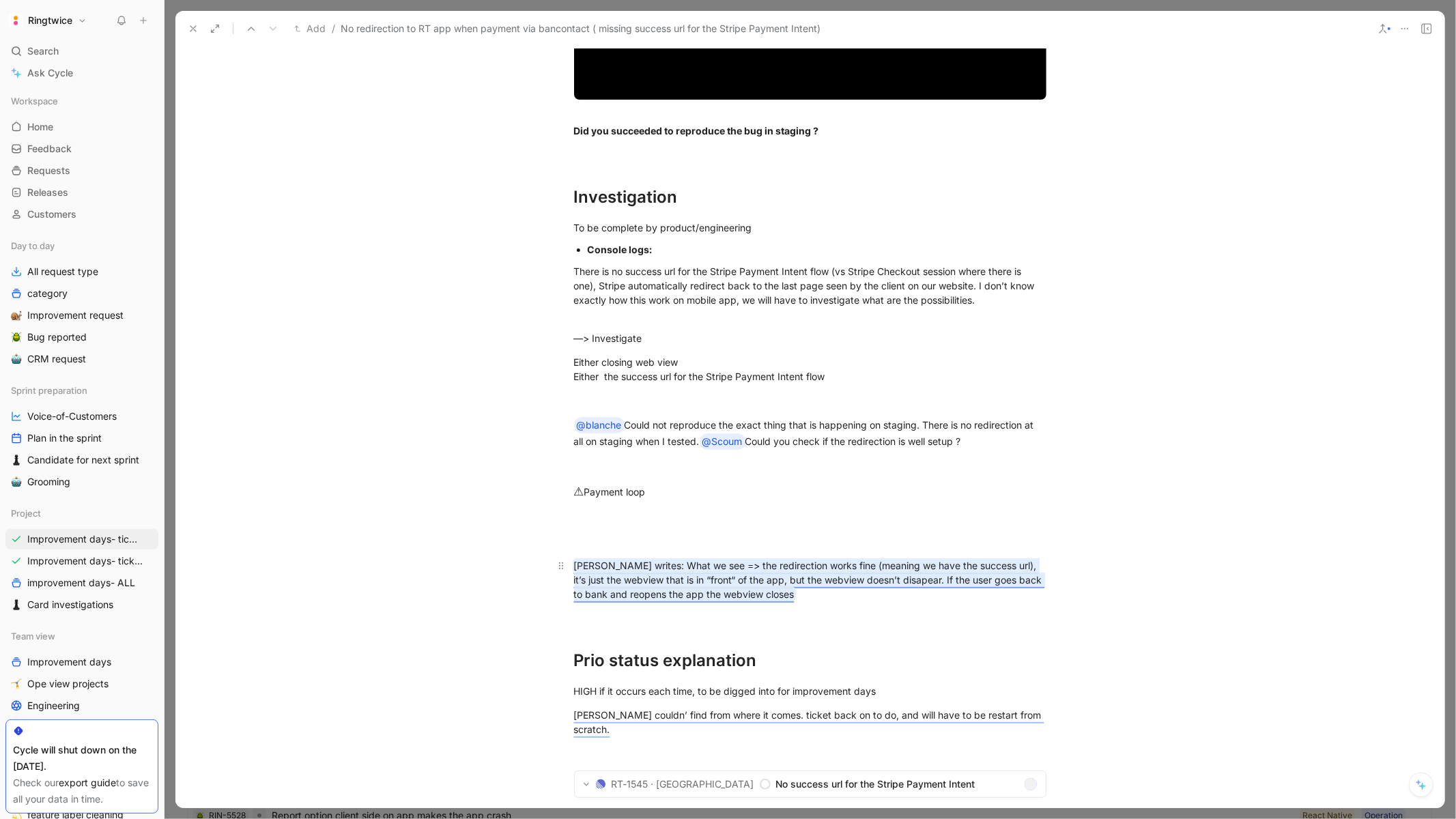
click at [741, 560] on mark "Carl writes: What we see => the redirection works fine (meaning we have the suc…" at bounding box center [810, 580] width 471 height 40
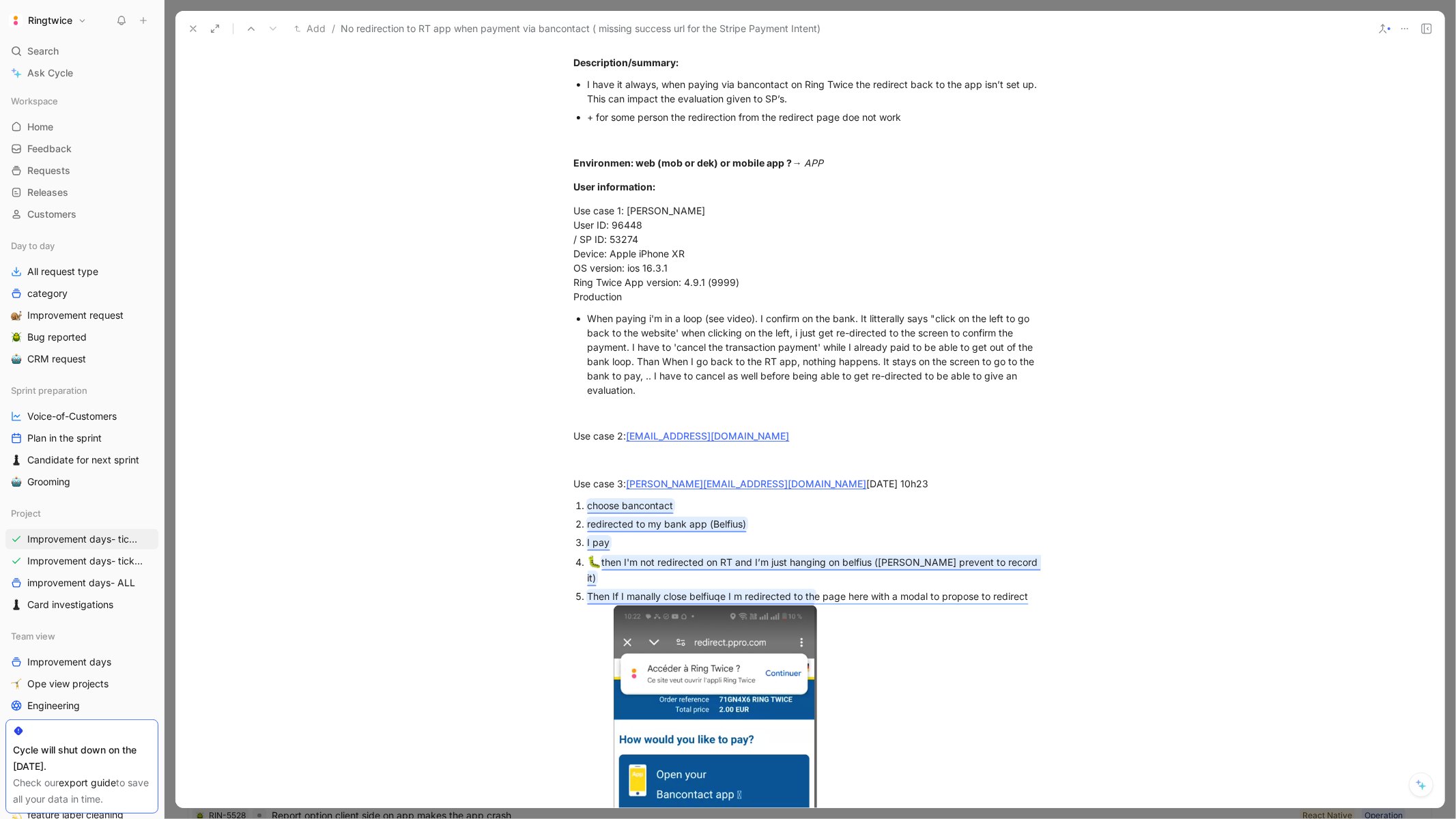
scroll to position [378, 0]
click at [678, 560] on mark "then I'm not redirected on RT and I’m just hanging on belfius (belfius prevent …" at bounding box center [814, 571] width 453 height 28
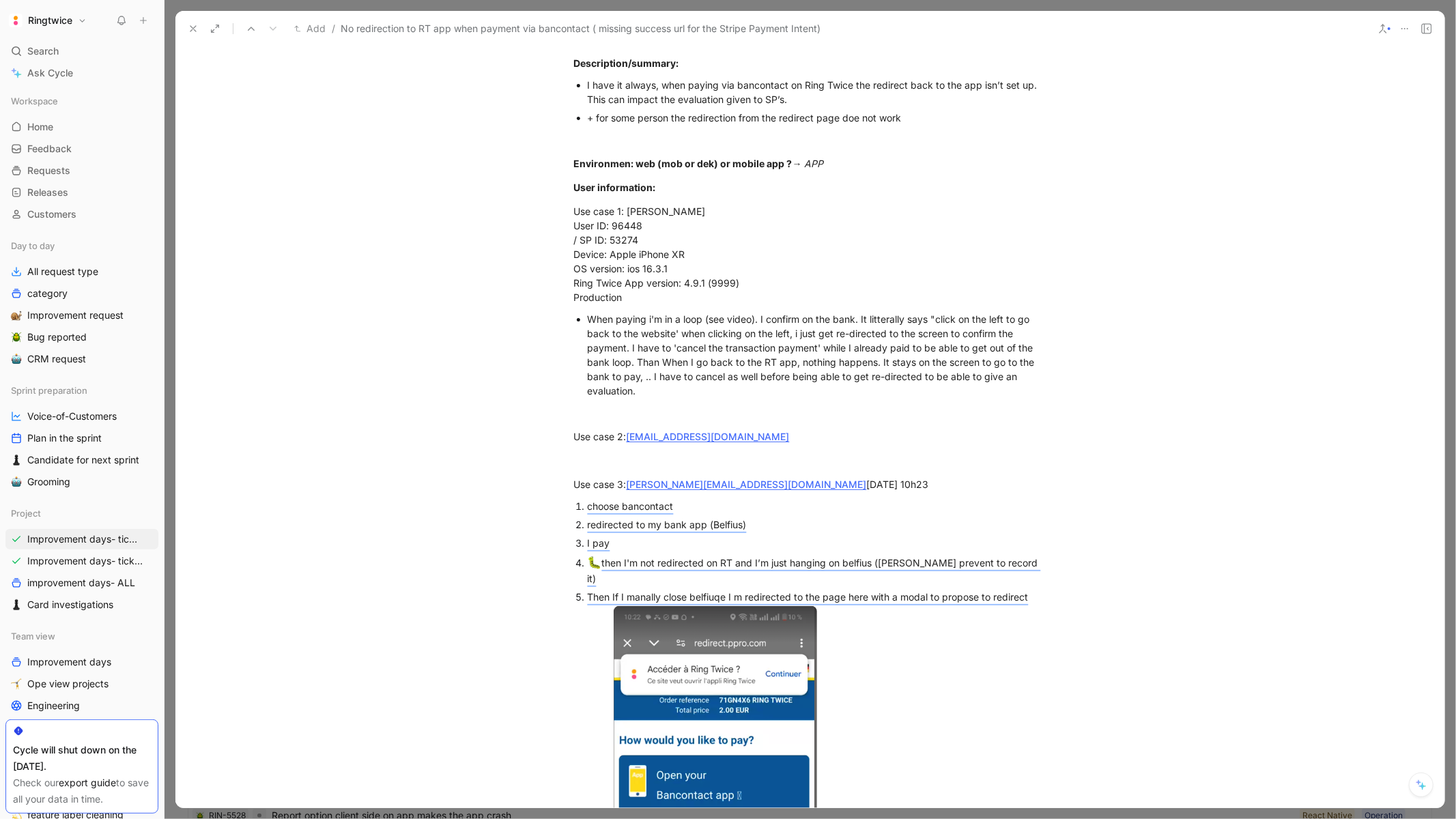
click at [843, 525] on div "redirected to my bank app (Belfius)" at bounding box center [817, 525] width 459 height 14
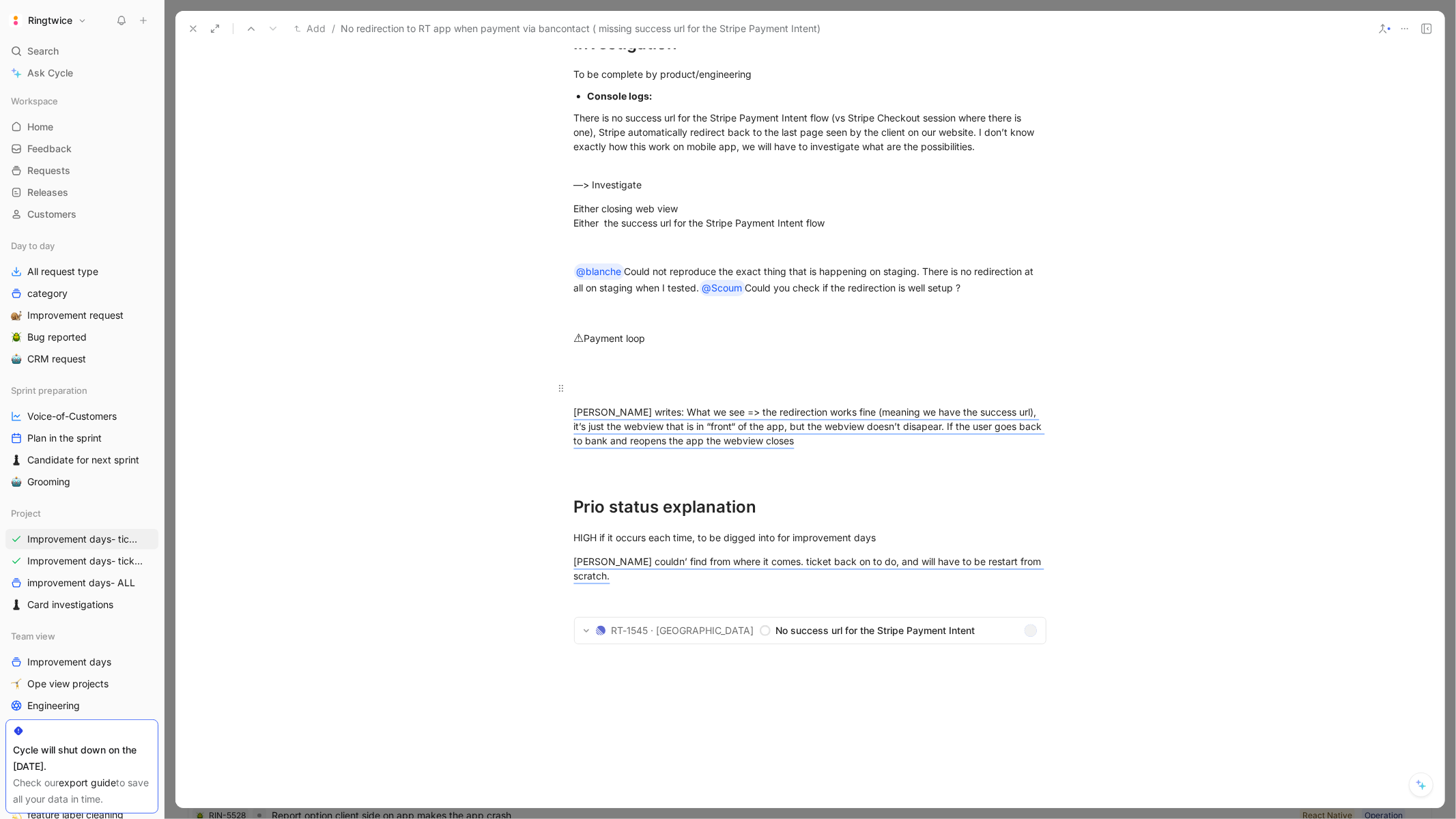
scroll to position [6921, 0]
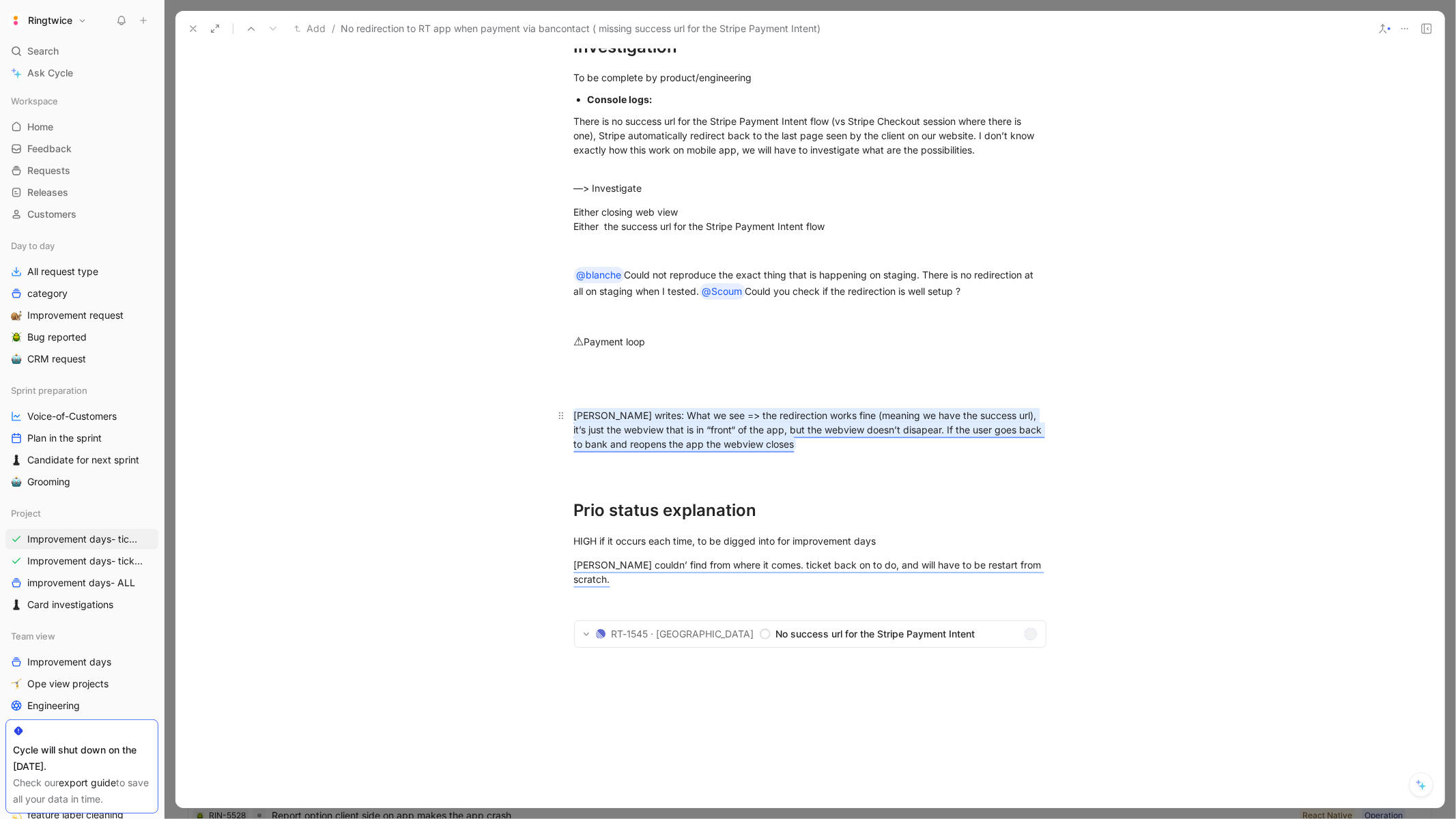
click at [694, 410] on mark "Carl writes: What we see => the redirection works fine (meaning we have the suc…" at bounding box center [810, 430] width 471 height 40
click at [840, 433] on div "Carl writes: What we see => the redirection works fine (meaning we have the suc…" at bounding box center [811, 429] width 473 height 43
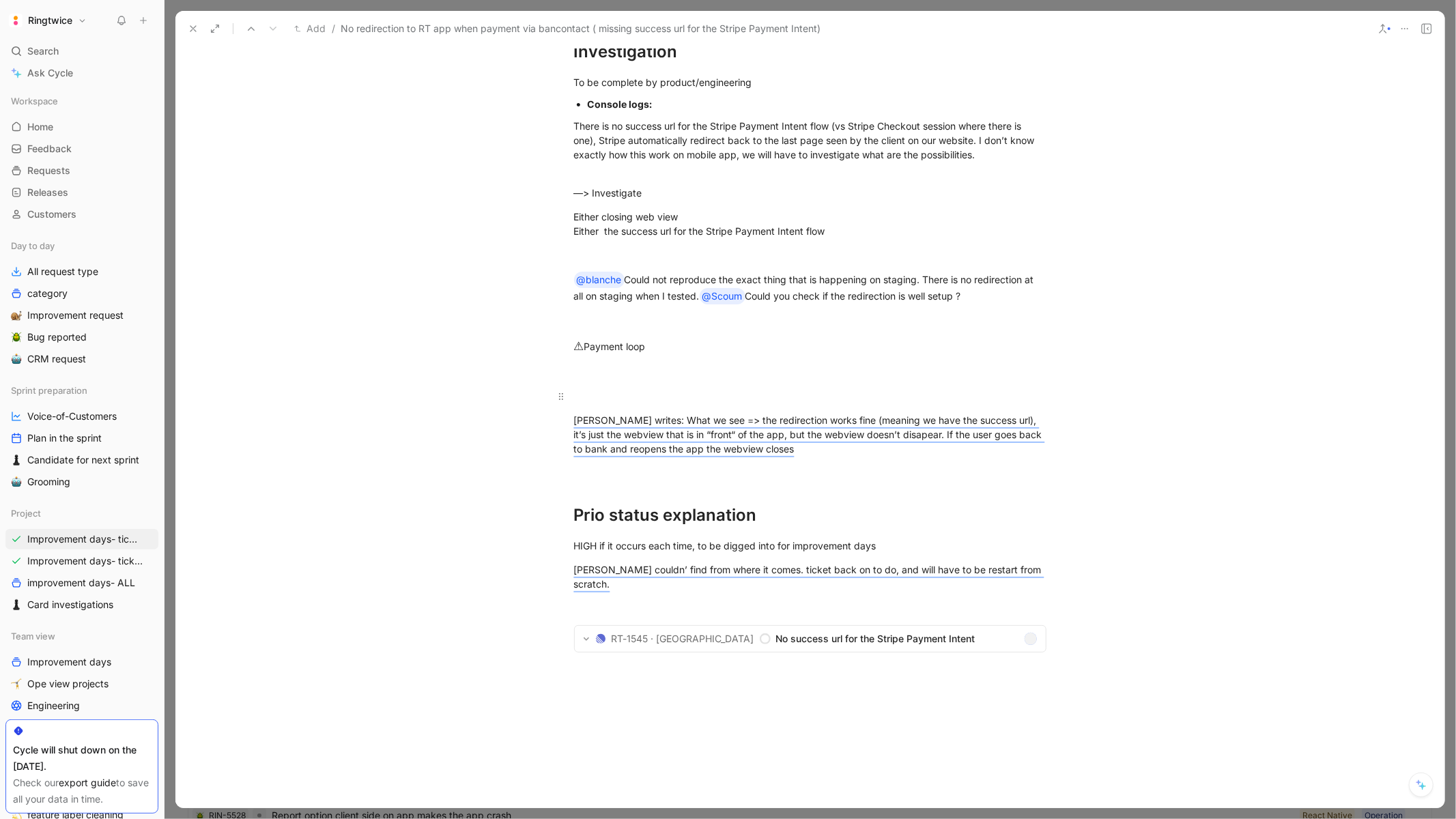
click at [633, 389] on div at bounding box center [811, 396] width 473 height 14
click at [594, 389] on p "Investigation" at bounding box center [811, 396] width 525 height 23
click at [587, 389] on div "Investigation" at bounding box center [811, 396] width 473 height 14
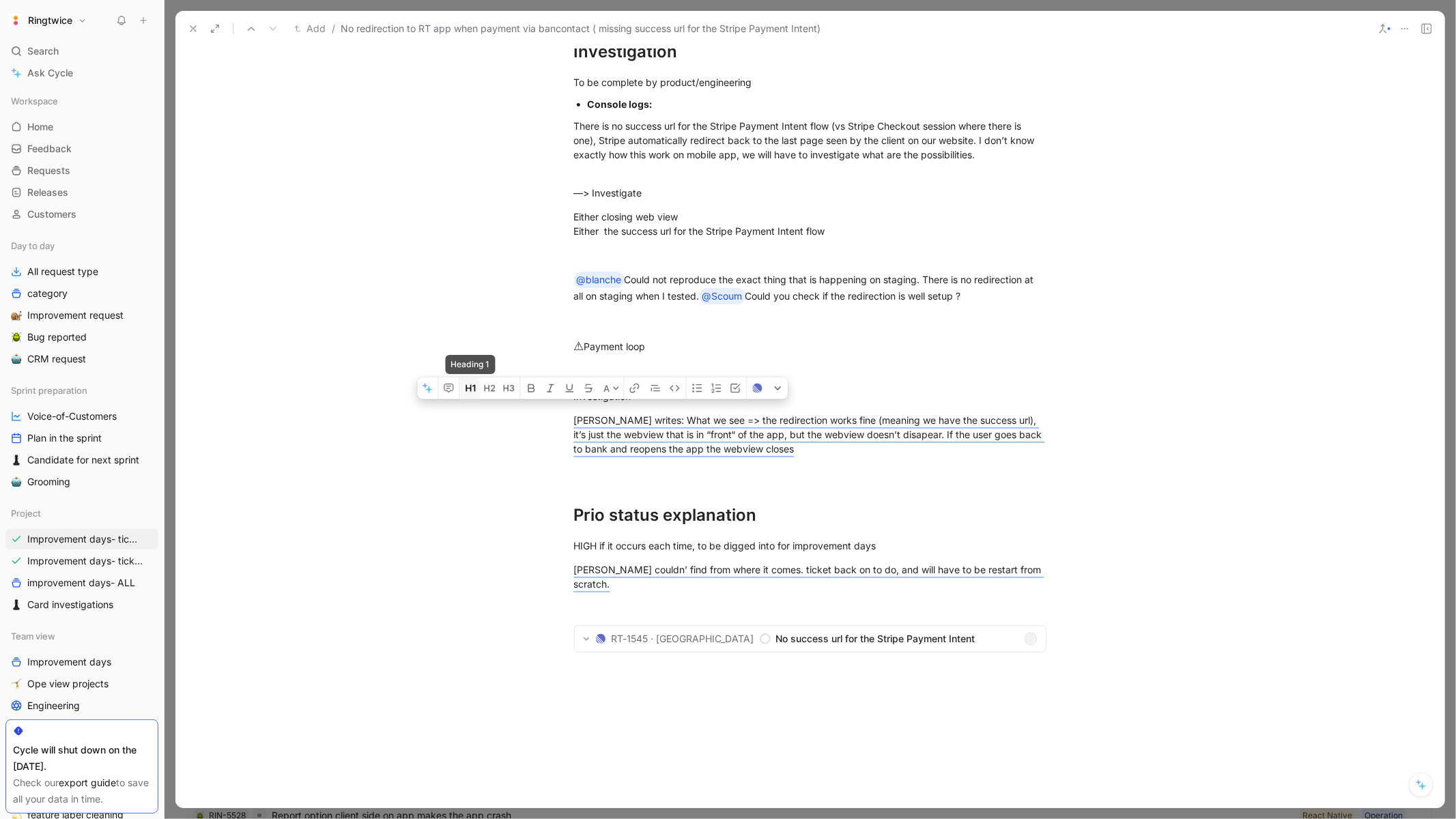
click at [465, 383] on icon "button" at bounding box center [470, 388] width 11 height 11
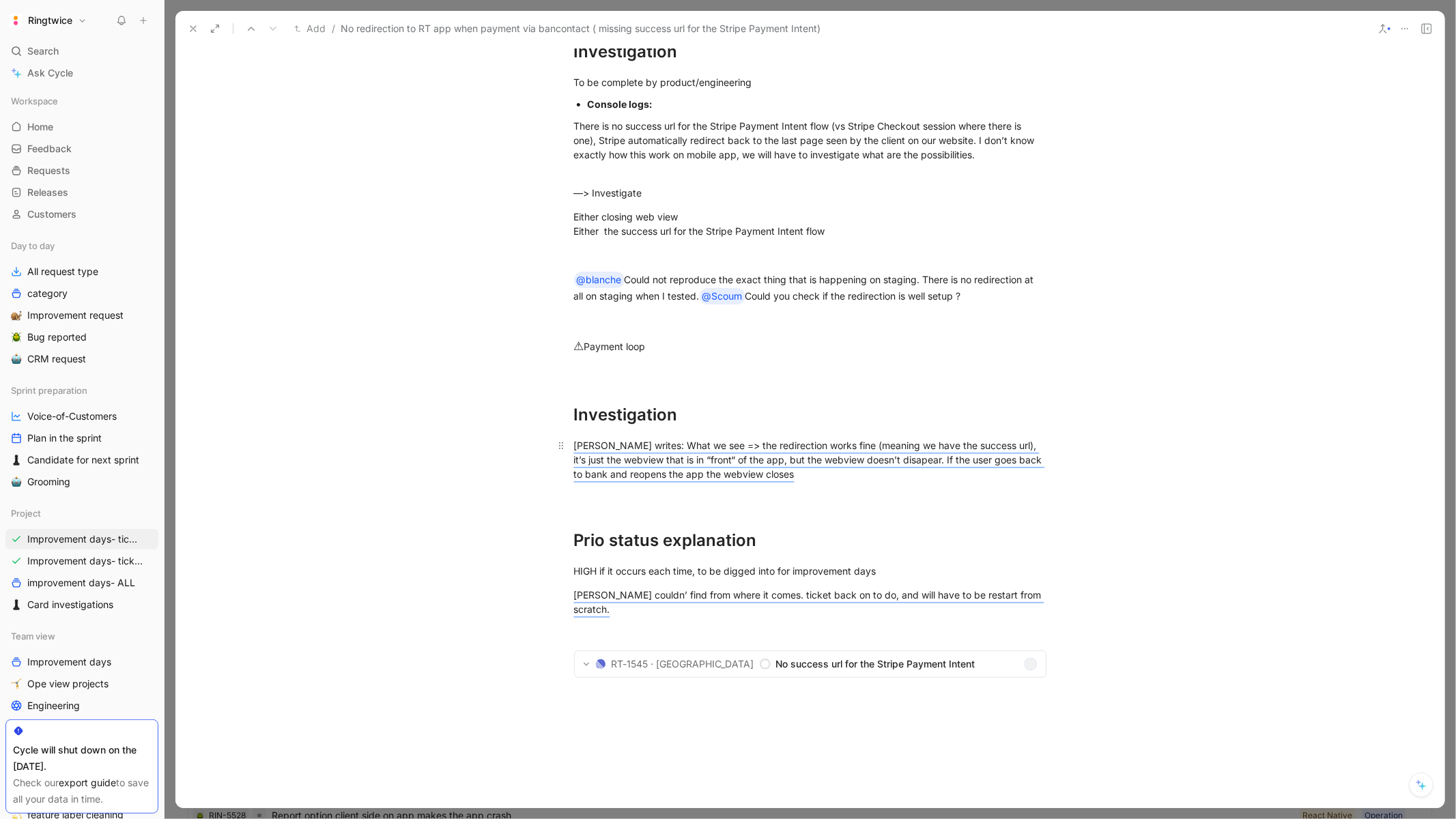
click at [810, 460] on div "Carl writes: What we see => the redirection works fine (meaning we have the suc…" at bounding box center [811, 459] width 473 height 43
click at [575, 403] on div "Investigation" at bounding box center [811, 415] width 473 height 25
click at [791, 656] on span "No success url for the Stripe Payment Intent" at bounding box center [897, 664] width 242 height 16
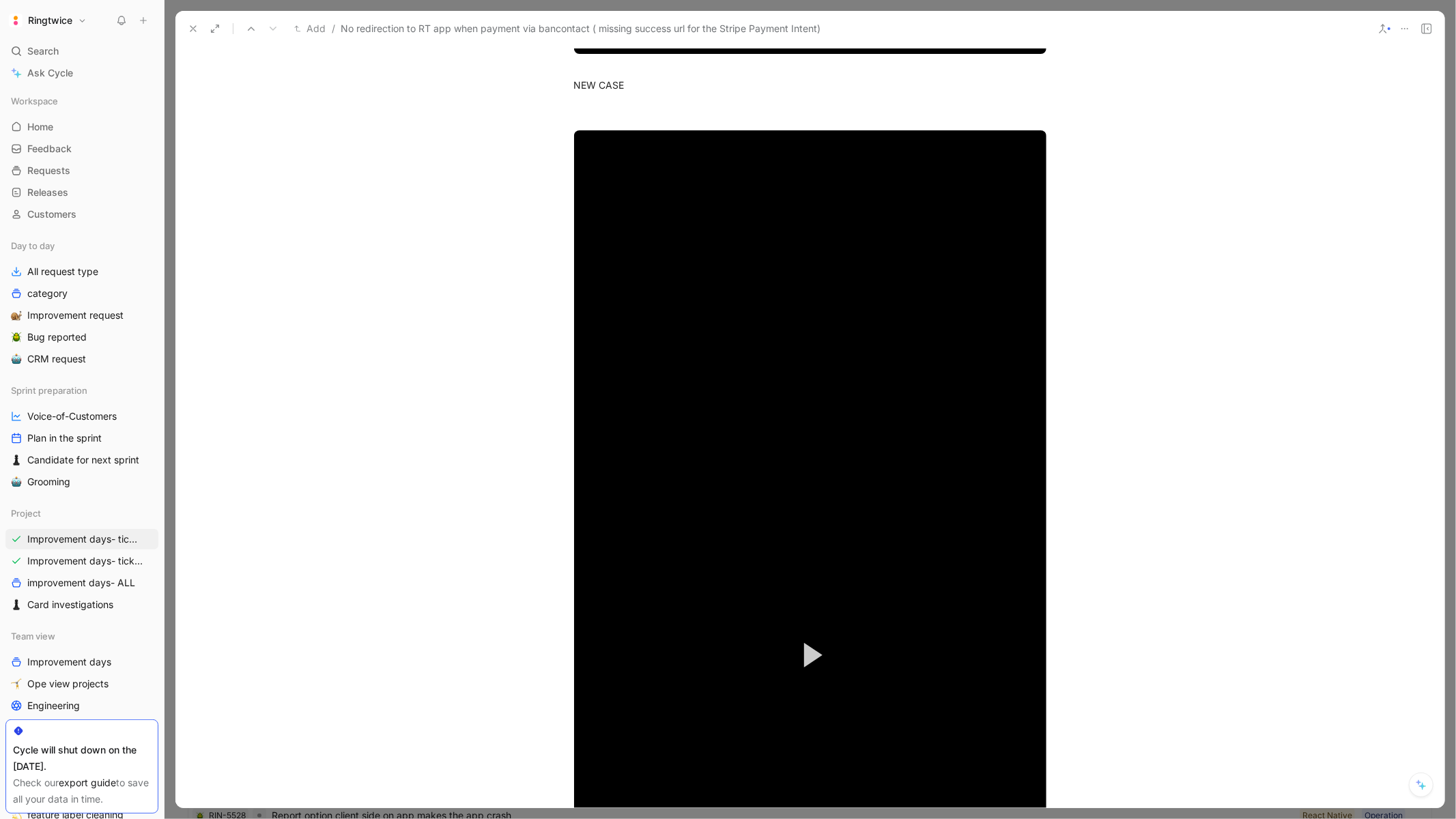
scroll to position [5305, 0]
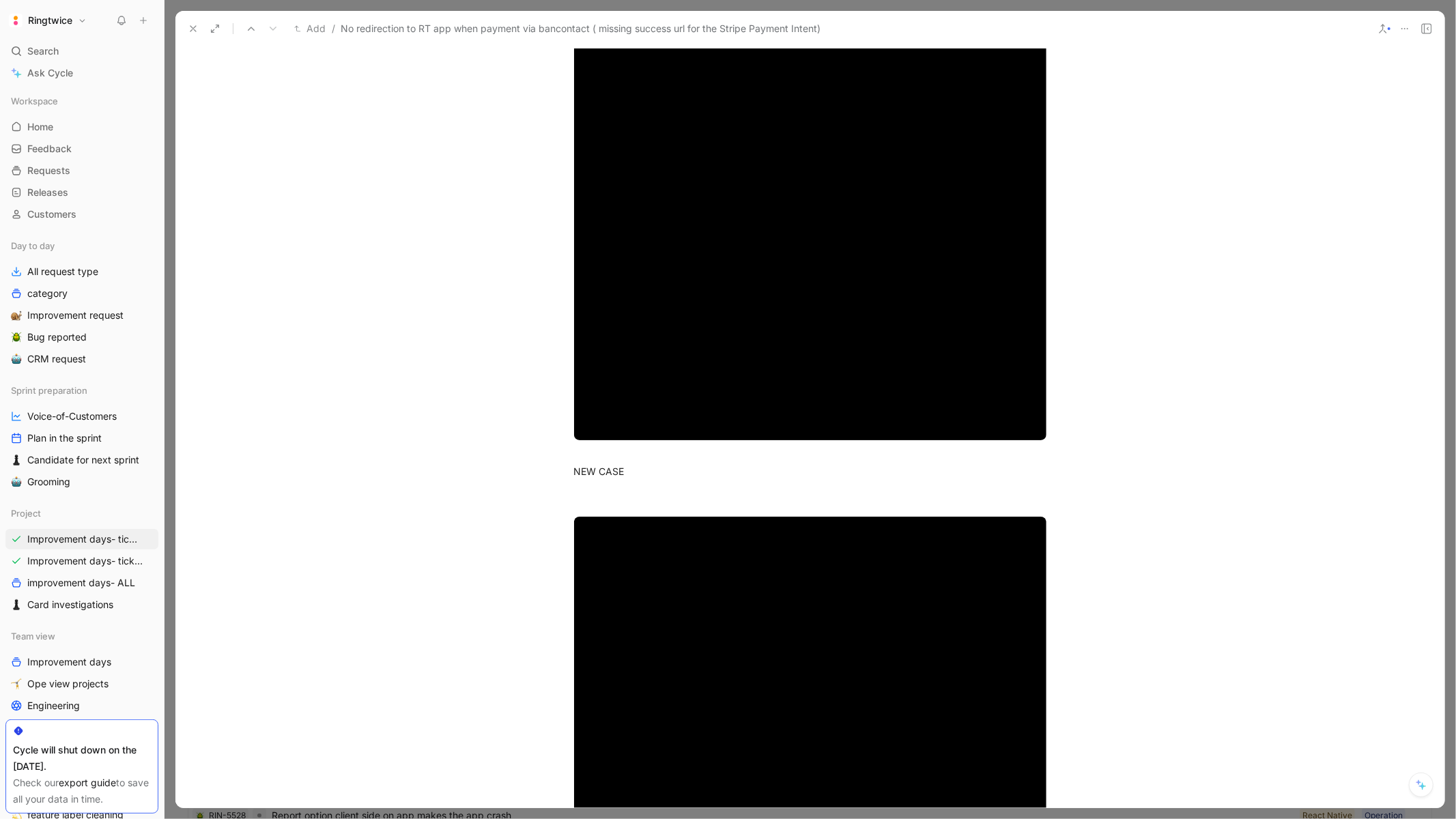
click at [193, 31] on icon at bounding box center [192, 28] width 11 height 11
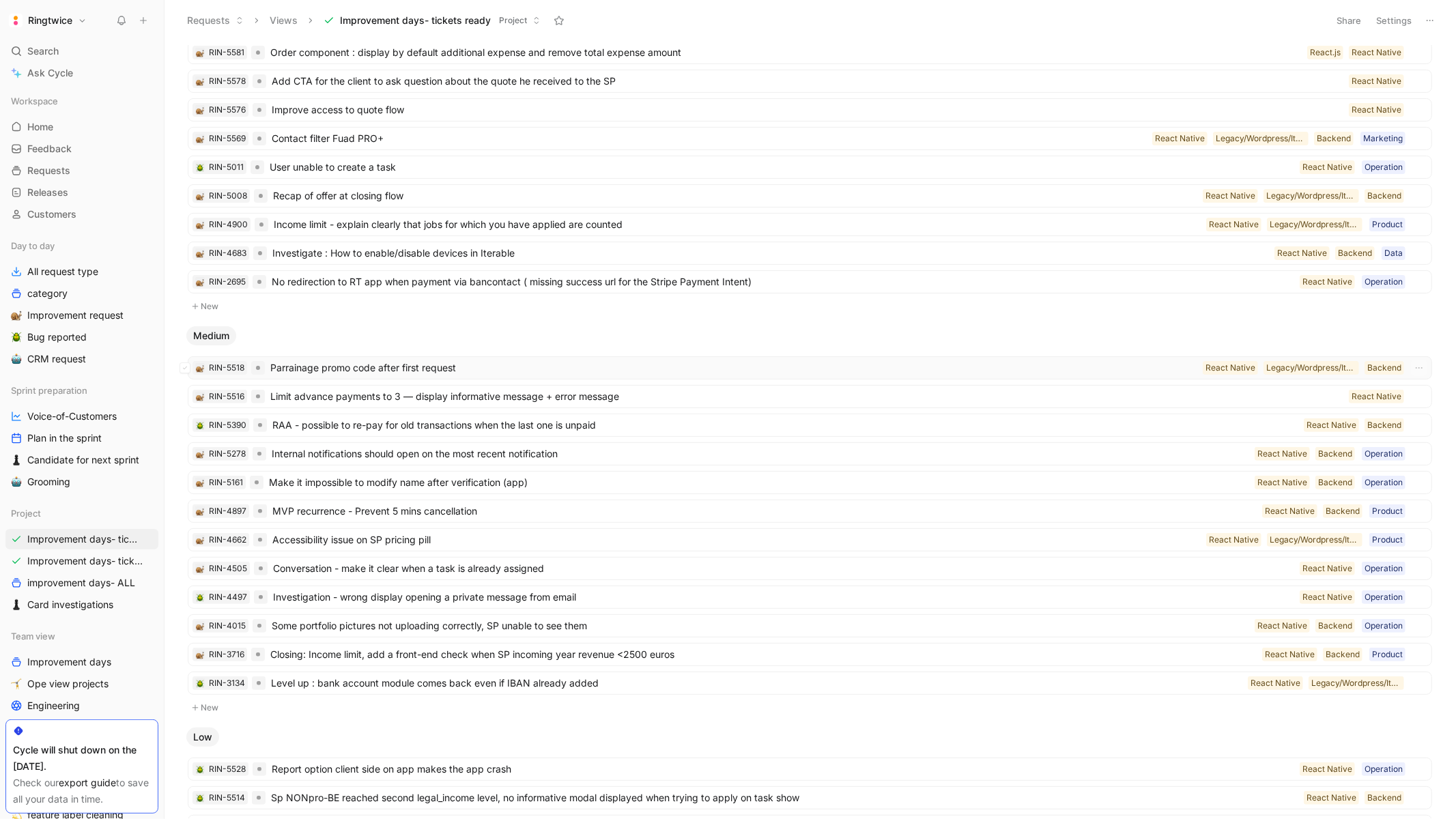
scroll to position [228, 0]
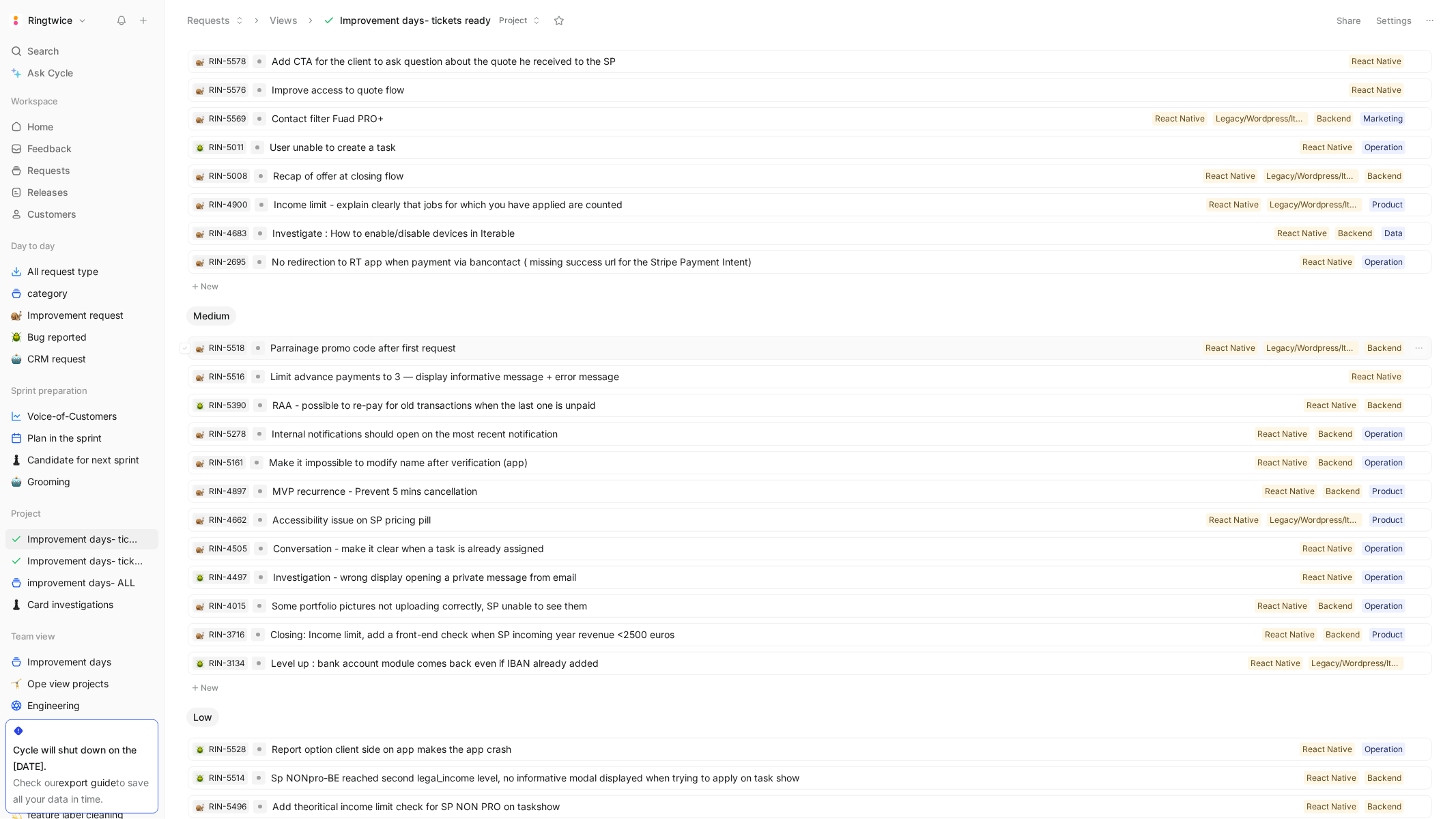
click at [531, 349] on span "Parrainage promo code after first request" at bounding box center [733, 348] width 926 height 16
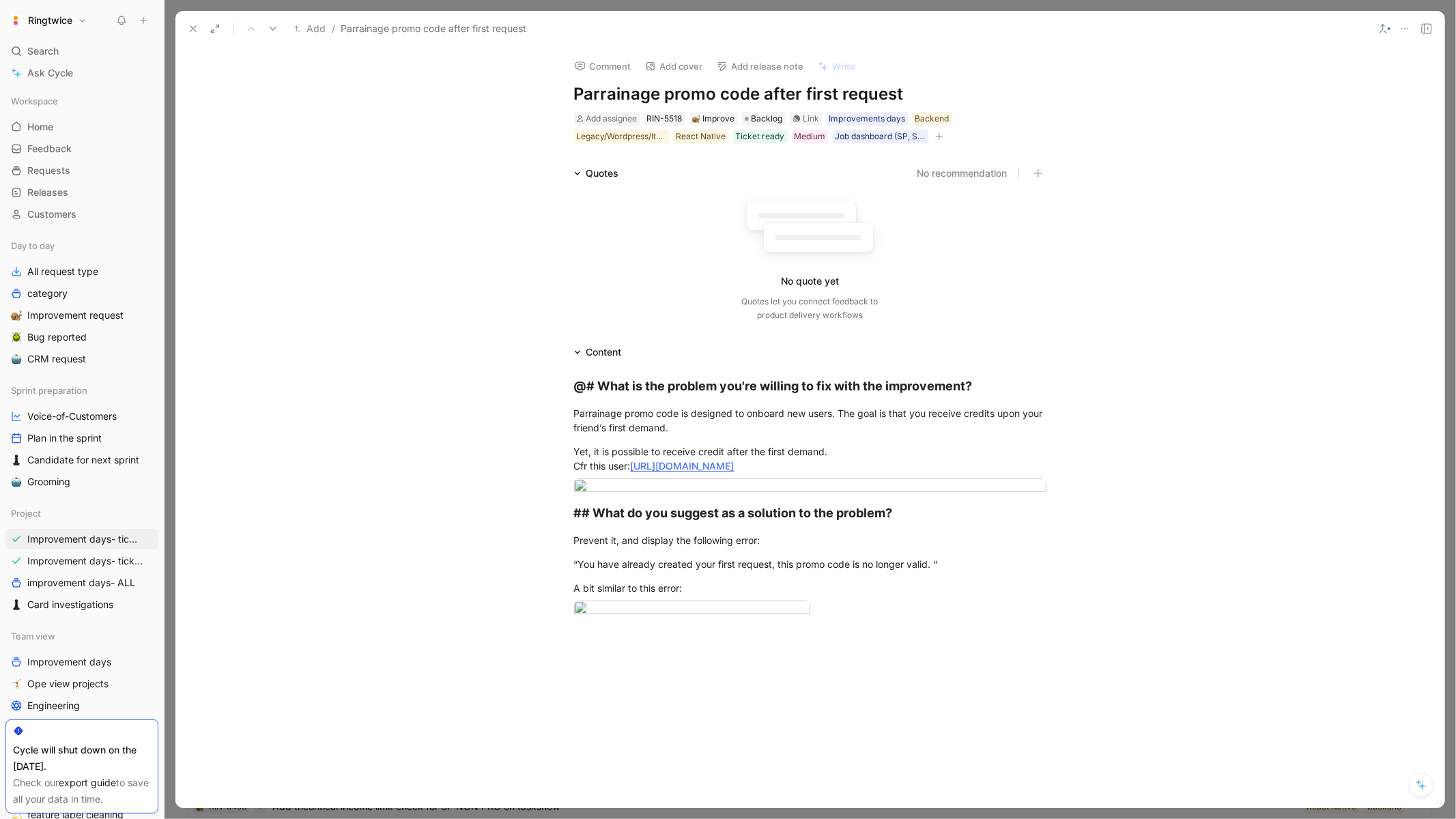
click at [187, 25] on icon at bounding box center [192, 28] width 11 height 11
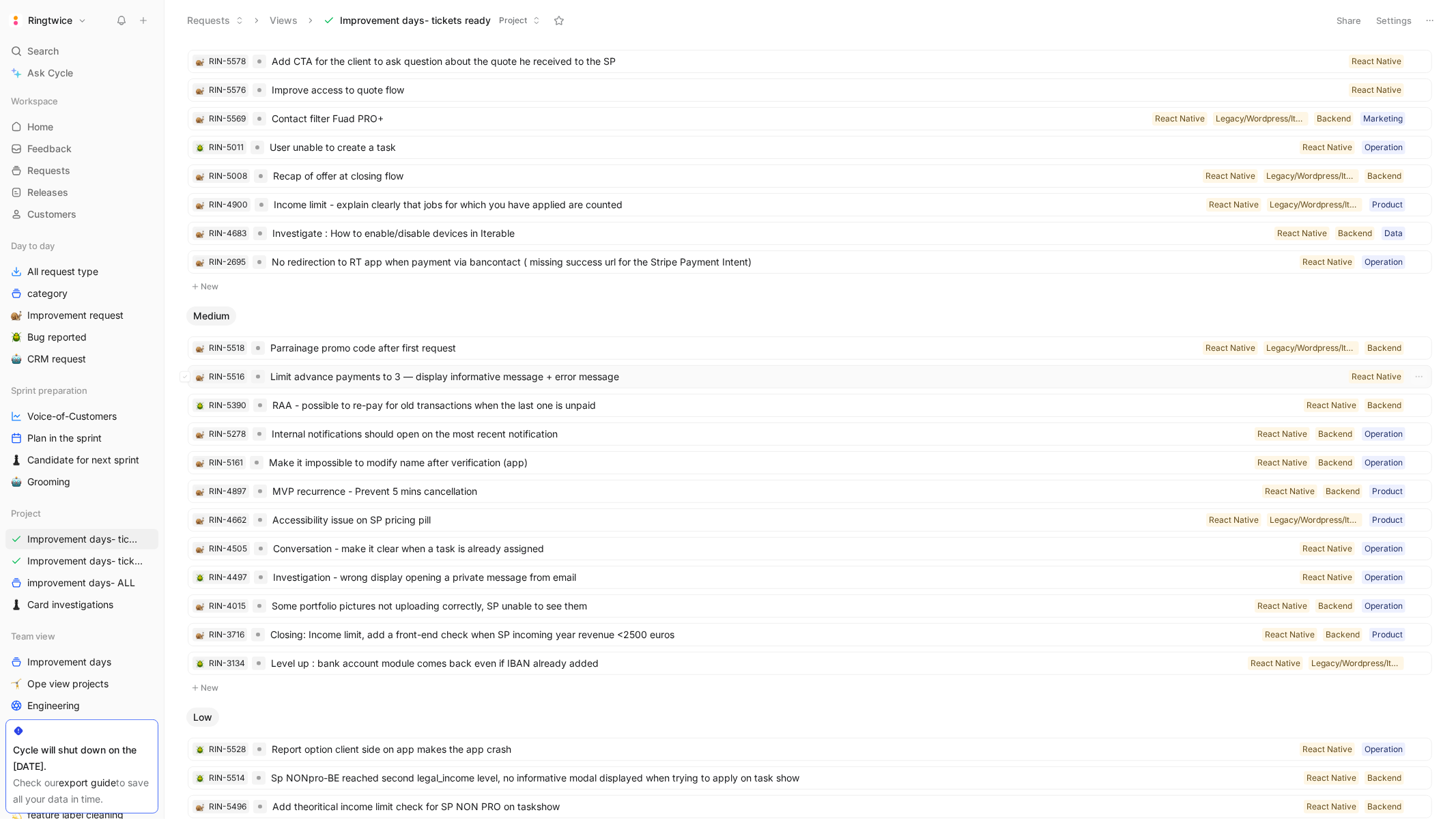
click at [762, 375] on span "Limit advance payments to 3 — display informative message + error message" at bounding box center [807, 377] width 1073 height 16
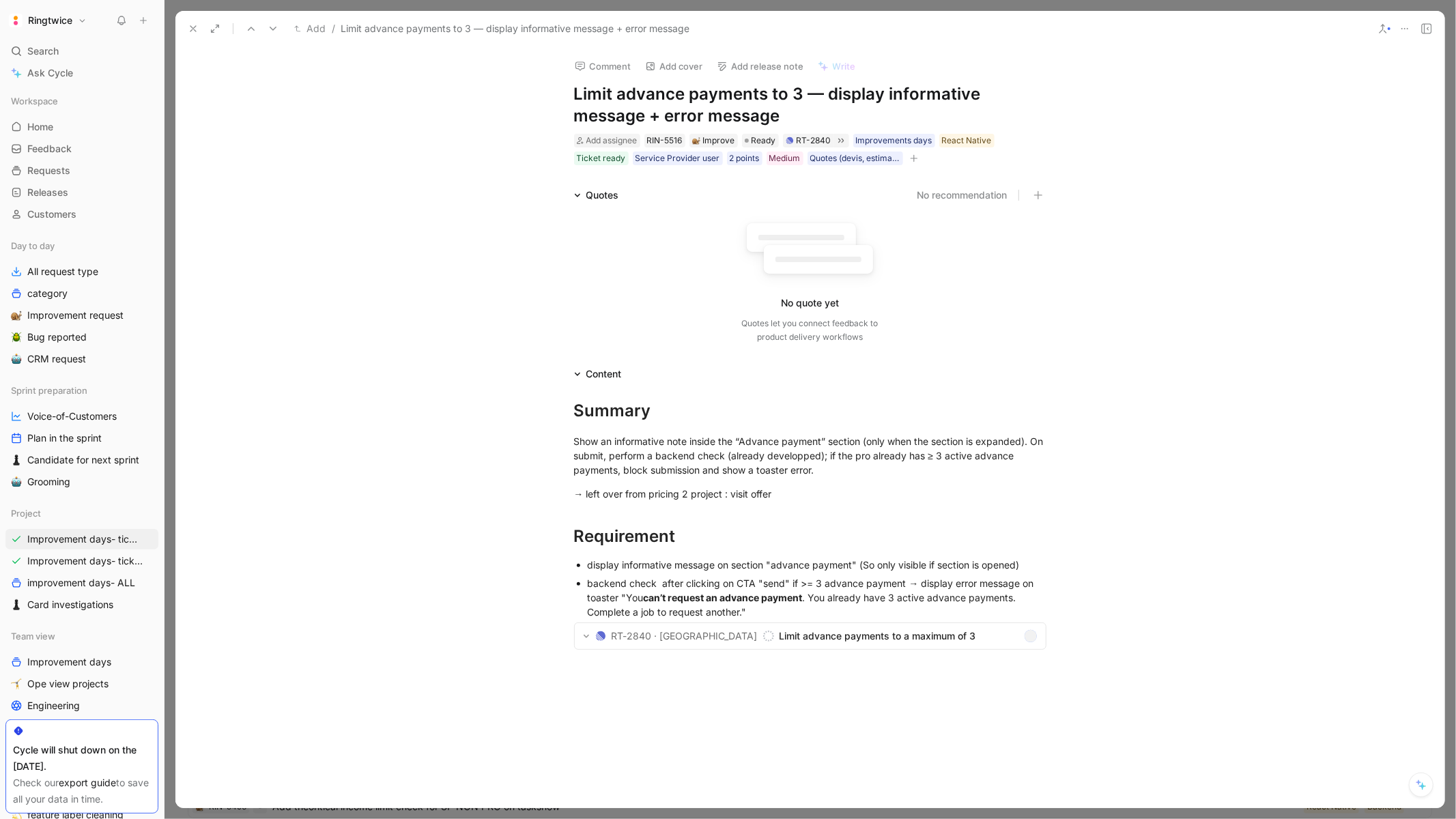
click at [673, 107] on h1 "Limit advance payments to 3 — display informative message + error message" at bounding box center [811, 105] width 473 height 44
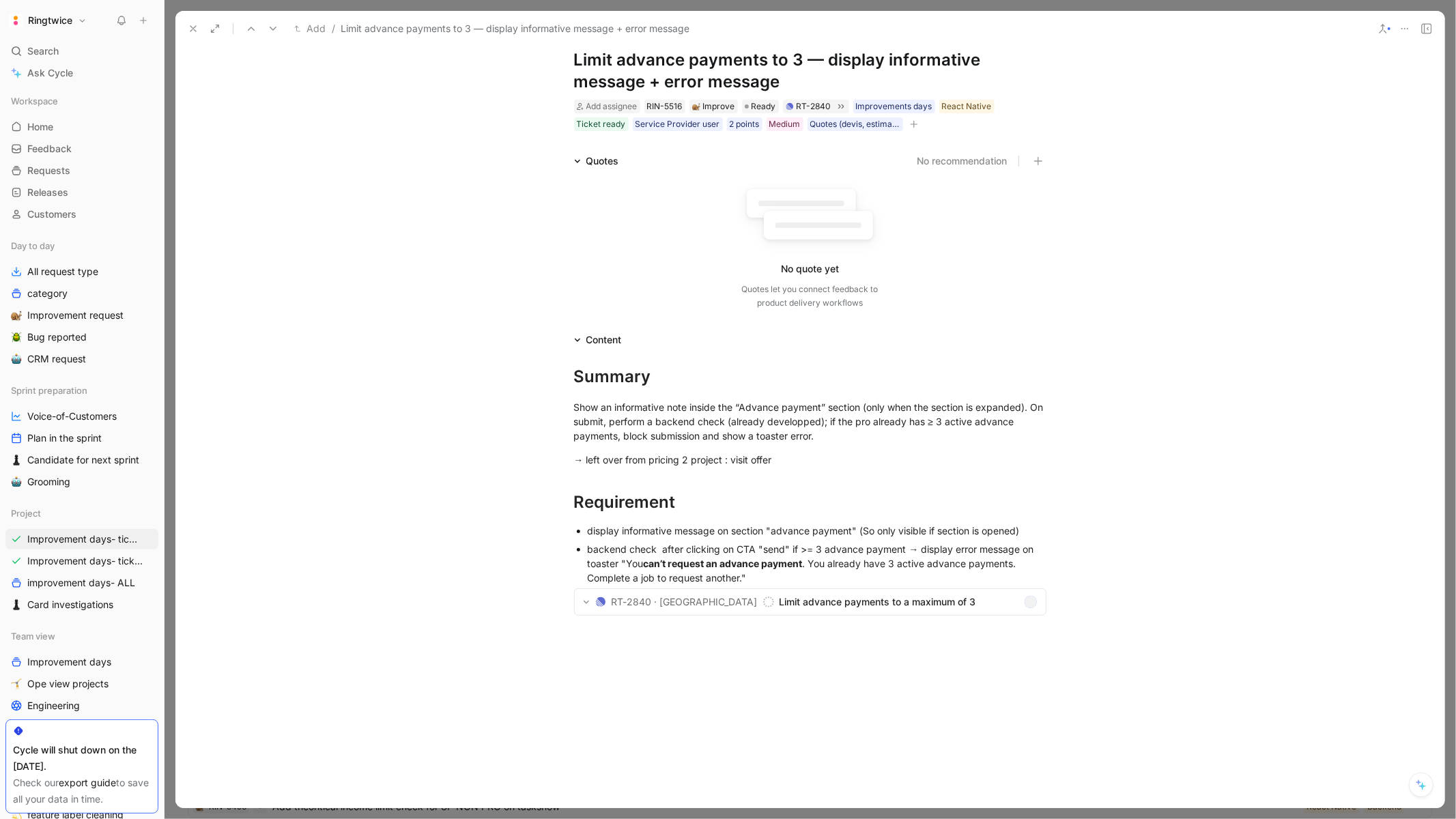
scroll to position [35, 0]
drag, startPoint x: 776, startPoint y: 581, endPoint x: 624, endPoint y: 569, distance: 152.5
click at [624, 569] on div "backend check after clicking on CTA "send" if >= 3 advance payment → display er…" at bounding box center [817, 563] width 459 height 43
click at [671, 414] on div "Show an informative note inside the “Advance payment” section (only when the se…" at bounding box center [811, 420] width 473 height 43
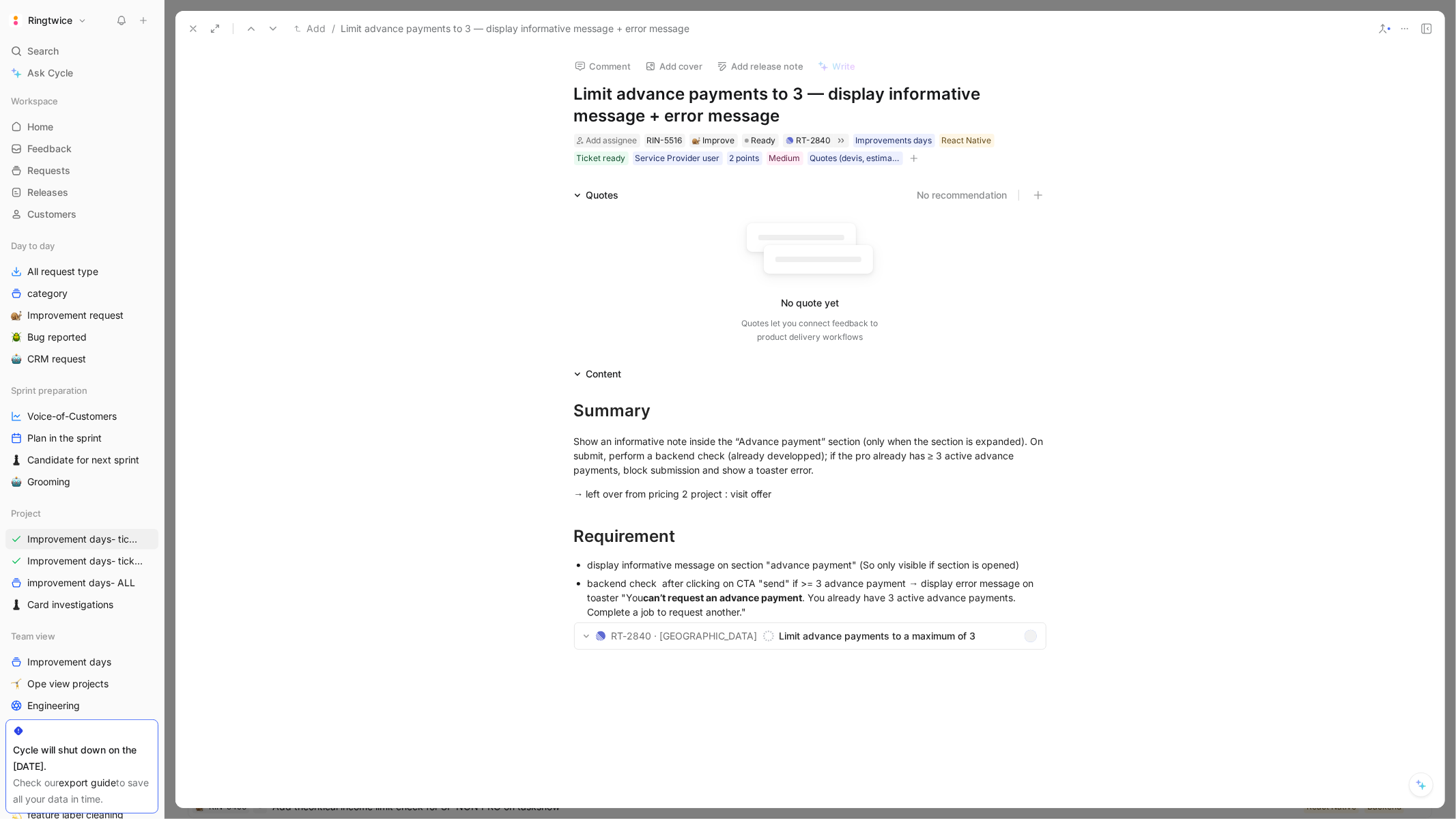
click at [189, 29] on icon at bounding box center [192, 28] width 11 height 11
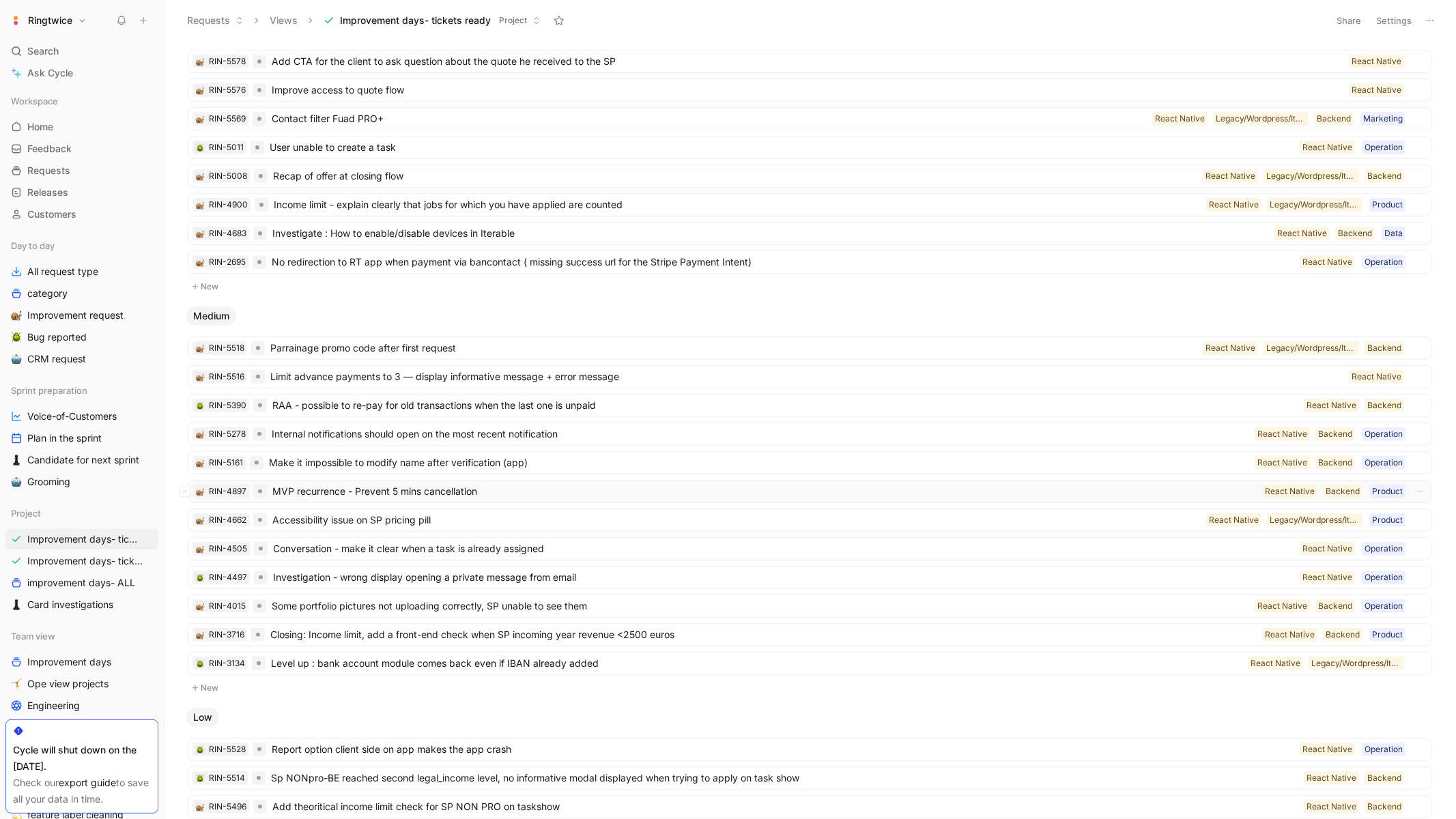
scroll to position [243, 0]
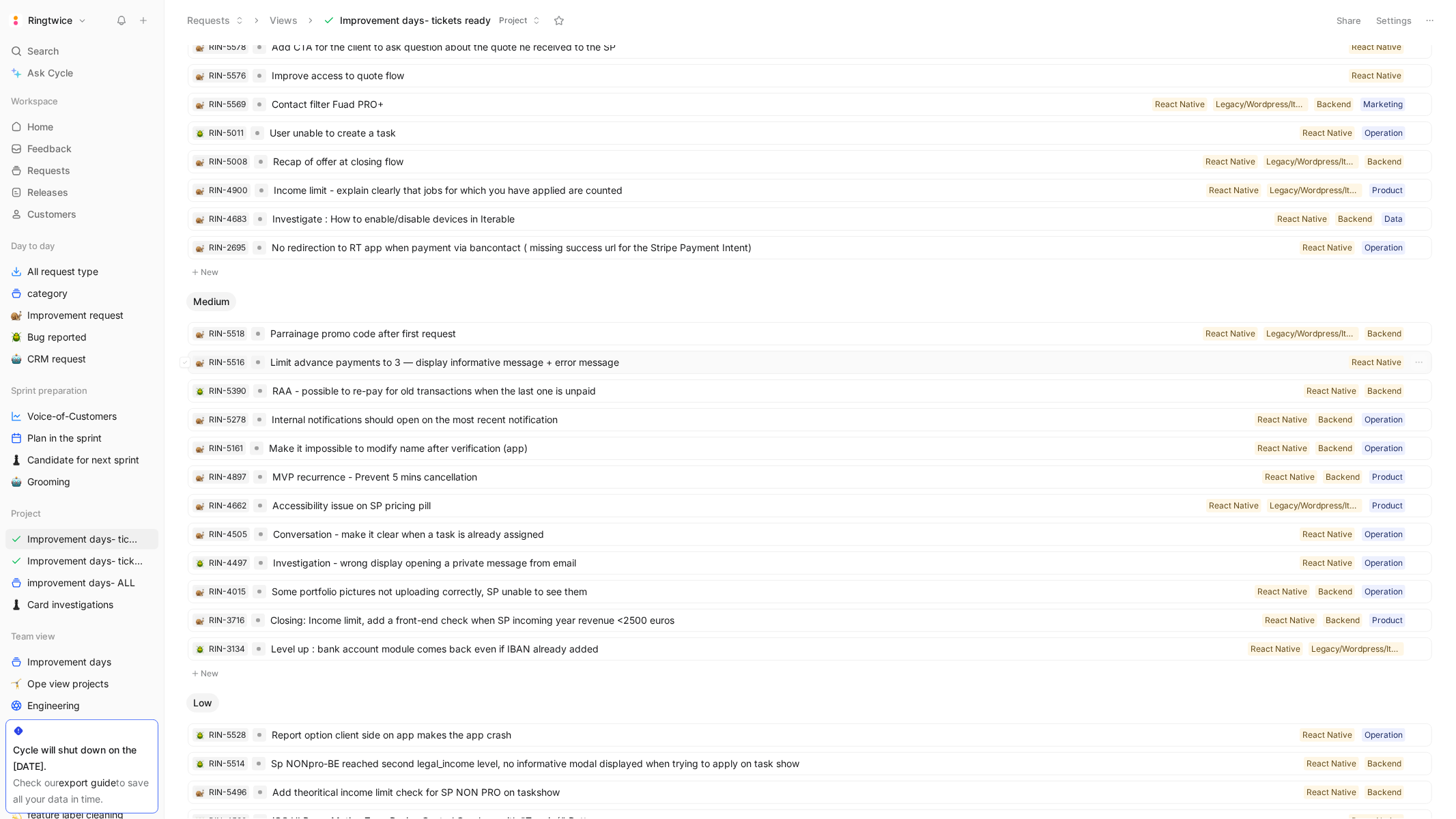
click at [484, 364] on span "Limit advance payments to 3 — display informative message + error message" at bounding box center [807, 362] width 1073 height 16
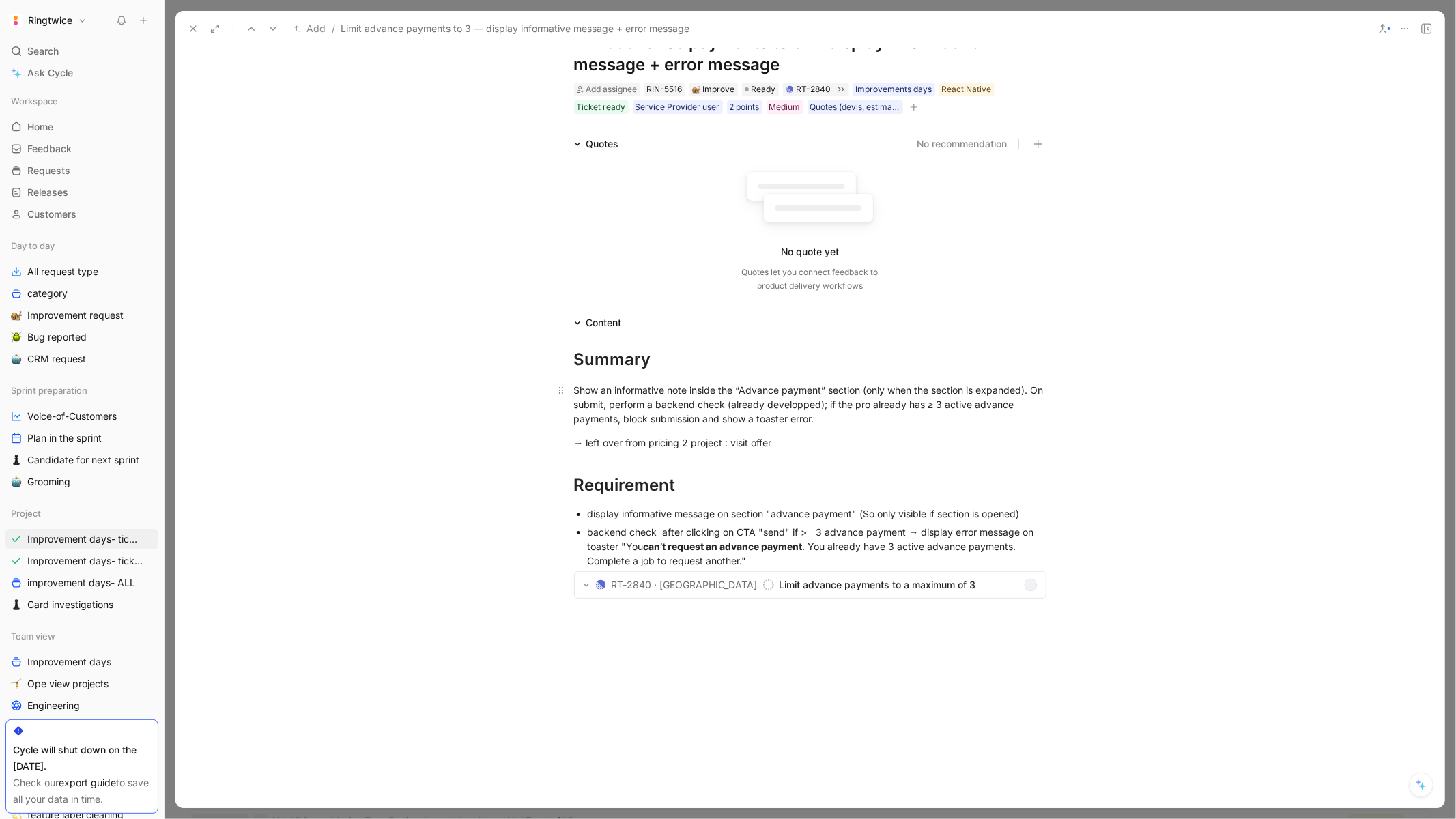
scroll to position [67, 0]
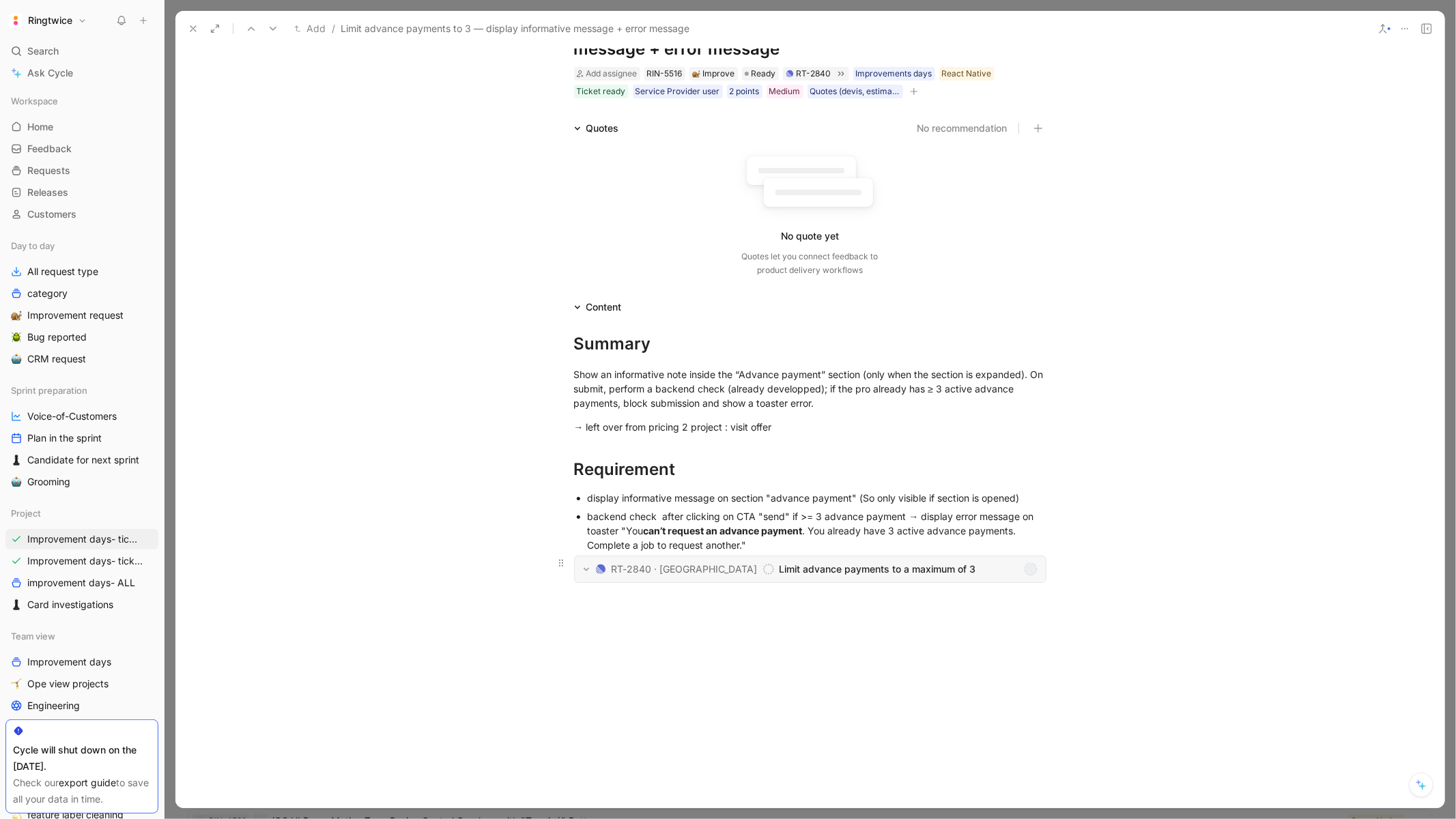
click at [763, 572] on icon "Backlog" at bounding box center [768, 569] width 11 height 11
click at [187, 31] on icon at bounding box center [192, 28] width 11 height 11
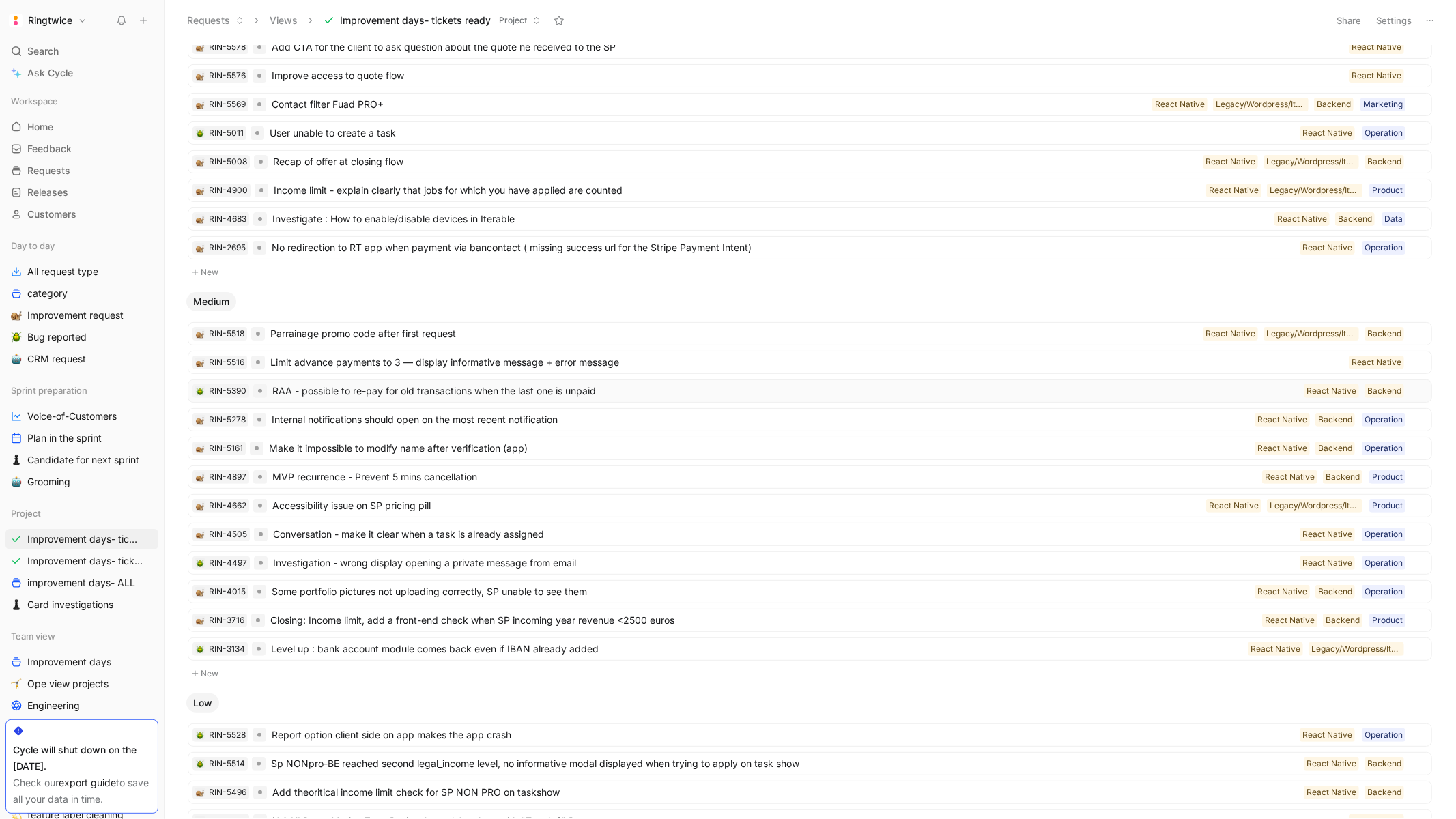
scroll to position [253, 0]
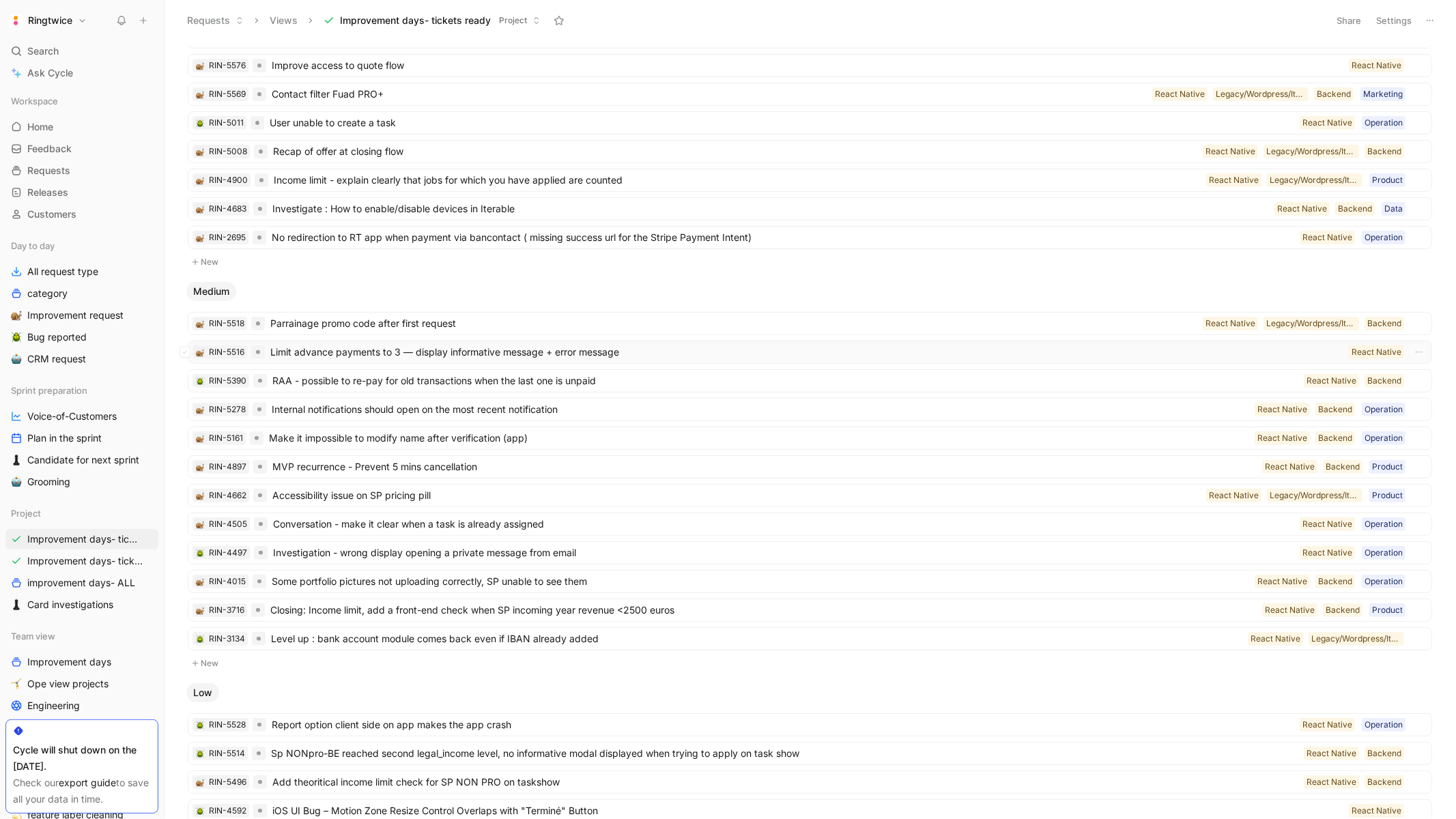
click at [523, 351] on span "Limit advance payments to 3 — display informative message + error message" at bounding box center [807, 352] width 1073 height 16
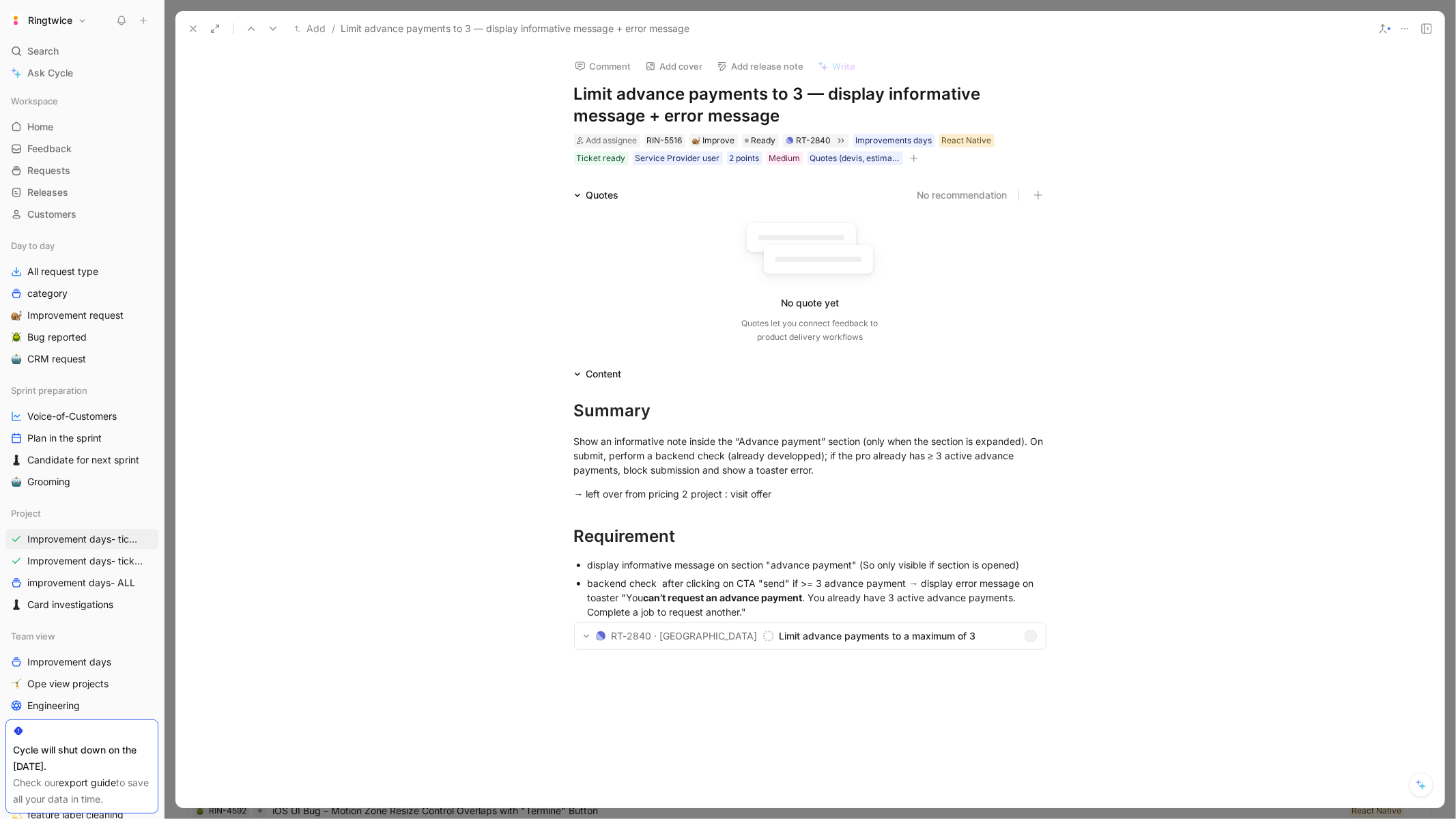
click at [968, 141] on div "React Native" at bounding box center [966, 141] width 50 height 14
click at [1078, 255] on div at bounding box center [1076, 252] width 19 height 12
drag, startPoint x: 814, startPoint y: 93, endPoint x: 571, endPoint y: 94, distance: 243.0
click at [571, 94] on div "Comment Add cover Add release note Write Limit advance payments to 3 — display …" at bounding box center [811, 107] width 525 height 120
click at [184, 28] on button at bounding box center [192, 28] width 19 height 19
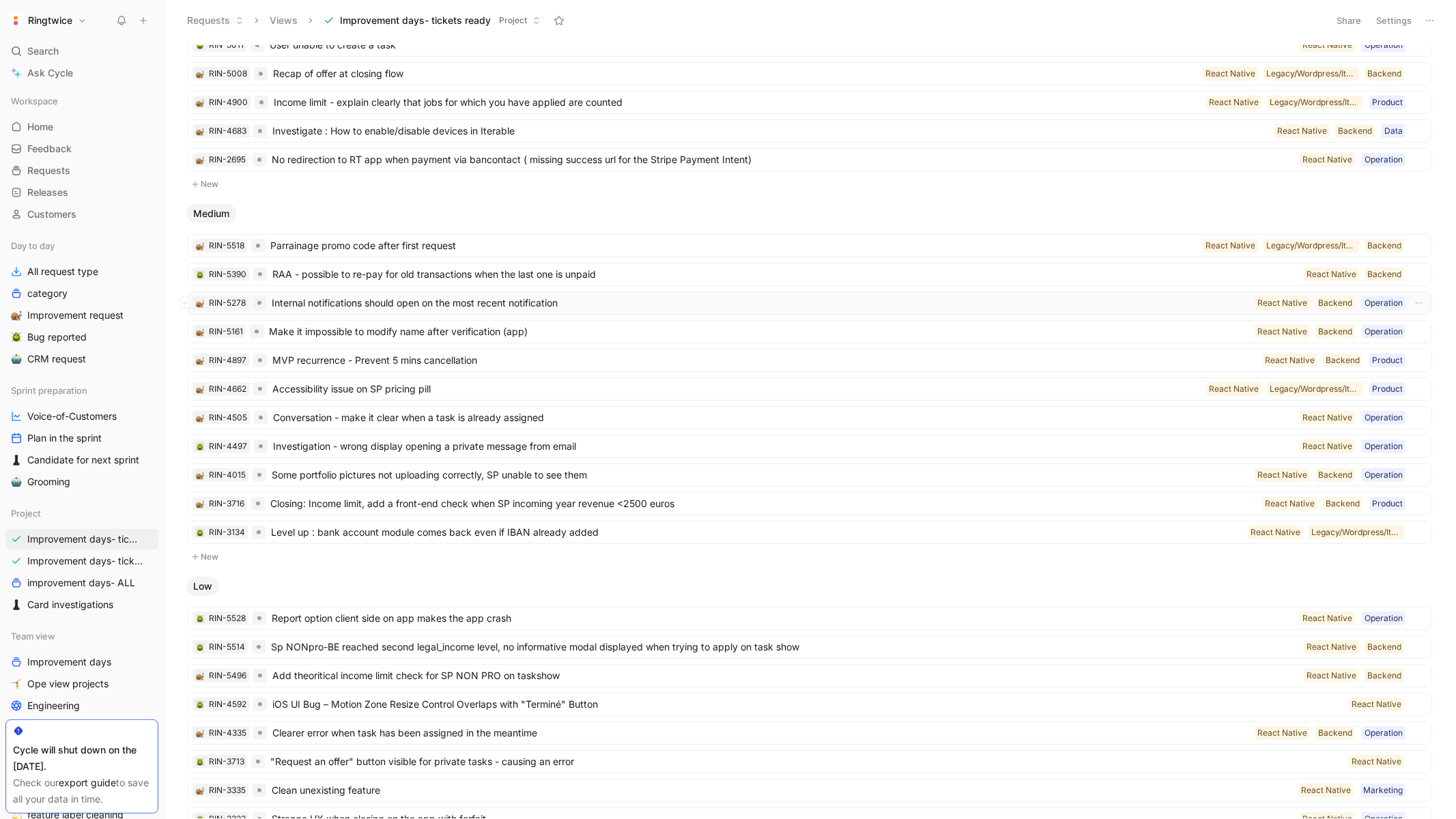
scroll to position [334, 0]
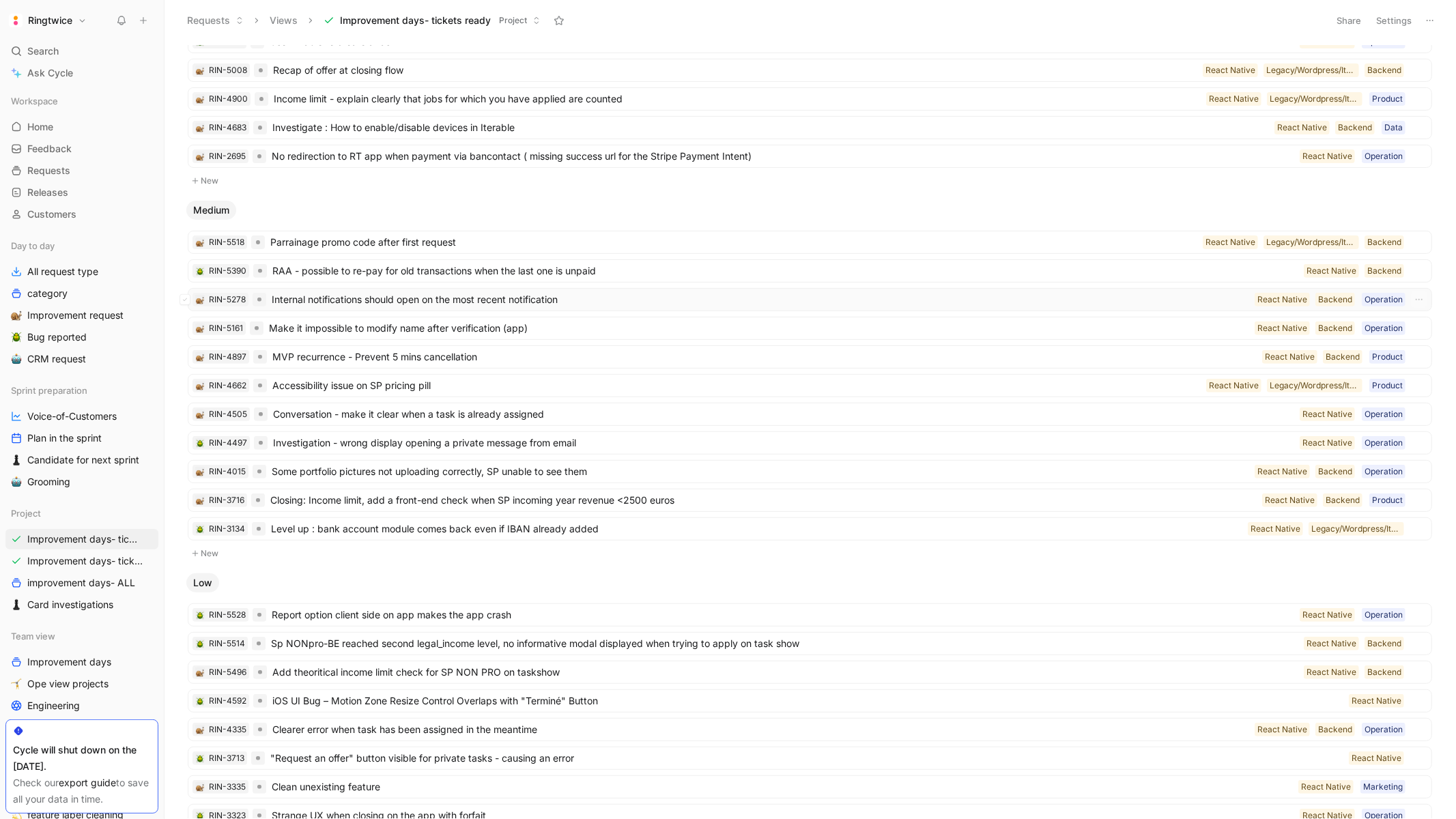
click at [560, 303] on span "Internal notifications should open on the most recent notification" at bounding box center [760, 299] width 977 height 16
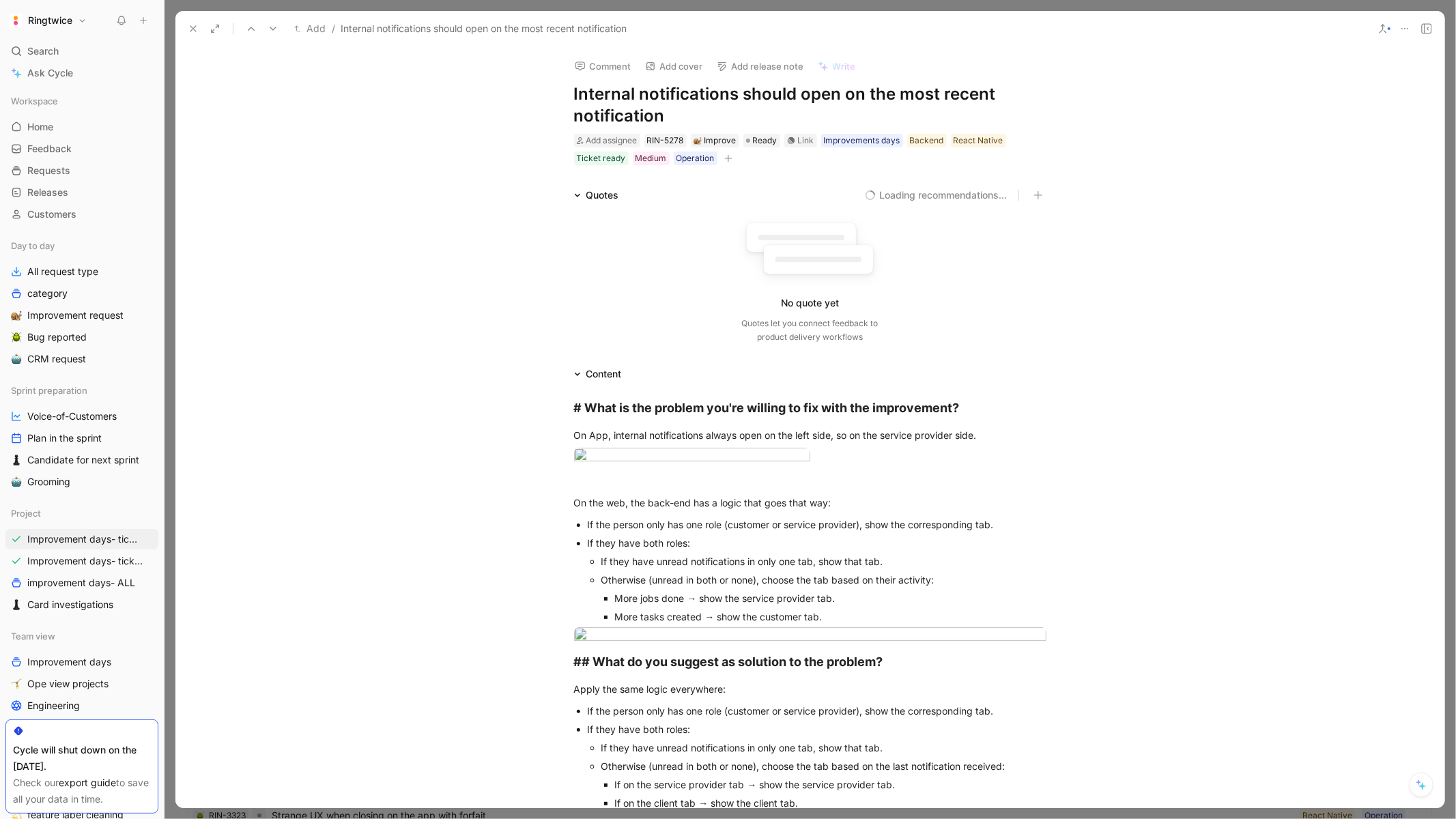
click at [636, 103] on h1 "Internal notifications should open on the most recent notification" at bounding box center [811, 105] width 473 height 44
click at [187, 27] on icon at bounding box center [192, 28] width 11 height 11
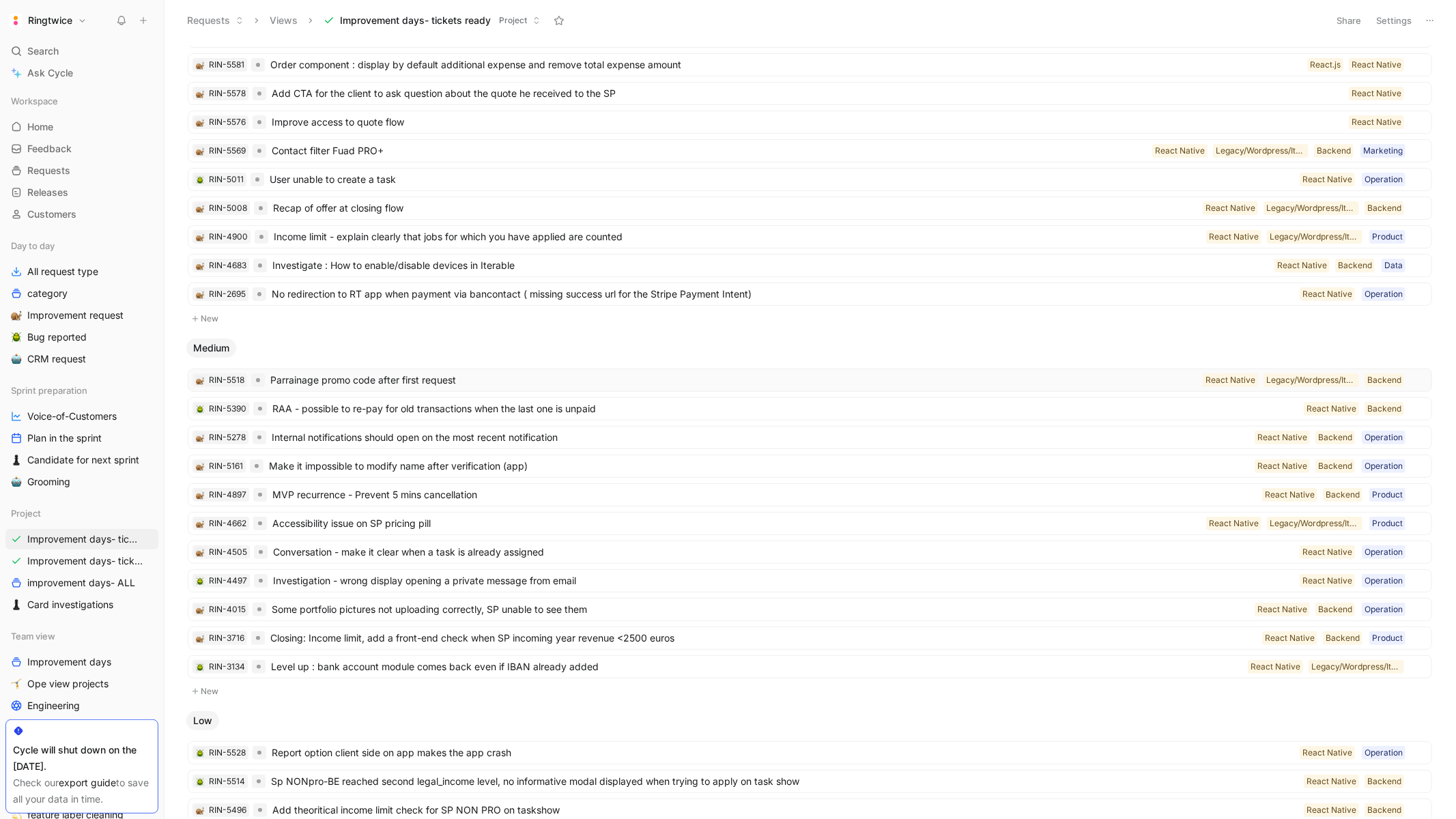
scroll to position [8, 0]
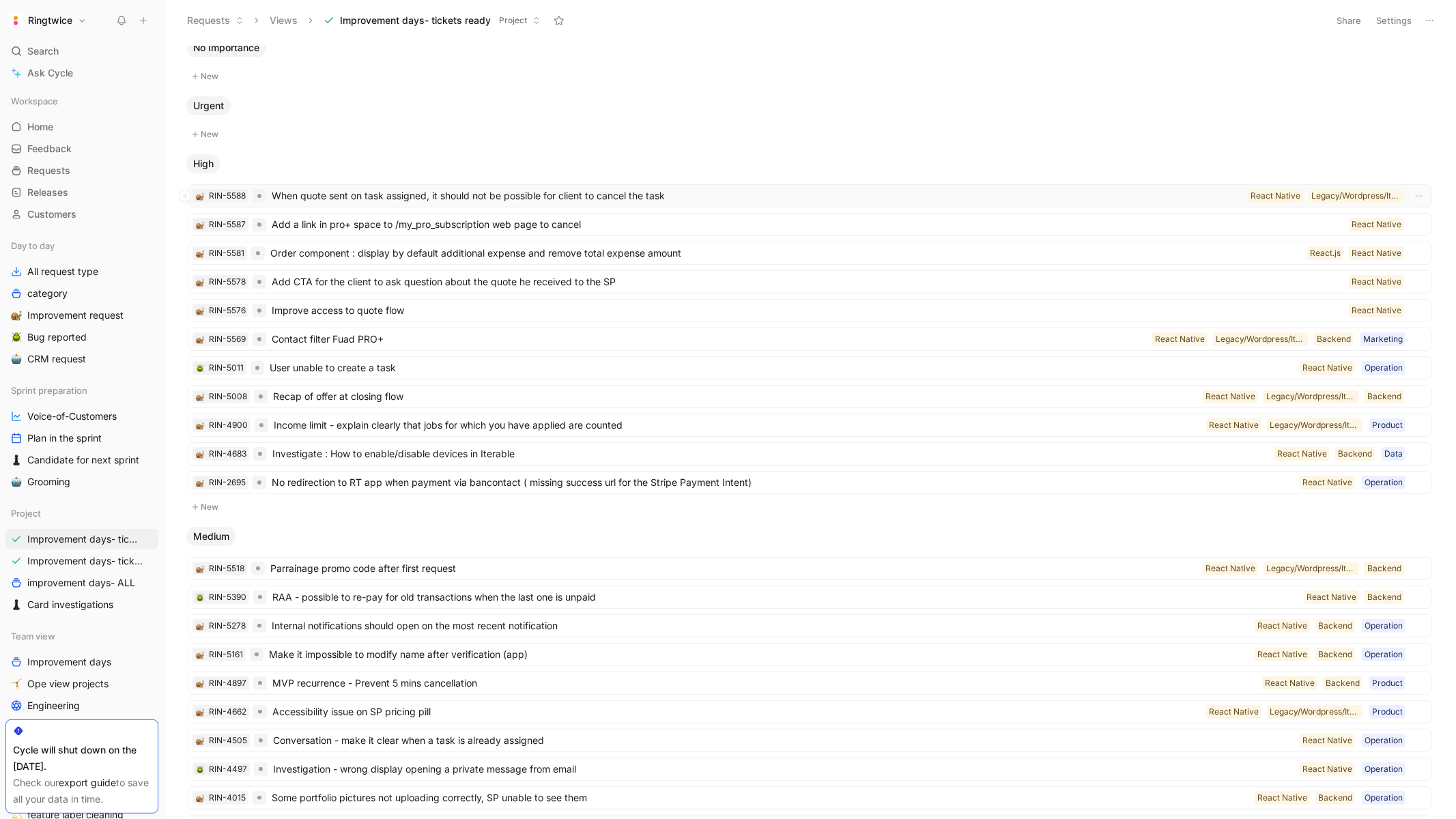
click at [500, 195] on span "When quote sent on task assigned, it should not be possible for client to cance…" at bounding box center [756, 196] width 970 height 16
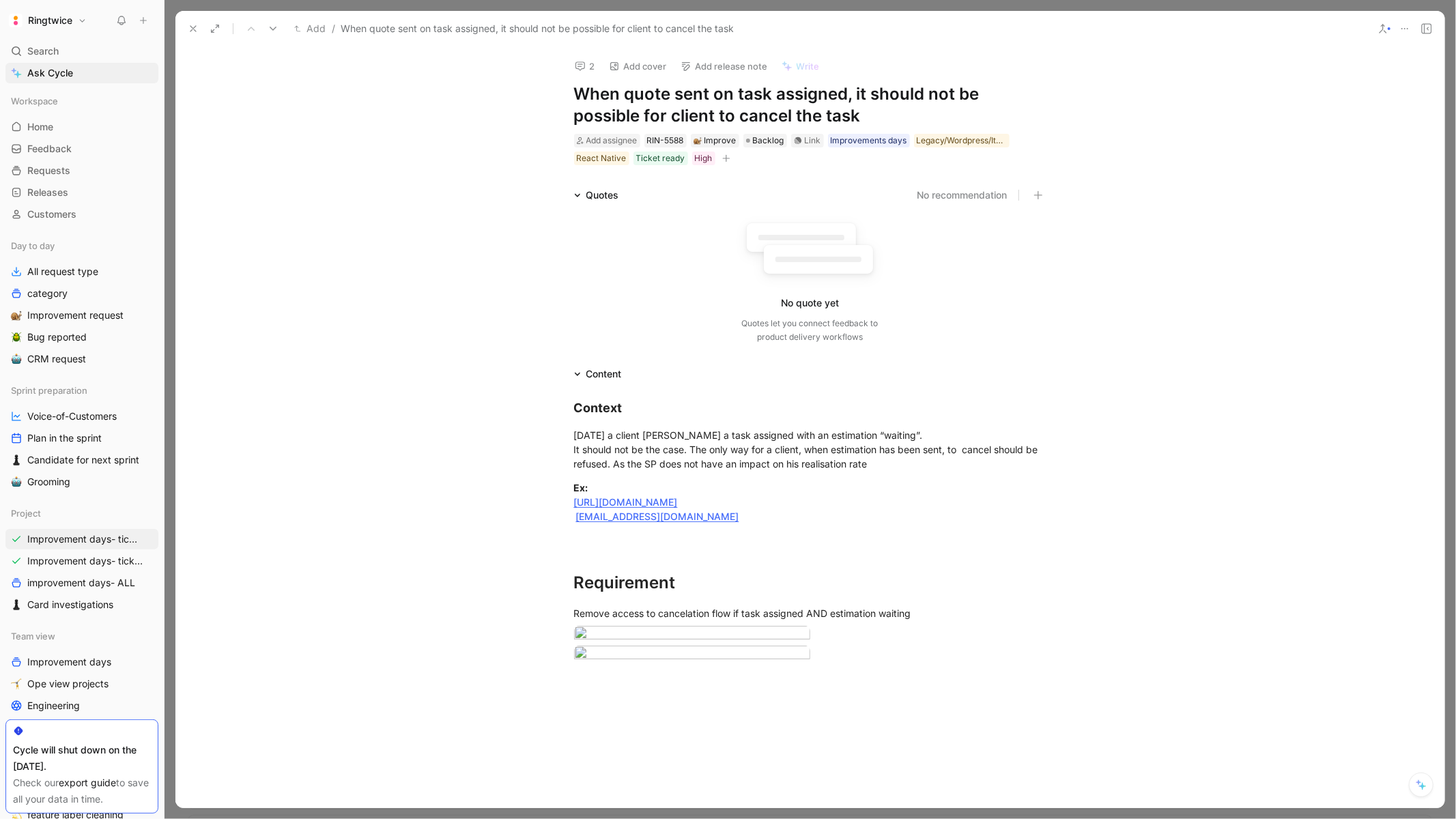
click at [641, 94] on h1 "When quote sent on task assigned, it should not be possible for client to cance…" at bounding box center [811, 105] width 473 height 44
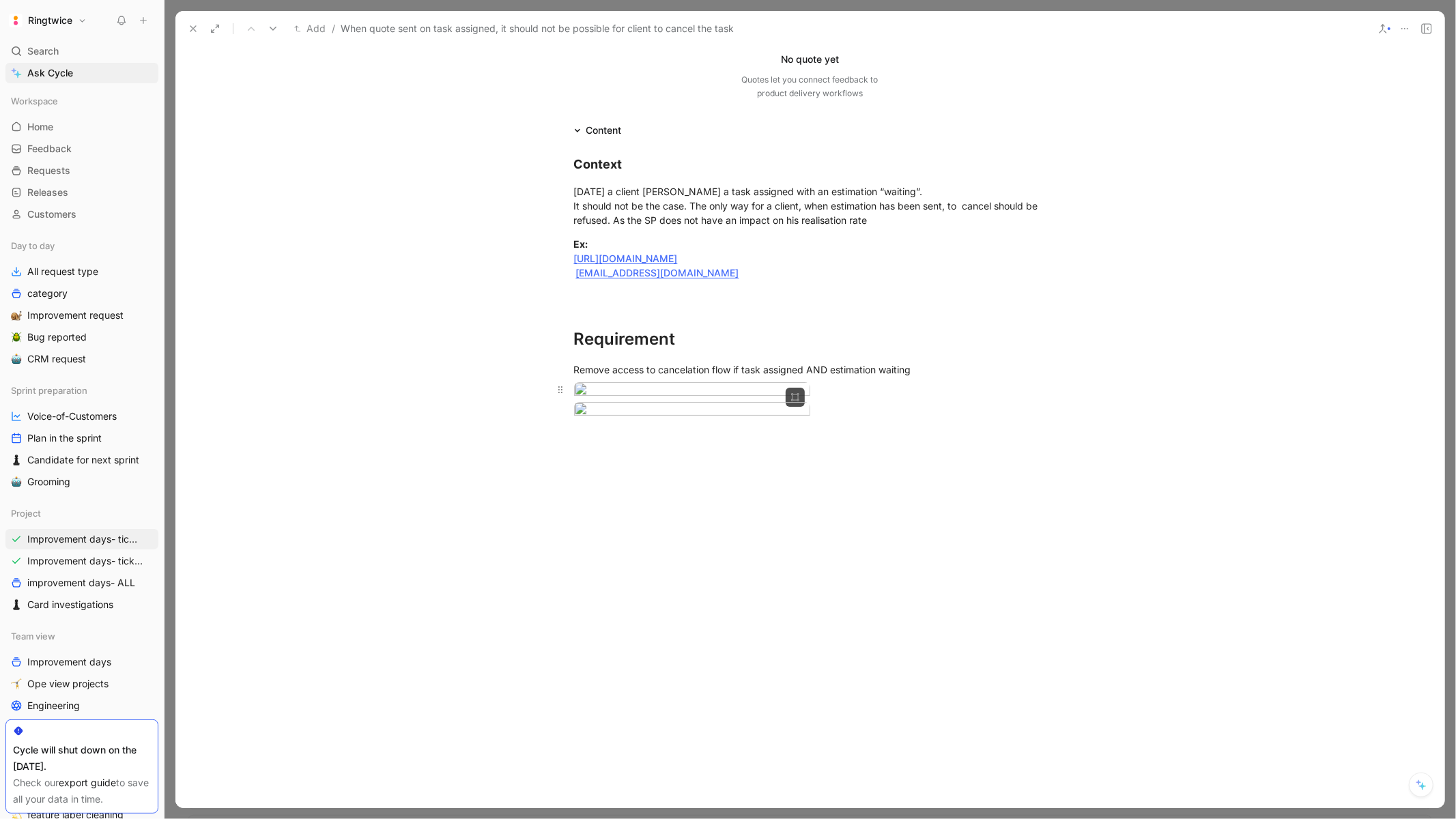
scroll to position [282, 0]
click at [667, 413] on body "Ringtwice Search ⌘ K Ask Cycle Workspace Home G then H Feedback G then F Reques…" at bounding box center [728, 409] width 1456 height 819
click at [692, 397] on body "Ringtwice Search ⌘ K Ask Cycle Workspace Home G then H Feedback G then F Reques…" at bounding box center [728, 409] width 1456 height 819
click at [682, 510] on body "Ringtwice Search ⌘ K Ask Cycle Workspace Home G then H Feedback G then F Reques…" at bounding box center [728, 409] width 1456 height 819
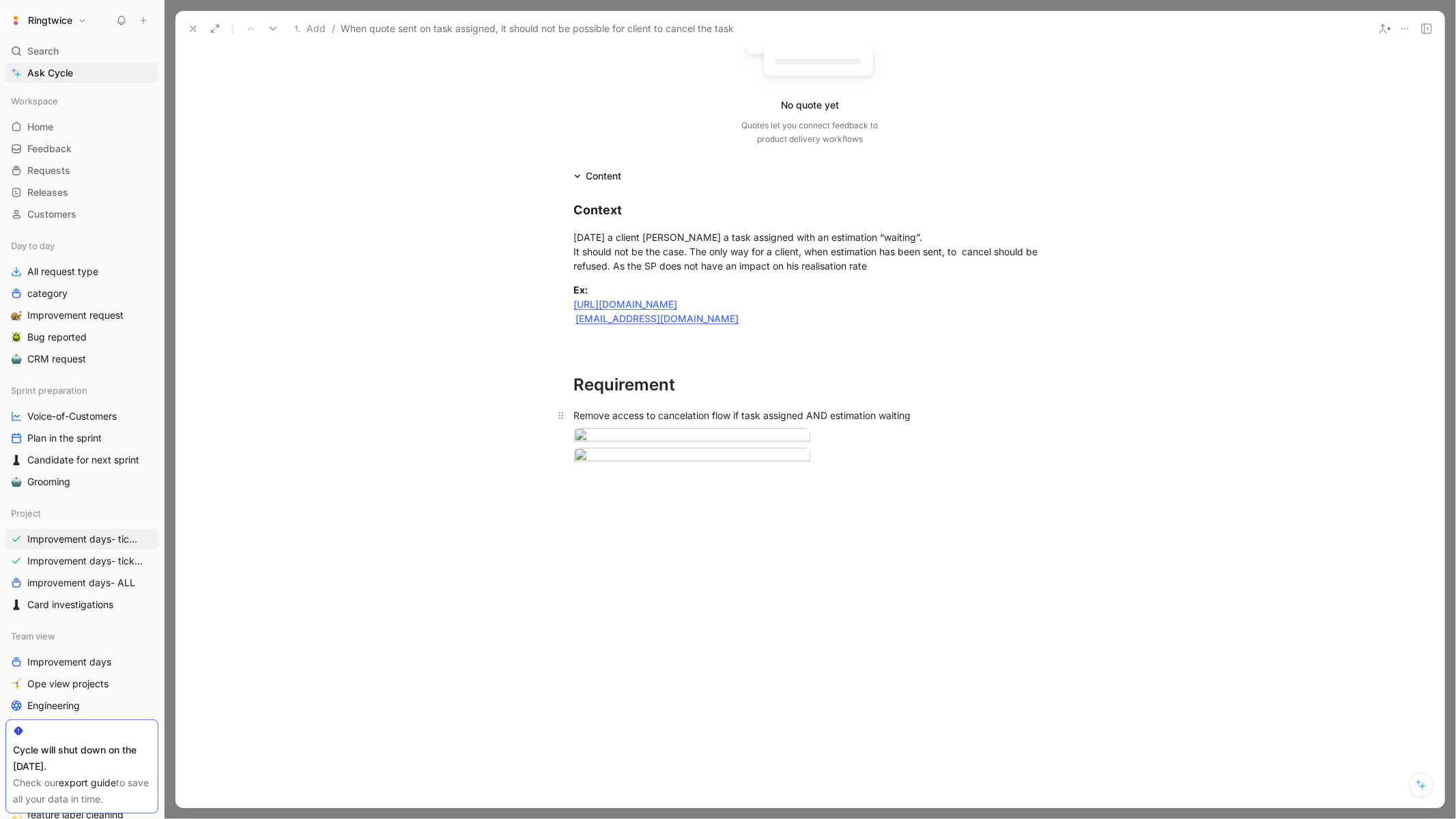
scroll to position [239, 0]
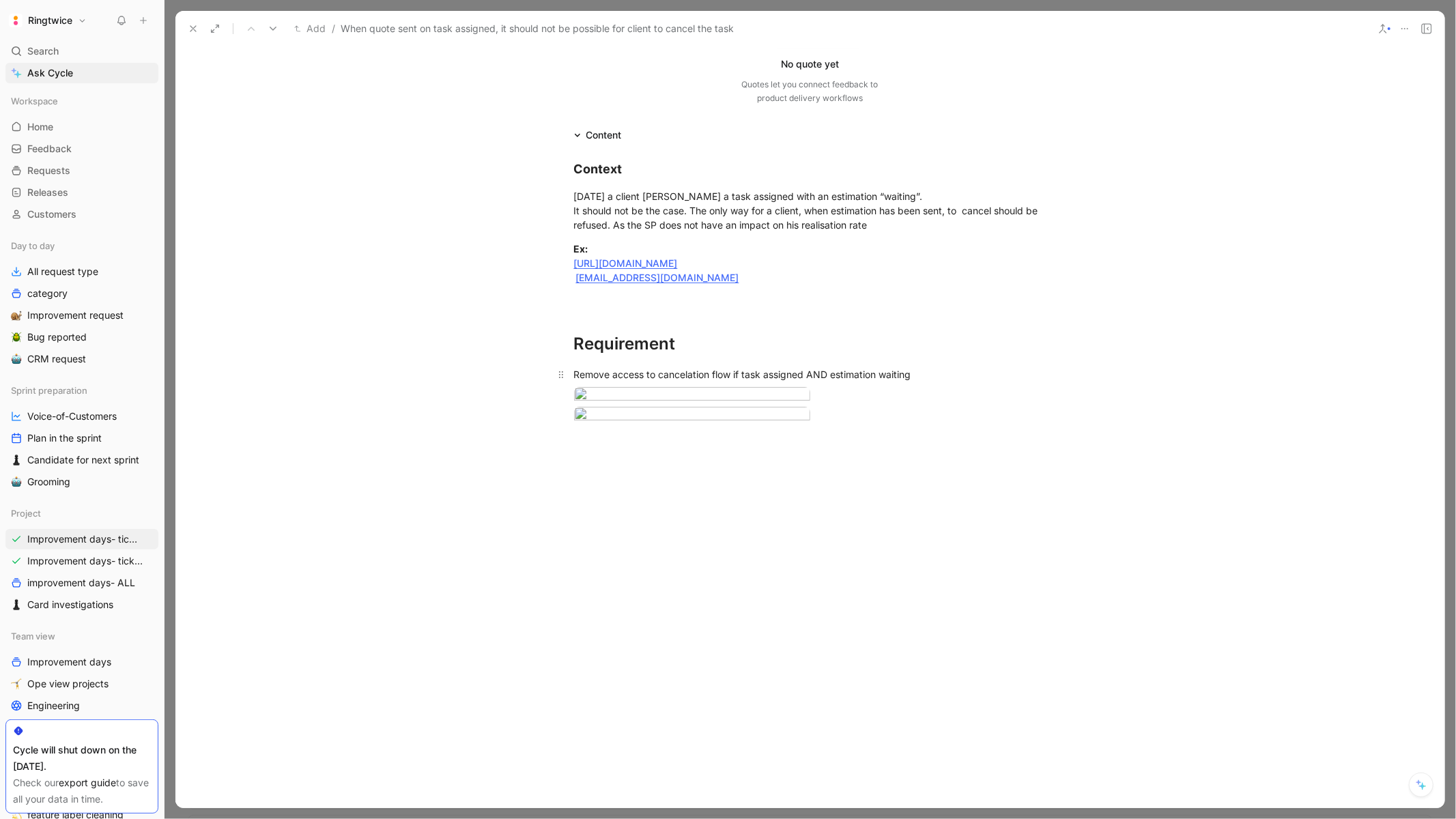
drag, startPoint x: 767, startPoint y: 372, endPoint x: 803, endPoint y: 372, distance: 36.0
click at [803, 372] on div "Remove access to cancelation flow if task assigned AND estimation waiting" at bounding box center [811, 374] width 473 height 14
drag, startPoint x: 828, startPoint y: 375, endPoint x: 926, endPoint y: 373, distance: 98.0
click at [926, 373] on div "Remove access to cancelation flow if task assigned AND estimation waiting" at bounding box center [811, 374] width 473 height 14
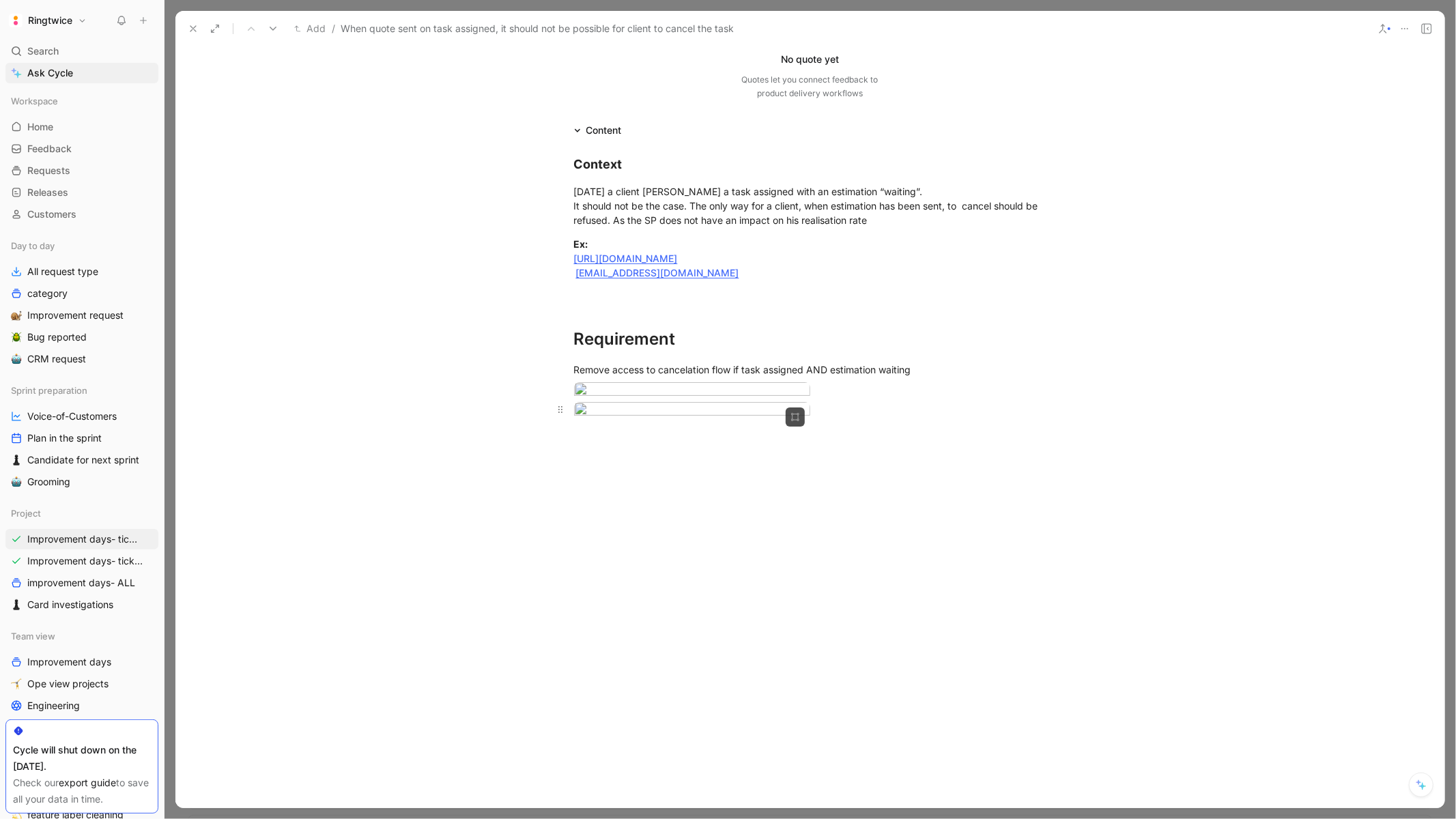
scroll to position [388, 0]
click at [756, 569] on body "Ringtwice Search ⌘ K Ask Cycle Workspace Home G then H Feedback G then F Reques…" at bounding box center [728, 409] width 1456 height 819
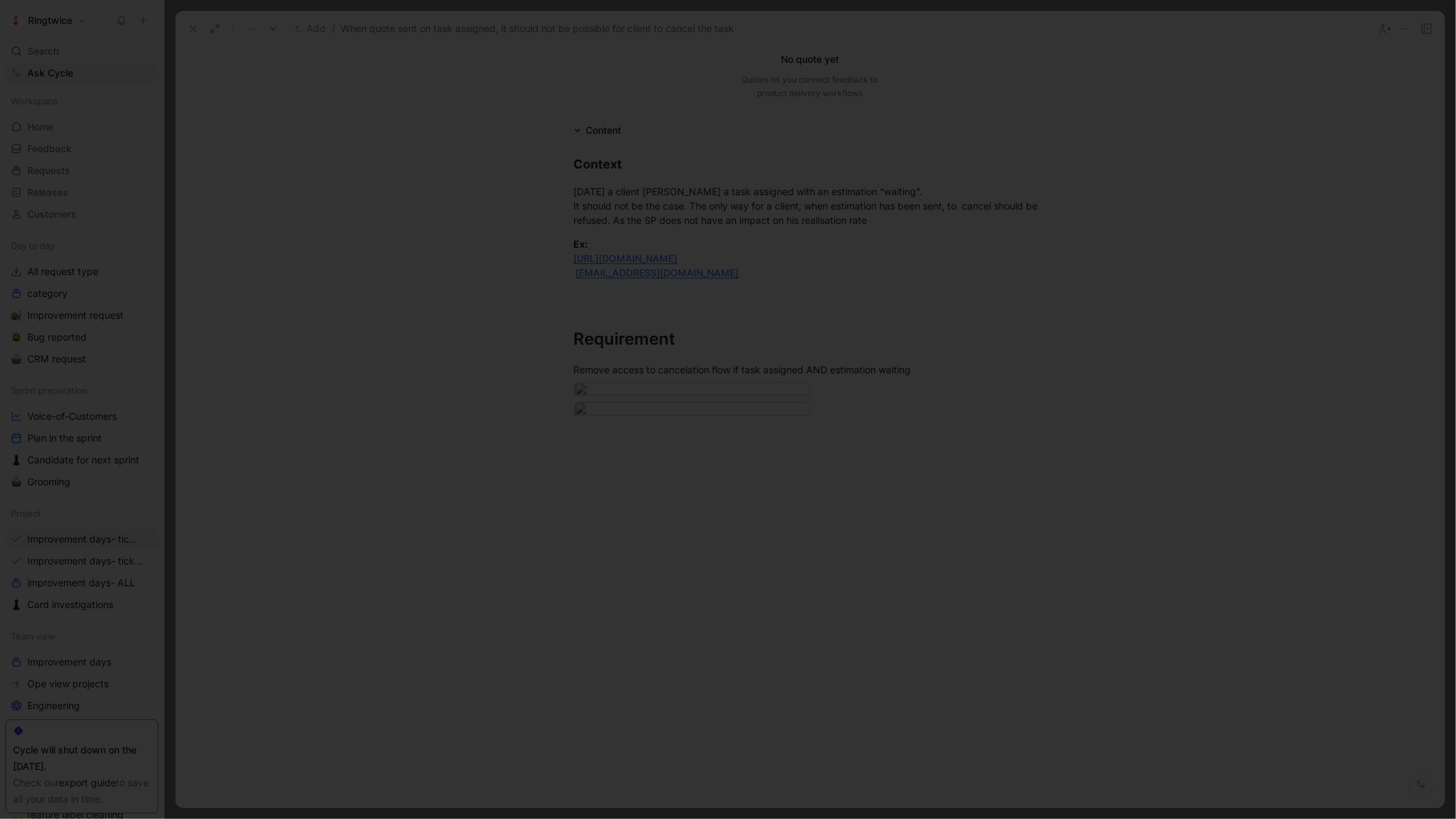
click at [961, 819] on div at bounding box center [728, 819] width 1456 height 0
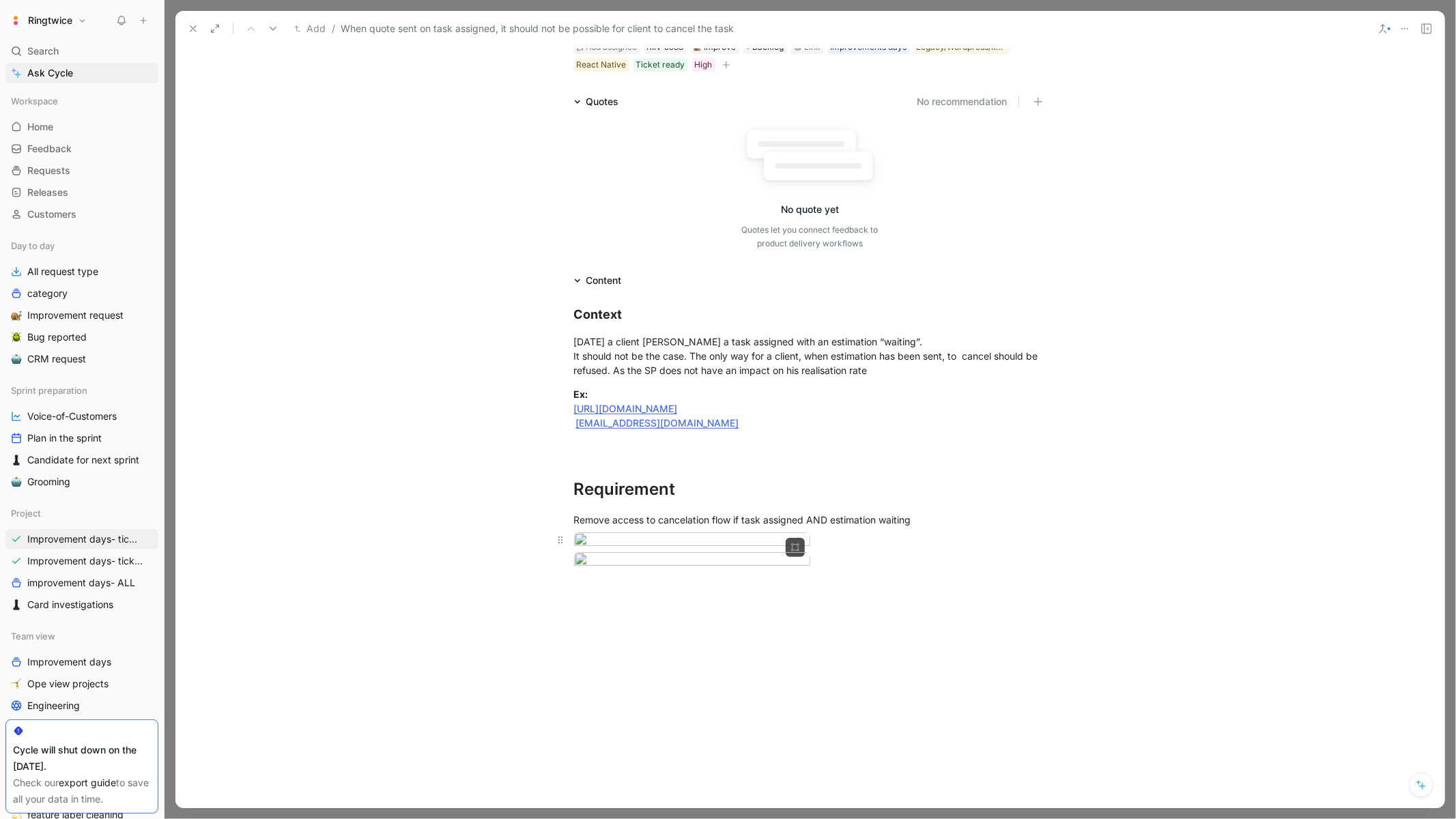
scroll to position [0, 0]
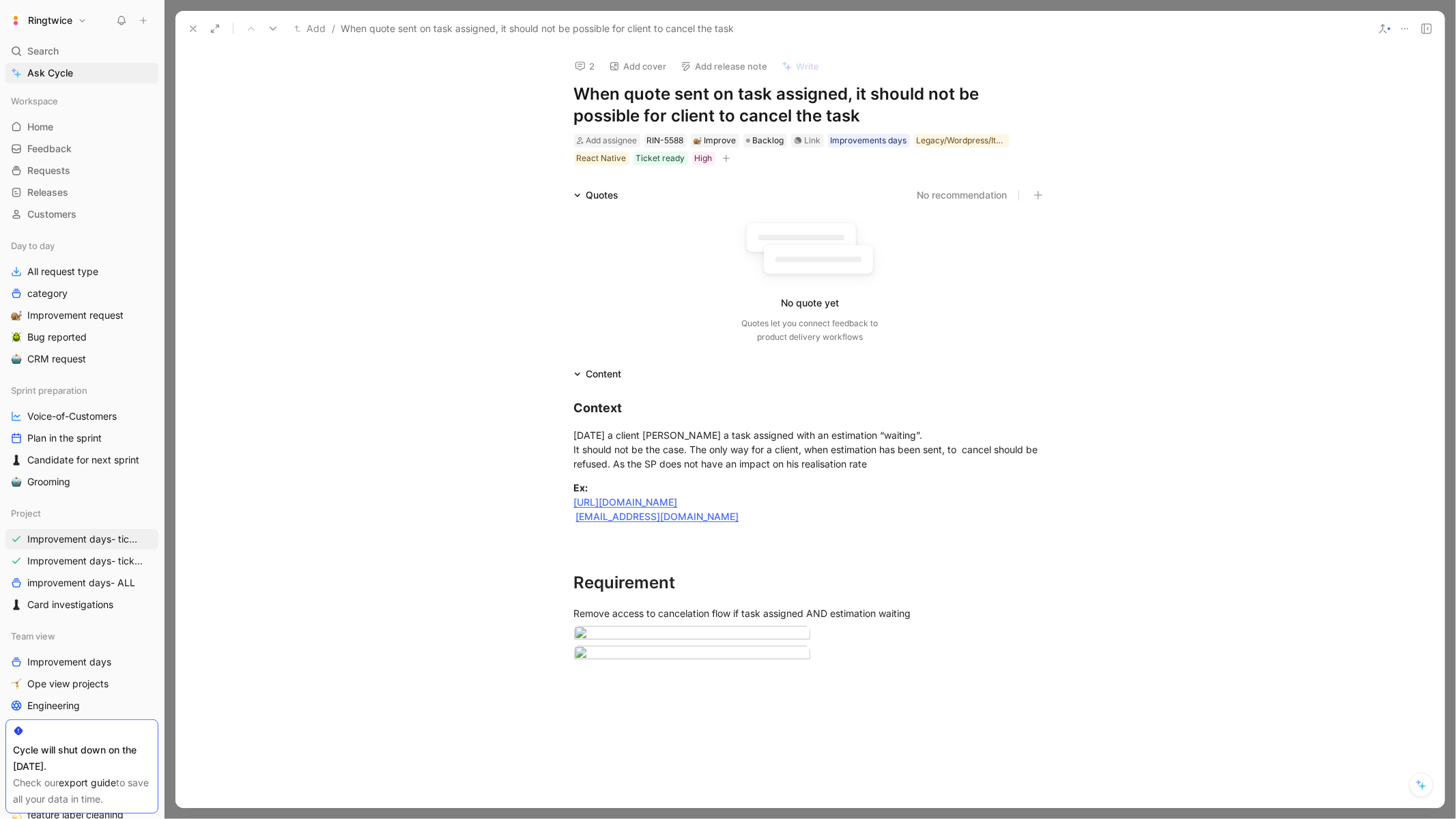
drag, startPoint x: 655, startPoint y: 120, endPoint x: 740, endPoint y: 117, distance: 85.1
click at [740, 117] on h1 "When quote sent on task assigned, it should not be possible for client to cance…" at bounding box center [811, 105] width 473 height 44
drag, startPoint x: 740, startPoint y: 117, endPoint x: 664, endPoint y: 117, distance: 76.0
click at [664, 117] on h1 "When quote sent on task assigned, it should not be possible for client to cance…" at bounding box center [811, 105] width 473 height 44
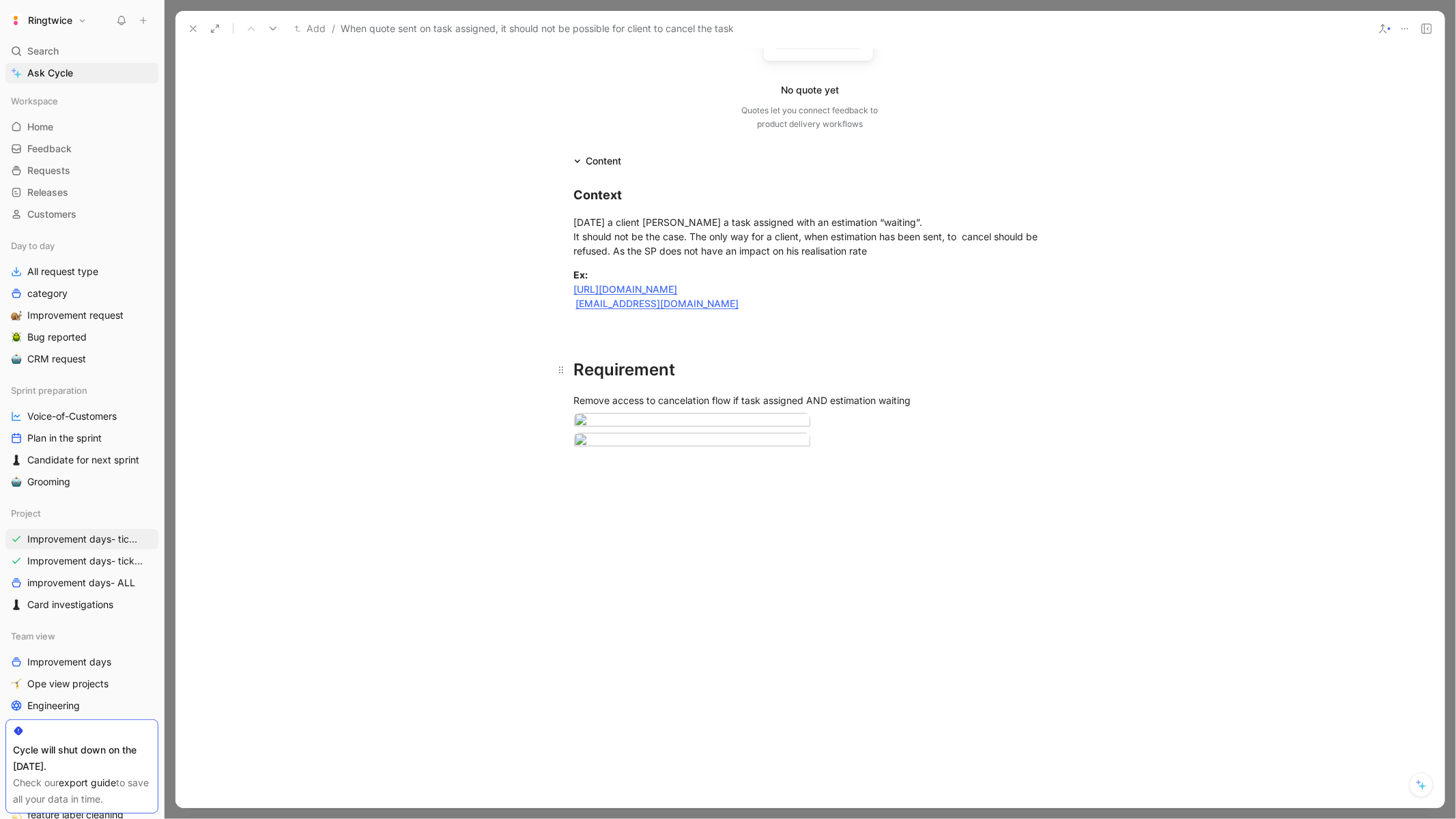
scroll to position [214, 0]
click at [574, 397] on div "Remove access to cancelation flow if task assigned AND estimation waiting" at bounding box center [811, 399] width 473 height 14
drag, startPoint x: 628, startPoint y: 399, endPoint x: 561, endPoint y: 397, distance: 67.0
click at [561, 397] on p "CLIENT SIDE : Remove access to cancelation flow if task assigned AND estimation…" at bounding box center [811, 399] width 525 height 23
click at [768, 398] on div "CLIENT SID E : Remove access to cancelation flow if task assigned AND estimatio…" at bounding box center [811, 399] width 473 height 14
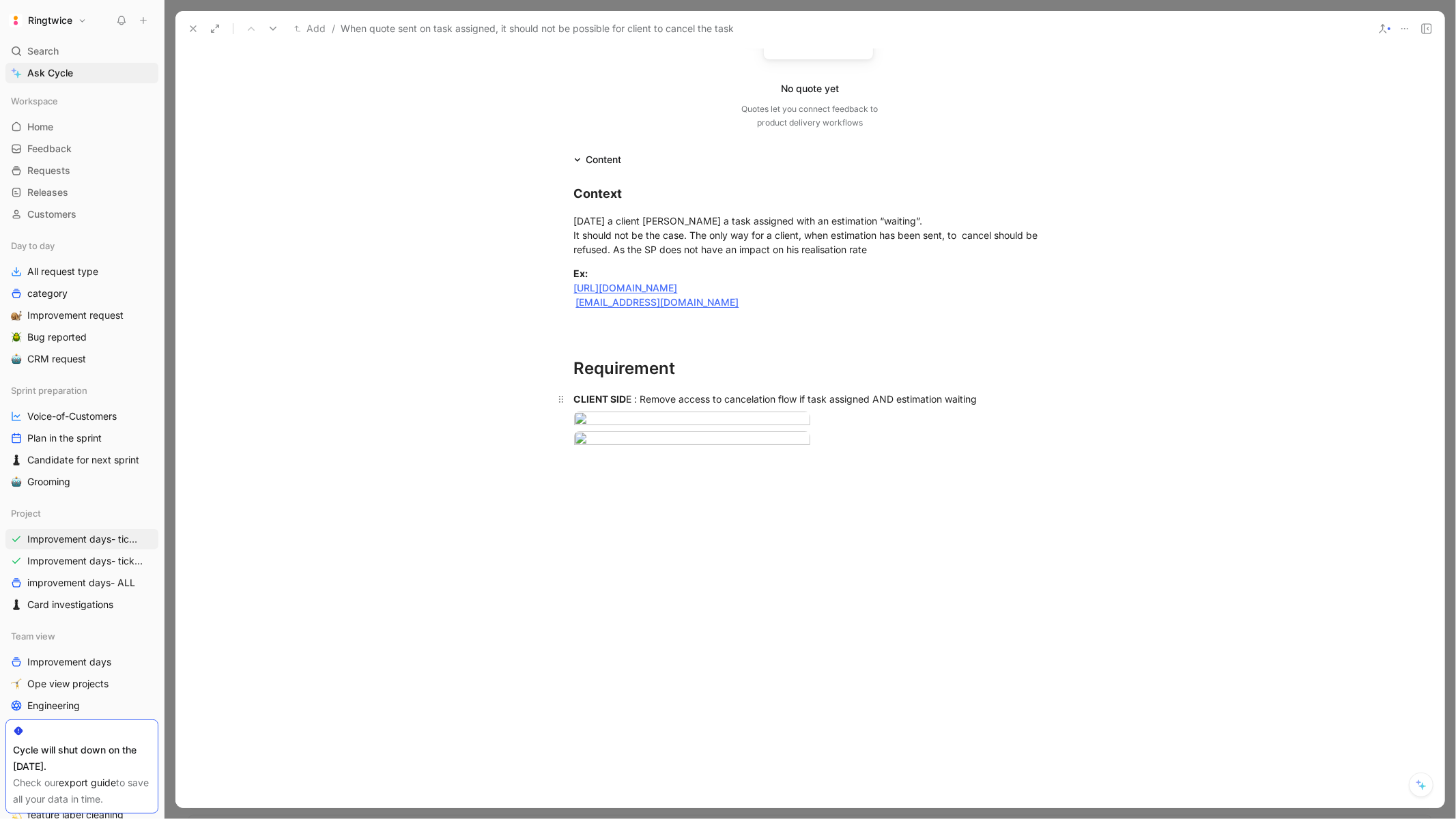
drag, startPoint x: 875, startPoint y: 397, endPoint x: 830, endPoint y: 393, distance: 45.2
click at [830, 393] on div "CLIENT SID E : Remove access to cancelation flow if task assigned AND estimatio…" at bounding box center [811, 399] width 473 height 14
click at [902, 396] on div "CLIENT SID E : Remove access to cancelation flow if task assigned AND estimatio…" at bounding box center [811, 399] width 473 height 14
click at [900, 399] on div "CLIENT SID E : Remove access to cancelation flow if task assigned AND estimatio…" at bounding box center [811, 399] width 473 height 14
drag, startPoint x: 897, startPoint y: 398, endPoint x: 1001, endPoint y: 390, distance: 104.3
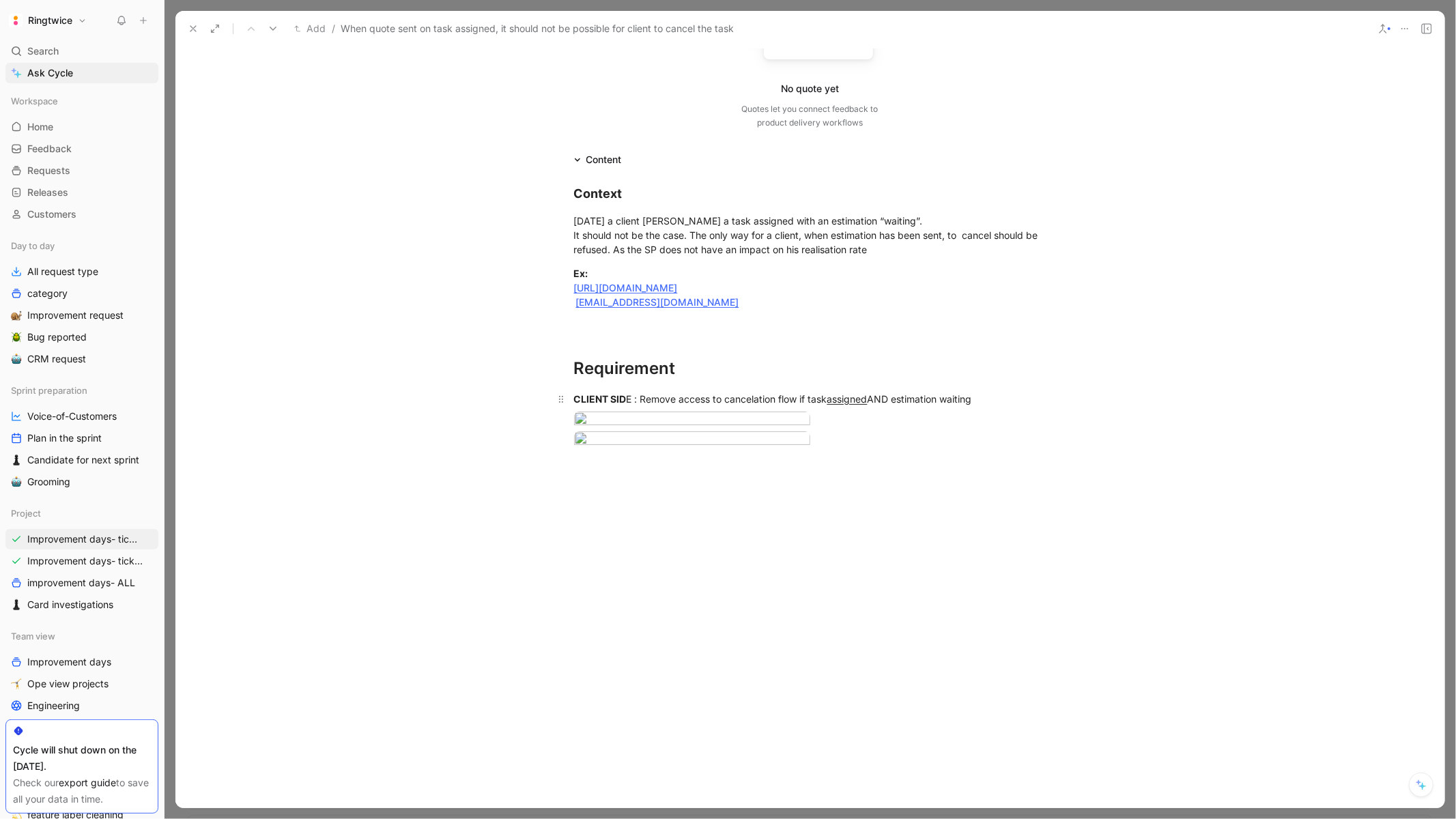
click at [1002, 392] on div "CLIENT SID E : Remove access to cancelation flow if task assigned AND estimatio…" at bounding box center [811, 399] width 473 height 14
drag, startPoint x: 989, startPoint y: 403, endPoint x: 897, endPoint y: 402, distance: 92.0
click at [897, 402] on div "CLIENT SID E : Remove access to cancelation flow if task assigned AND estimatio…" at bounding box center [811, 399] width 473 height 14
click at [943, 426] on div at bounding box center [811, 421] width 473 height 18
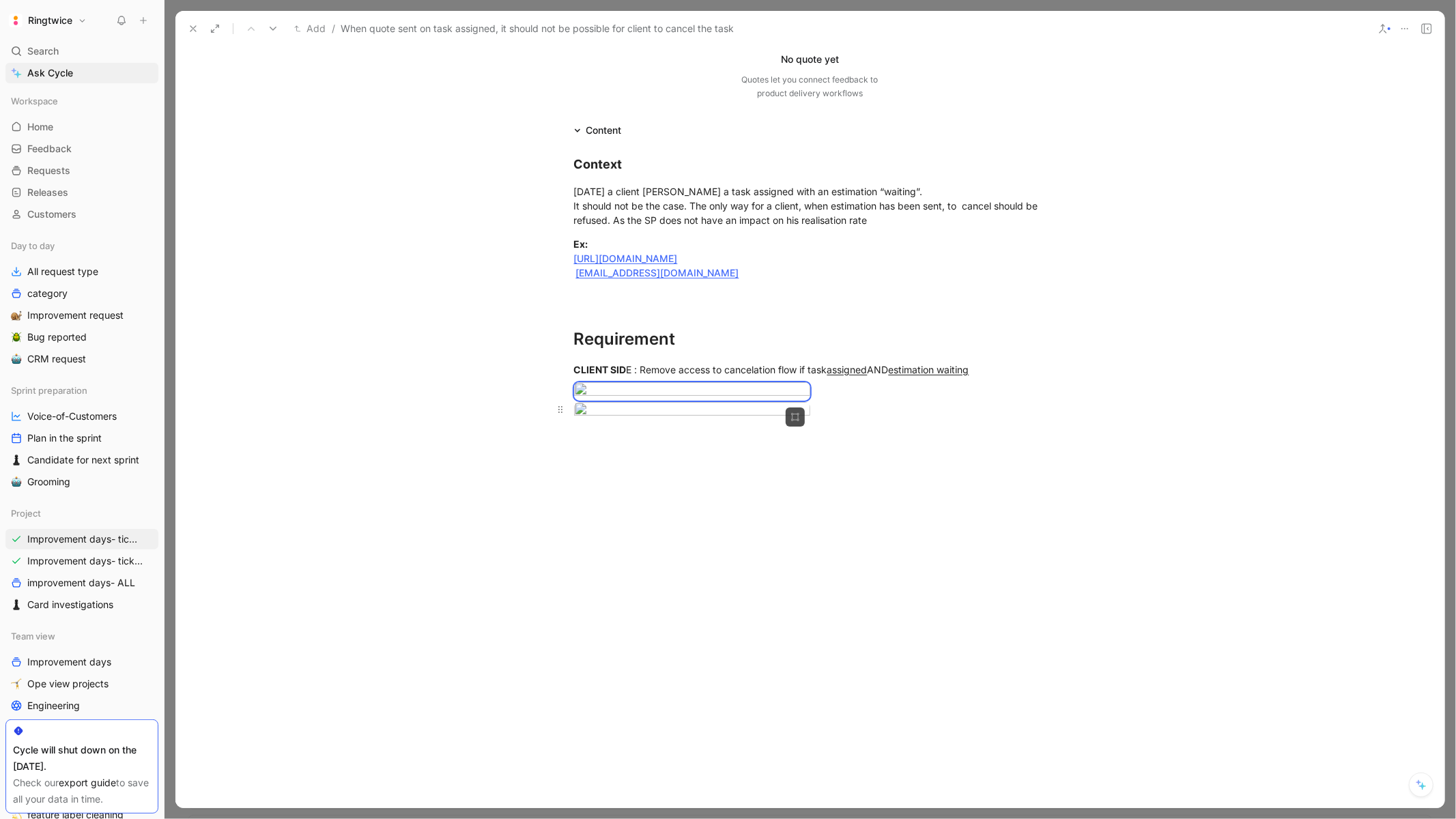
scroll to position [485, 0]
click at [736, 502] on body "Ringtwice Search ⌘ K Ask Cycle Workspace Home G then H Feedback G then F Reques…" at bounding box center [728, 409] width 1456 height 819
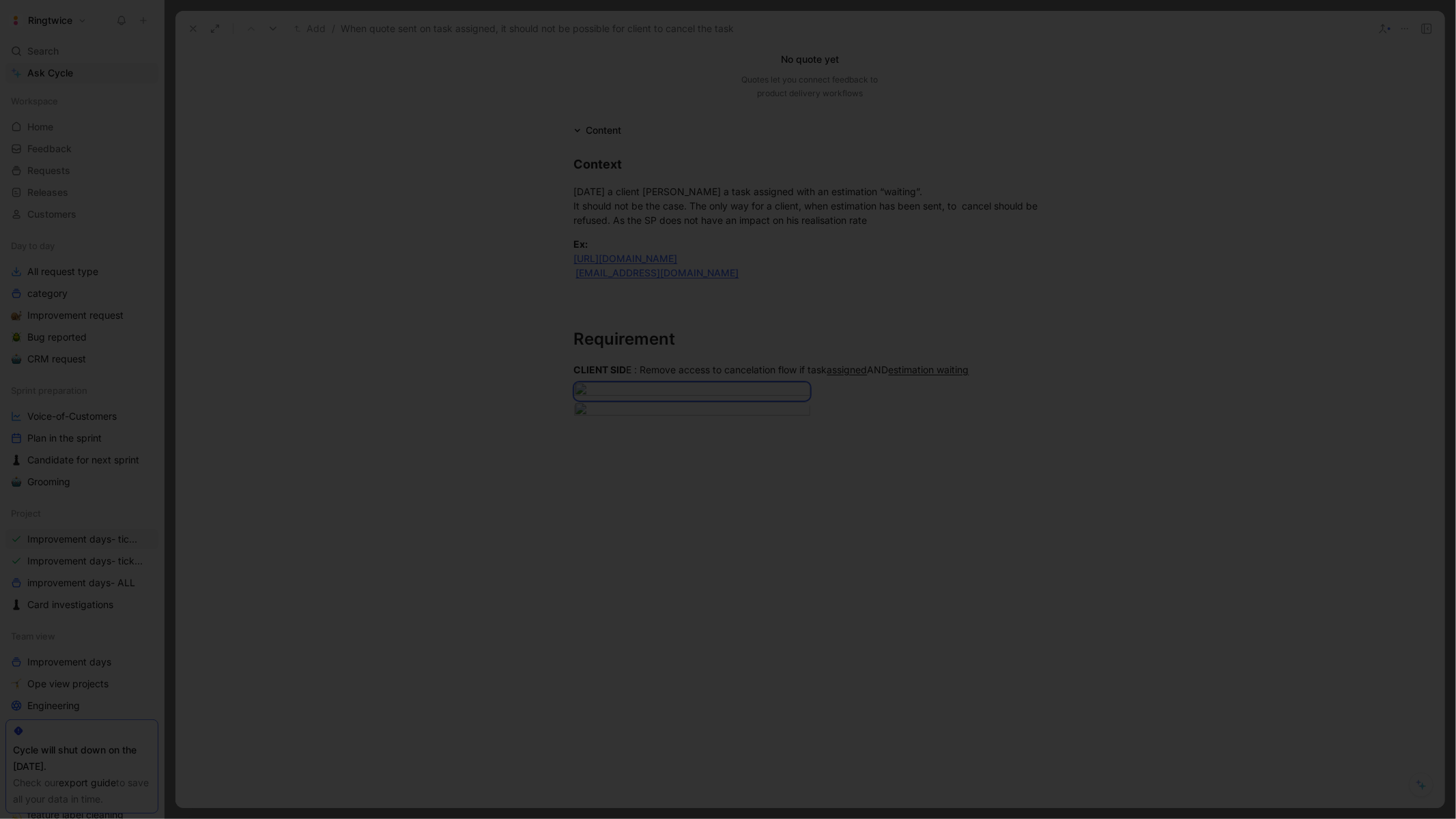
click at [1045, 819] on div at bounding box center [728, 819] width 1456 height 0
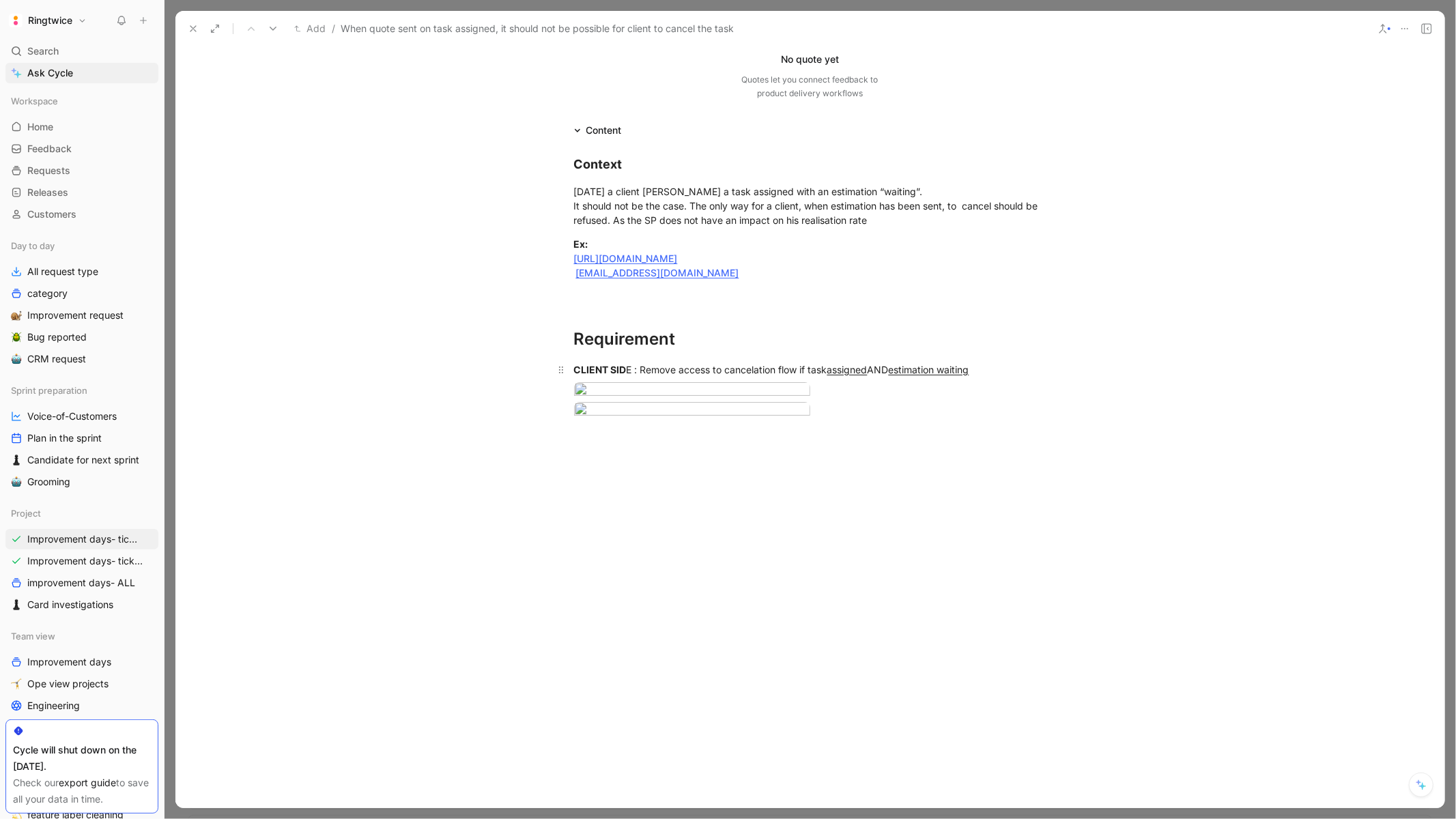
click at [948, 364] on u "estimation waiting" at bounding box center [928, 370] width 81 height 12
click at [673, 504] on body "Ringtwice Search ⌘ K Ask Cycle Workspace Home G then H Feedback G then F Reques…" at bounding box center [728, 409] width 1456 height 819
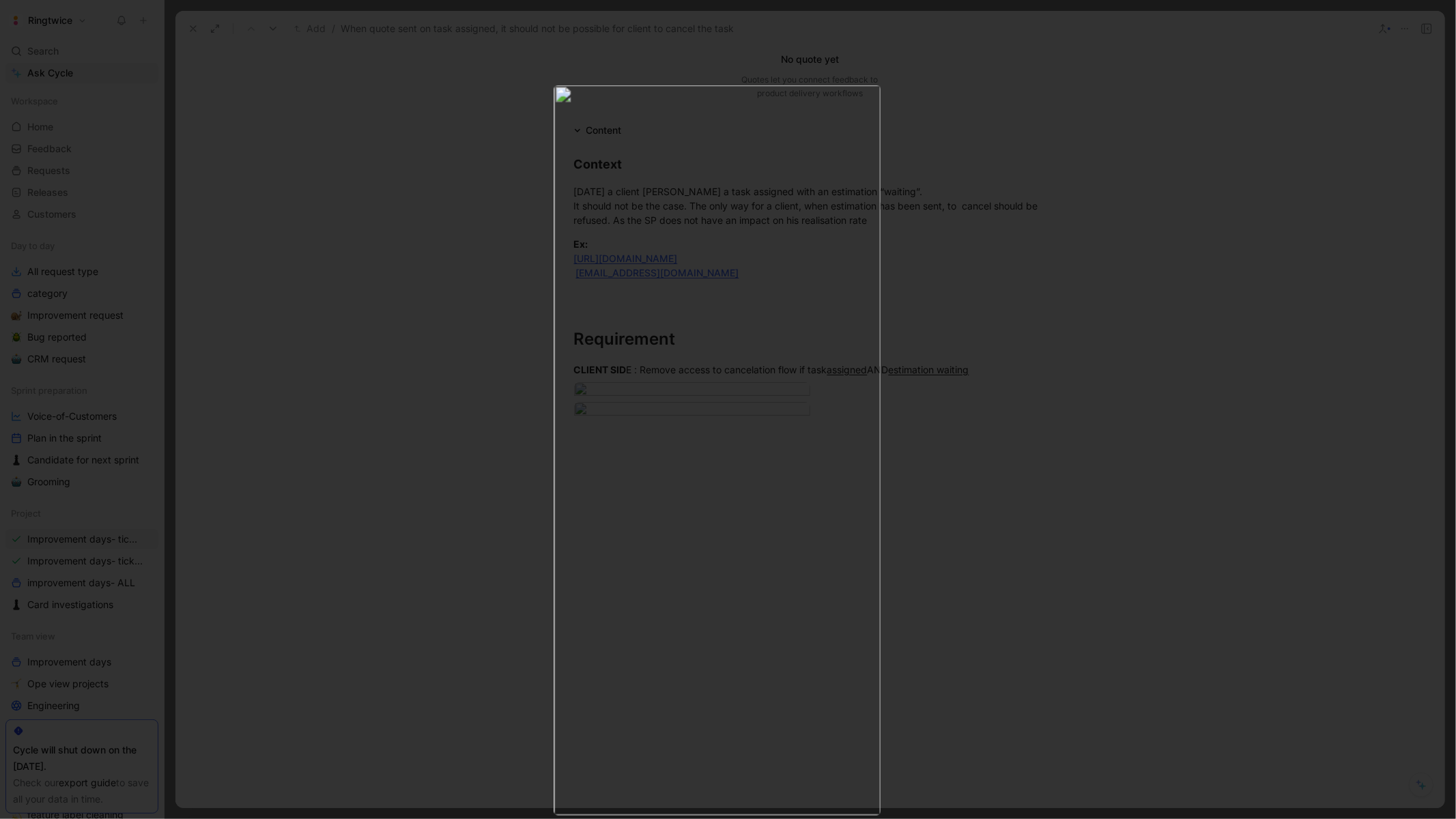
click at [706, 674] on img at bounding box center [717, 450] width 327 height 730
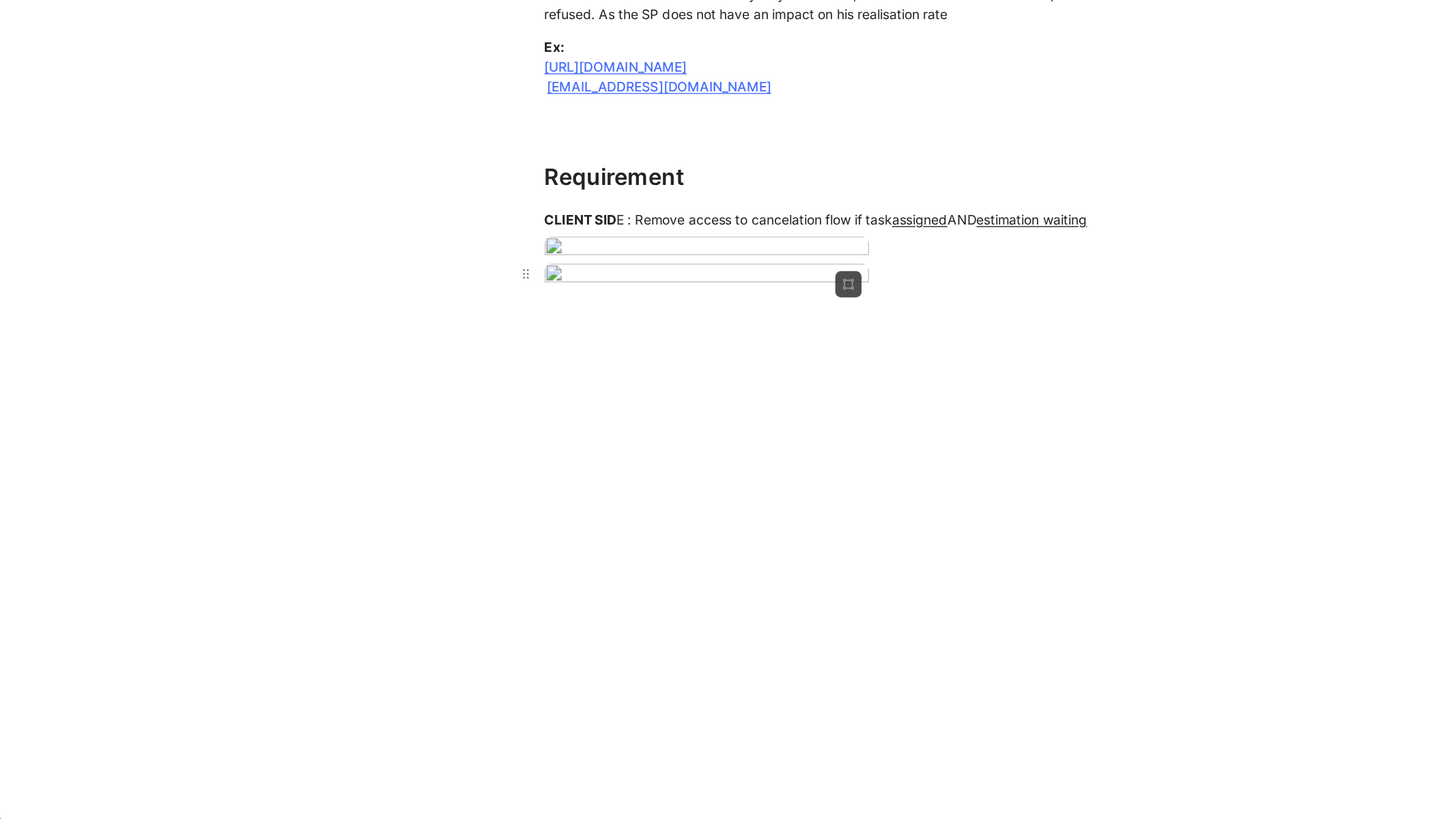
scroll to position [538, 0]
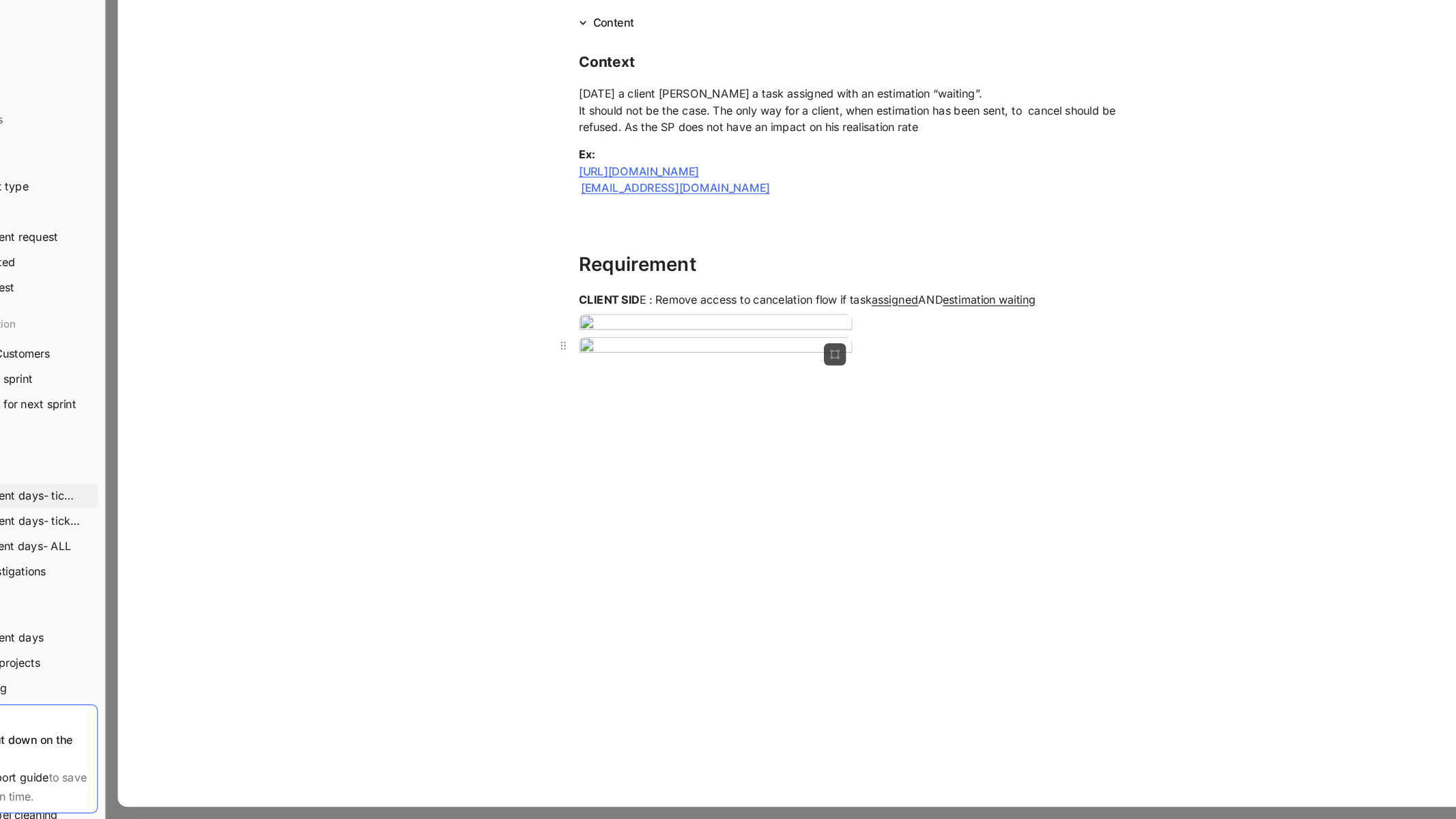
click at [858, 421] on div at bounding box center [811, 411] width 473 height 18
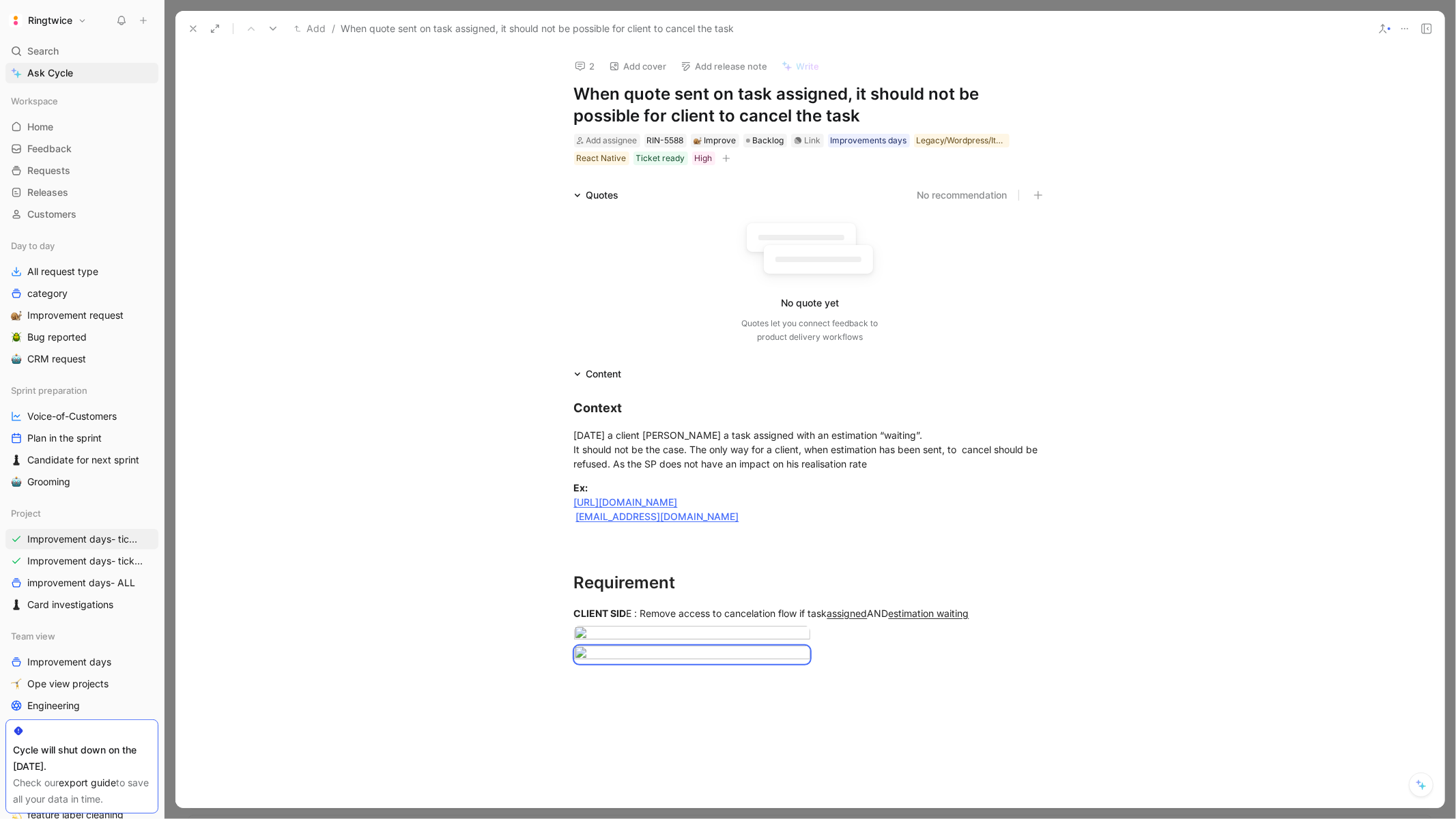
click at [185, 24] on button at bounding box center [192, 28] width 19 height 19
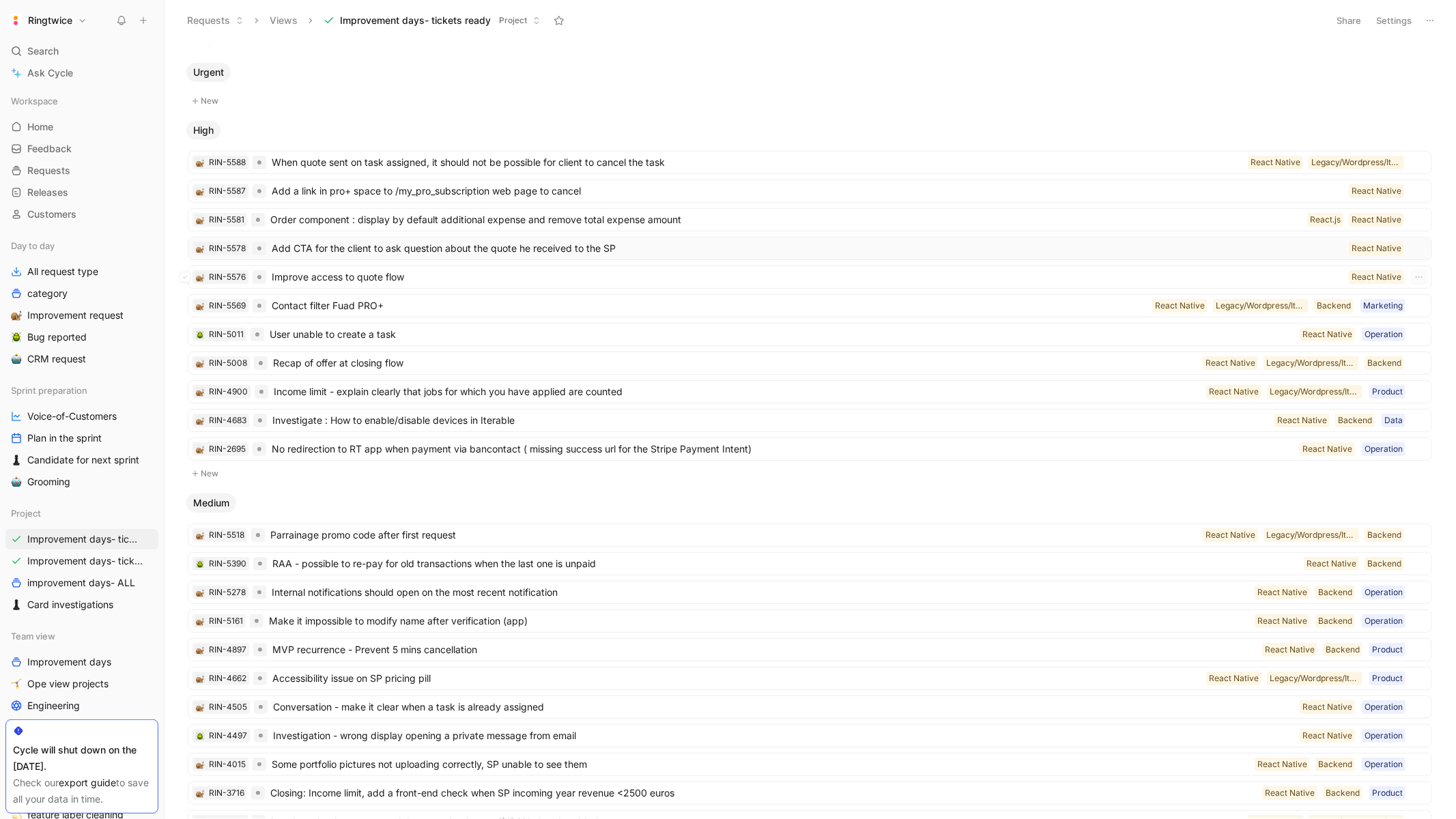
scroll to position [43, 0]
click at [647, 307] on span "Contact filter Fuad PRO+" at bounding box center [708, 304] width 875 height 16
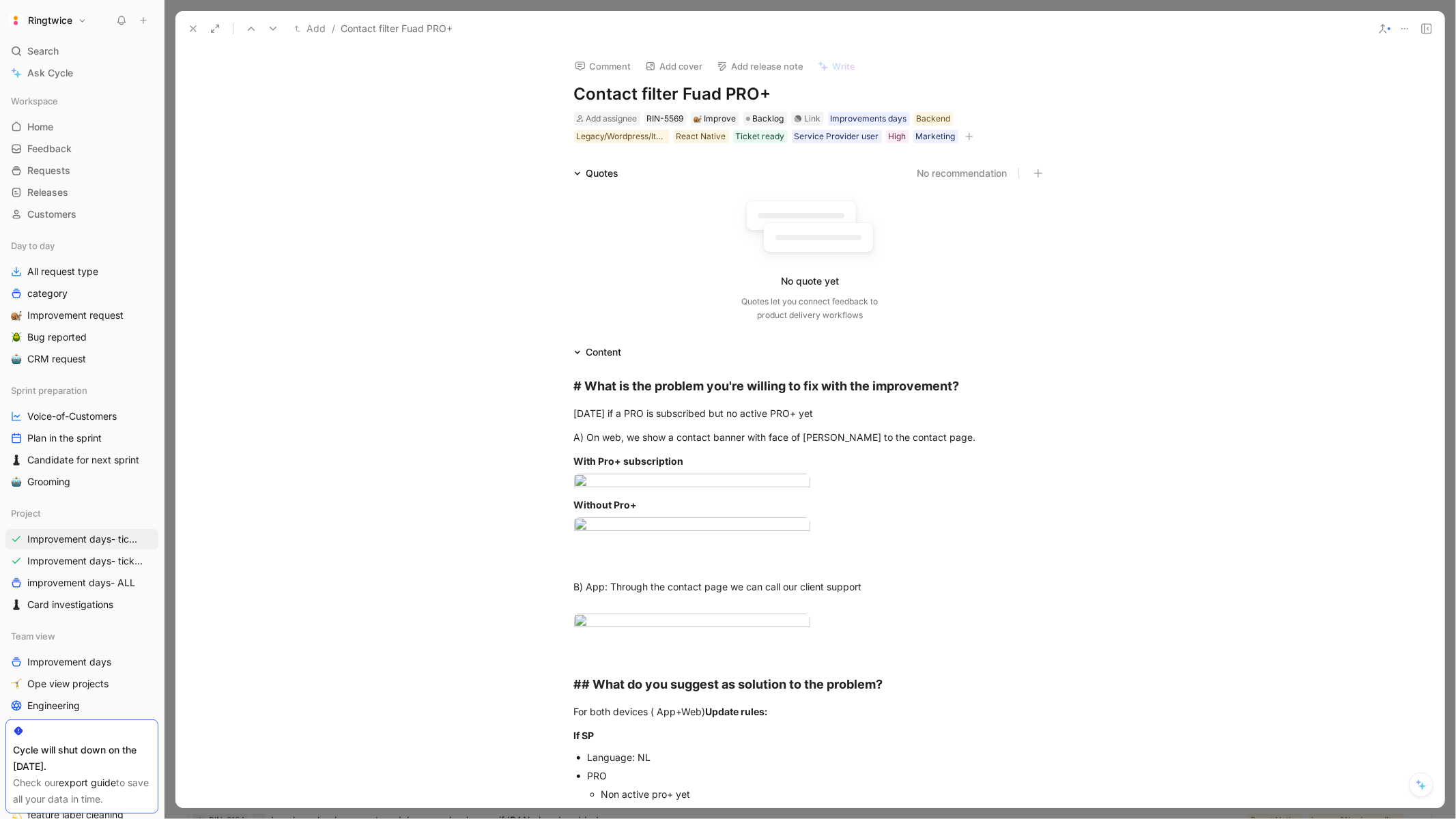
click at [676, 100] on h1 "Contact filter Fuad PRO+" at bounding box center [811, 94] width 473 height 22
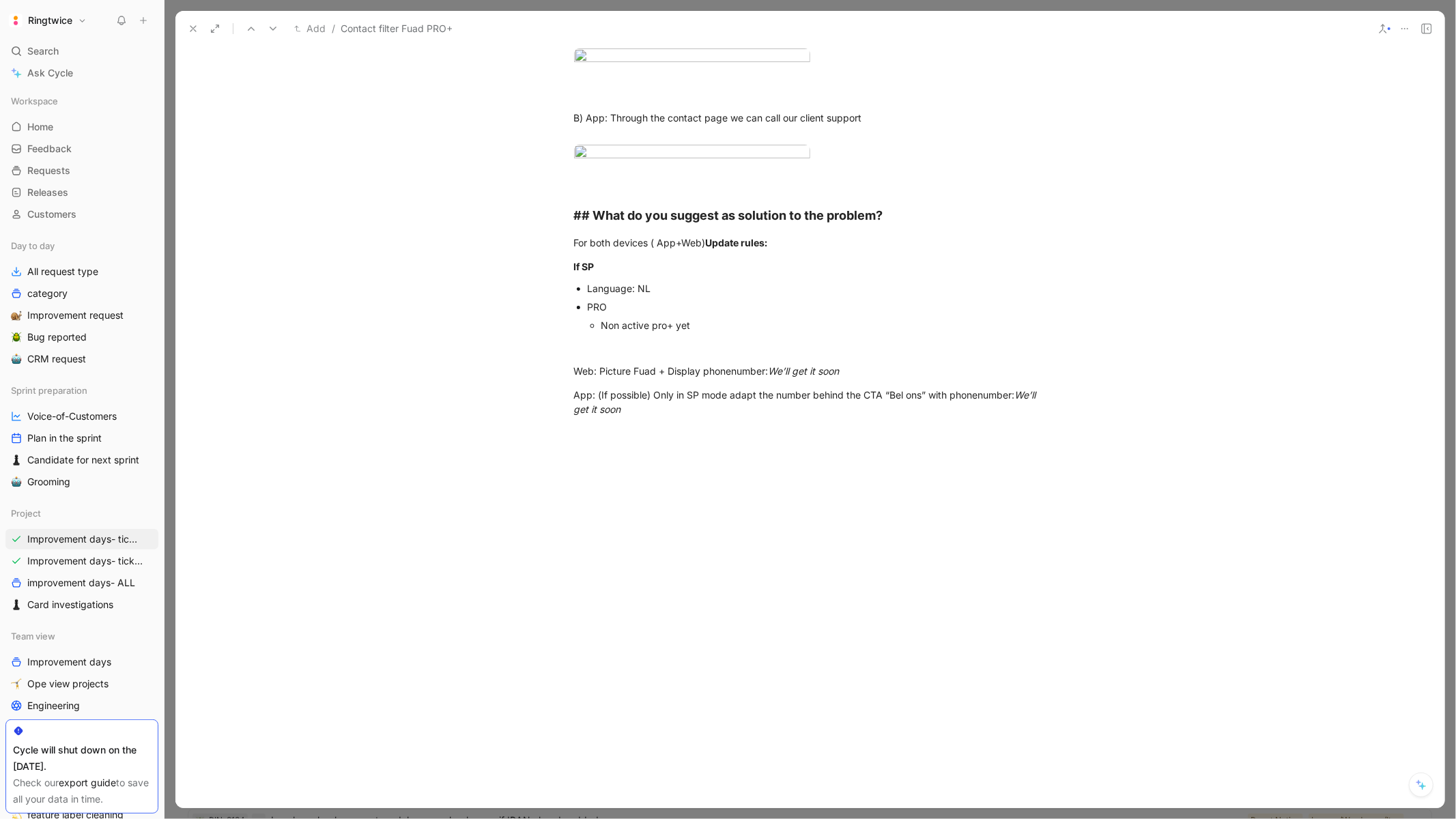
scroll to position [913, 0]
drag, startPoint x: 663, startPoint y: 594, endPoint x: 584, endPoint y: 588, distance: 79.2
click at [584, 334] on ul "Language: NL PRO Non active pro+ yet" at bounding box center [811, 306] width 525 height 55
click at [598, 295] on div "Language: NL" at bounding box center [817, 288] width 459 height 14
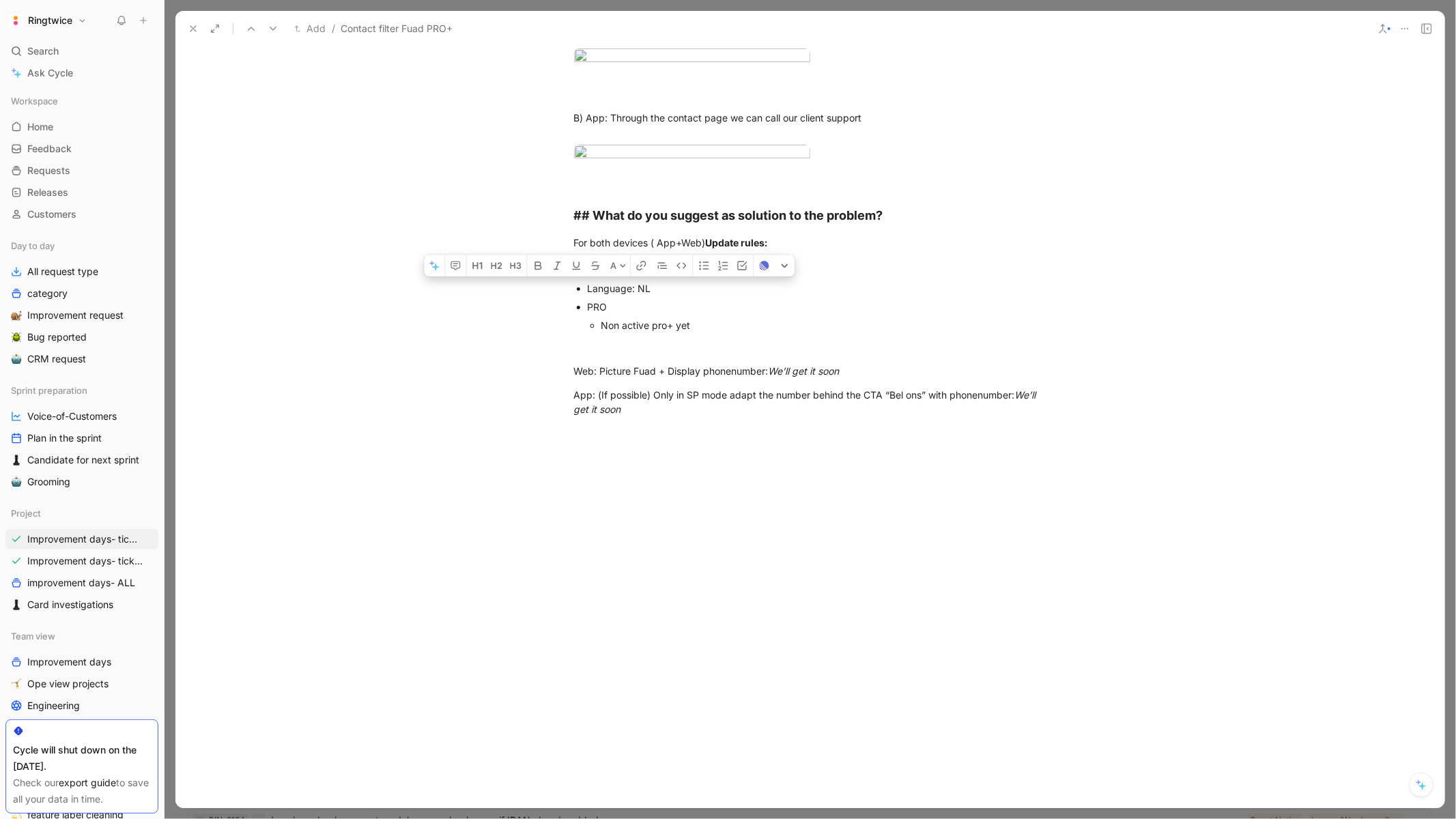
click at [598, 314] on div "PRO" at bounding box center [817, 306] width 459 height 14
drag, startPoint x: 597, startPoint y: 607, endPoint x: 725, endPoint y: 602, distance: 128.1
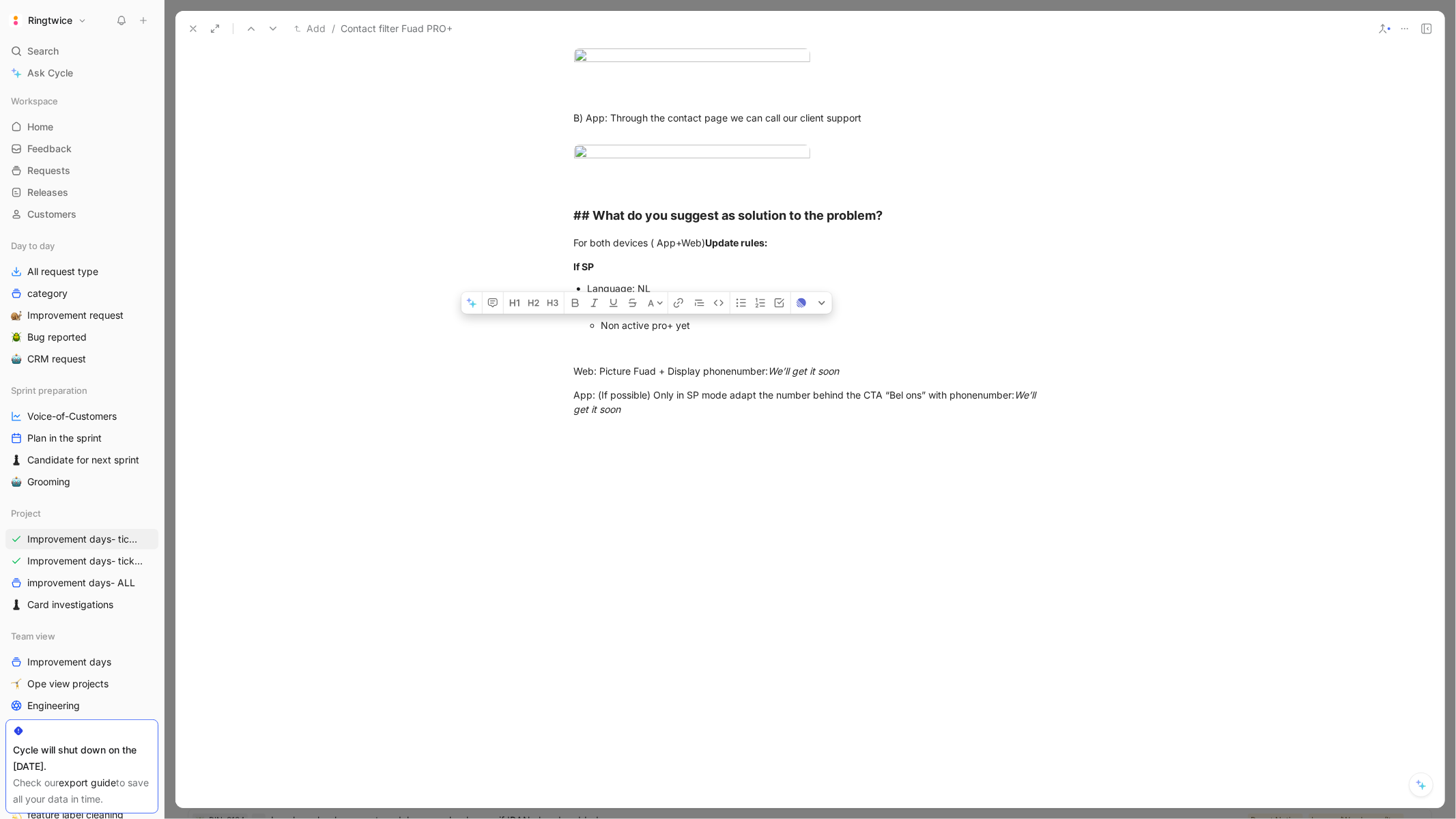
click at [725, 334] on ul "Non active pro+ yet" at bounding box center [817, 325] width 459 height 18
click at [717, 358] on p at bounding box center [811, 347] width 525 height 23
drag, startPoint x: 717, startPoint y: 617, endPoint x: 551, endPoint y: 535, distance: 185.1
click at [551, 432] on div "# What is the problem you're willing to fix with the improvement? Today if a PR…" at bounding box center [810, 161] width 1269 height 540
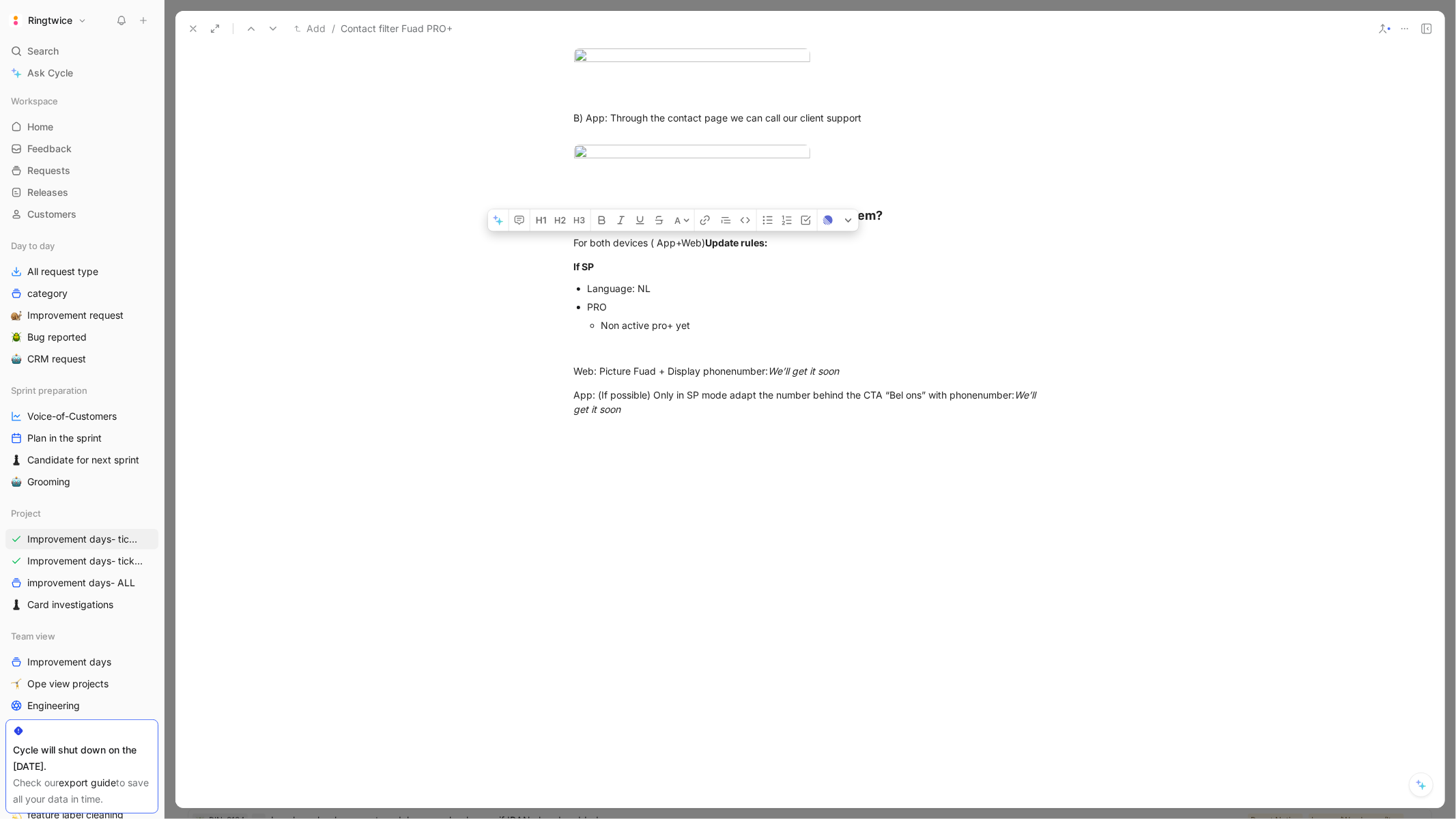
scroll to position [959, 0]
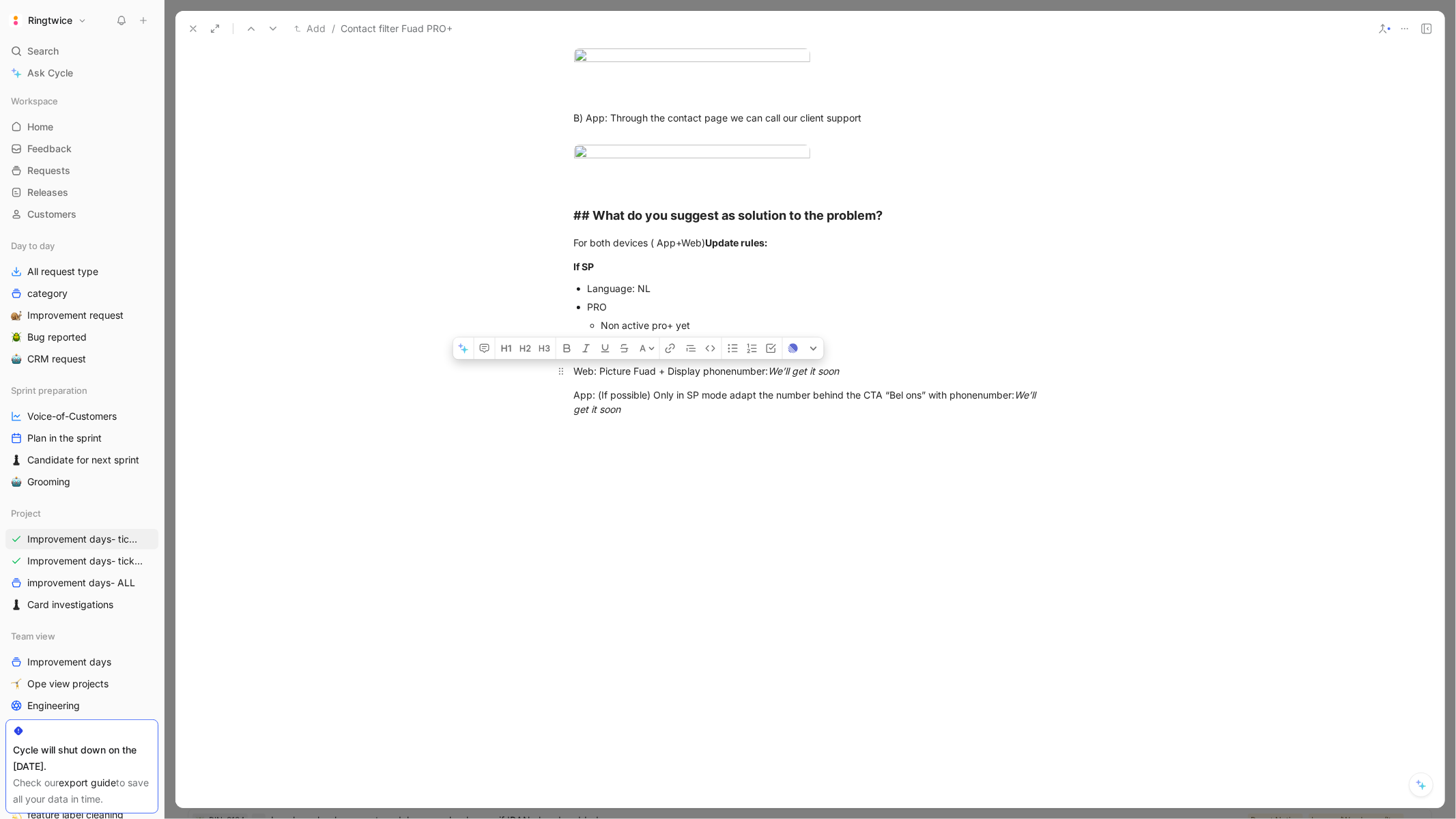
drag, startPoint x: 594, startPoint y: 624, endPoint x: 684, endPoint y: 628, distance: 90.1
click at [684, 378] on div "Web: Picture Fuad + Display phonenumber: We’ll get it soon" at bounding box center [811, 371] width 473 height 14
click at [710, 669] on div at bounding box center [810, 555] width 1269 height 245
click at [671, 378] on div "Web: Picture Fuad + Display phonenumber: We’ll get it soon" at bounding box center [811, 371] width 473 height 14
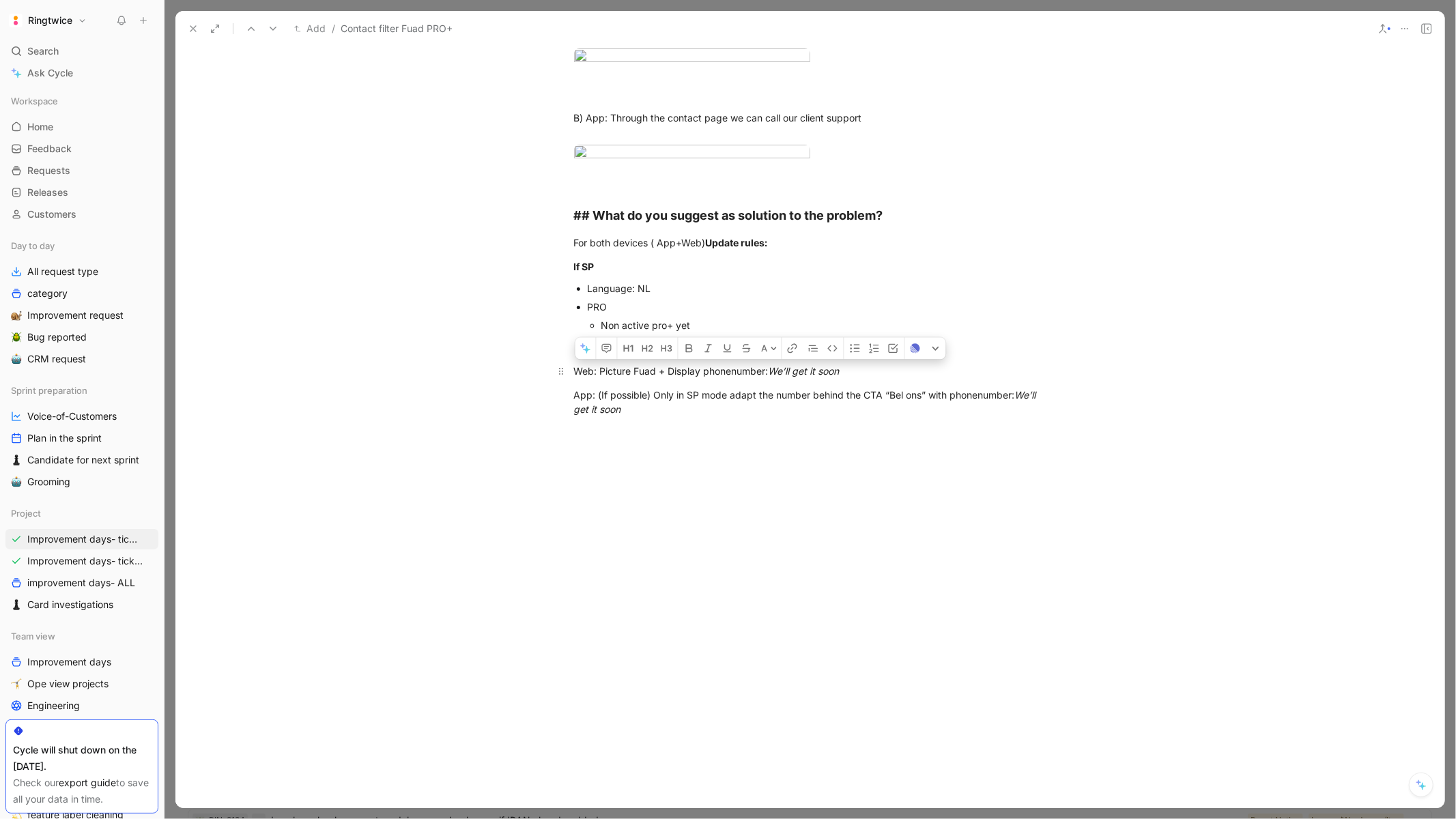
drag, startPoint x: 864, startPoint y: 583, endPoint x: 678, endPoint y: 581, distance: 186.0
click at [678, 378] on div "Web: Picture Fuad + Display phonenumber: We’ll get it soon" at bounding box center [811, 371] width 473 height 14
click at [814, 377] on em "We’ll get it soon" at bounding box center [804, 371] width 71 height 12
drag, startPoint x: 852, startPoint y: 579, endPoint x: 769, endPoint y: 577, distance: 83.0
click at [769, 378] on div "Web: Picture Fuad + Display phonenumber: We’ll get it soon" at bounding box center [811, 371] width 473 height 14
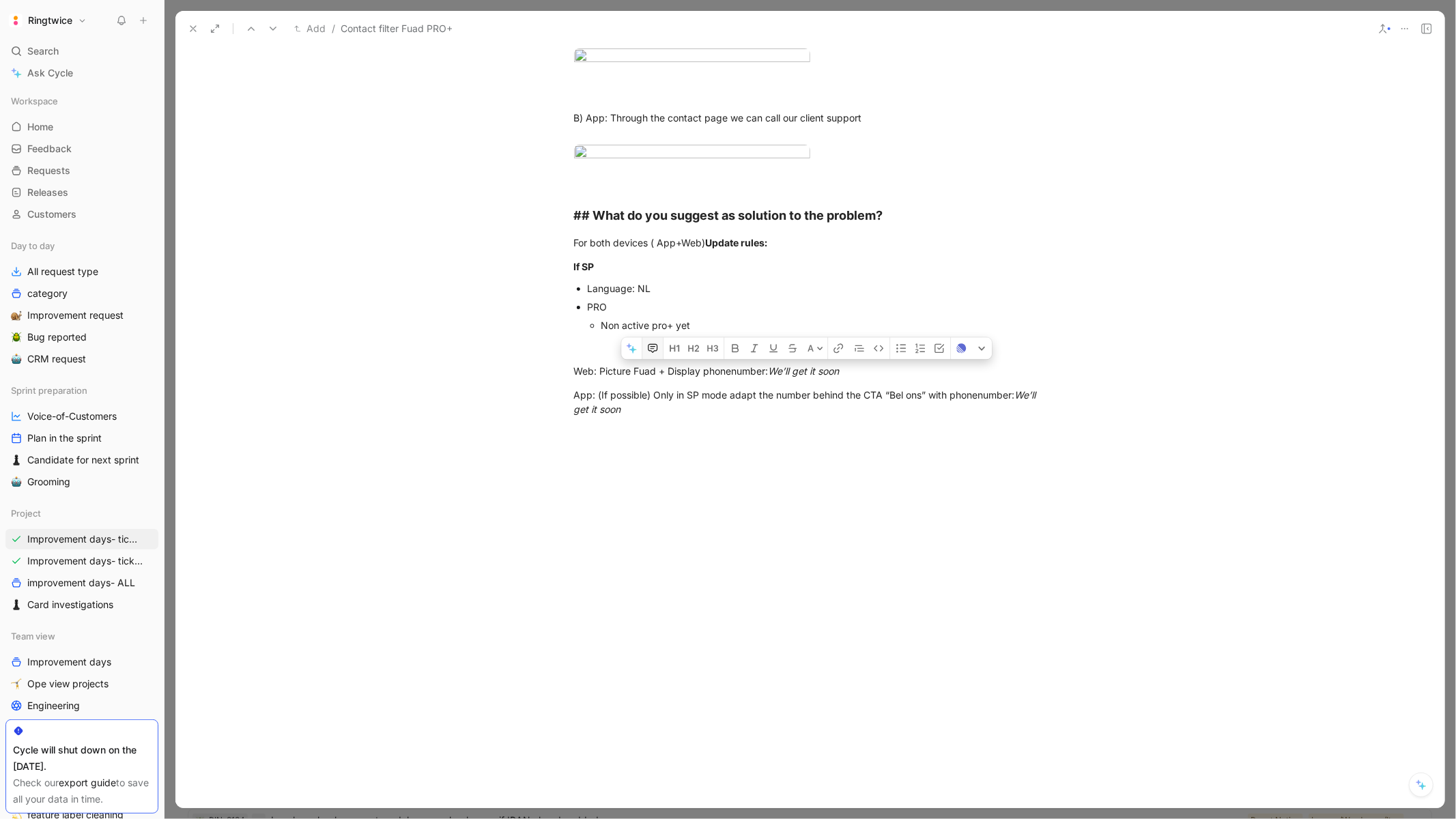
click at [642, 359] on button "button" at bounding box center [652, 348] width 21 height 22
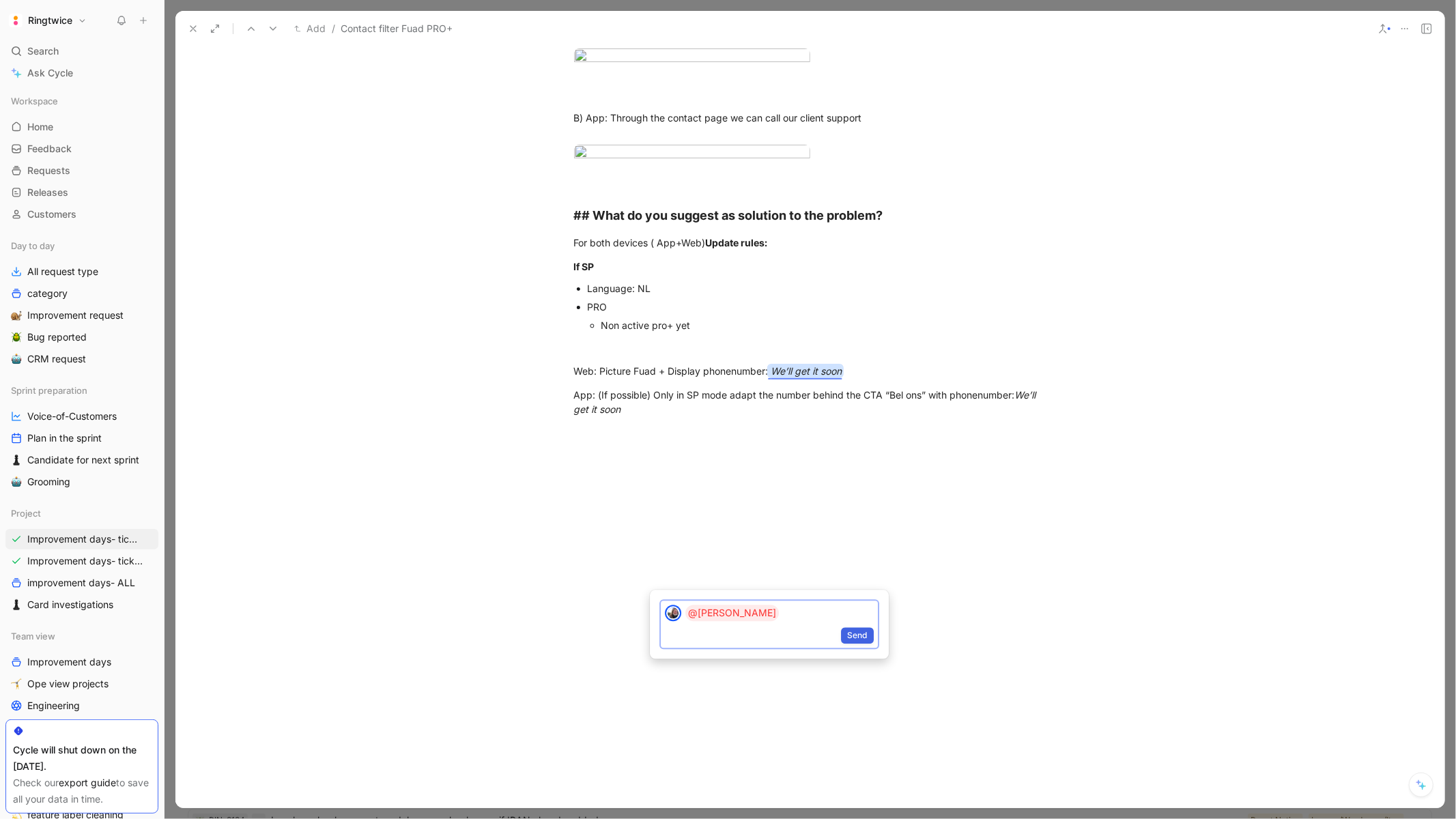
click at [855, 632] on span "Send" at bounding box center [857, 635] width 21 height 14
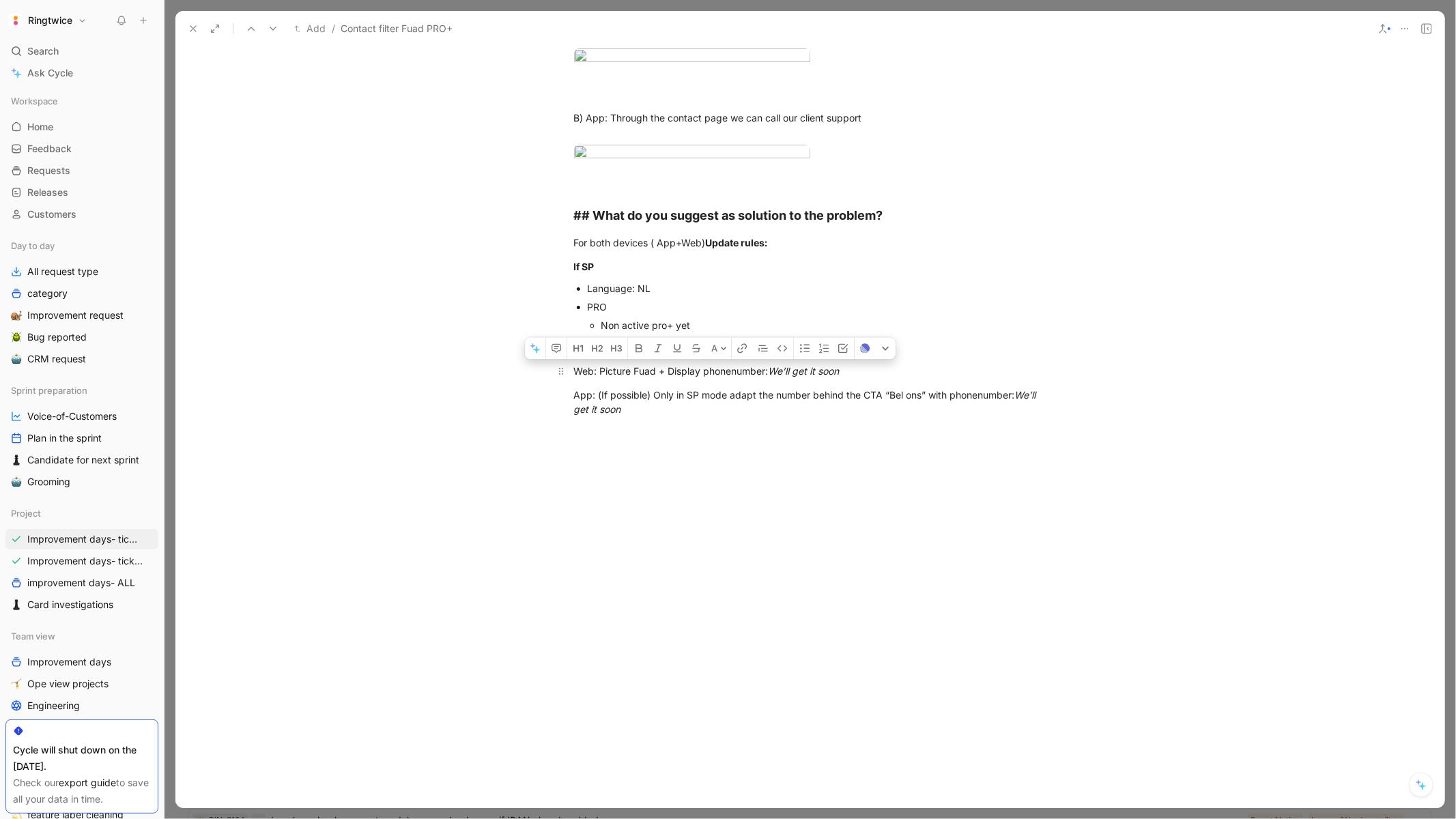
drag, startPoint x: 590, startPoint y: 568, endPoint x: 835, endPoint y: 563, distance: 245.1
click at [835, 378] on div "Web: Picture Fuad + Display phonenumber: We’ll get it soon" at bounding box center [811, 371] width 473 height 14
click at [825, 377] on em "We’ll get it soon" at bounding box center [804, 371] width 71 height 12
drag, startPoint x: 660, startPoint y: 565, endPoint x: 597, endPoint y: 566, distance: 63.0
click at [597, 378] on div "Web: Picture Fuad + Display phonenumber: We’ll get it soon" at bounding box center [811, 371] width 473 height 14
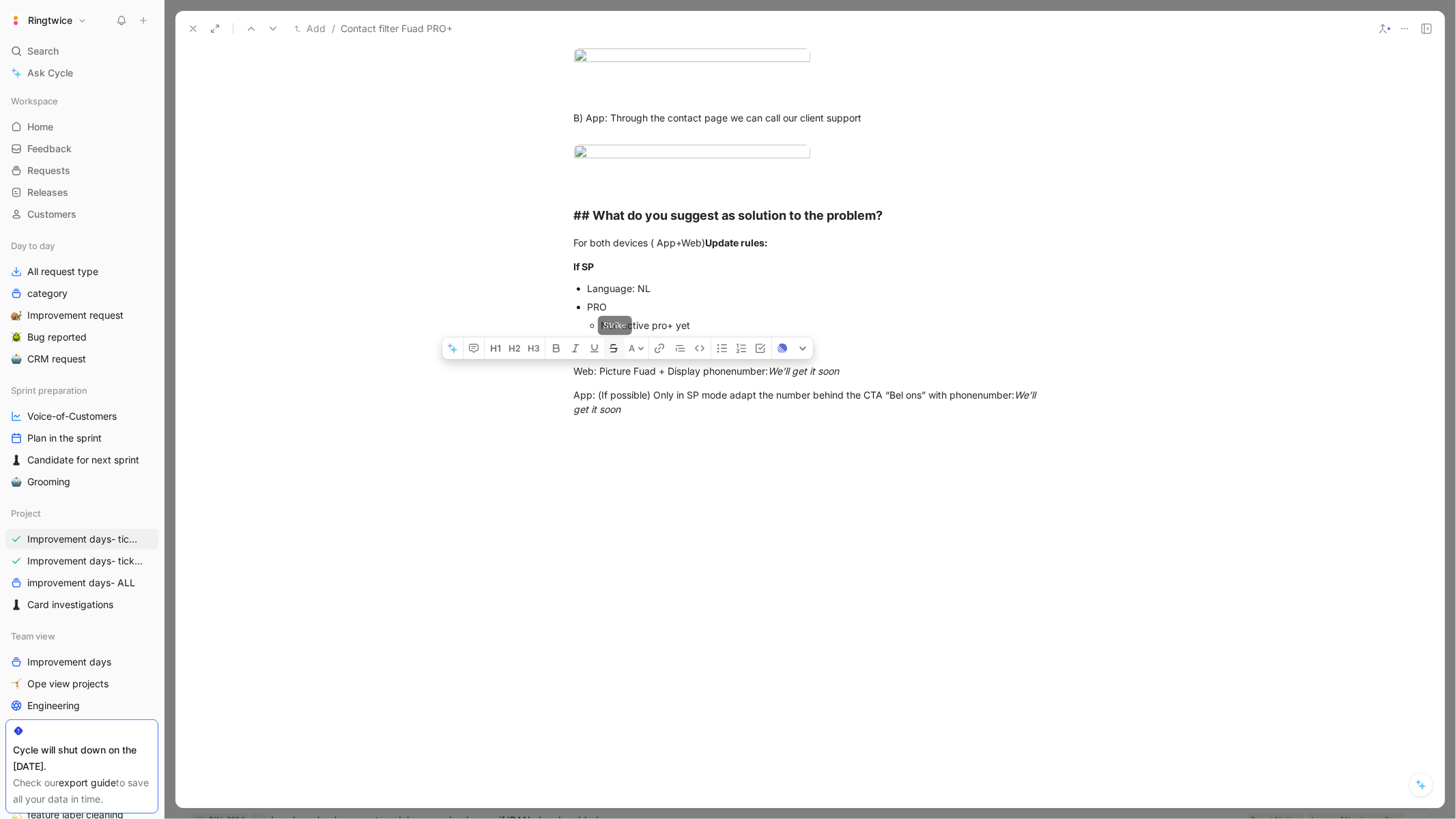
click at [615, 354] on icon "button" at bounding box center [613, 348] width 11 height 11
click at [740, 416] on div "App: (If possible) Only in SP mode adapt the number behind the CTA “Bel ons” wi…" at bounding box center [811, 402] width 473 height 29
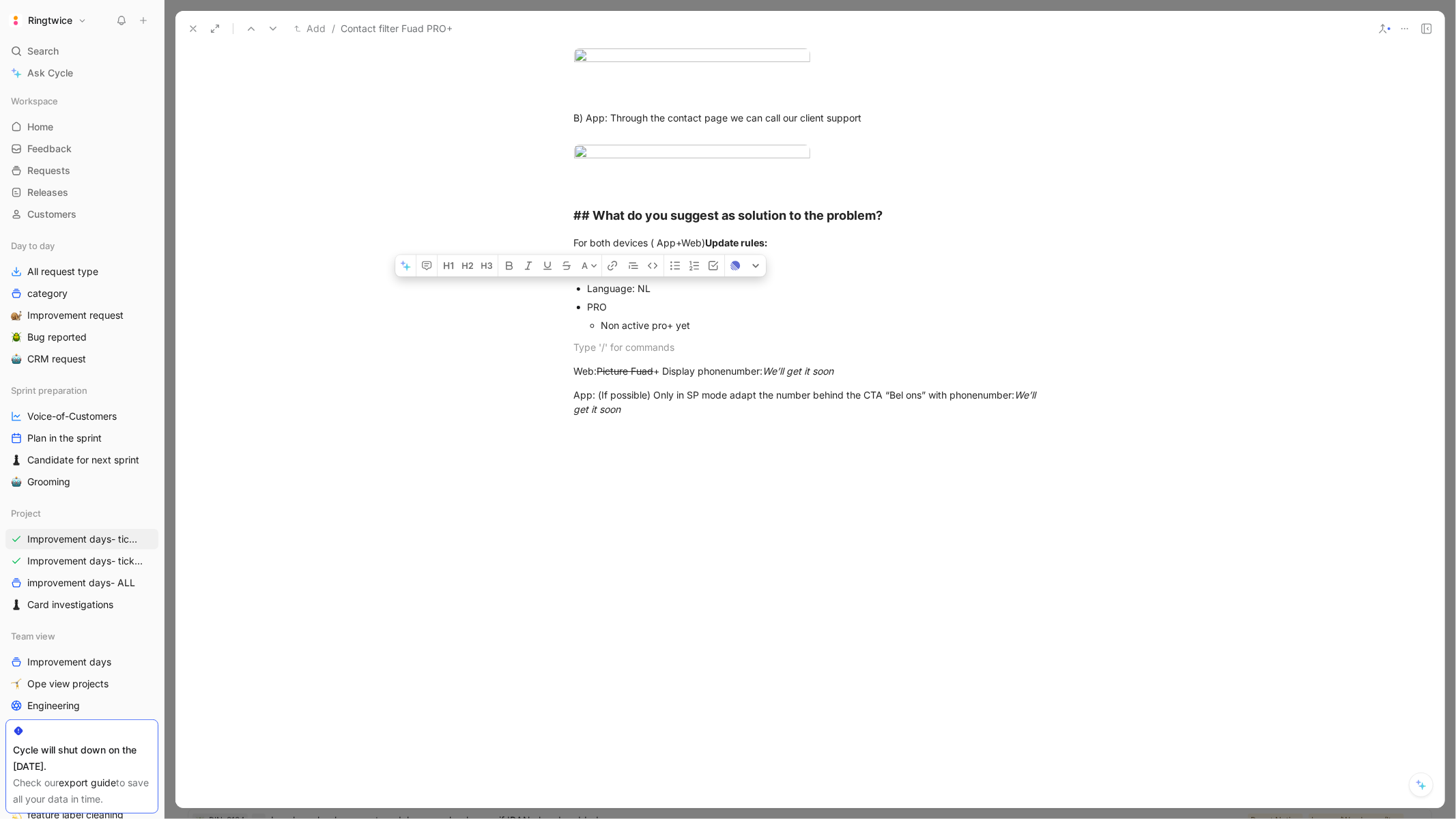
drag, startPoint x: 719, startPoint y: 666, endPoint x: 574, endPoint y: 616, distance: 153.4
click at [574, 432] on div "# What is the problem you're willing to fix with the improvement? Today if a PR…" at bounding box center [810, 161] width 1269 height 540
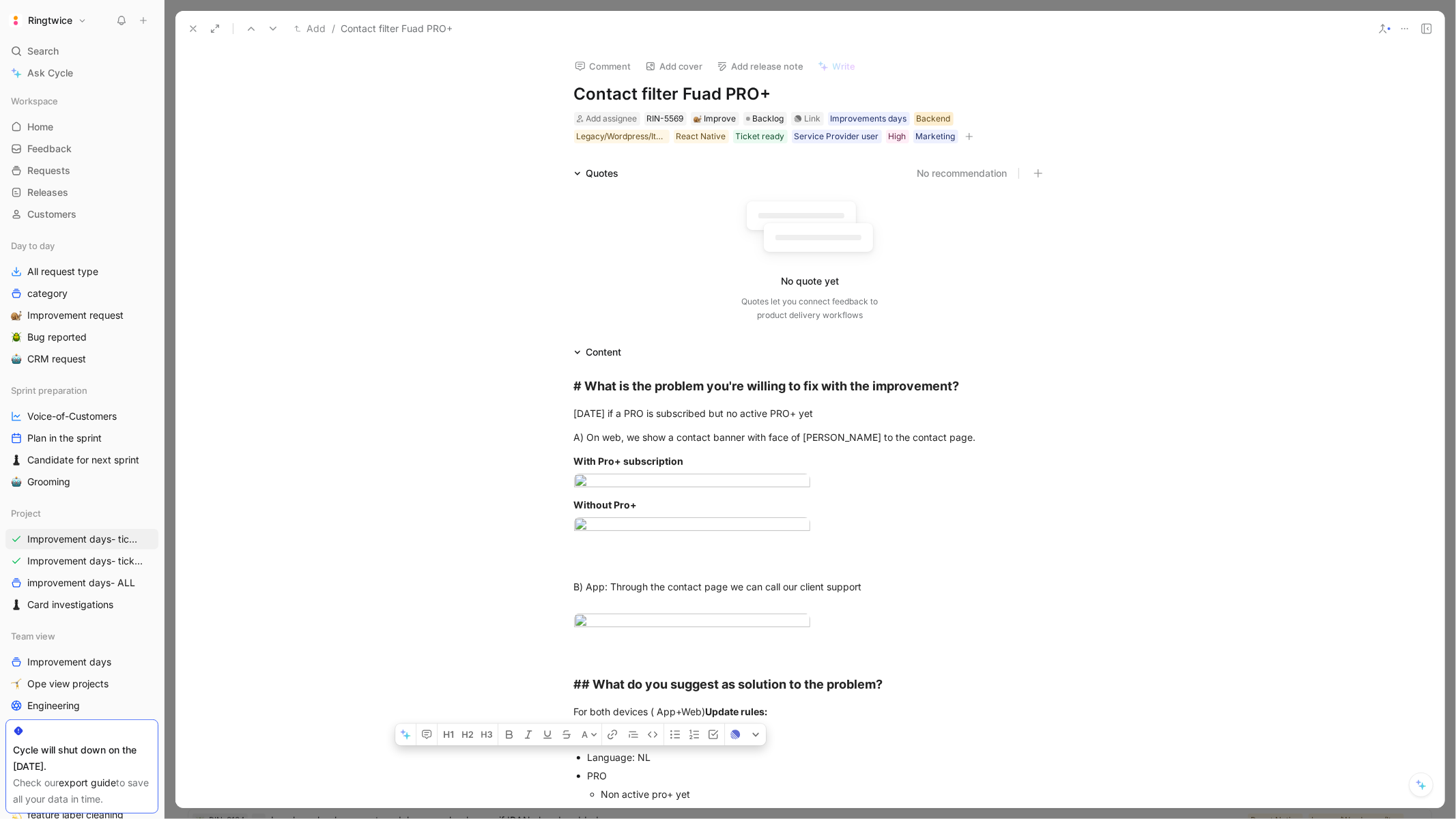
click at [925, 120] on div "Backend" at bounding box center [933, 119] width 34 height 14
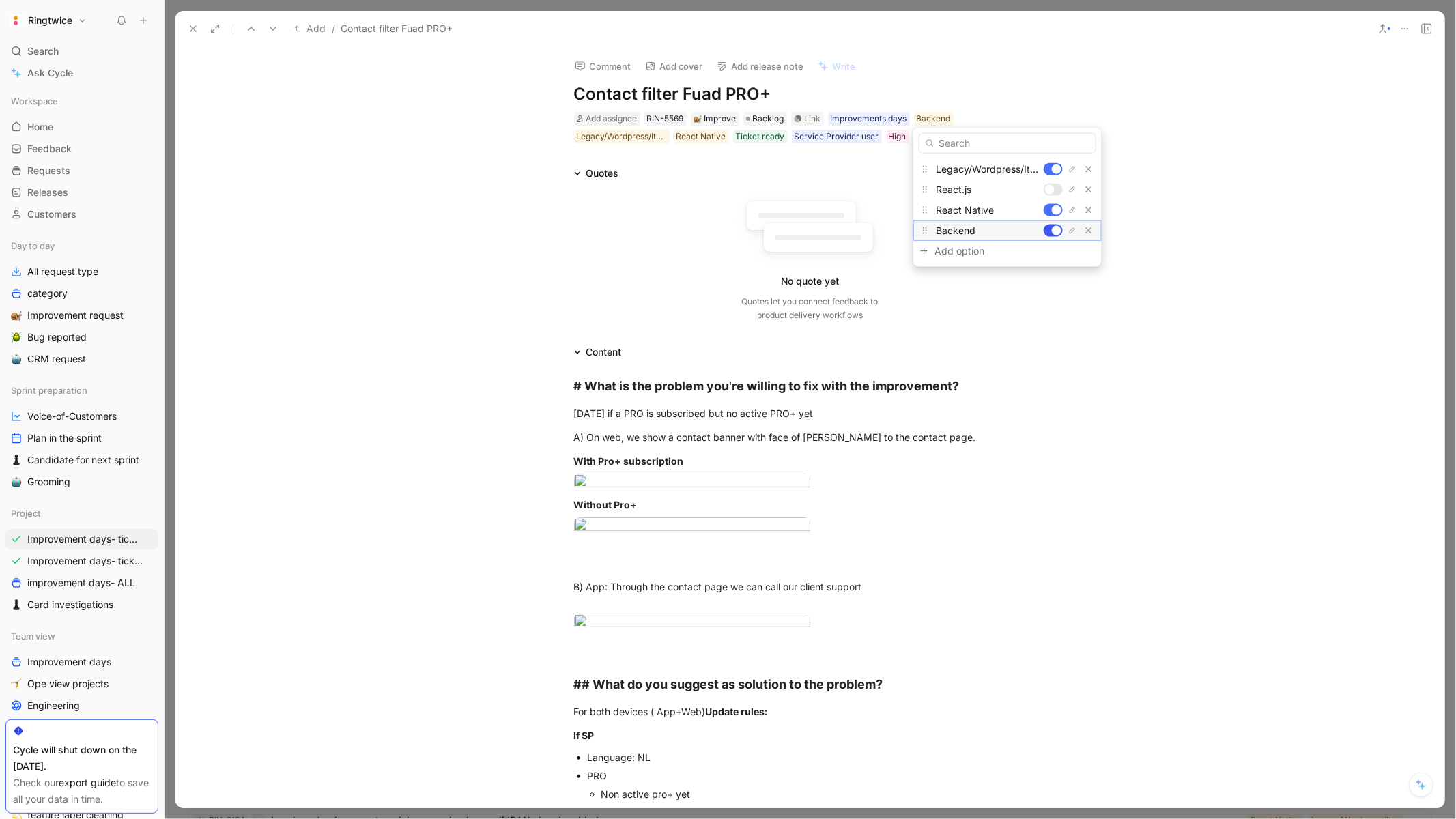
click at [1052, 224] on div at bounding box center [1052, 230] width 19 height 12
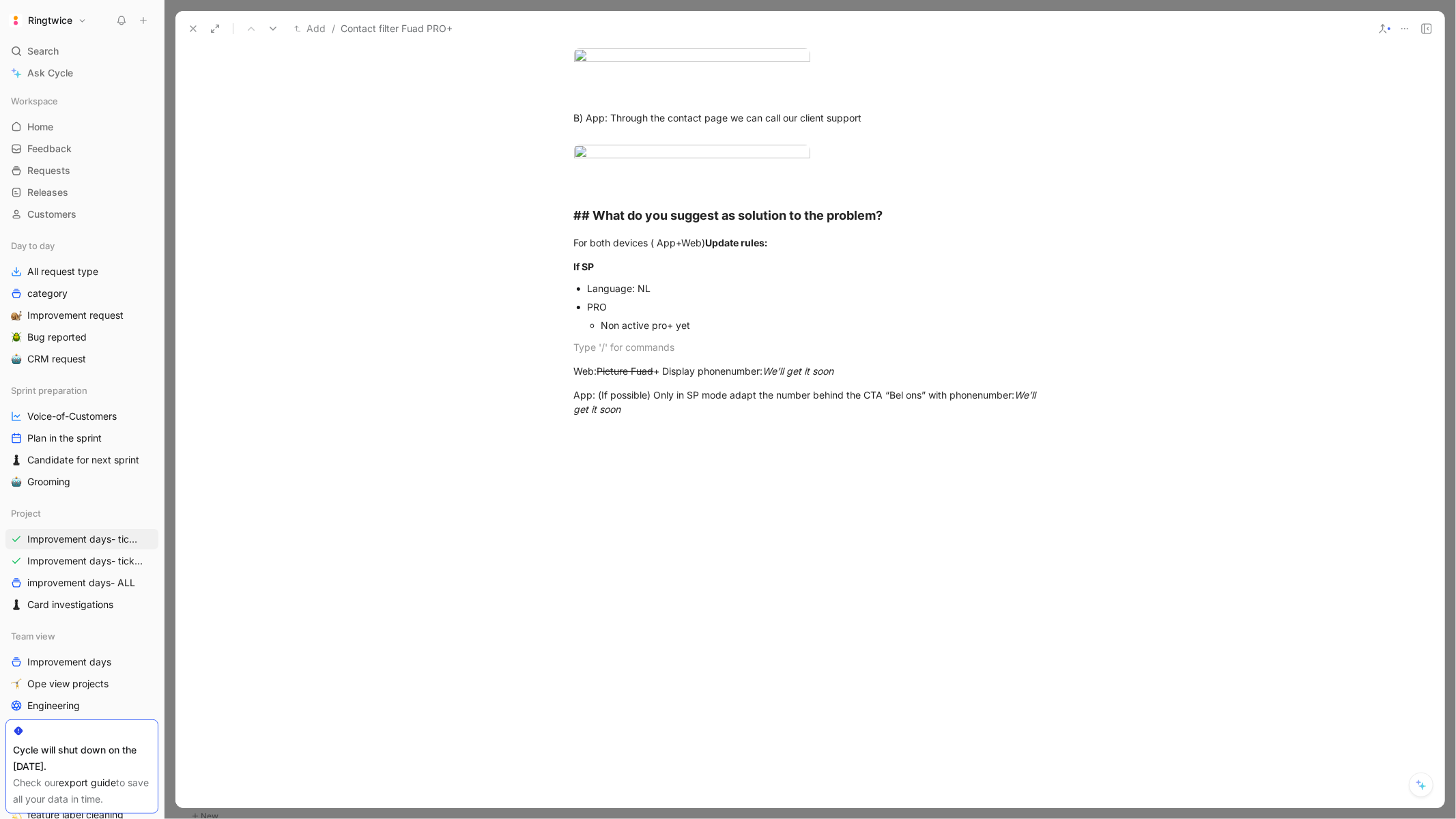
scroll to position [1067, 0]
drag, startPoint x: 857, startPoint y: 510, endPoint x: 777, endPoint y: 510, distance: 80.0
click at [777, 378] on div "Web: Picture Fuad + Display phonenumber: We’ll get it soon" at bounding box center [811, 371] width 473 height 14
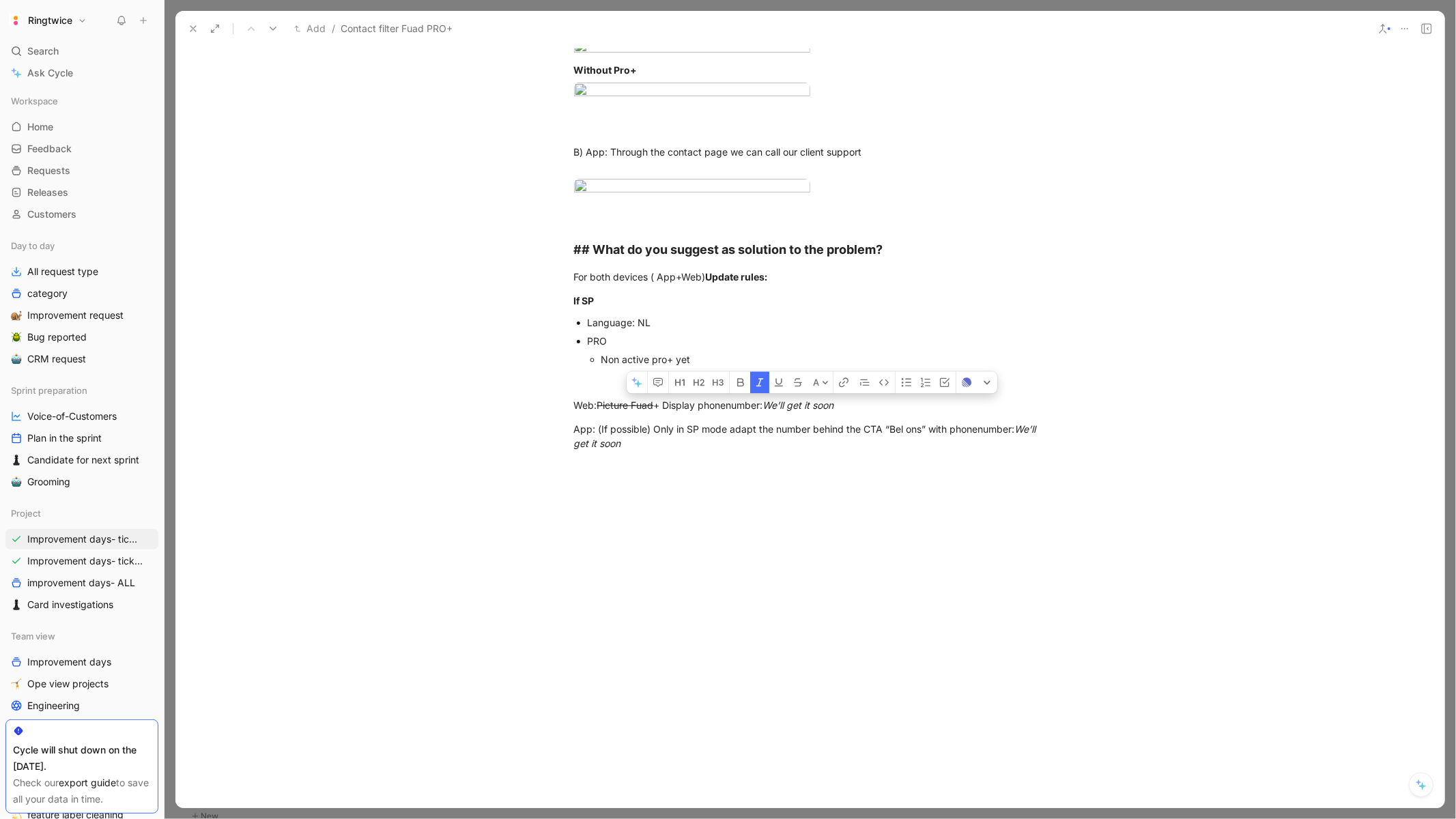
scroll to position [148, 0]
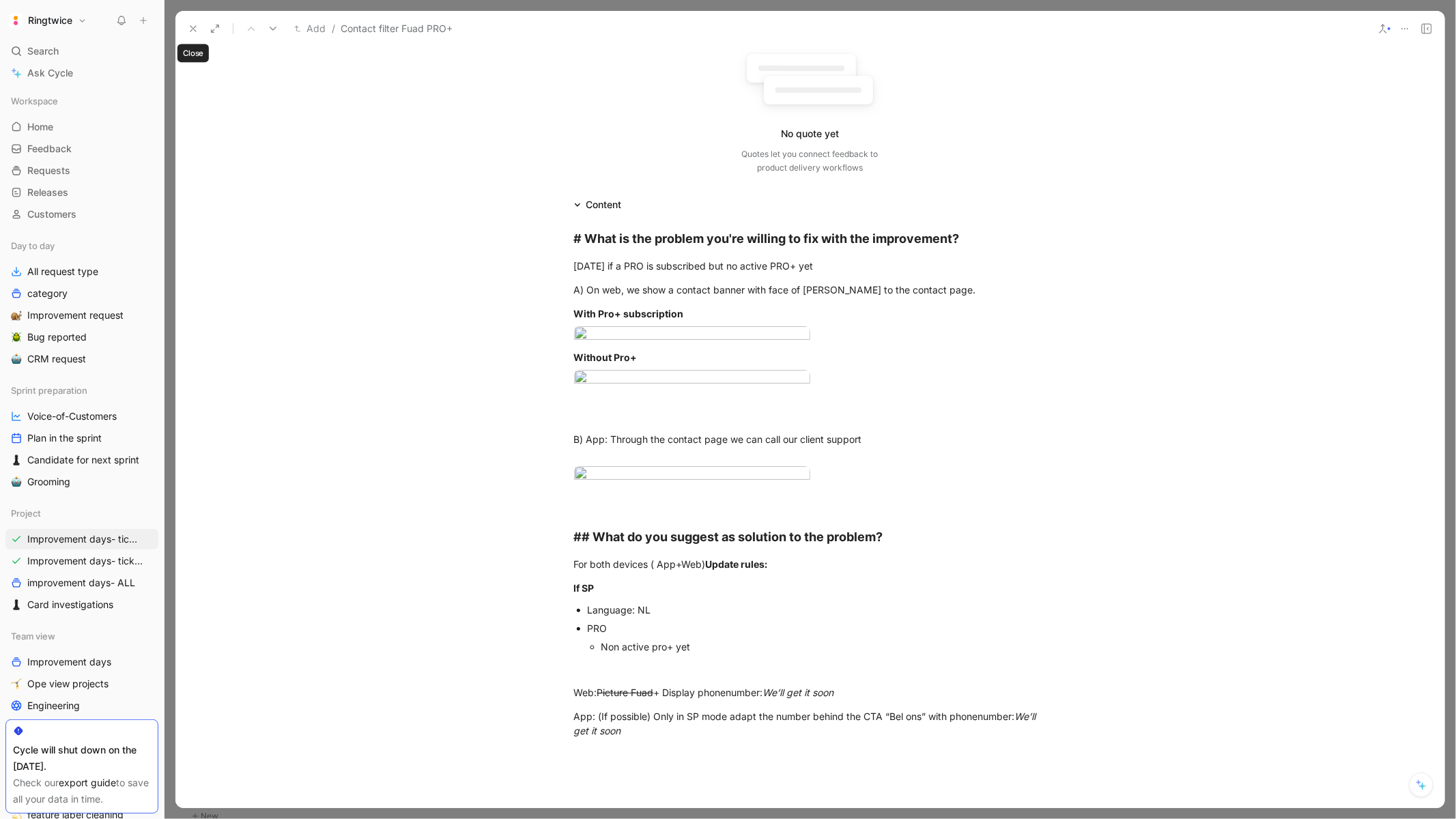
click at [193, 25] on icon at bounding box center [192, 28] width 11 height 11
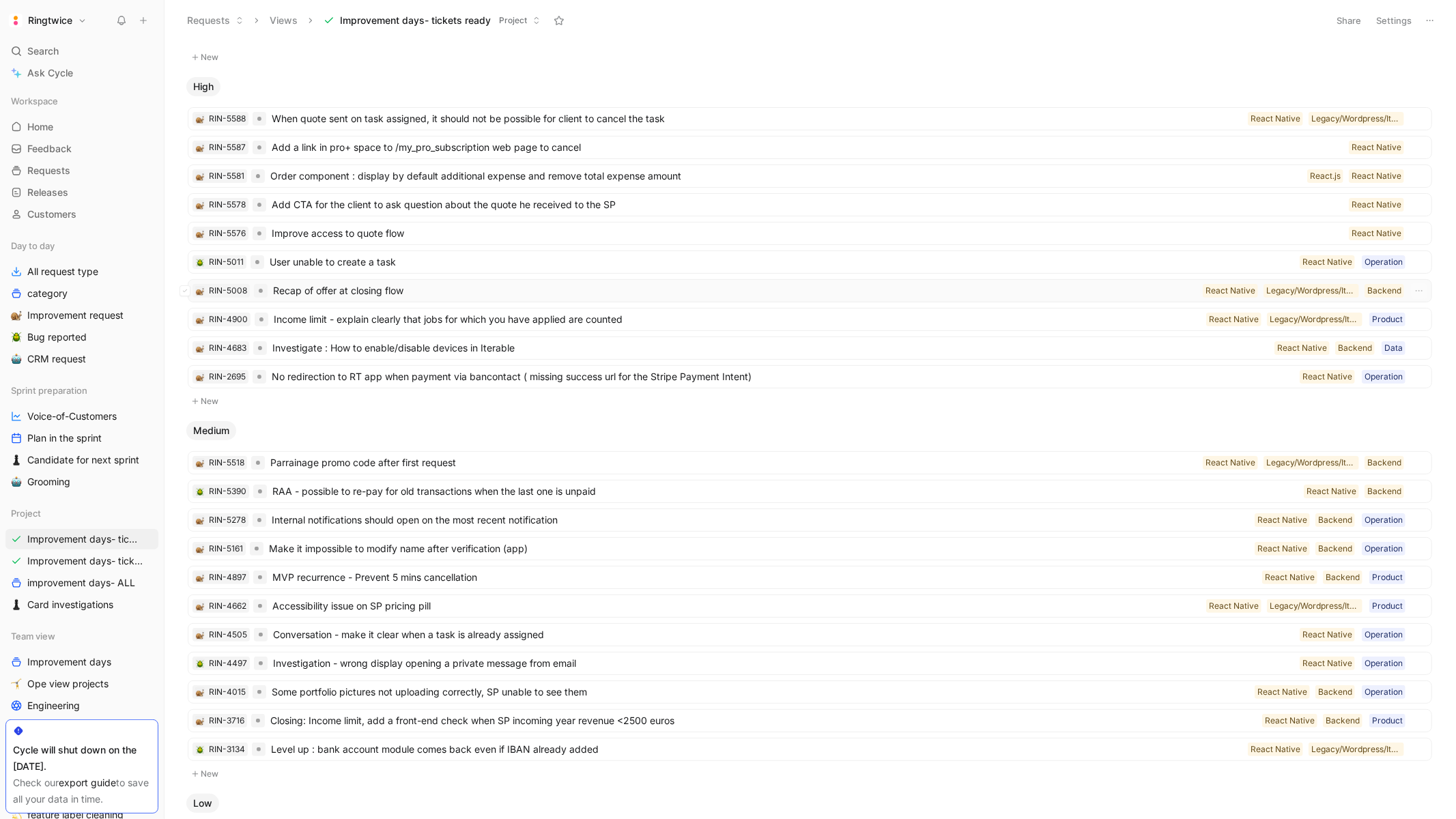
scroll to position [101, 0]
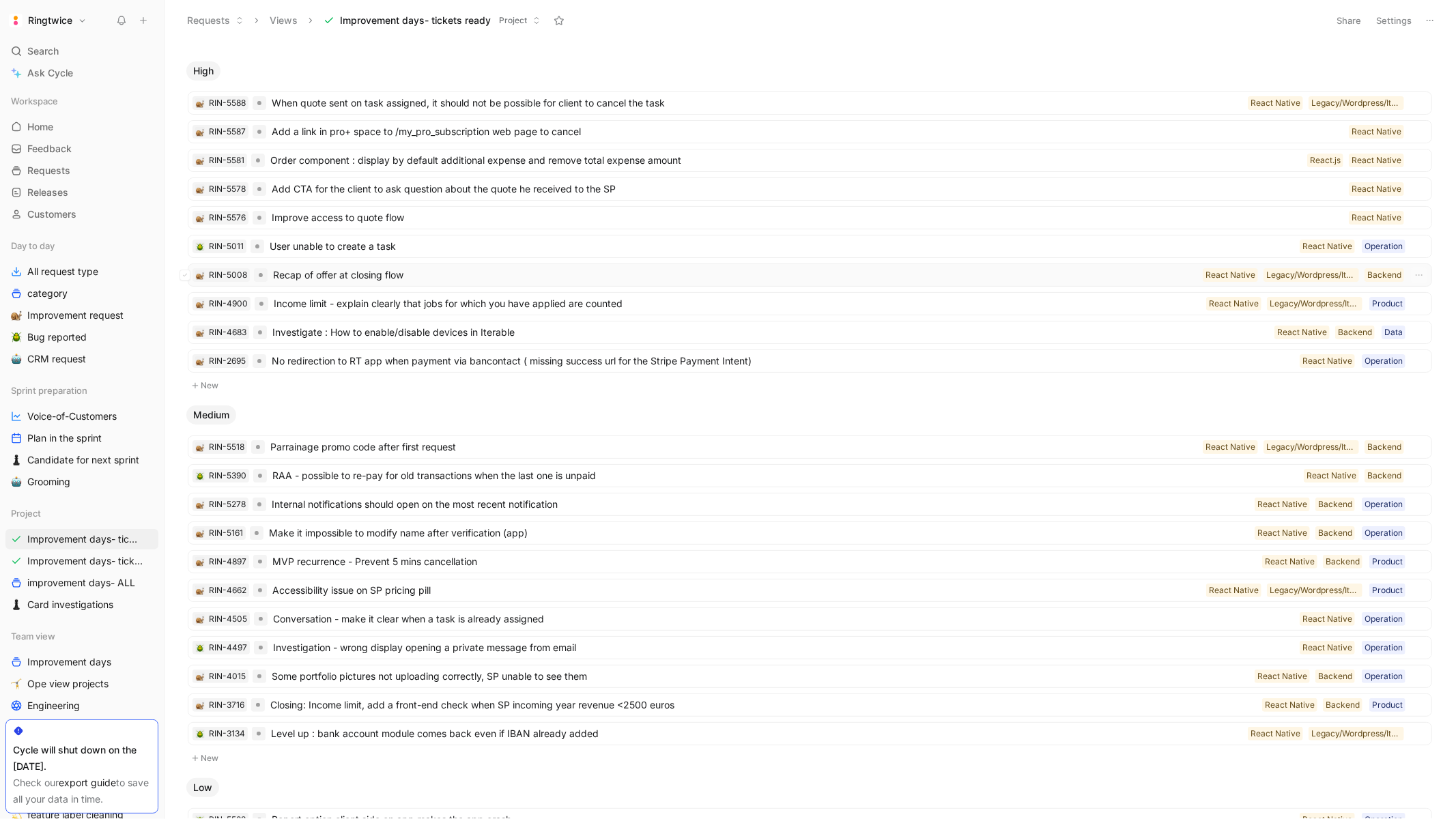
click at [545, 271] on span "Recap of offer at closing flow" at bounding box center [735, 275] width 924 height 16
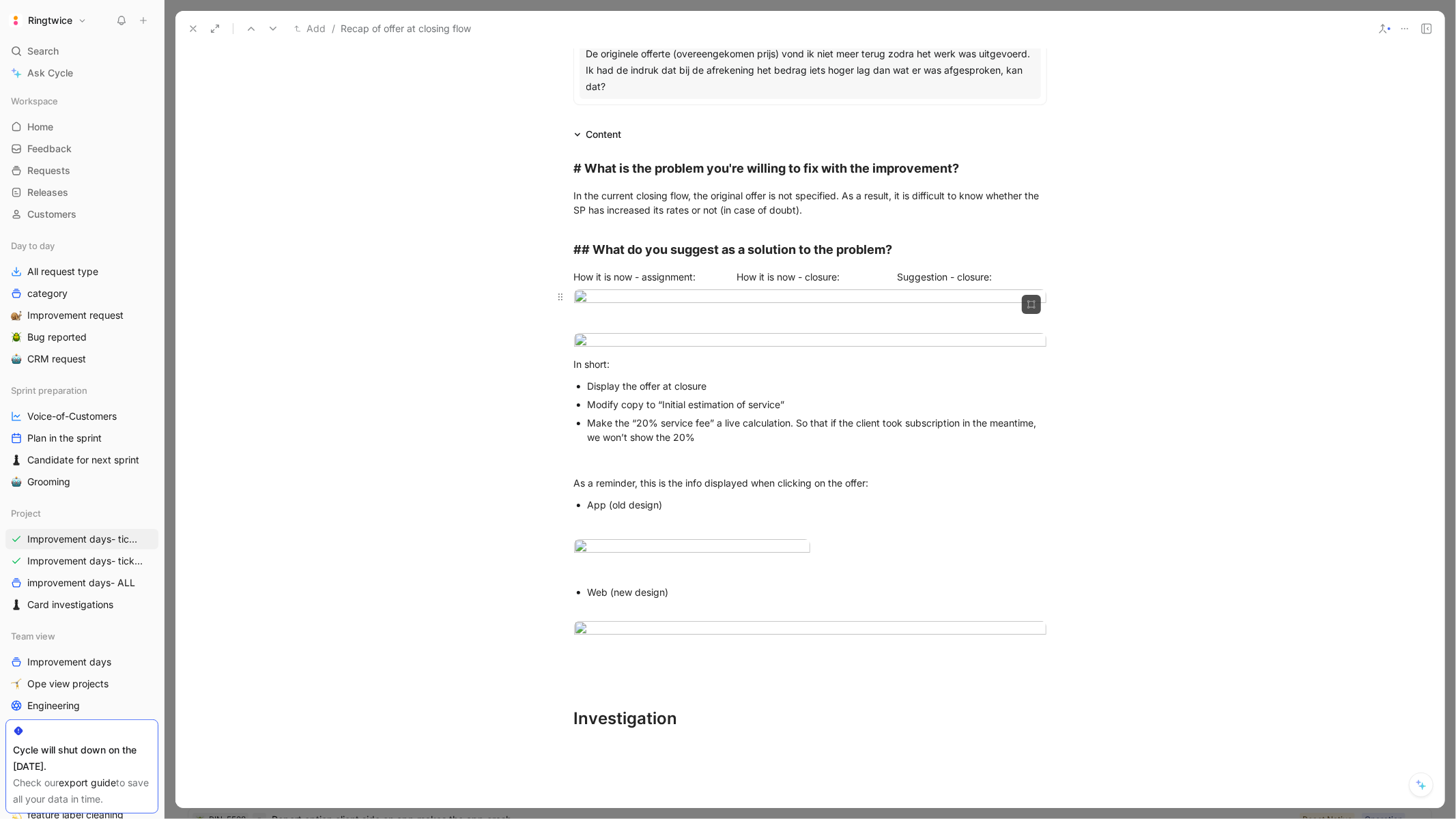
scroll to position [199, 0]
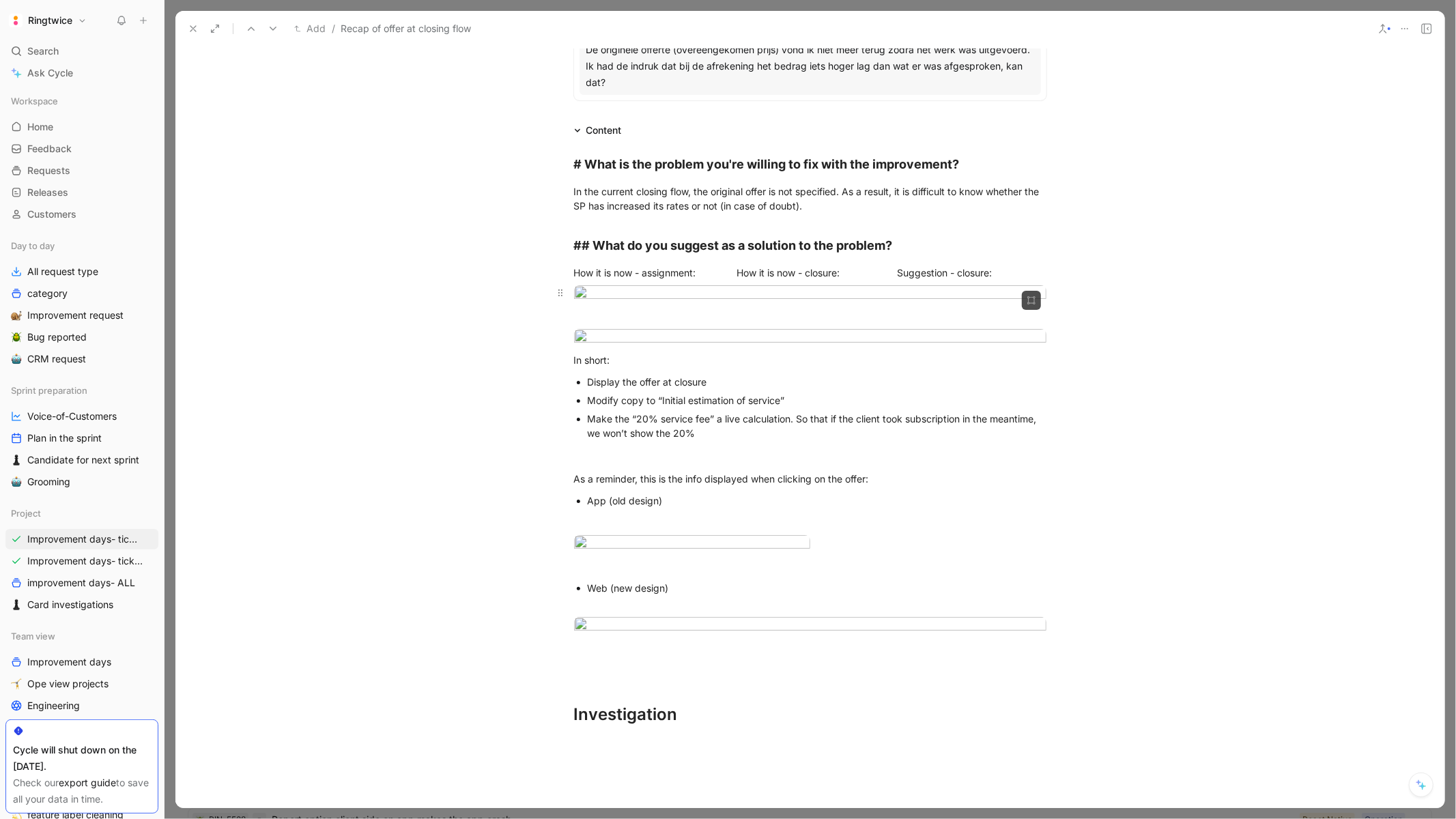
click at [823, 406] on body "Ringtwice Search ⌘ K Ask Cycle Workspace Home G then H Feedback G then F Reques…" at bounding box center [728, 409] width 1456 height 819
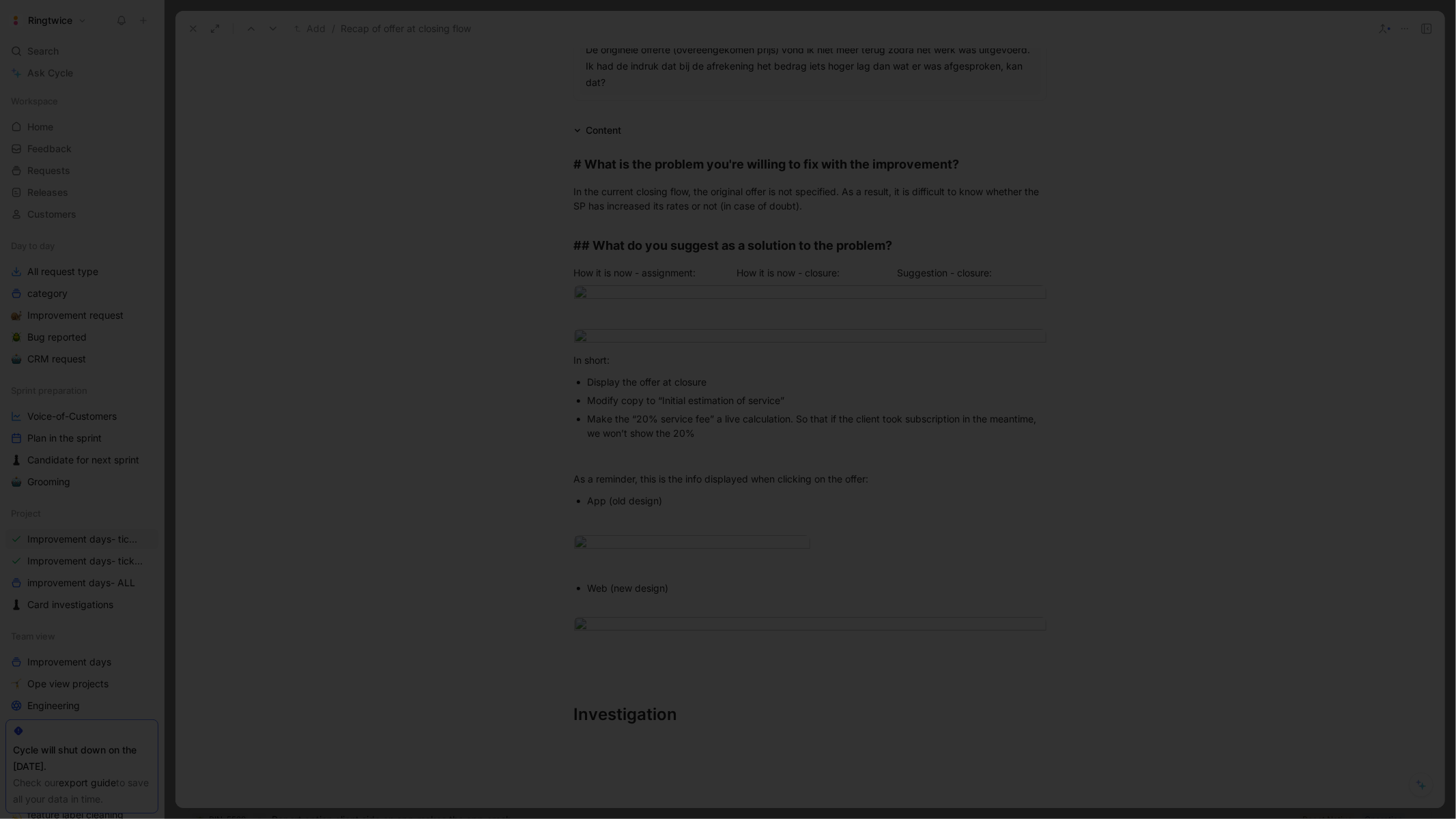
click at [1269, 819] on div at bounding box center [728, 819] width 1456 height 0
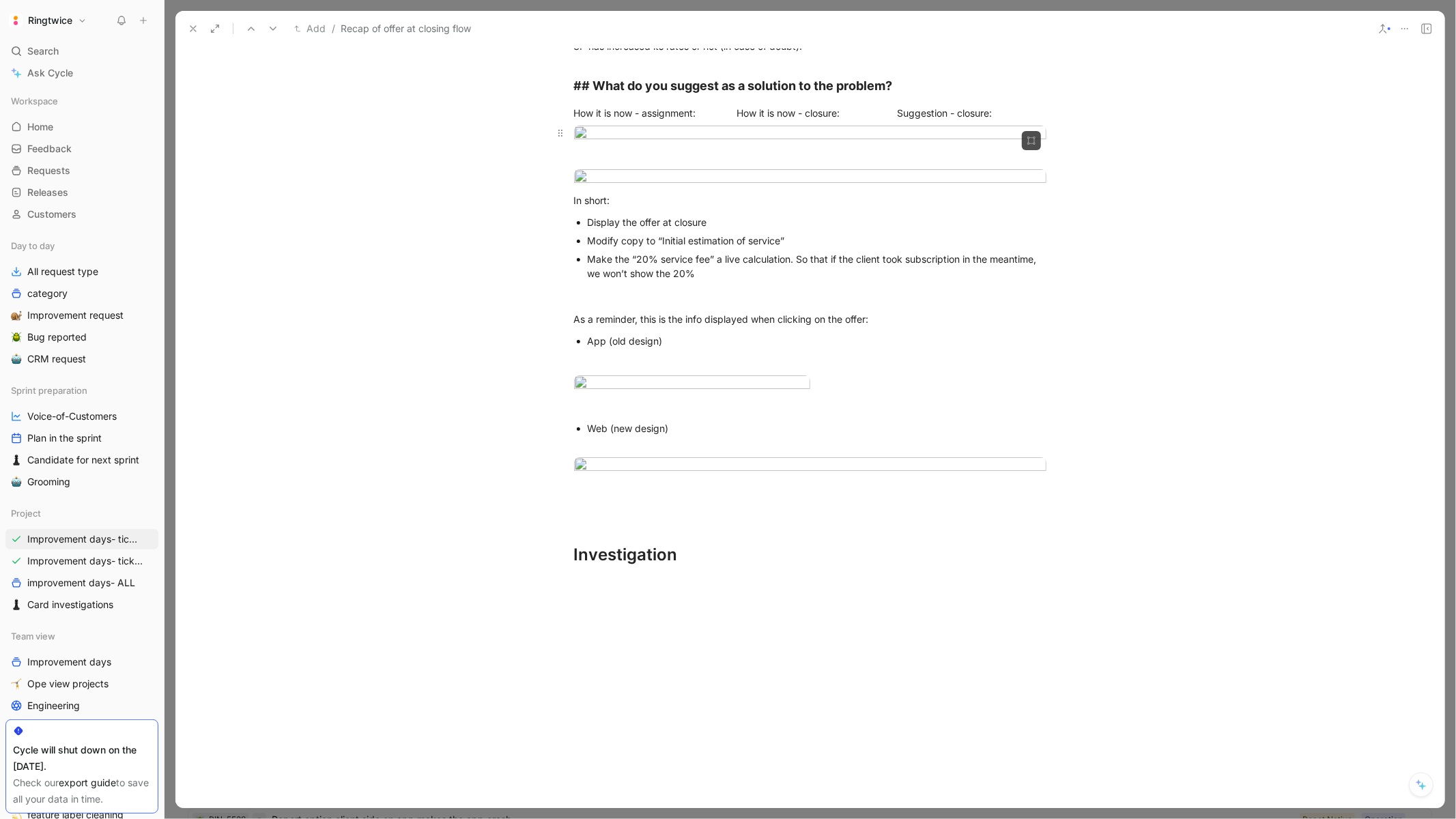
scroll to position [344, 0]
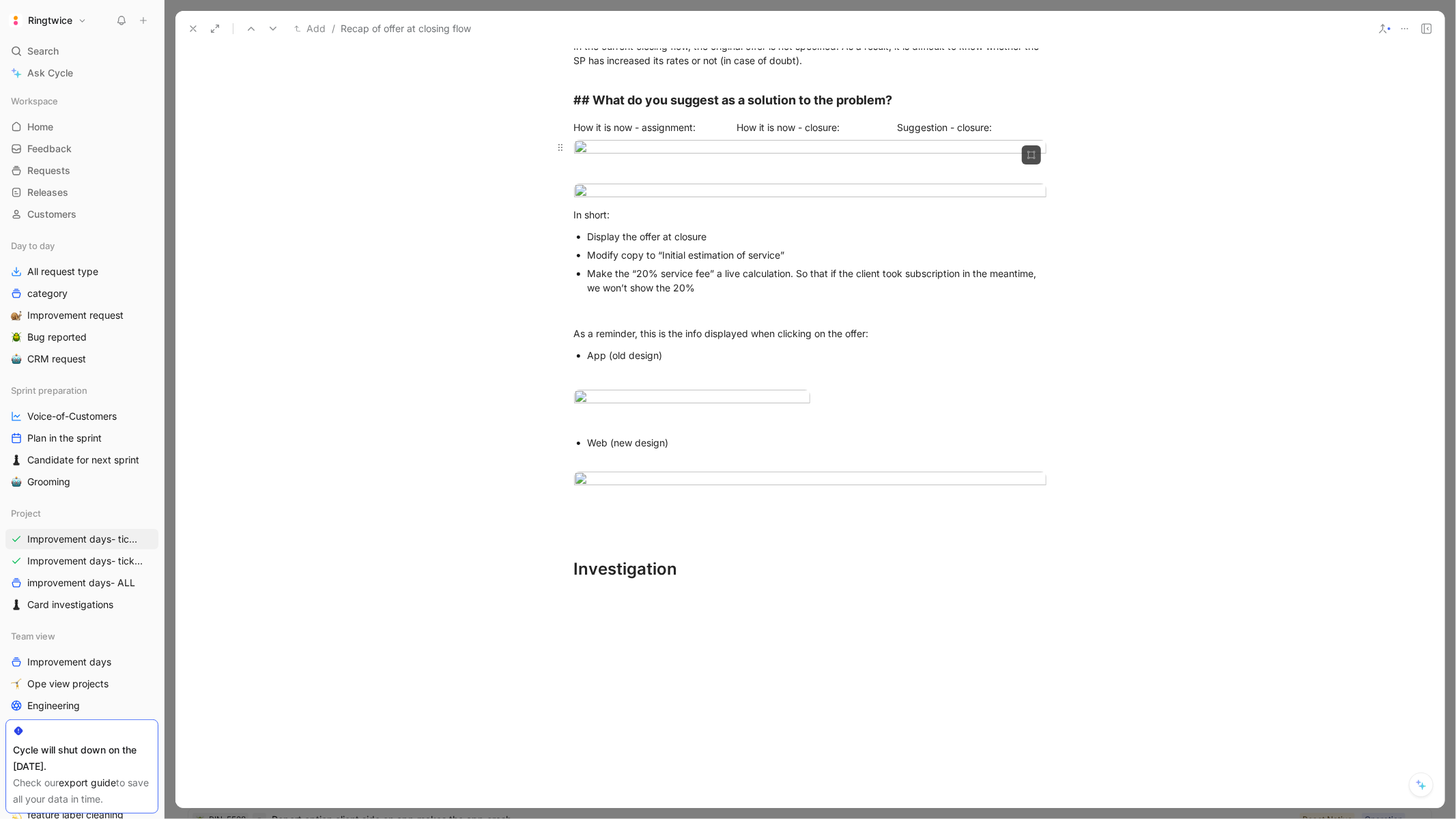
click at [943, 287] on body "Ringtwice Search ⌘ K Ask Cycle Workspace Home G then H Feedback G then F Reques…" at bounding box center [728, 409] width 1456 height 819
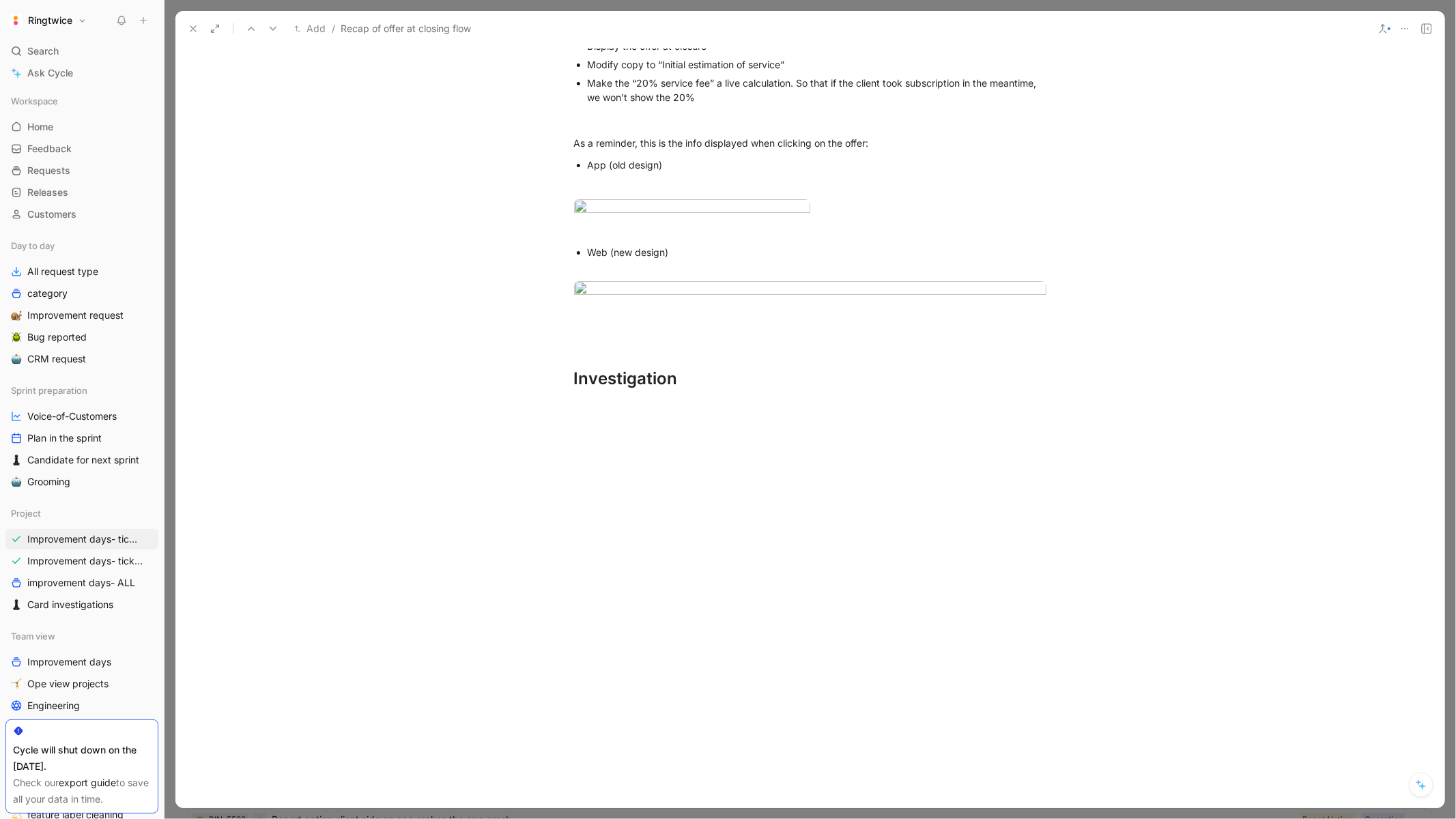
scroll to position [583, 0]
click at [924, 459] on body "Ringtwice Search ⌘ K Ask Cycle Workspace Home G then H Feedback G then F Reques…" at bounding box center [728, 409] width 1456 height 819
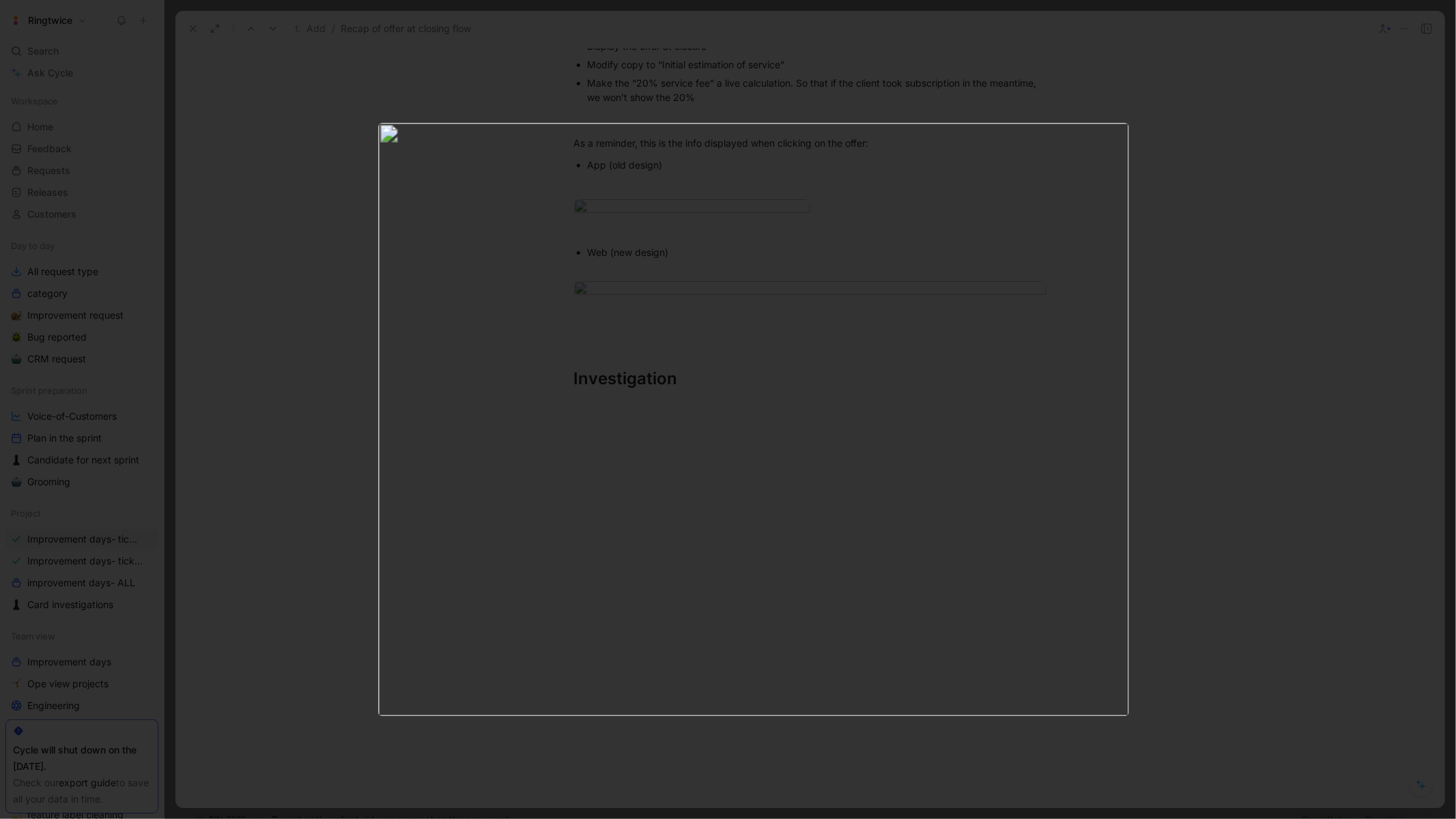
click at [1247, 819] on div at bounding box center [728, 819] width 1456 height 0
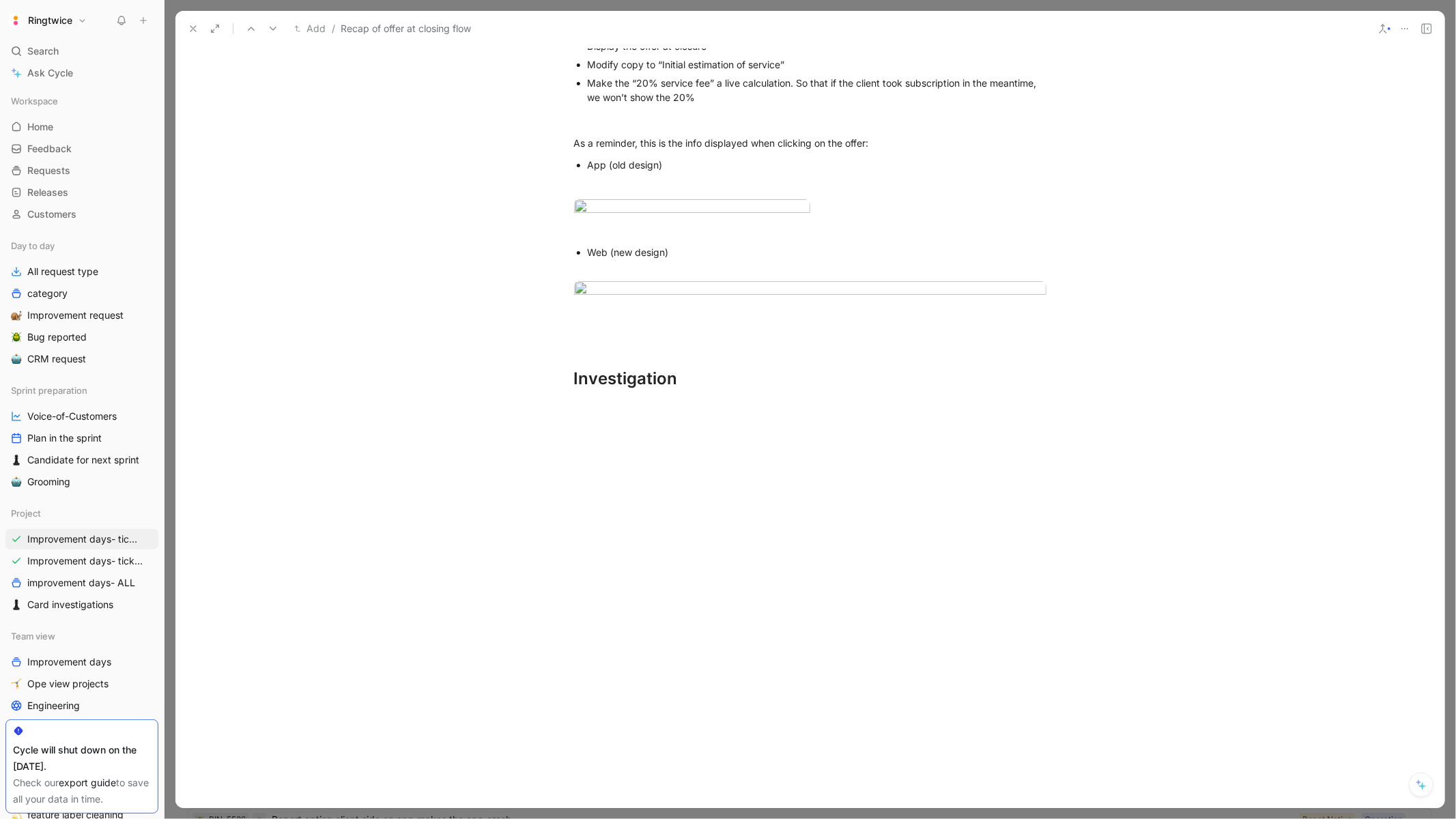
scroll to position [0, 0]
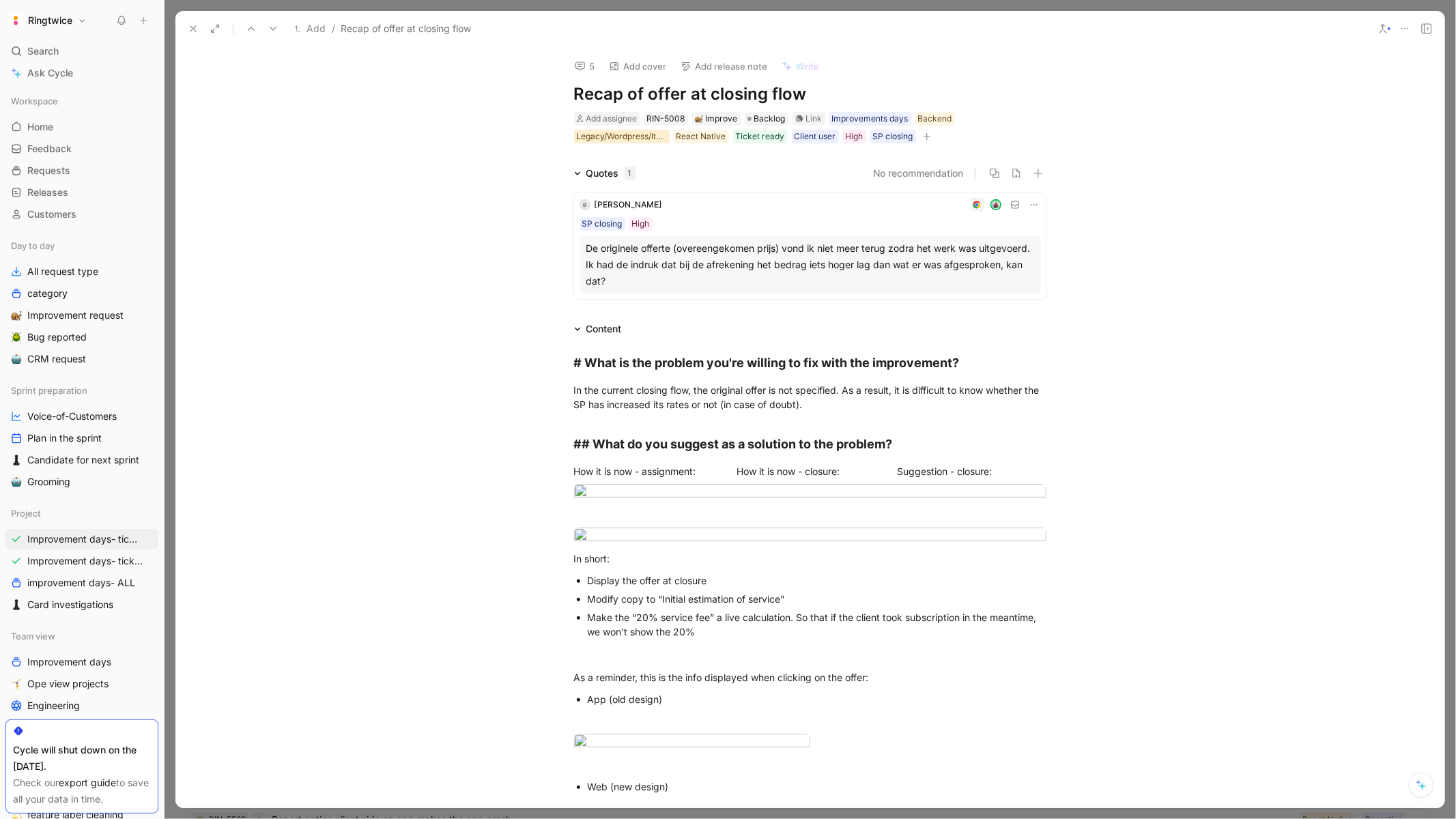
click at [634, 136] on div "Legacy/Wordpress/Iterable" at bounding box center [621, 137] width 90 height 14
click at [1052, 168] on div at bounding box center [1057, 170] width 10 height 10
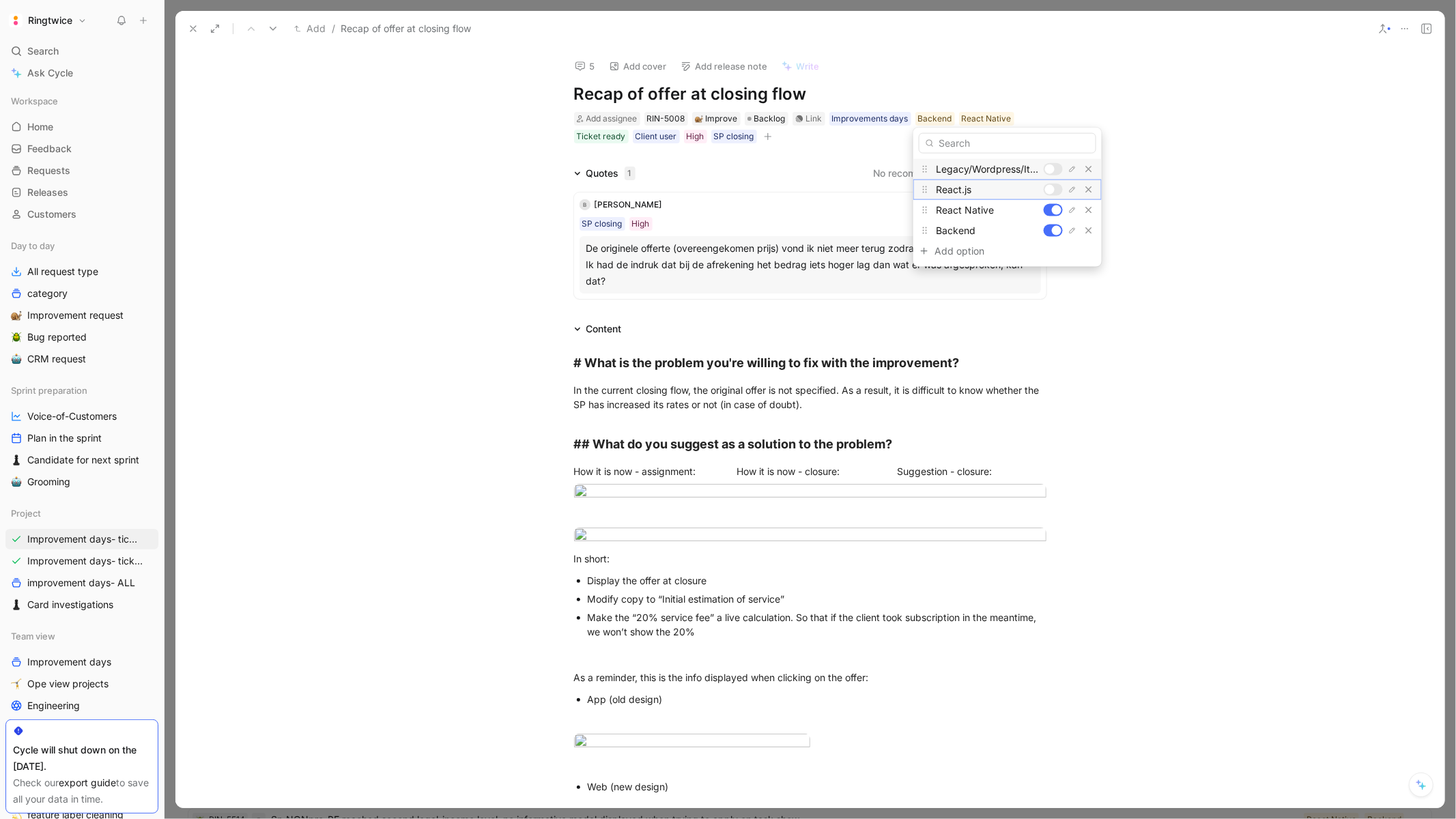
click at [1050, 191] on div at bounding box center [1050, 190] width 10 height 10
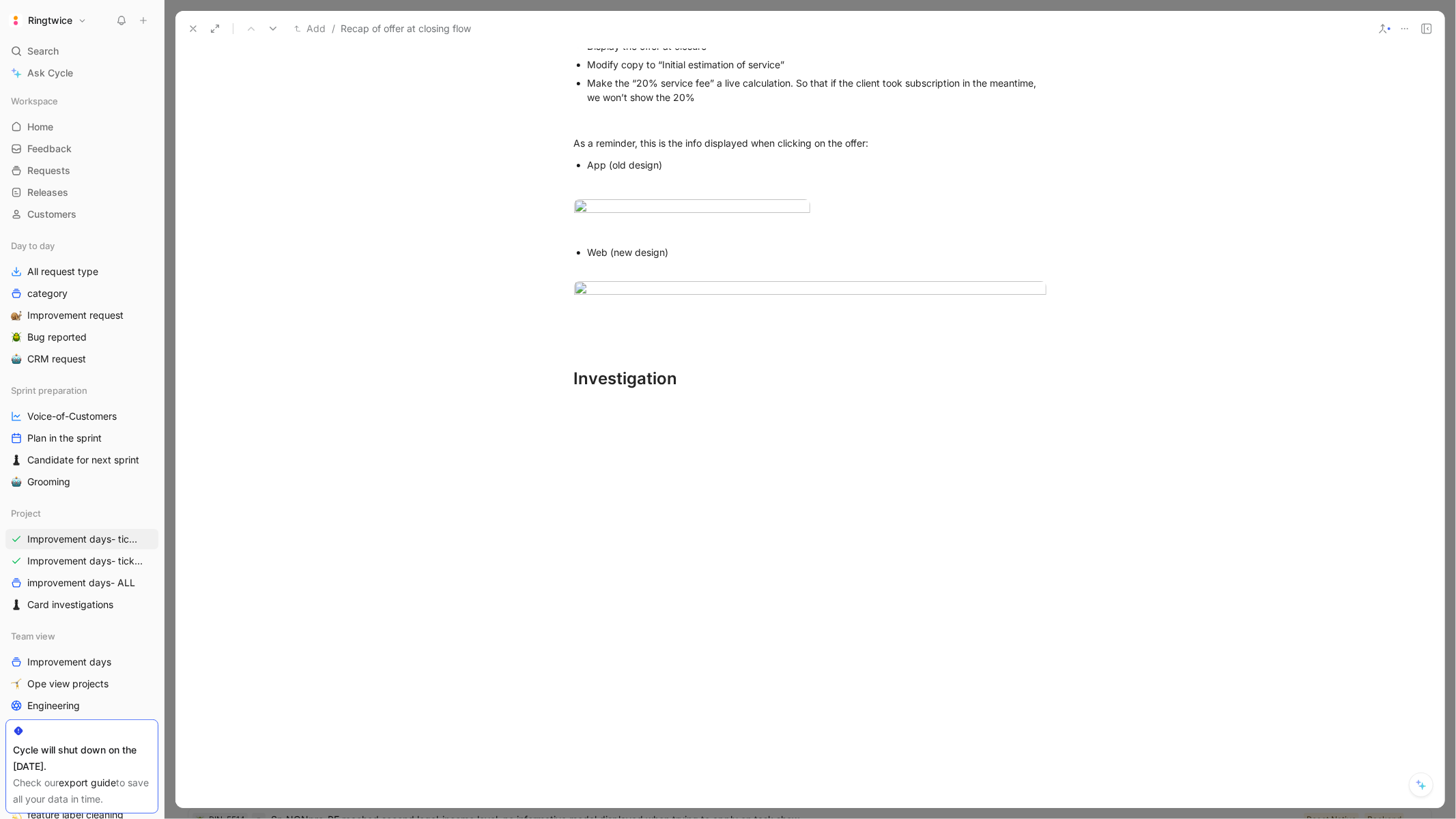
scroll to position [667, 0]
click at [948, 397] on body "Ringtwice Search ⌘ K Ask Cycle Workspace Home G then H Feedback G then F Reques…" at bounding box center [728, 409] width 1456 height 819
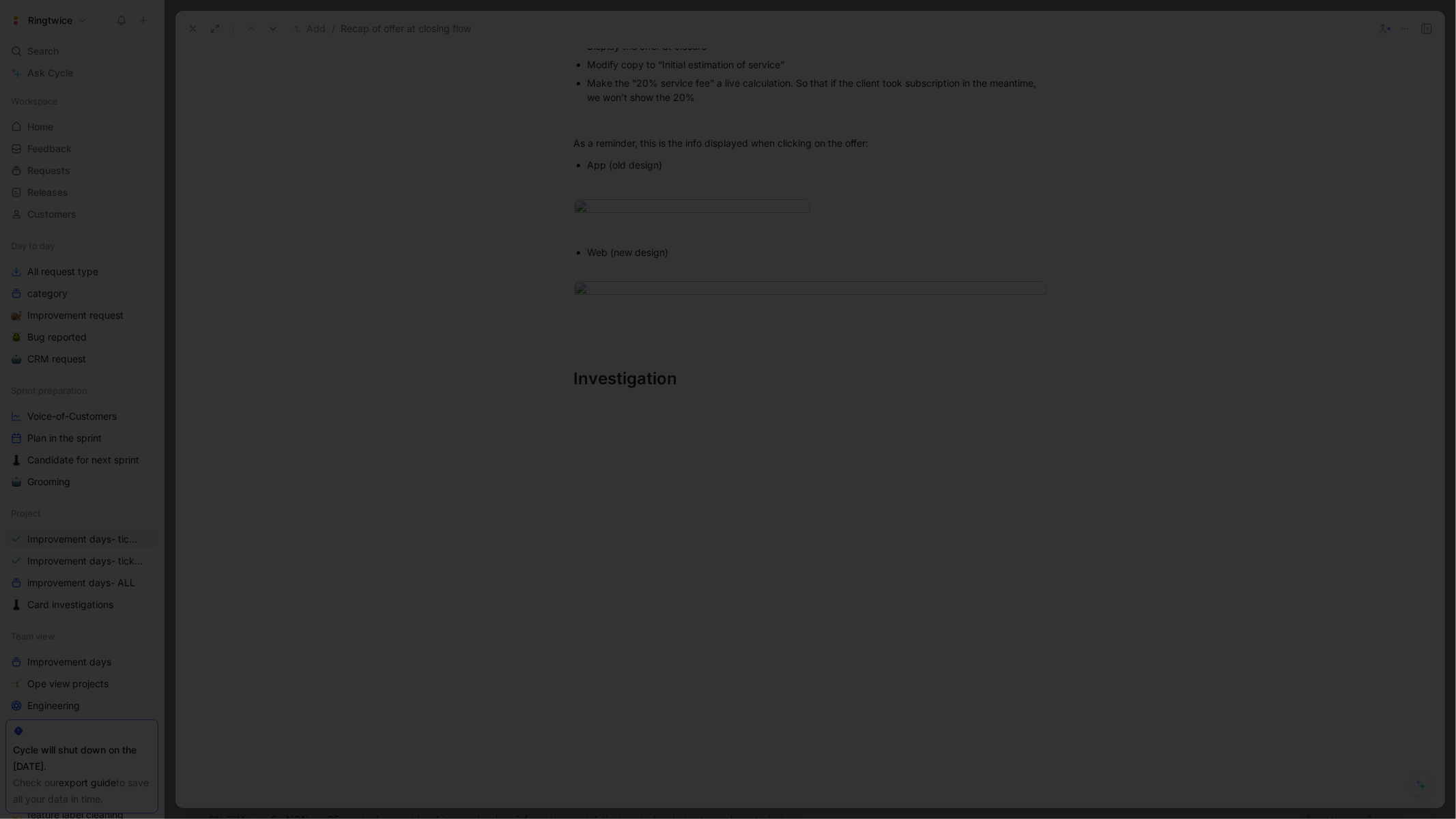
click at [1292, 819] on div at bounding box center [728, 819] width 1456 height 0
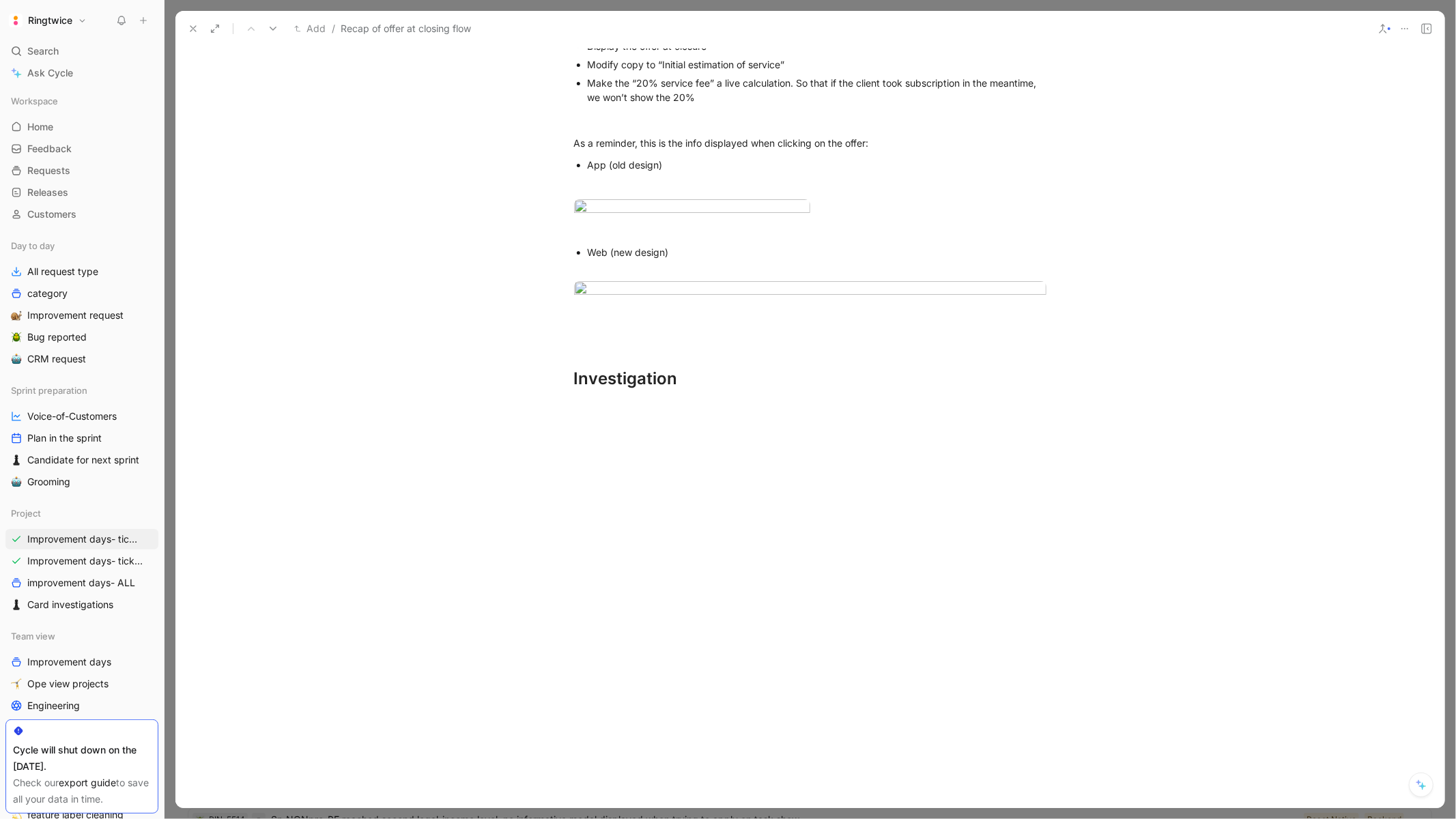
scroll to position [1766, 0]
click at [702, 391] on div "Investigation" at bounding box center [811, 379] width 473 height 25
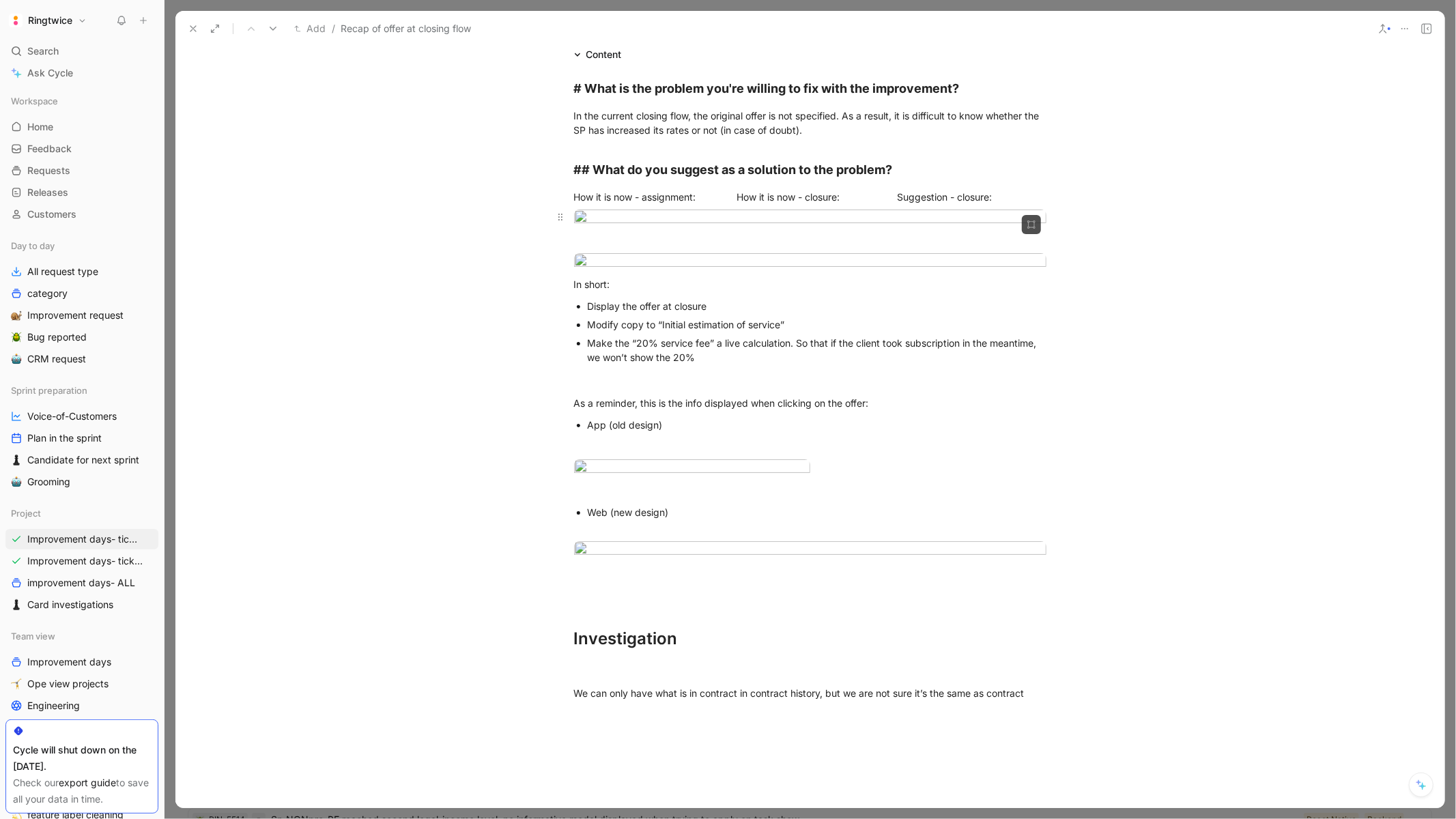
scroll to position [0, 0]
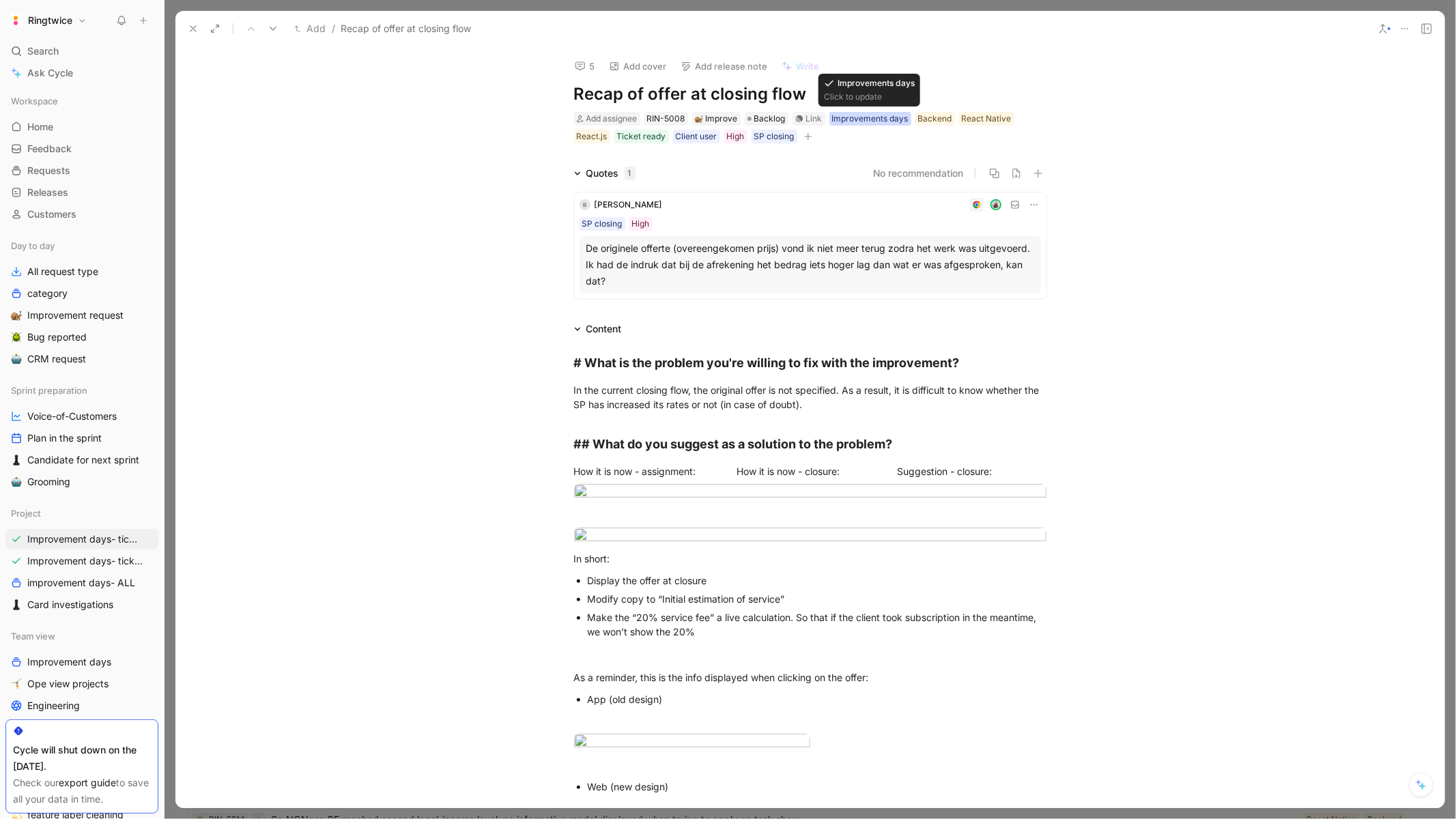
click at [877, 116] on div "Improvements days" at bounding box center [870, 119] width 77 height 14
click at [819, 143] on icon at bounding box center [822, 144] width 8 height 8
click at [817, 136] on input "Improvements days" at bounding box center [817, 136] width 0 height 0
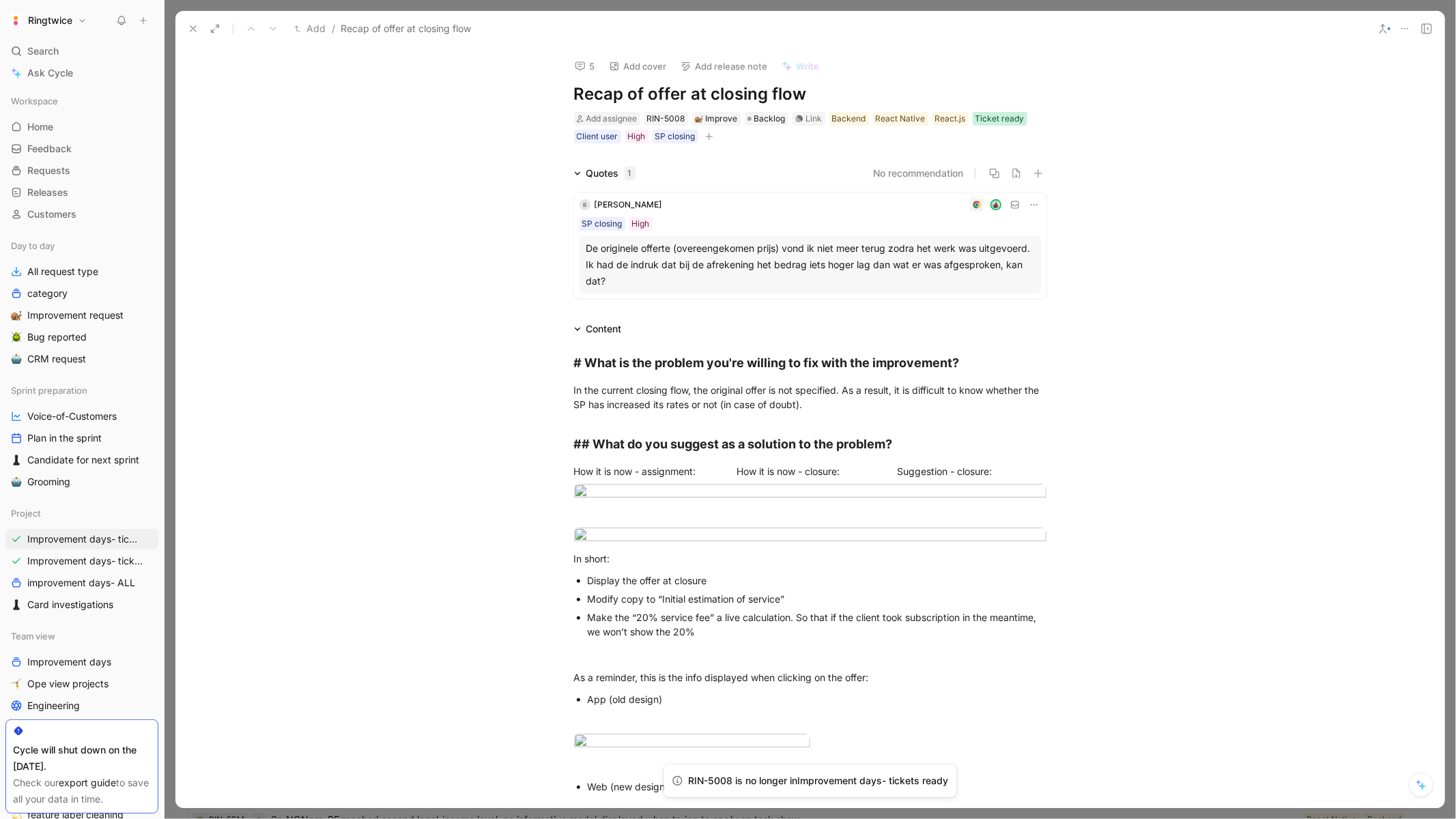
click at [993, 122] on div "Ticket ready" at bounding box center [999, 119] width 49 height 14
click at [961, 145] on icon at bounding box center [965, 144] width 8 height 8
click at [959, 136] on input "Ticket ready" at bounding box center [959, 136] width 0 height 0
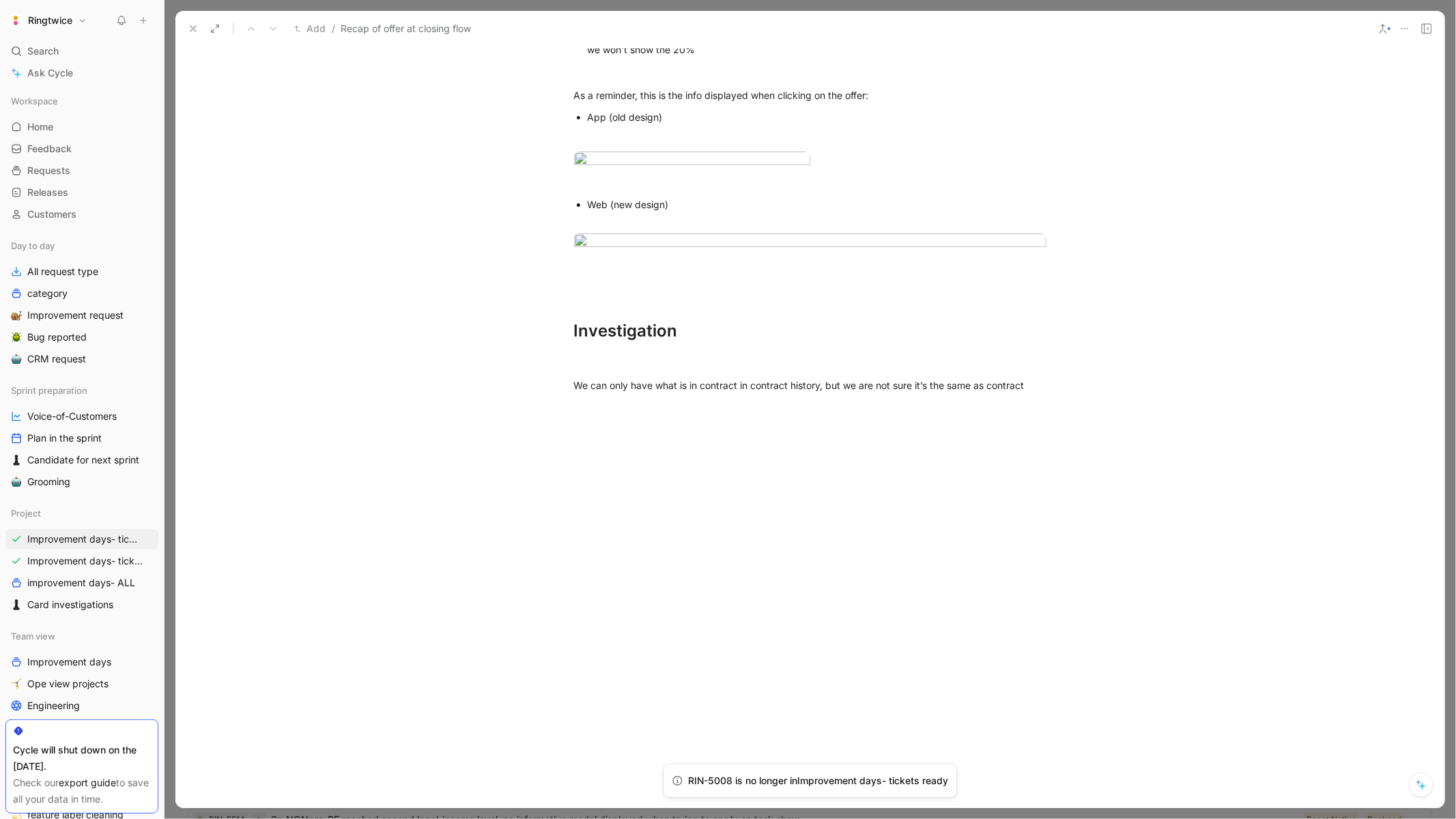
scroll to position [1966, 0]
click at [1042, 385] on div "We can only have what is in contract in contract history, but we are not sure i…" at bounding box center [811, 385] width 473 height 14
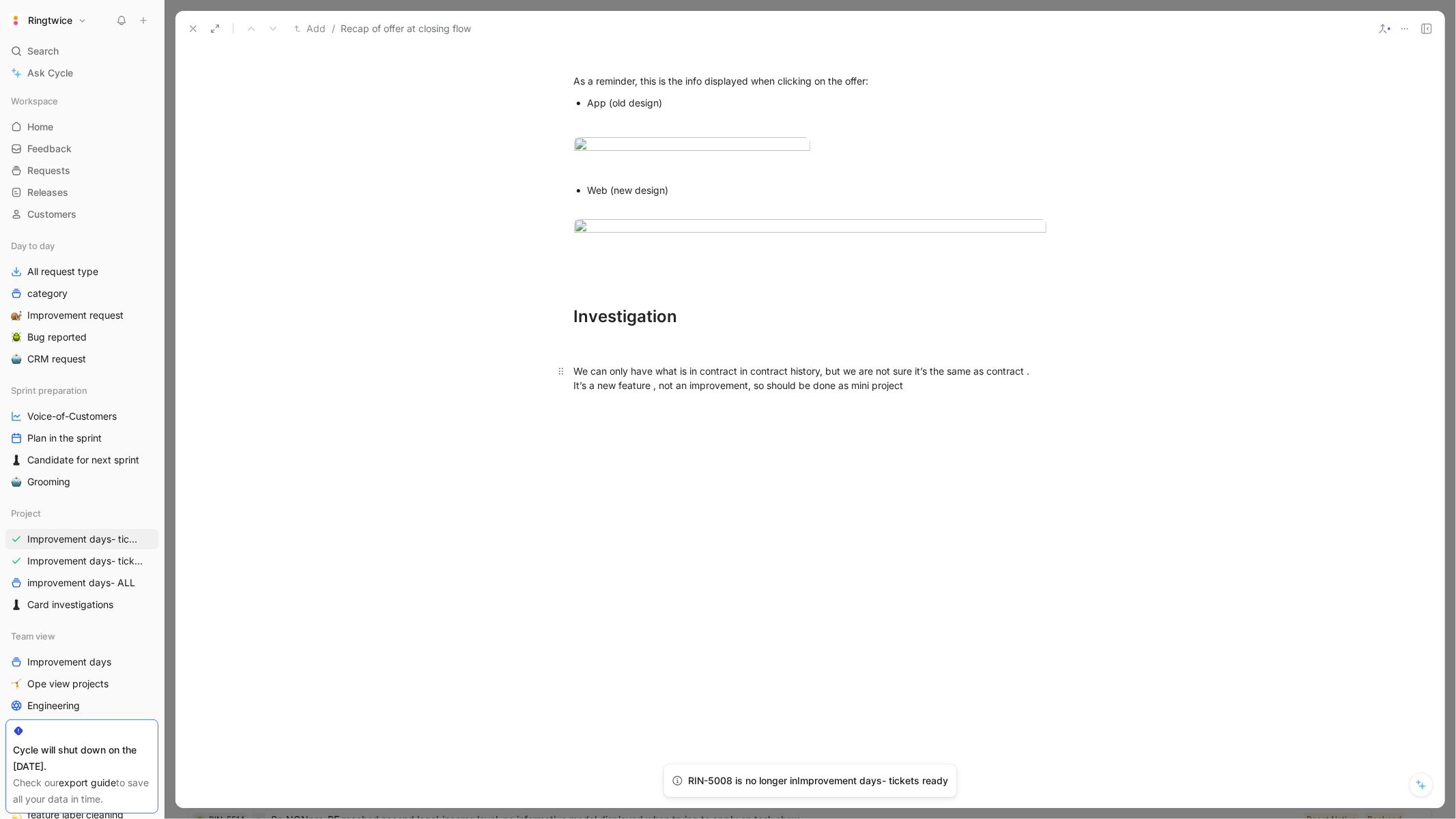
click at [1052, 388] on p "We can only have what is in contract in contract history, but we are not sure i…" at bounding box center [811, 378] width 525 height 37
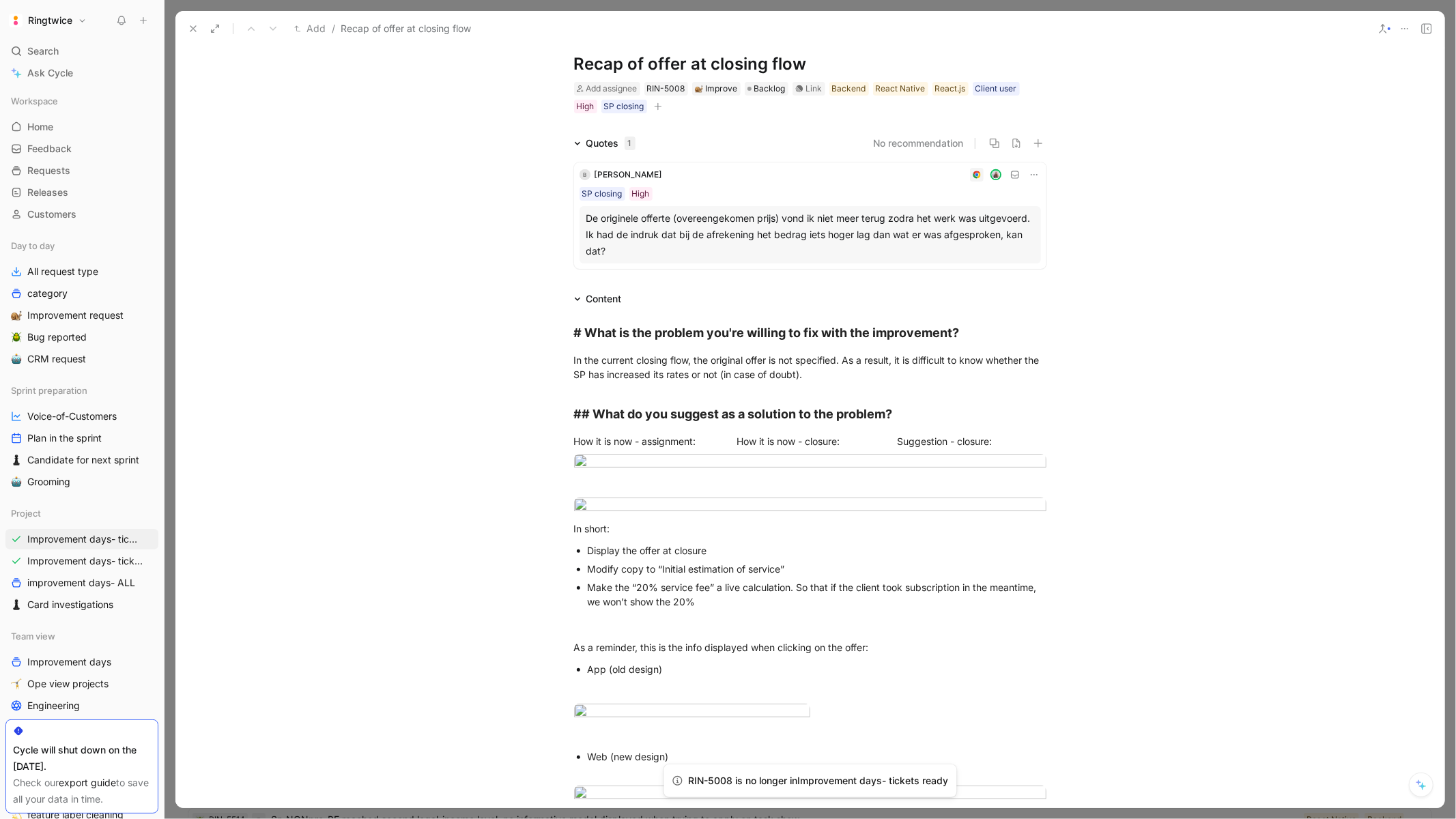
scroll to position [0, 0]
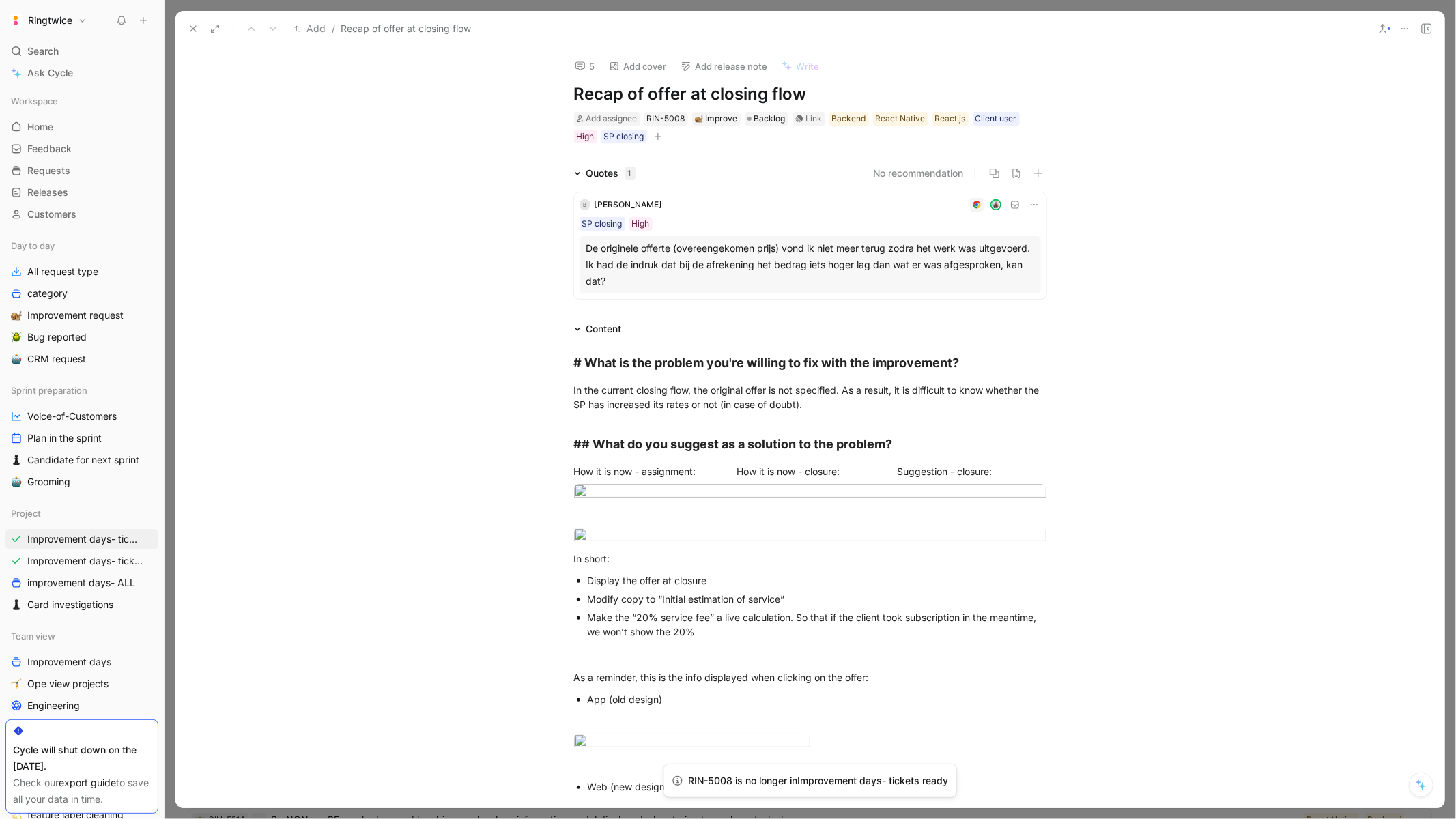
click at [191, 36] on button at bounding box center [192, 28] width 19 height 19
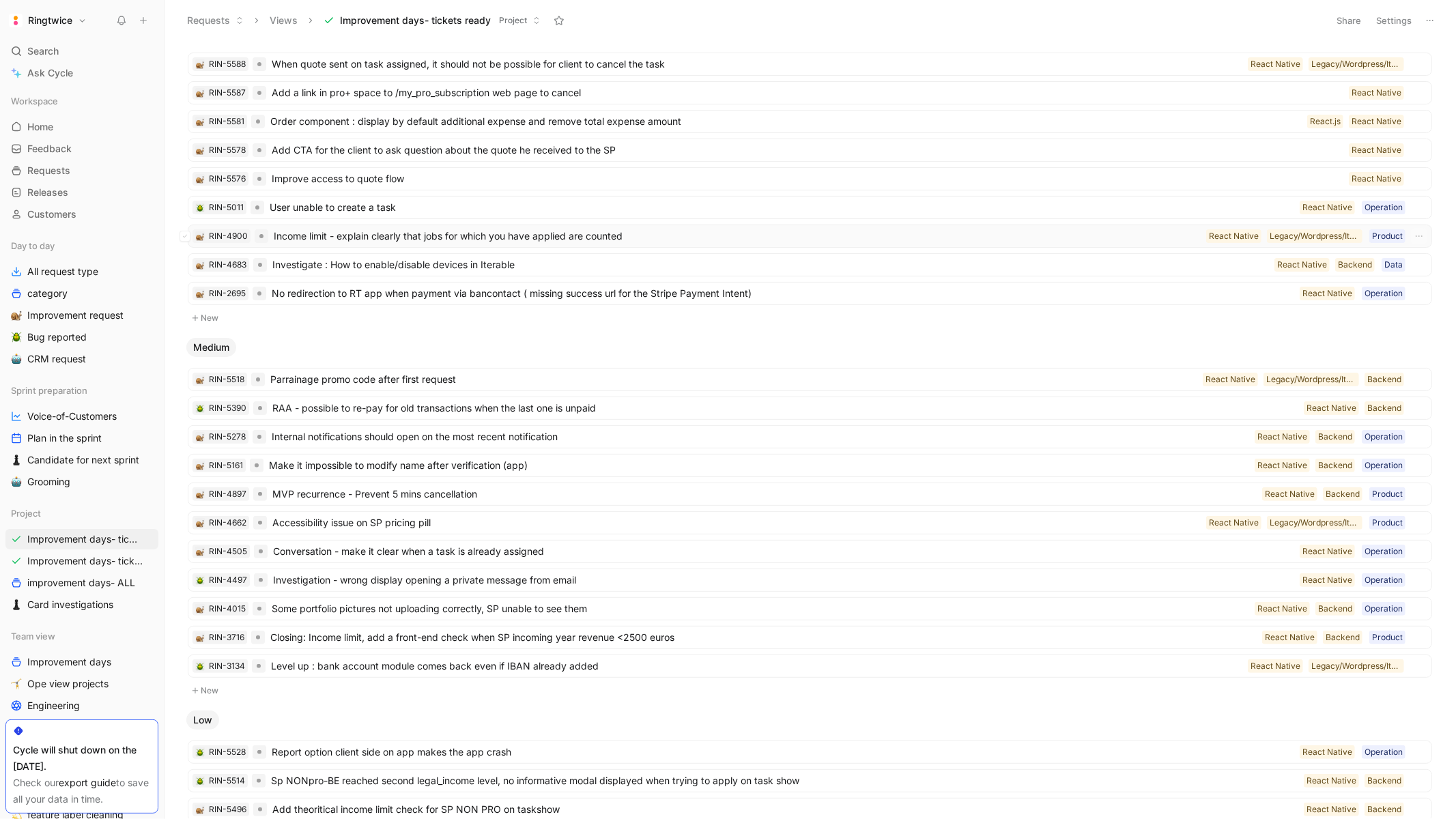
scroll to position [142, 0]
click at [536, 228] on span "Income limit - explain clearly that jobs for which you have applied are counted" at bounding box center [736, 234] width 926 height 16
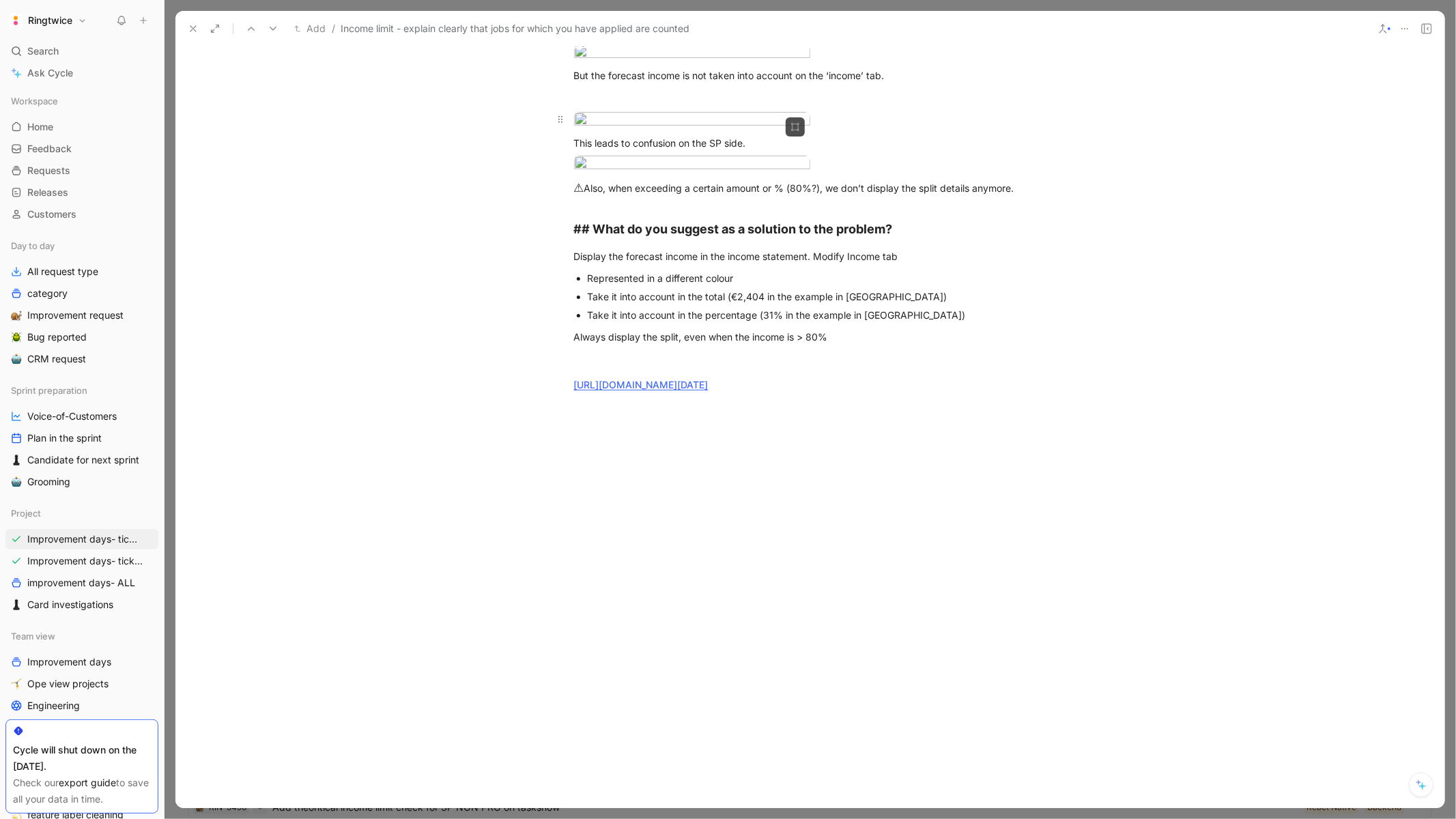
scroll to position [718, 0]
drag, startPoint x: 683, startPoint y: 377, endPoint x: 608, endPoint y: 377, distance: 75.0
click at [608, 83] on div "But the forecast income is not taken into account on the ‘income’ tab." at bounding box center [811, 75] width 473 height 14
click at [896, 107] on div at bounding box center [811, 99] width 473 height 14
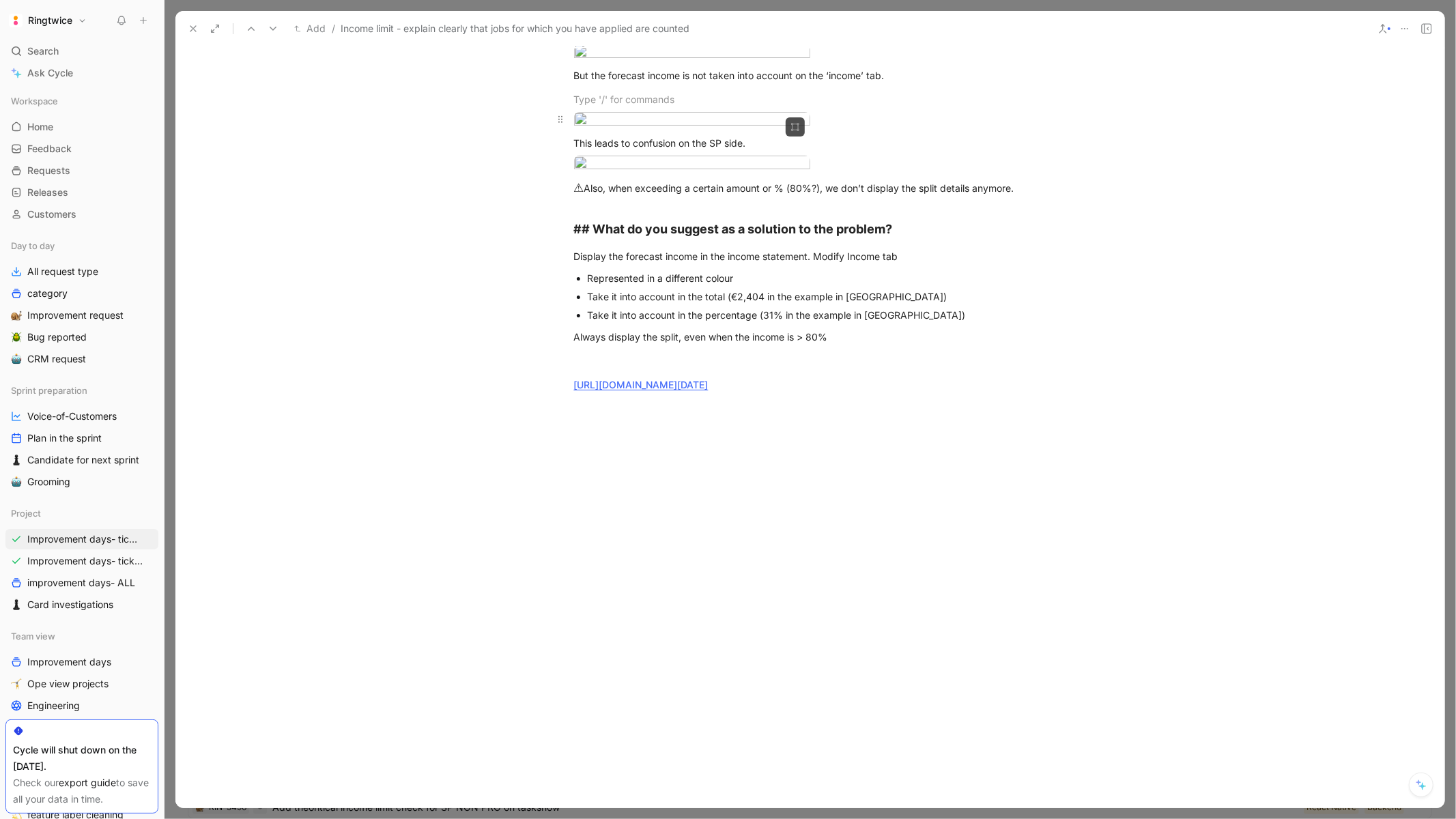
scroll to position [1377, 0]
click at [708, 390] on link "https://www.figma.com/design/GbXSSkaIpegCz6uFxiqokc/Improvement-days---Maintena…" at bounding box center [641, 385] width 135 height 12
click at [660, 397] on body "Ringtwice Search ⌘ K Ask Cycle Workspace Home G then H Feedback G then F Reques…" at bounding box center [728, 409] width 1456 height 819
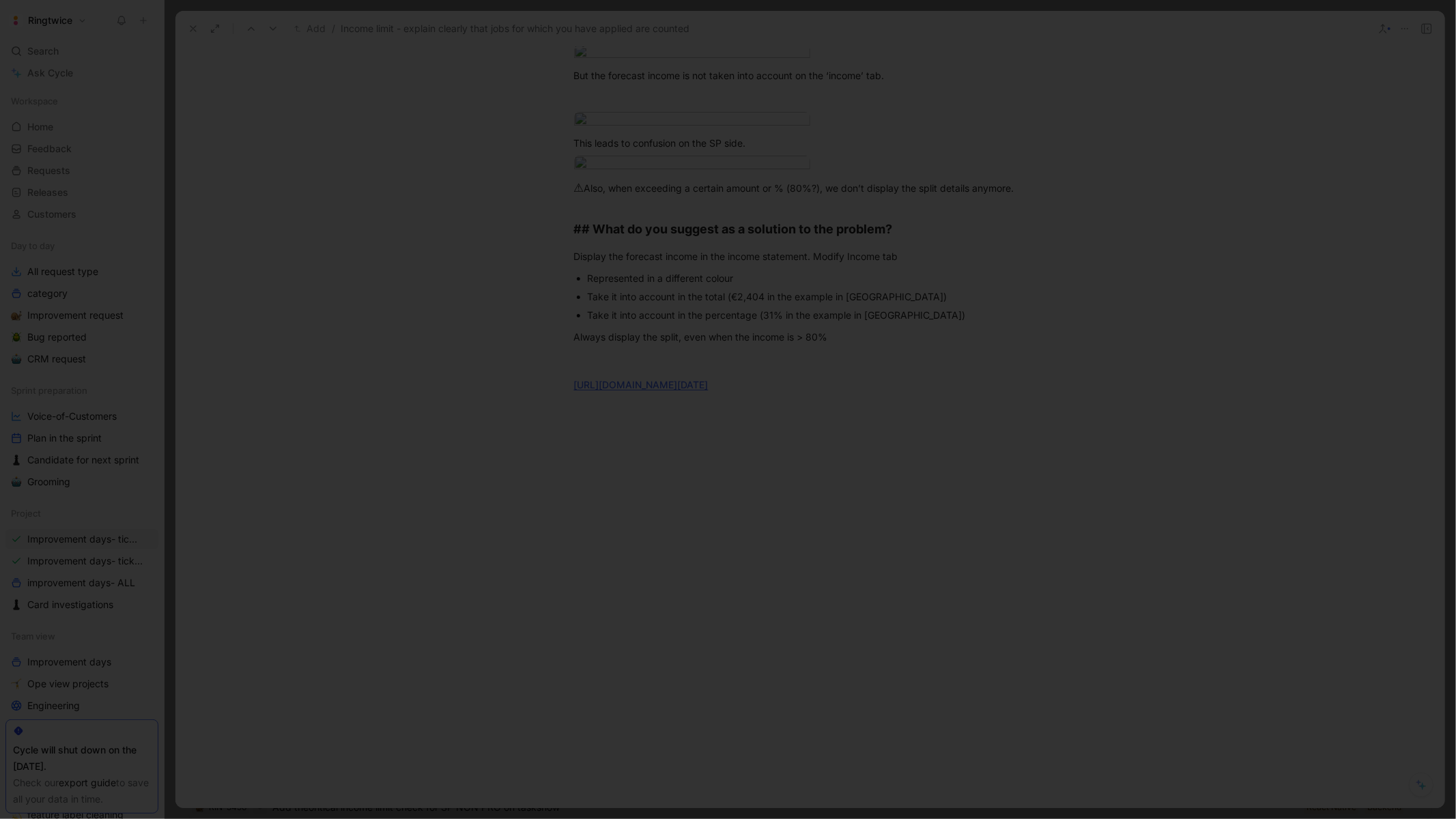
click at [1128, 819] on div at bounding box center [728, 819] width 1456 height 0
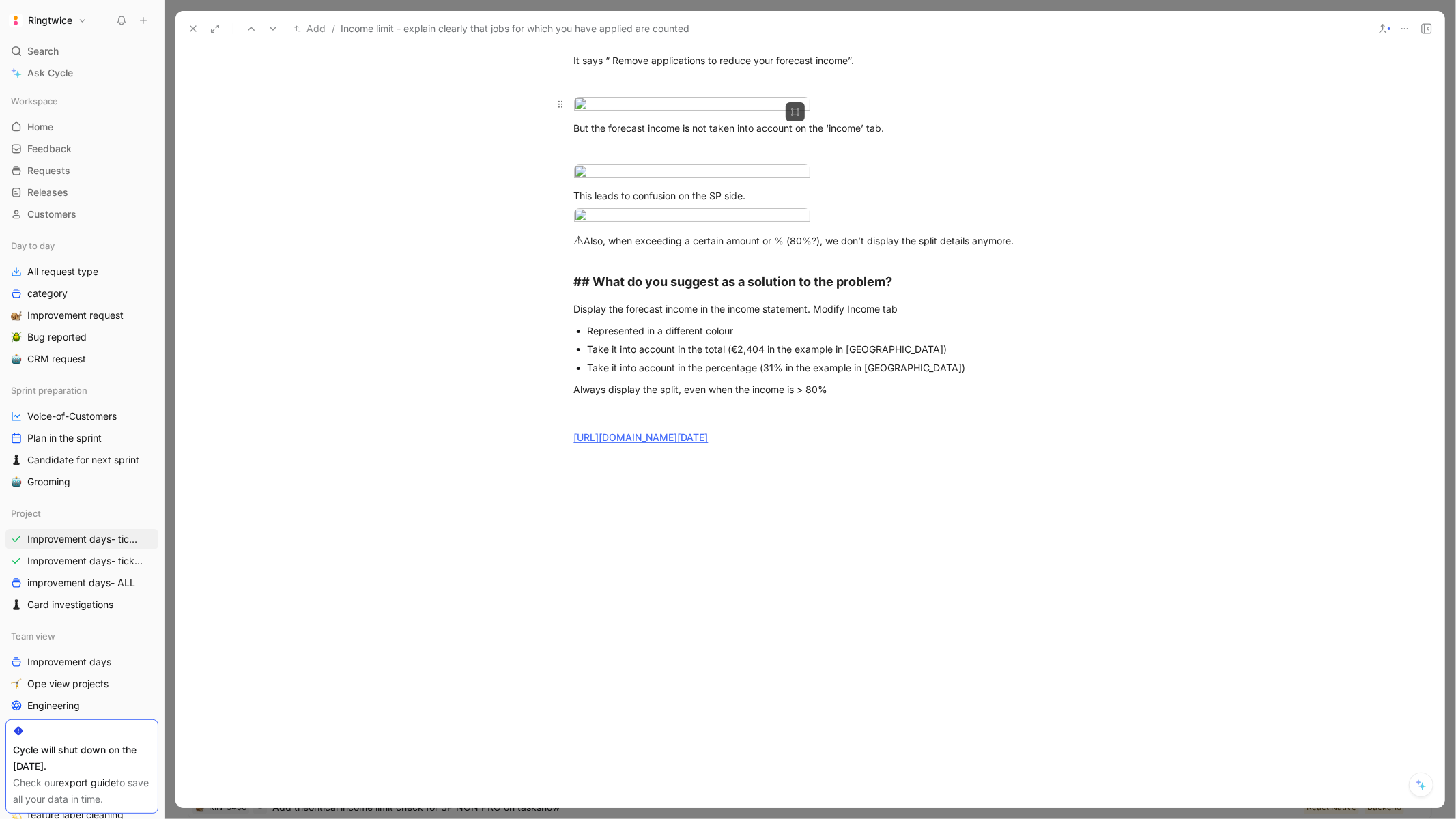
scroll to position [515, 0]
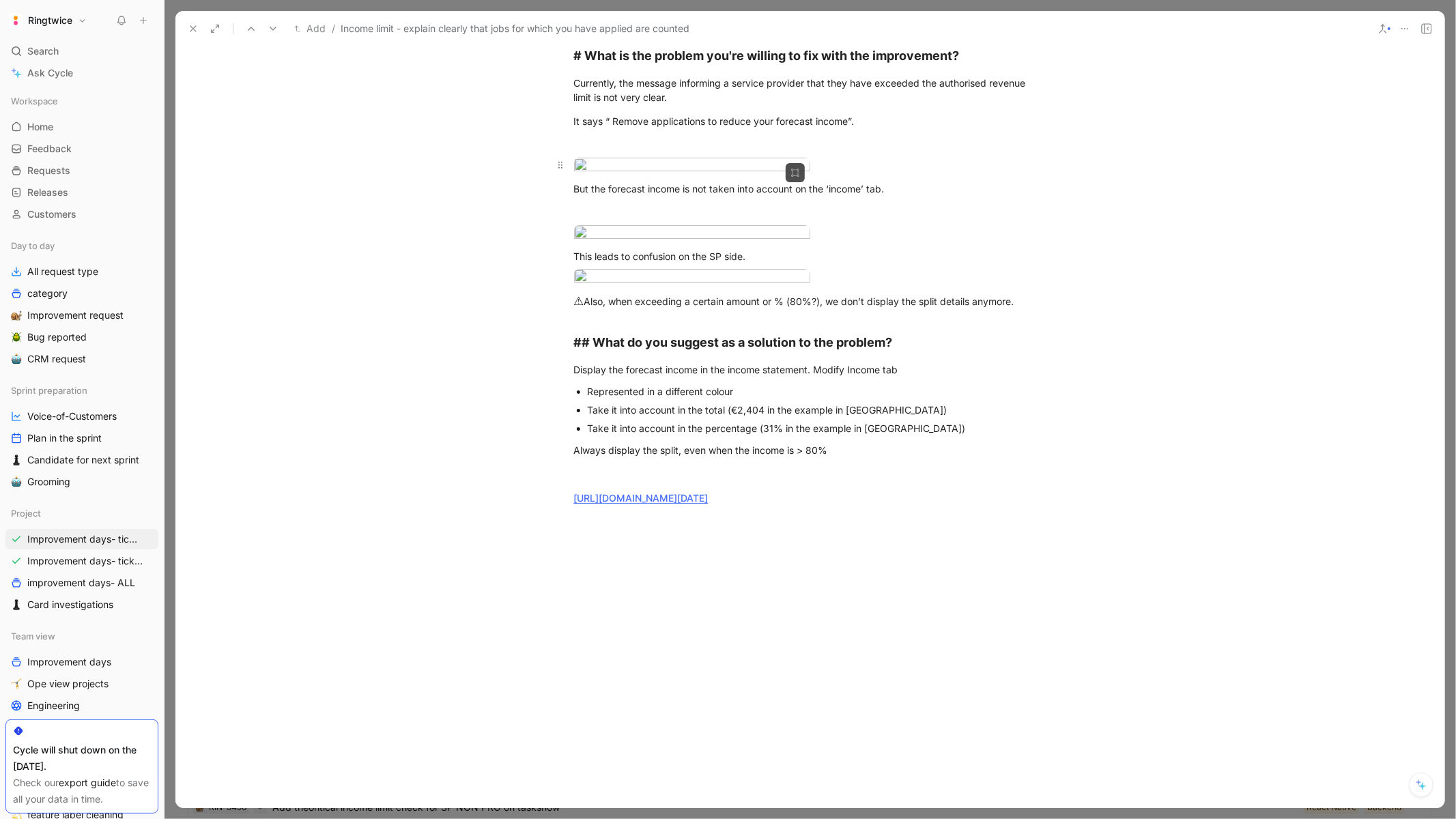
click at [720, 306] on body "Ringtwice Search ⌘ K Ask Cycle Workspace Home G then H Feedback G then F Reques…" at bounding box center [728, 409] width 1456 height 819
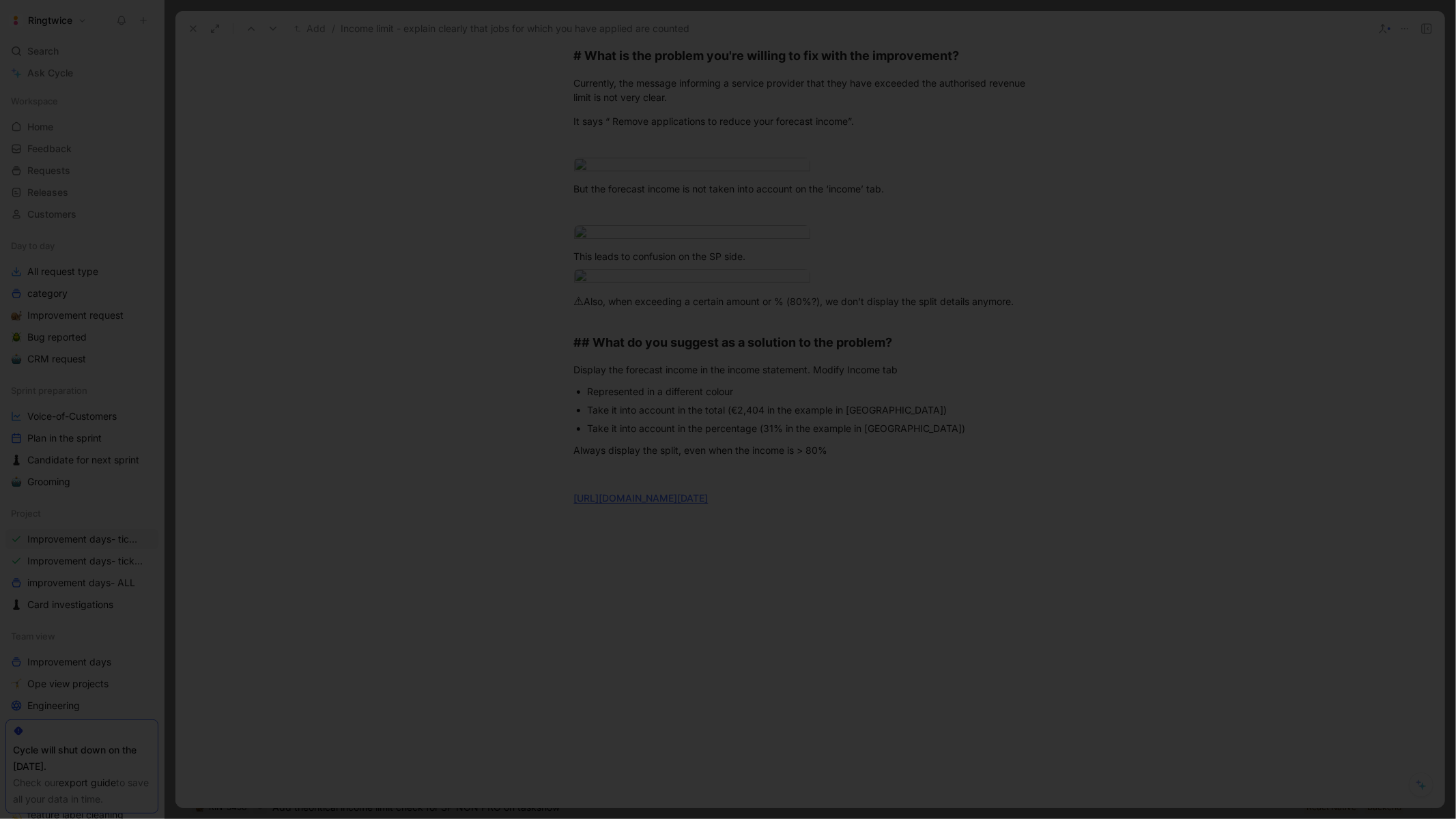
click at [1019, 819] on div at bounding box center [728, 819] width 1456 height 0
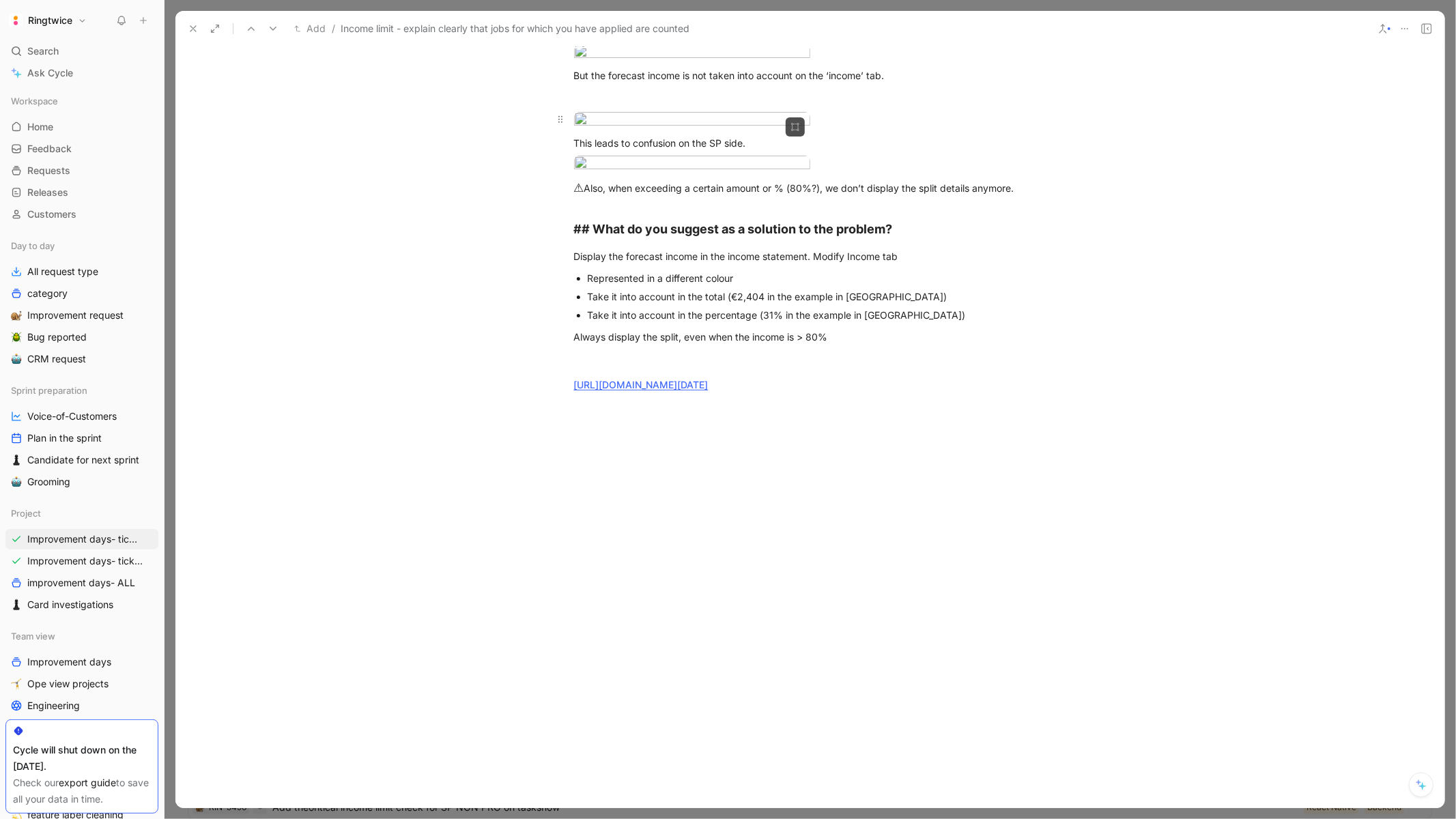
scroll to position [835, 0]
click at [709, 594] on body "Ringtwice Search ⌘ K Ask Cycle Workspace Home G then H Feedback G then F Reques…" at bounding box center [728, 409] width 1456 height 819
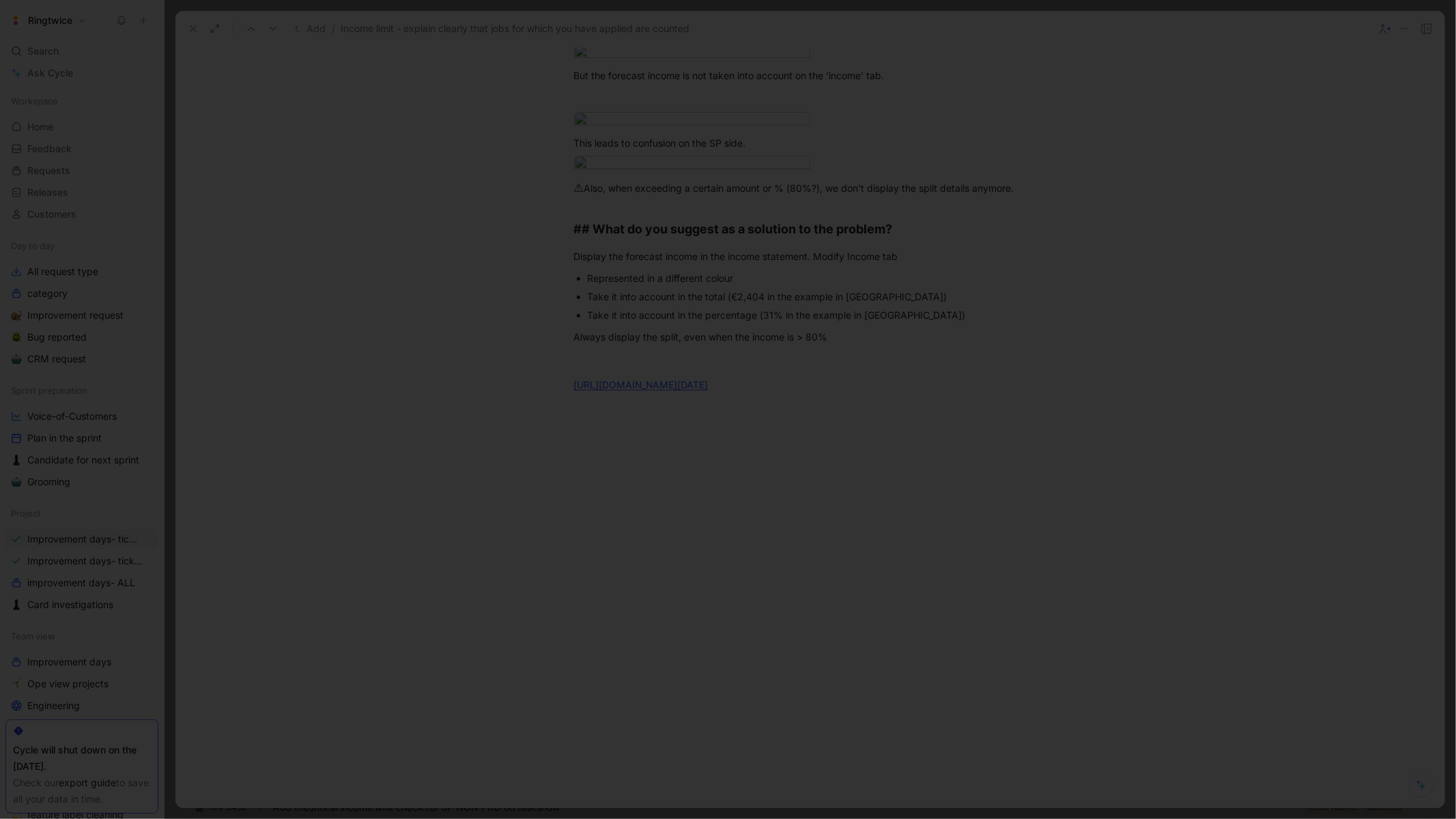
click at [1024, 819] on div at bounding box center [728, 819] width 1456 height 0
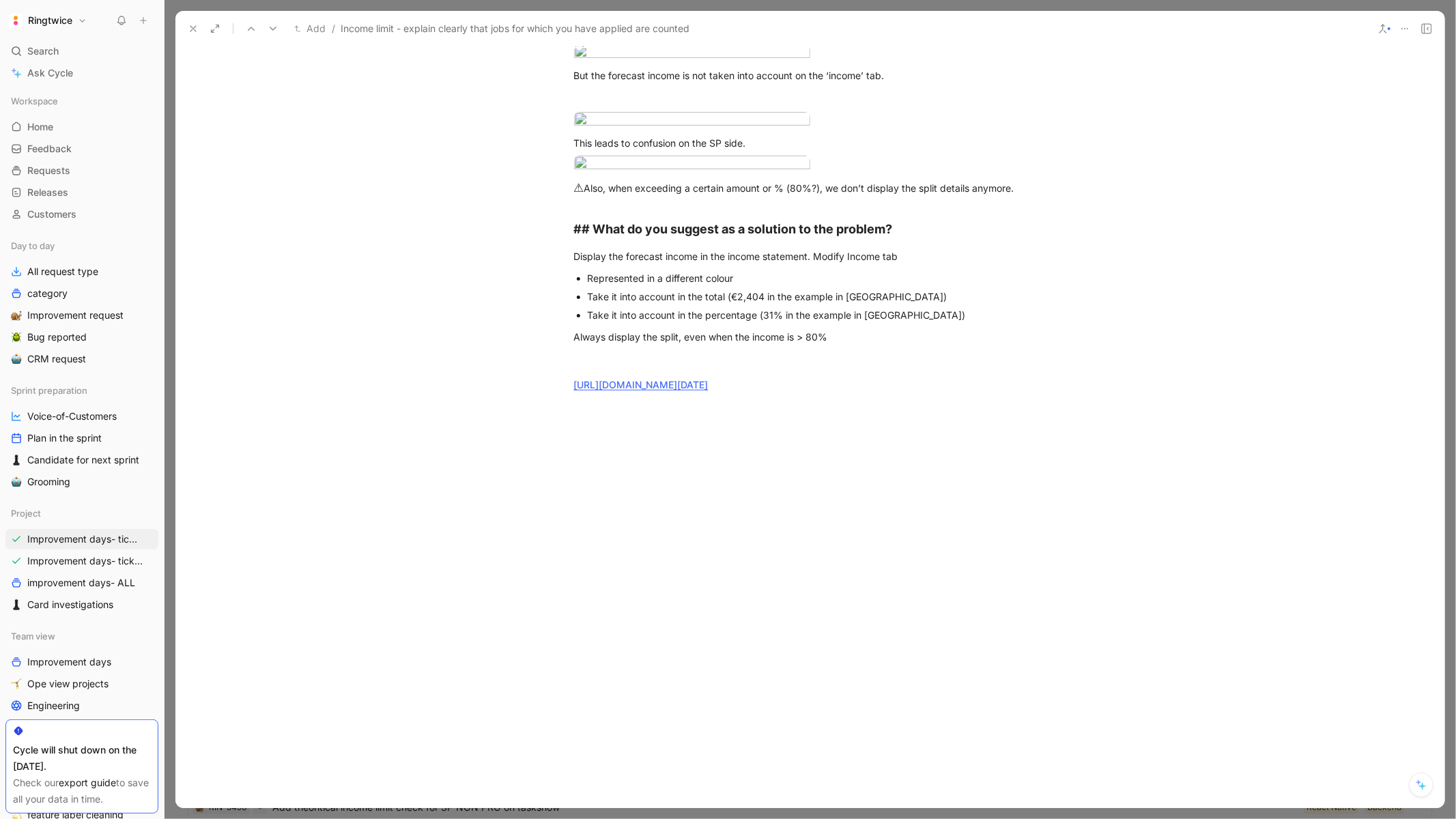
scroll to position [1491, 0]
click at [672, 223] on body "Ringtwice Search ⌘ K Ask Cycle Workspace Home G then H Feedback G then F Reques…" at bounding box center [728, 409] width 1456 height 819
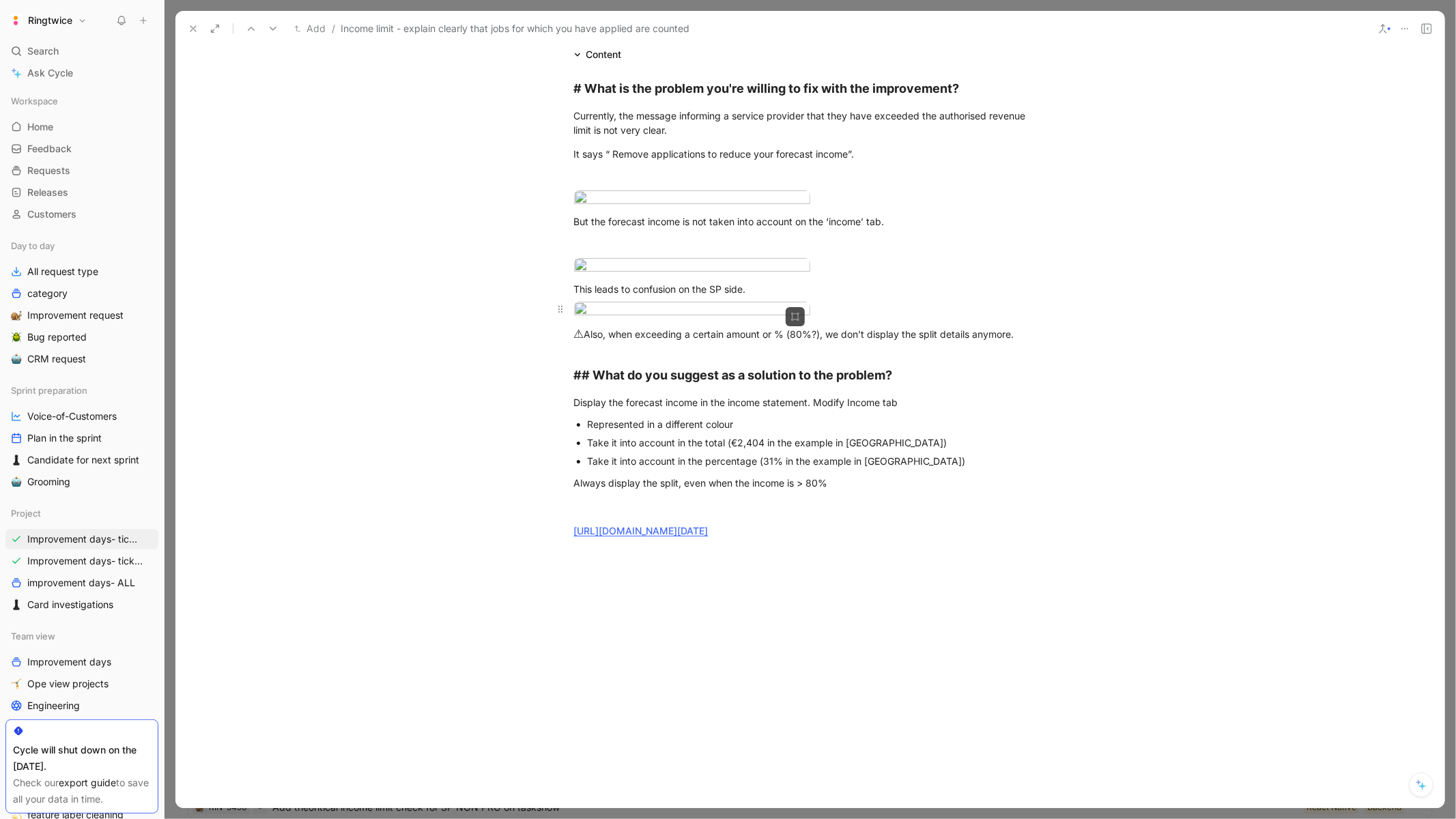
scroll to position [516, 0]
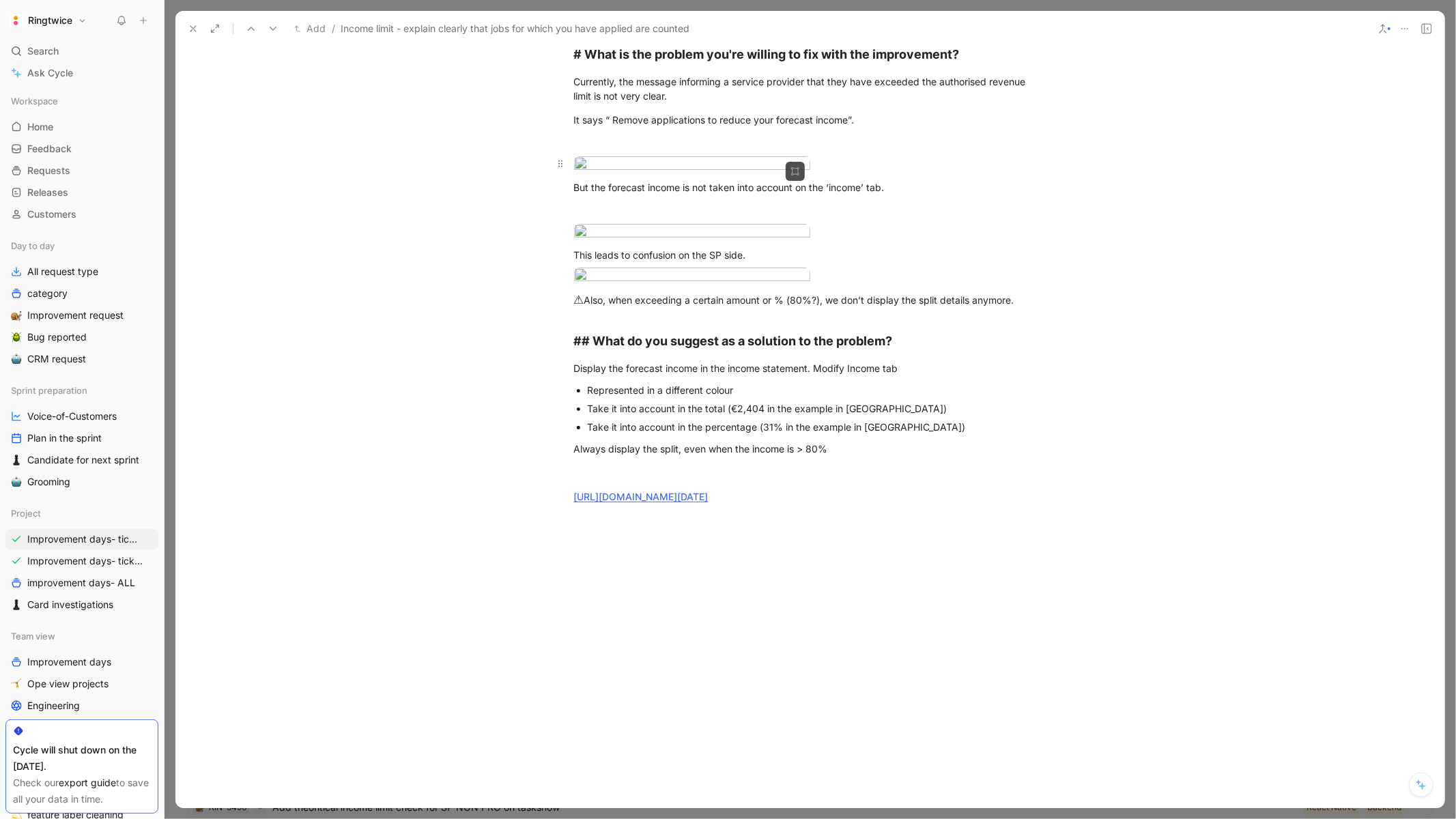
click at [660, 449] on body "Ringtwice Search ⌘ K Ask Cycle Workspace Home G then H Feedback G then F Reques…" at bounding box center [728, 409] width 1456 height 819
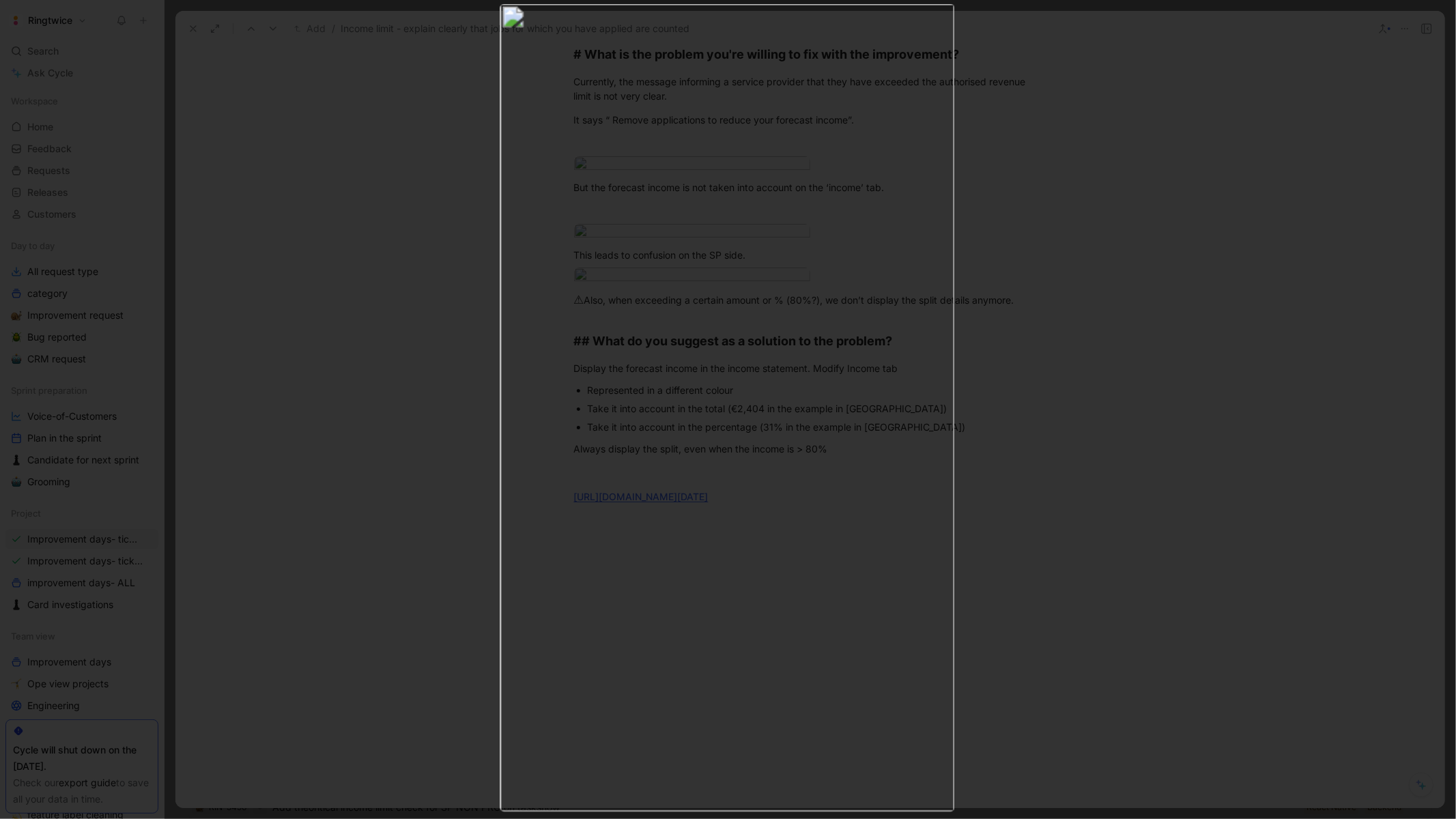
click at [1058, 819] on div at bounding box center [728, 819] width 1456 height 0
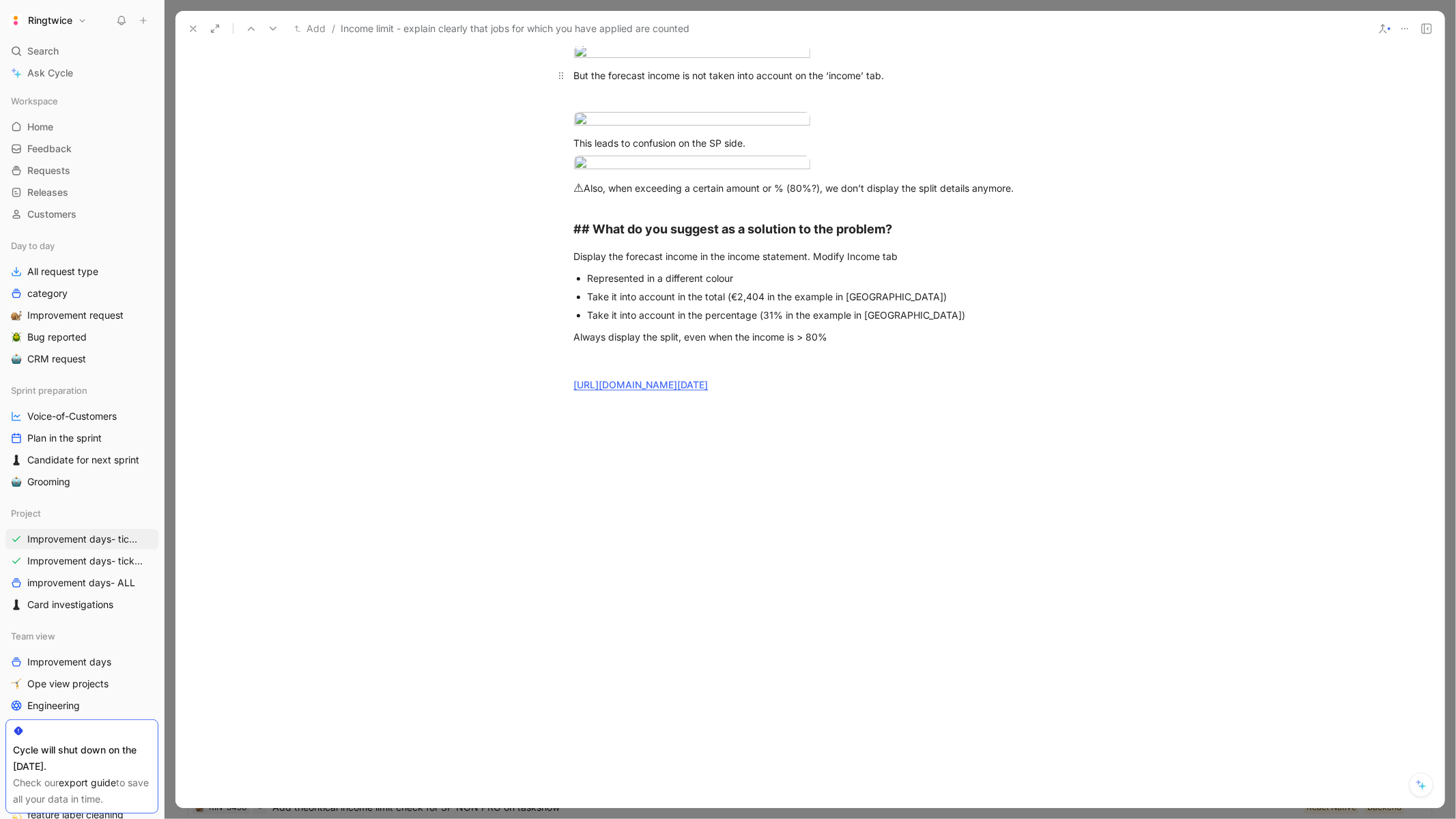
scroll to position [1614, 0]
click at [817, 392] on div "https://www.figma.com/design/GbXSSkaIpegCz6uFxiqokc/Improvement-days---Maintena…" at bounding box center [811, 384] width 473 height 14
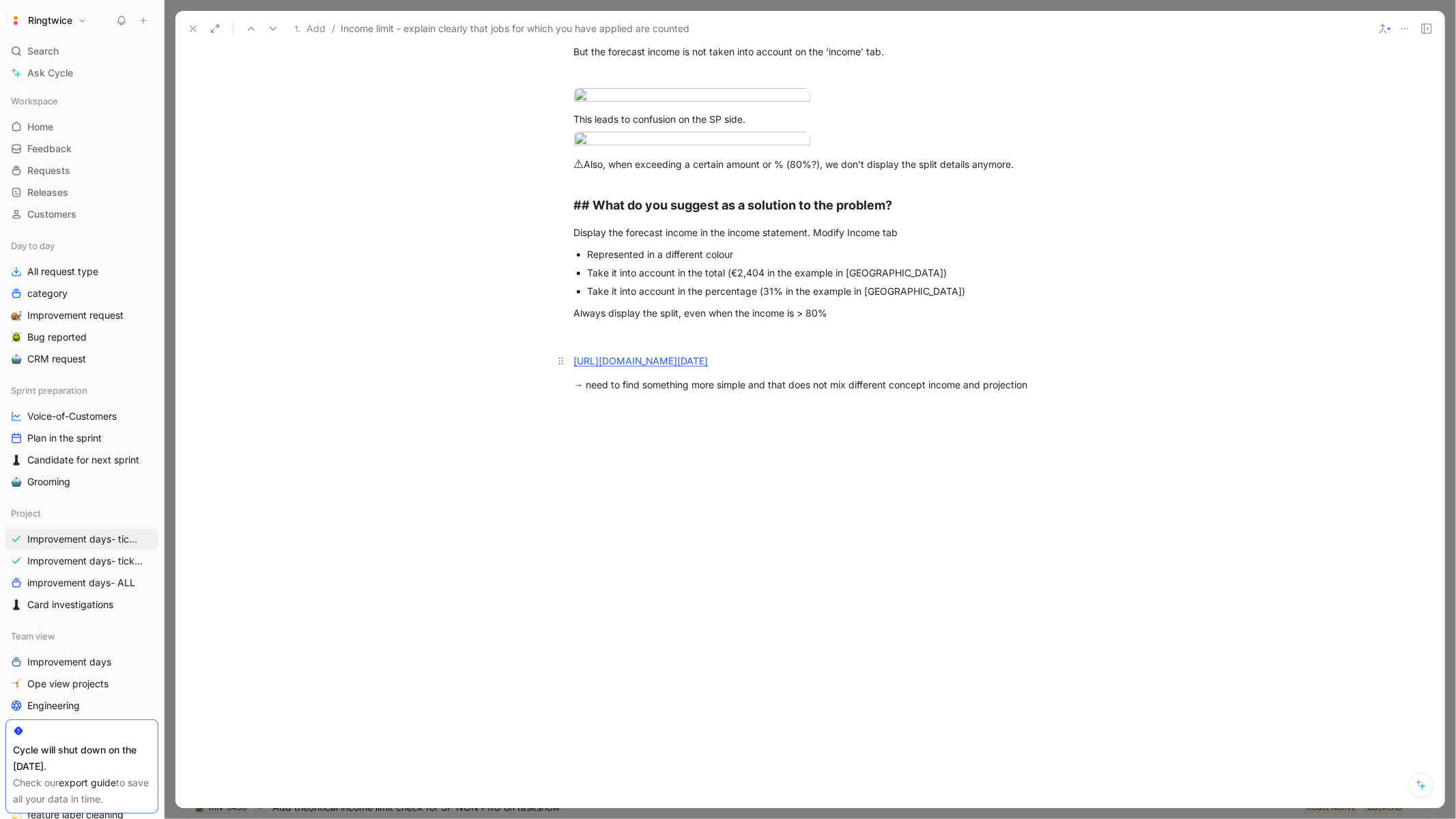
scroll to position [1401, 0]
click at [665, 420] on p at bounding box center [811, 408] width 525 height 23
click at [658, 392] on div "→ need to find something more simple and that does not mix different concept in…" at bounding box center [811, 384] width 473 height 14
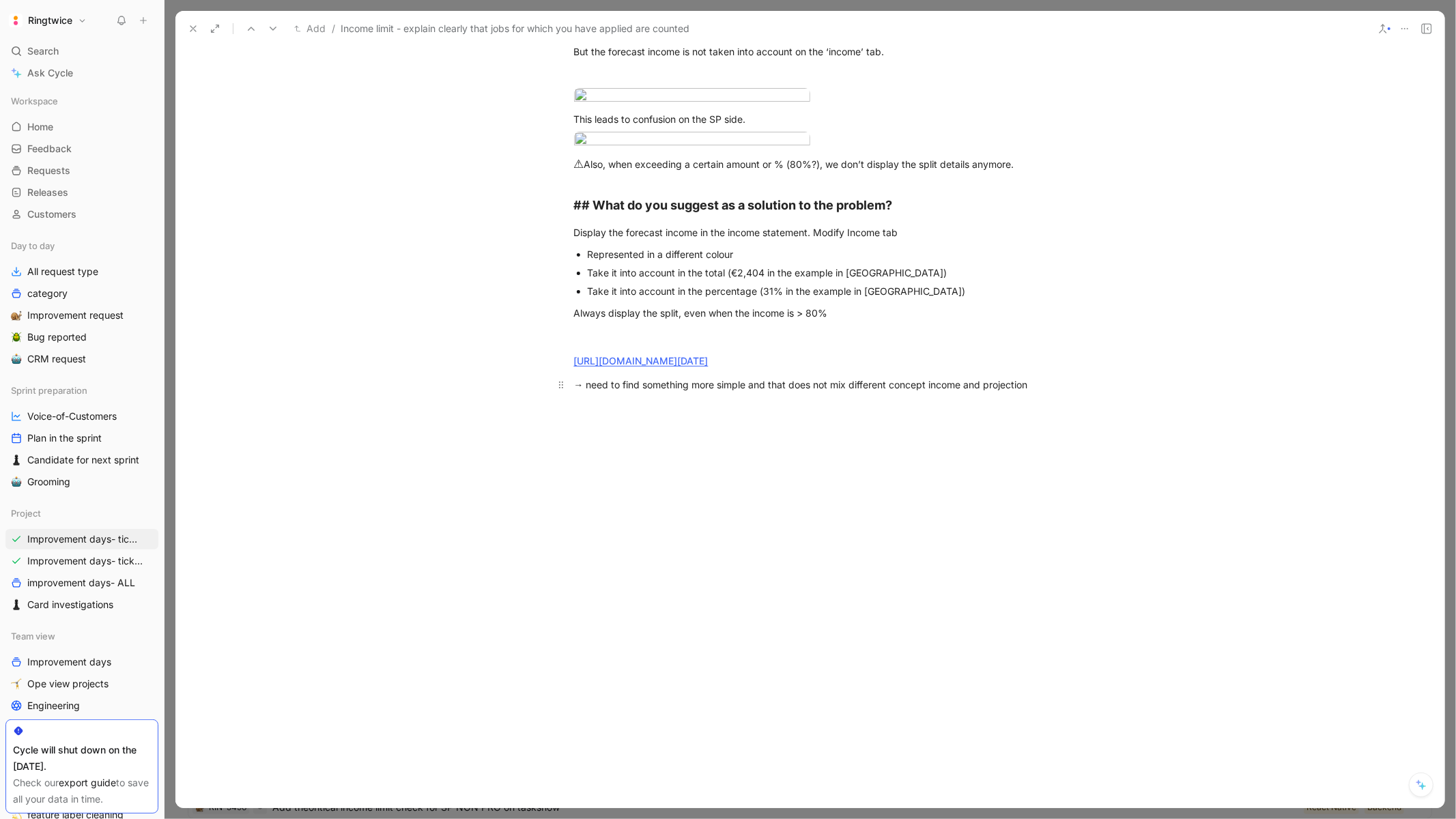
click at [658, 392] on div "→ need to find something more simple and that does not mix different concept in…" at bounding box center [811, 384] width 473 height 14
click at [647, 368] on icon "button" at bounding box center [648, 362] width 11 height 11
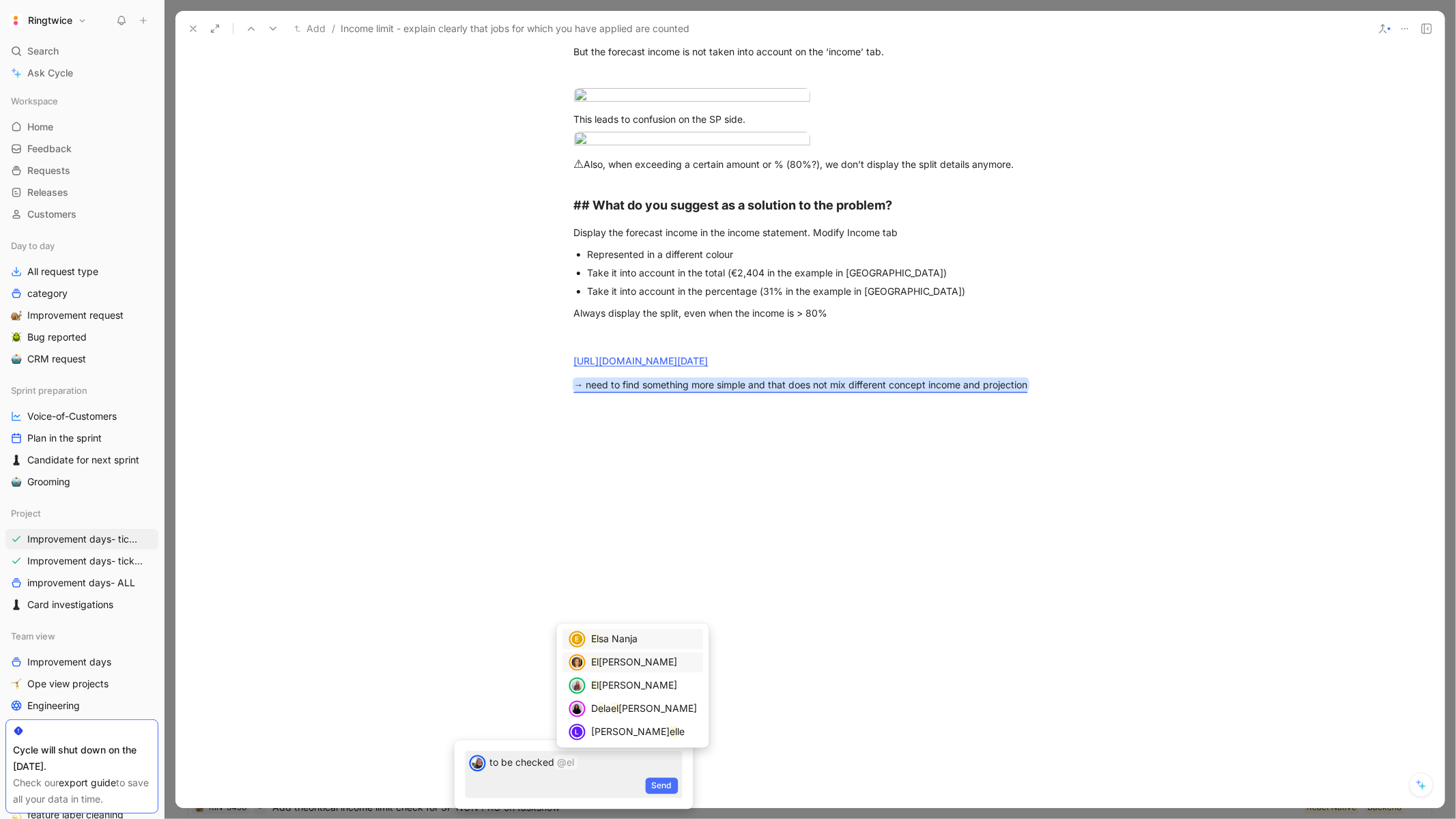
click at [624, 657] on span "ena Lietard" at bounding box center [638, 662] width 79 height 12
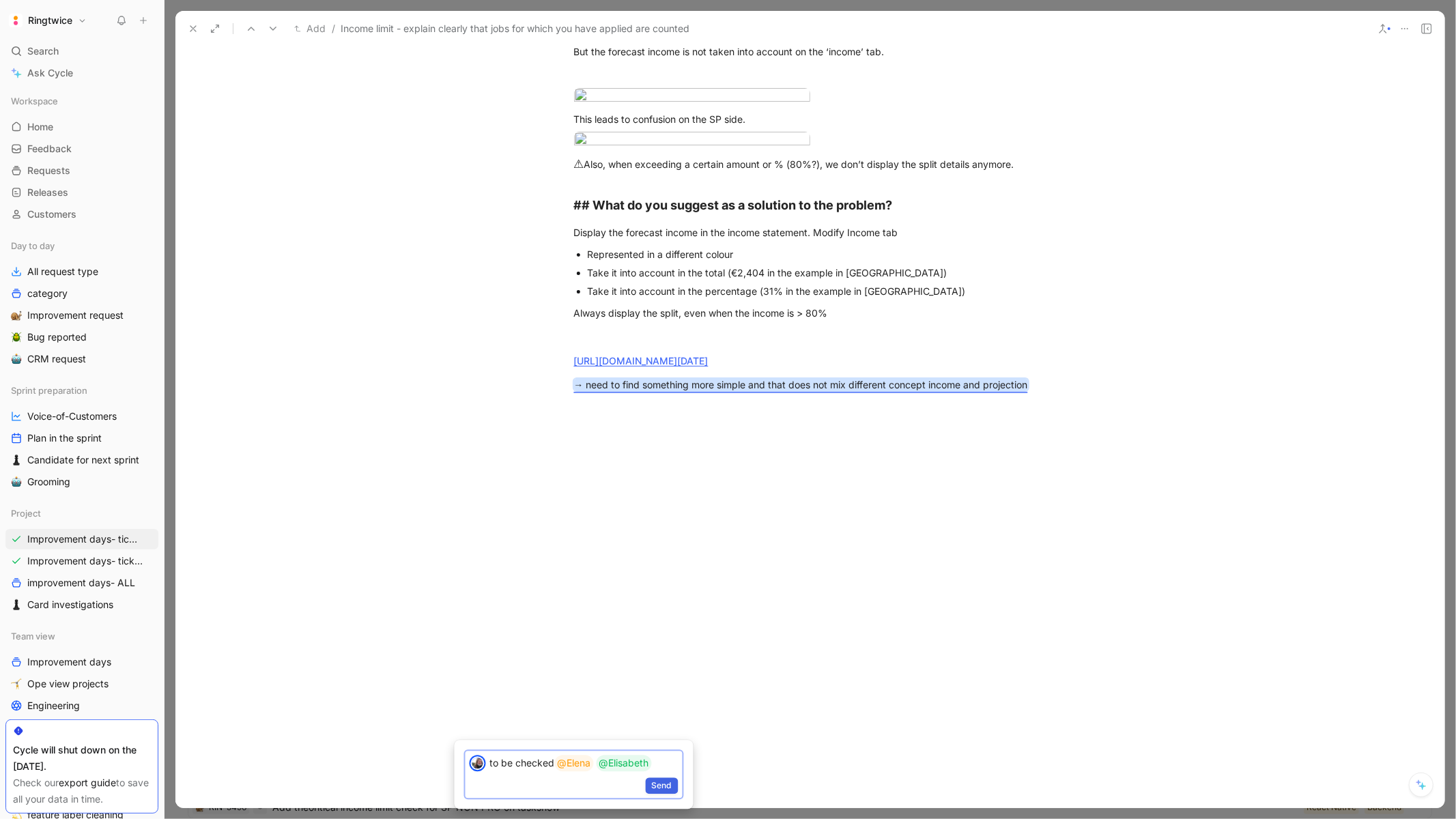
click at [662, 788] on span "Send" at bounding box center [662, 786] width 21 height 14
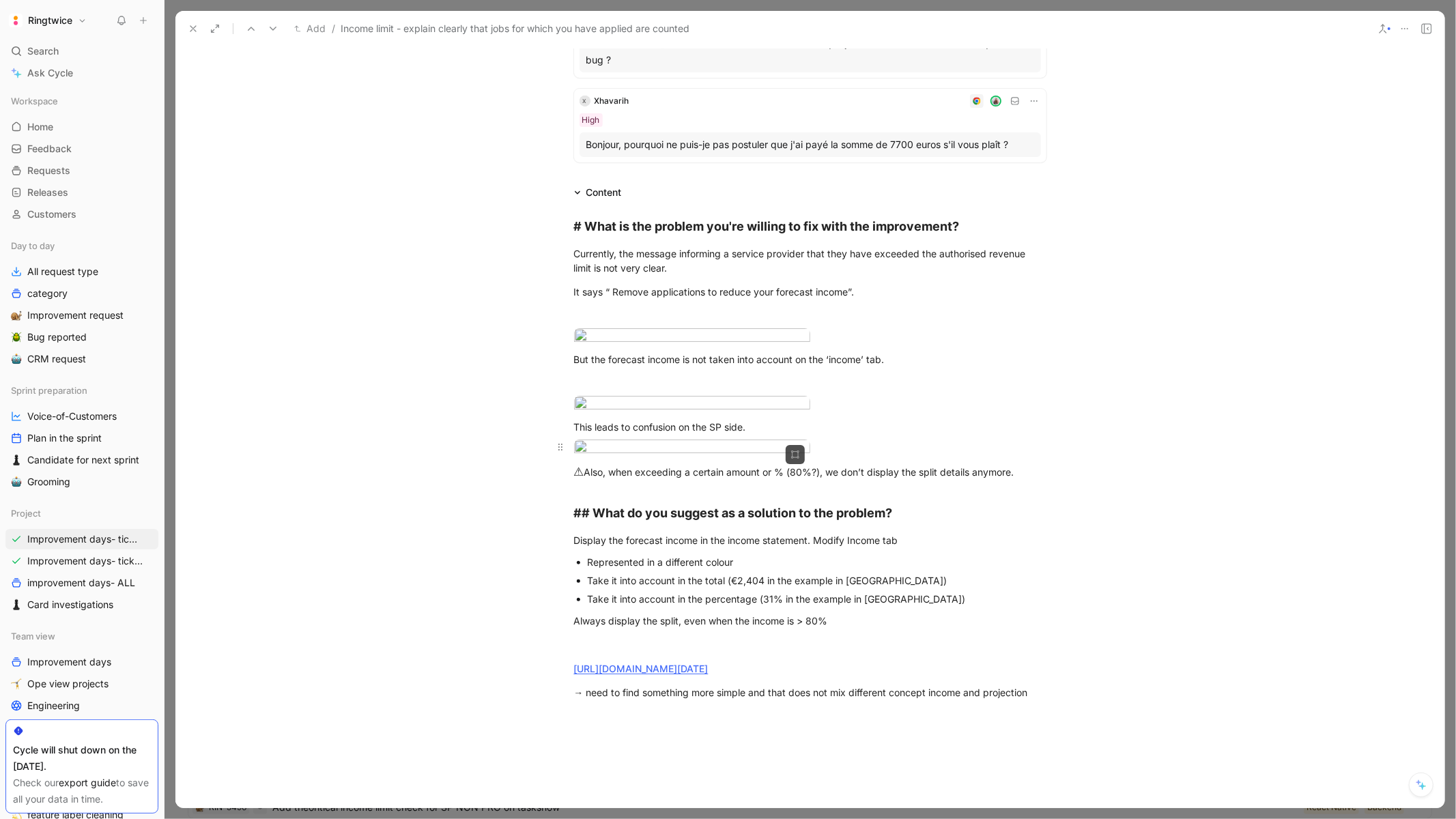
scroll to position [0, 0]
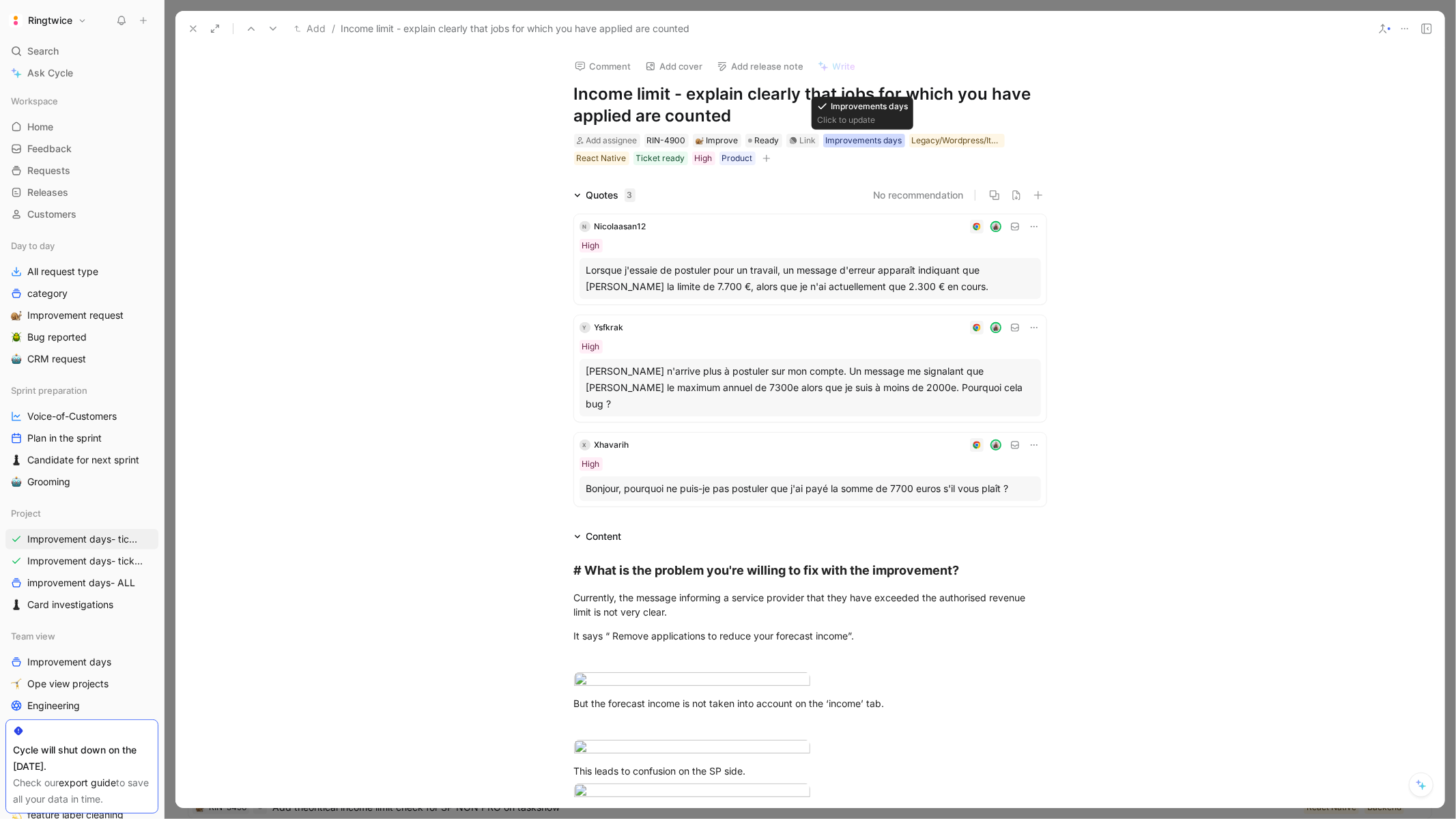
click at [879, 141] on div "Improvements days" at bounding box center [864, 141] width 77 height 14
click at [814, 168] on icon at bounding box center [815, 166] width 6 height 5
click at [810, 158] on input "Improvements days" at bounding box center [810, 158] width 0 height 0
click at [191, 26] on icon at bounding box center [192, 28] width 11 height 11
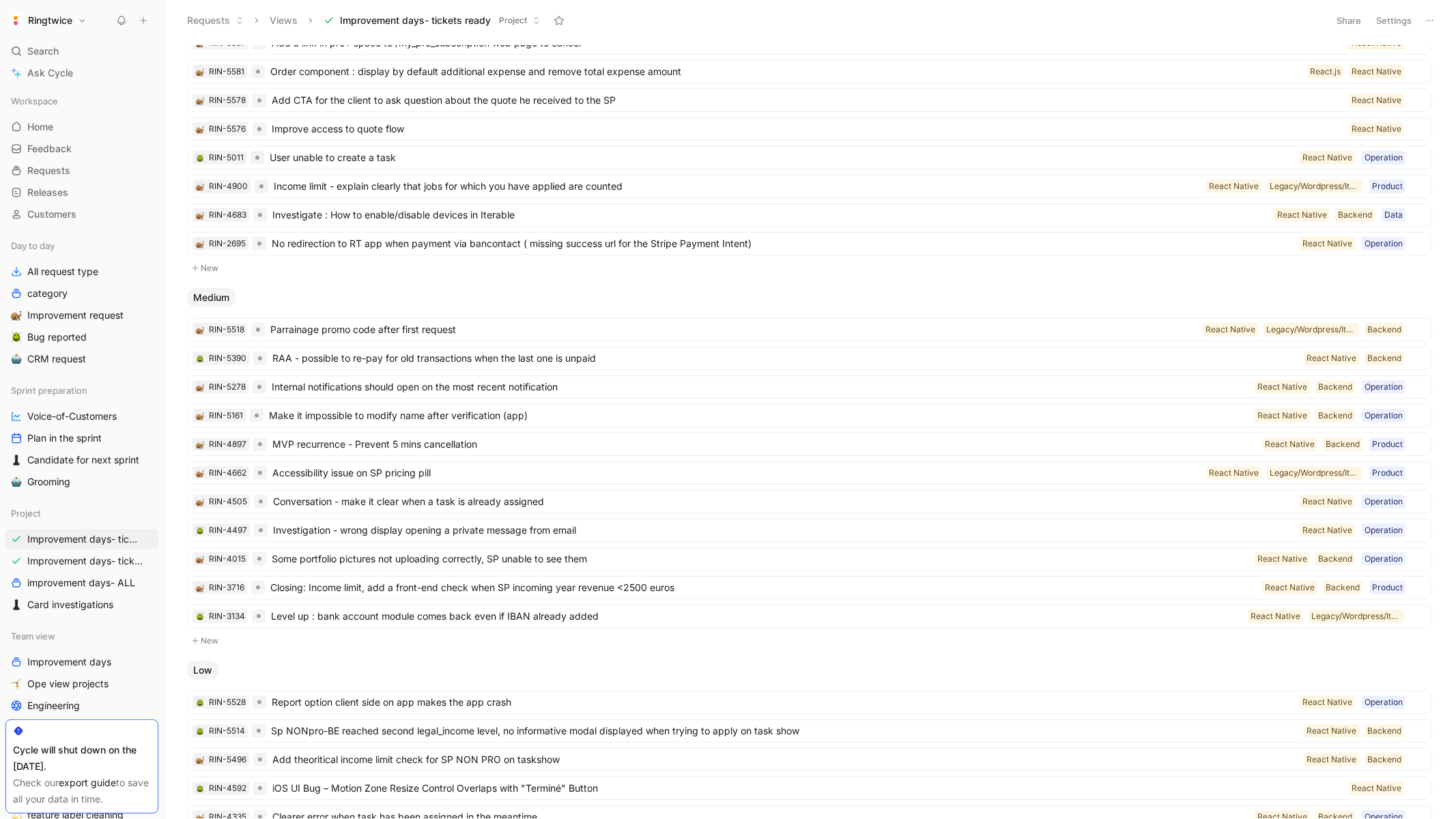
scroll to position [258, 0]
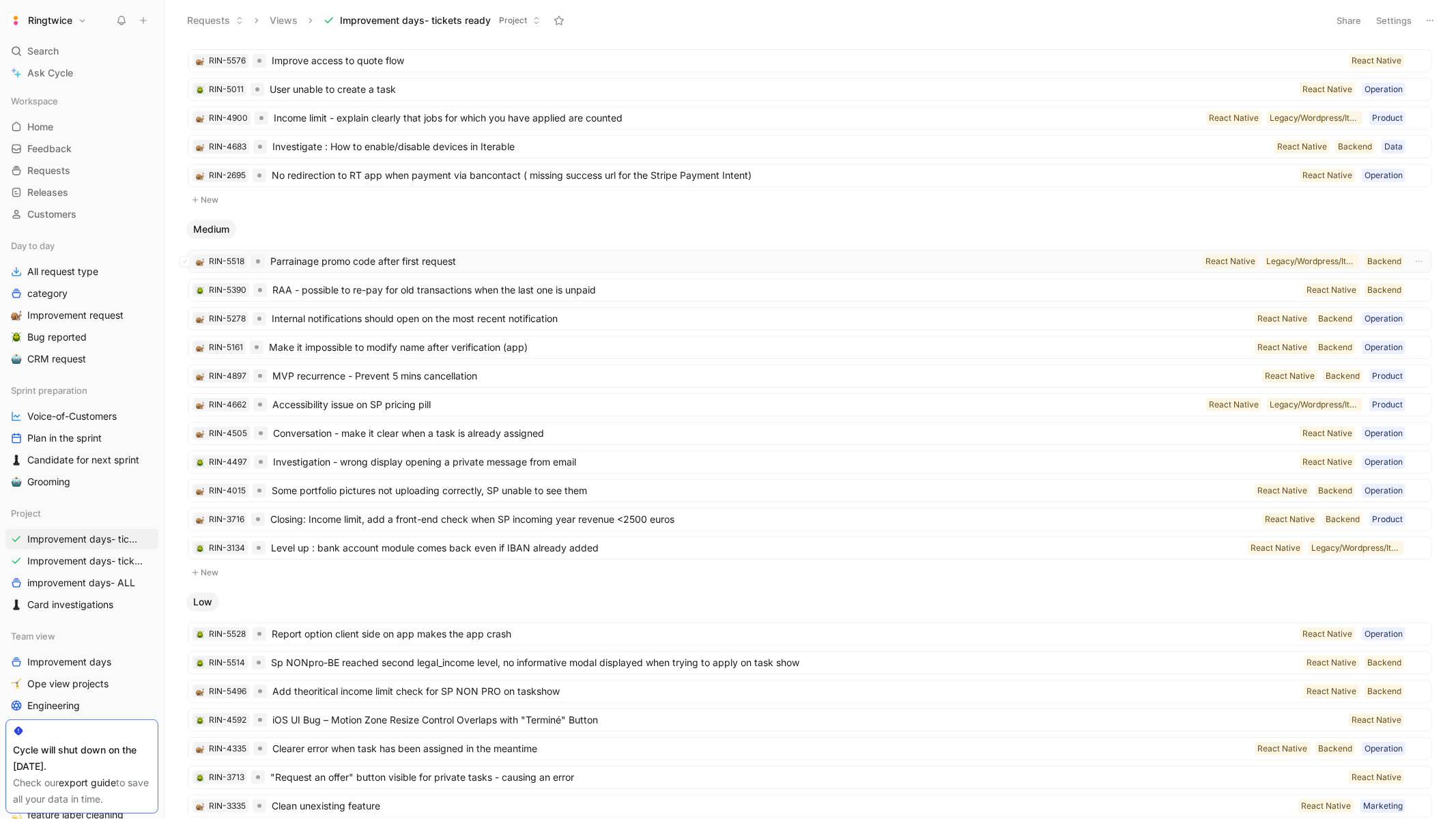
click at [488, 265] on span "Parrainage promo code after first request" at bounding box center [733, 261] width 926 height 16
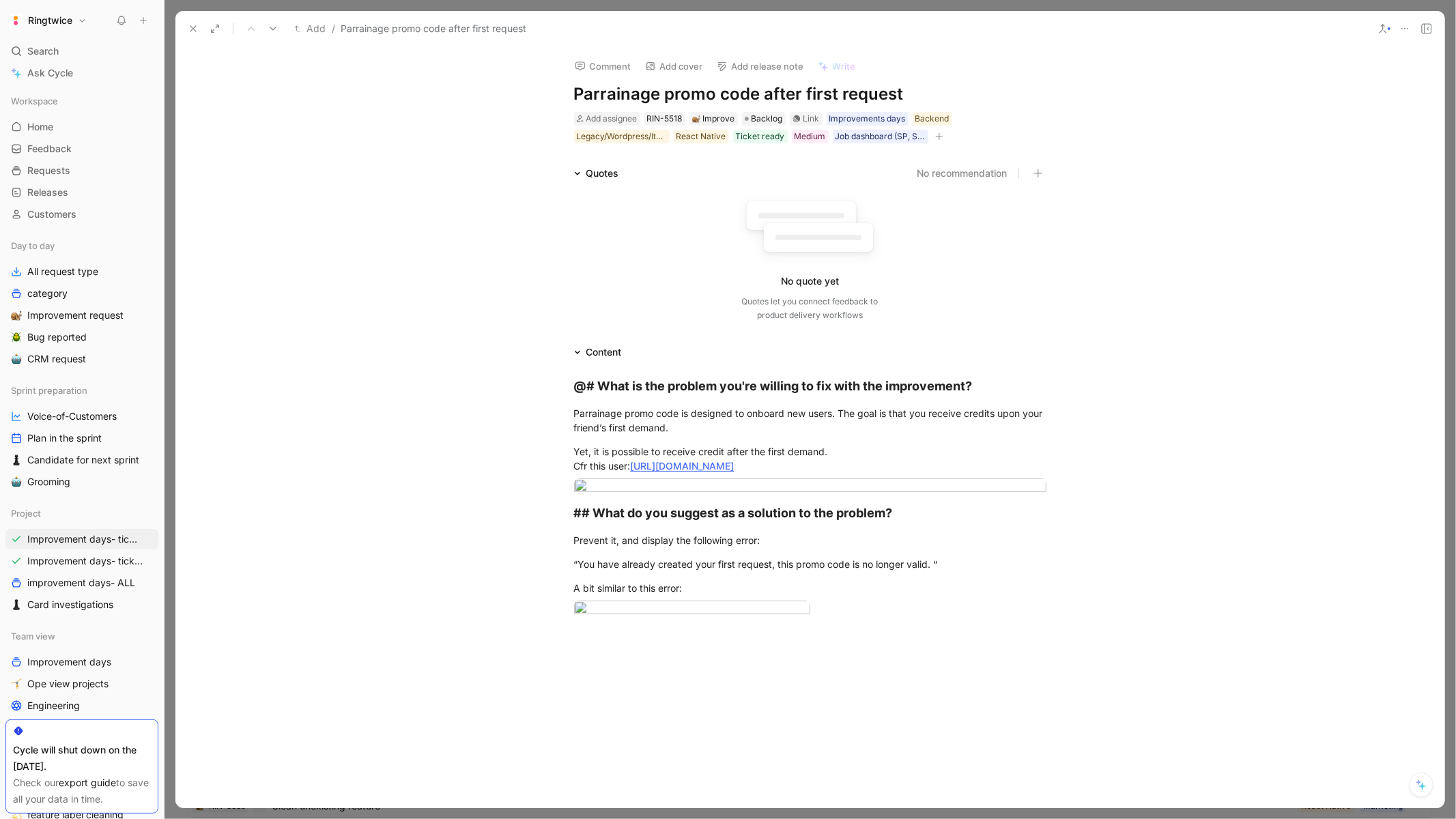
click at [748, 90] on h1 "Parrainage promo code after first request" at bounding box center [811, 94] width 473 height 22
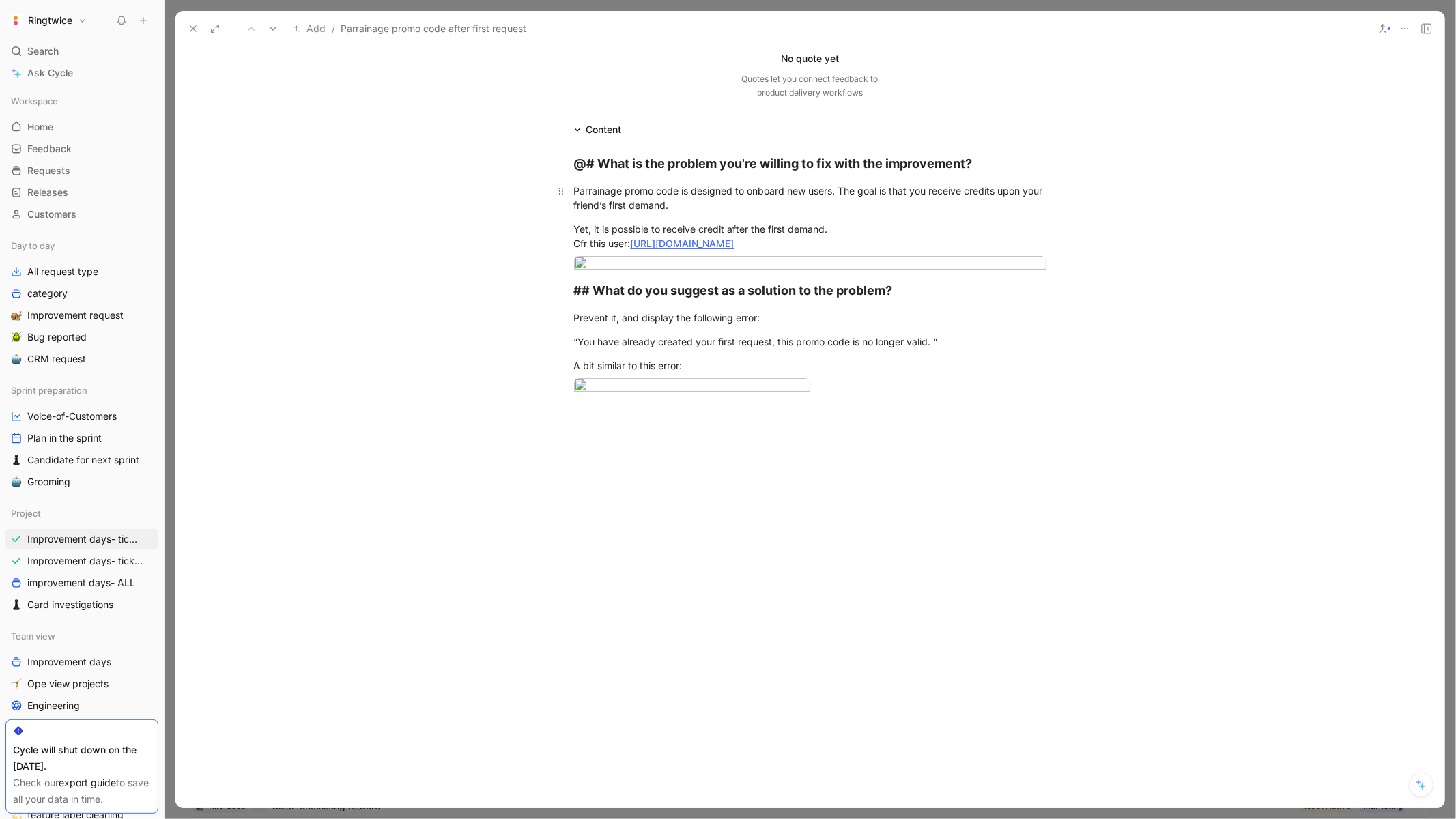
scroll to position [284, 0]
click at [655, 221] on div "Yet, it is possible to receive credit after the first demand. Cfr this user: ht…" at bounding box center [811, 235] width 473 height 29
click at [667, 221] on div "Yet, it is possible to receive credit after the first demand. Cfr this user: ht…" at bounding box center [811, 235] width 473 height 29
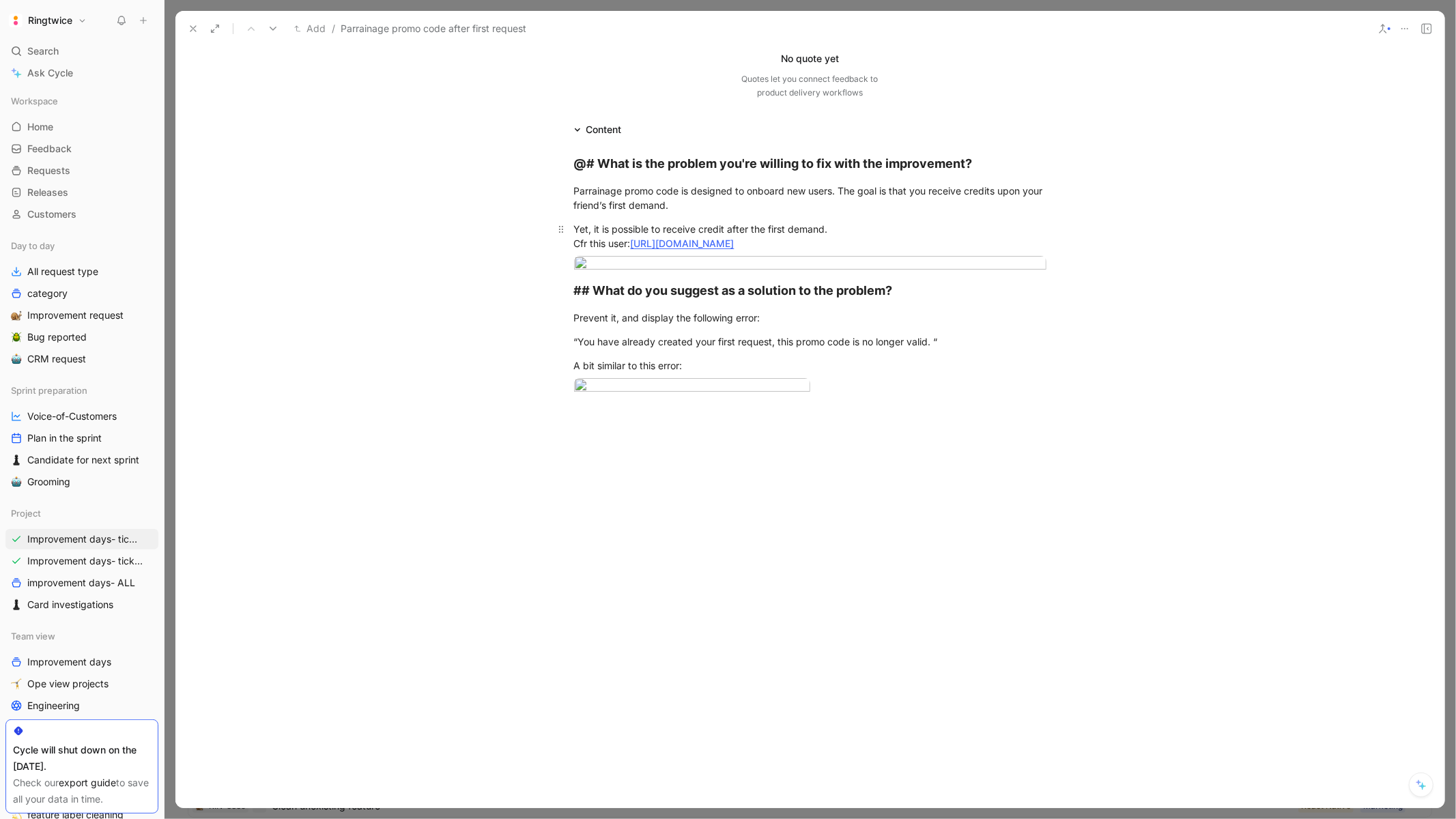
click at [667, 221] on div "Yet, it is possible to receive credit after the first demand. Cfr this user: ht…" at bounding box center [811, 235] width 473 height 29
click at [601, 373] on div "A bit similar to this error:" at bounding box center [811, 365] width 473 height 14
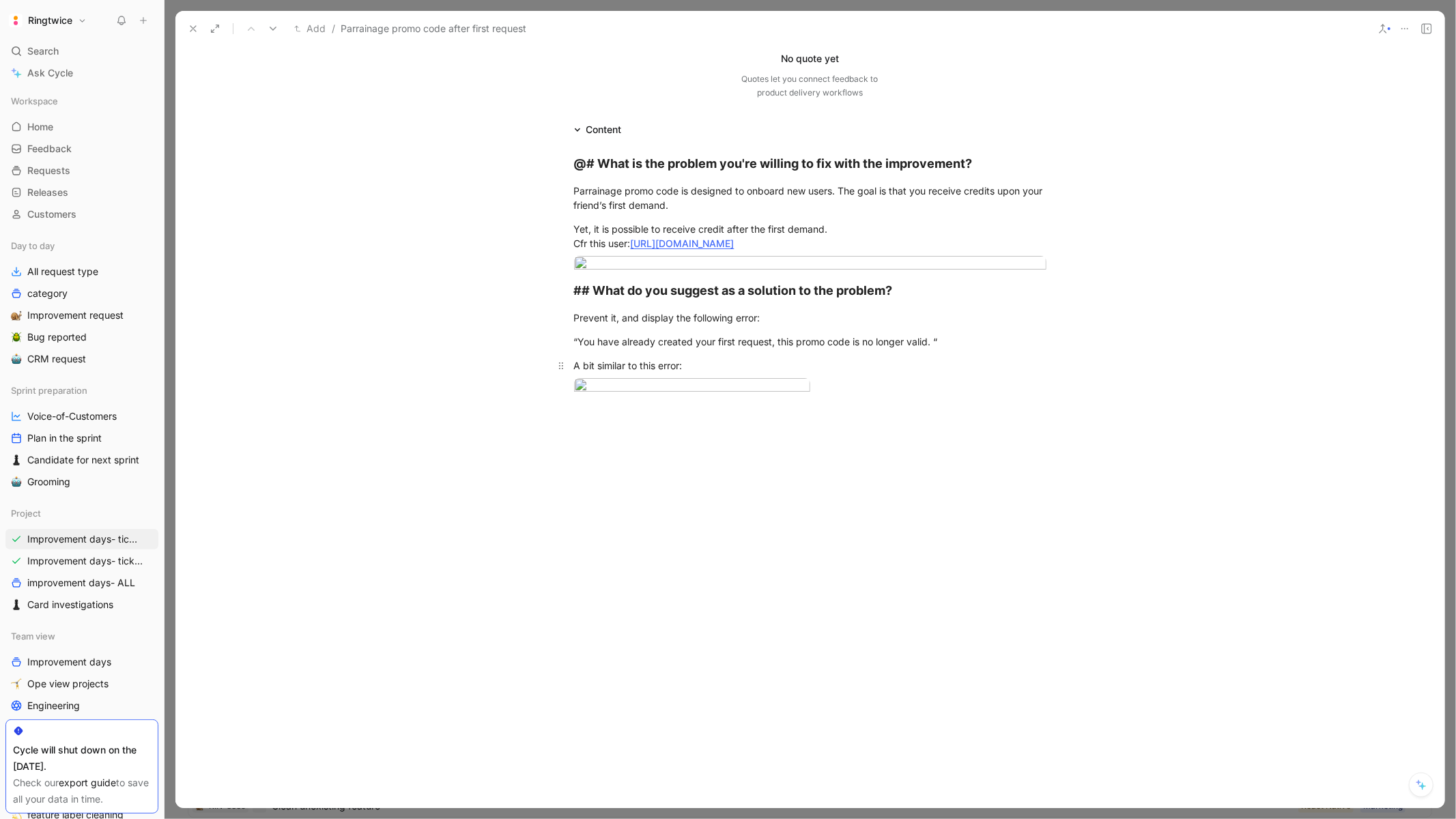
click at [601, 373] on div "A bit similar to this error:" at bounding box center [811, 365] width 473 height 14
click at [858, 397] on div at bounding box center [811, 387] width 473 height 18
drag, startPoint x: 580, startPoint y: 310, endPoint x: 942, endPoint y: 305, distance: 362.0
click at [942, 334] on div "“You have already created your first request, this promo code is no longer vali…" at bounding box center [811, 341] width 473 height 14
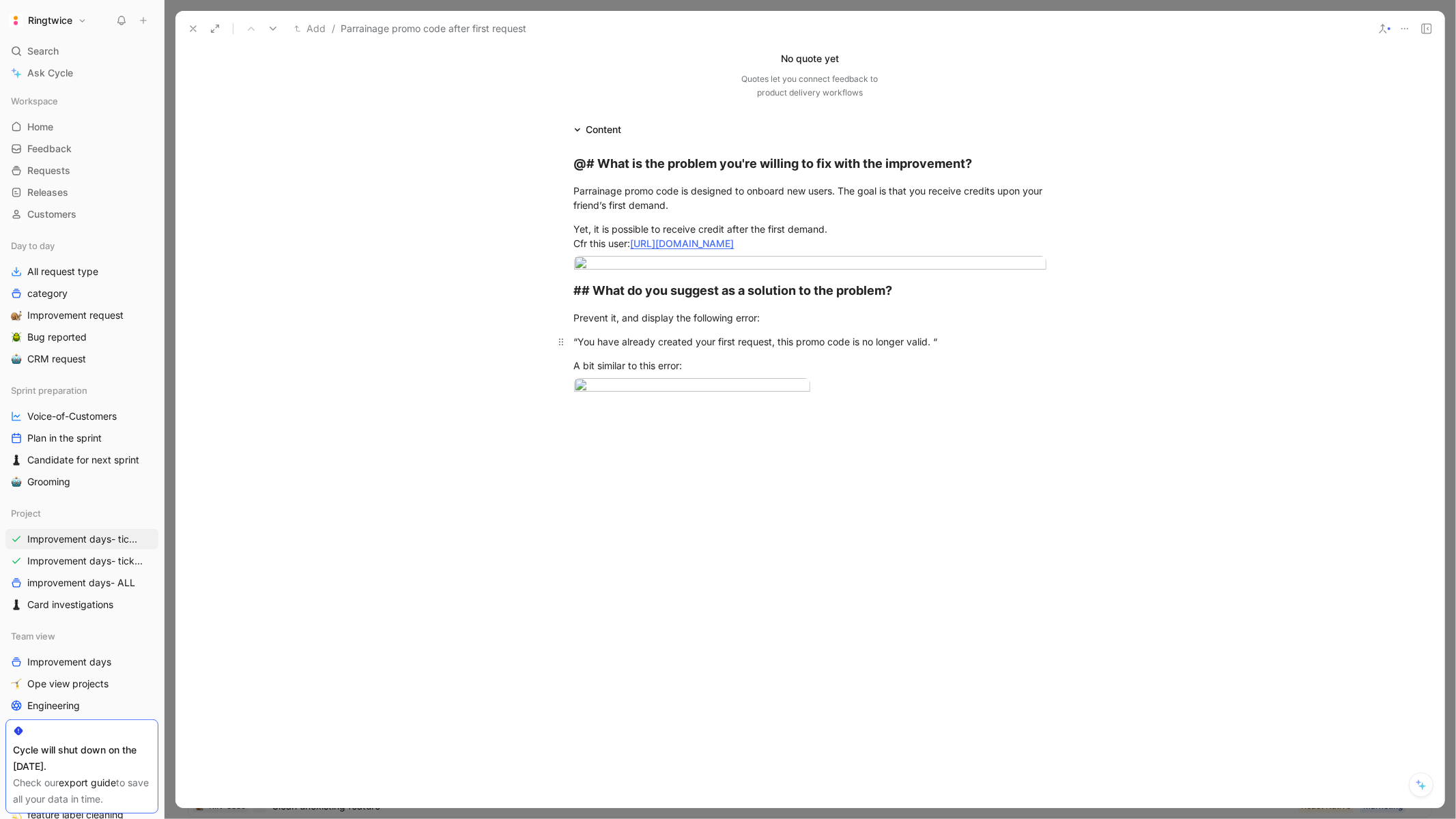
click at [946, 334] on div "“You have already created your first request, this promo code is no longer vali…" at bounding box center [811, 341] width 473 height 14
drag, startPoint x: 933, startPoint y: 308, endPoint x: 579, endPoint y: 311, distance: 354.0
click at [579, 334] on div "“You have already created your first request, this promo code is no longer vali…" at bounding box center [811, 341] width 473 height 14
click at [928, 358] on div "A bit similar to this error:" at bounding box center [811, 365] width 473 height 14
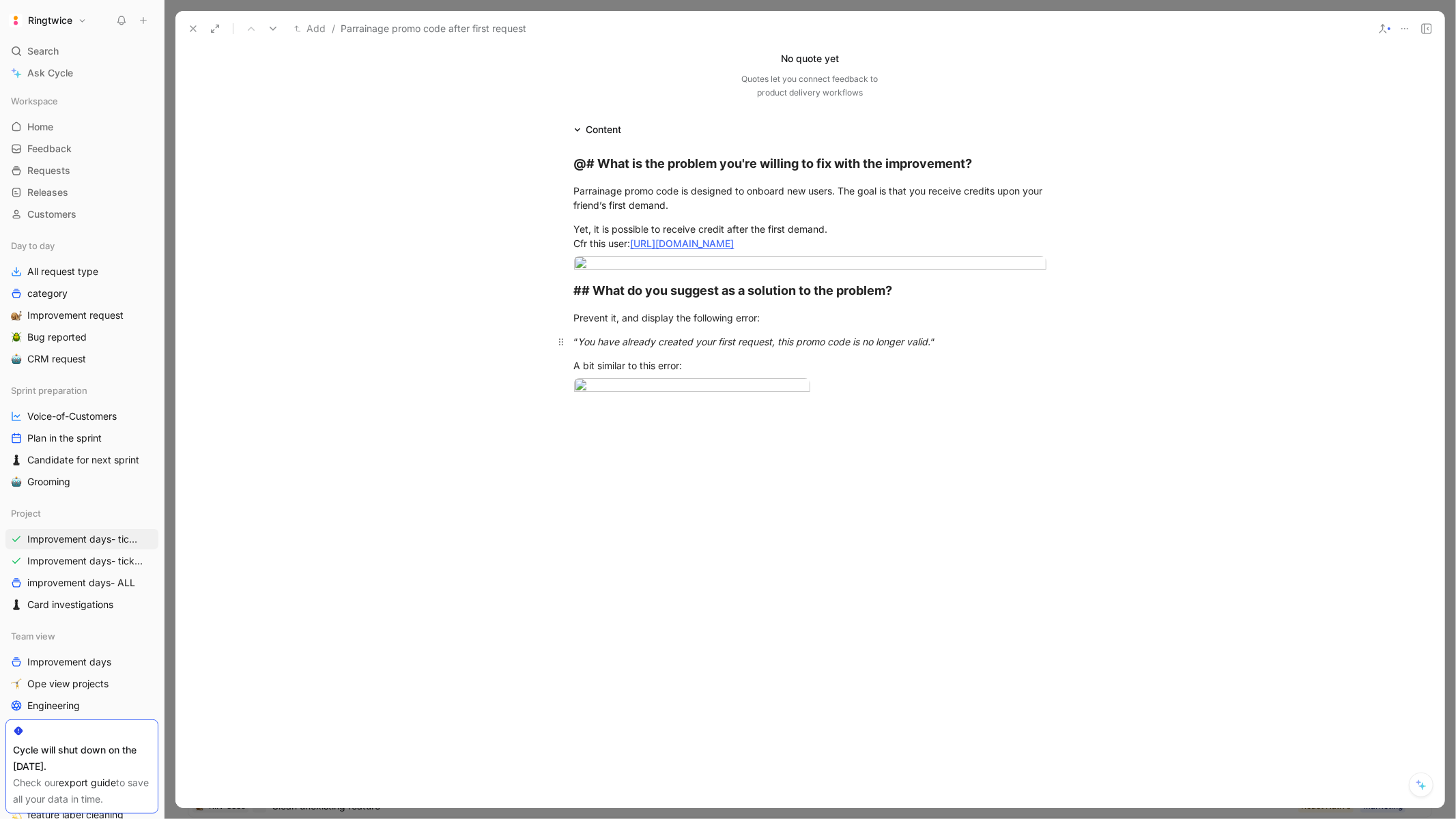
click at [961, 349] on div "“ You have already created your first request, this promo code is no longer val…" at bounding box center [811, 341] width 473 height 14
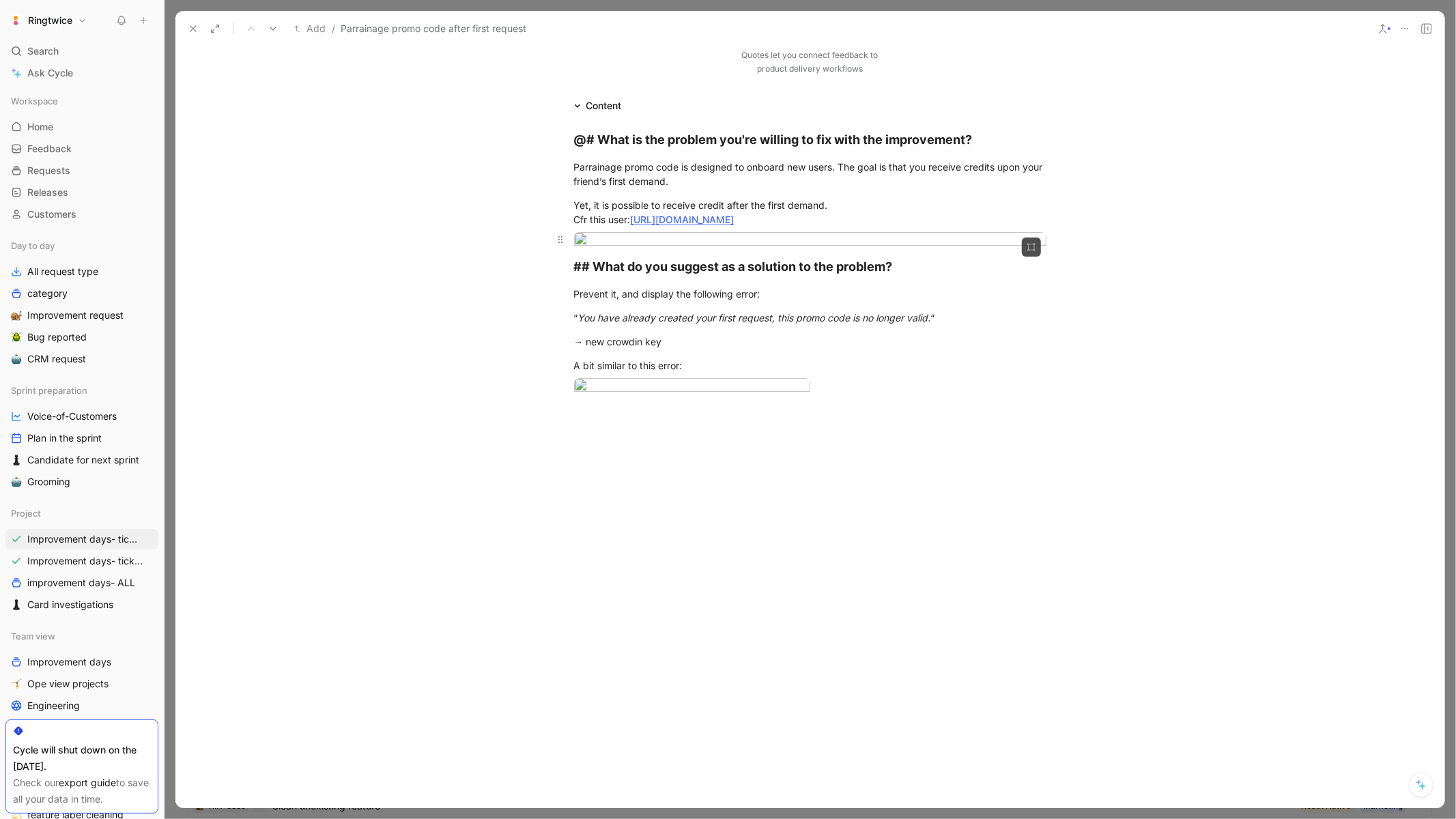
scroll to position [447, 0]
click at [667, 592] on body "Ringtwice Search ⌘ K Ask Cycle Workspace Home G then H Feedback G then F Reques…" at bounding box center [728, 409] width 1456 height 819
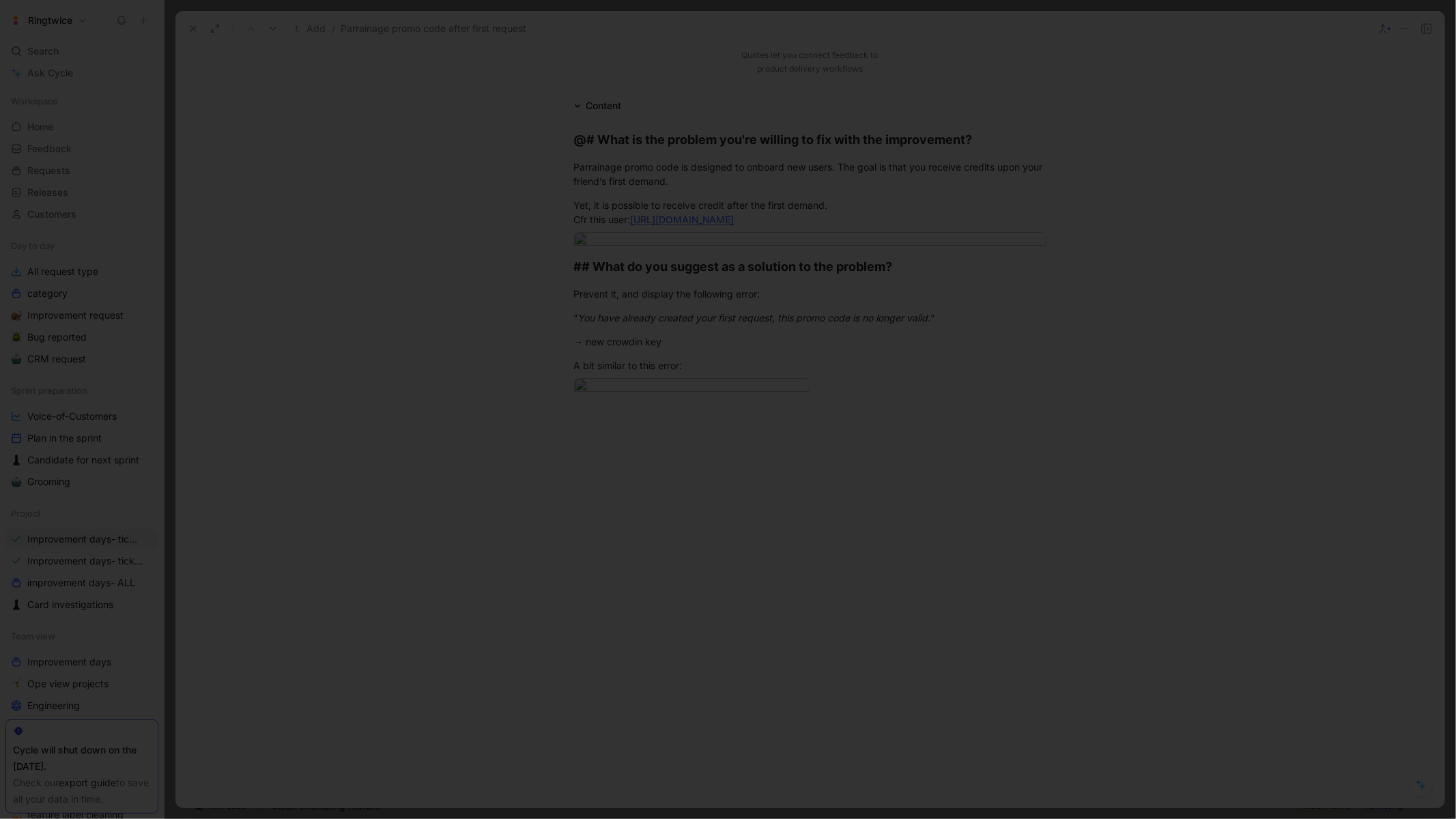
click at [868, 271] on img at bounding box center [728, 409] width 1456 height 819
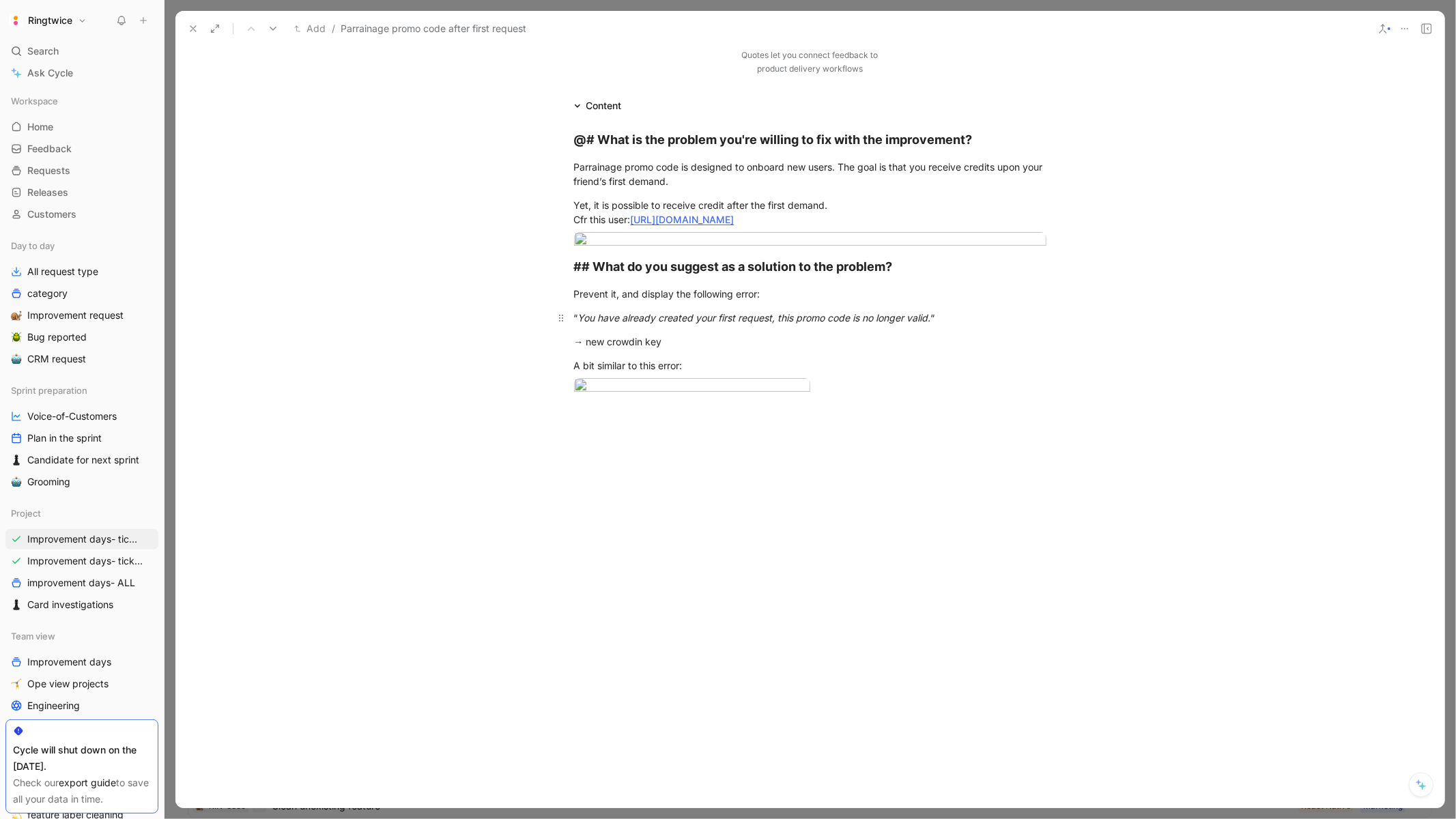
click at [673, 312] on em "You have already created your first request, this promo code is no longer valid." at bounding box center [755, 318] width 353 height 12
click at [581, 312] on em "You have already created your first request, this promo code is no longer valid." at bounding box center [755, 318] width 353 height 12
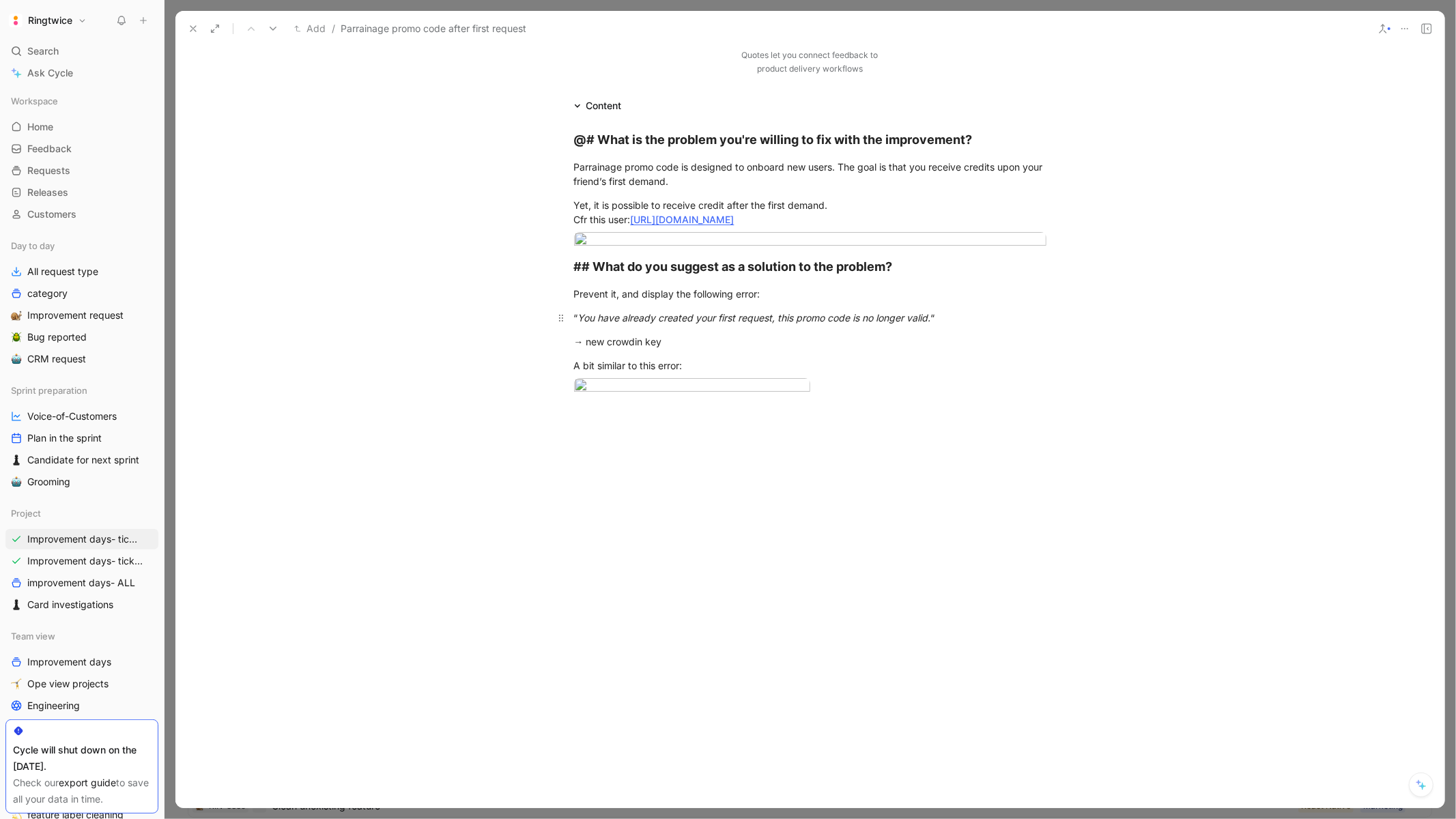
drag, startPoint x: 571, startPoint y: 239, endPoint x: 944, endPoint y: 242, distance: 373.0
click at [944, 306] on p "“ You have already created your first request, this promo code is no longer val…" at bounding box center [811, 317] width 525 height 23
click at [881, 334] on div "→ new crowdin key" at bounding box center [811, 341] width 473 height 14
click at [769, 312] on em "You have already created your first request, this promo code is no longer valid." at bounding box center [755, 318] width 353 height 12
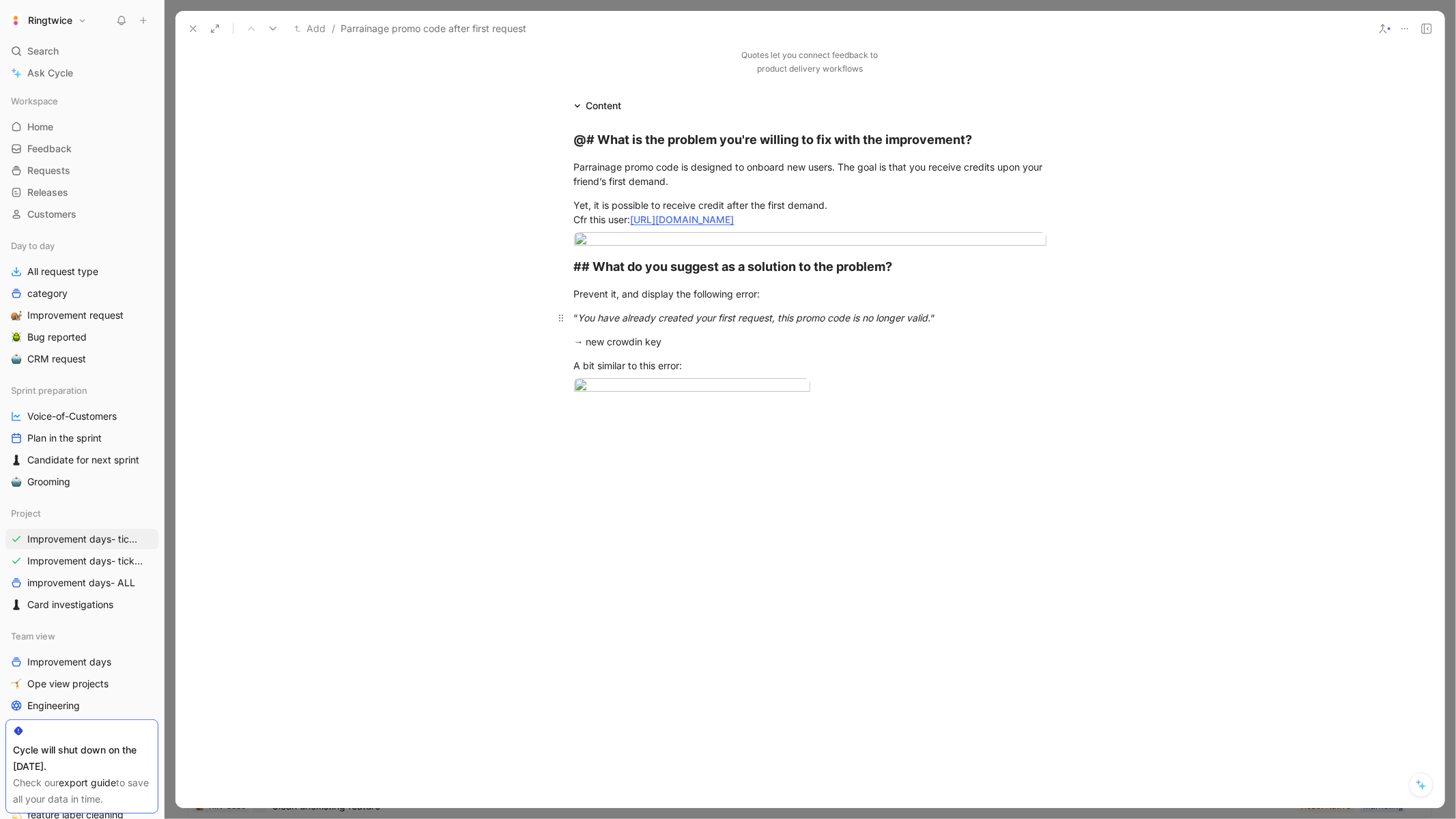
click at [769, 312] on em "You have already created your first request, this promo code is no longer valid." at bounding box center [755, 318] width 353 height 12
click at [687, 432] on div "@# What is the problem you're willing to fix with the improvement? Parrainage p…" at bounding box center [810, 272] width 1269 height 317
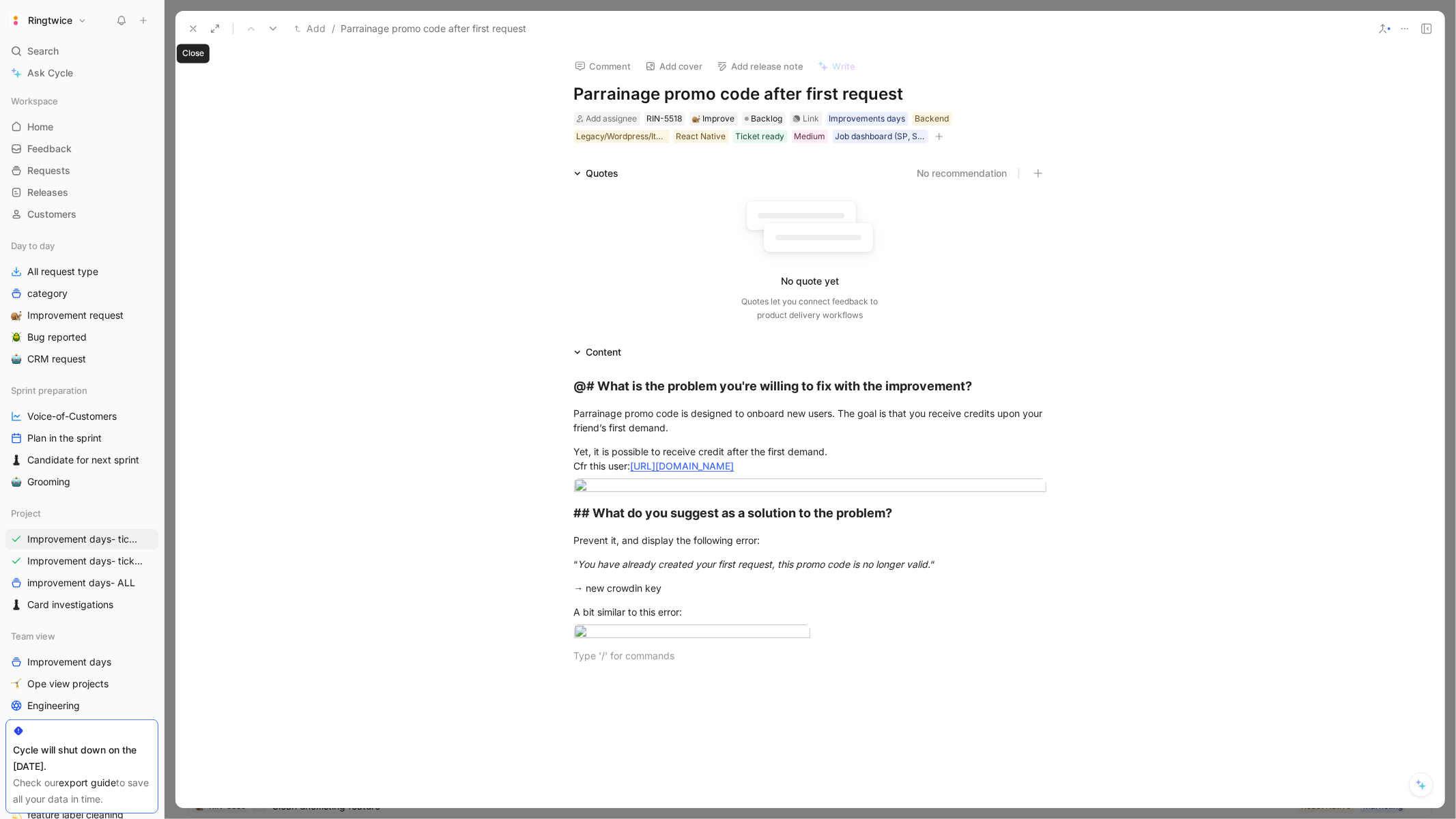
click at [195, 25] on icon at bounding box center [192, 28] width 11 height 11
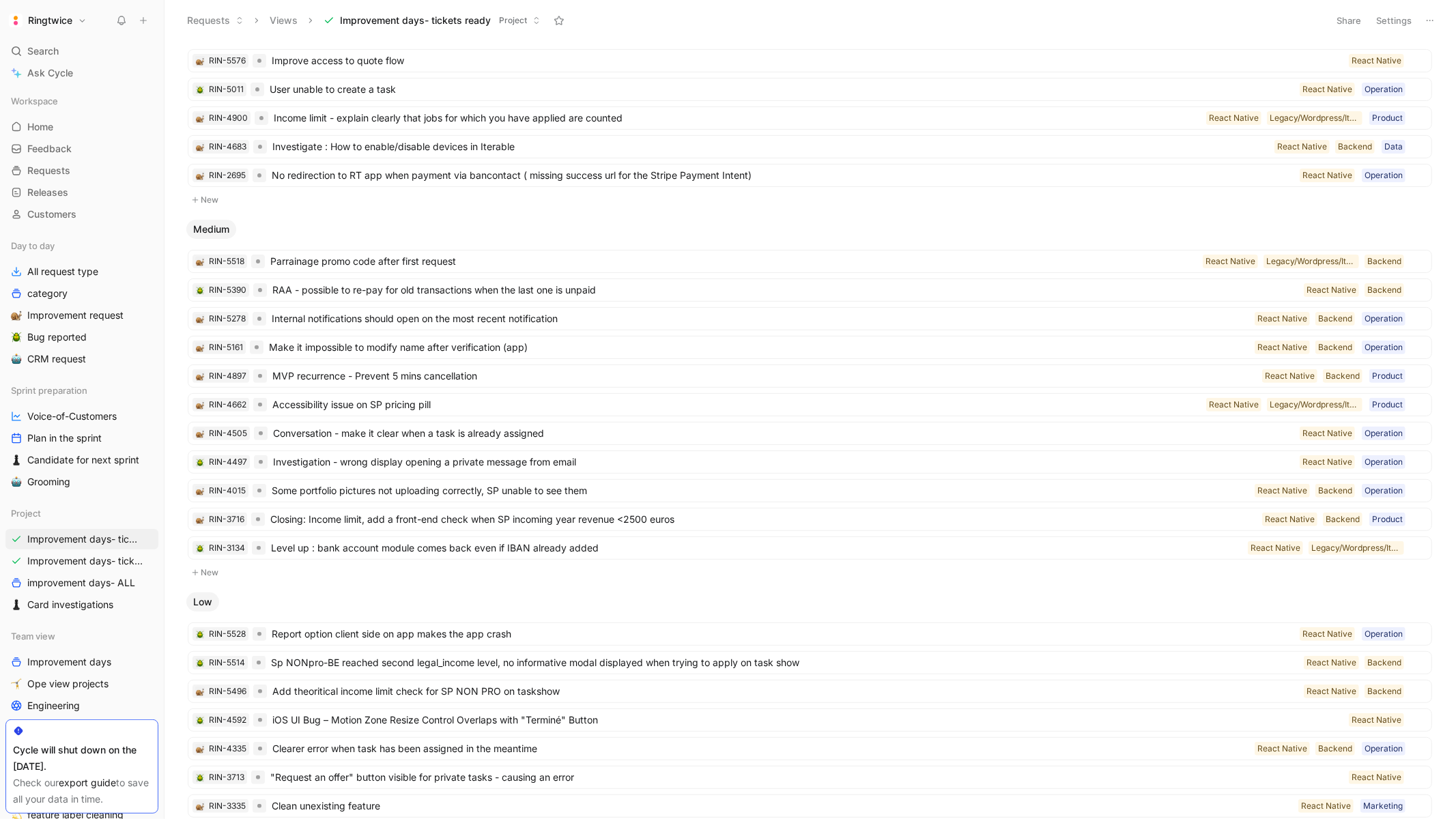
scroll to position [303, 0]
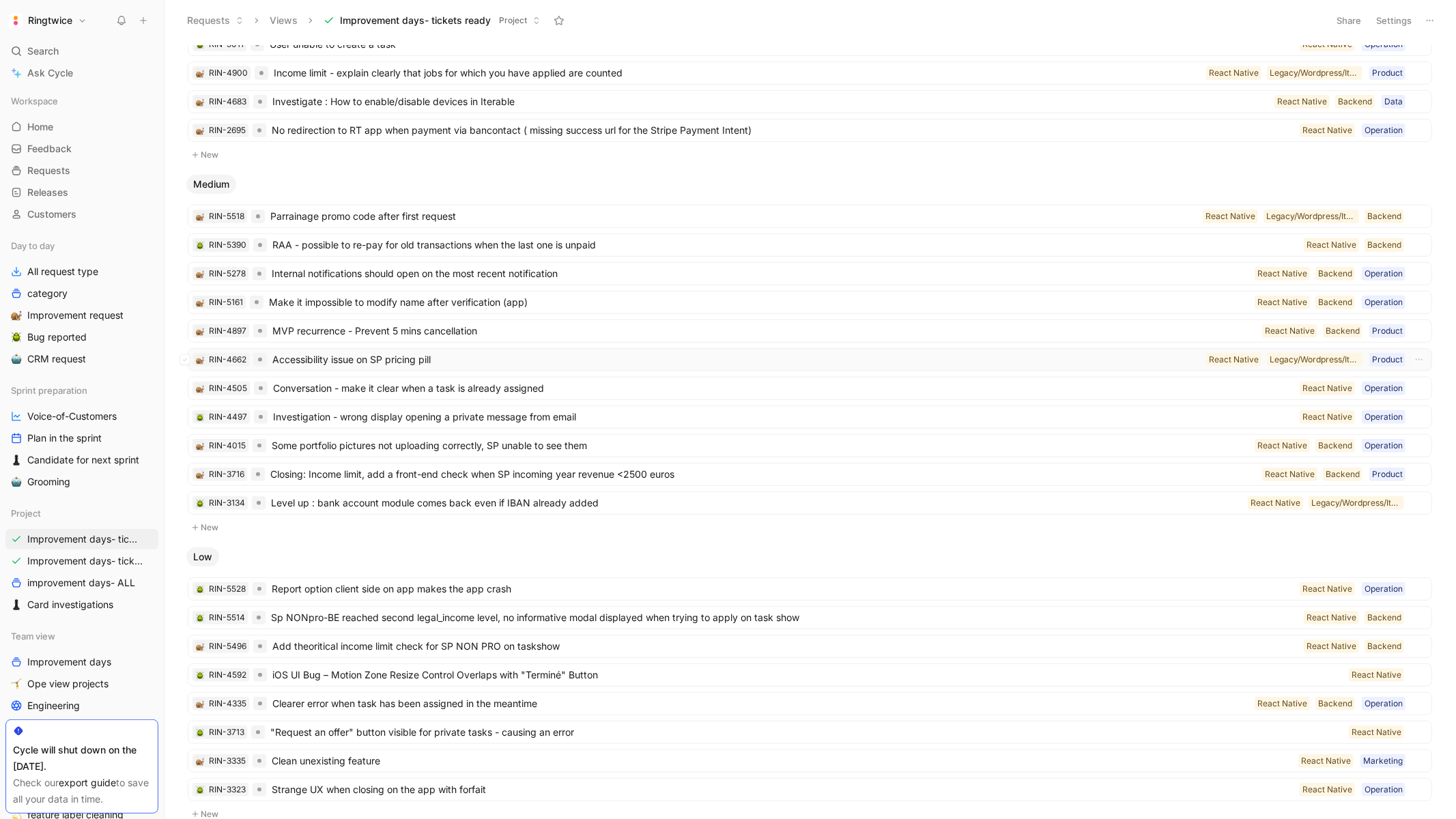
click at [579, 366] on span "Accessibility issue on SP pricing pill" at bounding box center [736, 359] width 928 height 16
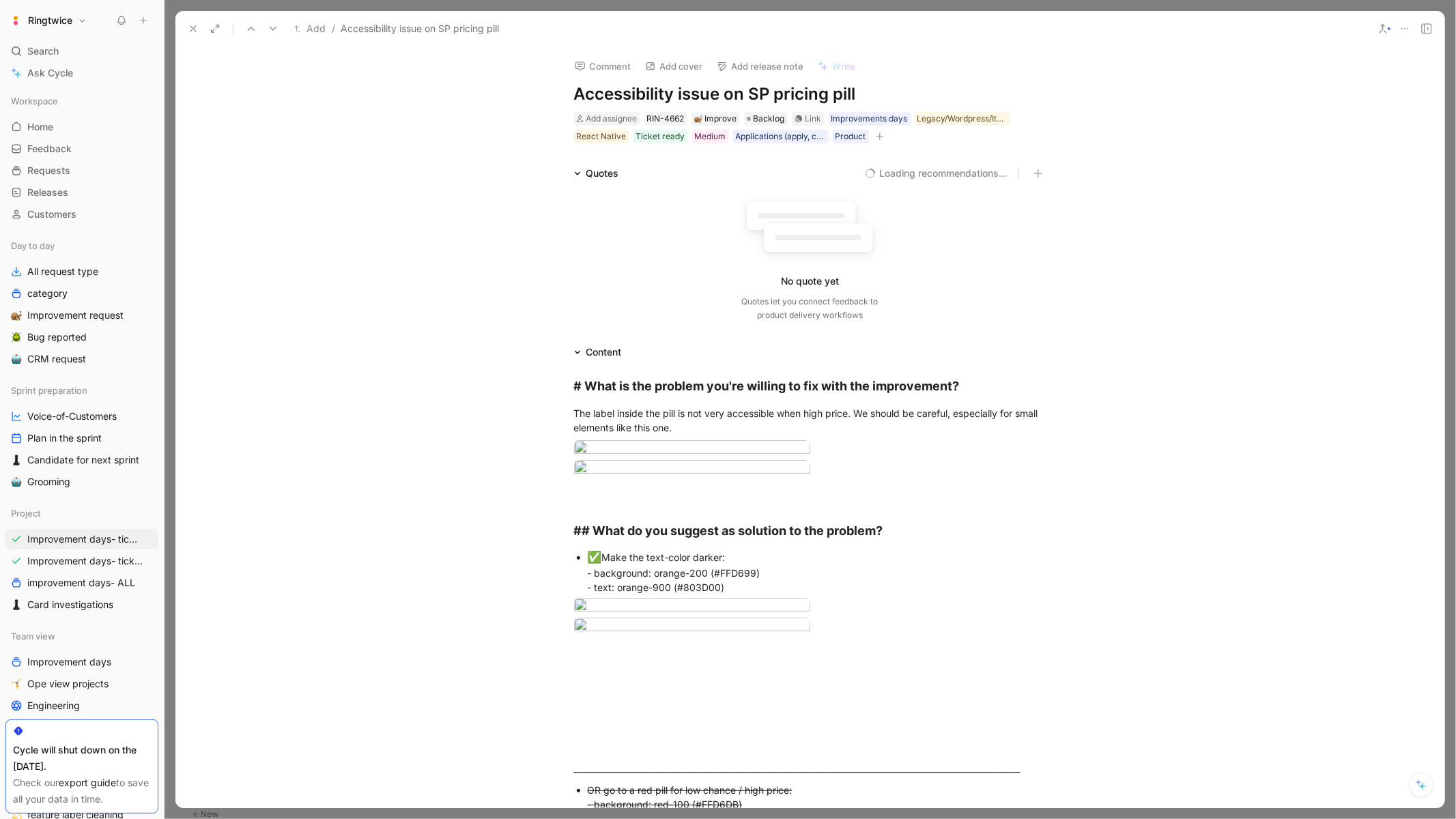
click at [184, 25] on button at bounding box center [192, 28] width 19 height 19
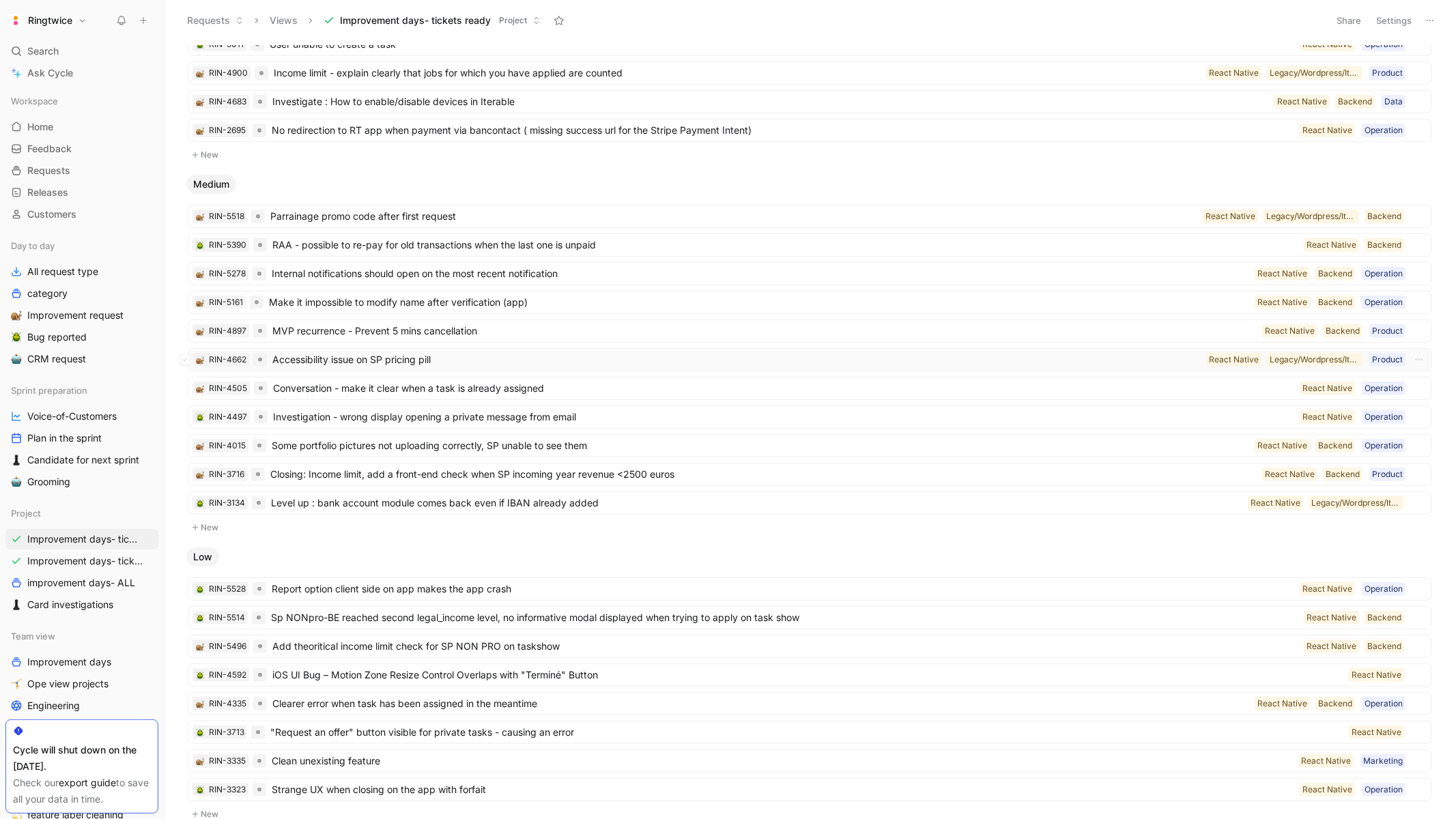
click at [786, 358] on span "Accessibility issue on SP pricing pill" at bounding box center [736, 359] width 928 height 16
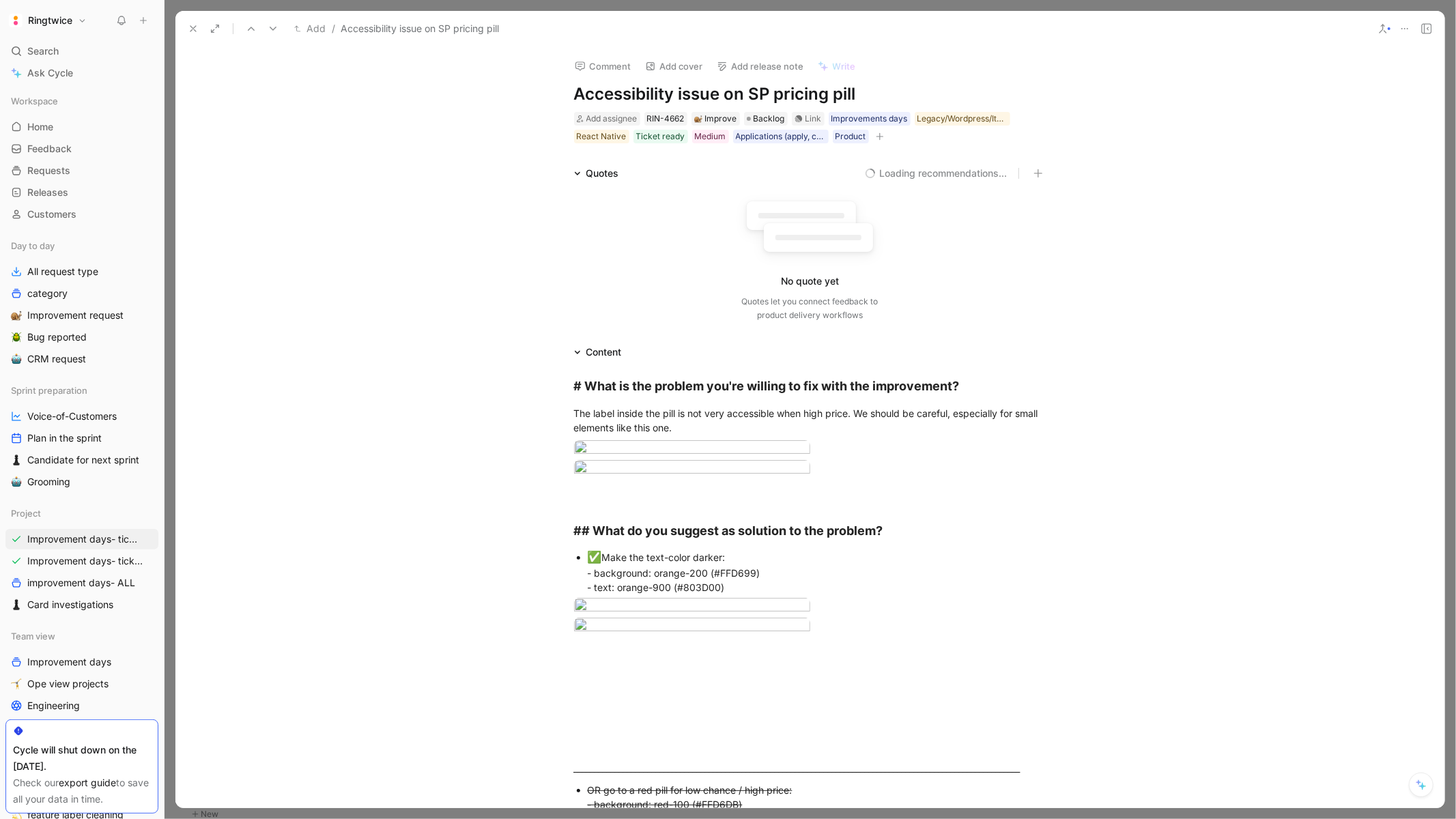
click at [656, 84] on h1 "Accessibility issue on SP pricing pill" at bounding box center [811, 94] width 473 height 22
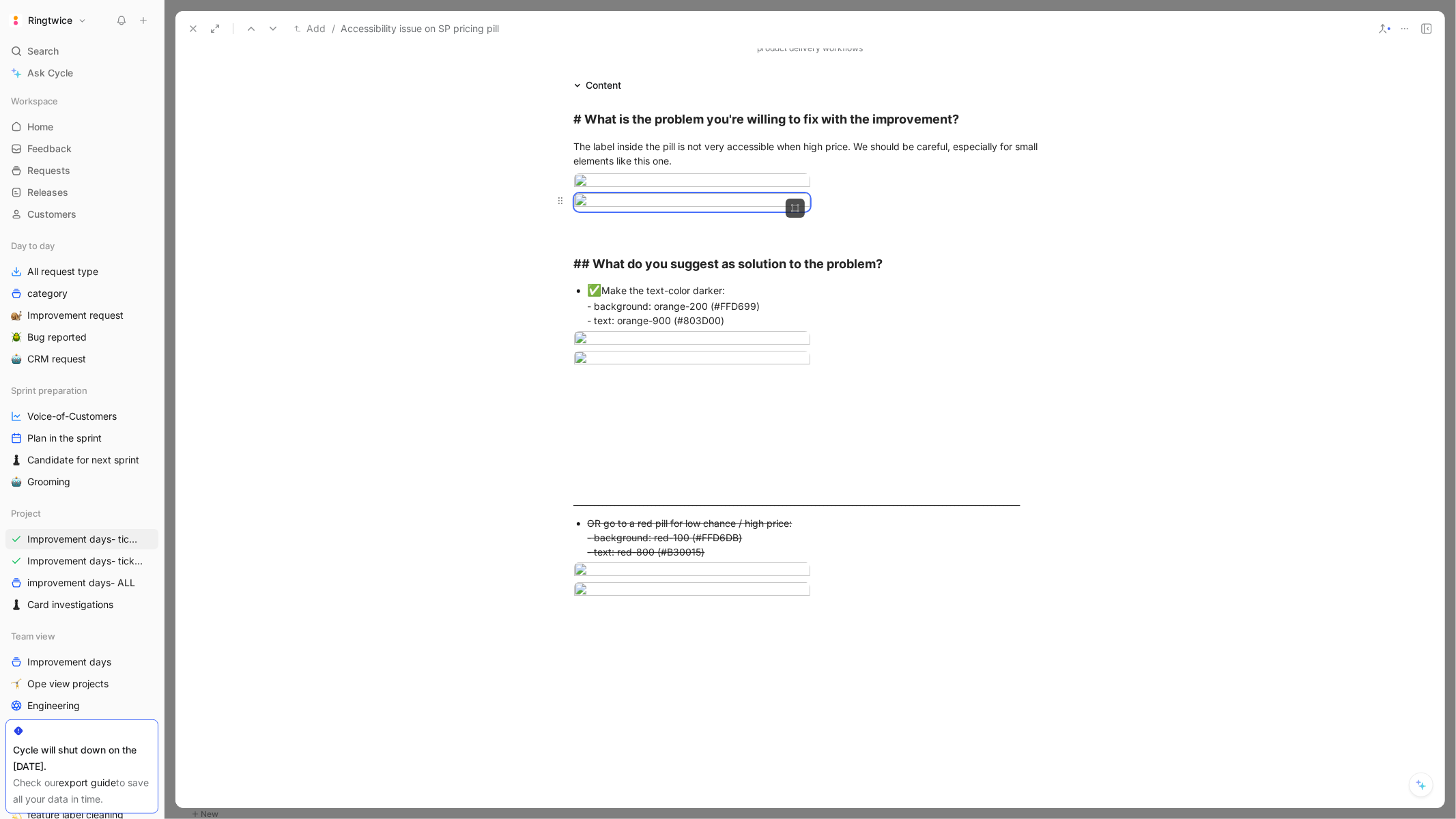
scroll to position [327, 0]
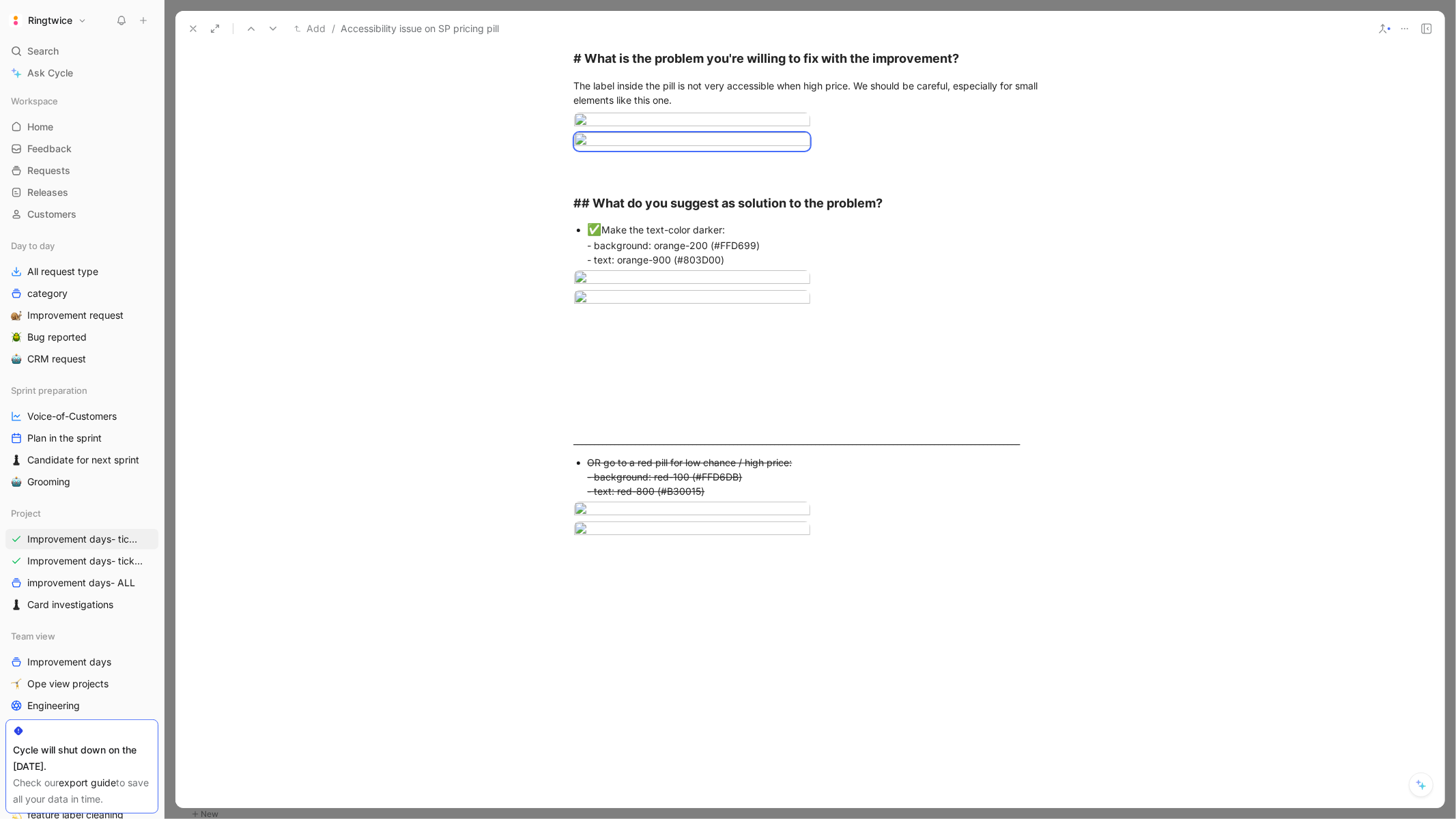
click at [632, 267] on div "✅ Make the text-color darker: - background: orange-200 (#FFD699) - text: orange…" at bounding box center [817, 244] width 459 height 47
click at [642, 267] on div "✅ Make the text-color darker: - background: orange-200 (#FFD699) - text: orange…" at bounding box center [817, 244] width 459 height 47
drag, startPoint x: 762, startPoint y: 507, endPoint x: 599, endPoint y: 505, distance: 163.0
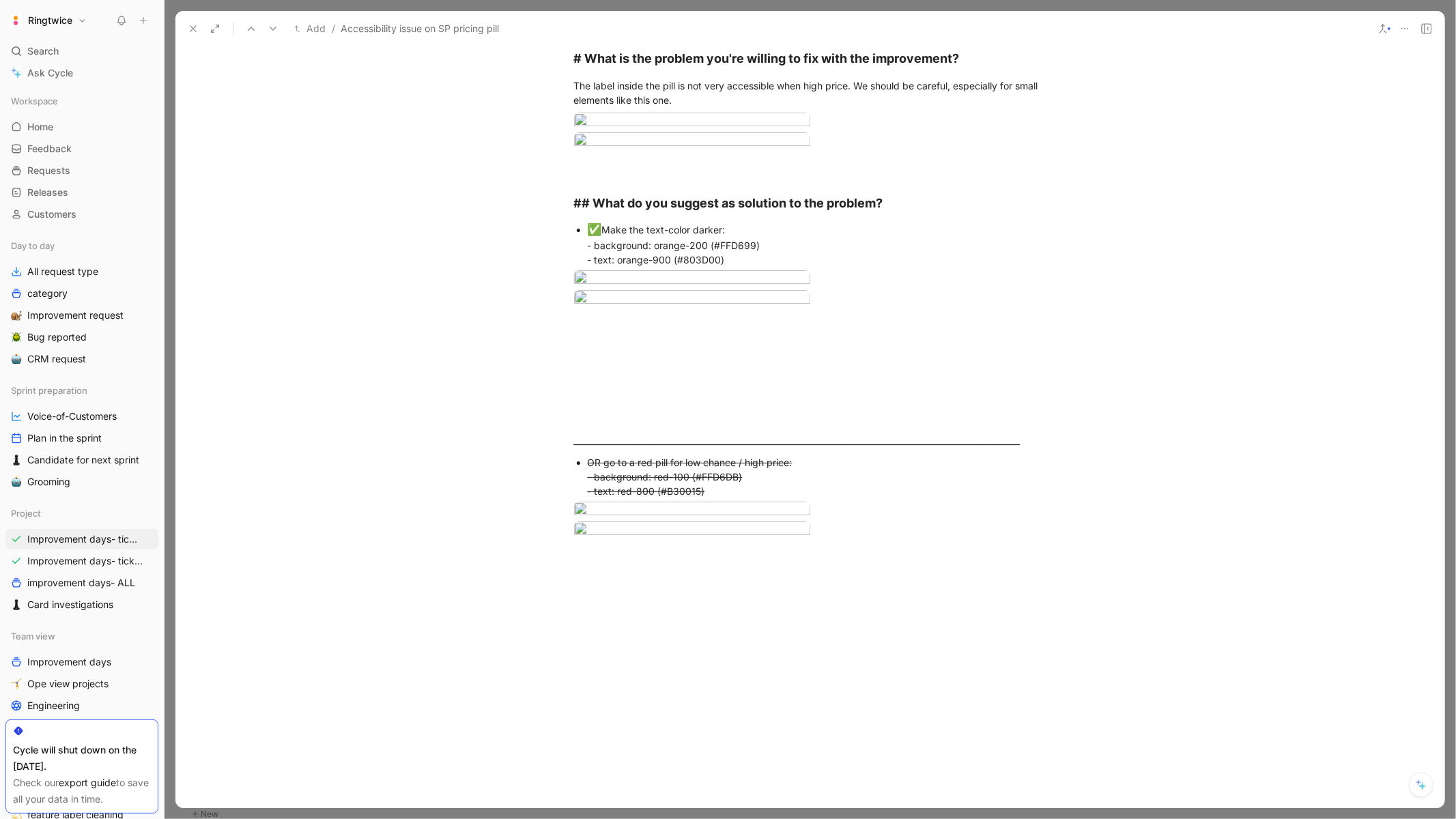
click at [599, 267] on div "✅ Make the text-color darker: - background: orange-200 (#FFD699) - text: orange…" at bounding box center [817, 244] width 459 height 47
click at [946, 267] on div "✅ Make the text-color darker: - background: orange-200 (#FFD699) - text: orange…" at bounding box center [817, 244] width 459 height 47
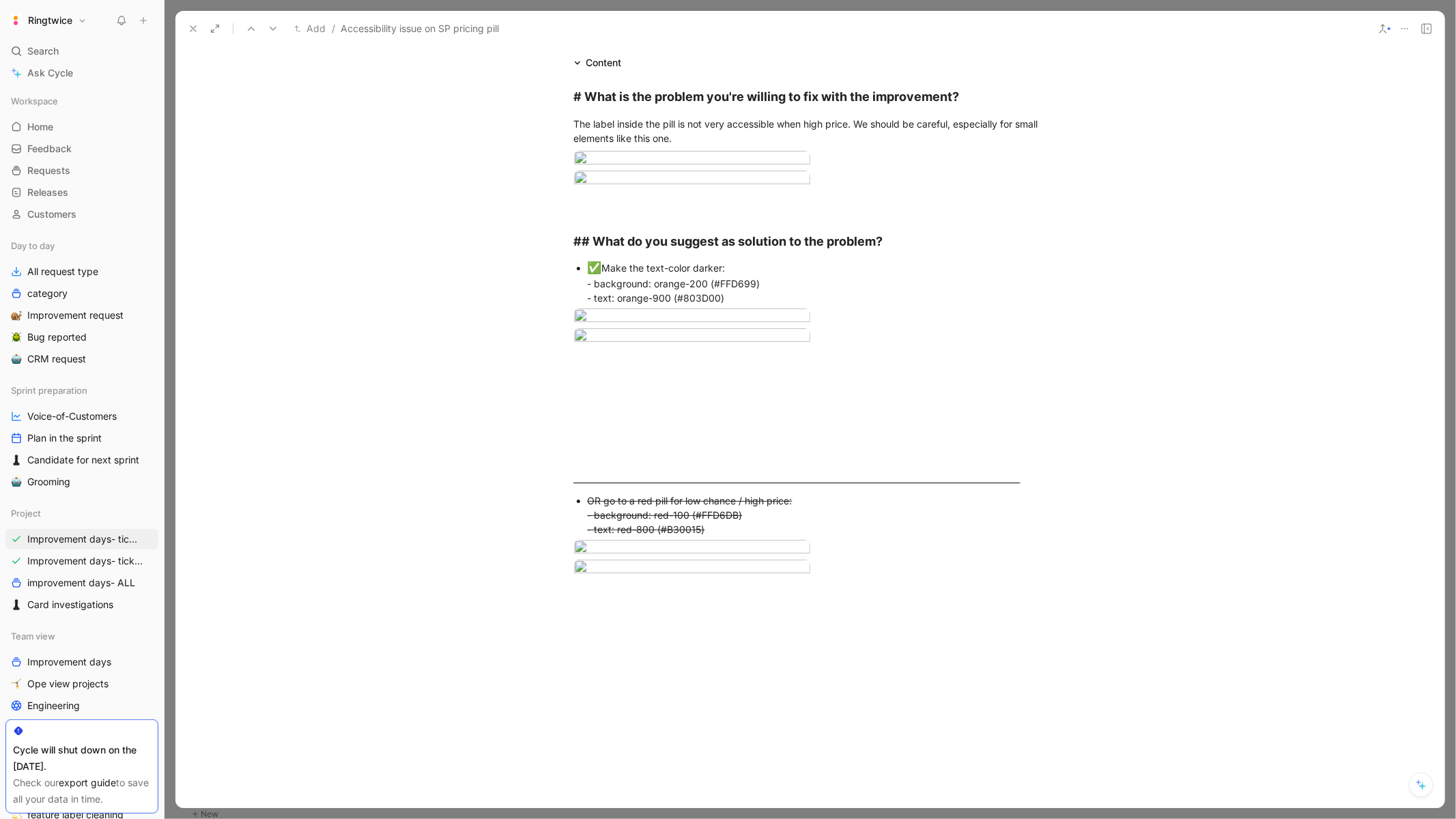
scroll to position [0, 0]
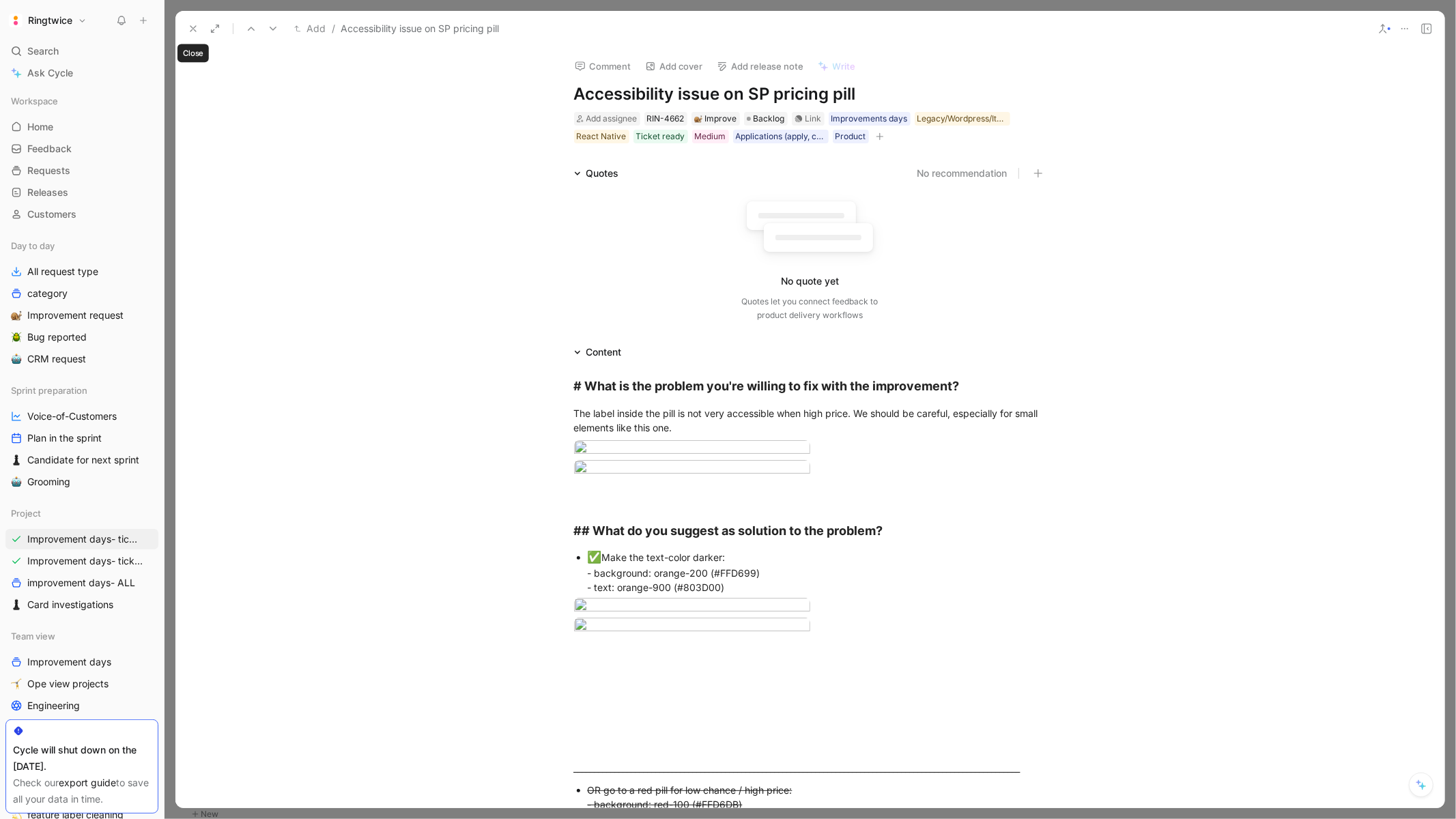
click at [189, 25] on icon at bounding box center [192, 28] width 11 height 11
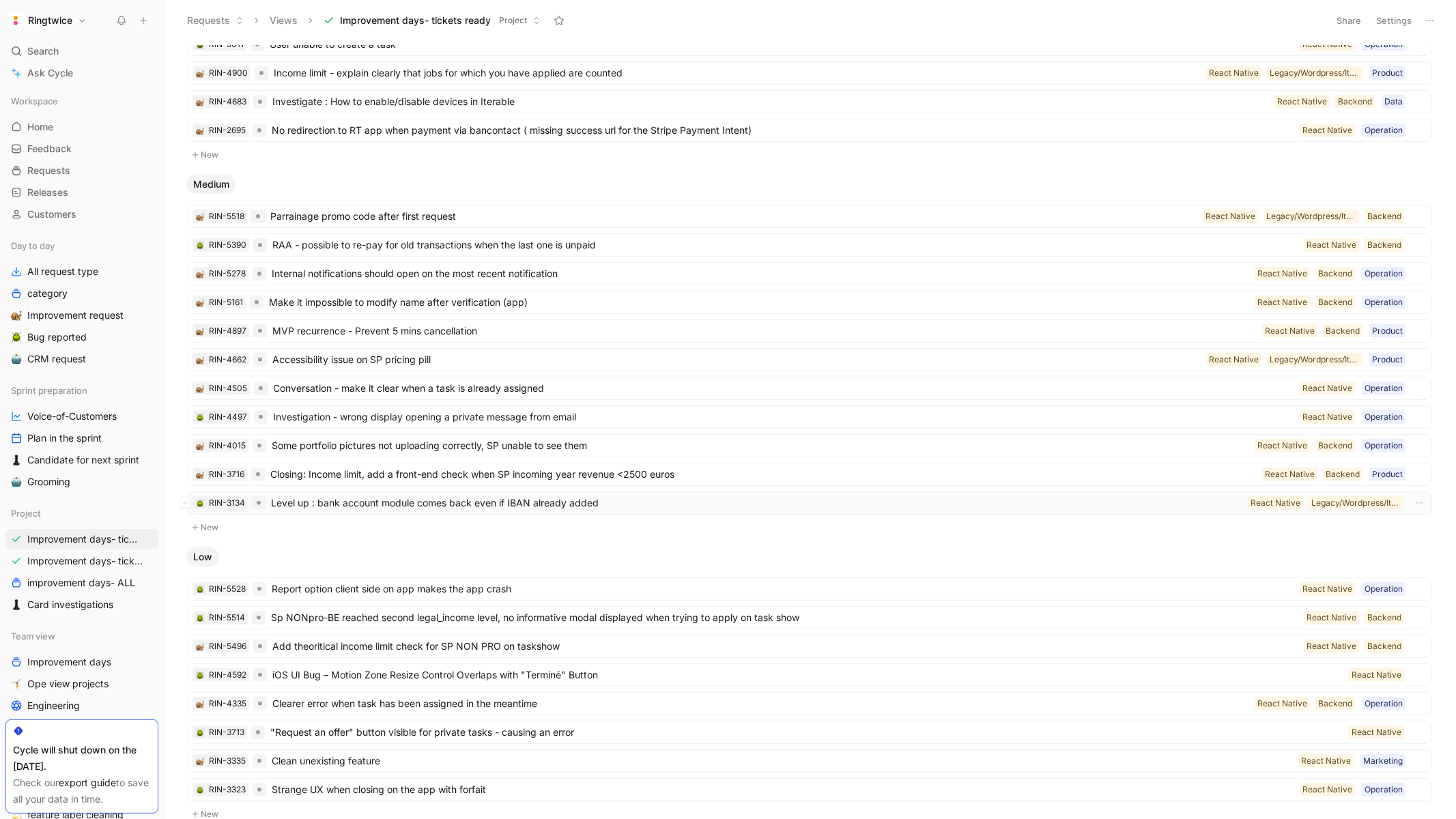
click at [684, 508] on span "Level up : bank account module comes back even if IBAN already added" at bounding box center [757, 503] width 971 height 16
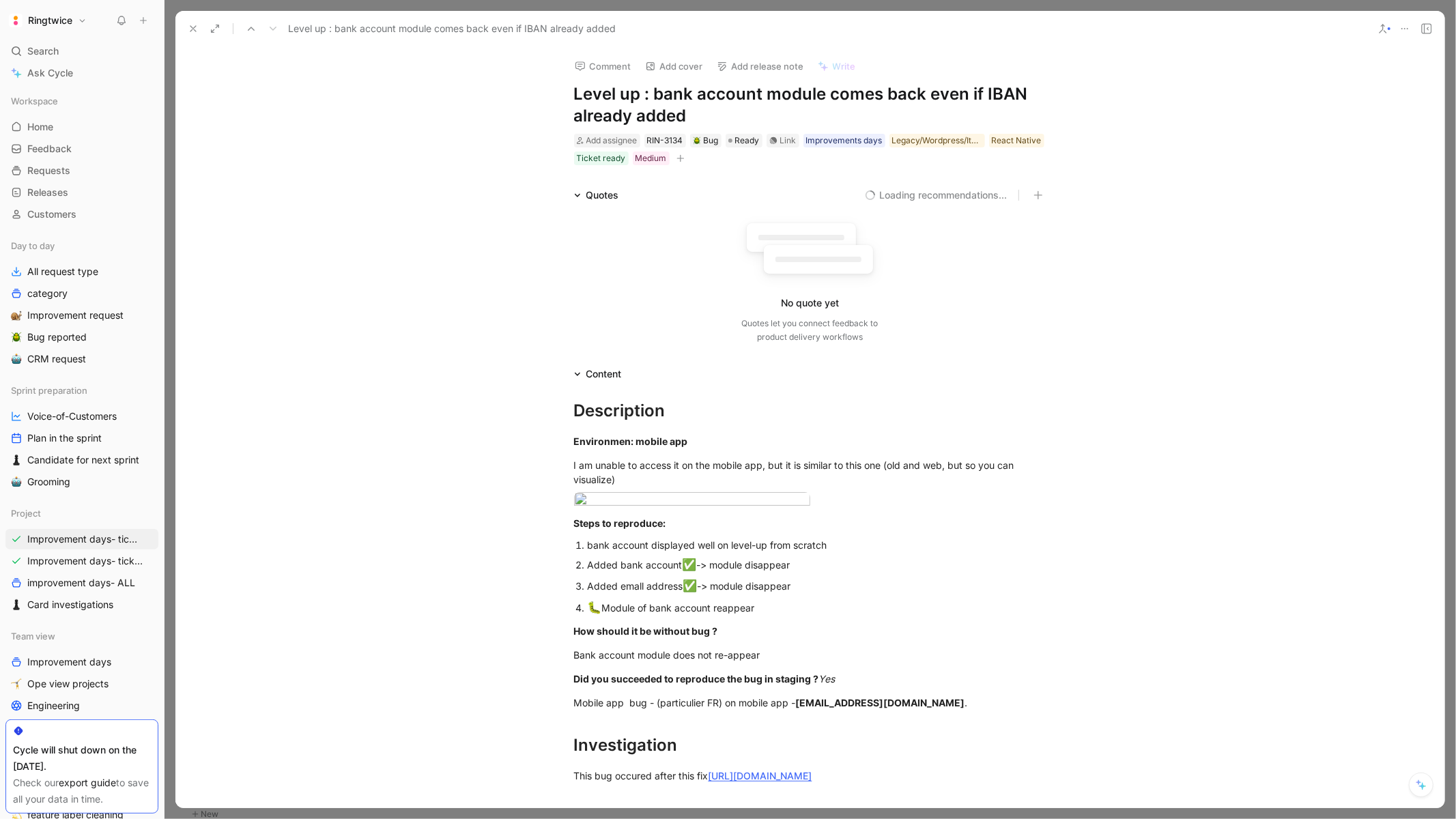
click at [1425, 35] on button at bounding box center [1426, 28] width 19 height 19
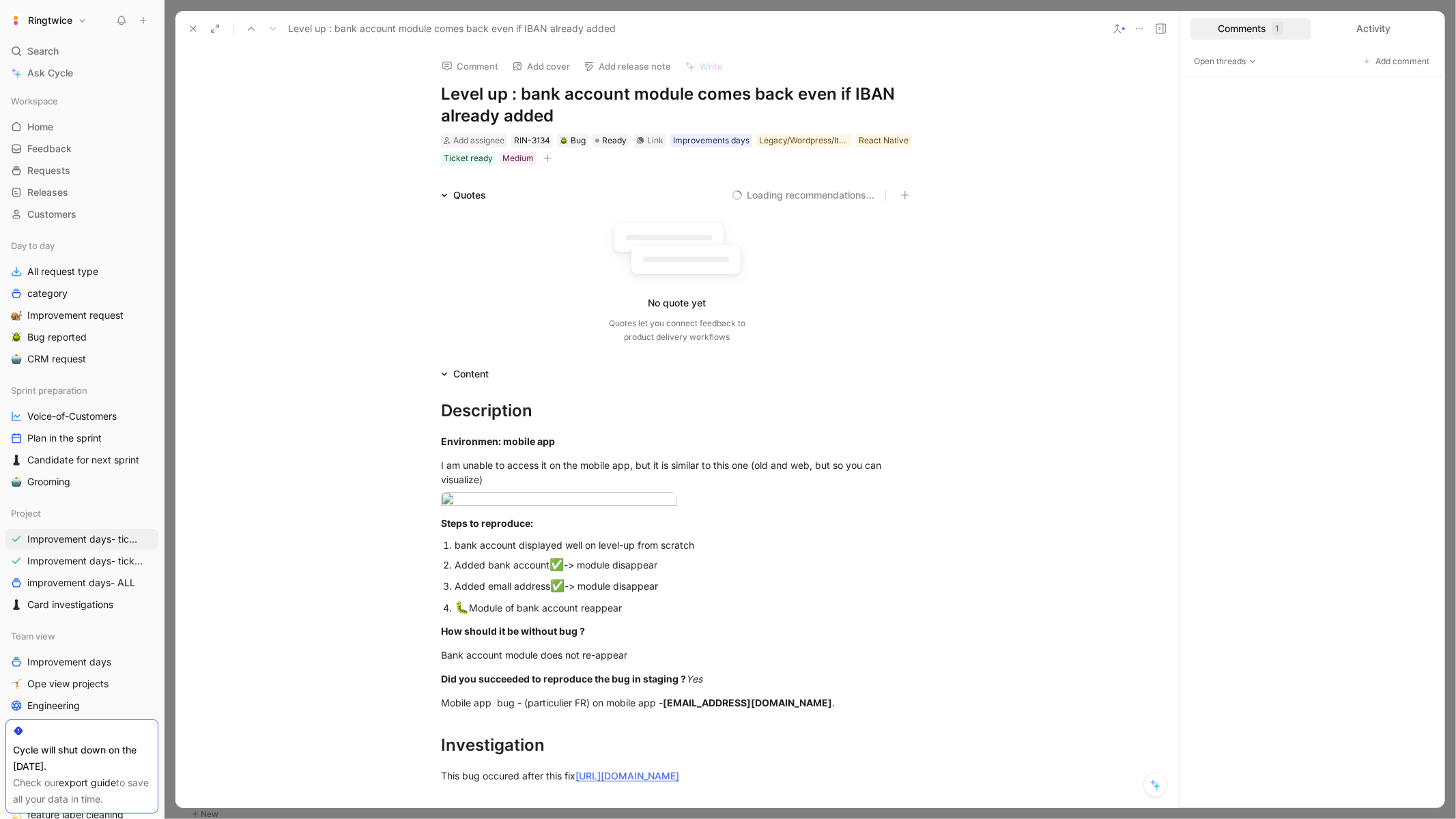
click at [1247, 31] on div "Comments 1" at bounding box center [1251, 29] width 121 height 22
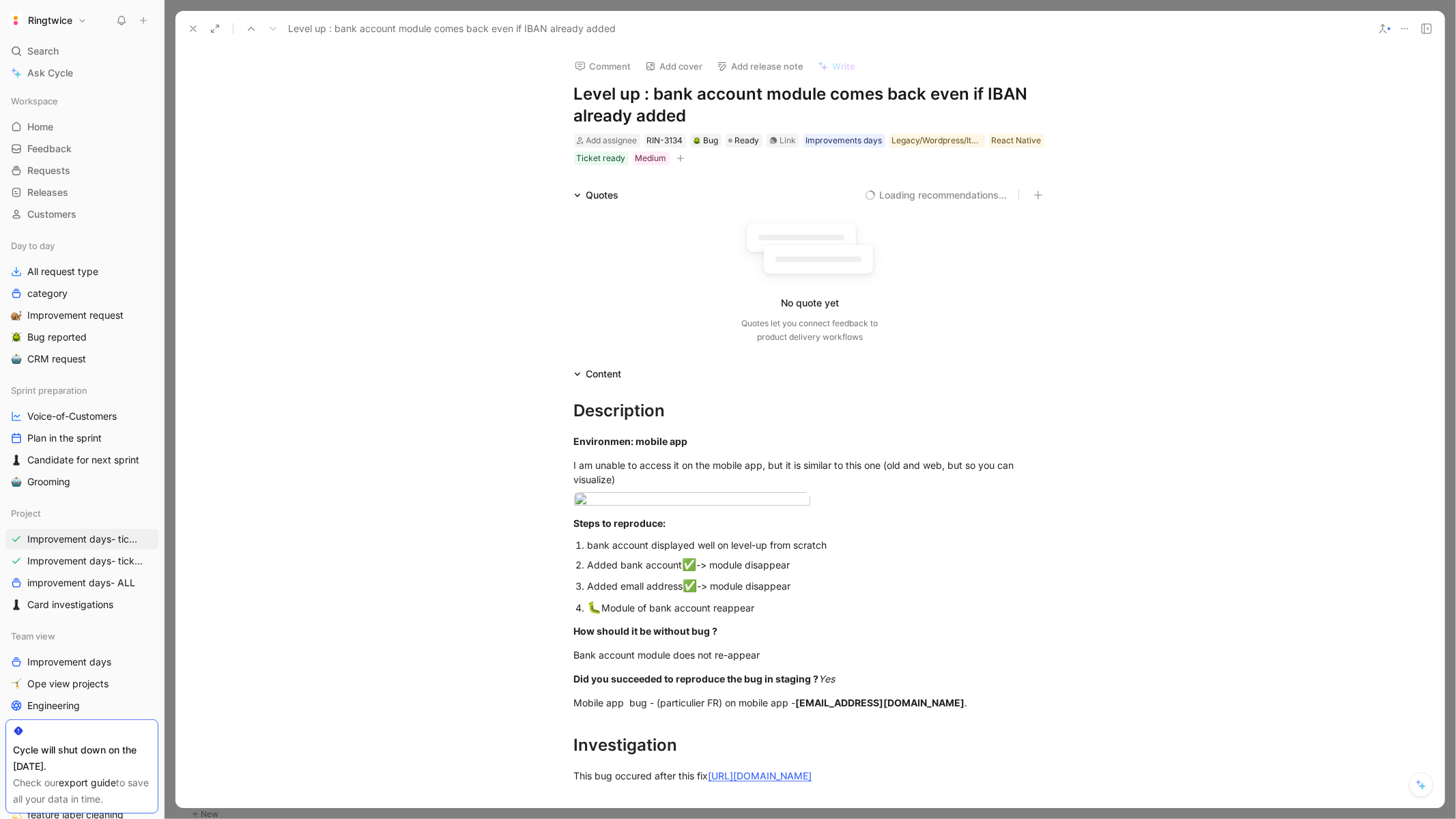
click at [1424, 29] on icon at bounding box center [1426, 28] width 11 height 11
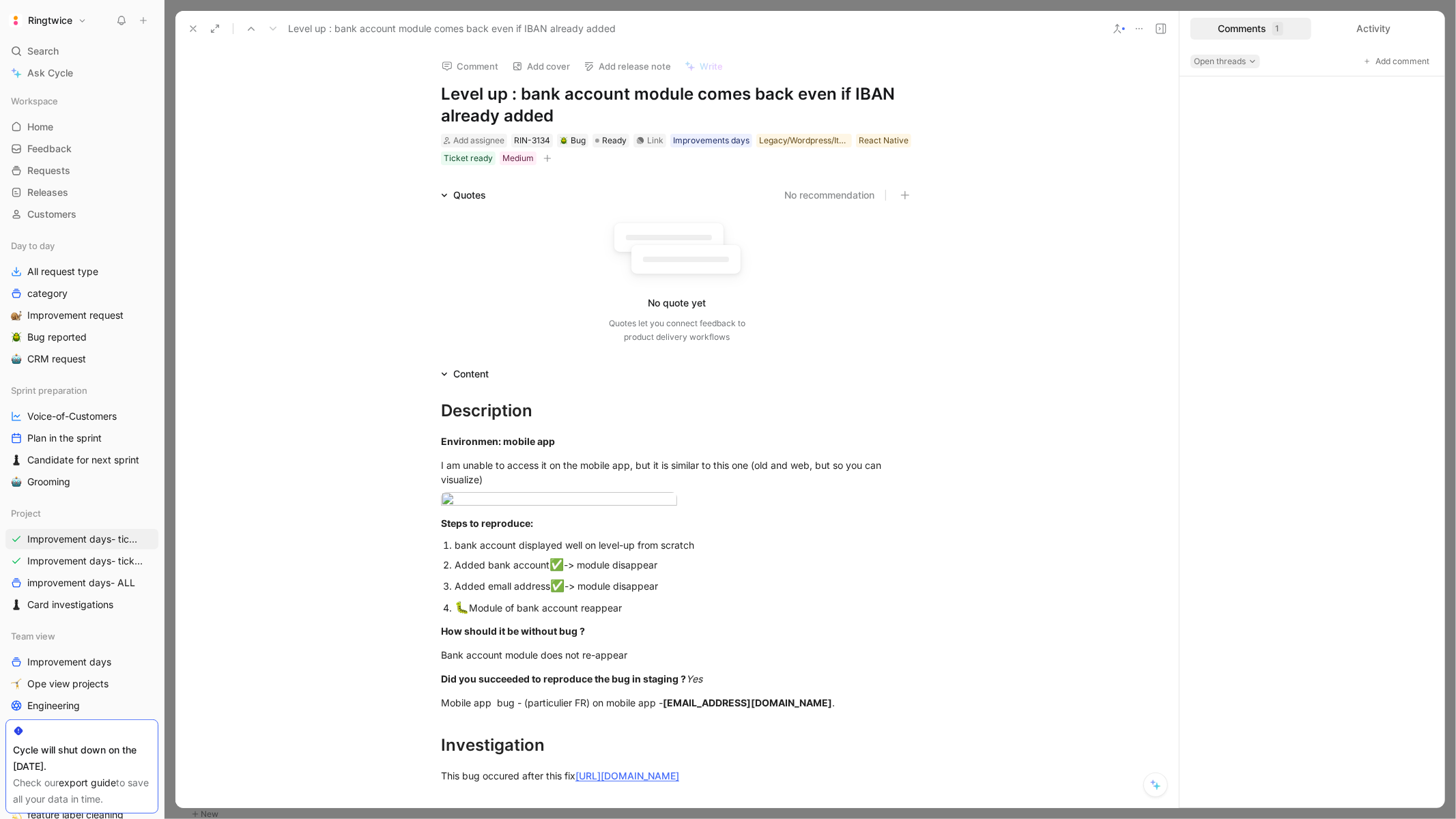
click at [1253, 62] on icon "button" at bounding box center [1253, 61] width 8 height 8
click at [1237, 26] on div "Comments 1" at bounding box center [1251, 29] width 121 height 22
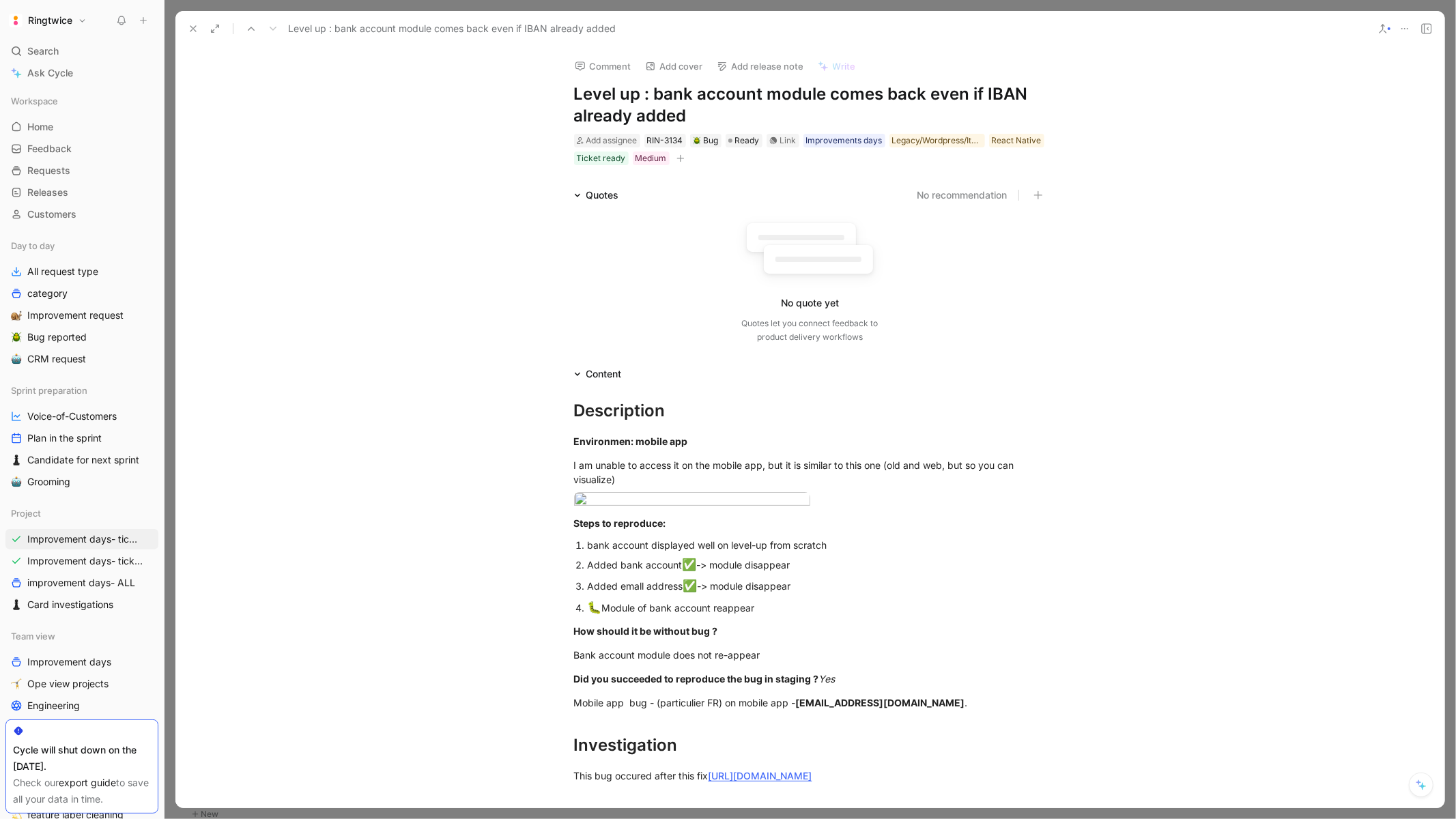
click at [1431, 27] on icon at bounding box center [1426, 28] width 11 height 11
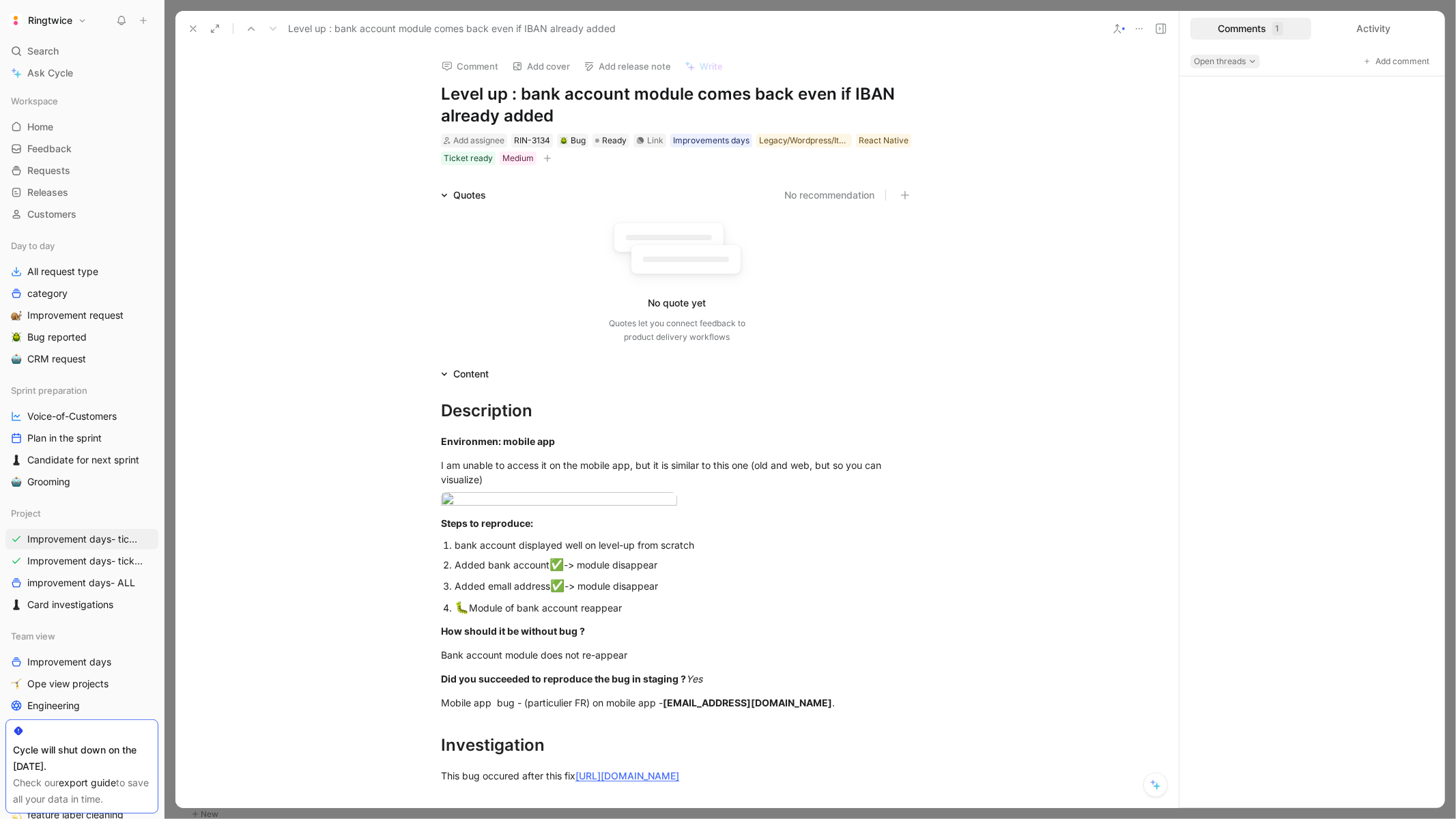
click at [1251, 64] on icon "button" at bounding box center [1253, 61] width 8 height 8
click at [1256, 30] on div "Comments 1" at bounding box center [1251, 29] width 121 height 22
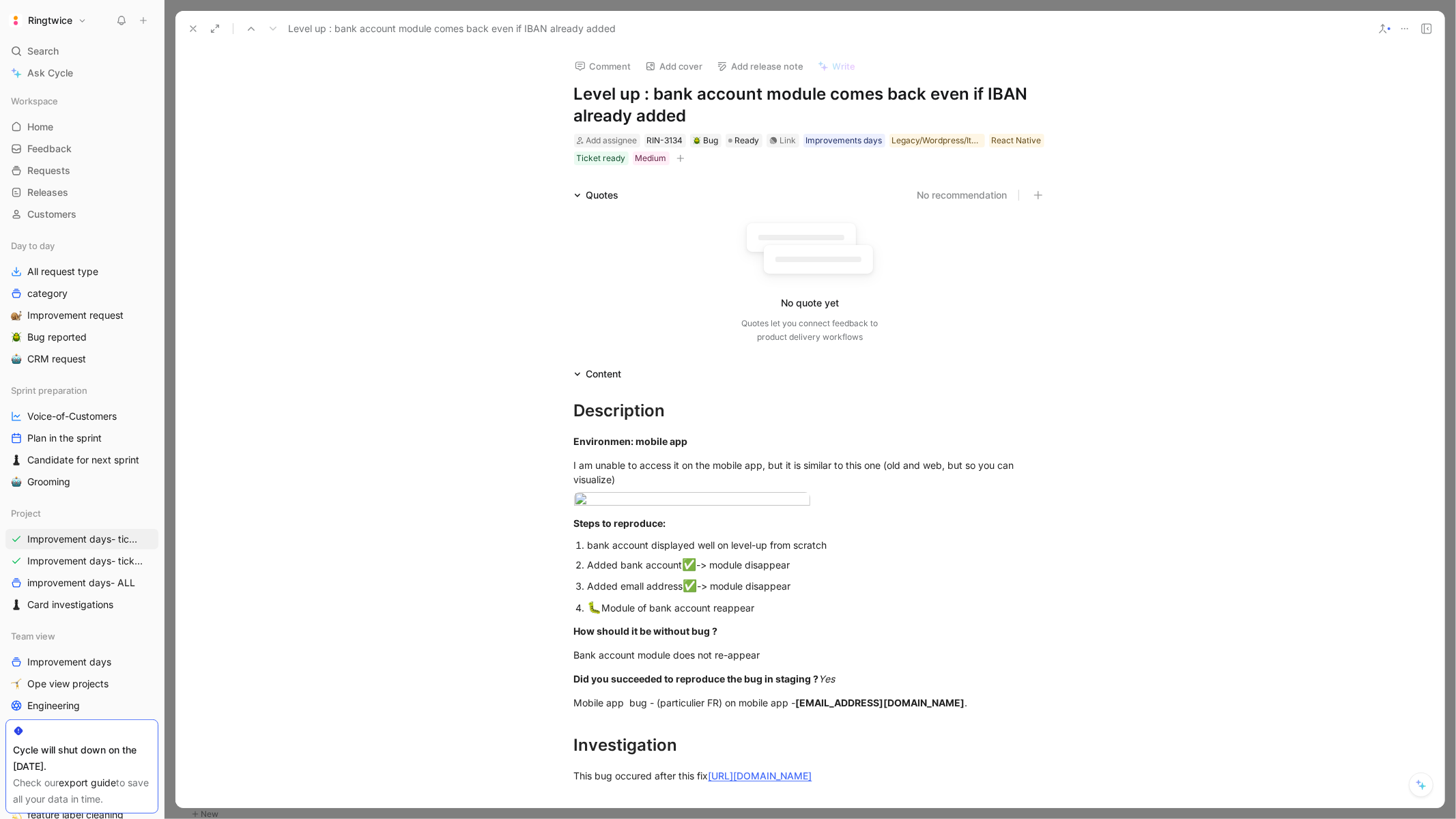
click at [1428, 29] on use at bounding box center [1427, 29] width 10 height 10
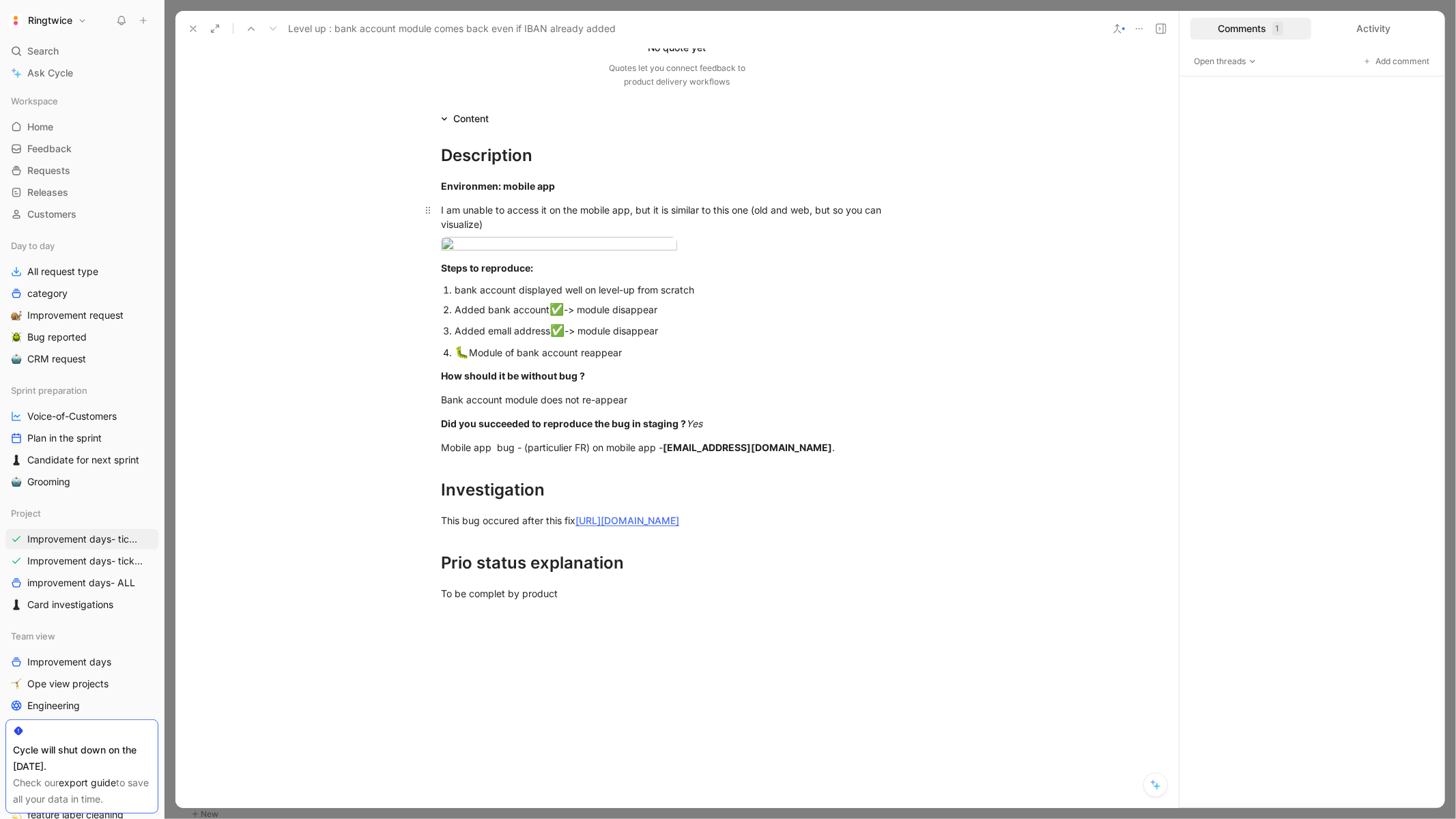
scroll to position [256, 0]
click at [562, 458] on p "Mobile app bug - (particulier FR) on mobile app - ibanmobileapp@gmail.com ." at bounding box center [677, 446] width 525 height 23
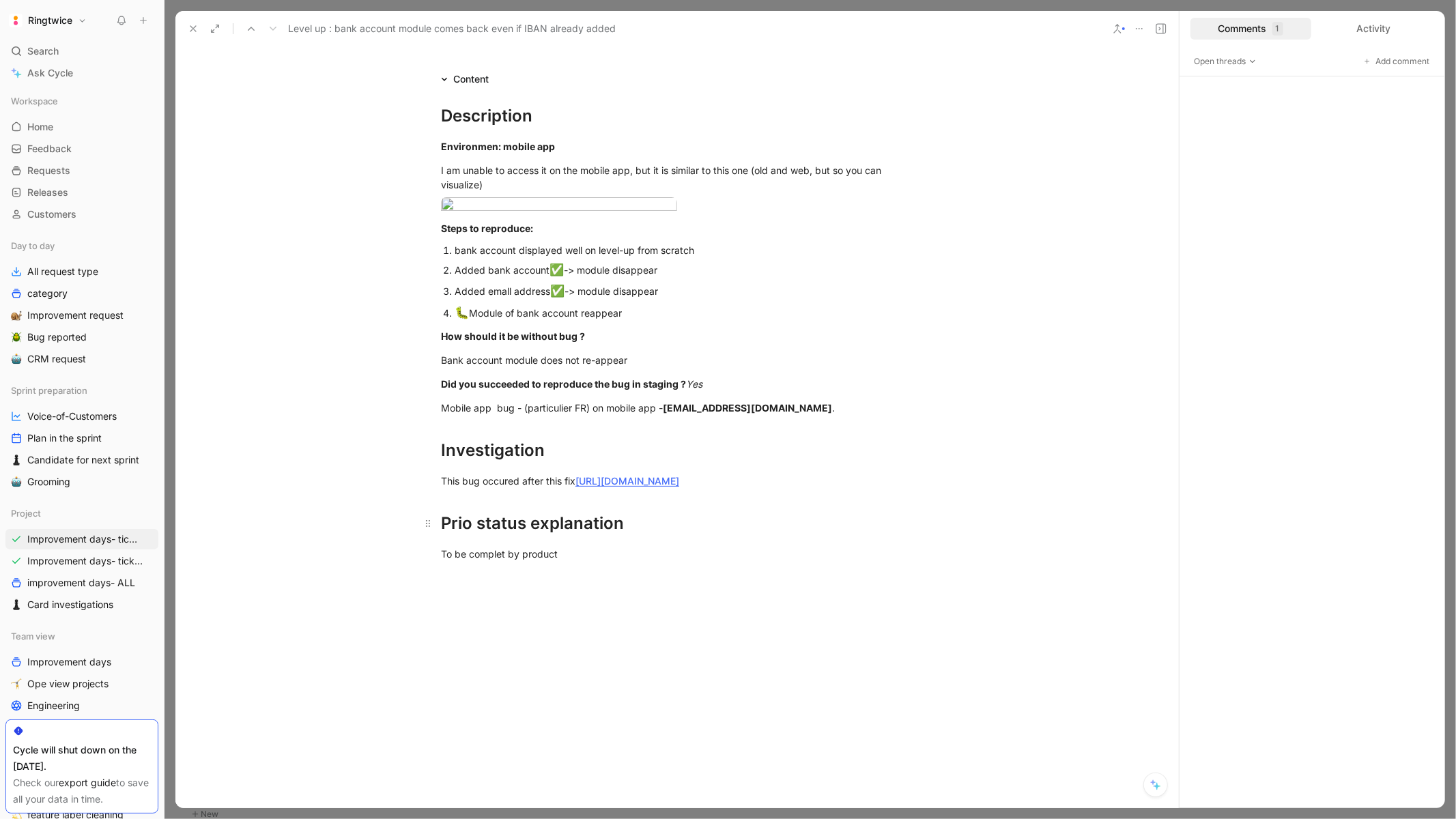
click at [725, 542] on h1 "Prio status explanation" at bounding box center [677, 518] width 525 height 48
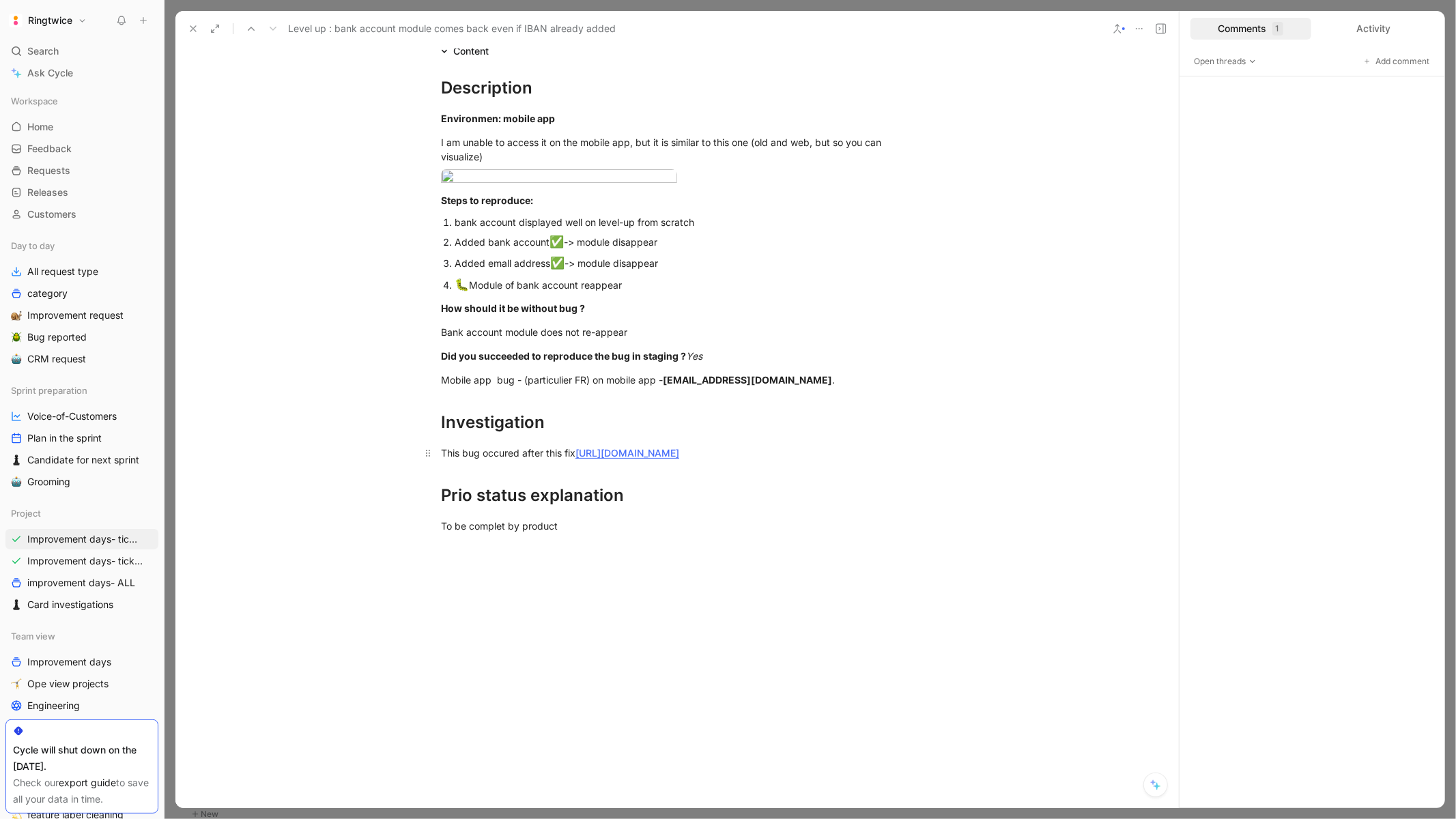
scroll to position [297, 0]
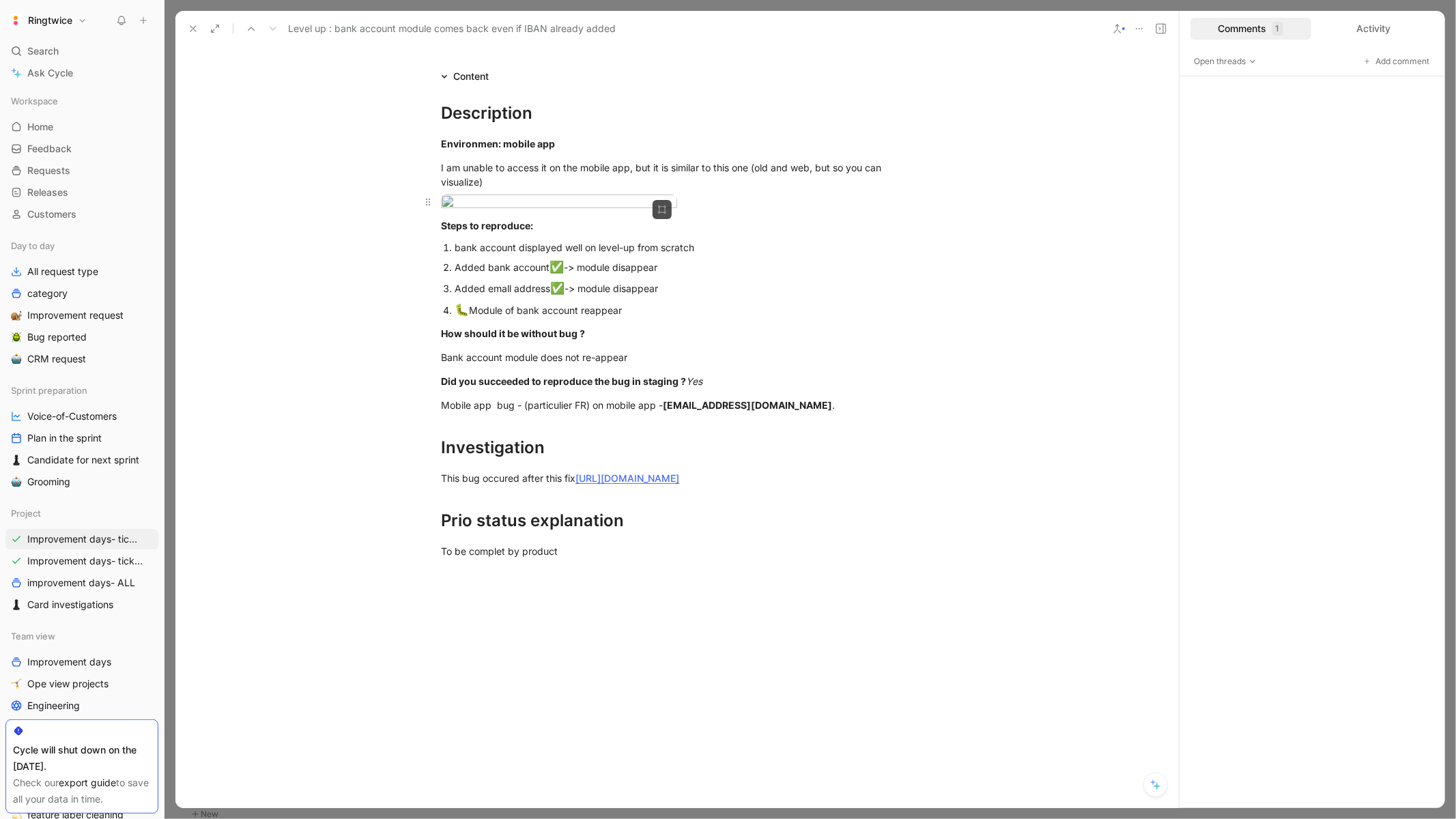
click at [552, 275] on body "Ringtwice Search ⌘ K Ask Cycle Workspace Home G then H Feedback G then F Reques…" at bounding box center [728, 409] width 1456 height 819
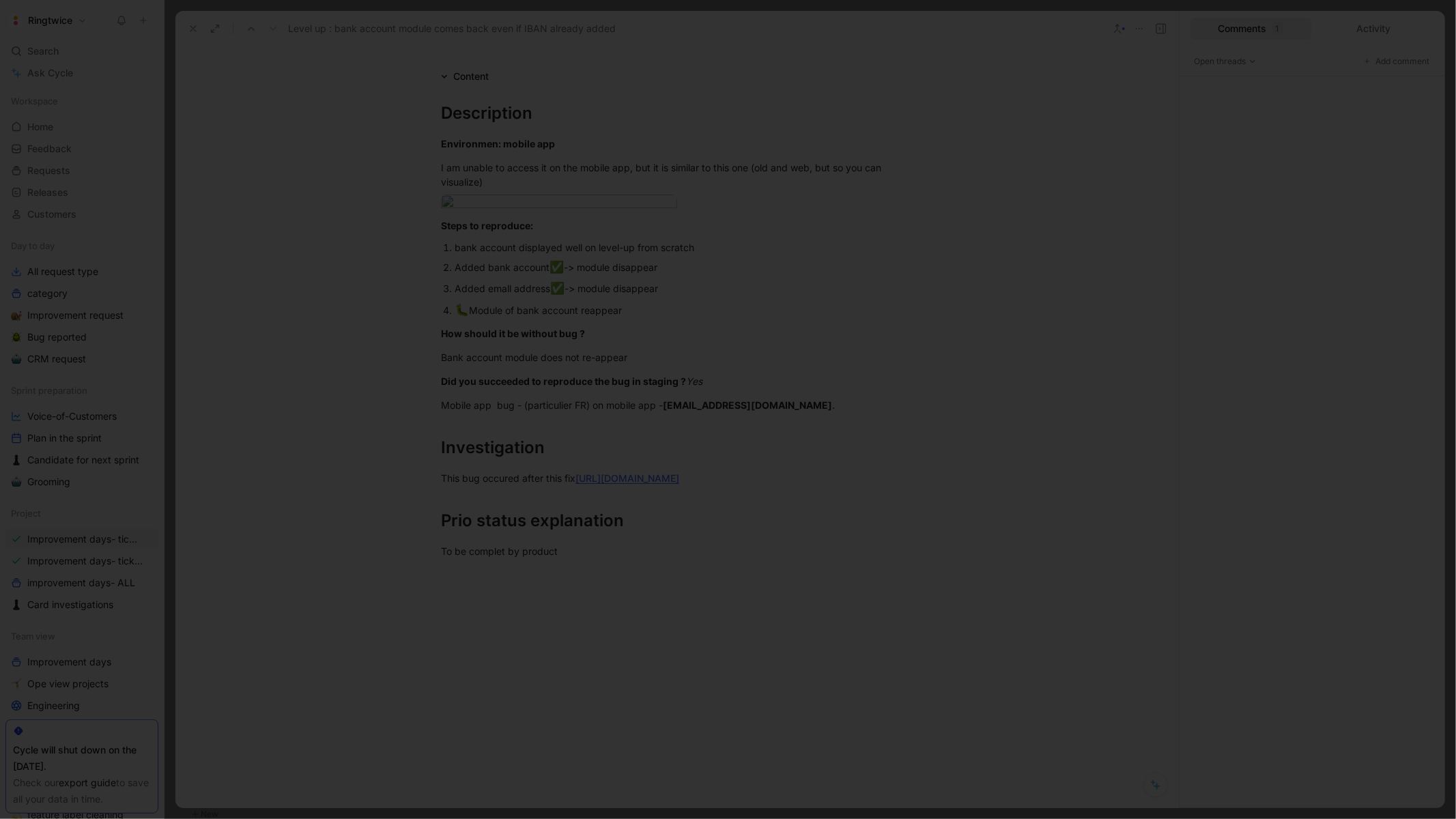
click at [1022, 819] on div at bounding box center [728, 819] width 1456 height 0
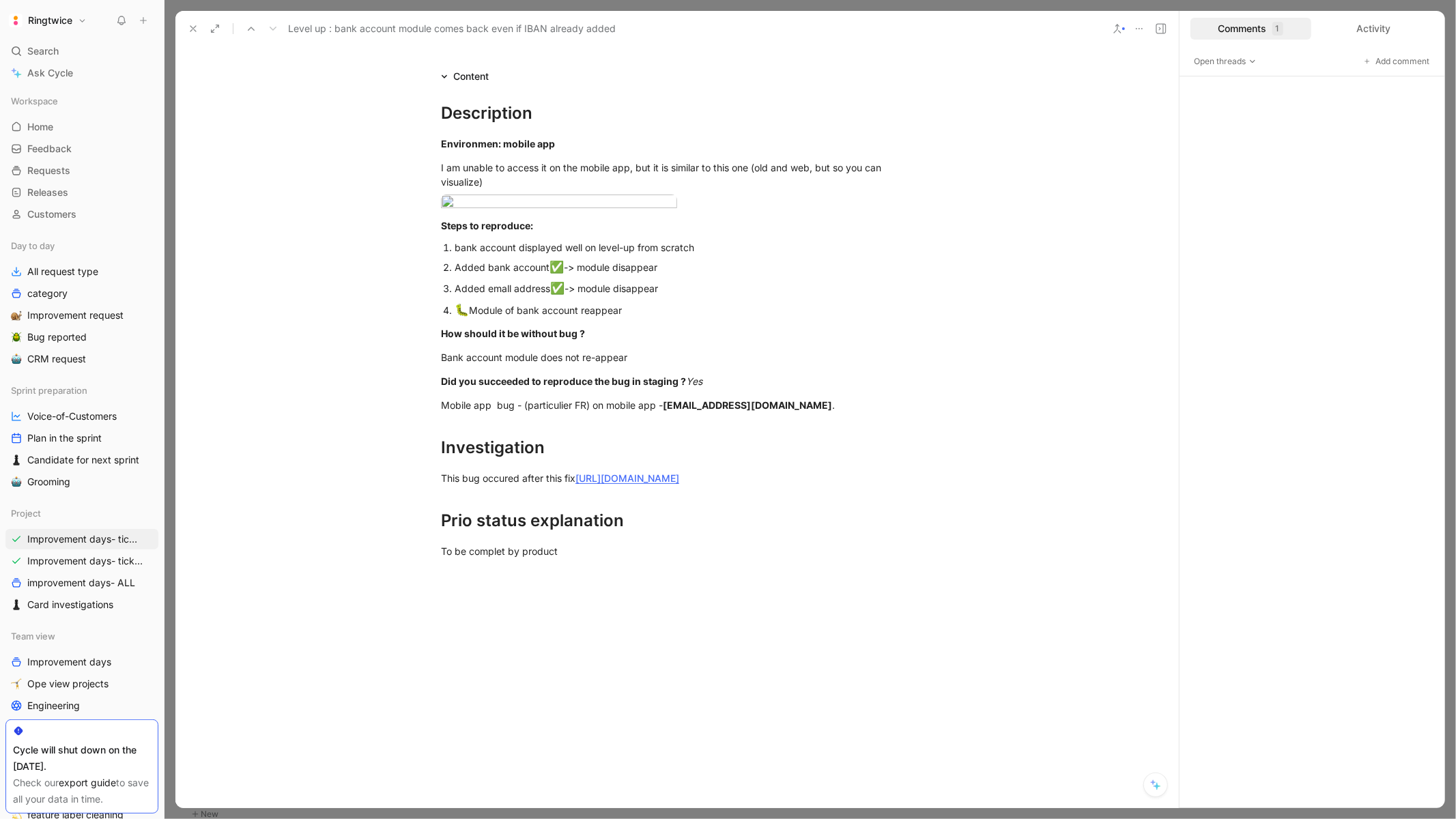
scroll to position [304, 0]
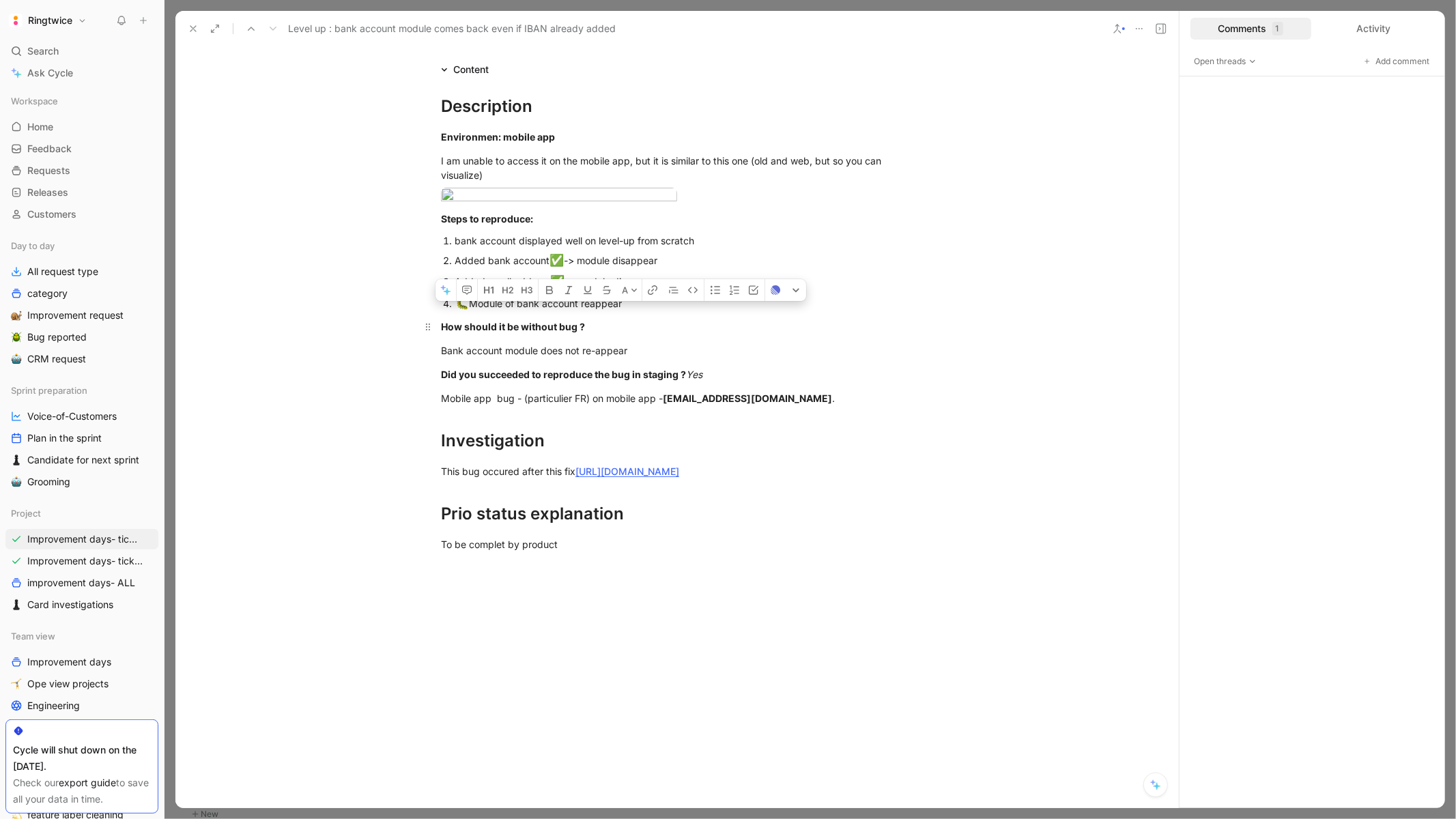
drag, startPoint x: 838, startPoint y: 539, endPoint x: 416, endPoint y: 473, distance: 427.1
click at [416, 473] on div "Description Environmen: mobile app I am unable to access it on the mobile app, …" at bounding box center [677, 322] width 1003 height 490
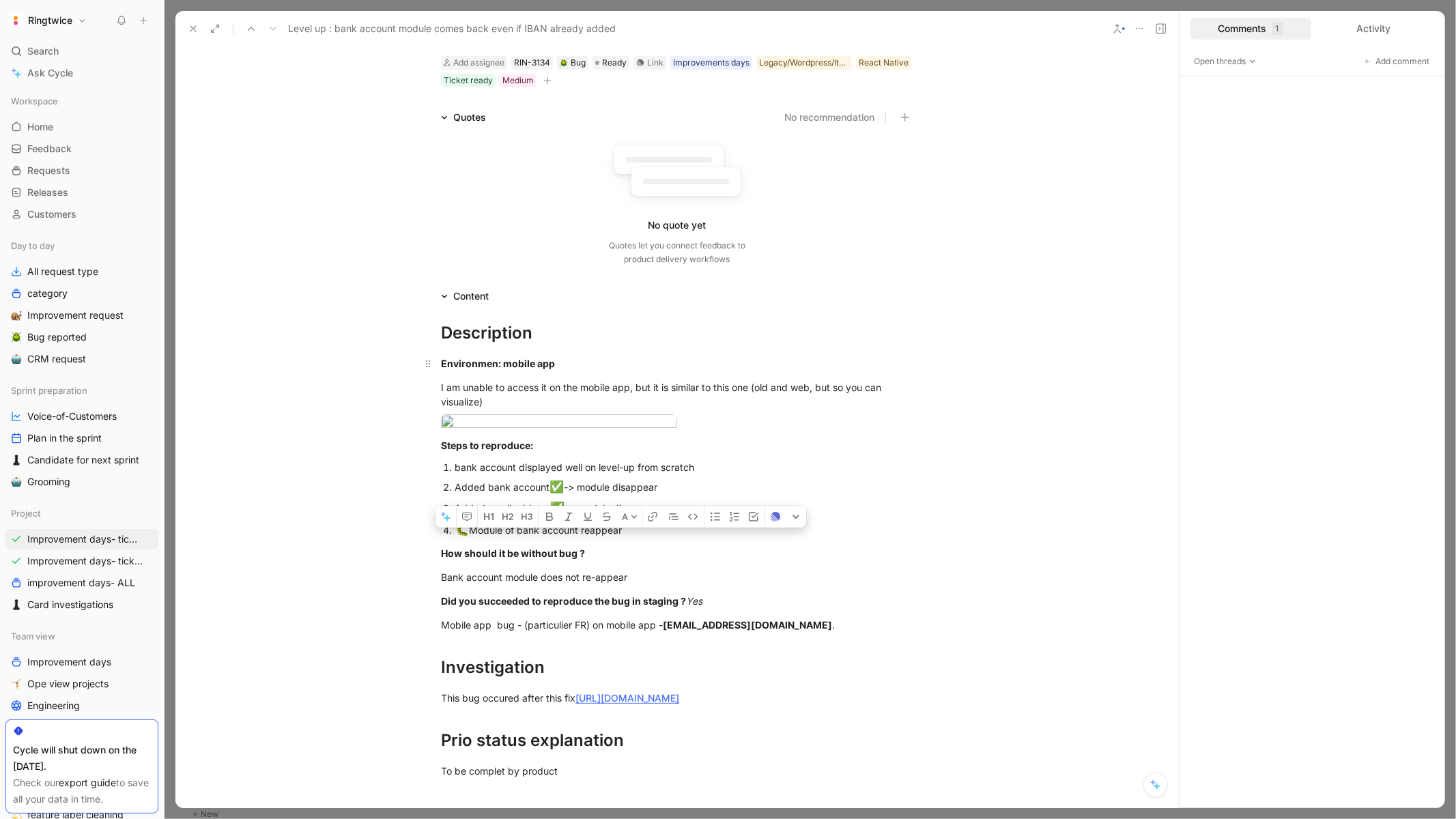
scroll to position [301, 0]
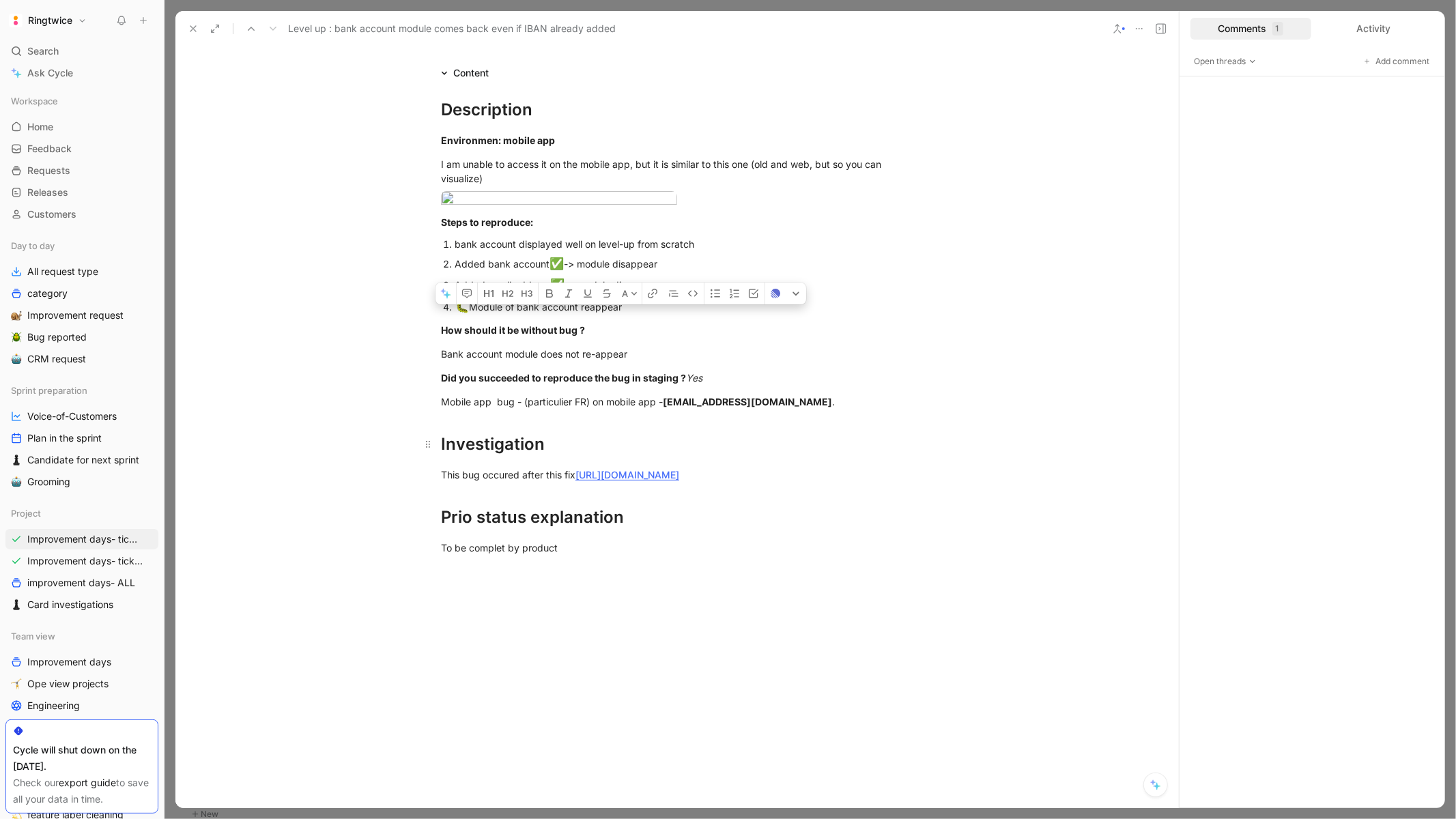
click at [821, 462] on h1 "Investigation" at bounding box center [677, 438] width 525 height 48
drag, startPoint x: 819, startPoint y: 552, endPoint x: 428, endPoint y: 475, distance: 398.5
click at [428, 475] on div "Description Environmen: mobile app I am unable to access it on the mobile app, …" at bounding box center [677, 325] width 1003 height 490
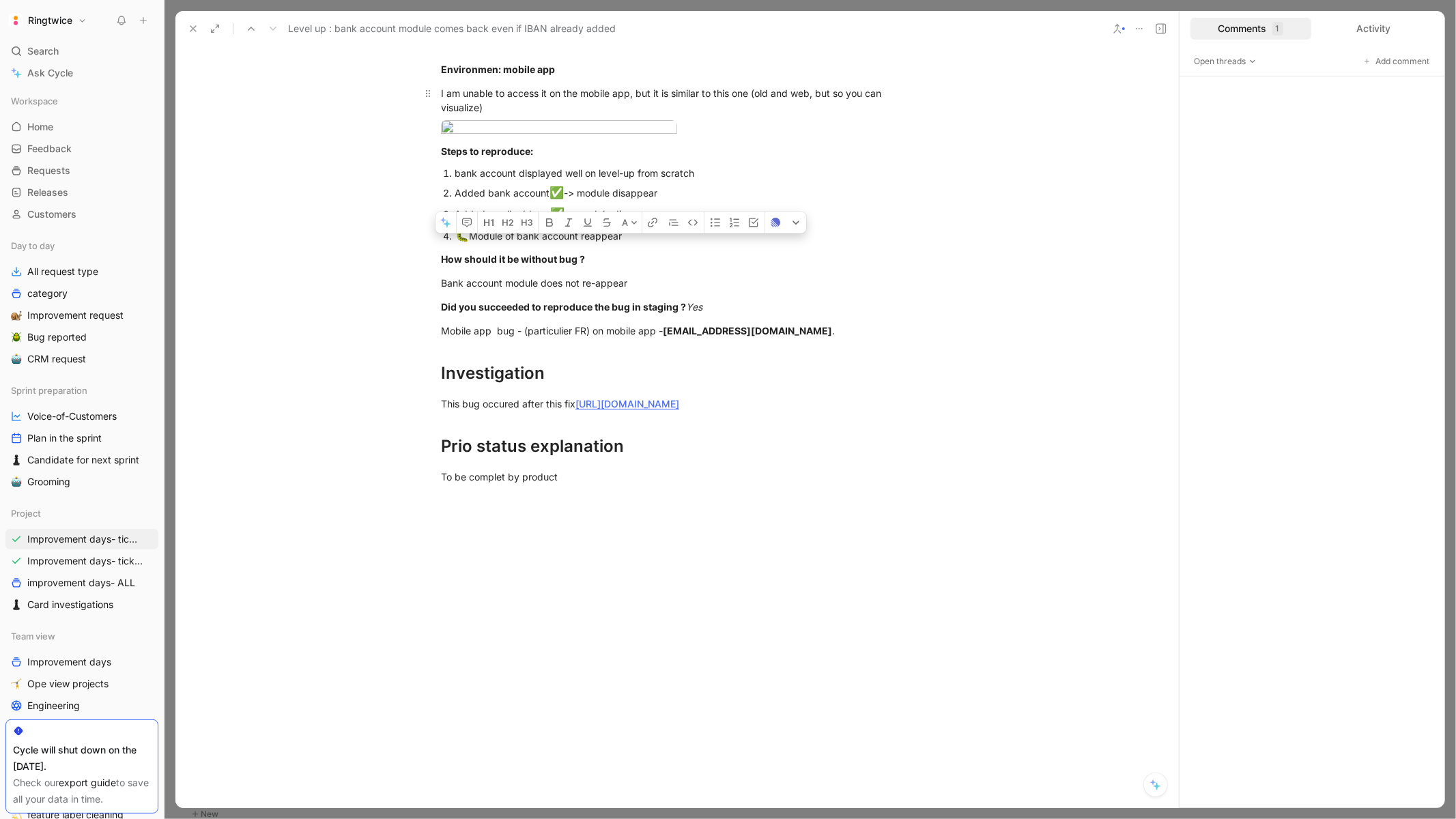
scroll to position [601, 0]
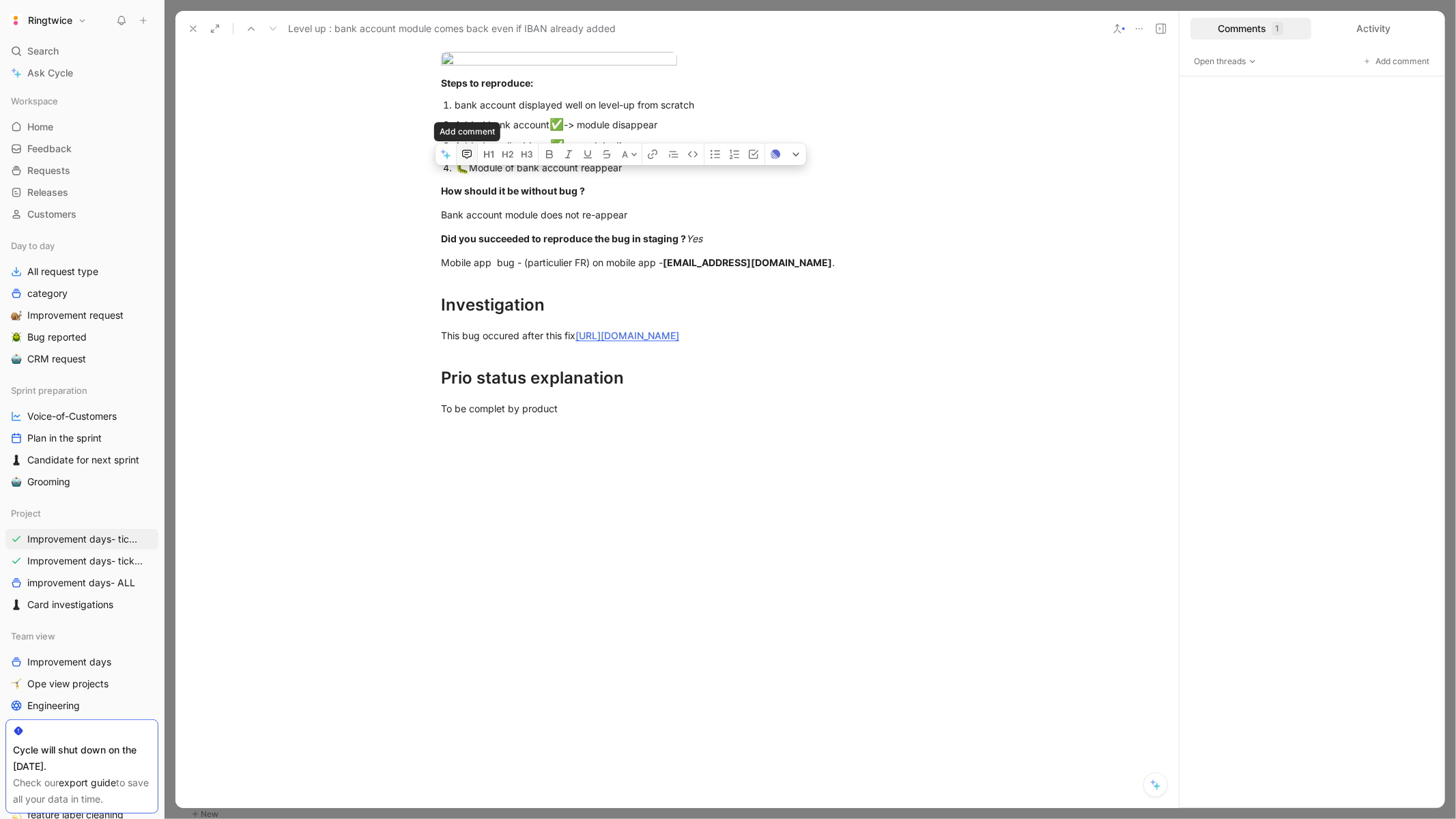
click at [465, 157] on icon "button" at bounding box center [467, 154] width 11 height 11
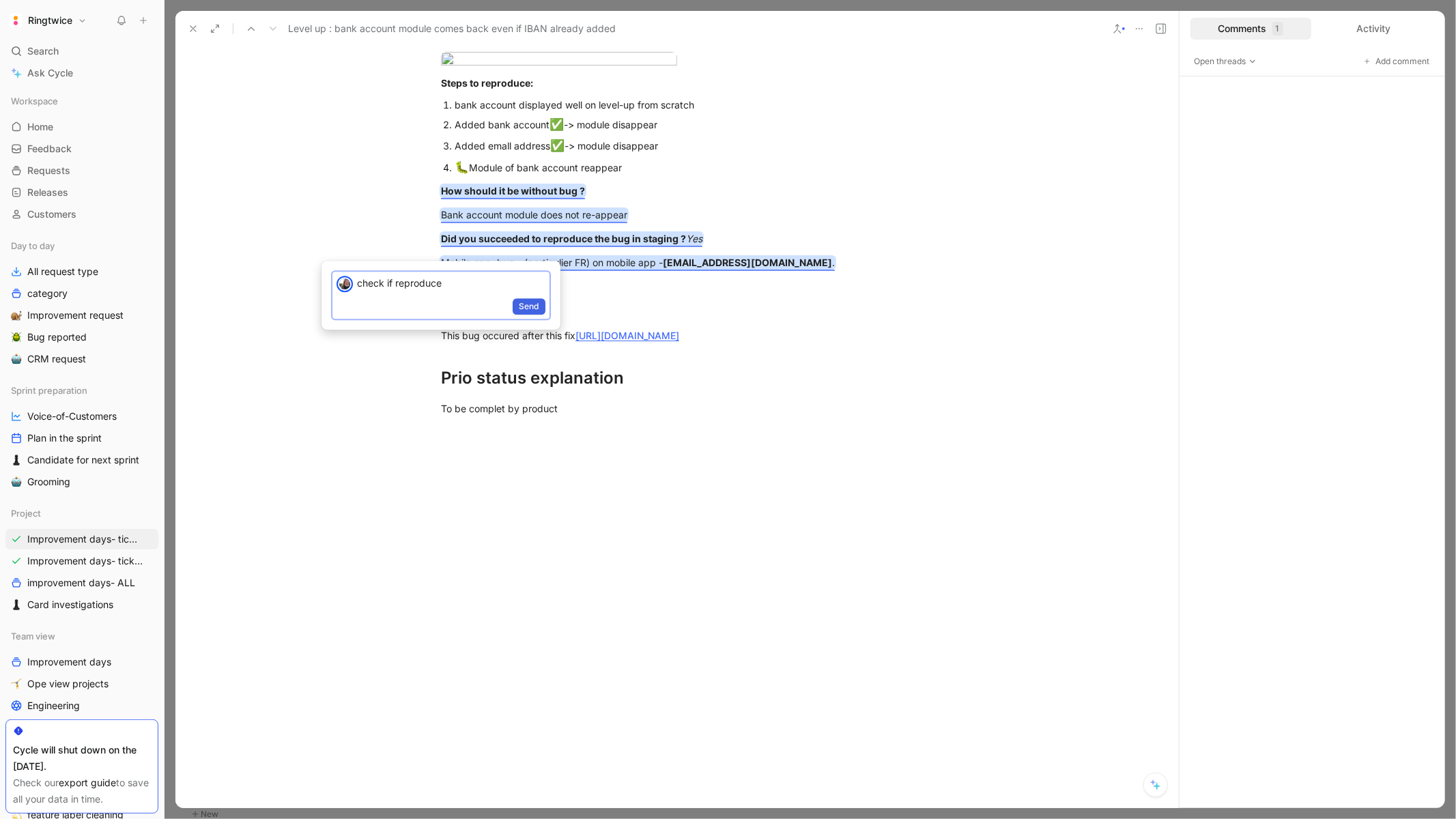
click at [536, 311] on span "Send" at bounding box center [529, 306] width 21 height 14
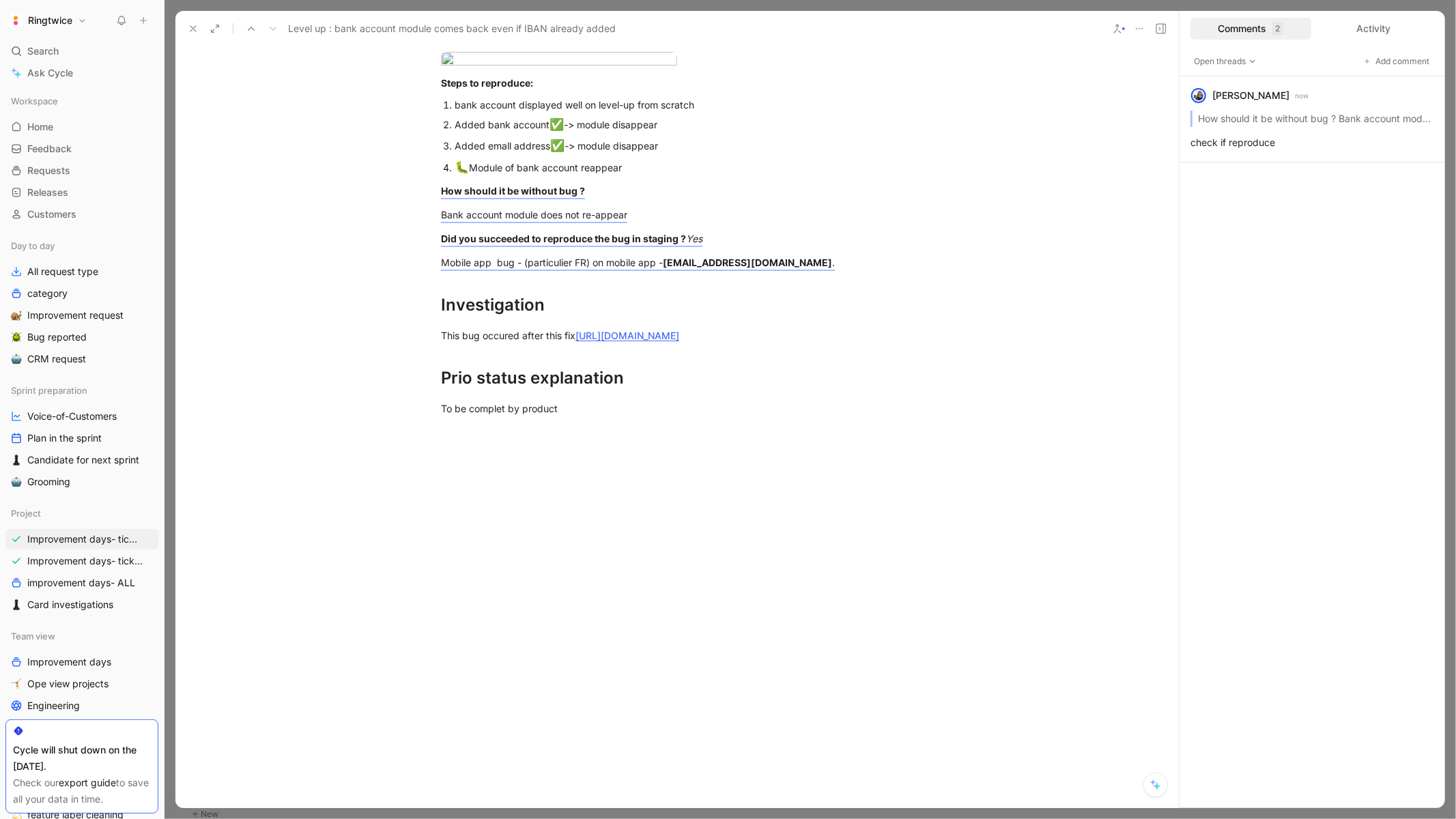
click at [191, 31] on icon at bounding box center [192, 28] width 11 height 11
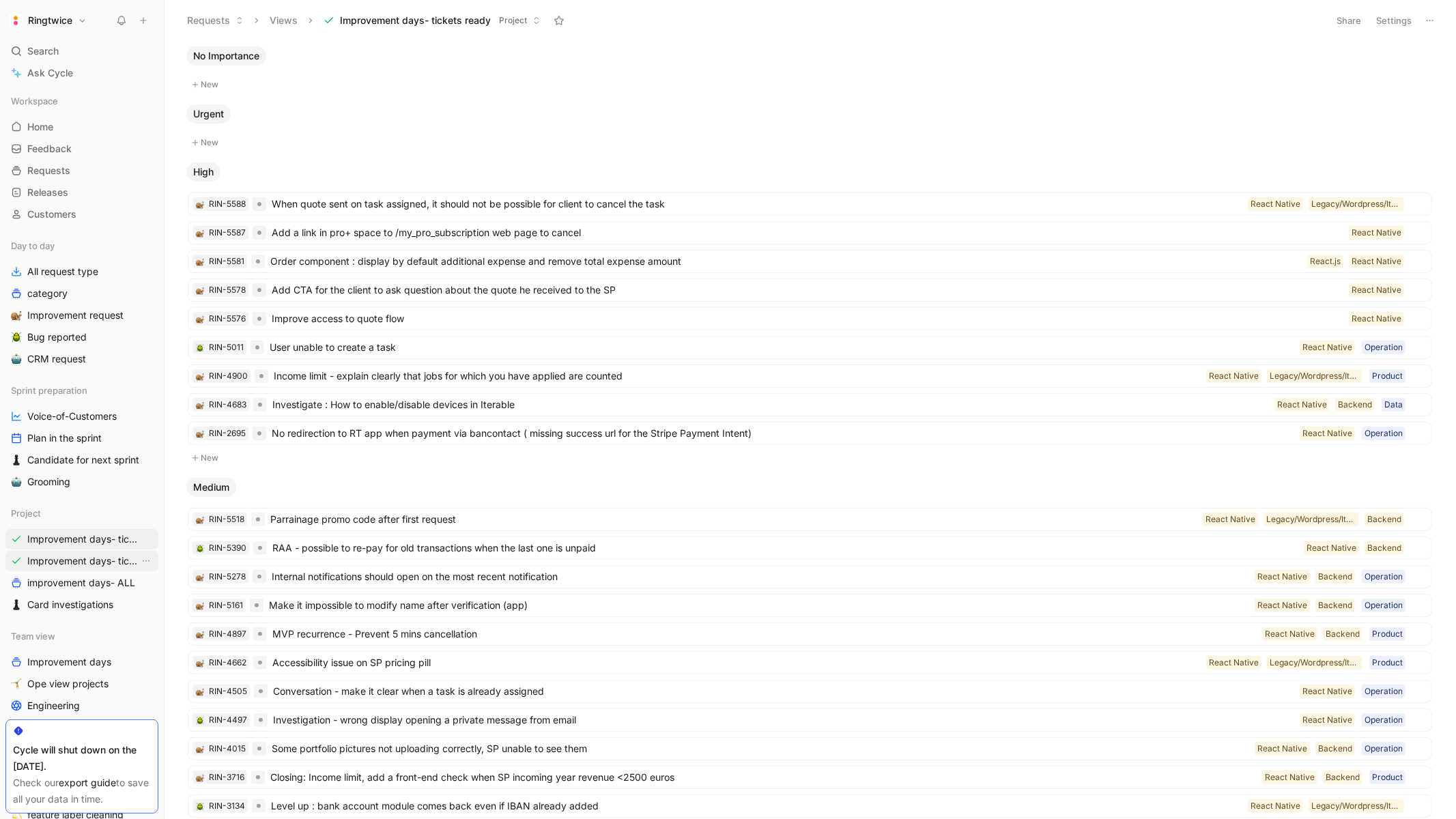
click at [94, 564] on span "Improvement days- tickets ready-legacy" at bounding box center [83, 562] width 112 height 14
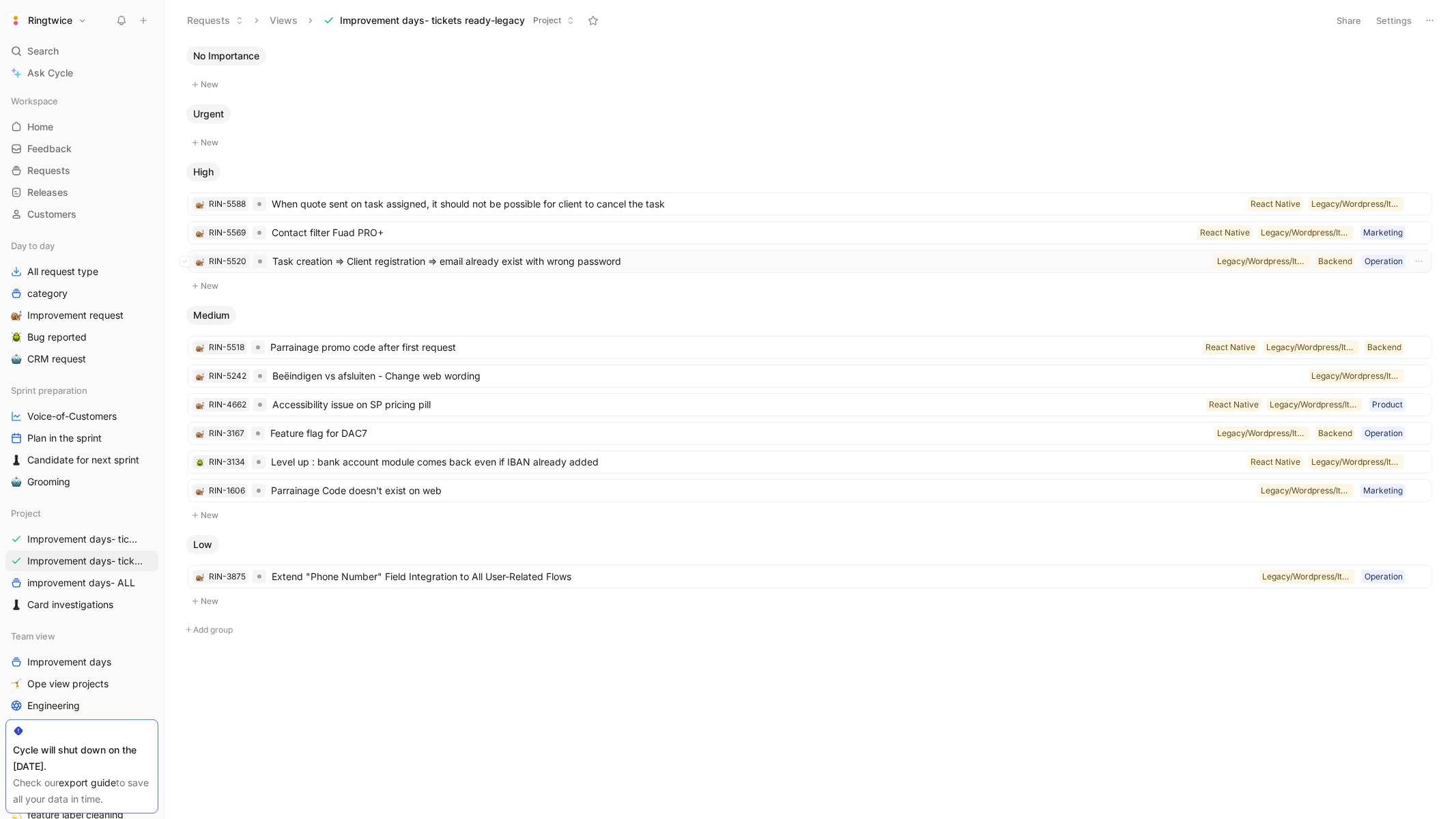
click at [989, 264] on span "Task creation => Client registration => email already exist with wrong password" at bounding box center [740, 261] width 936 height 16
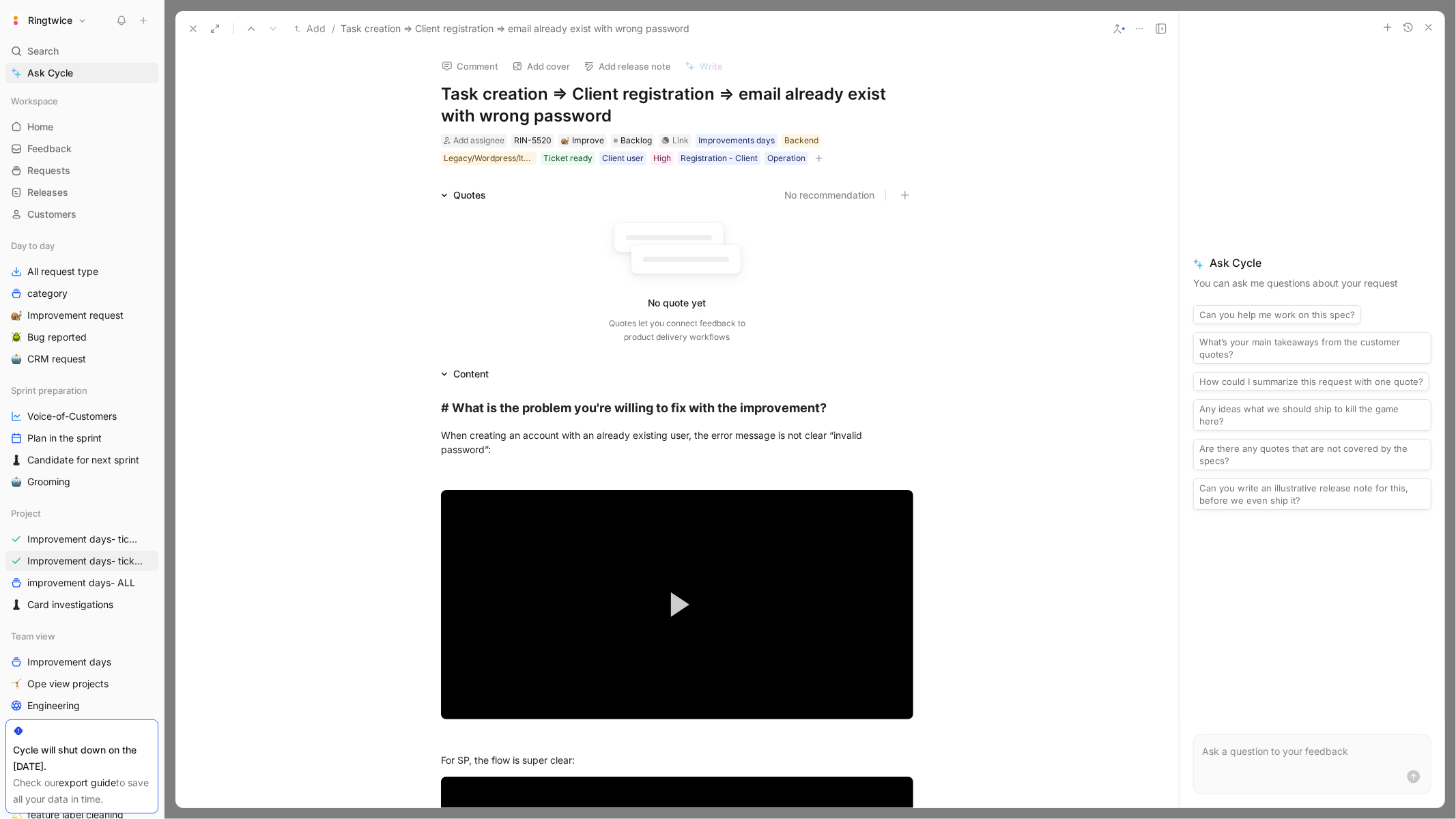
click at [192, 32] on icon at bounding box center [192, 28] width 11 height 11
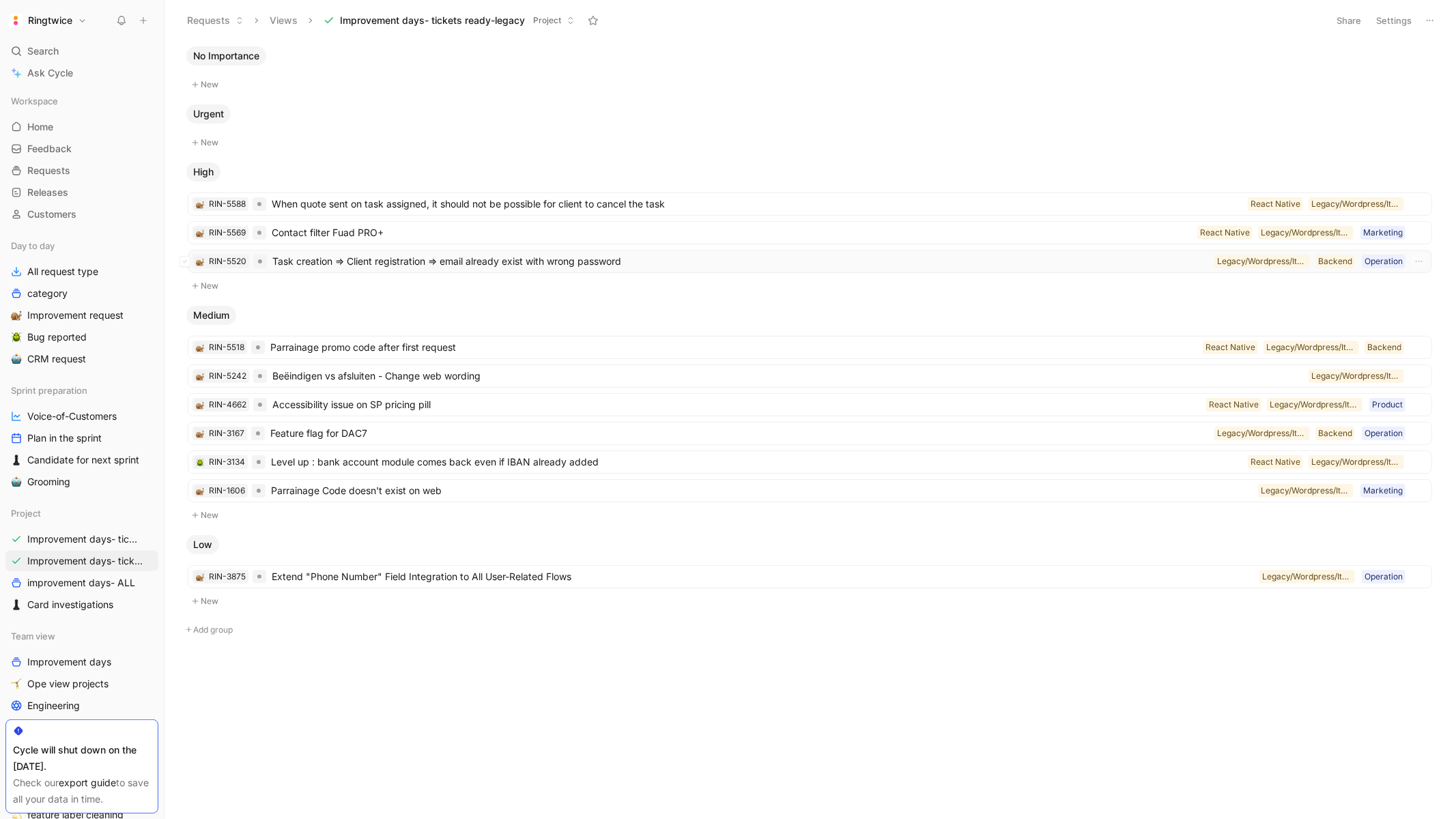
click at [611, 258] on span "Task creation => Client registration => email already exist with wrong password" at bounding box center [740, 261] width 936 height 16
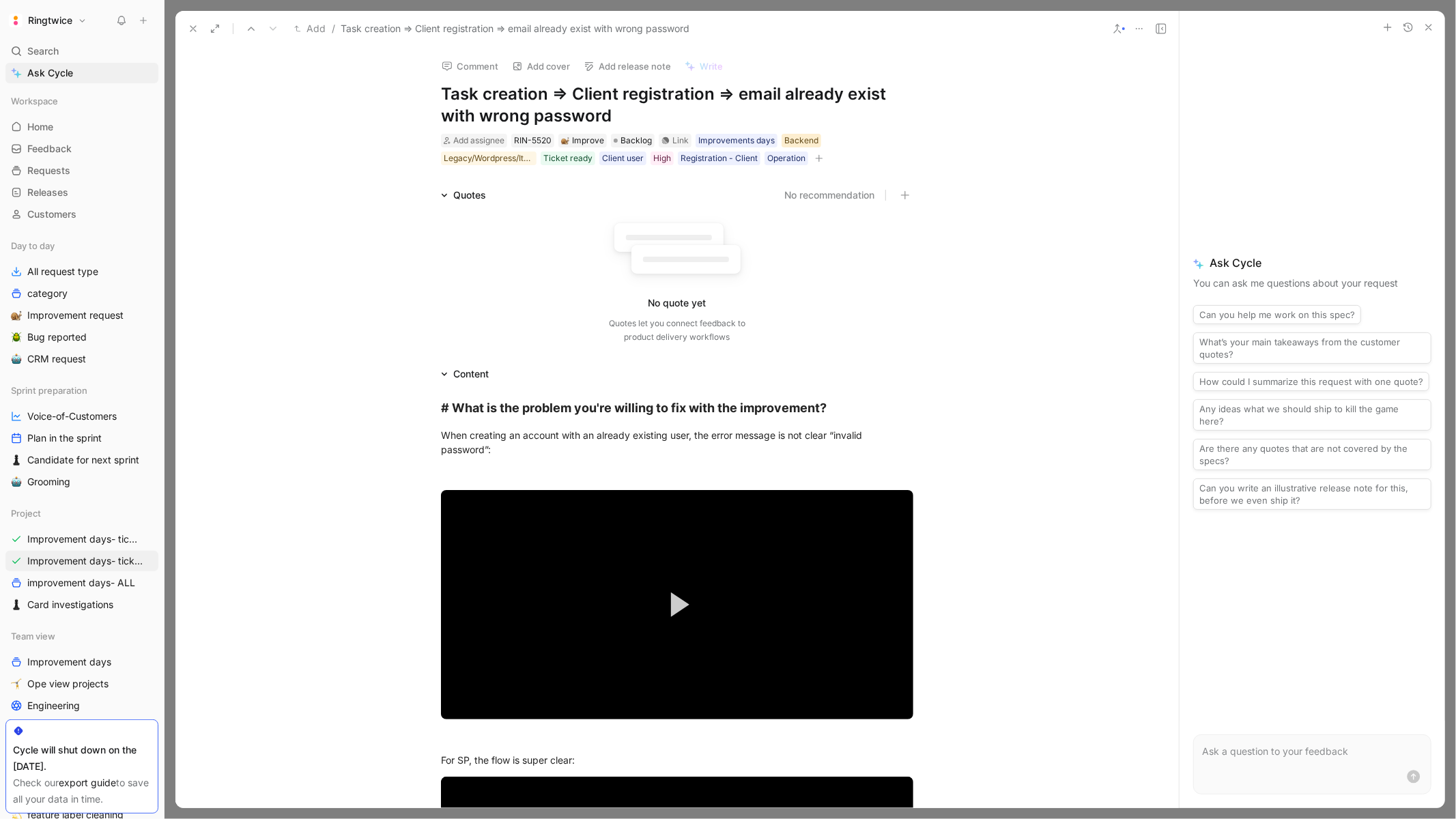
click at [803, 138] on div "Backend" at bounding box center [801, 141] width 34 height 14
click at [919, 247] on div at bounding box center [923, 252] width 10 height 10
click at [187, 35] on button at bounding box center [192, 28] width 19 height 19
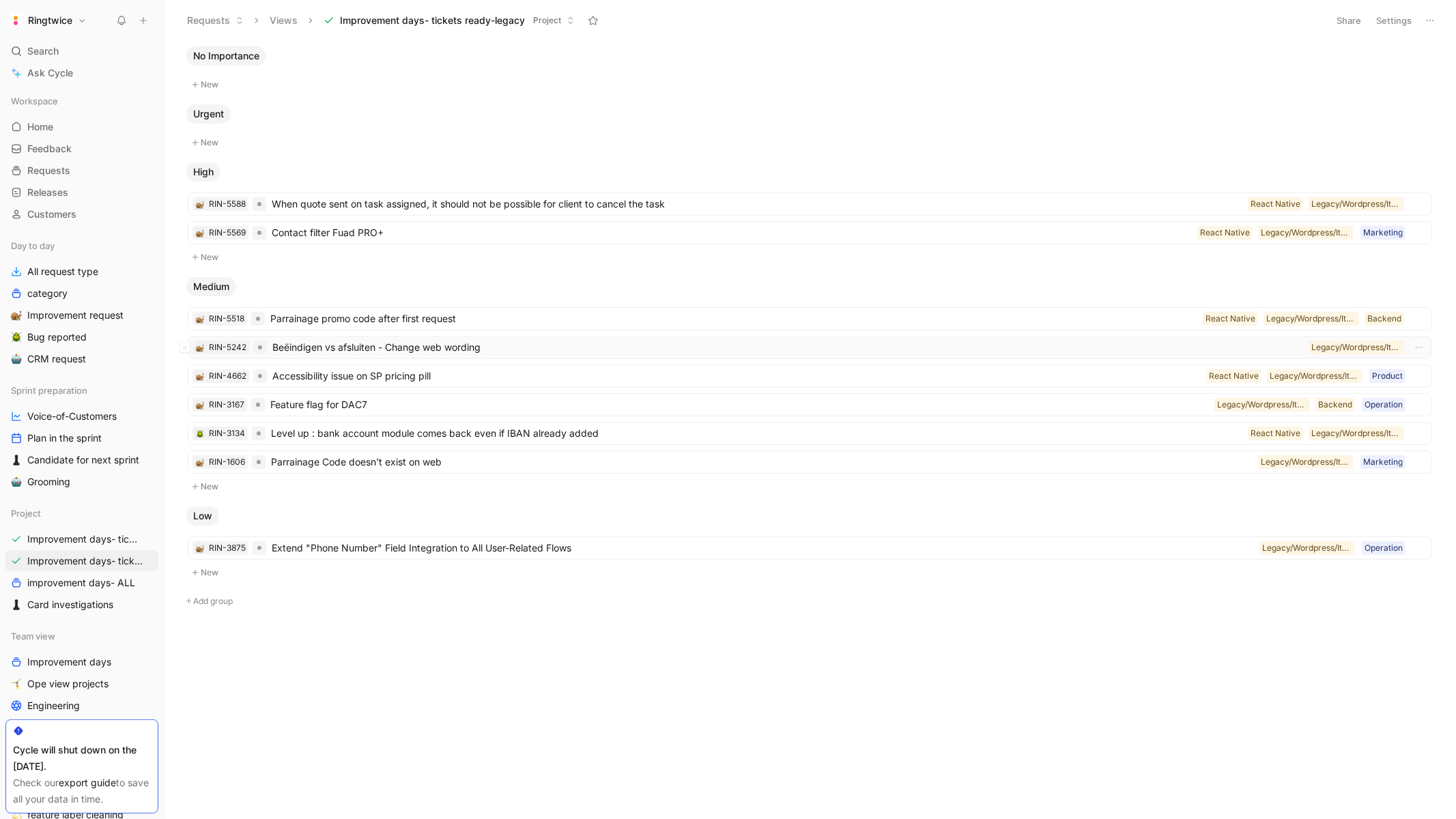
click at [682, 354] on span "Beëindigen vs afsluiten - Change web wording" at bounding box center [787, 347] width 1030 height 16
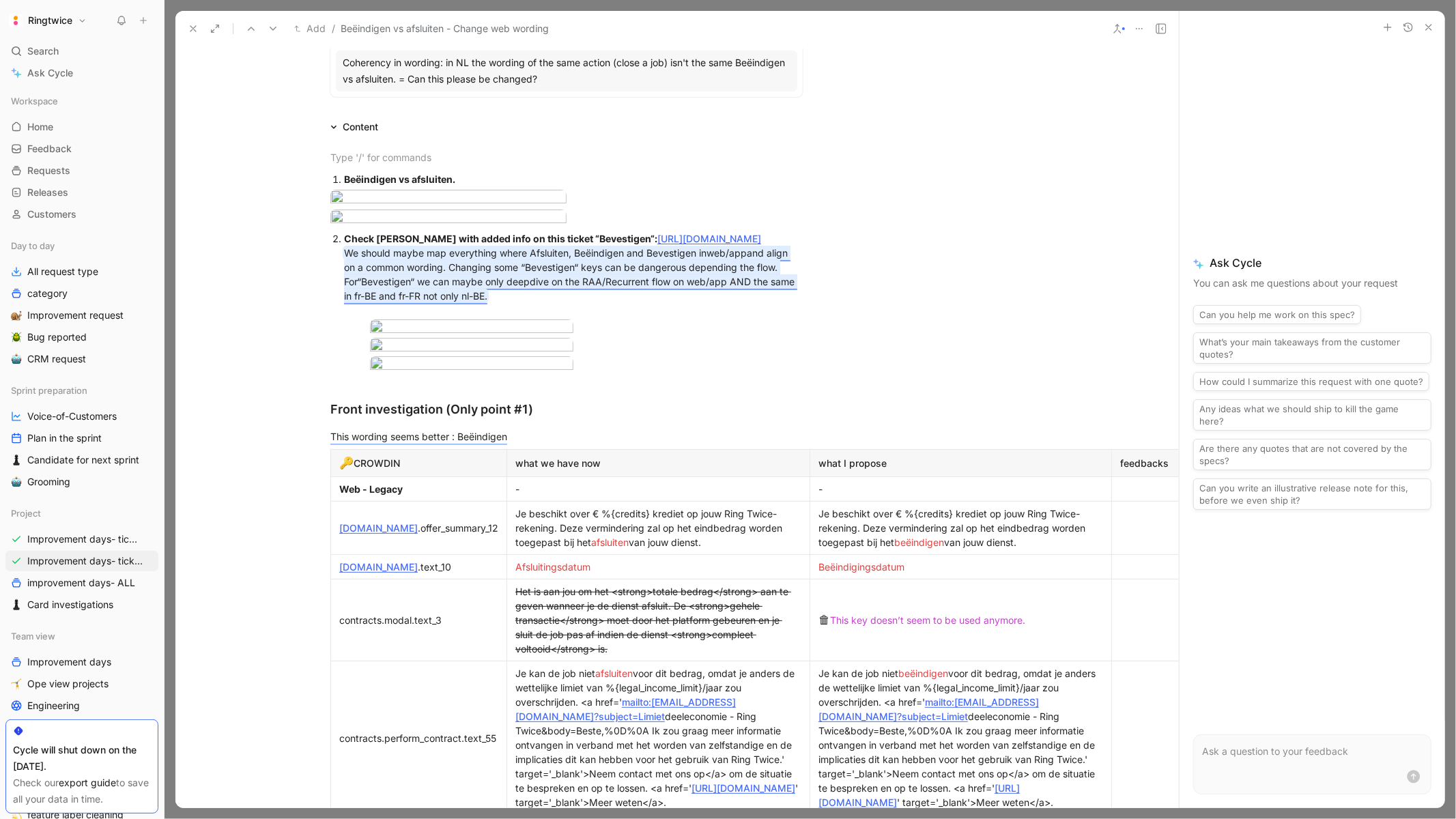
scroll to position [308, 111]
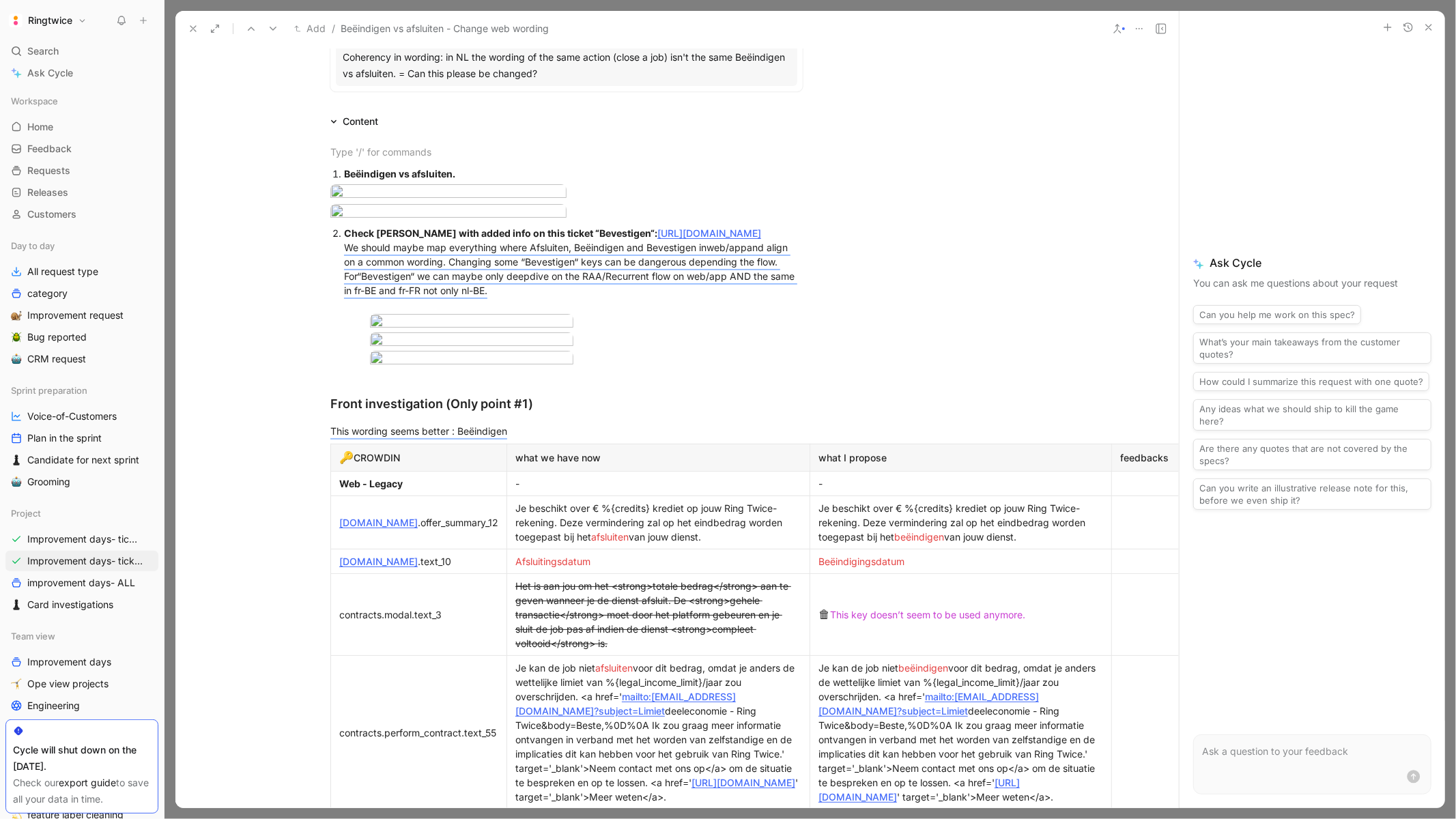
click at [657, 239] on link "https://ringtwice.slack.com/archives/CRNU671GB/p1758532140569219" at bounding box center [709, 233] width 104 height 12
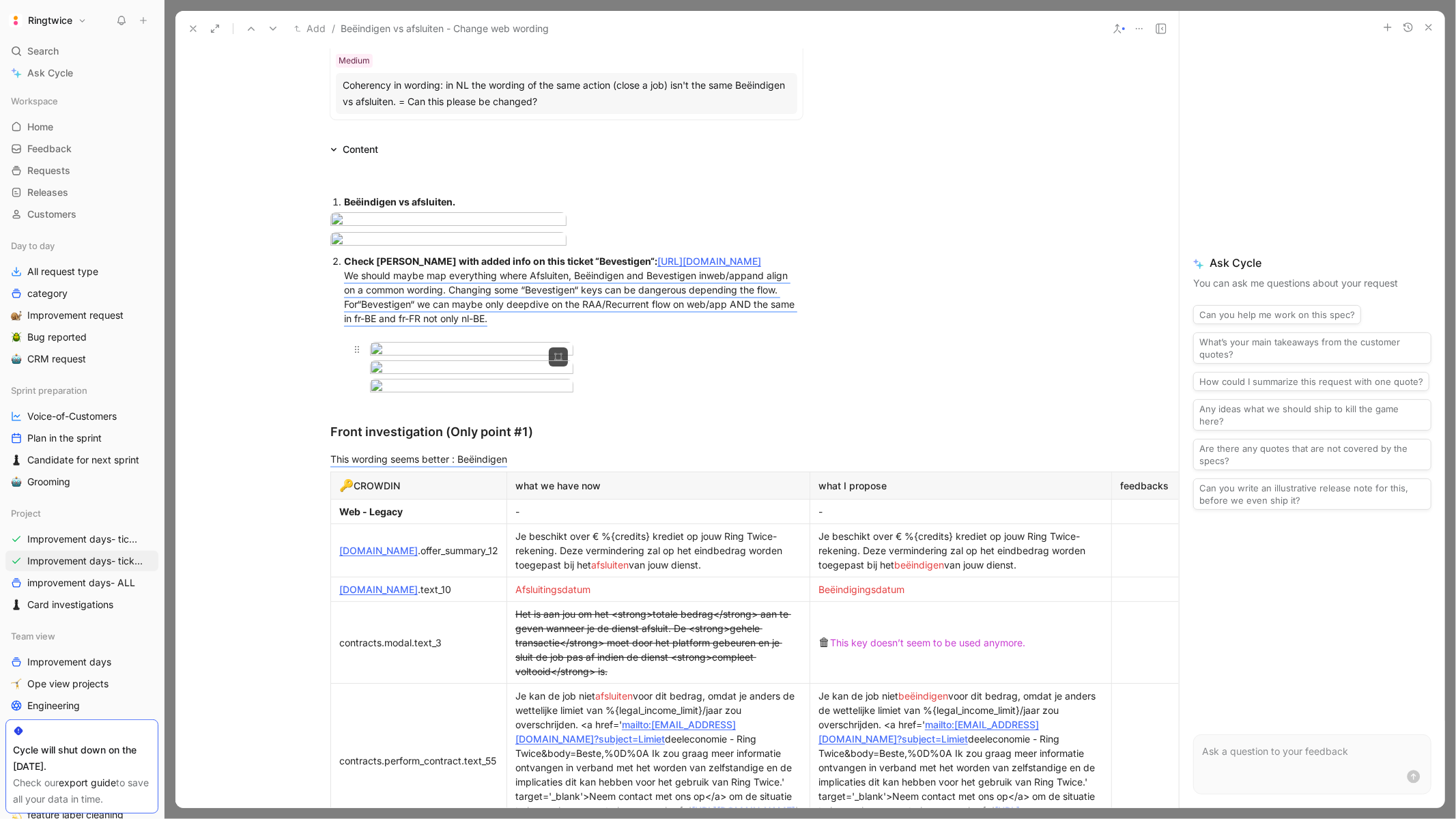
scroll to position [282, 111]
click at [459, 595] on body "Ringtwice Search ⌘ K Ask Cycle Workspace Home G then H Feedback G then F Reques…" at bounding box center [728, 409] width 1456 height 819
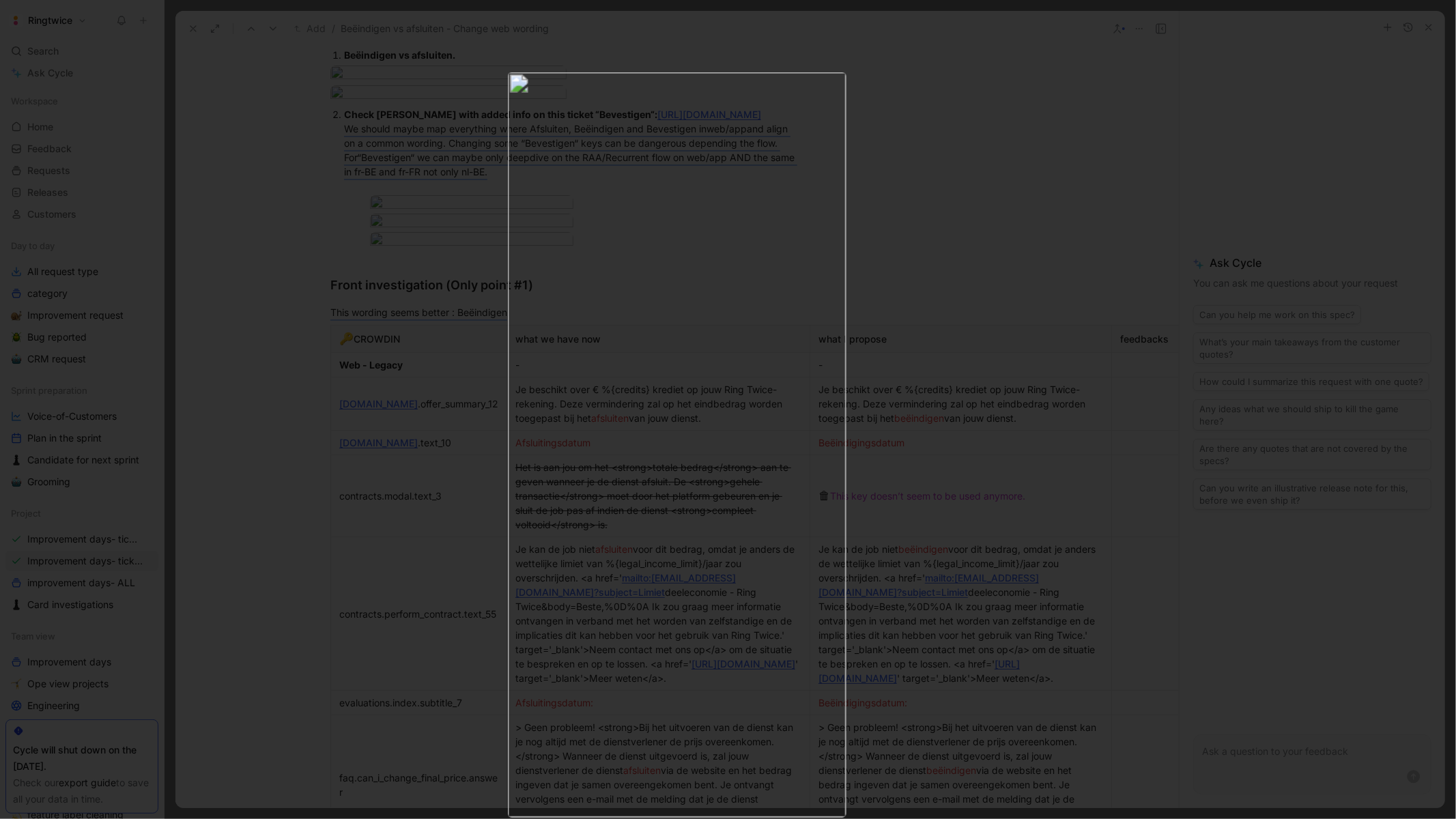
click at [992, 819] on div at bounding box center [728, 819] width 1456 height 0
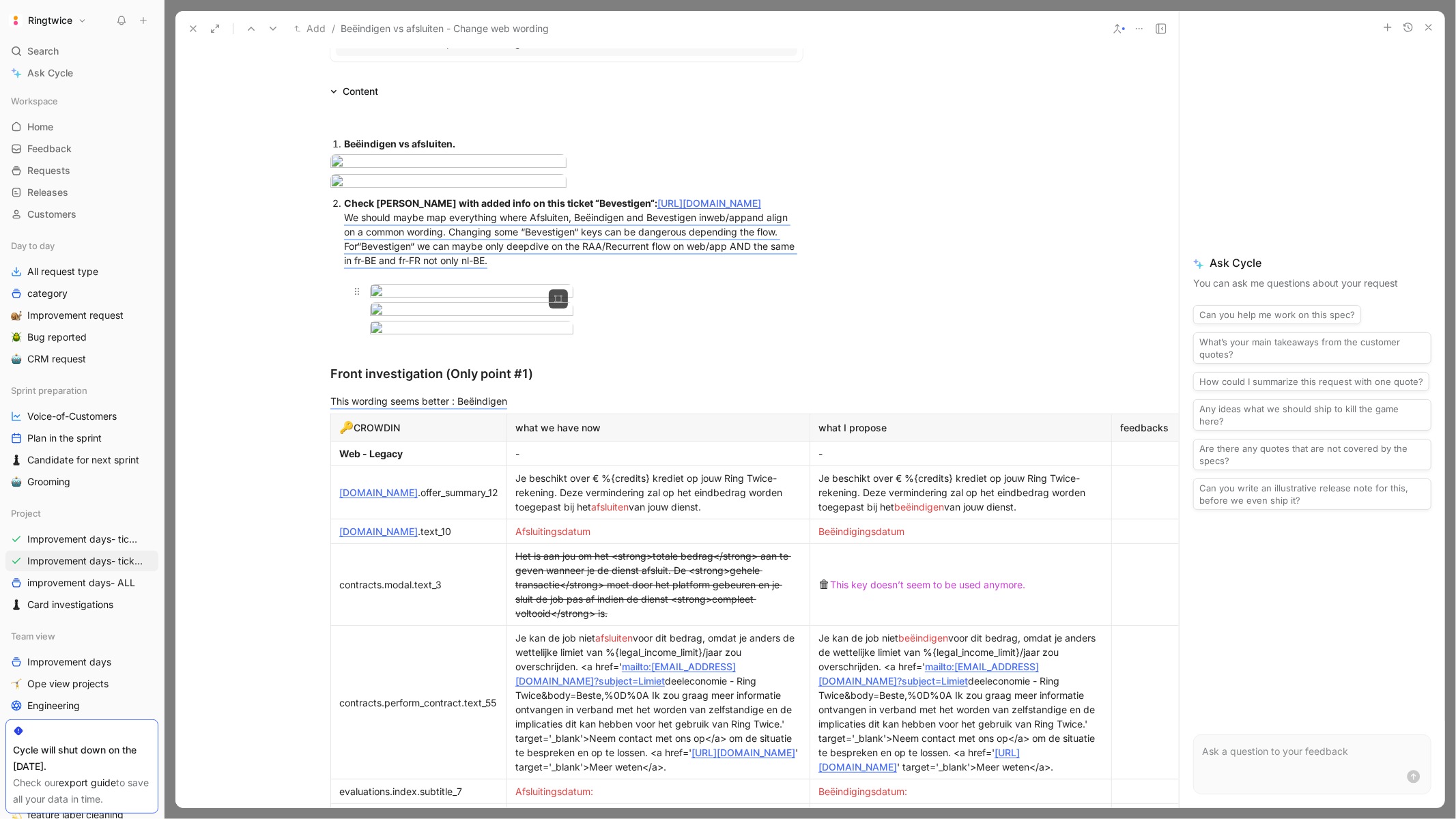
scroll to position [336, 111]
click at [344, 141] on strong "Beëindigen vs afsluiten." at bounding box center [400, 147] width 112 height 12
click at [475, 487] on body "Ringtwice Search ⌘ K Ask Cycle Workspace Home G then H Feedback G then F Reques…" at bounding box center [728, 409] width 1456 height 819
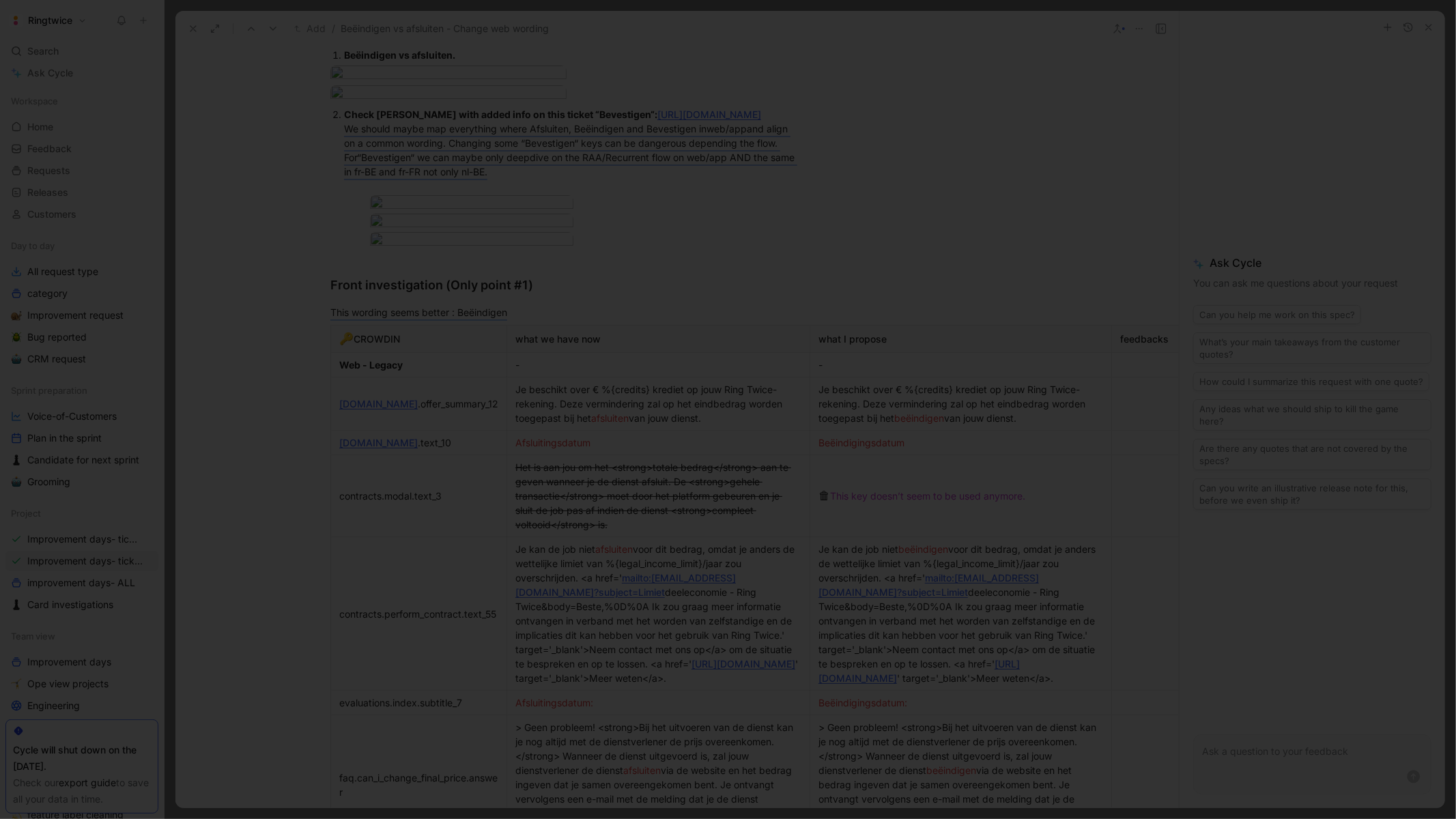
click at [933, 819] on div at bounding box center [728, 819] width 1456 height 0
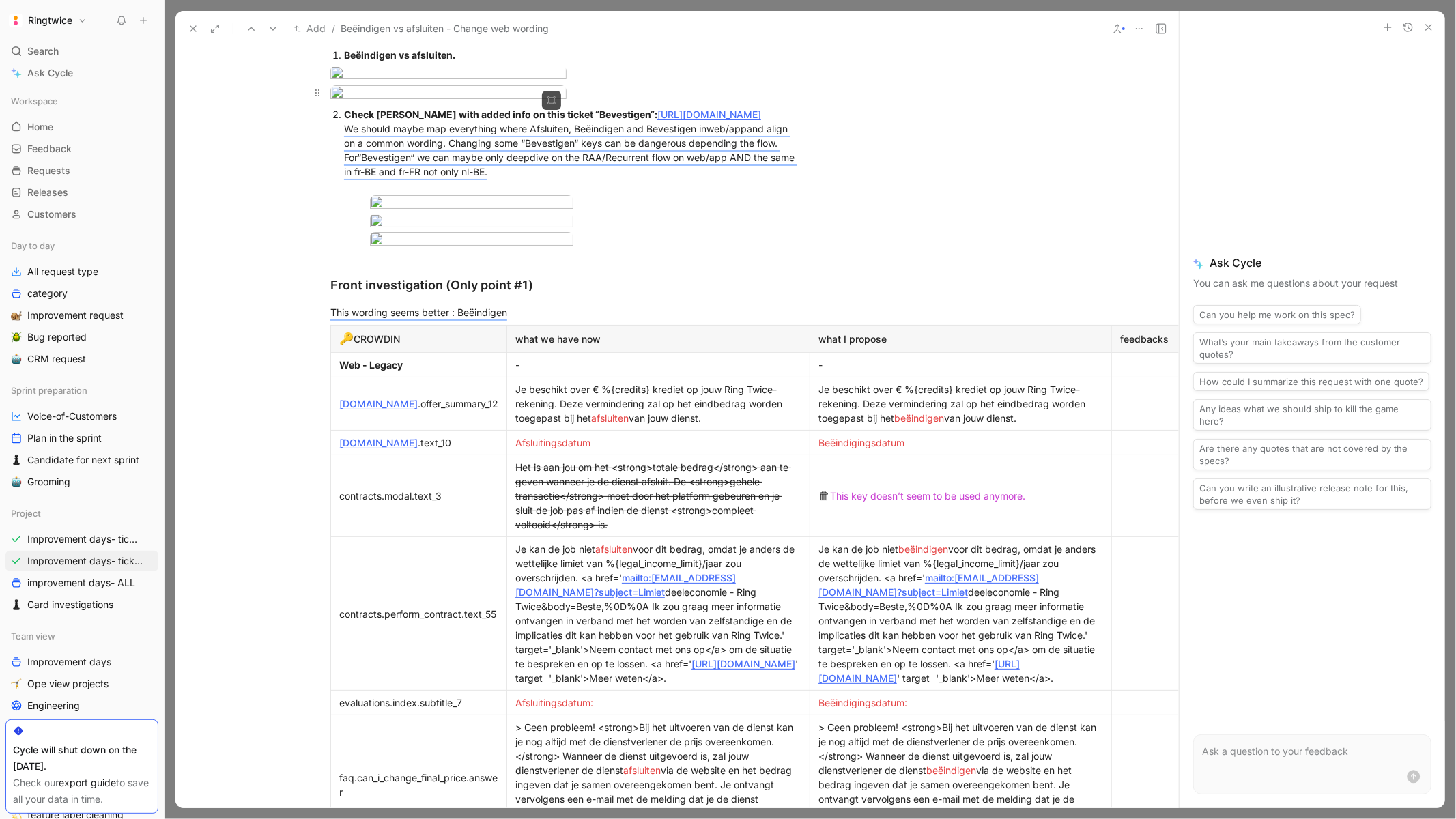
scroll to position [351, 111]
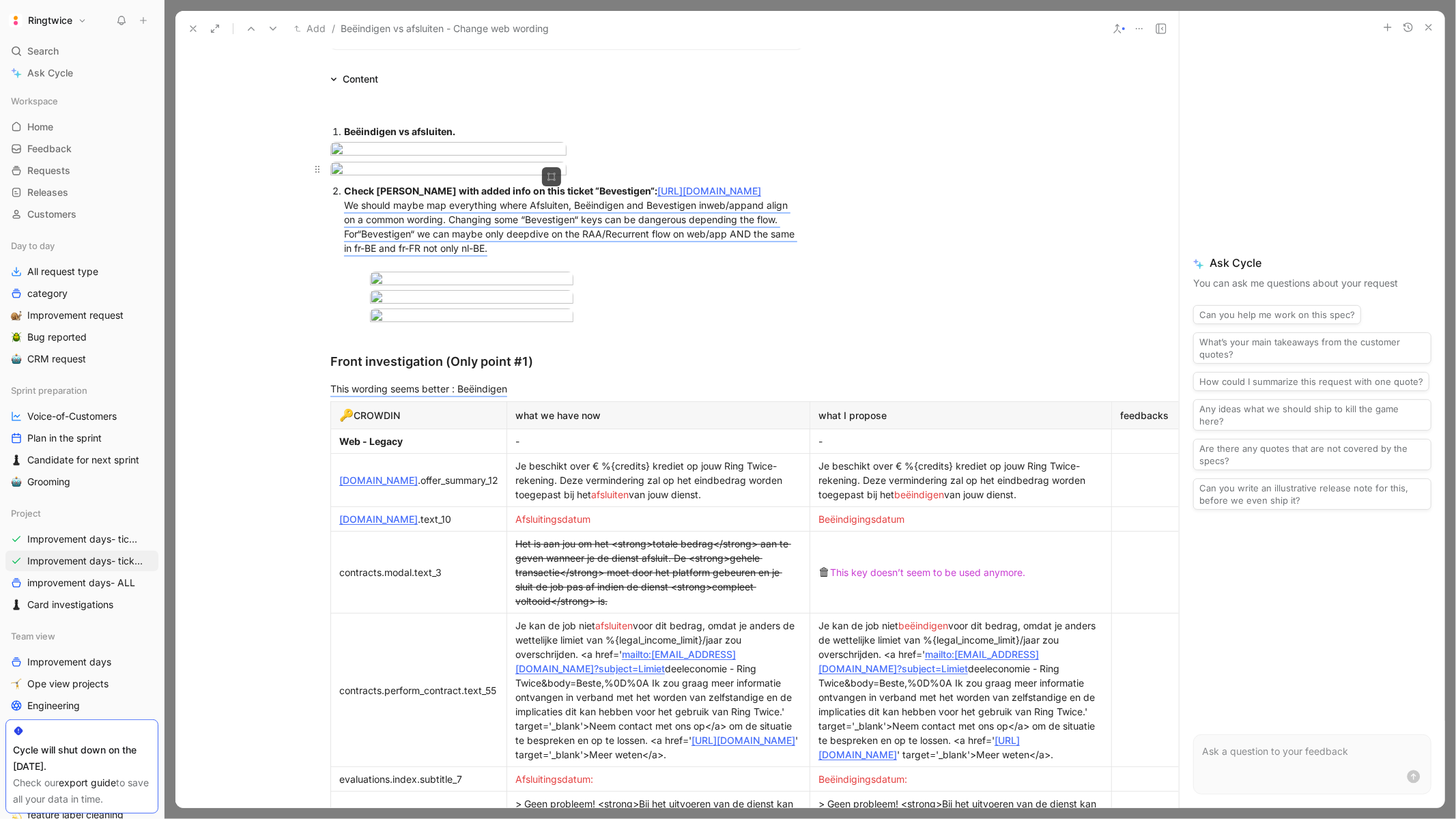
click at [418, 223] on body "Ringtwice Search ⌘ K Ask Cycle Workspace Home G then H Feedback G then F Reques…" at bounding box center [728, 409] width 1456 height 819
click at [668, 181] on div at bounding box center [566, 171] width 473 height 18
click at [351, 126] on strong "@Beëindigen vs afsluiten." at bounding box center [404, 132] width 121 height 12
click at [437, 183] on body "Ringtwice Search ⌘ K Ask Cycle Workspace Home G then H Feedback G then F Reques…" at bounding box center [728, 409] width 1456 height 819
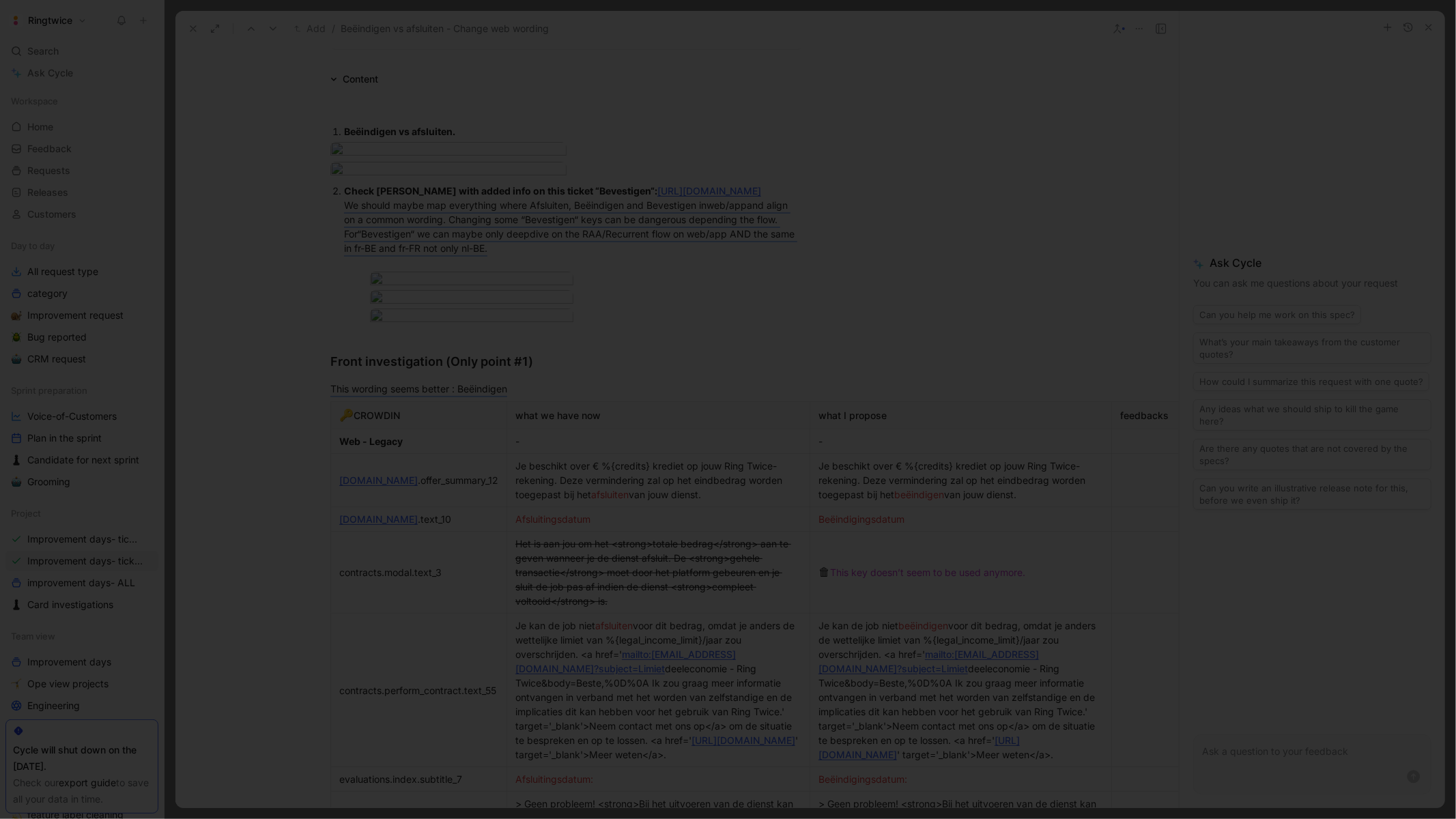
click at [807, 819] on div at bounding box center [728, 819] width 1456 height 0
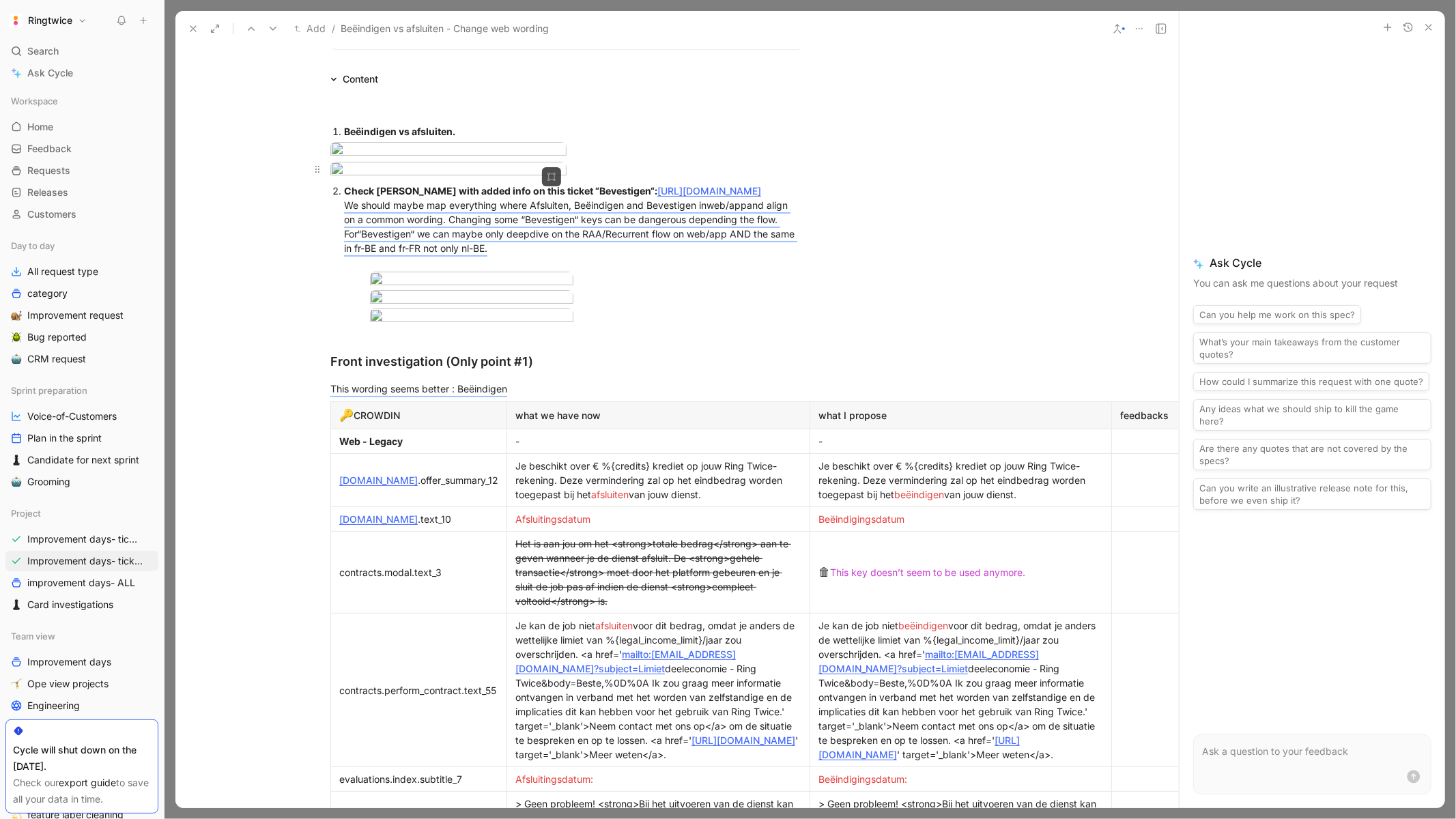
click at [443, 265] on body "Ringtwice Search ⌘ K Ask Cycle Workspace Home G then H Feedback G then F Reques…" at bounding box center [728, 409] width 1456 height 819
click at [695, 290] on div at bounding box center [573, 280] width 407 height 18
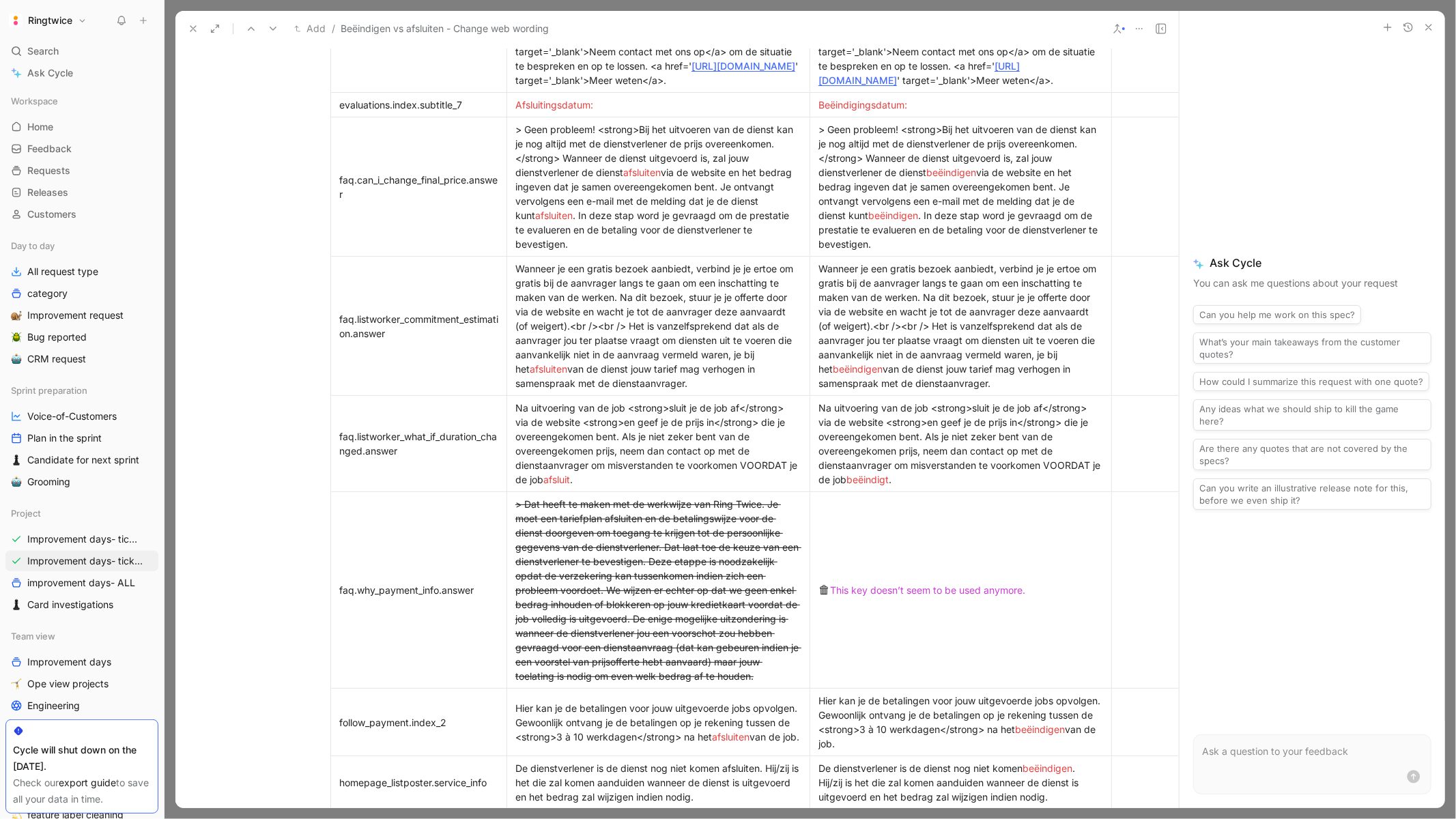
scroll to position [1024, 111]
click at [550, 155] on body "Ringtwice Search ⌘ K Ask Cycle Workspace Home G then H Feedback G then F Reques…" at bounding box center [728, 409] width 1456 height 819
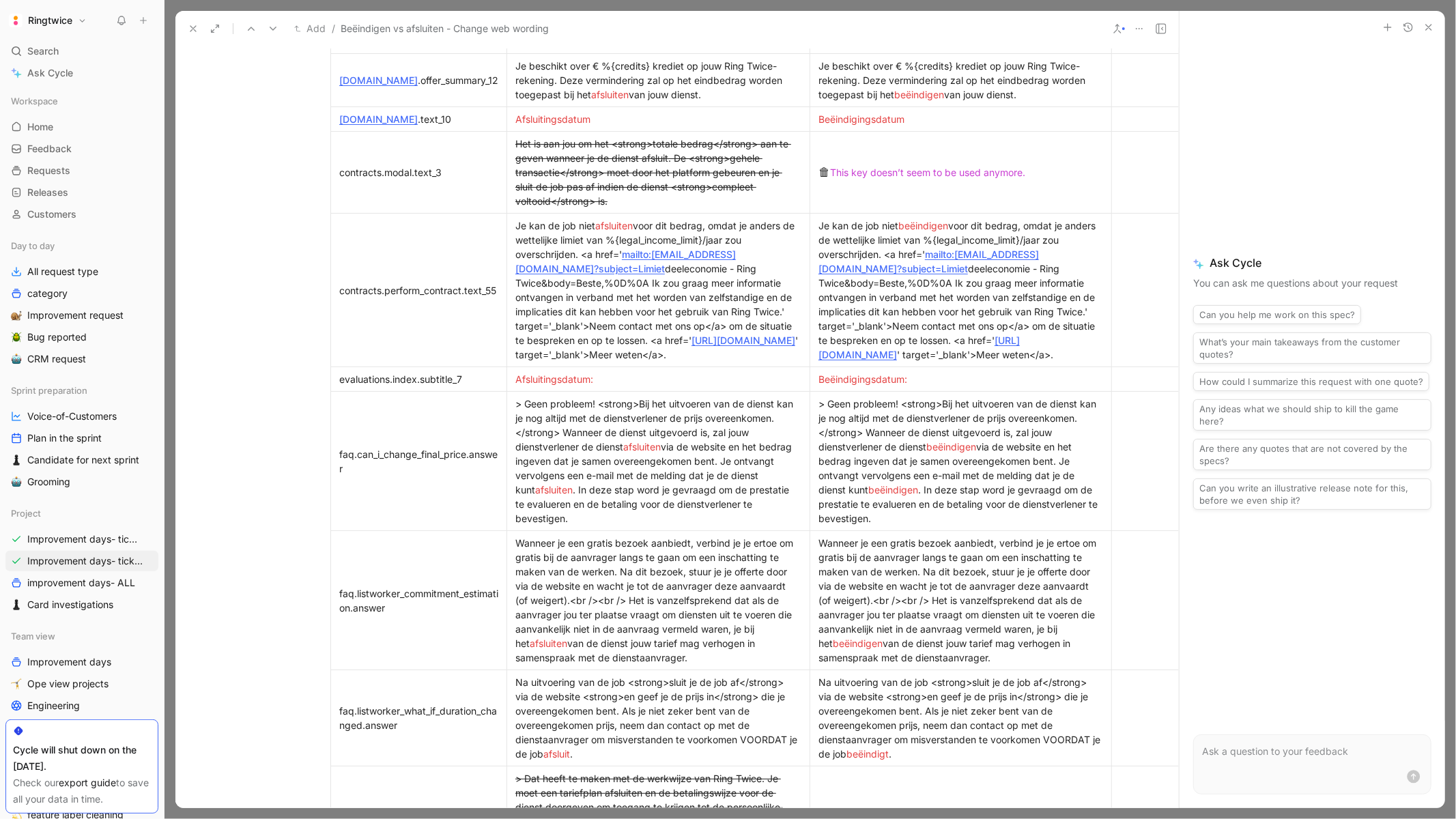
scroll to position [741, 111]
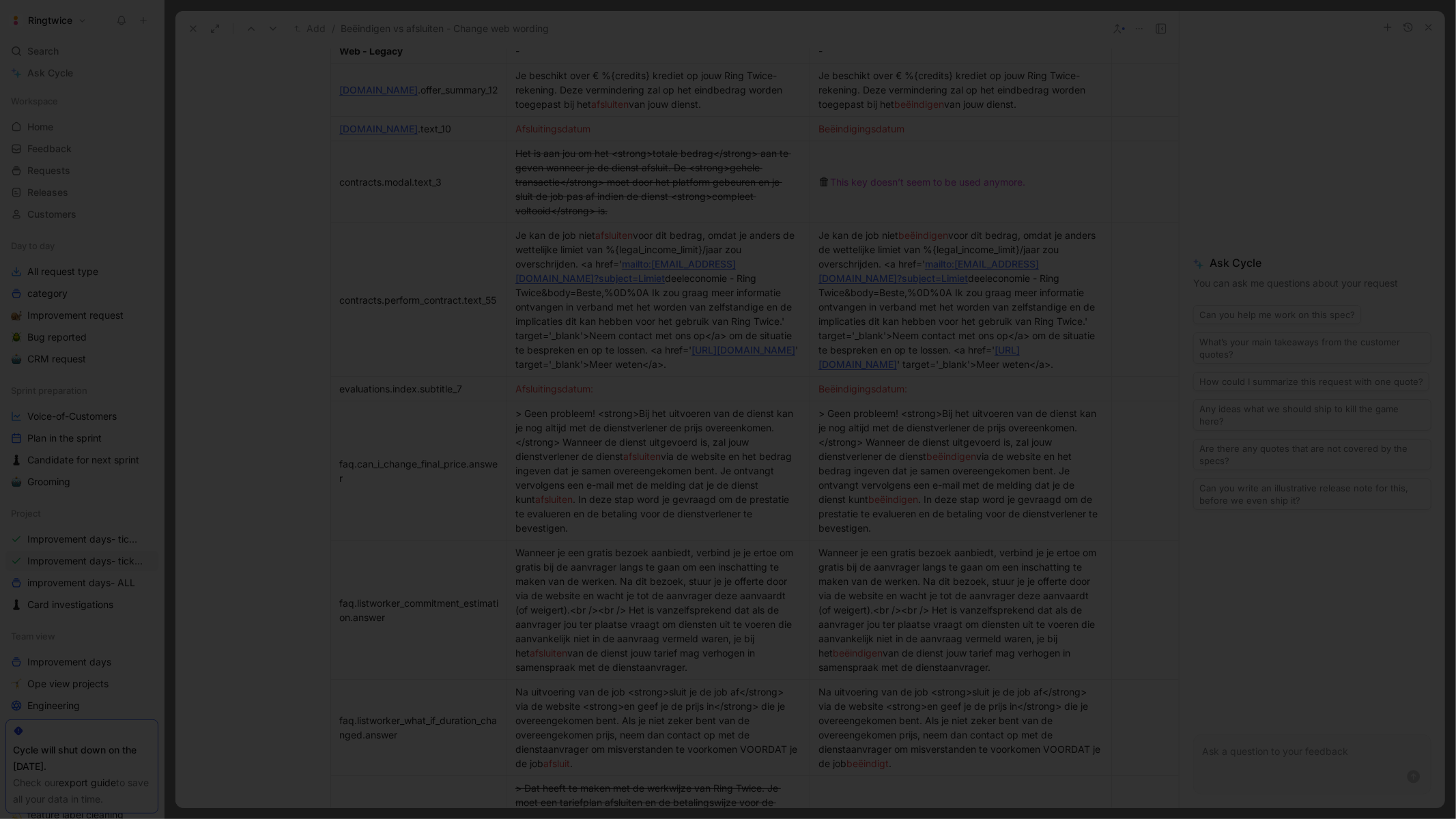
click at [918, 819] on div at bounding box center [728, 819] width 1456 height 0
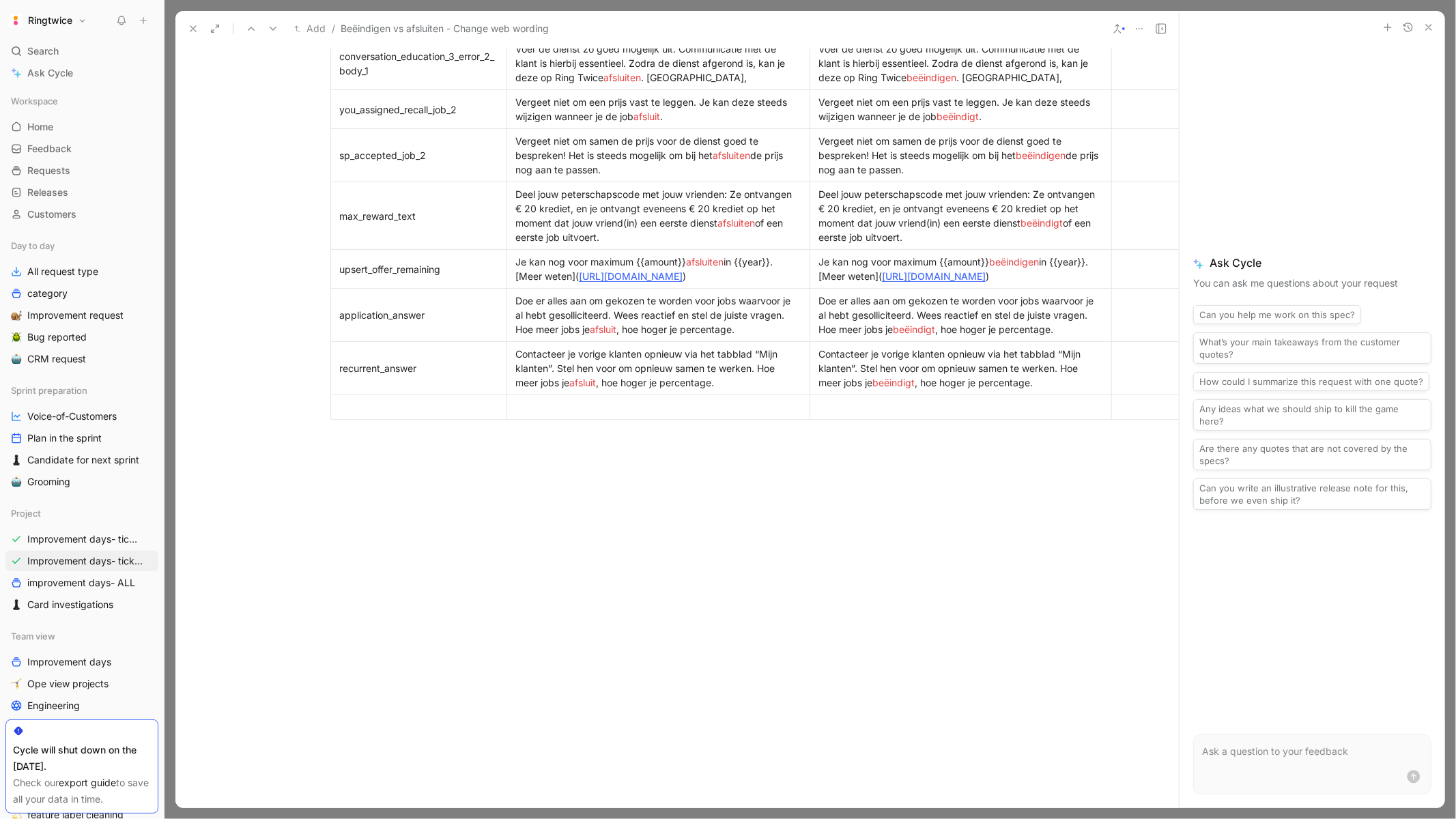
scroll to position [4535, 111]
click at [482, 460] on div at bounding box center [566, 554] width 1003 height 245
click at [604, 488] on div at bounding box center [566, 554] width 1003 height 245
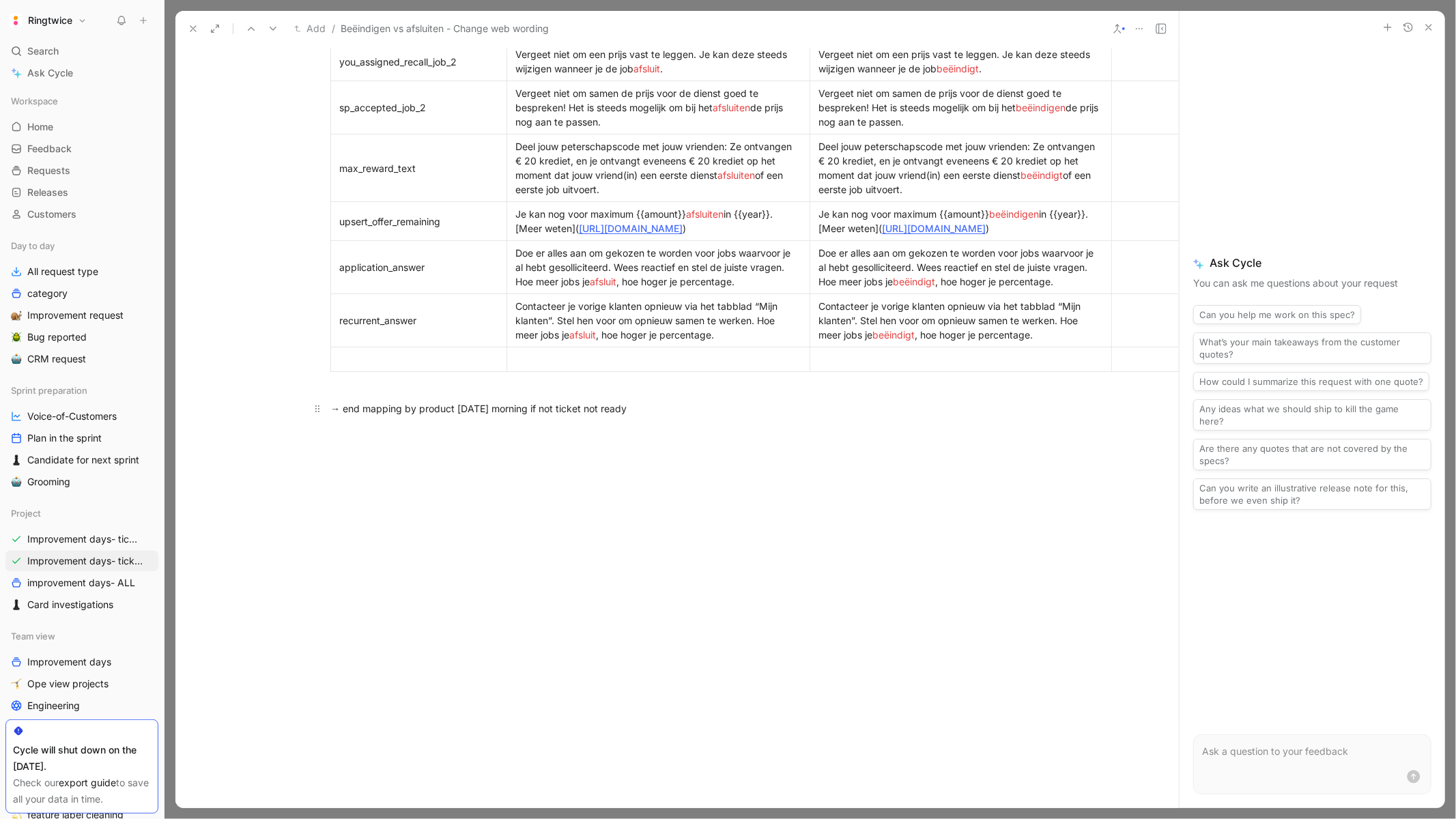
click at [538, 416] on div "→ end mapping by product Monday morning if not ticket not ready" at bounding box center [566, 408] width 473 height 14
copy div "→ end mapping by product Monday morning if not ticket not ready"
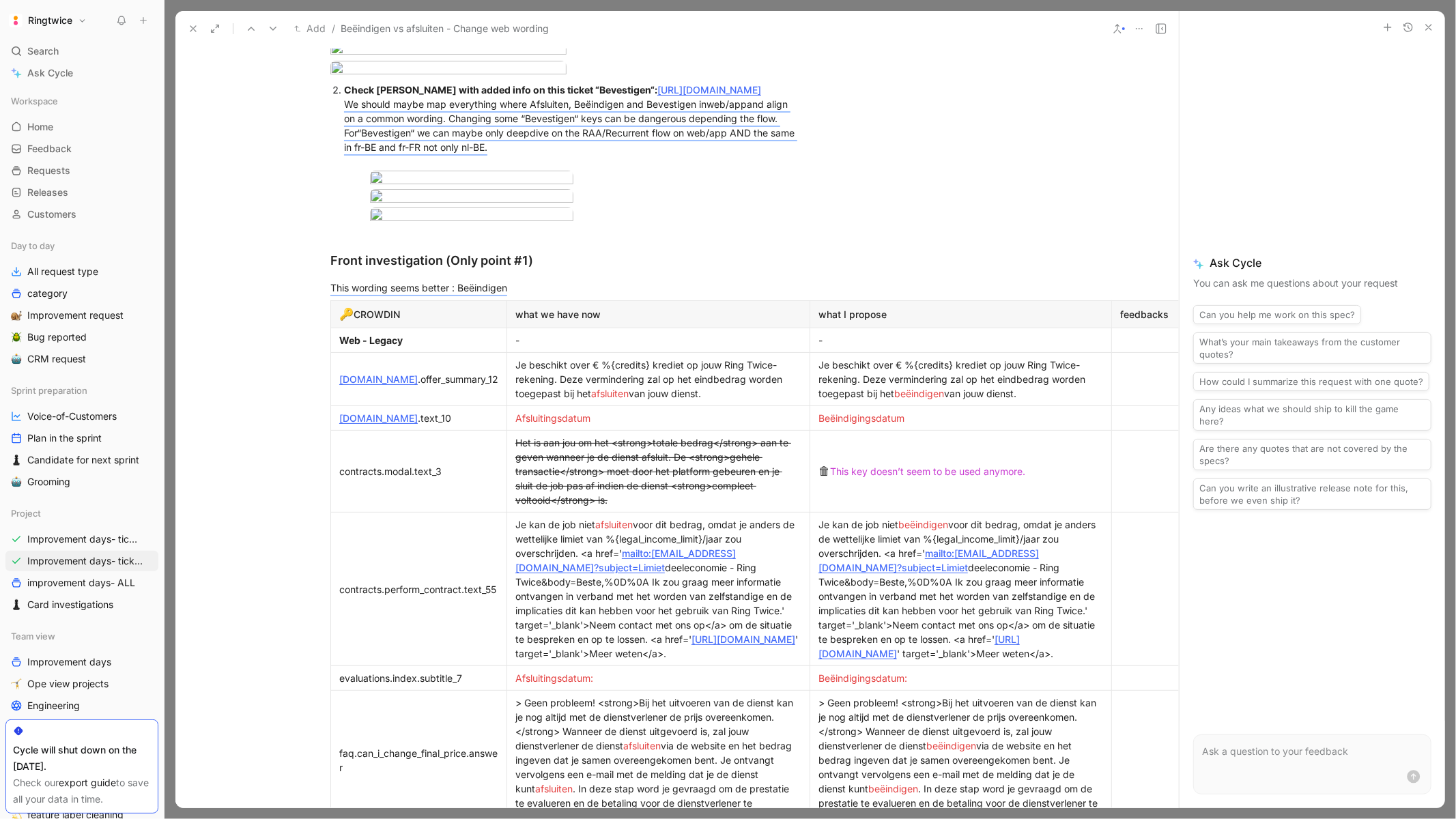
scroll to position [713, 111]
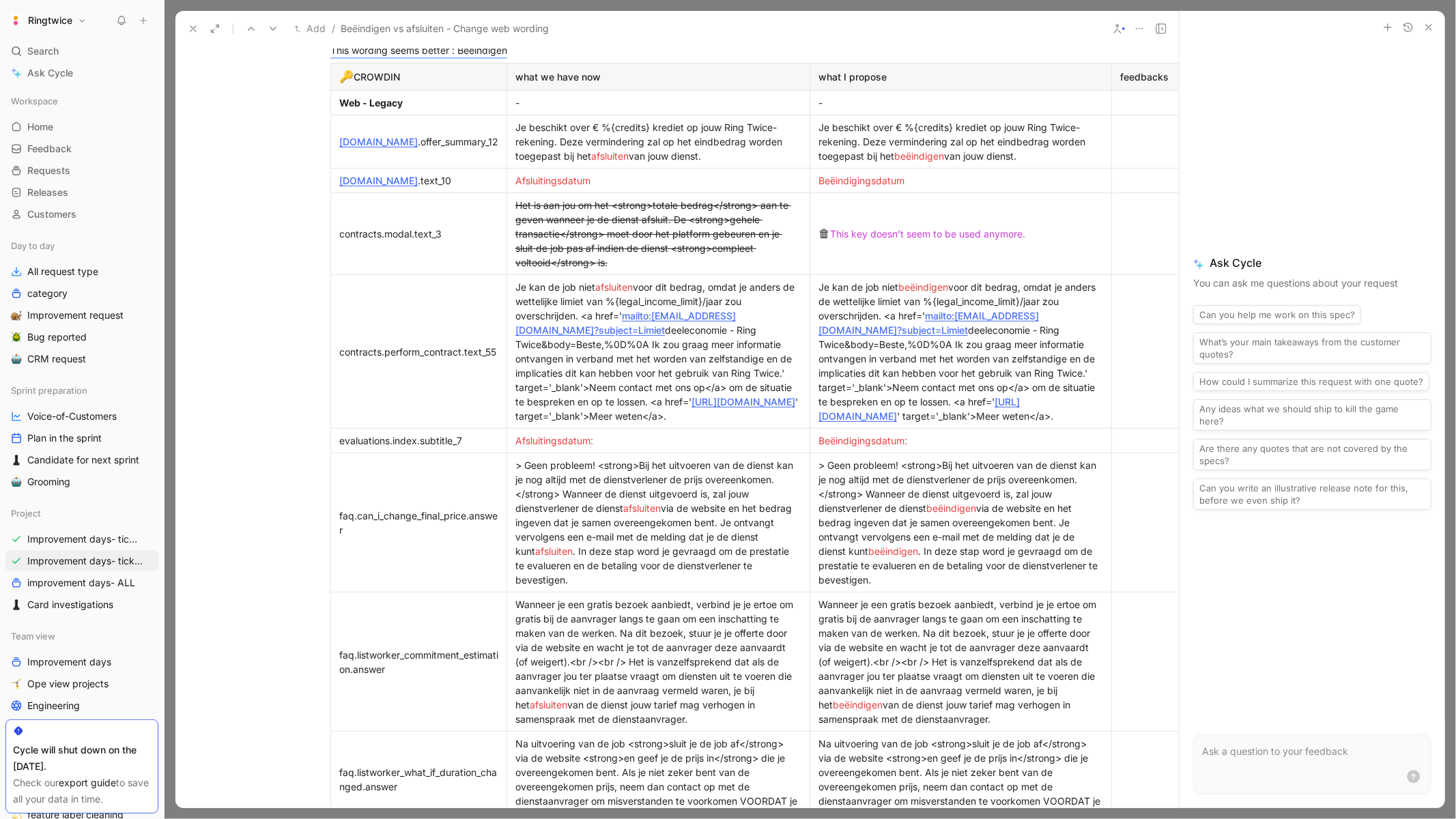
scroll to position [0, 111]
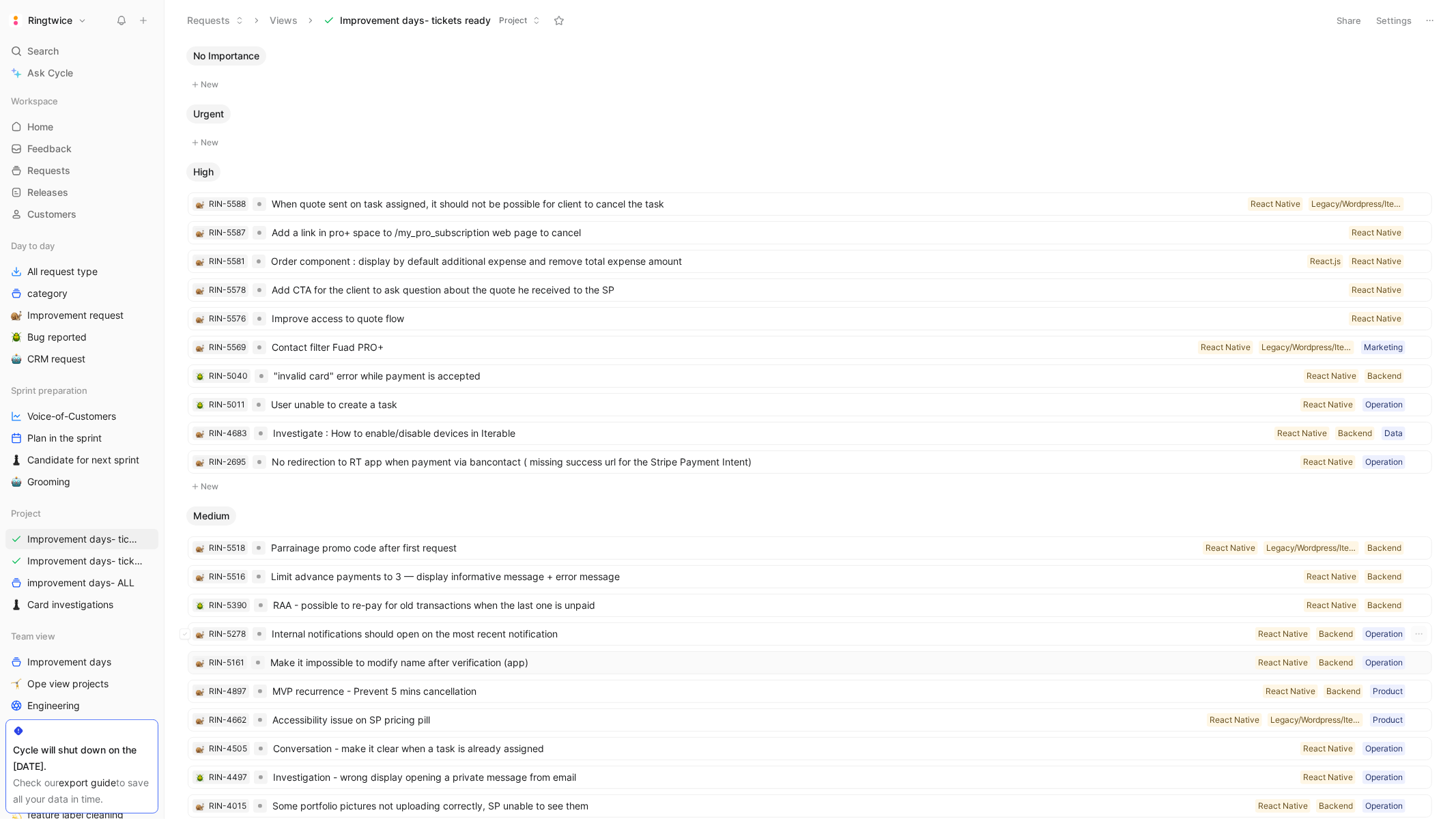
scroll to position [168, 0]
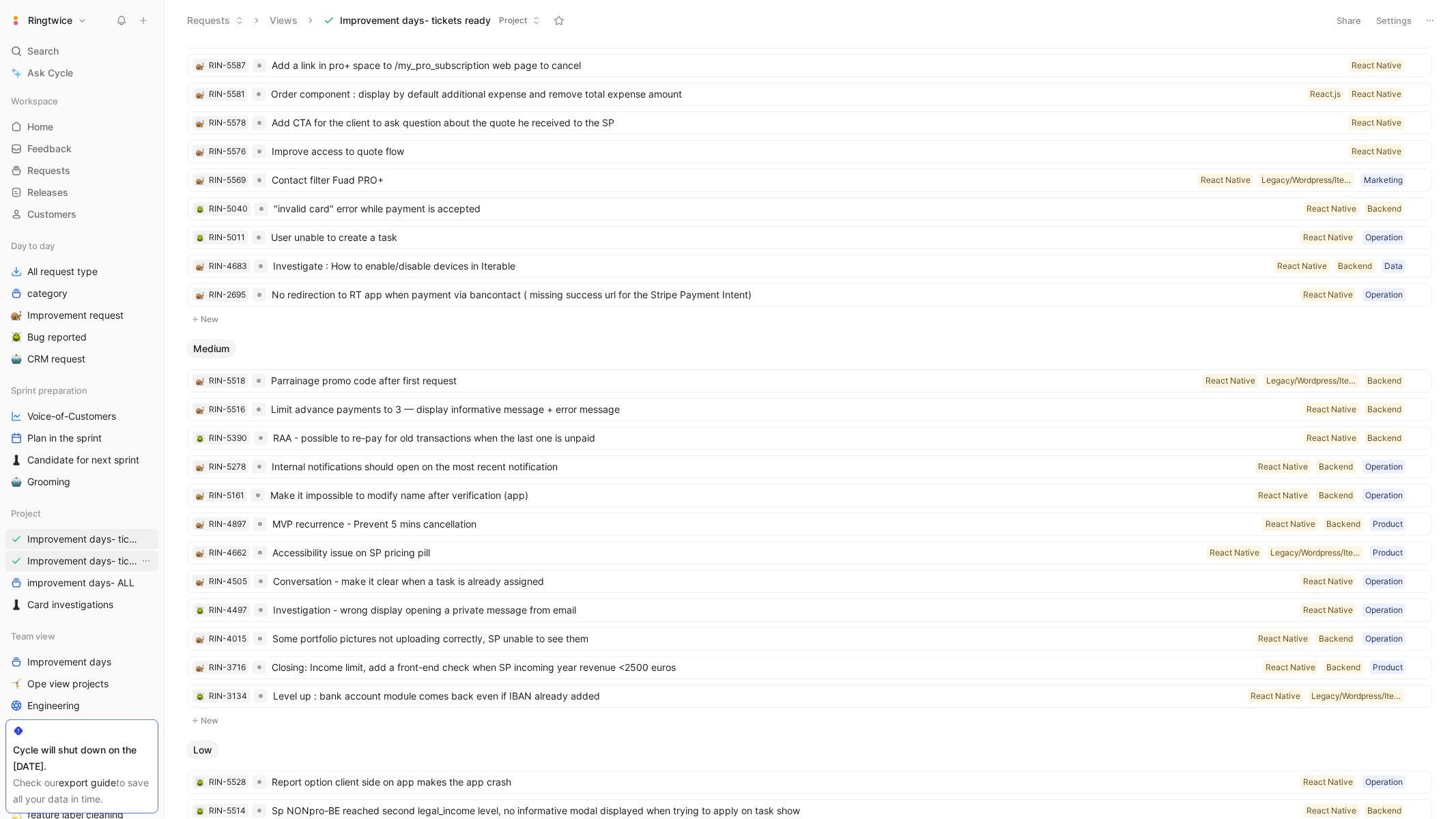
click at [103, 568] on span "Improvement days- tickets ready-legacy" at bounding box center [83, 562] width 112 height 14
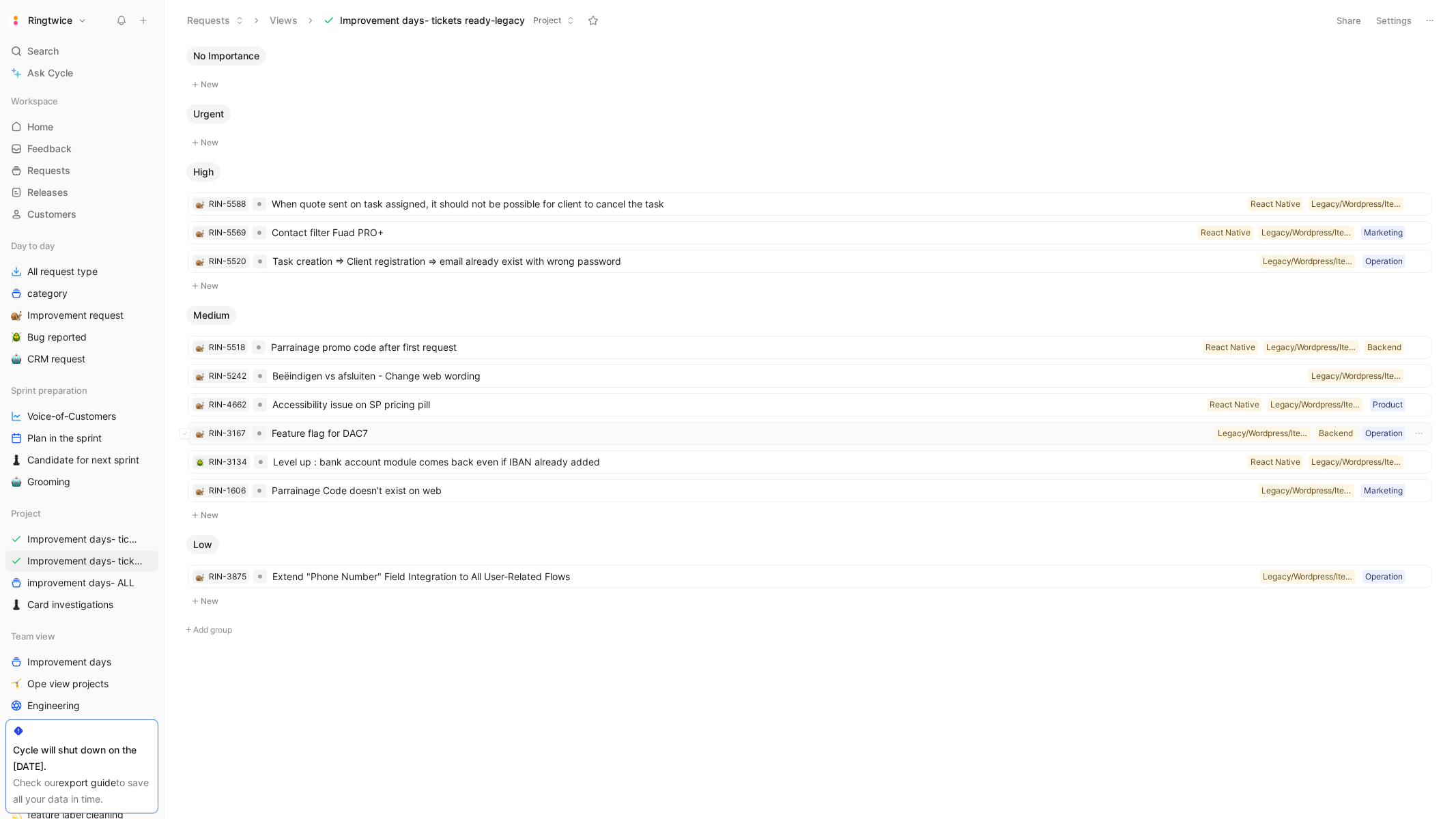
click at [719, 429] on span "Feature flag for DAC7" at bounding box center [740, 433] width 937 height 16
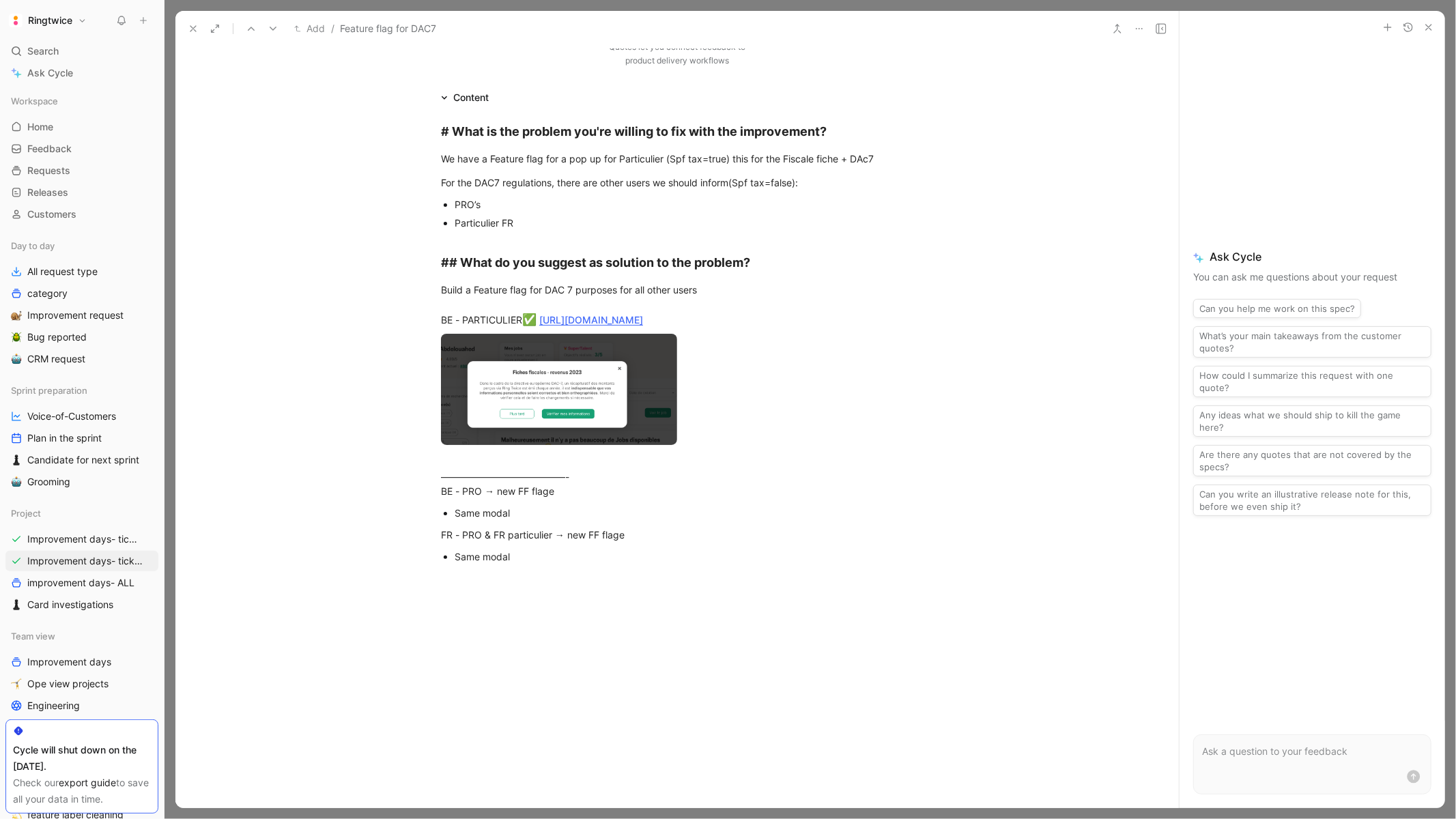
scroll to position [255, 0]
drag, startPoint x: 518, startPoint y: 217, endPoint x: 438, endPoint y: 203, distance: 81.2
click at [438, 203] on ul "PRO’s Particulier FR" at bounding box center [677, 219] width 525 height 51
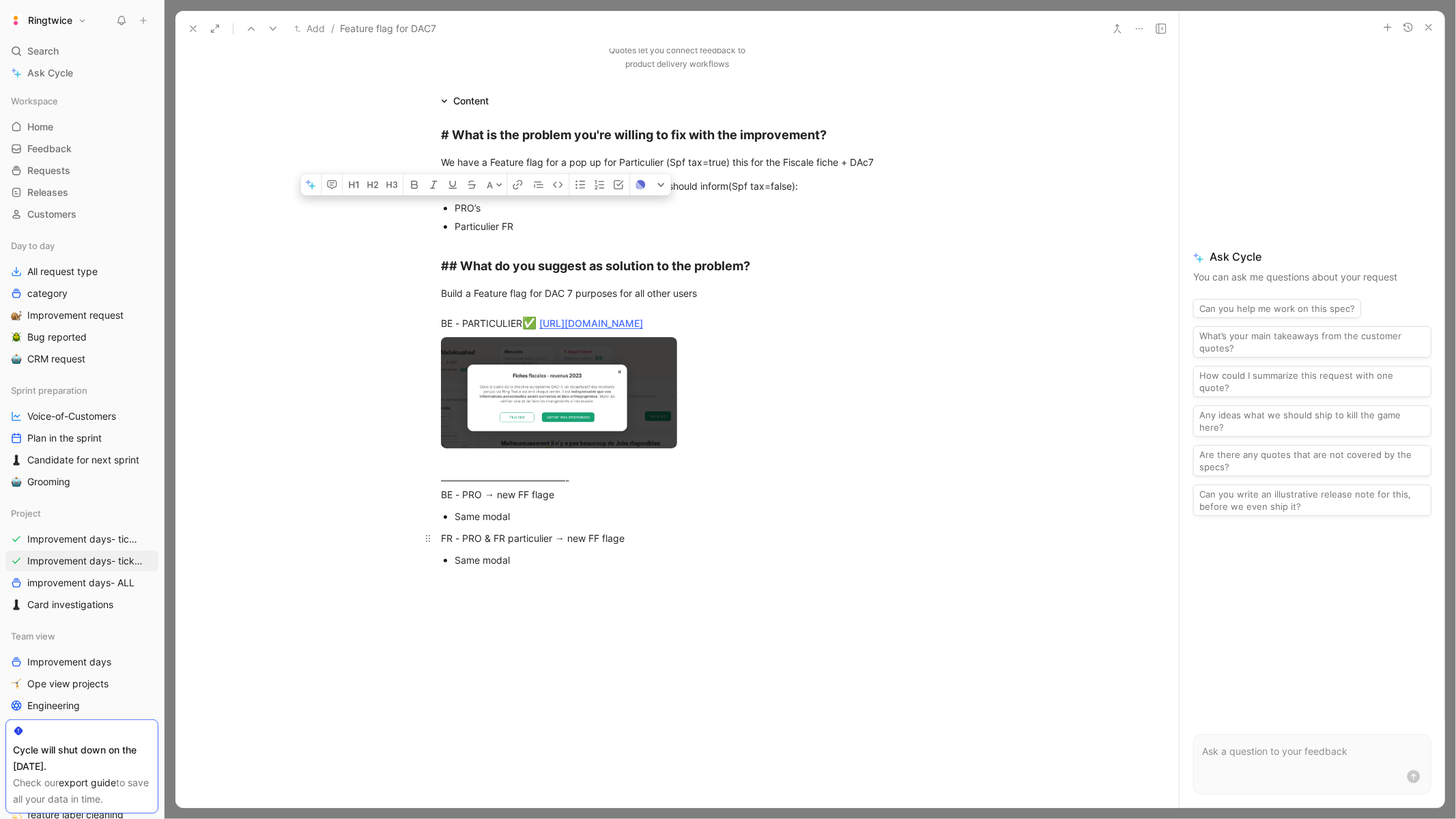
scroll to position [250, 0]
click at [751, 565] on div "Same modal" at bounding box center [684, 561] width 459 height 14
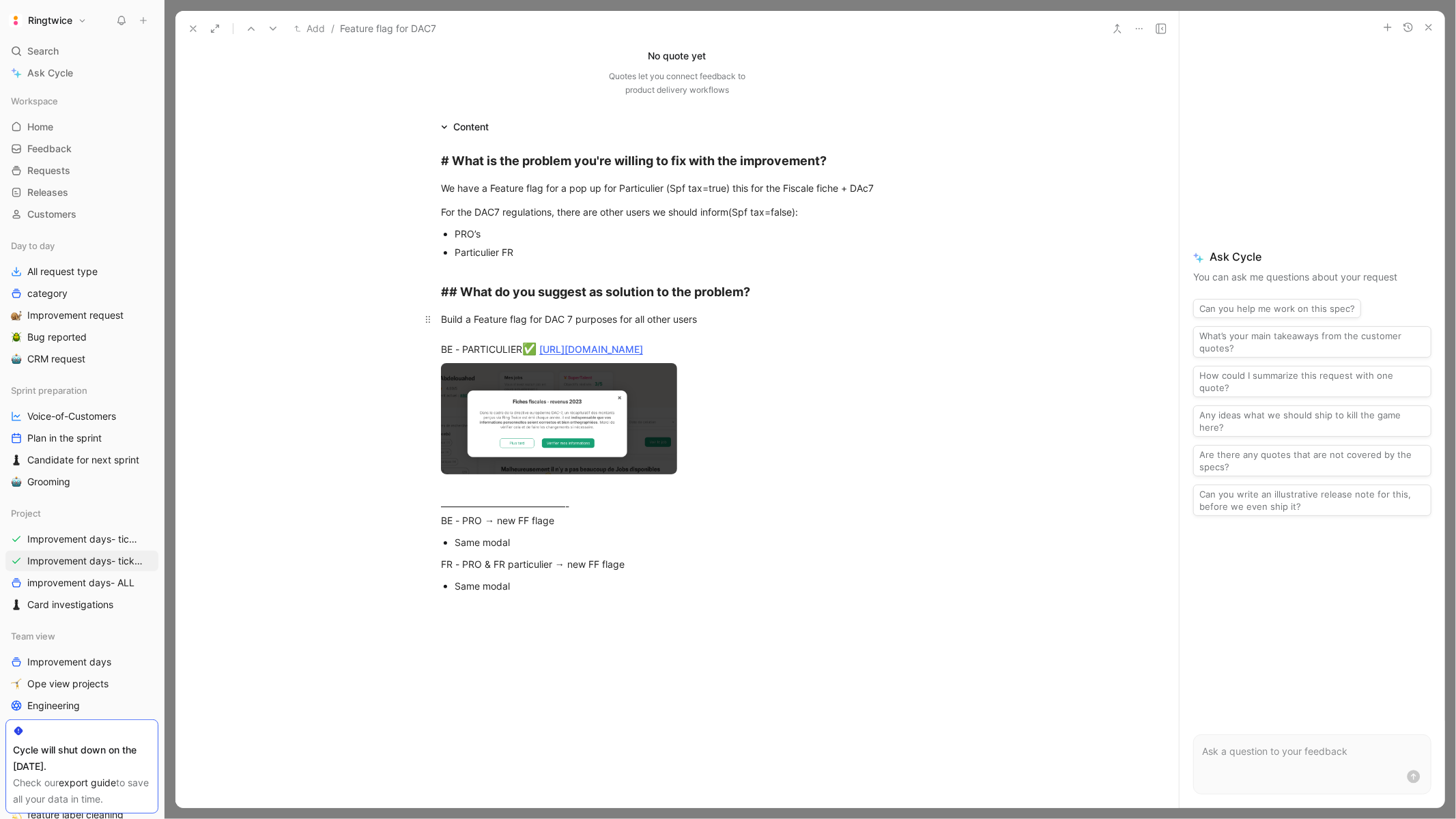
click at [643, 349] on link "[URL][DOMAIN_NAME]" at bounding box center [591, 349] width 104 height 12
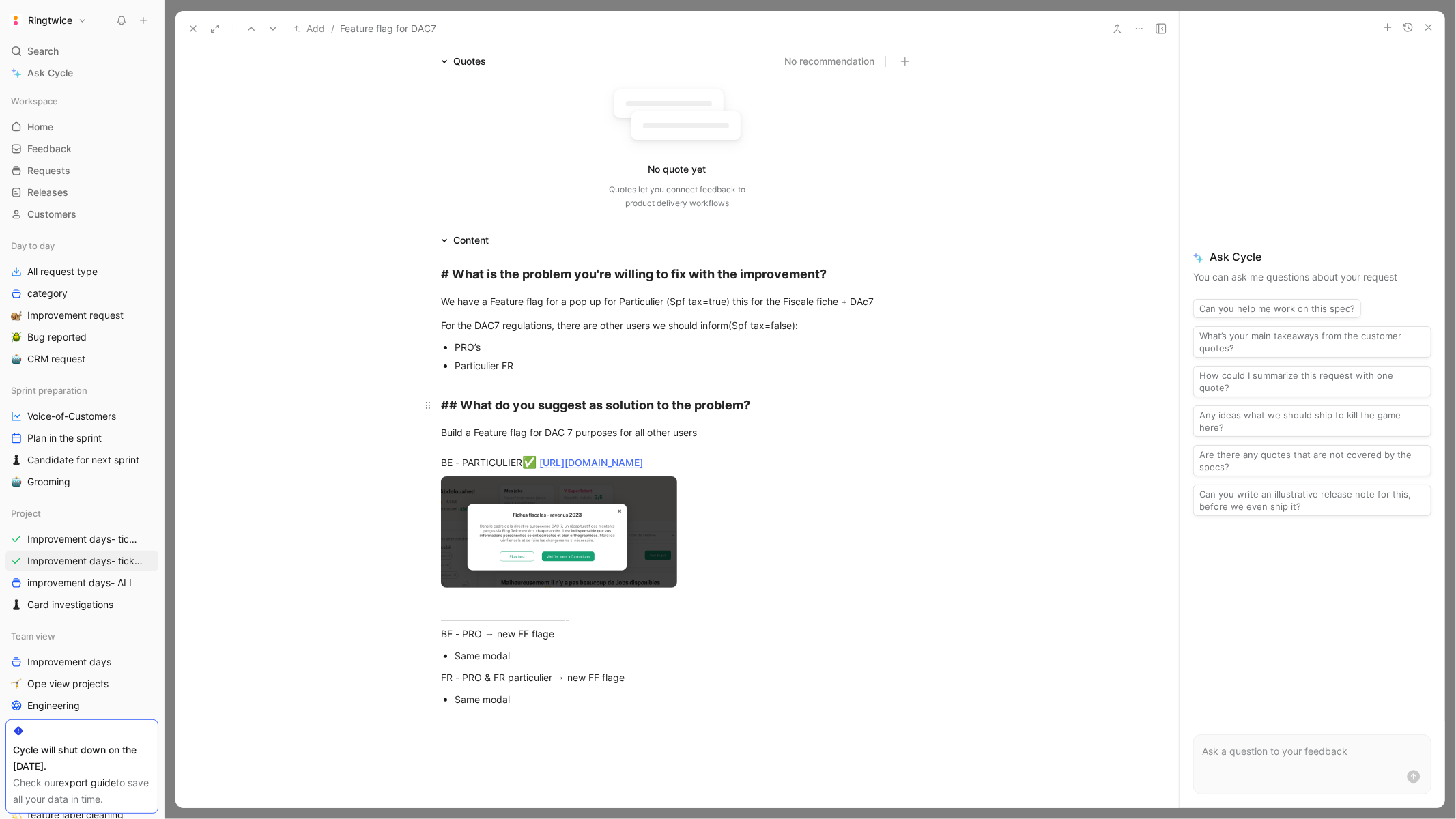
scroll to position [111, 0]
click at [556, 521] on body "Ringtwice Search ⌘ K Ask Cycle Workspace Home G then H Feedback G then F Reques…" at bounding box center [728, 409] width 1456 height 819
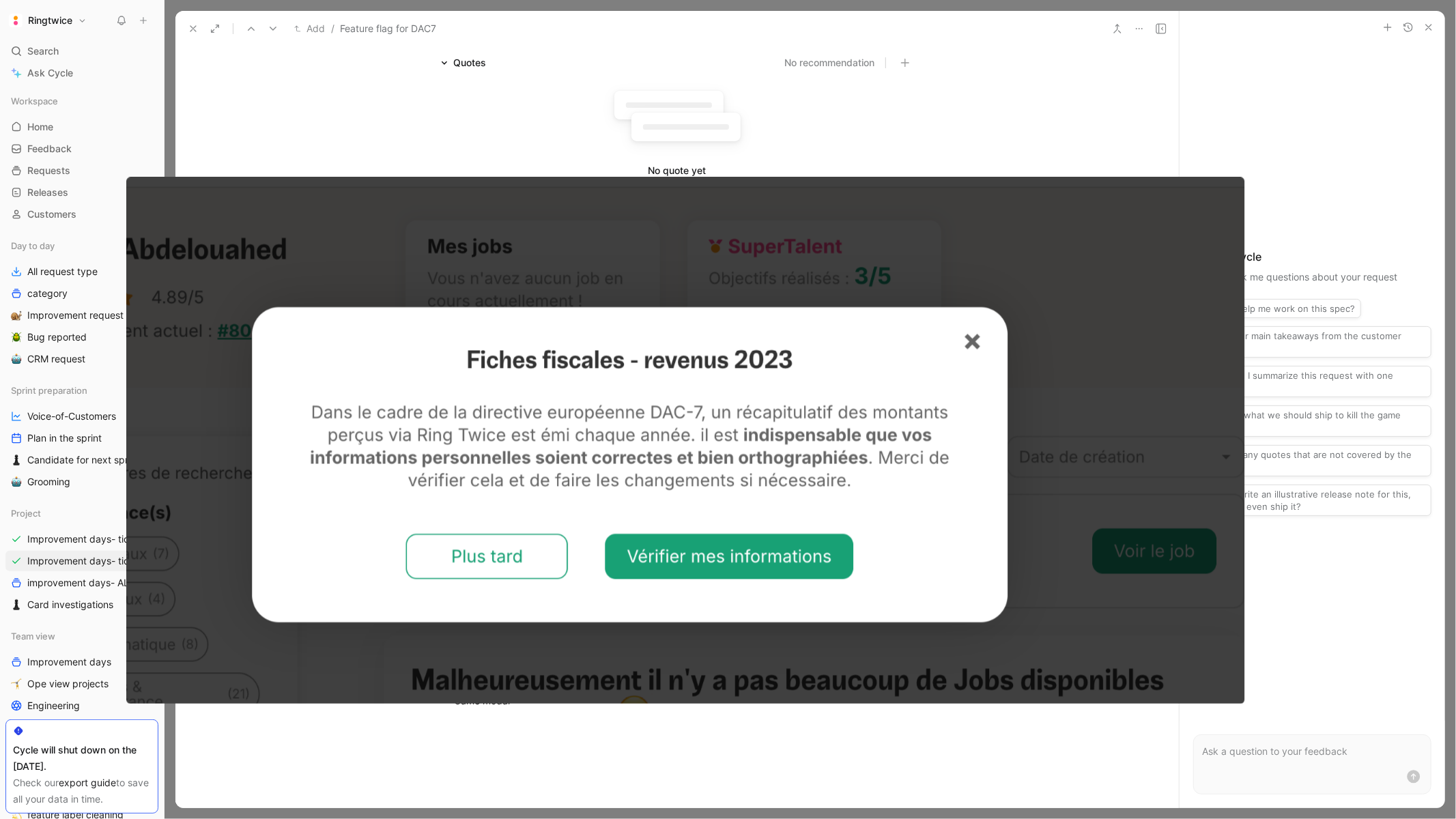
click at [1310, 819] on div at bounding box center [728, 819] width 1456 height 0
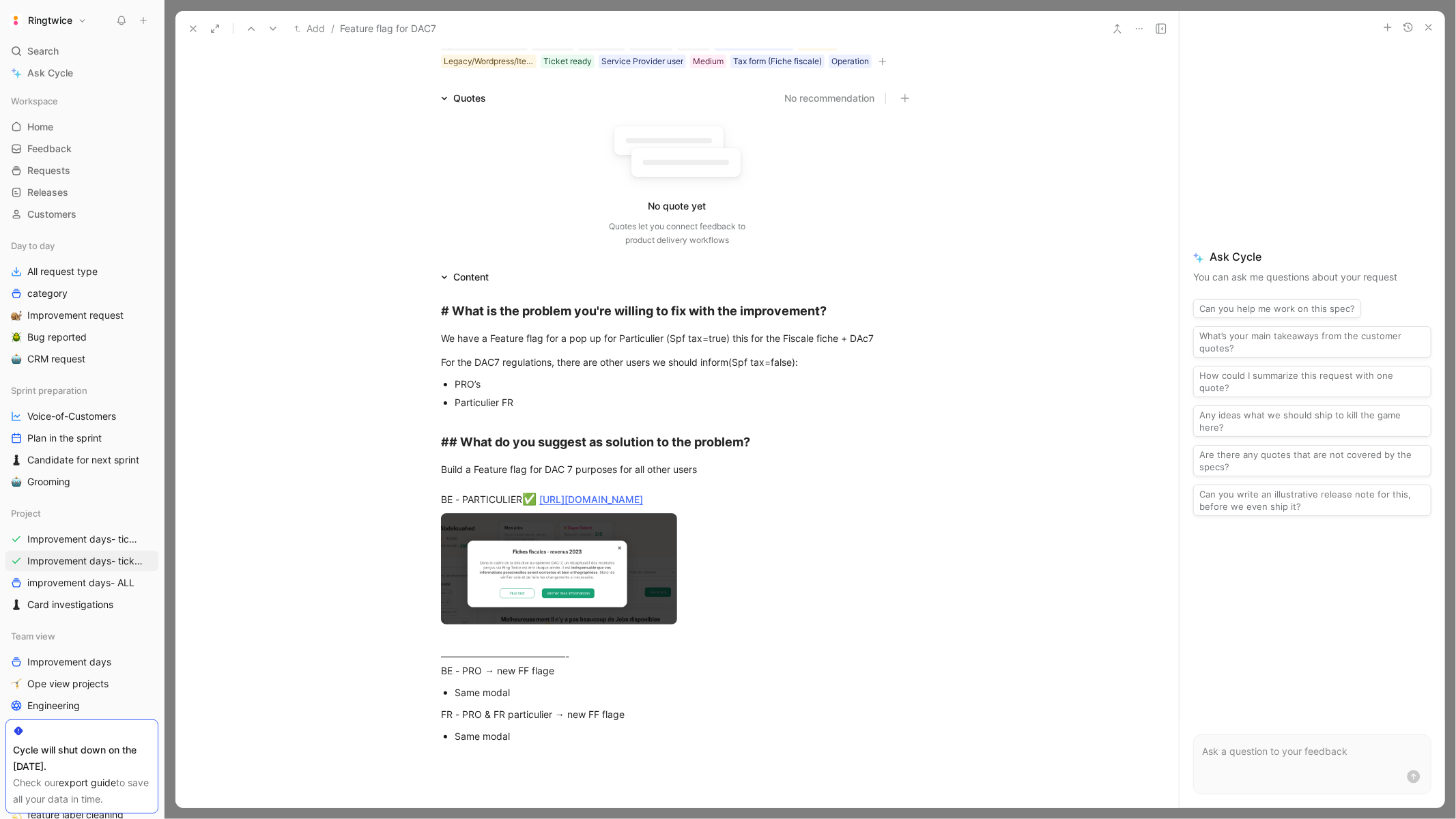
scroll to position [0, 0]
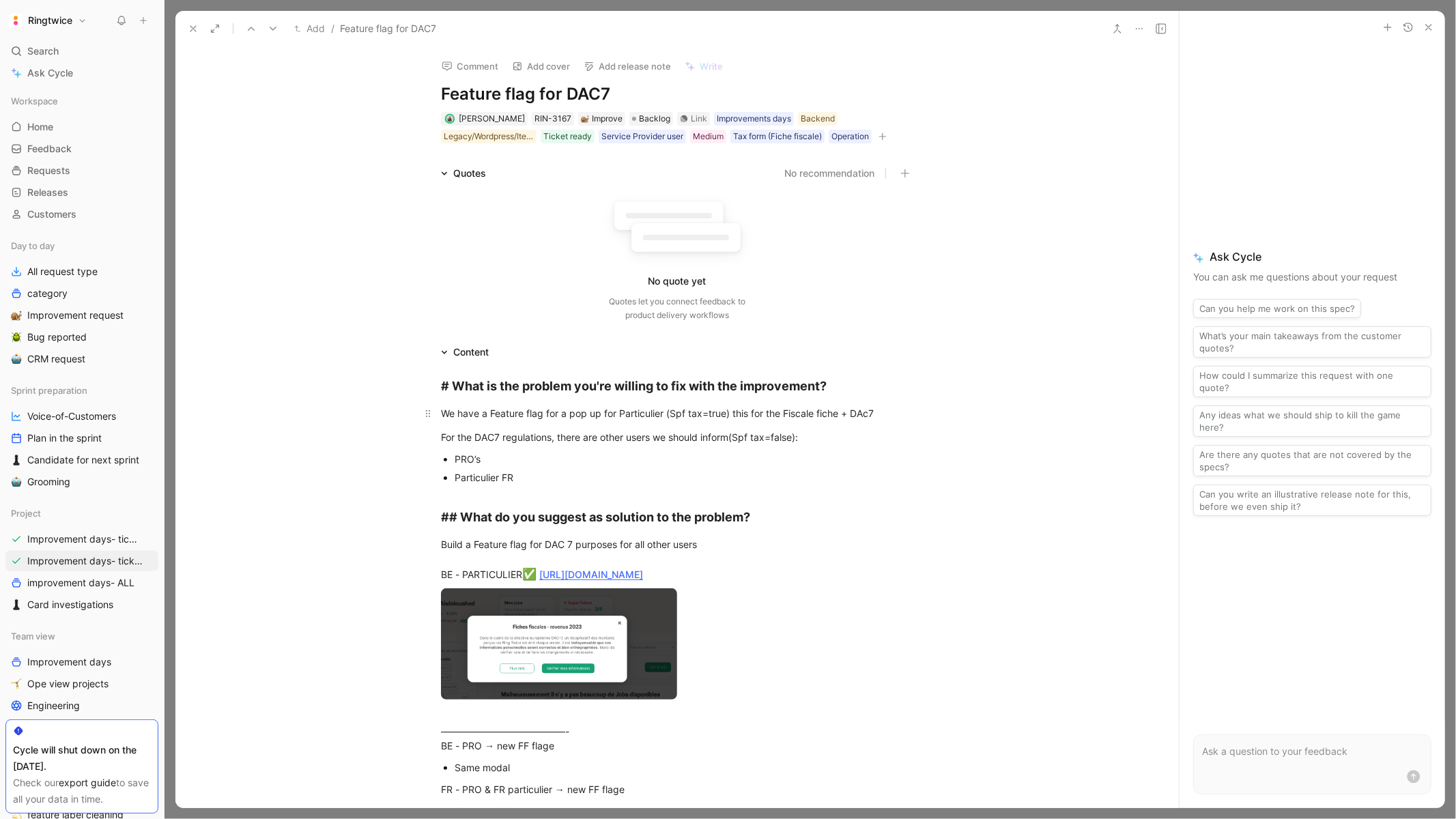
click at [825, 419] on p "We have a Feature flag for a pop up for Particulier ( Spf tax=true) this for th…" at bounding box center [677, 413] width 525 height 23
drag, startPoint x: 622, startPoint y: 415, endPoint x: 759, endPoint y: 410, distance: 137.1
click at [760, 410] on div "We have a Feature flag for a pop up for Particulier ( Spf tax=true) this for th…" at bounding box center [677, 413] width 473 height 14
drag, startPoint x: 895, startPoint y: 412, endPoint x: 617, endPoint y: 410, distance: 278.0
click at [617, 410] on div "We have a Feature flag for a pop up for Particulier ( Spf tax=true) this for th…" at bounding box center [677, 413] width 473 height 14
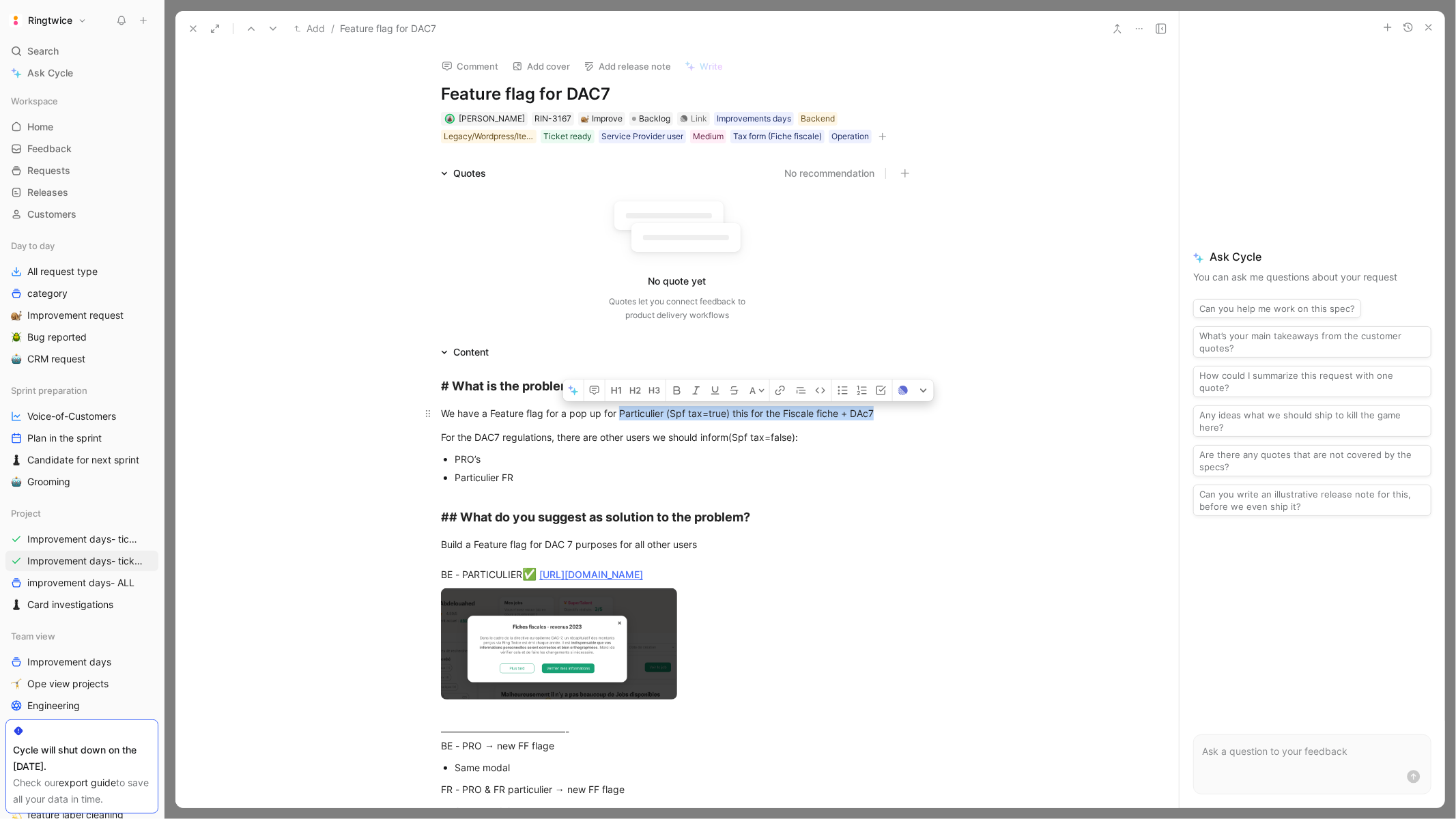
click at [886, 410] on div "We have a Feature flag for a pop up for Particulier ( Spf tax=true) this for th…" at bounding box center [677, 413] width 473 height 14
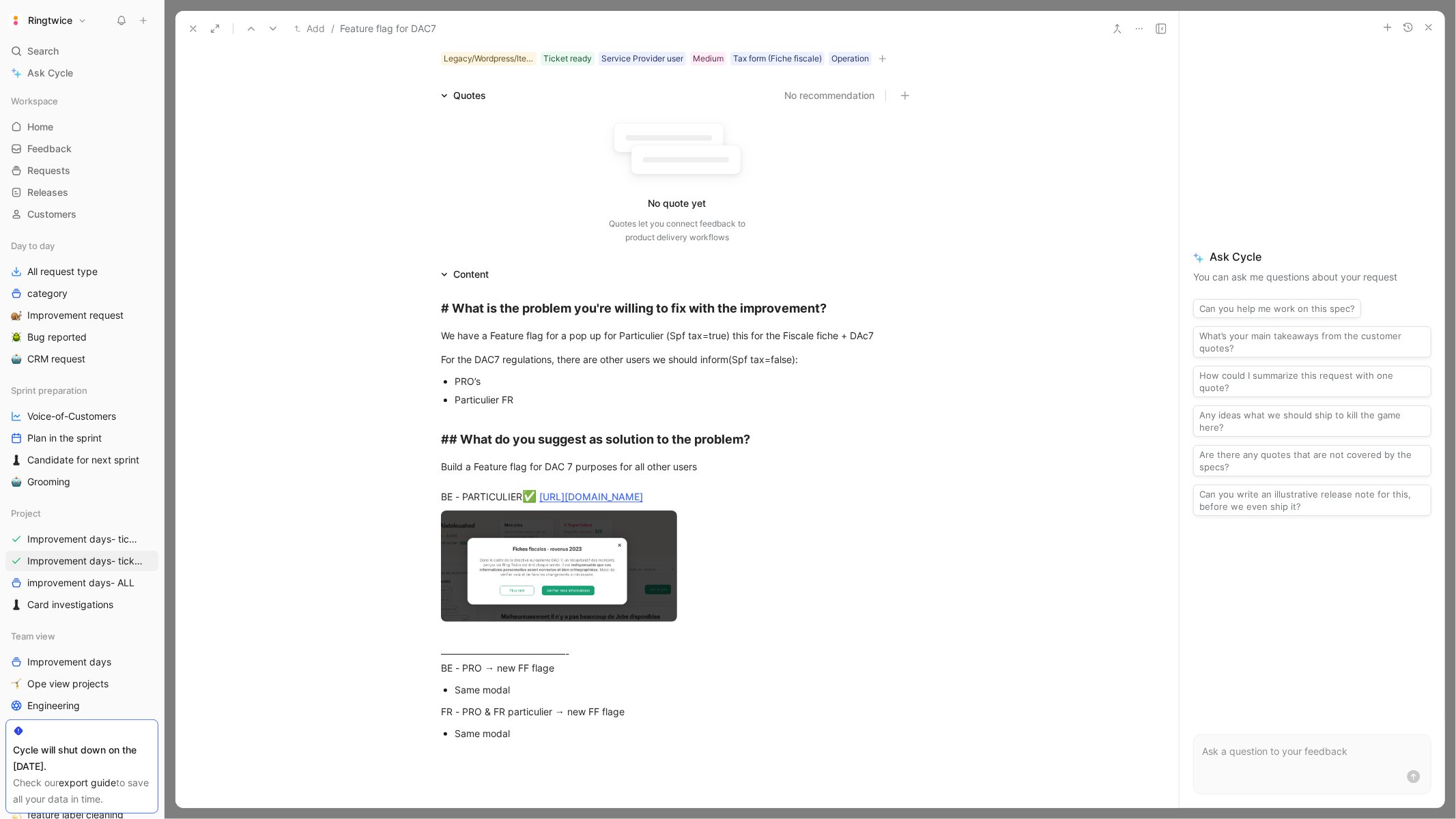
scroll to position [86, 0]
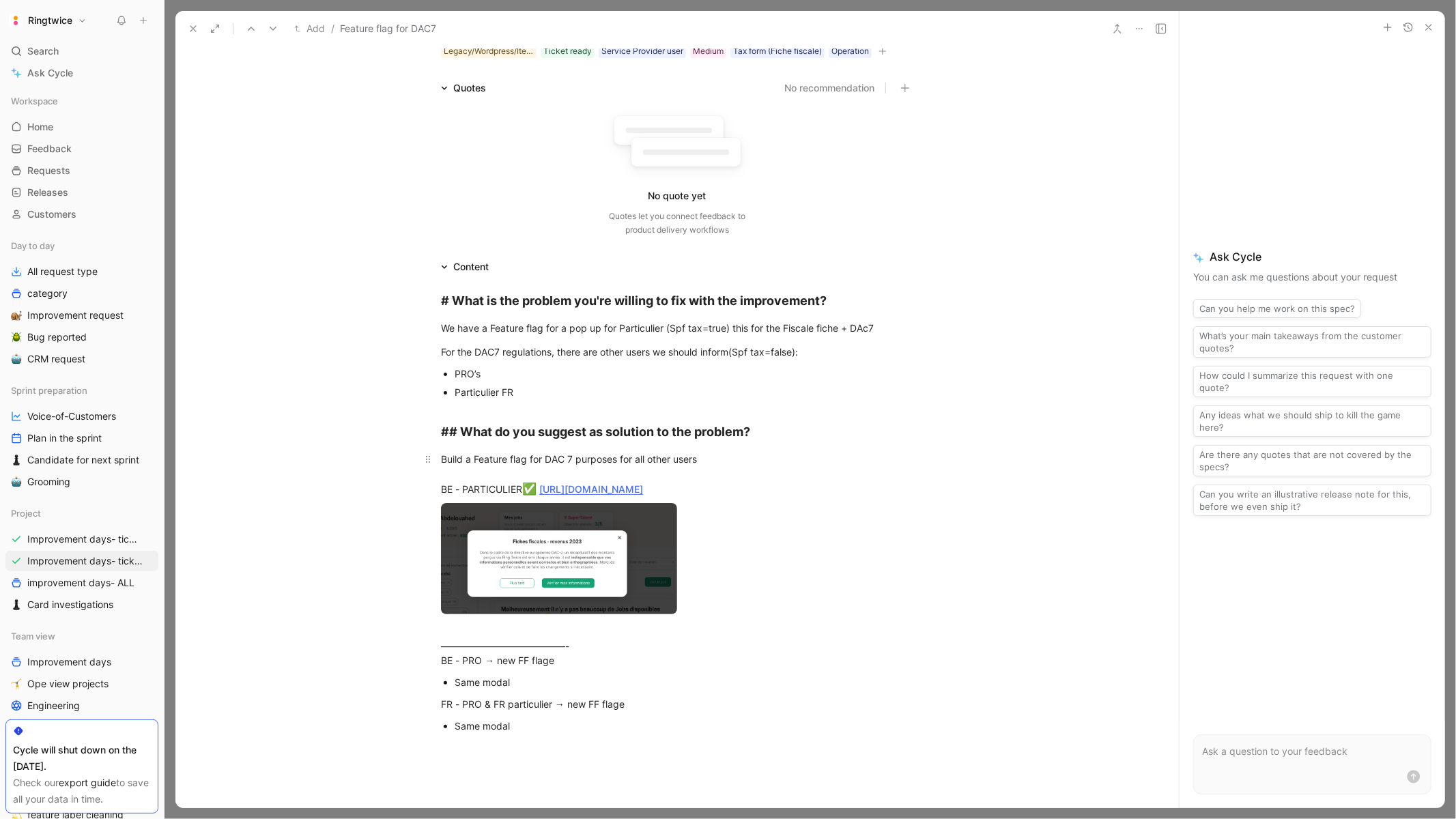
click at [656, 454] on div "Build a Feature flag for DAC 7 purposes for all other users BE - PARTICULIER ✅ …" at bounding box center [677, 475] width 473 height 47
click at [657, 456] on div "Build a Feature flag for DAC 7 purposes for all other users BE - PARTICULIER ✅ …" at bounding box center [677, 475] width 473 height 47
drag, startPoint x: 643, startPoint y: 456, endPoint x: 730, endPoint y: 455, distance: 87.0
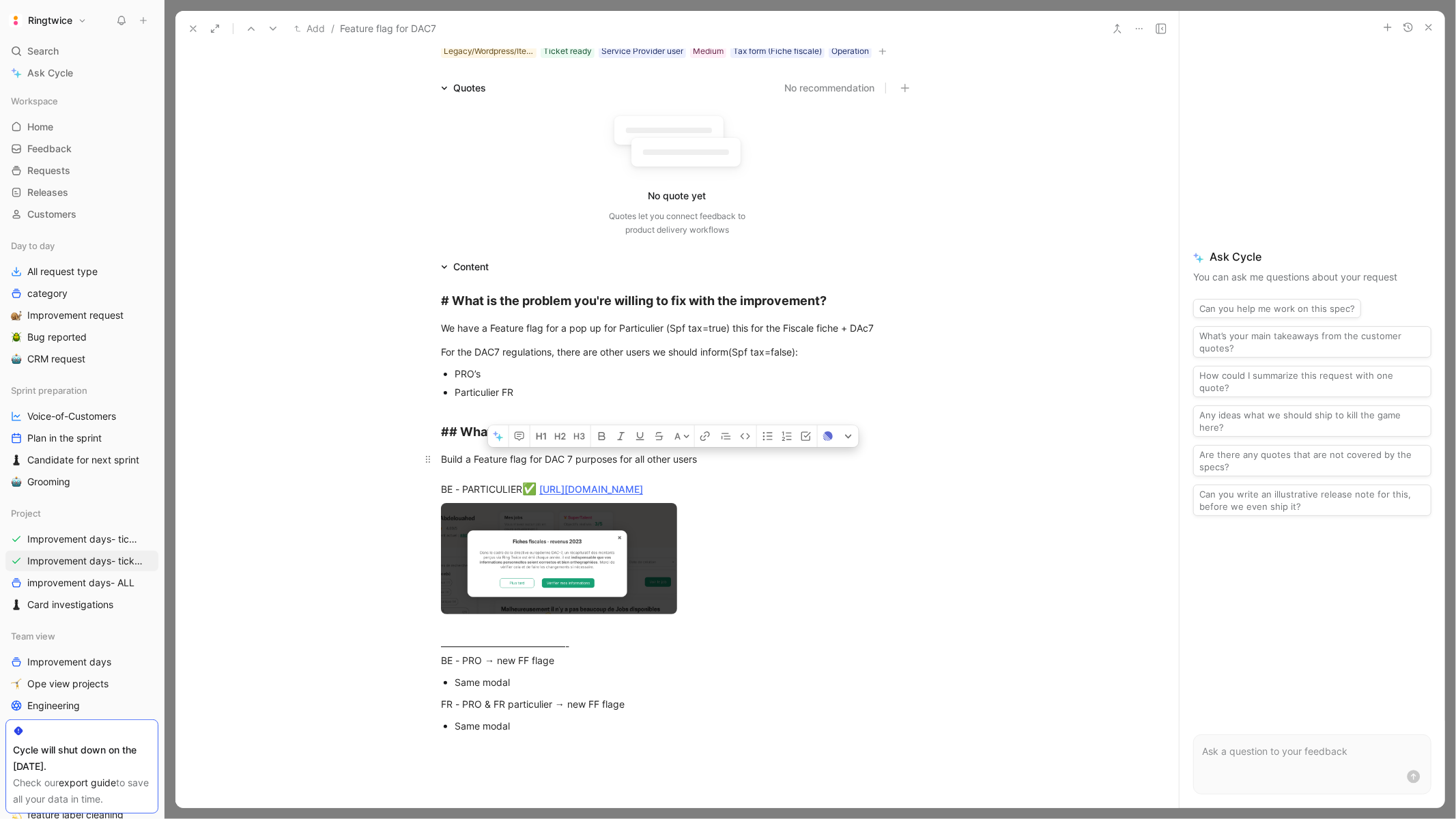
click at [730, 455] on div "Build a Feature flag for DAC 7 purposes for all other users BE - PARTICULIER ✅ …" at bounding box center [677, 475] width 473 height 47
click at [719, 456] on div "Build a Feature flag for DAC 7 purposes for all other users BE - PARTICULIER ✅ …" at bounding box center [677, 475] width 473 height 47
click at [571, 453] on div "Build a Feature flag for DAC 7 purposes for all other users BE - PARTICULIER ✅ …" at bounding box center [677, 475] width 473 height 47
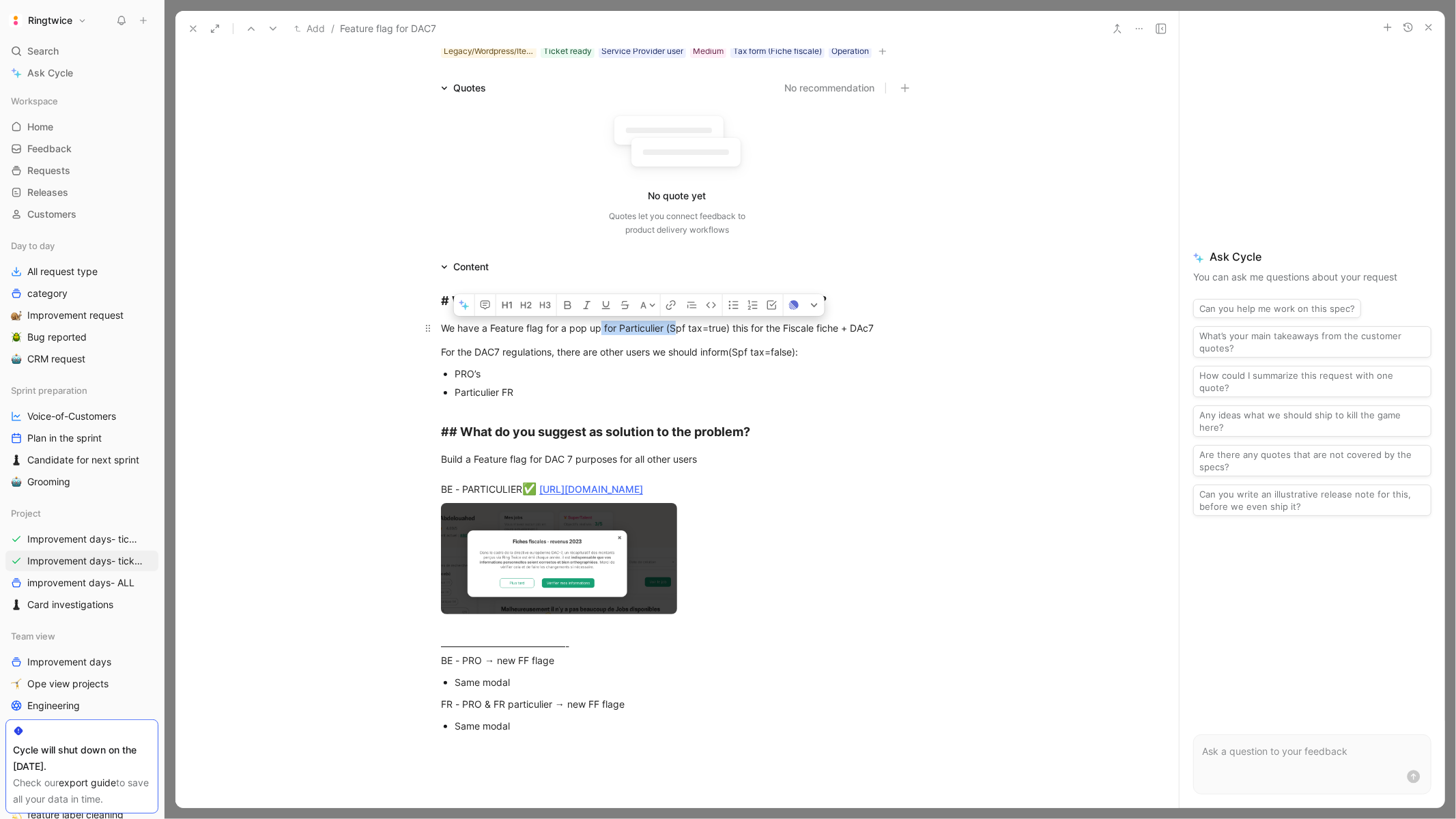
drag, startPoint x: 677, startPoint y: 325, endPoint x: 600, endPoint y: 326, distance: 77.0
click at [600, 326] on div "We have a Feature flag for a pop up for Particulier ( Spf tax=true) this for th…" at bounding box center [677, 328] width 473 height 14
click at [747, 336] on p "We have a Feature flag for a pop up for Particulier ( Spf tax=true) this for th…" at bounding box center [677, 328] width 525 height 23
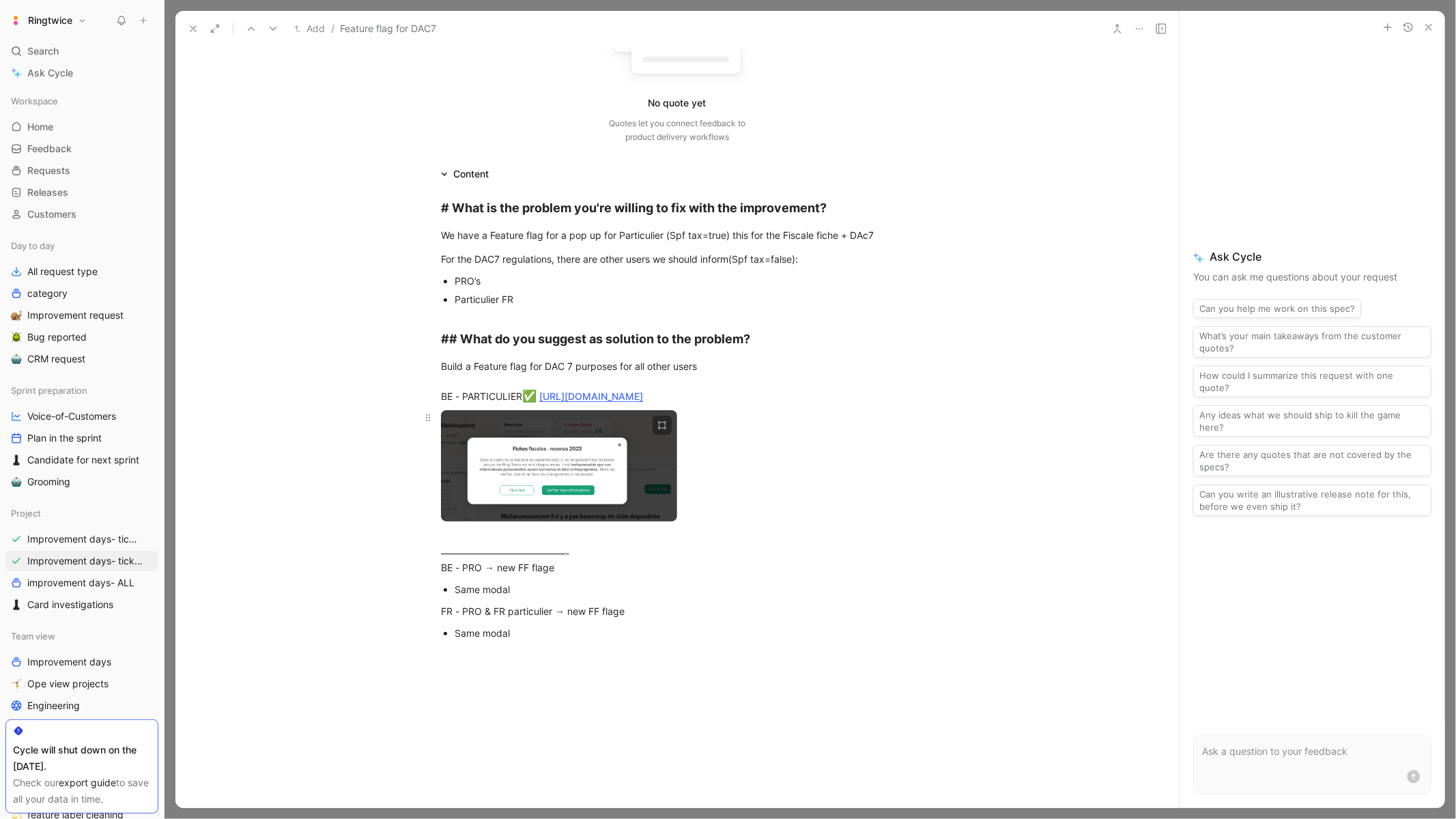
scroll to position [179, 0]
click at [538, 640] on p "Same modal" at bounding box center [684, 632] width 459 height 18
click at [460, 684] on div "Investigation" at bounding box center [677, 680] width 473 height 14
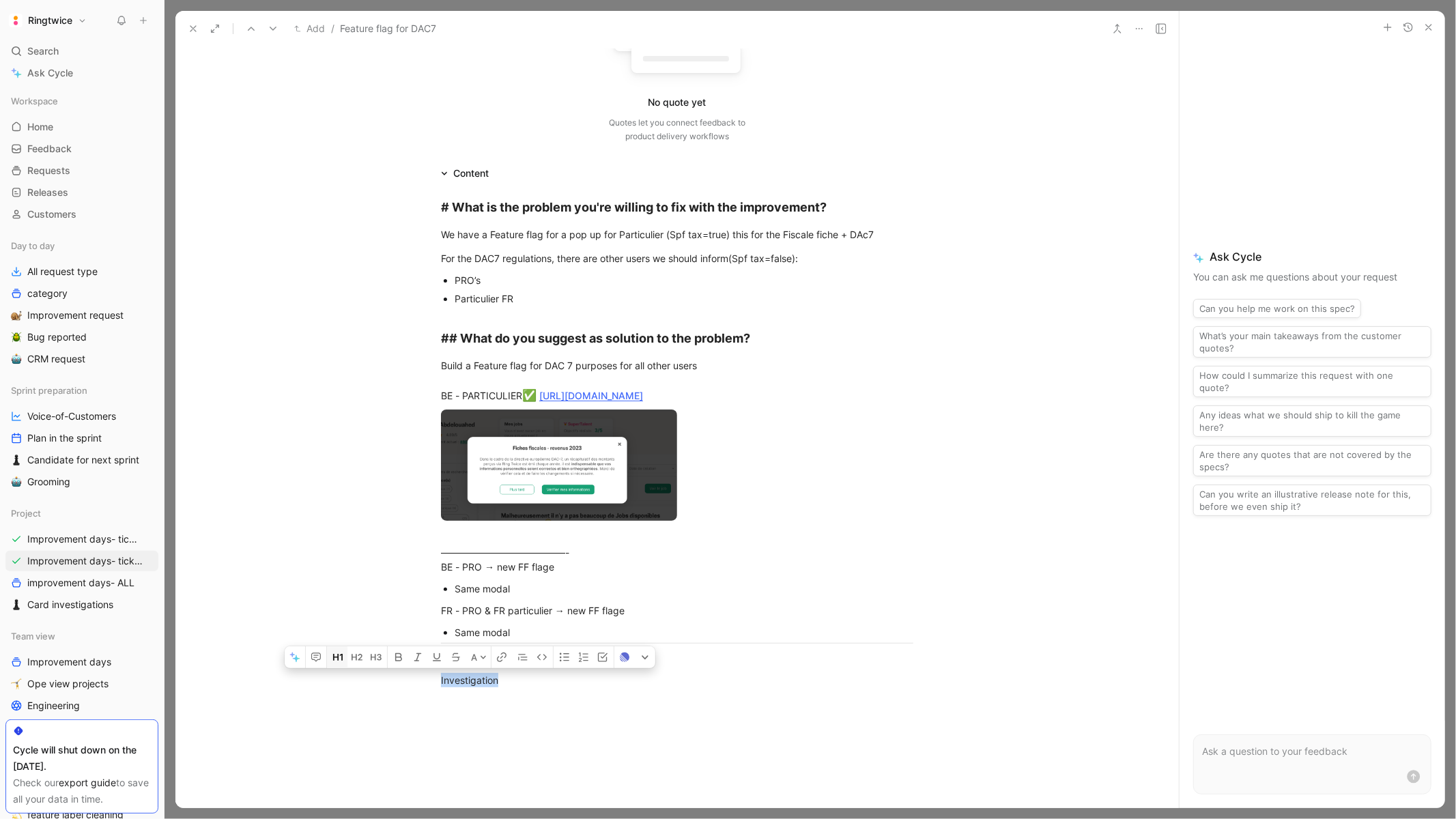
click at [336, 665] on button "button" at bounding box center [337, 657] width 21 height 22
click at [505, 719] on p at bounding box center [677, 729] width 525 height 23
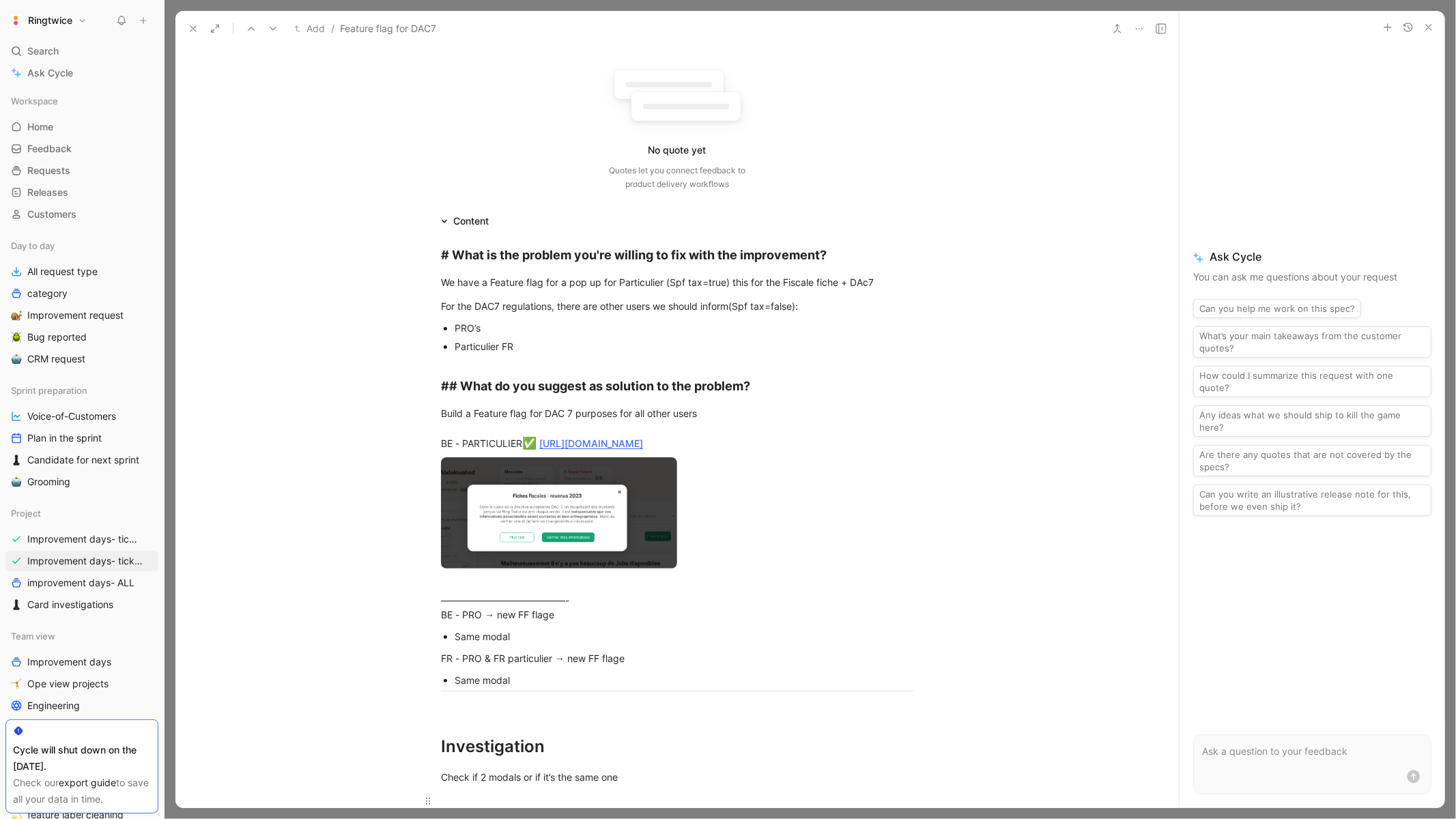
scroll to position [0, 0]
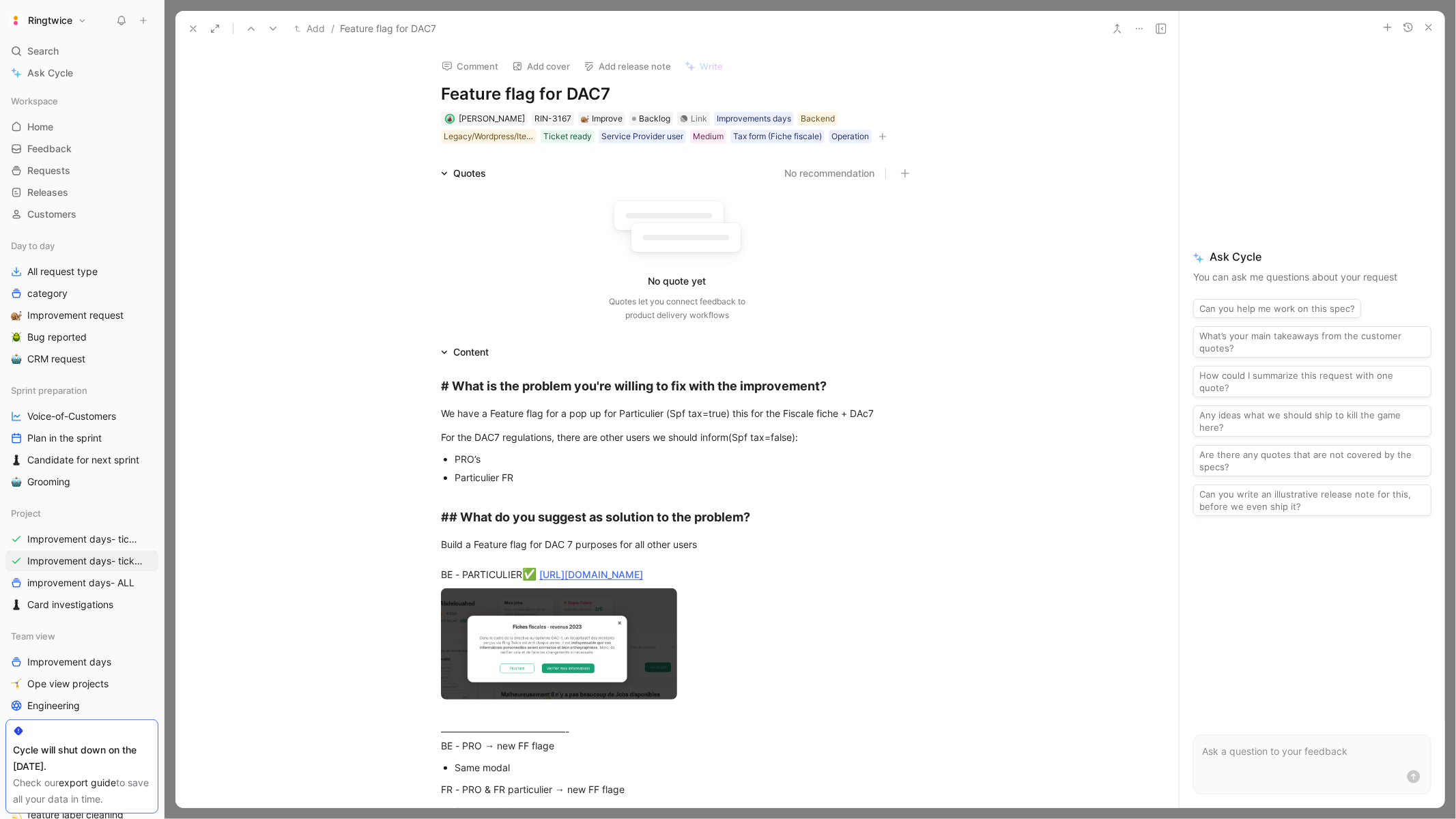
click at [192, 27] on use at bounding box center [192, 28] width 5 height 5
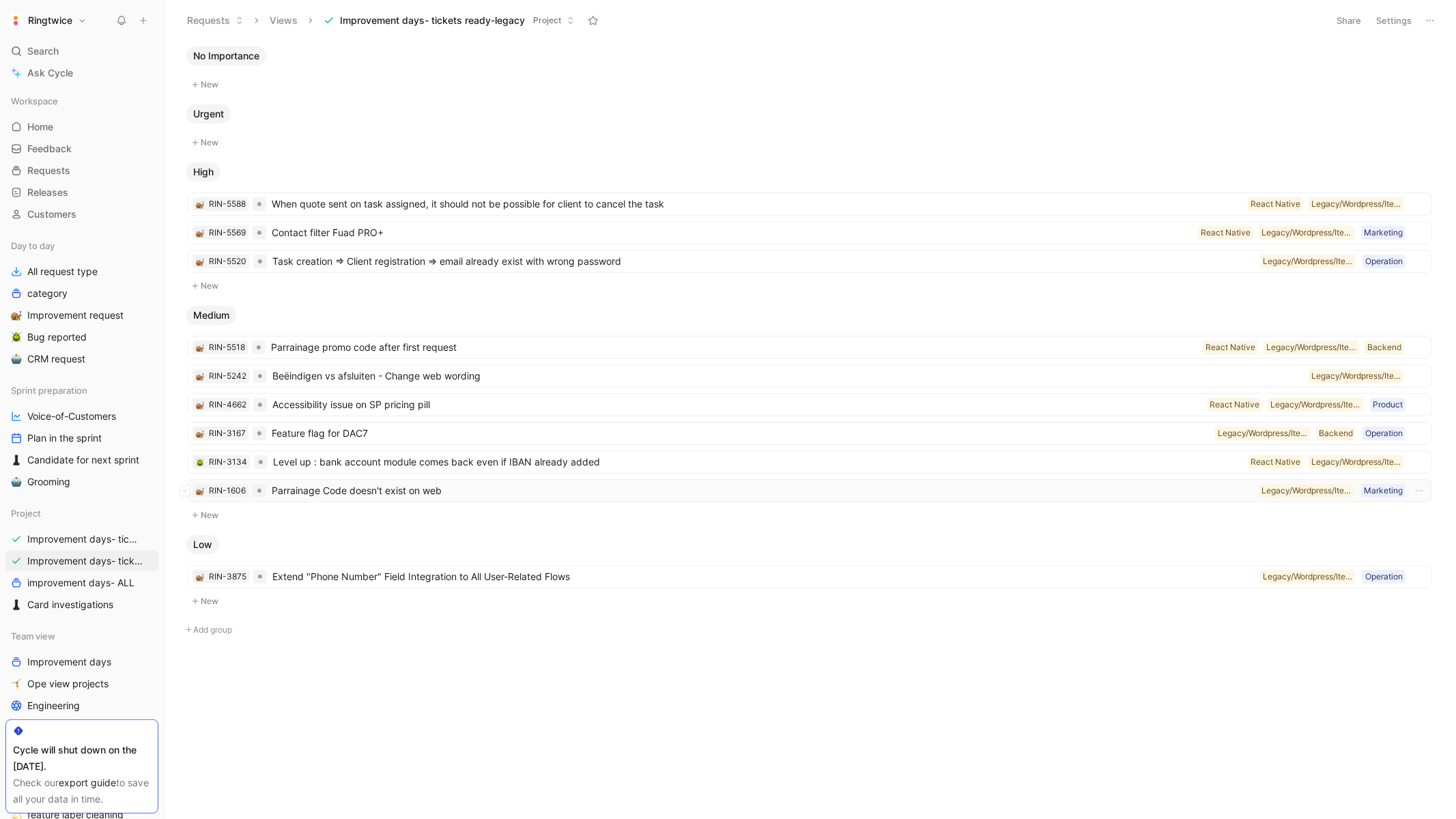
click at [533, 492] on span "Parrainage Code doesn't exist on web" at bounding box center [762, 491] width 981 height 16
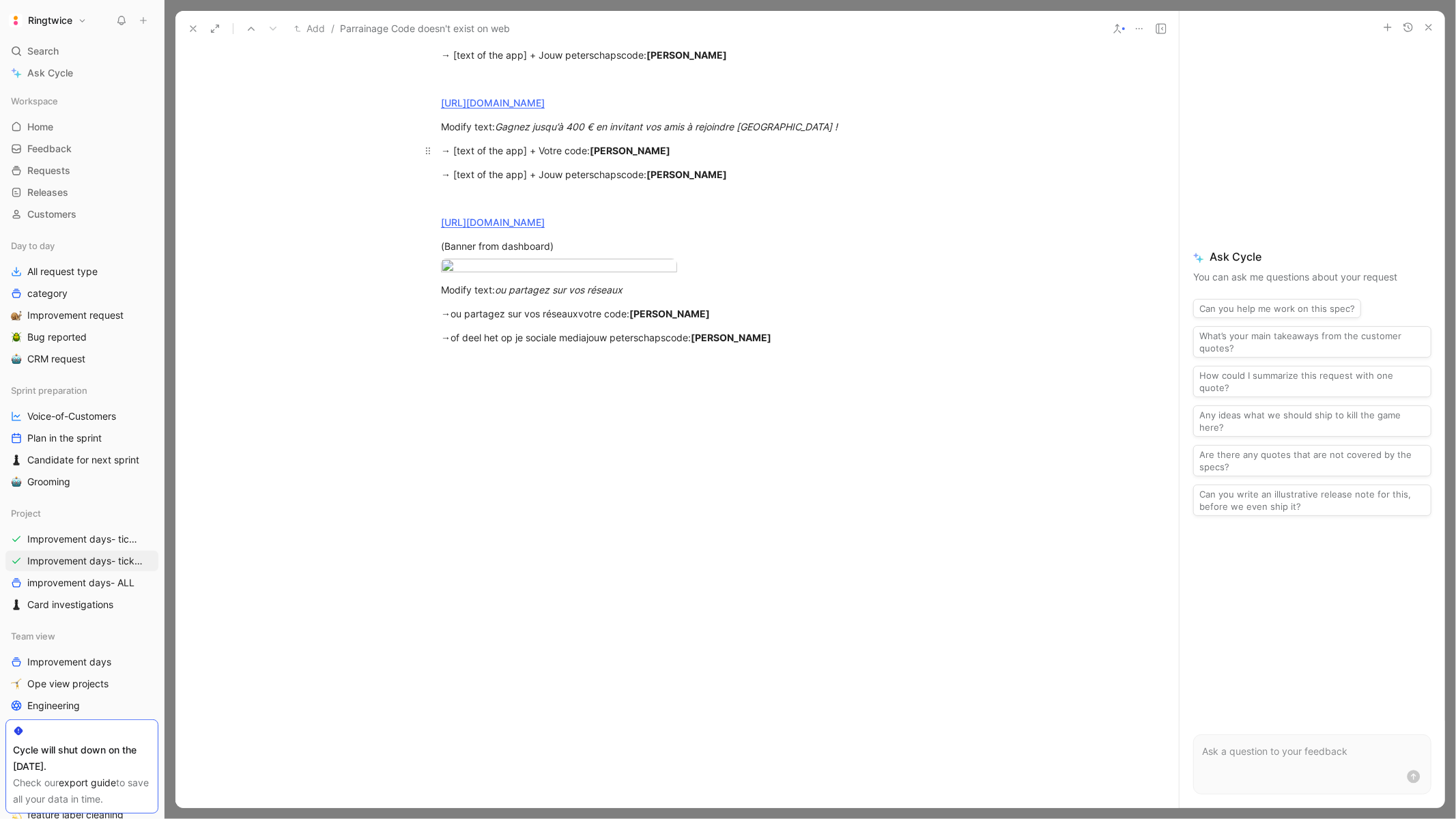
scroll to position [1725, 0]
click at [188, 31] on icon at bounding box center [192, 28] width 11 height 11
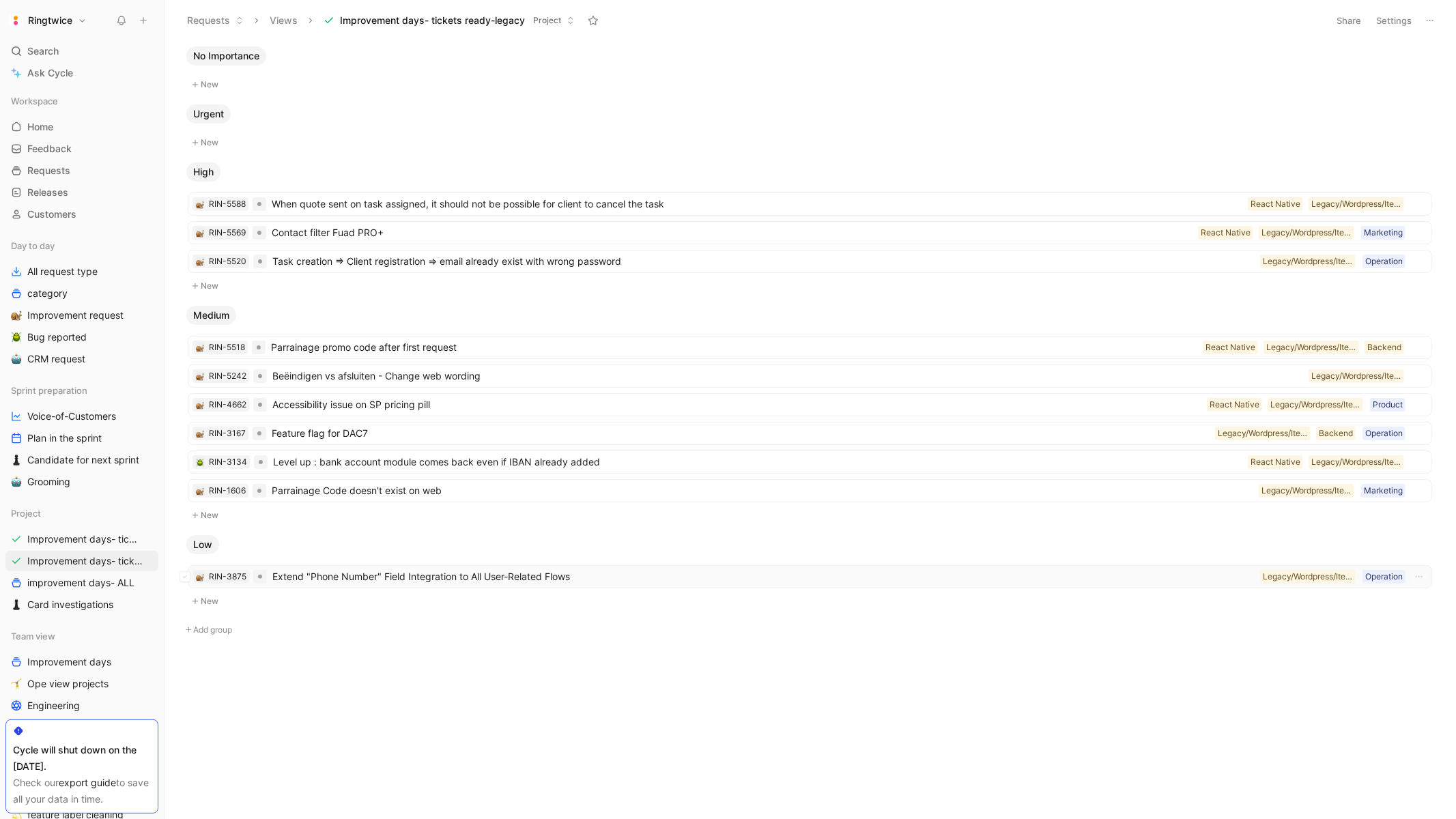
click at [432, 579] on span "Extend "Phone Number" Field Integration to All User-Related Flows" at bounding box center [763, 577] width 982 height 16
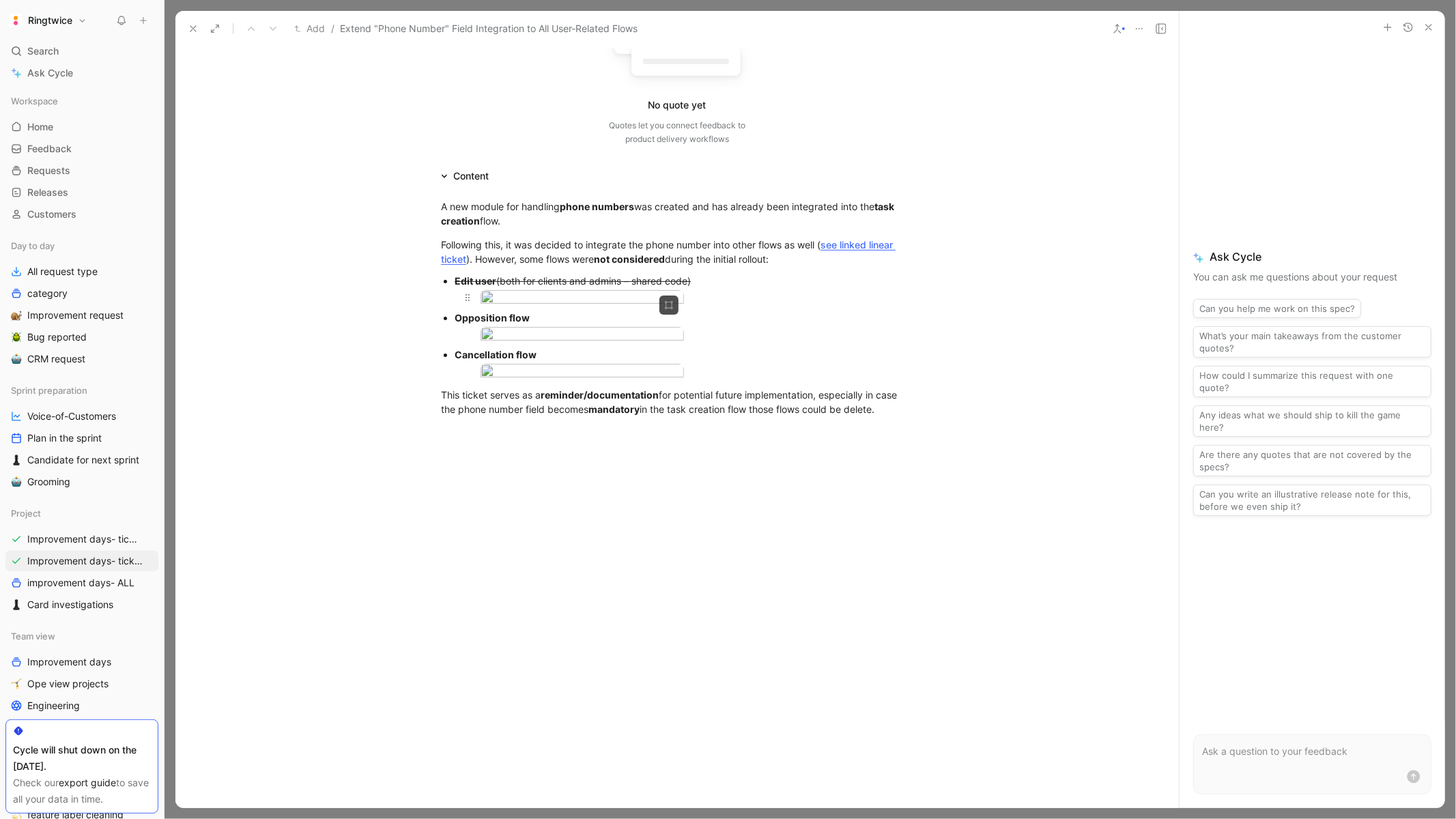
scroll to position [255, 0]
click at [715, 273] on div "Edit user (both for clients and admins – shared code)" at bounding box center [684, 280] width 459 height 14
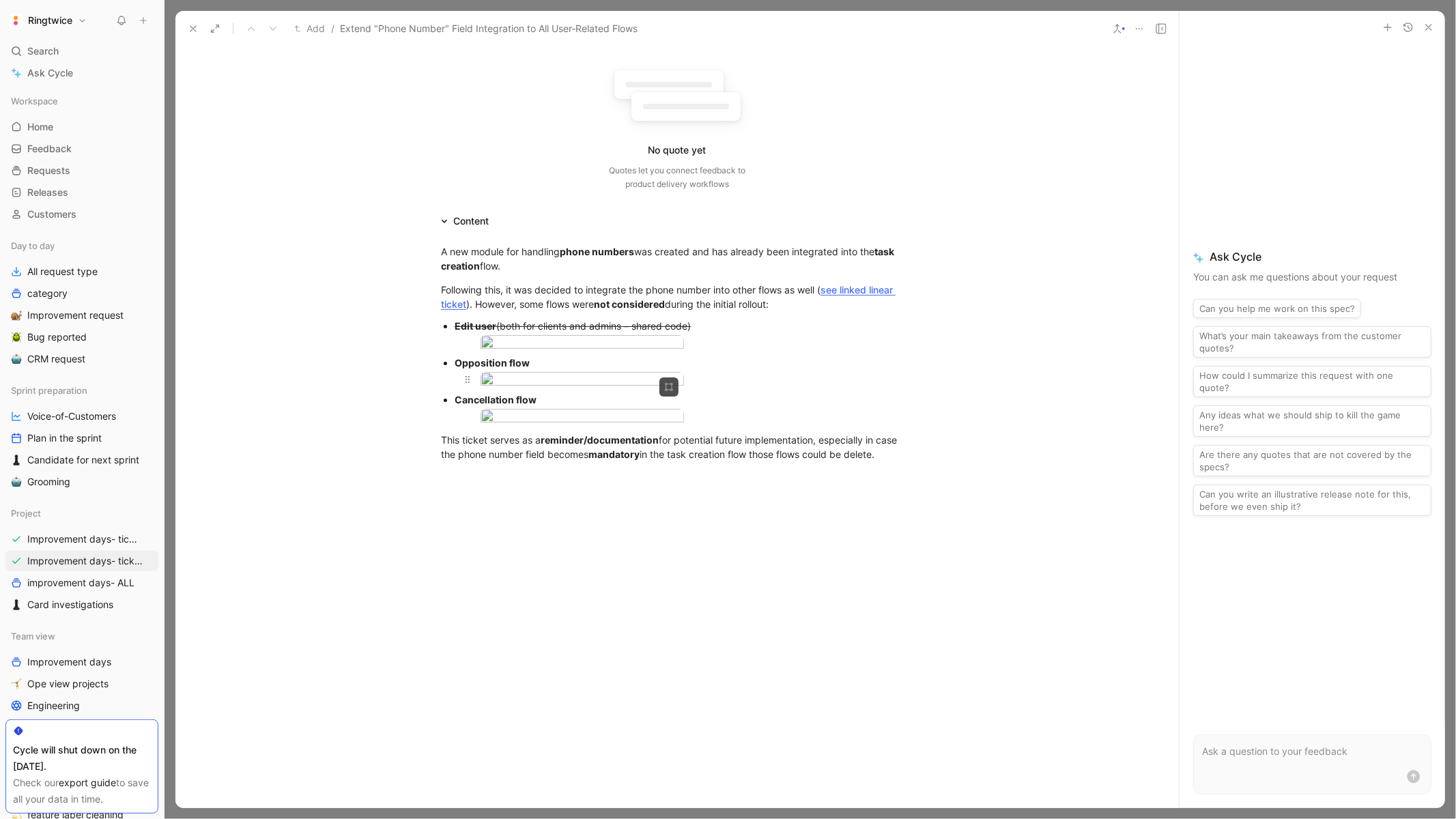
scroll to position [0, 0]
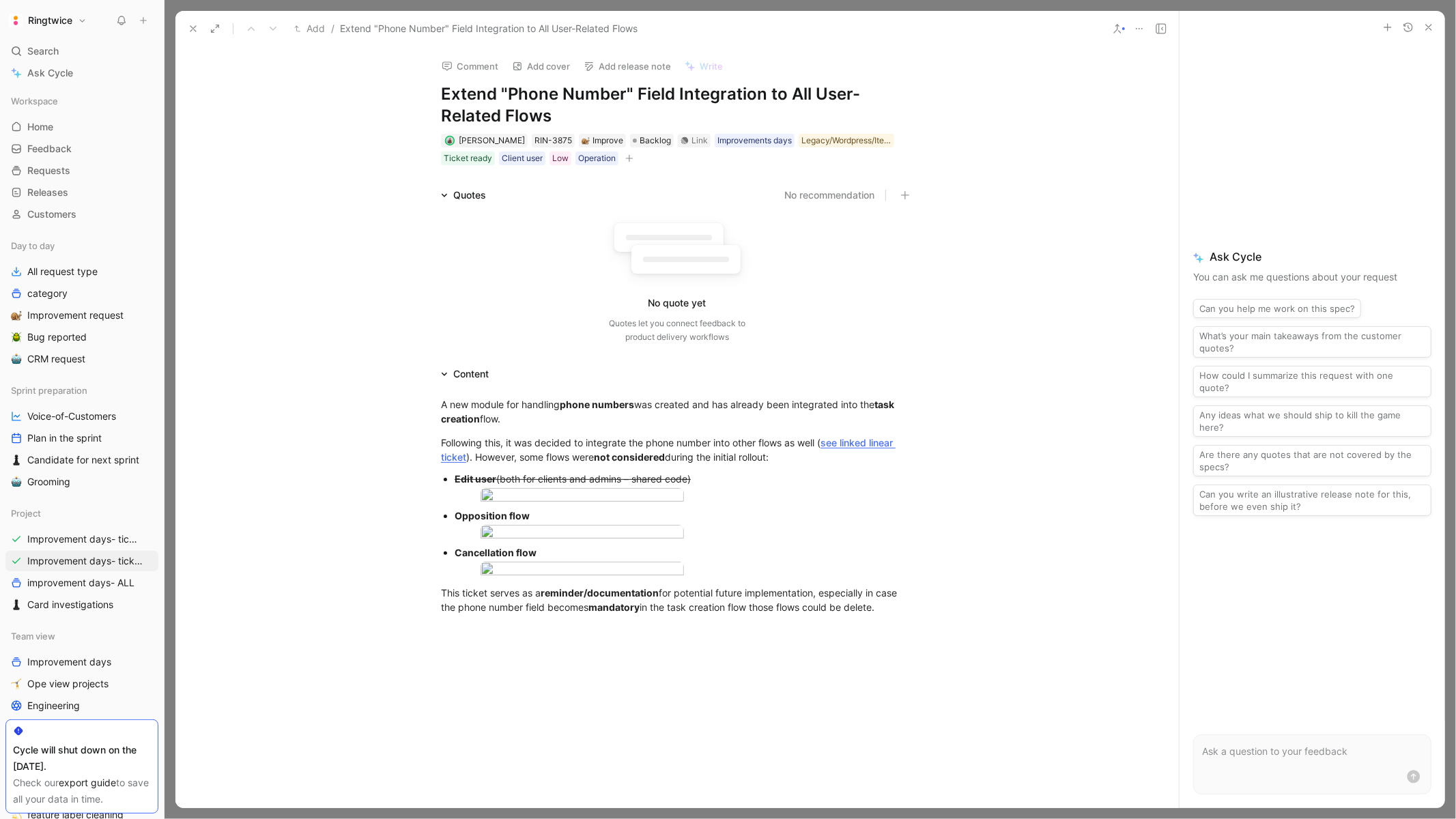
click at [191, 31] on use at bounding box center [192, 28] width 5 height 5
